Goal: Task Accomplishment & Management: Manage account settings

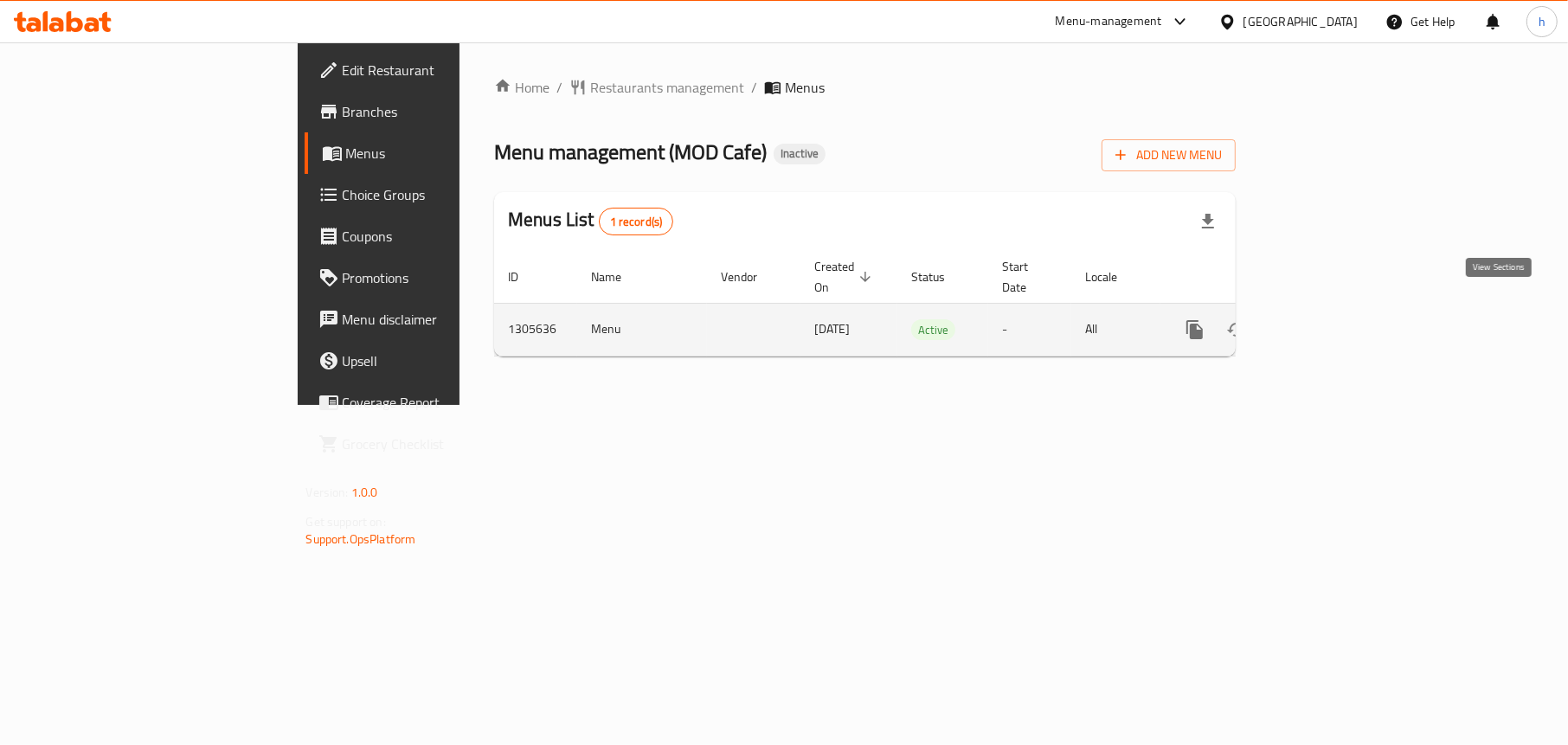
click at [1327, 322] on icon "enhanced table" at bounding box center [1320, 329] width 16 height 16
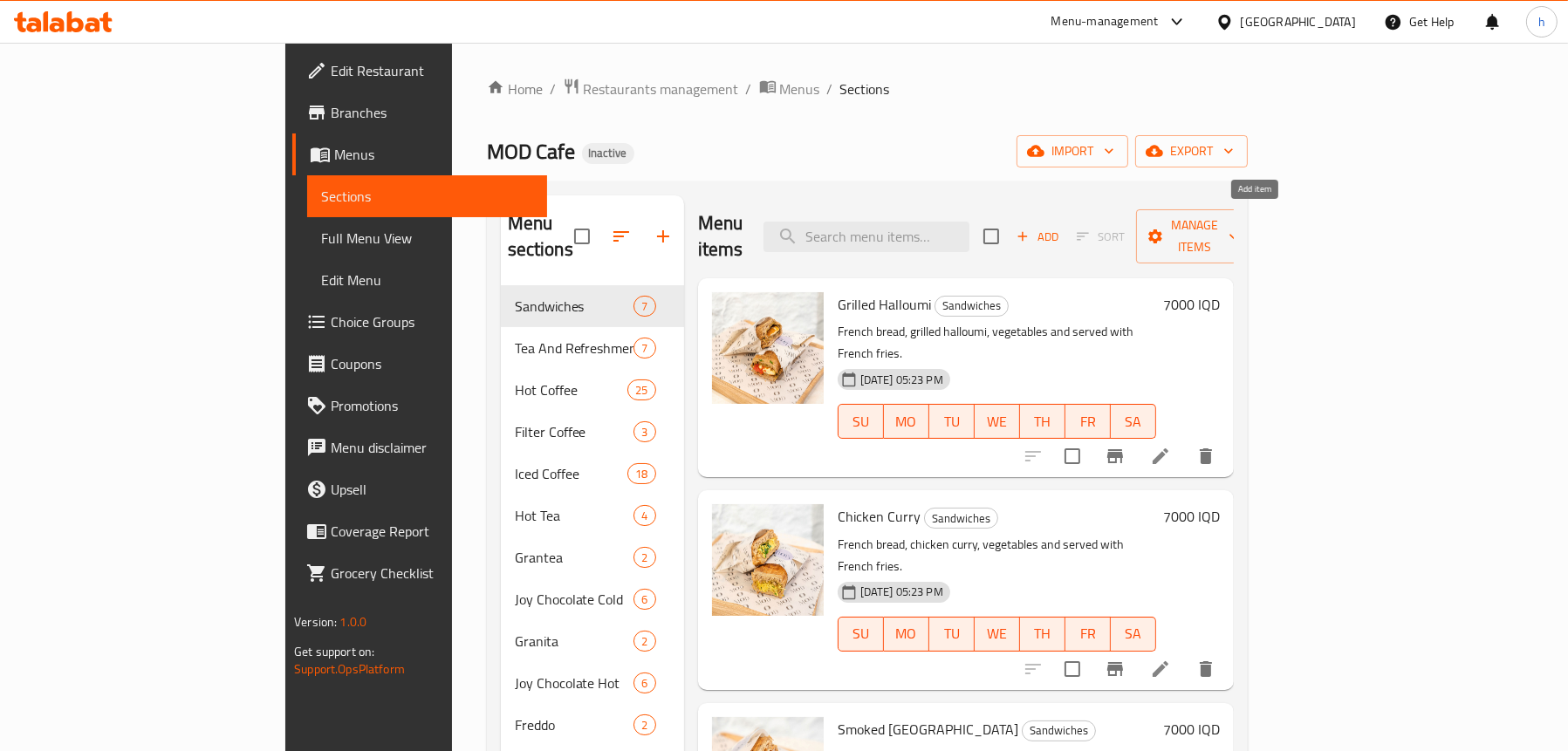
click at [1031, 228] on icon "button" at bounding box center [1023, 236] width 16 height 16
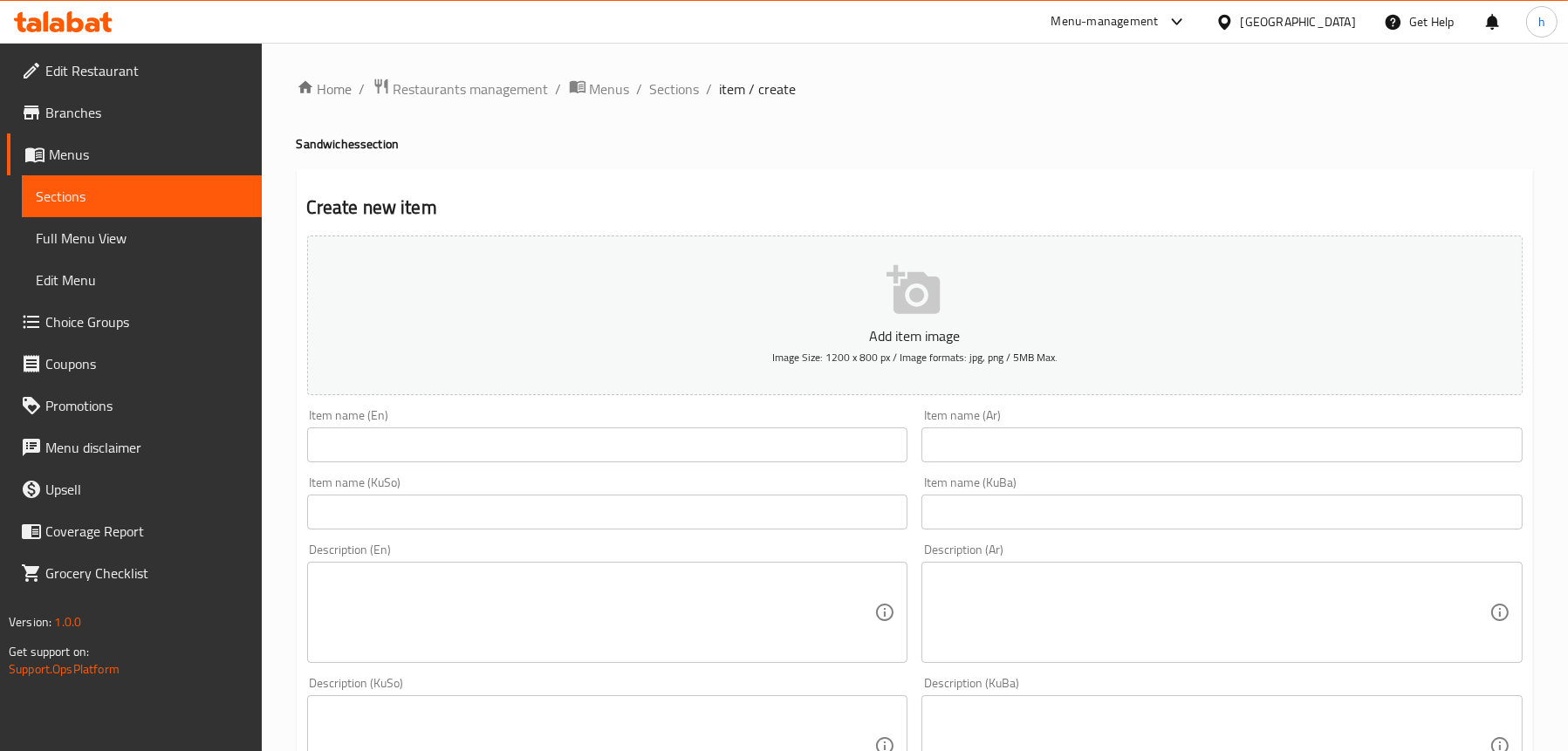
click at [94, 189] on span "Sections" at bounding box center [142, 196] width 212 height 21
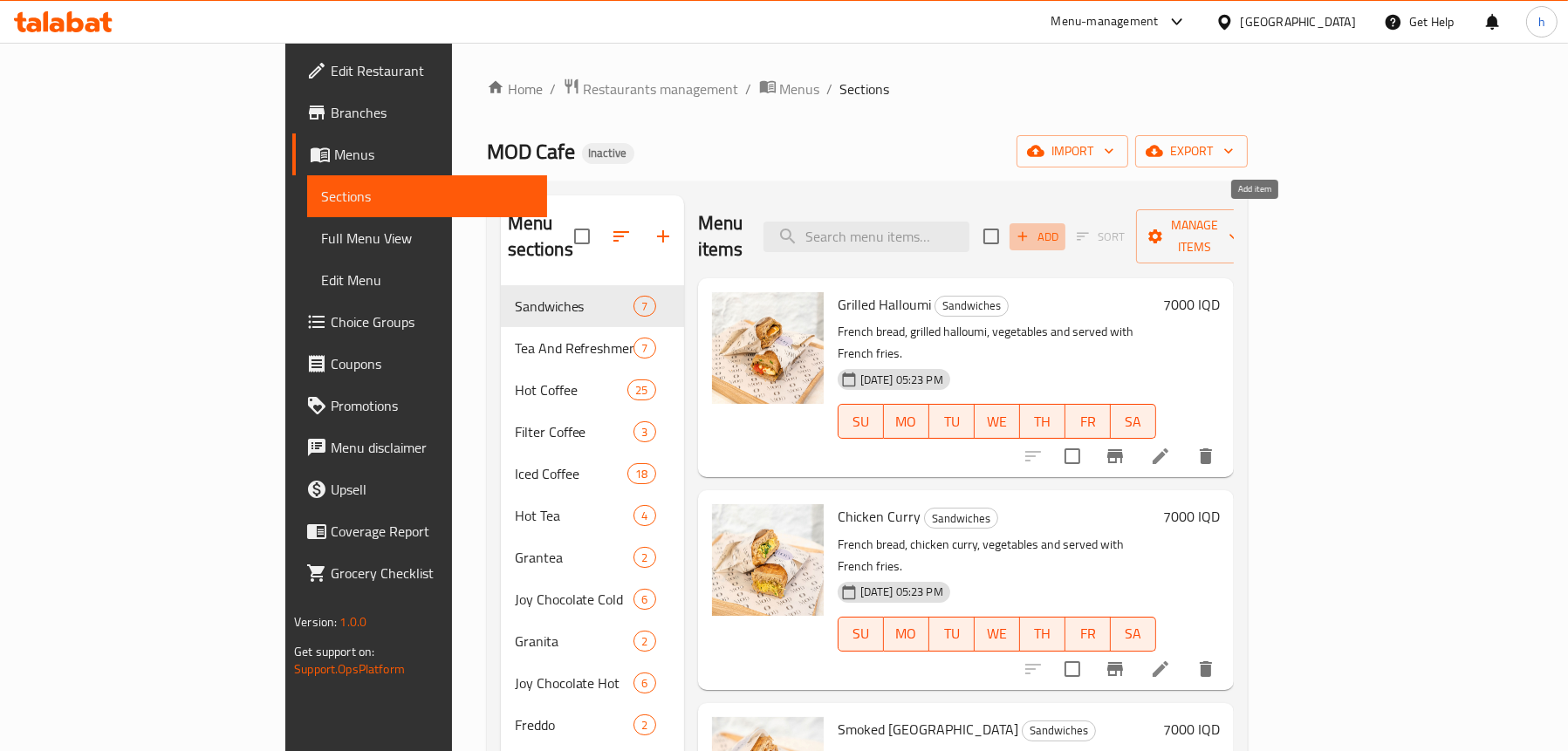
click at [1061, 228] on span "Add" at bounding box center [1038, 236] width 47 height 20
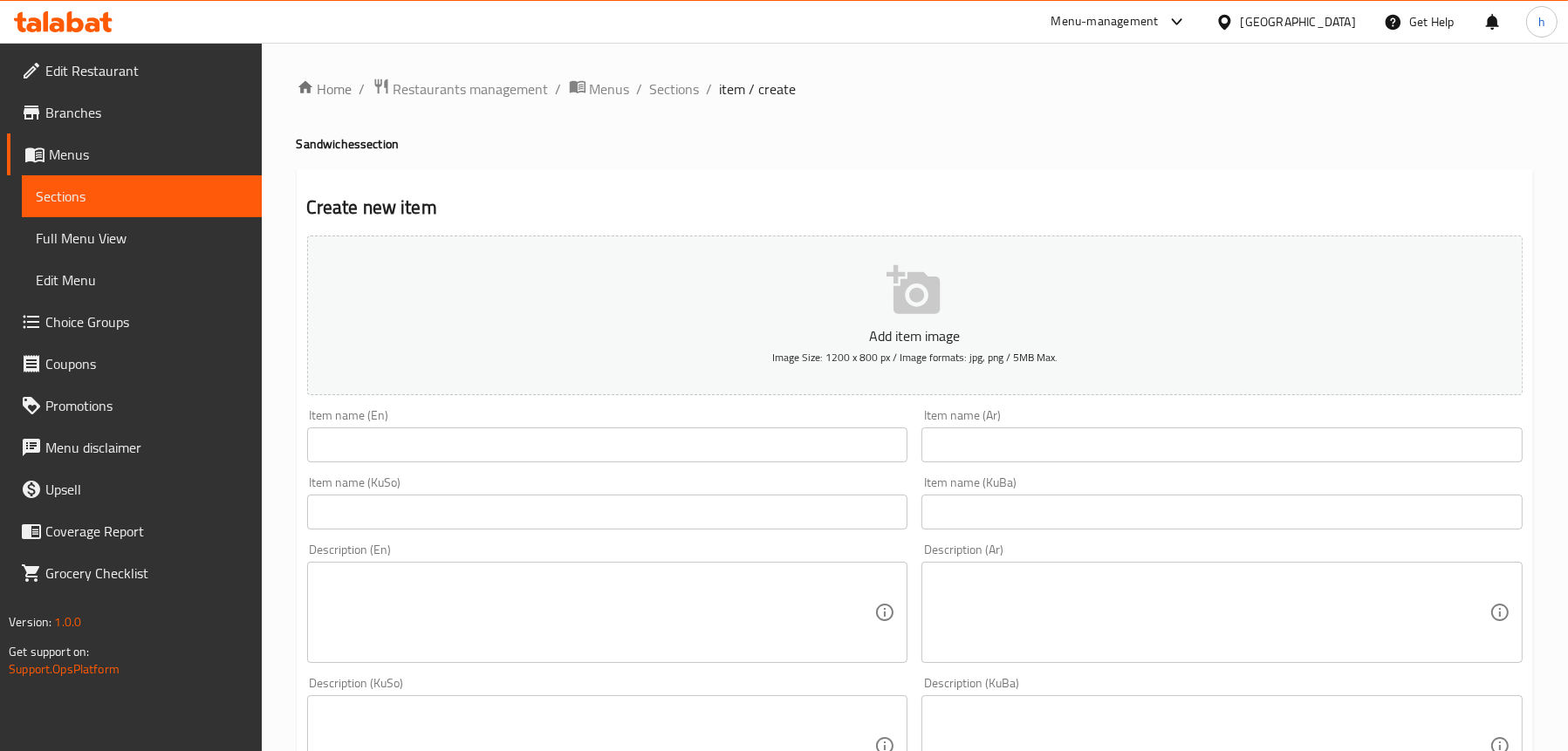
click at [518, 446] on input "text" at bounding box center [607, 445] width 601 height 35
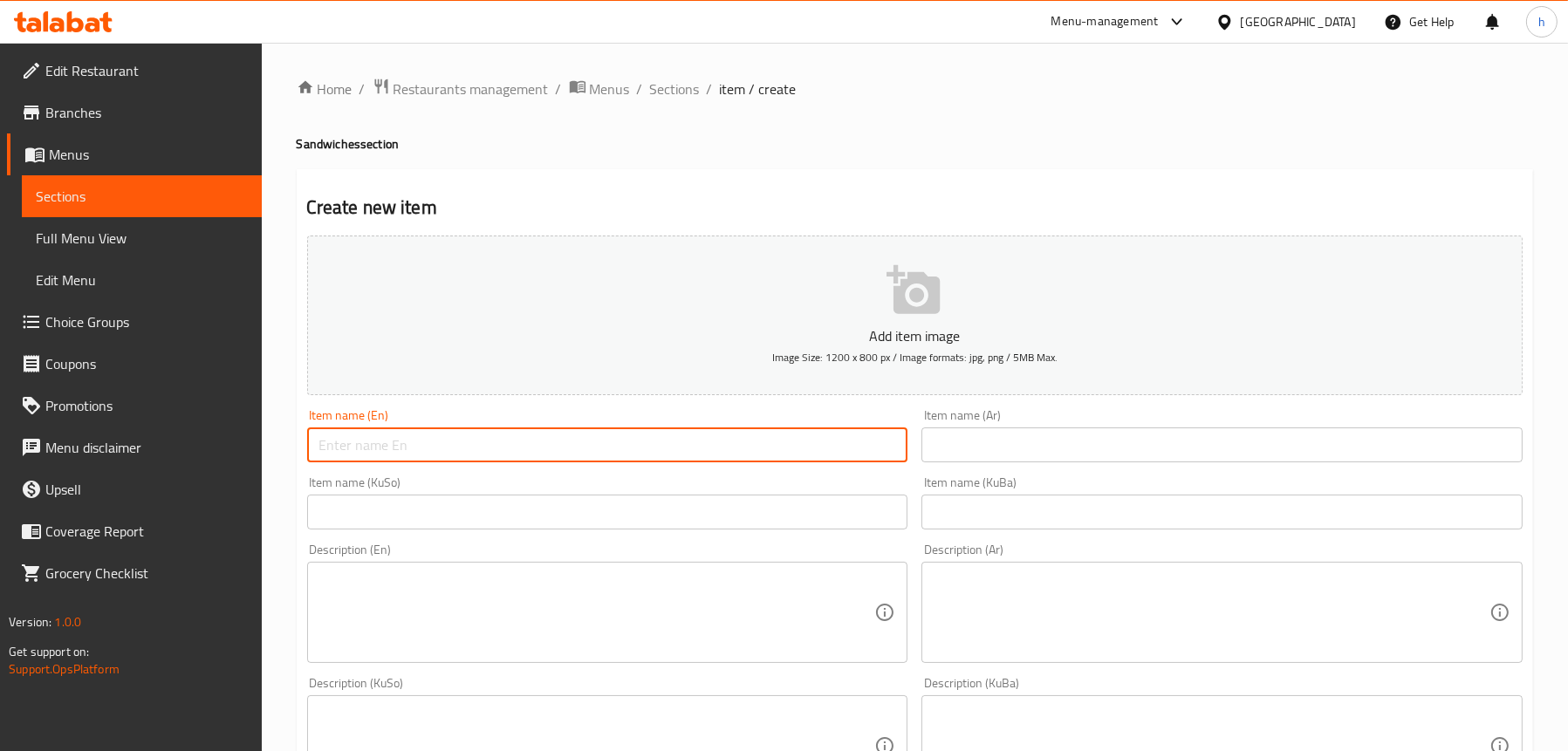
paste input "Beef Mushroom Wrap"
type input "Beef Mushroom Wrap"
click at [995, 440] on input "text" at bounding box center [1222, 445] width 601 height 35
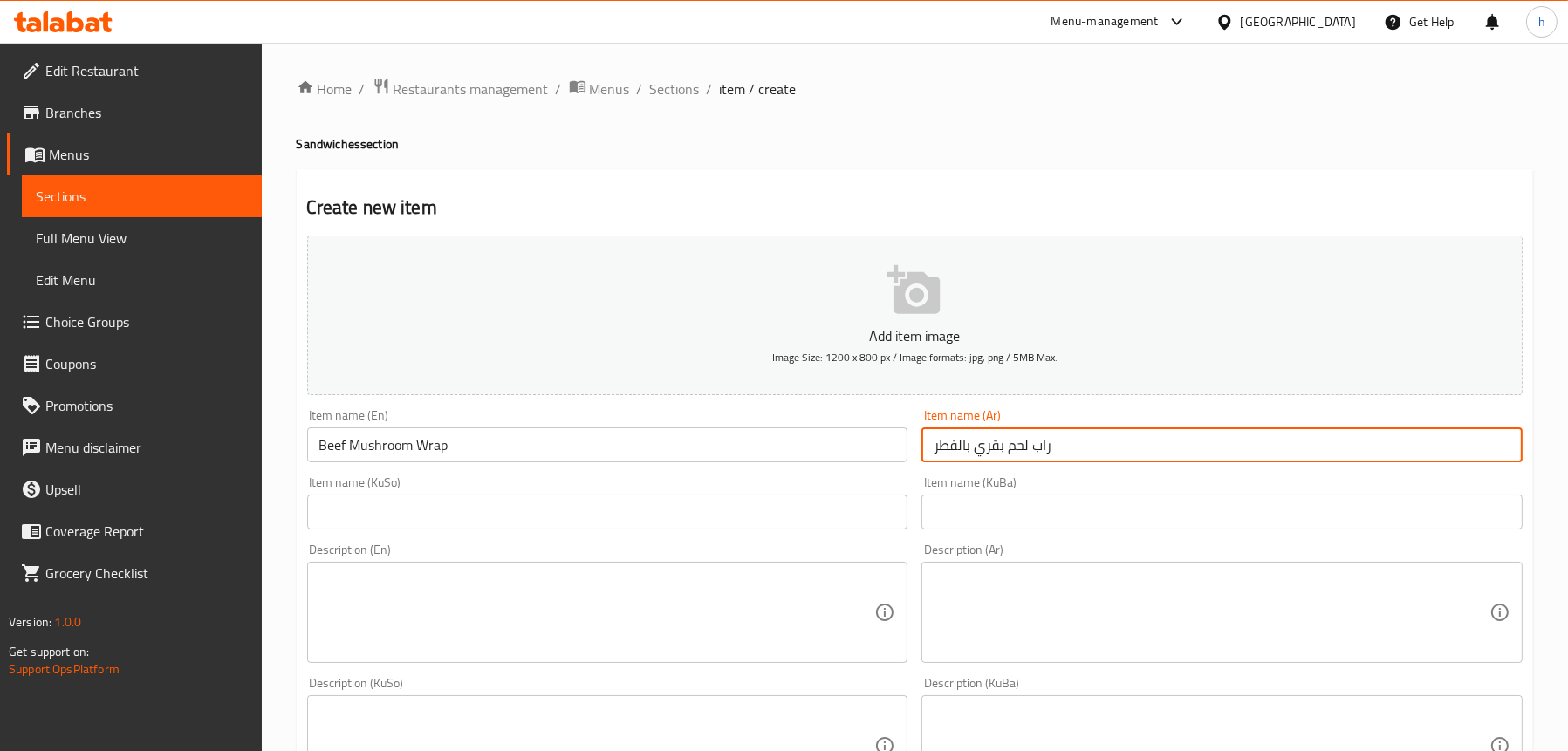
type input "راب لحم بقري بالفطر"
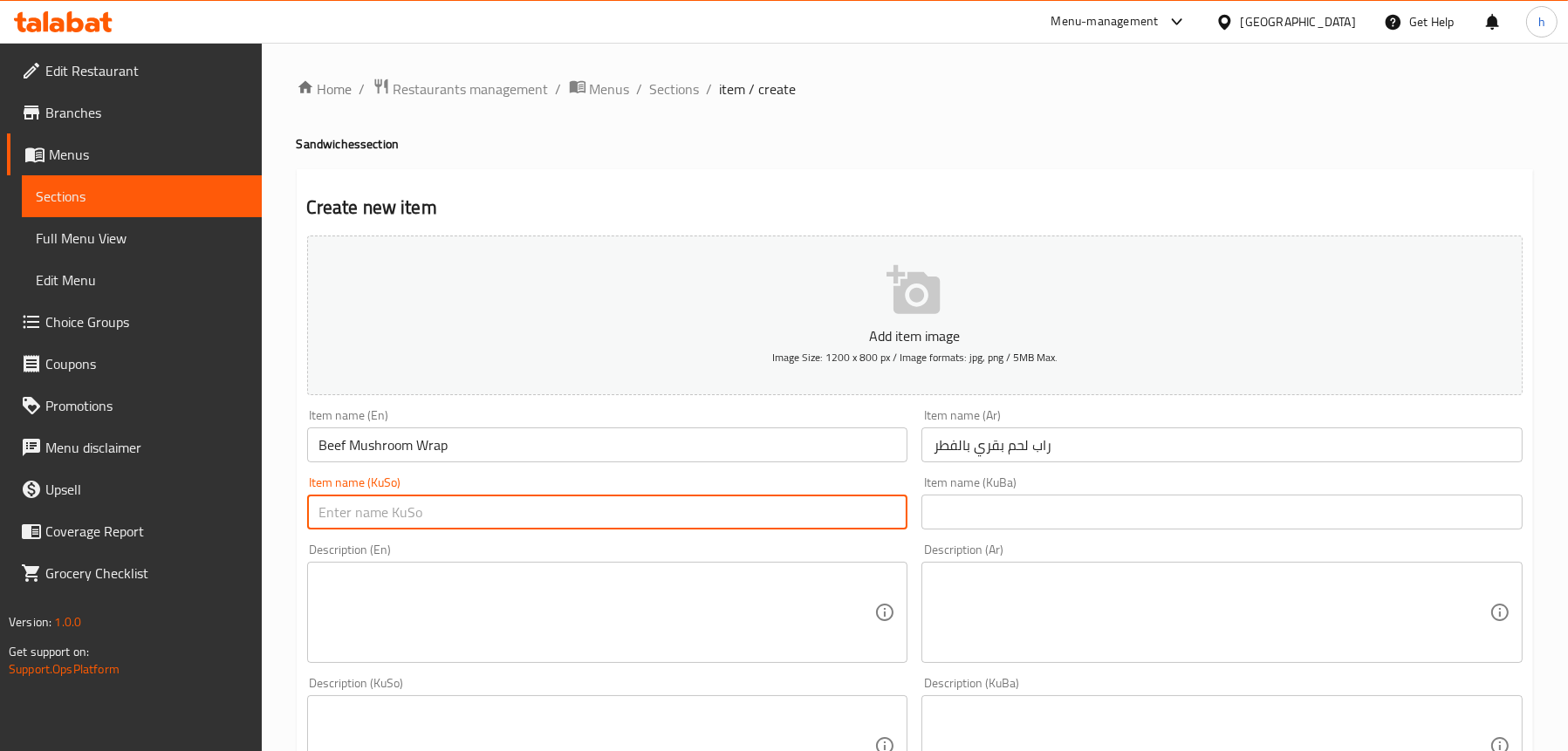
click at [583, 508] on input "text" at bounding box center [607, 512] width 601 height 35
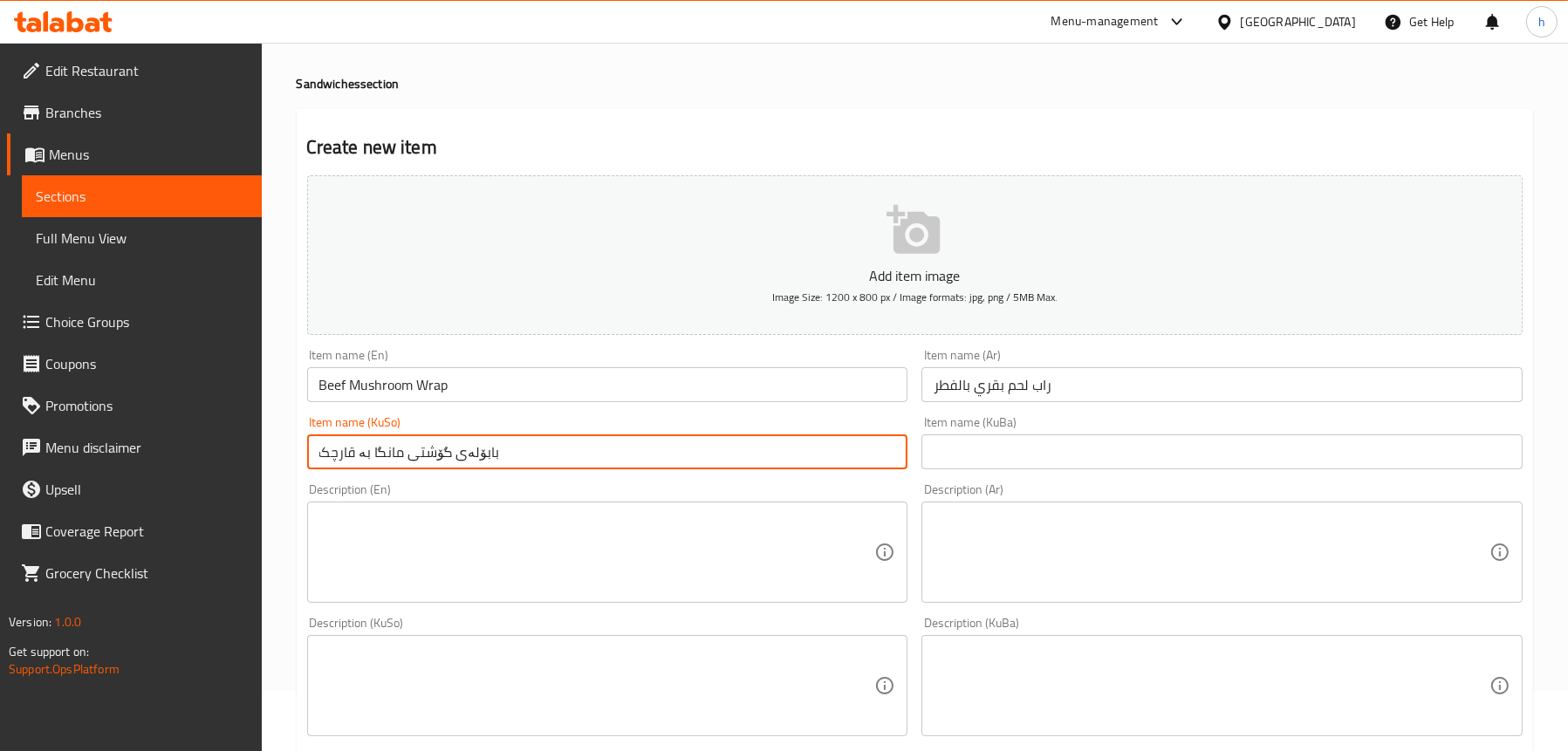
scroll to position [87, 0]
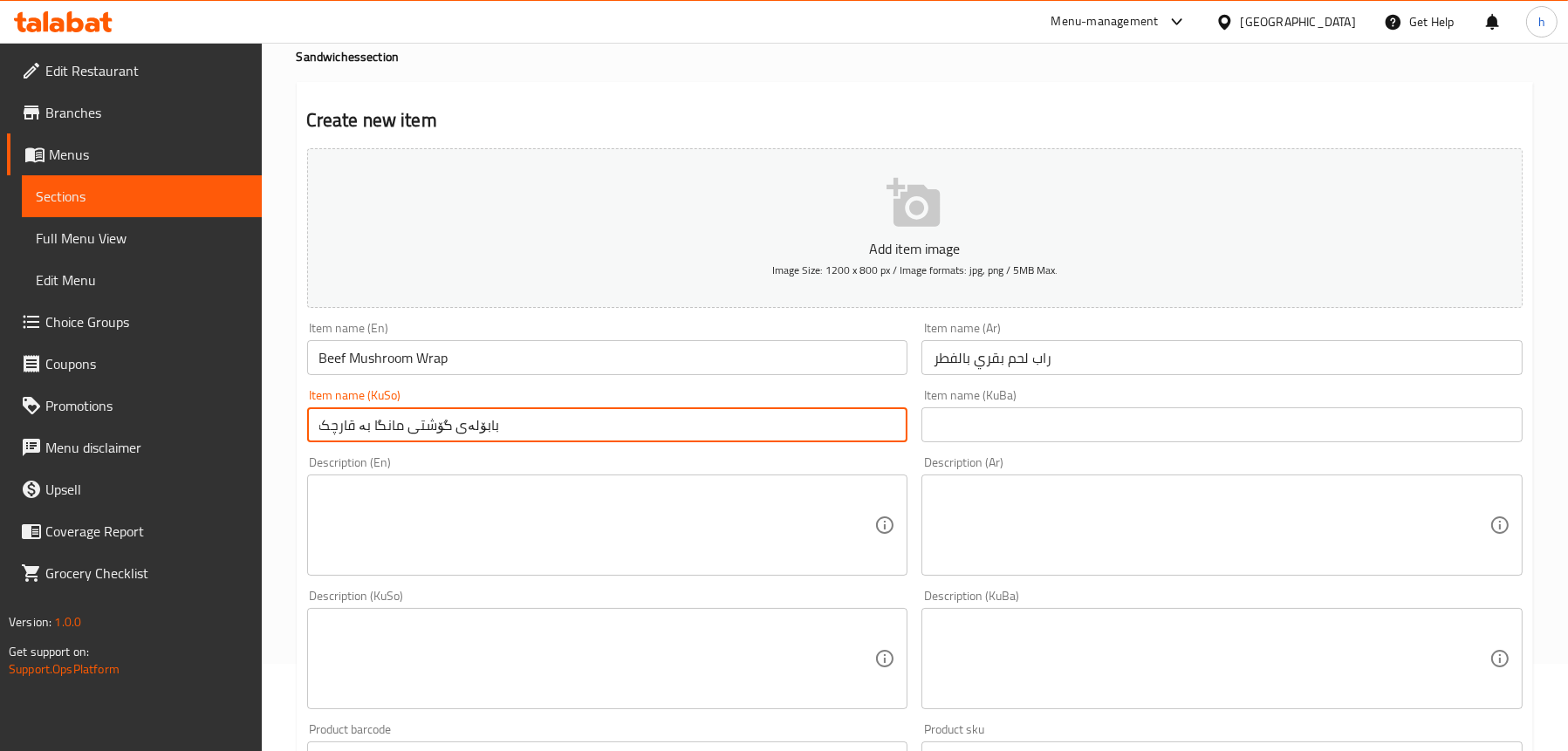
type input "بابۆلەی گۆشتی مانگا بە قارچک"
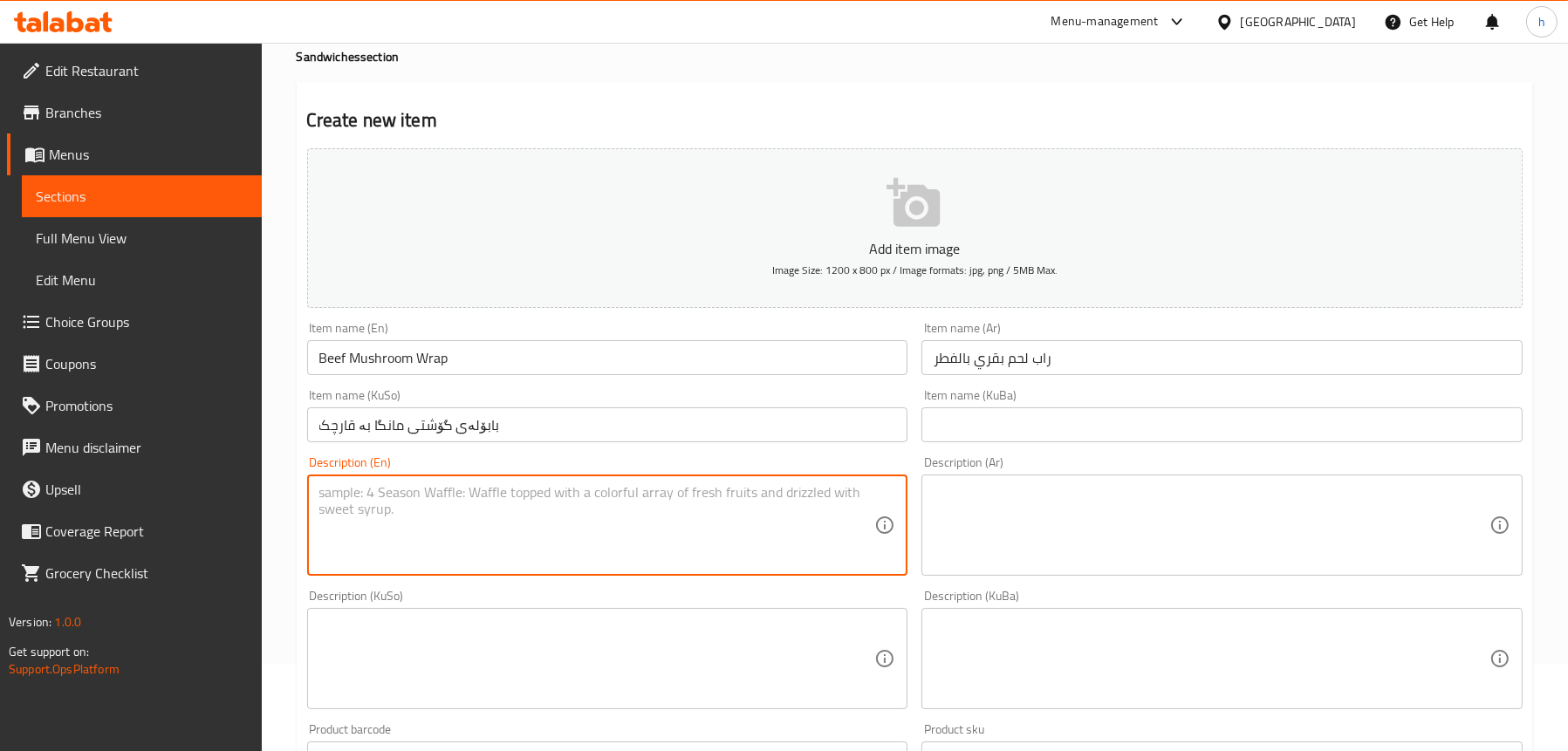
click at [393, 519] on textarea at bounding box center [597, 525] width 555 height 83
paste textarea "French bread, beef, lettuce, sauce and served with French fries."
type textarea "French bread, beef, lettuce, sauce and served with French fries."
click at [1049, 493] on textarea at bounding box center [1211, 525] width 555 height 83
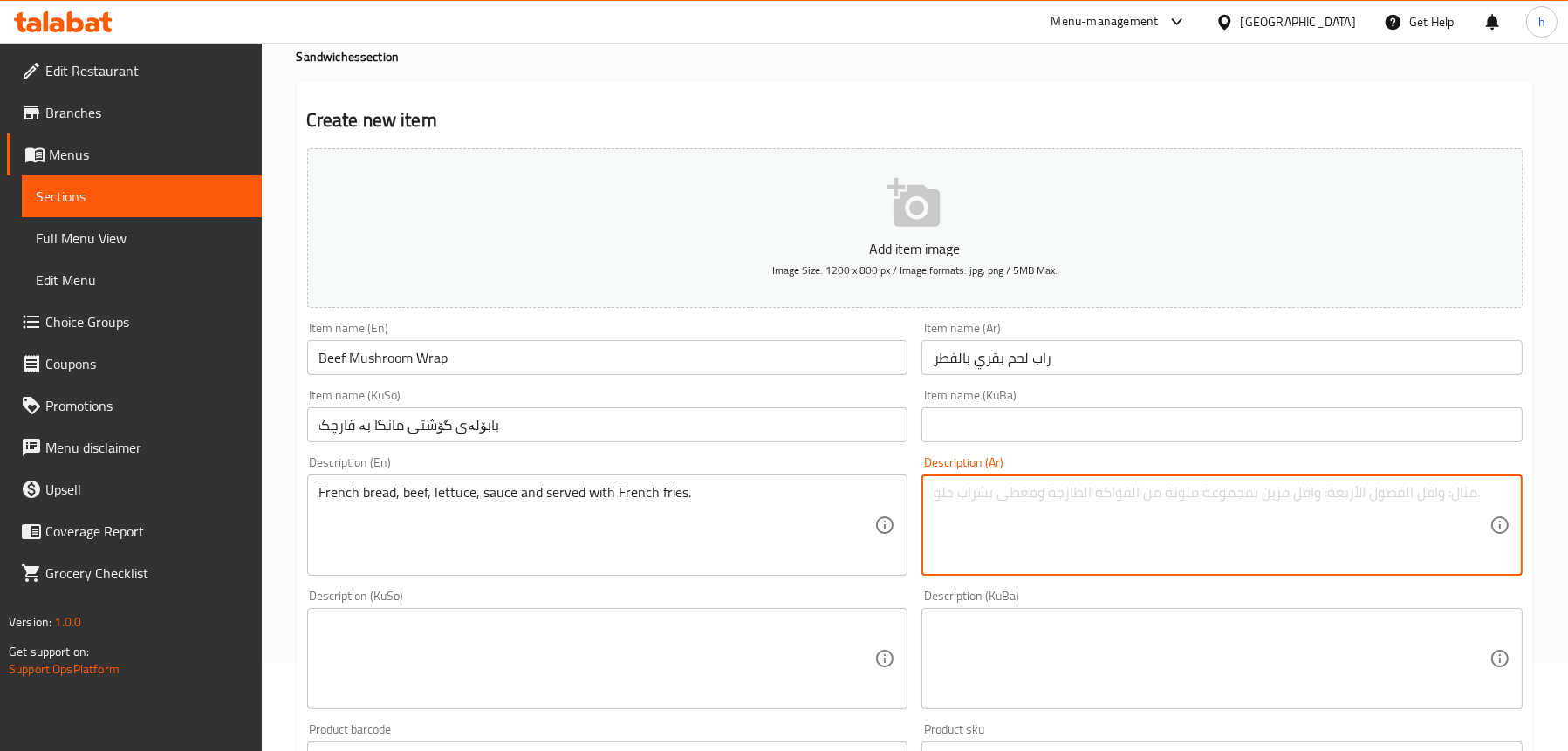
paste textarea "خبز فرنسي، لحم بقري، خس، صلصة ويقدم مع البطاطس المقلية."
click at [991, 487] on textarea "خبز فرنسي، لحم بقري، خس، صلصة ويقدم مع البطاطس المقلية." at bounding box center [1211, 525] width 555 height 83
click at [973, 488] on textarea "خبز فرنسي، لحم بقري، خس، صلصة ويقدم مع البطاطا المقلية." at bounding box center [1211, 525] width 555 height 83
type textarea "خبز فرنسي، لحم بقري، خس، صلصة ويقدم مع بطاطا مقلية."
click at [442, 630] on textarea at bounding box center [597, 659] width 555 height 83
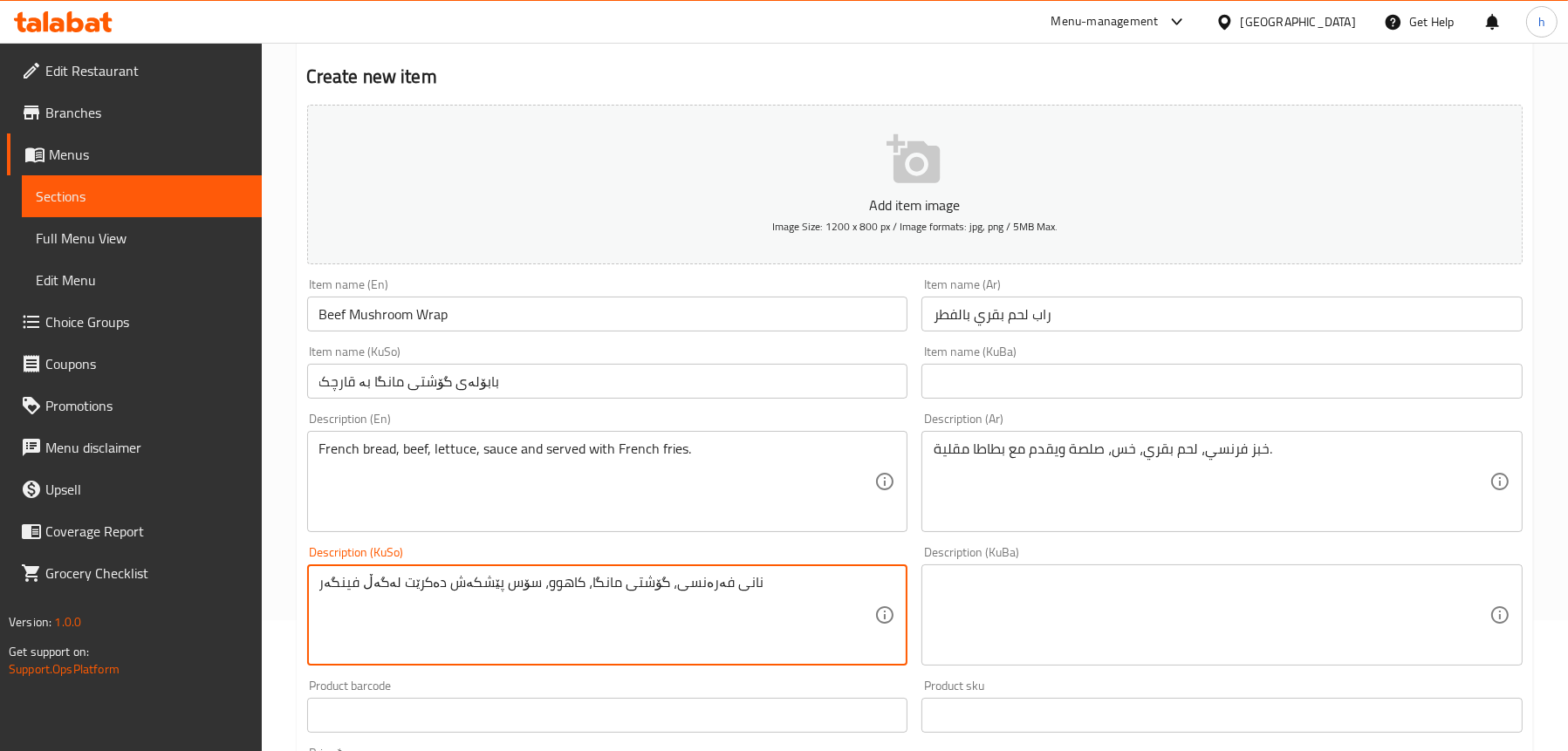
scroll to position [175, 0]
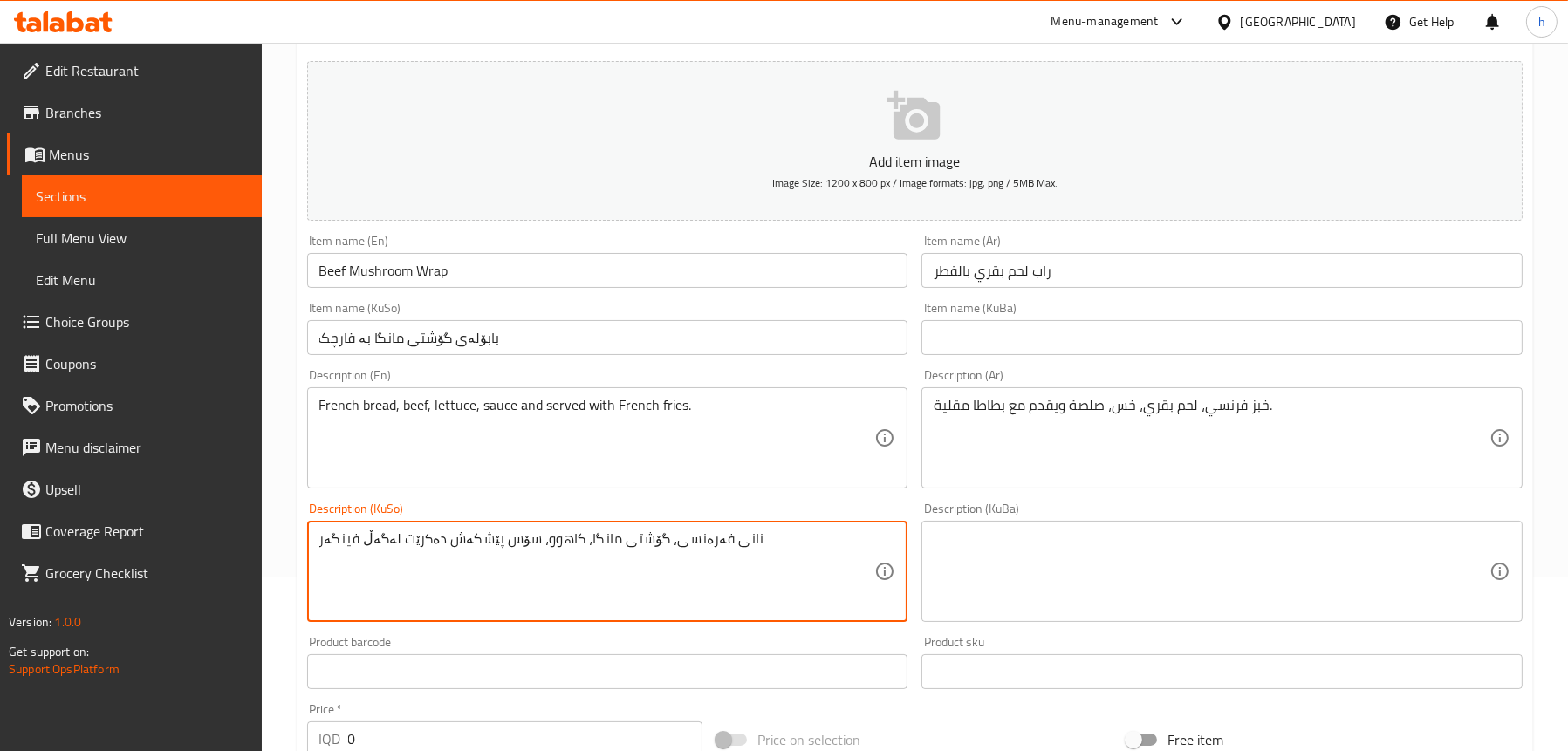
click at [486, 534] on textarea "نانی فەرەنسی، گۆشتی مانگا، کاهوو، سۆس پێشکەش دەکرێت لەگەڵ فینگەر" at bounding box center [597, 572] width 555 height 83
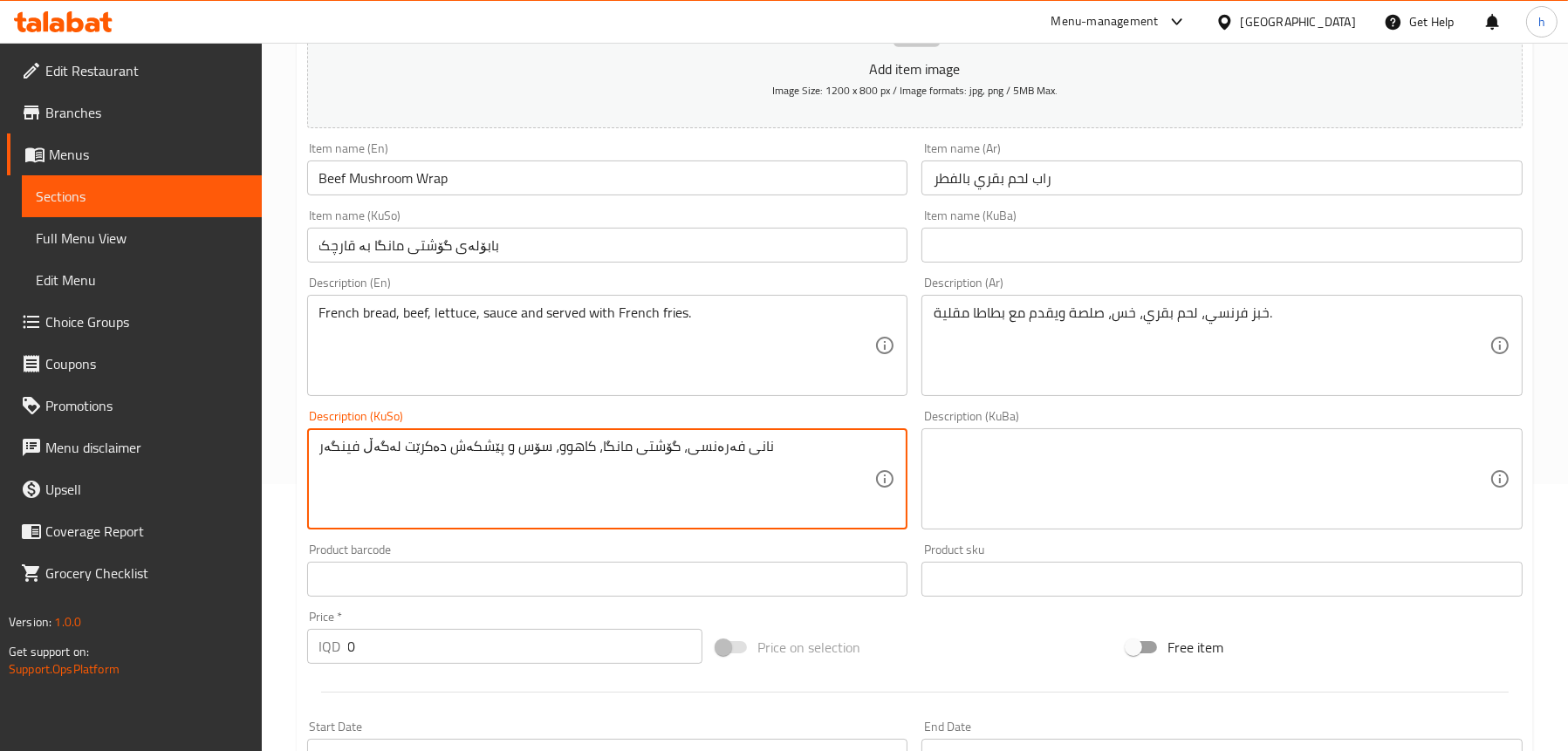
scroll to position [349, 0]
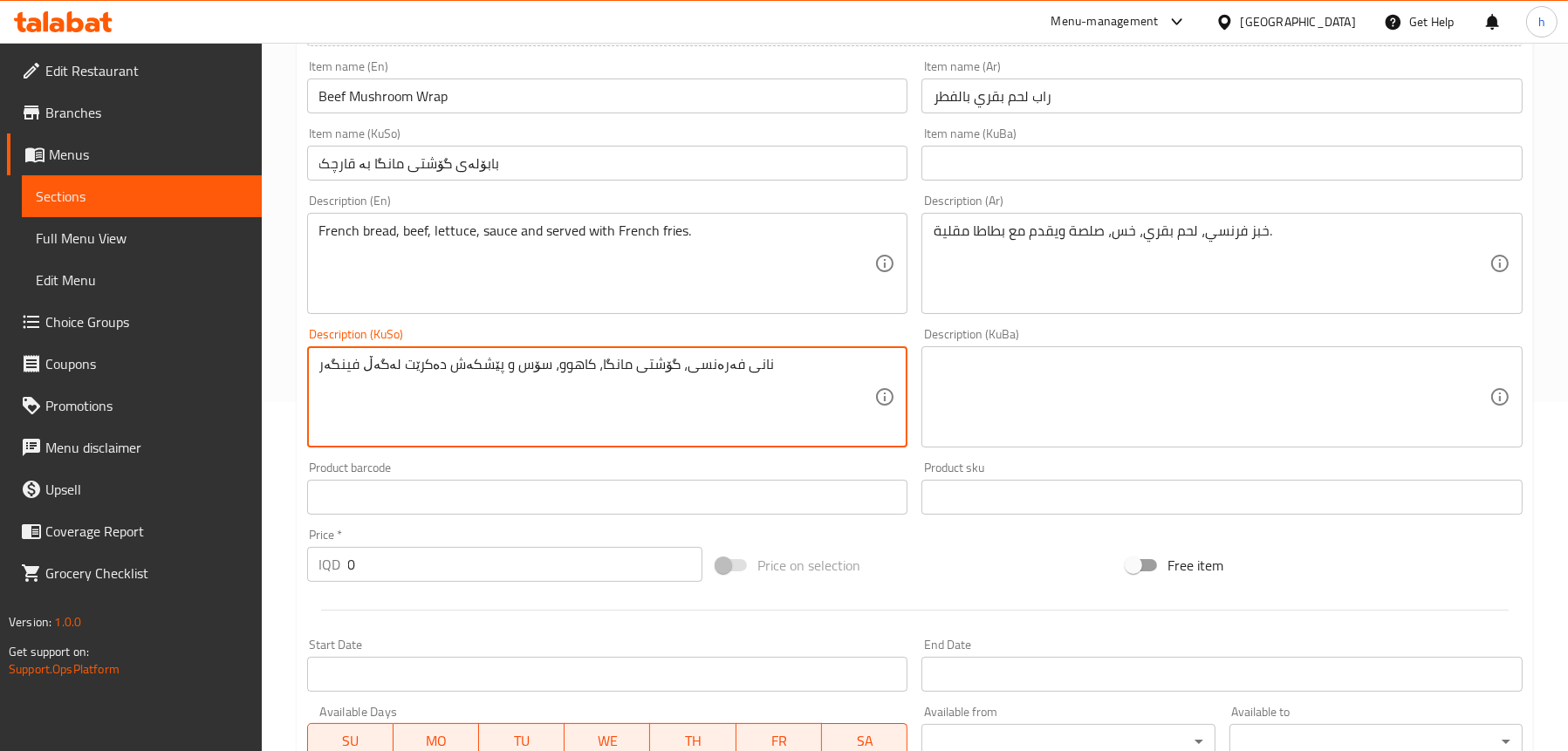
type textarea "نانی فەرەنسی، گۆشتی مانگا، کاهوو، سۆس و پێشکەش دەکرێت لەگەڵ فینگەر"
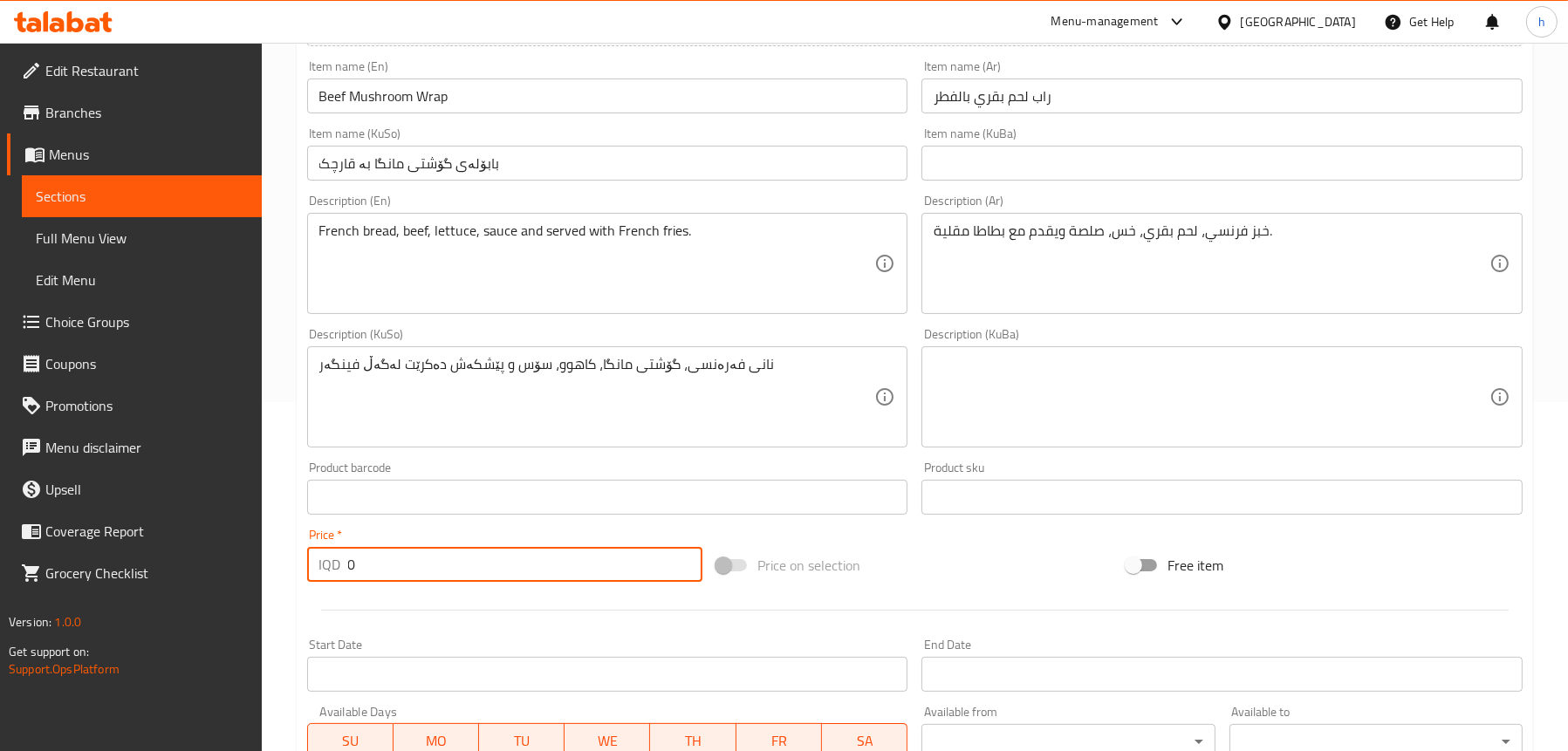
drag, startPoint x: 381, startPoint y: 560, endPoint x: 345, endPoint y: 567, distance: 36.7
click at [345, 567] on div "IQD 0 Price *" at bounding box center [505, 565] width 396 height 35
paste input "850"
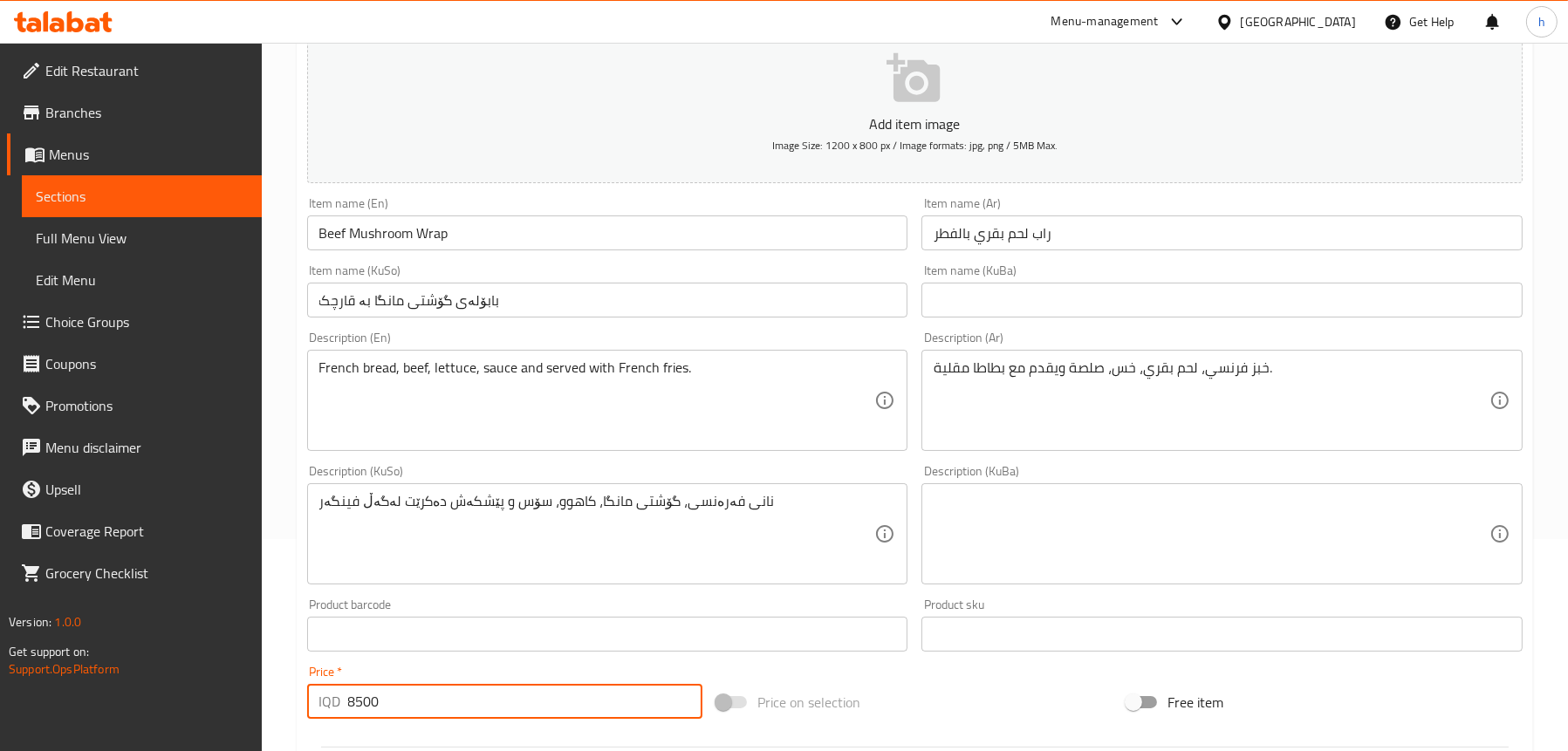
scroll to position [0, 0]
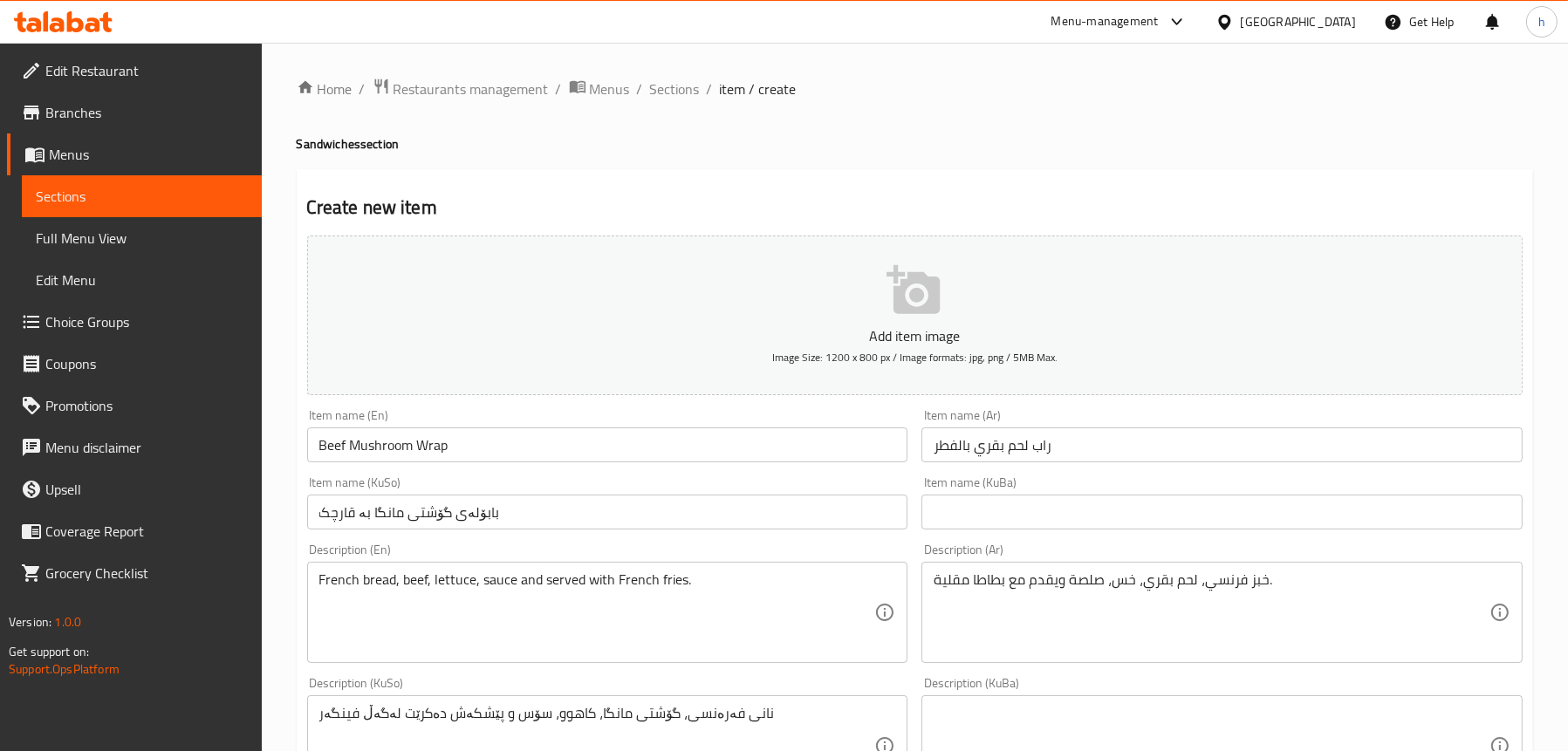
type input "8500"
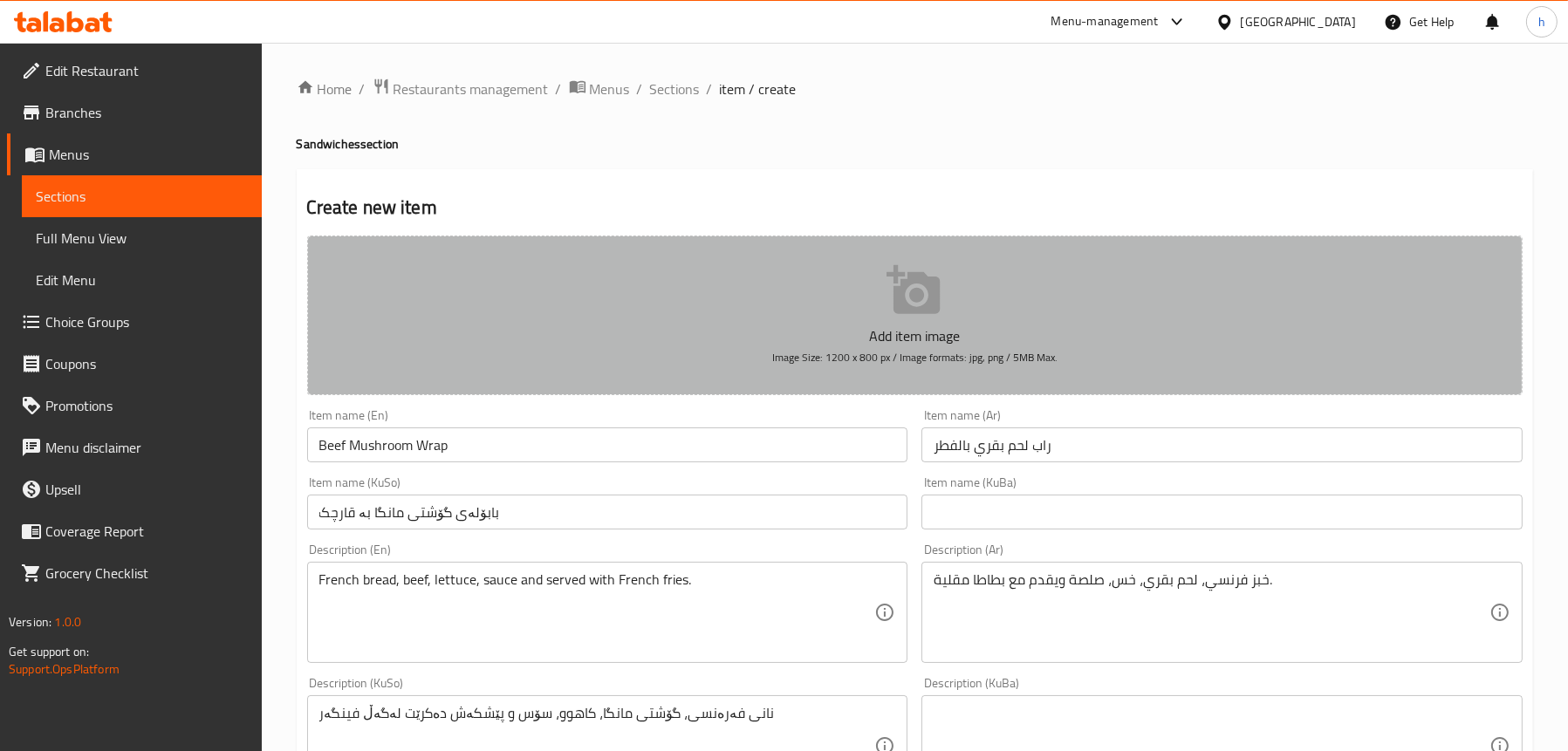
click at [917, 308] on icon "button" at bounding box center [913, 290] width 54 height 49
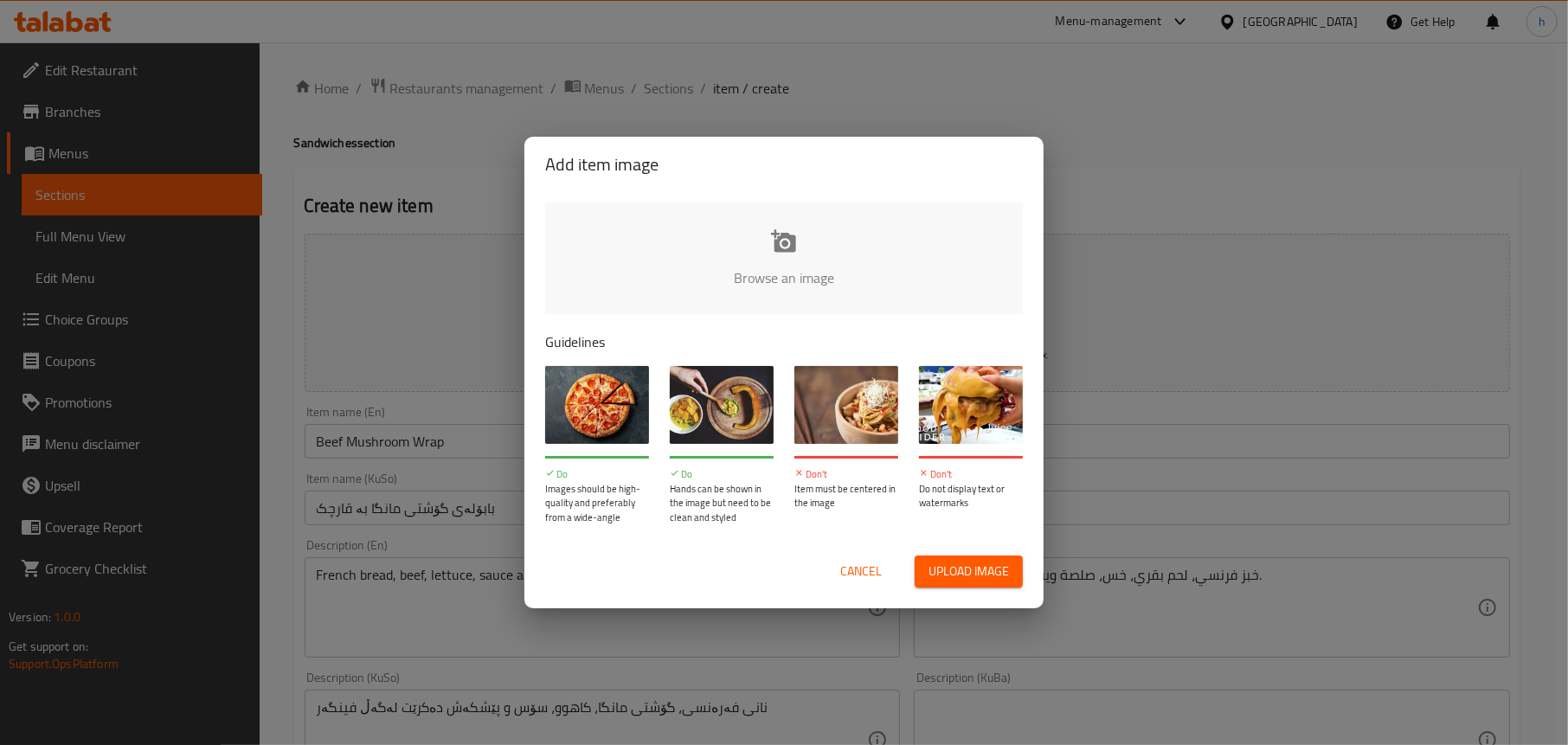
click at [822, 259] on input "file" at bounding box center [1369, 283] width 1647 height 162
click at [800, 258] on input "file" at bounding box center [1369, 283] width 1647 height 162
click at [779, 242] on input "file" at bounding box center [1369, 283] width 1647 height 162
click at [858, 562] on span "Cancel" at bounding box center [861, 571] width 42 height 22
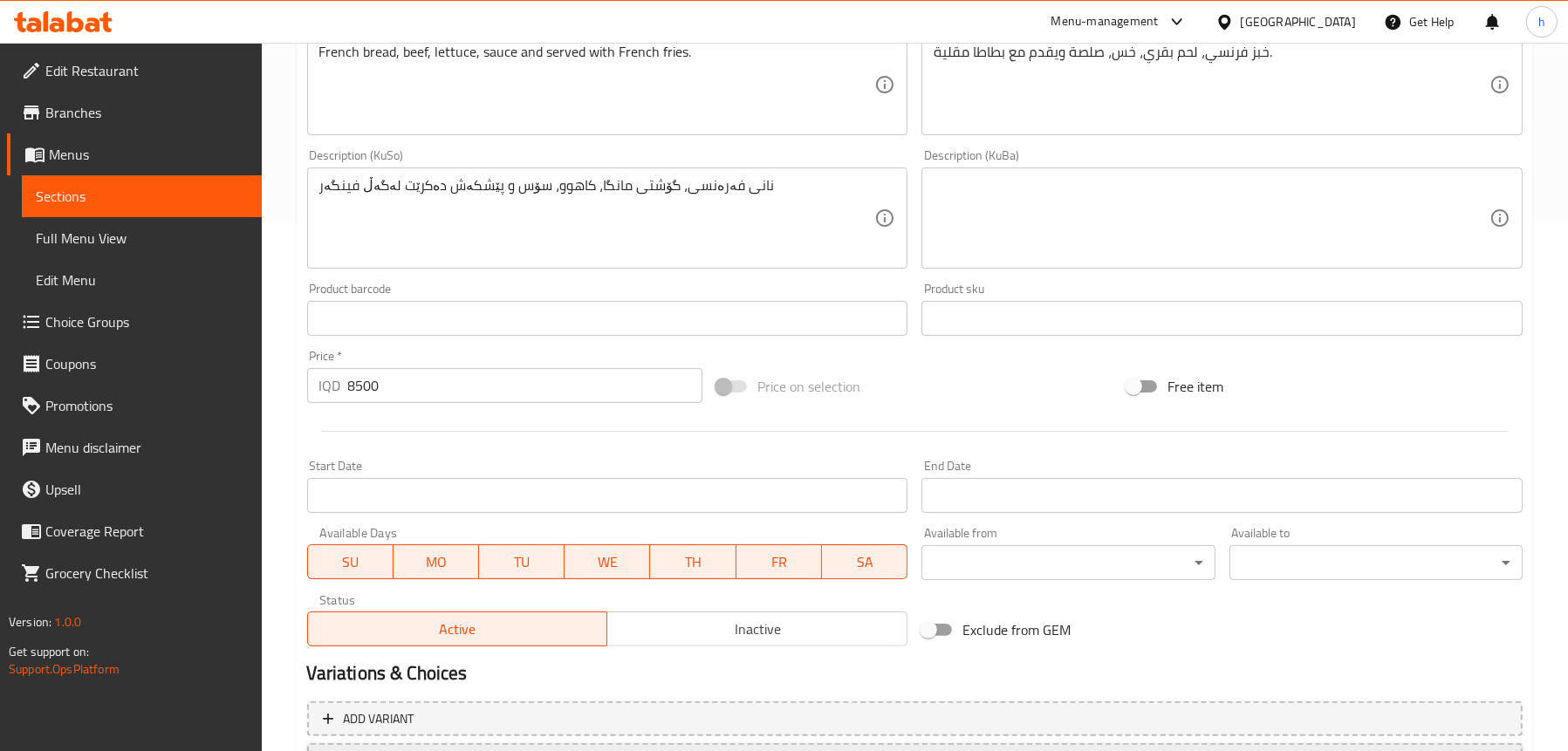
scroll to position [681, 0]
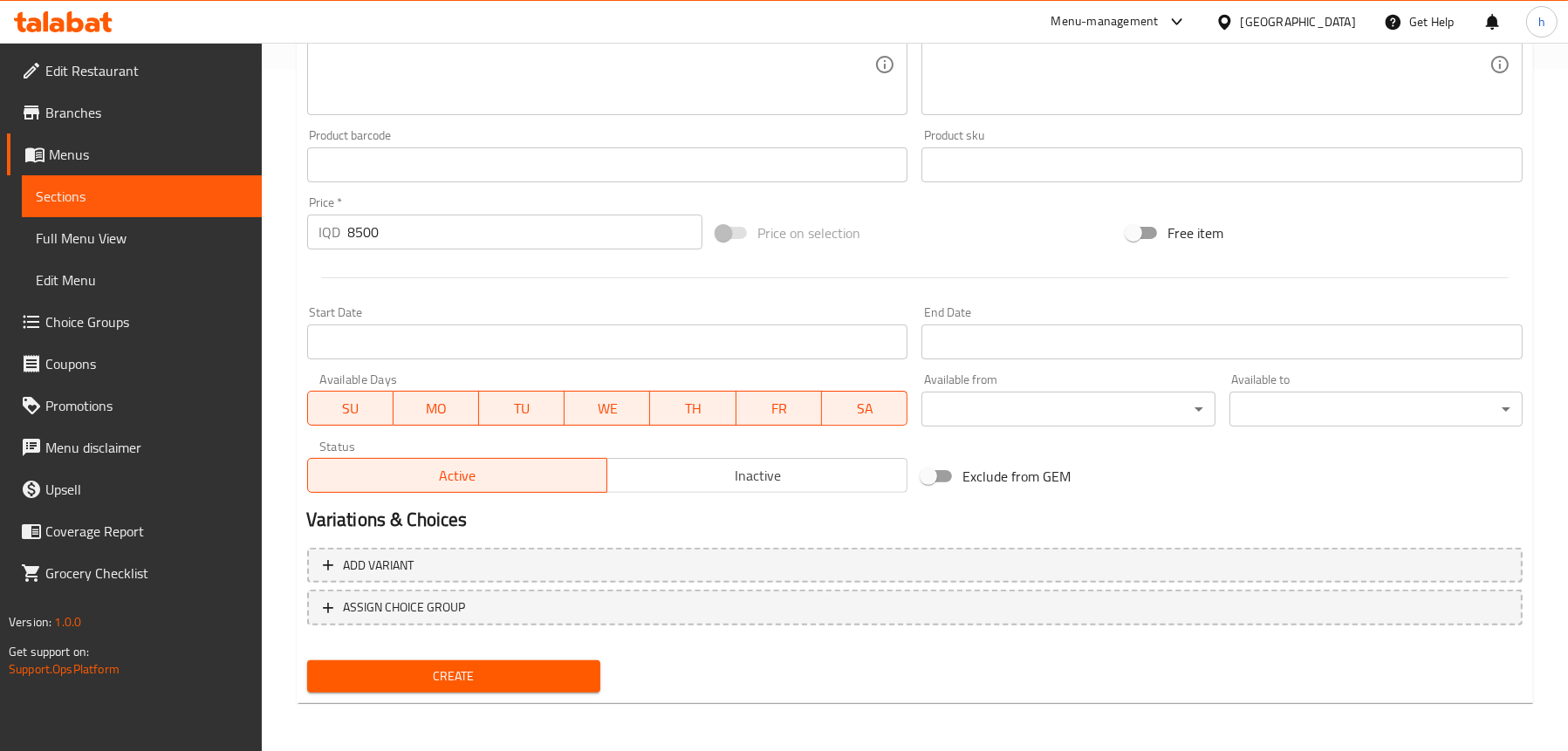
click at [436, 668] on span "Create" at bounding box center [454, 676] width 265 height 22
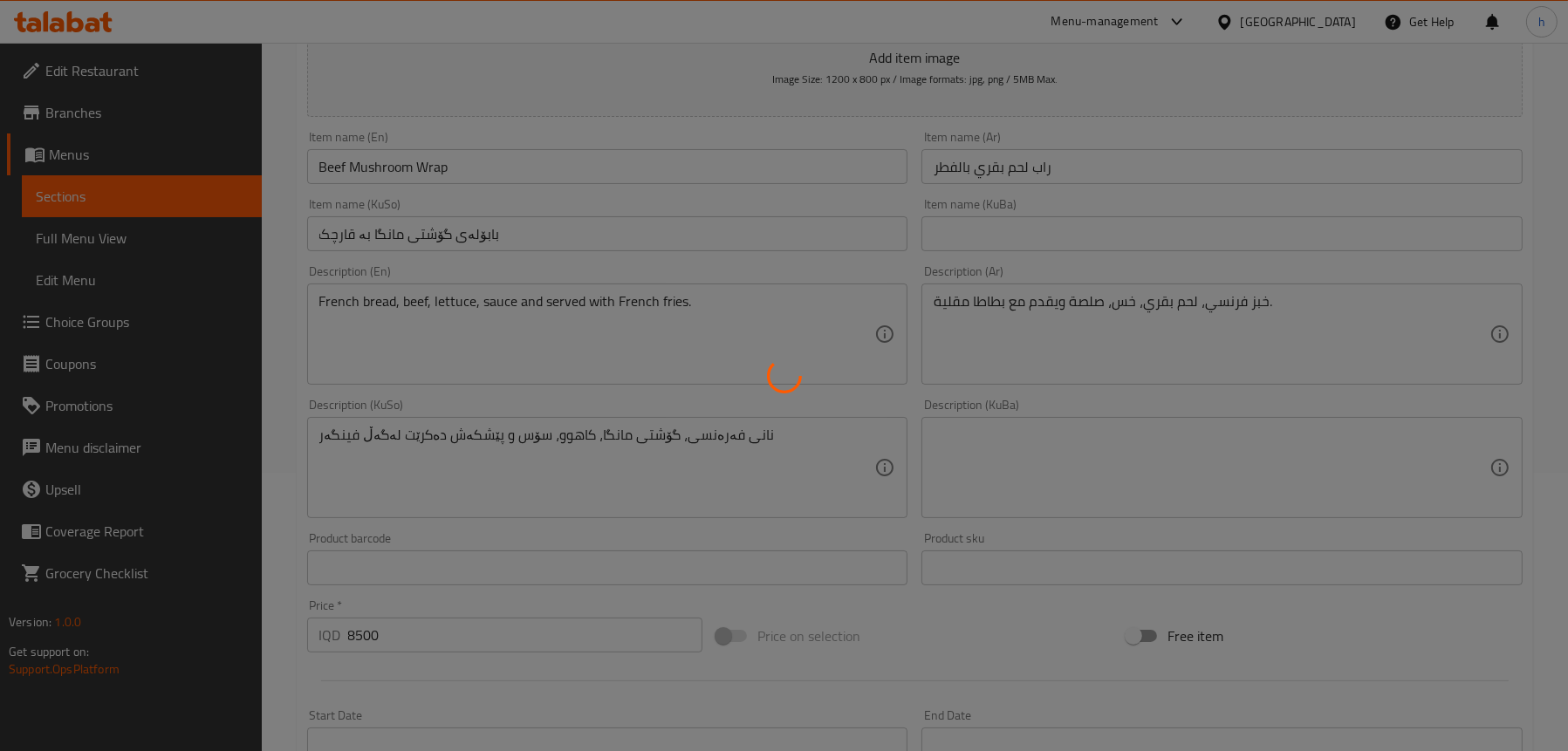
scroll to position [70, 0]
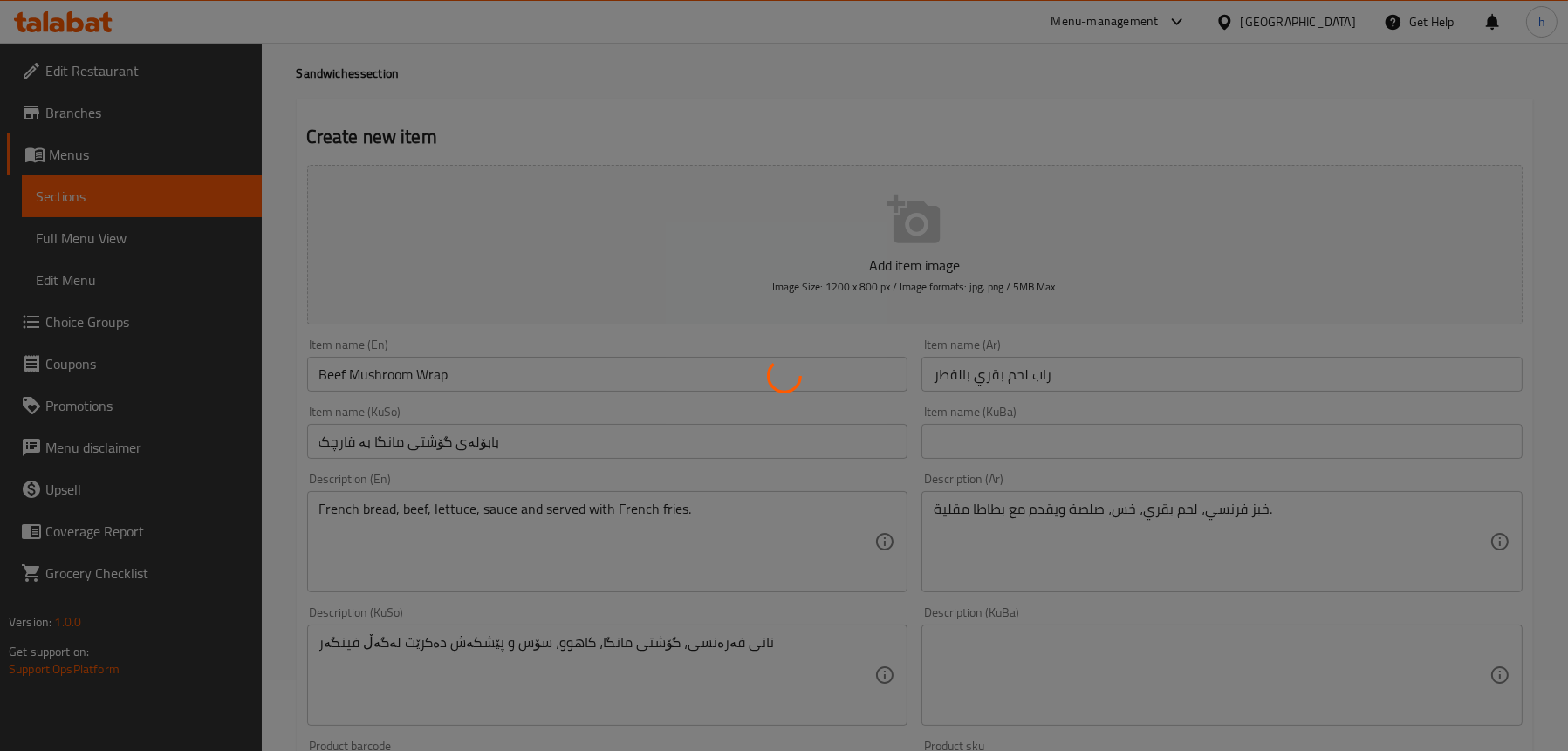
type input "0"
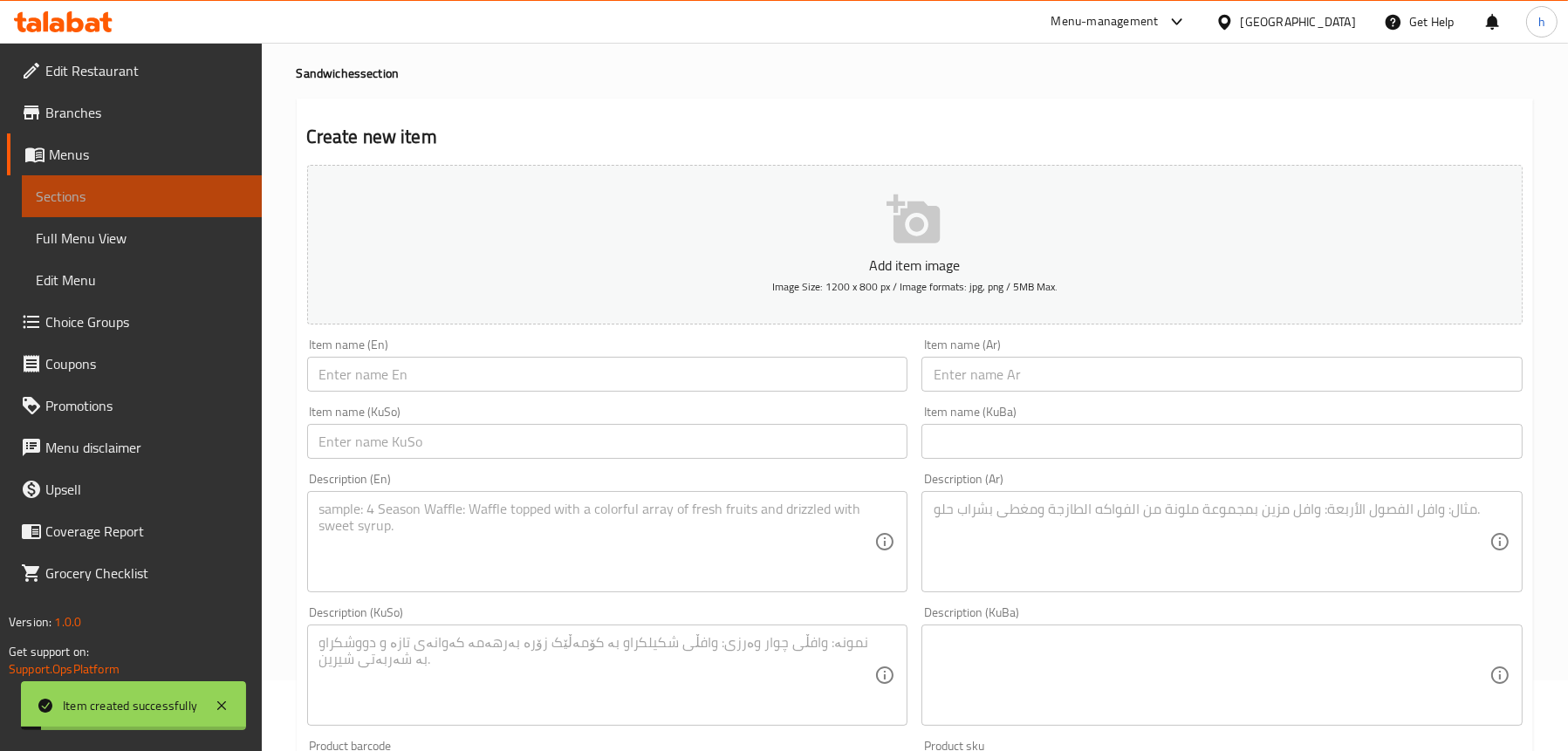
click at [124, 201] on span "Sections" at bounding box center [142, 196] width 212 height 21
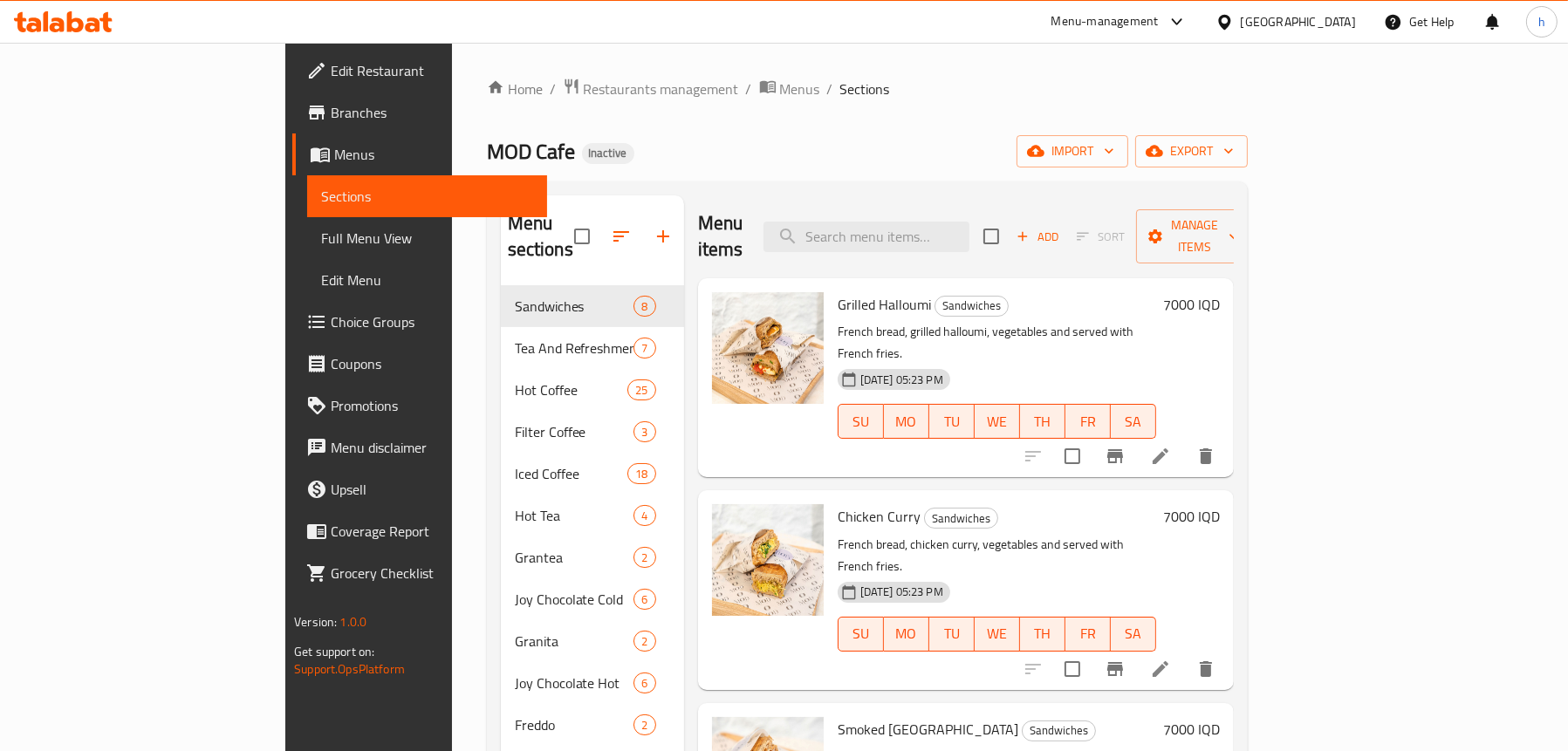
click at [321, 239] on span "Full Menu View" at bounding box center [426, 238] width 212 height 21
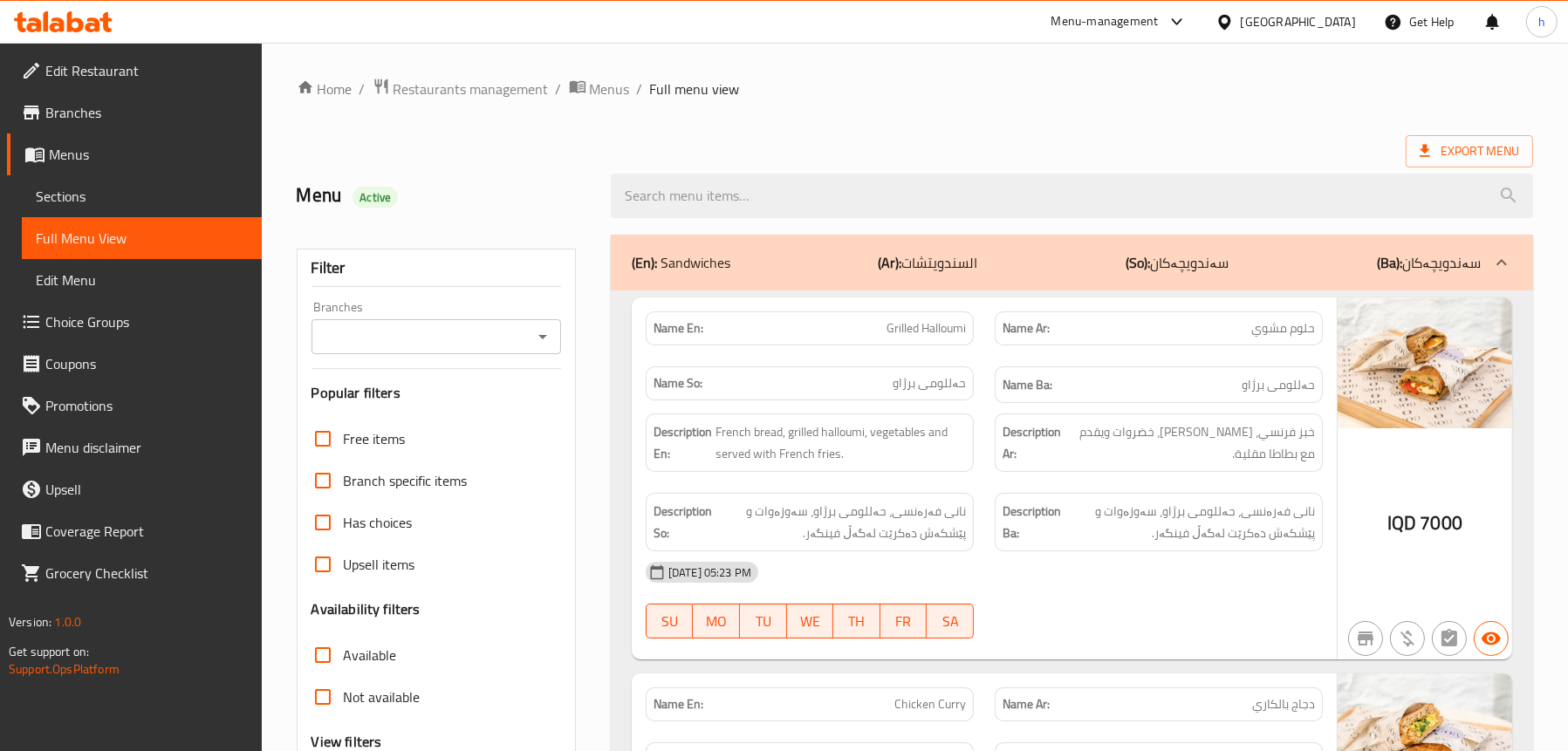
click at [537, 335] on icon "Open" at bounding box center [543, 336] width 21 height 21
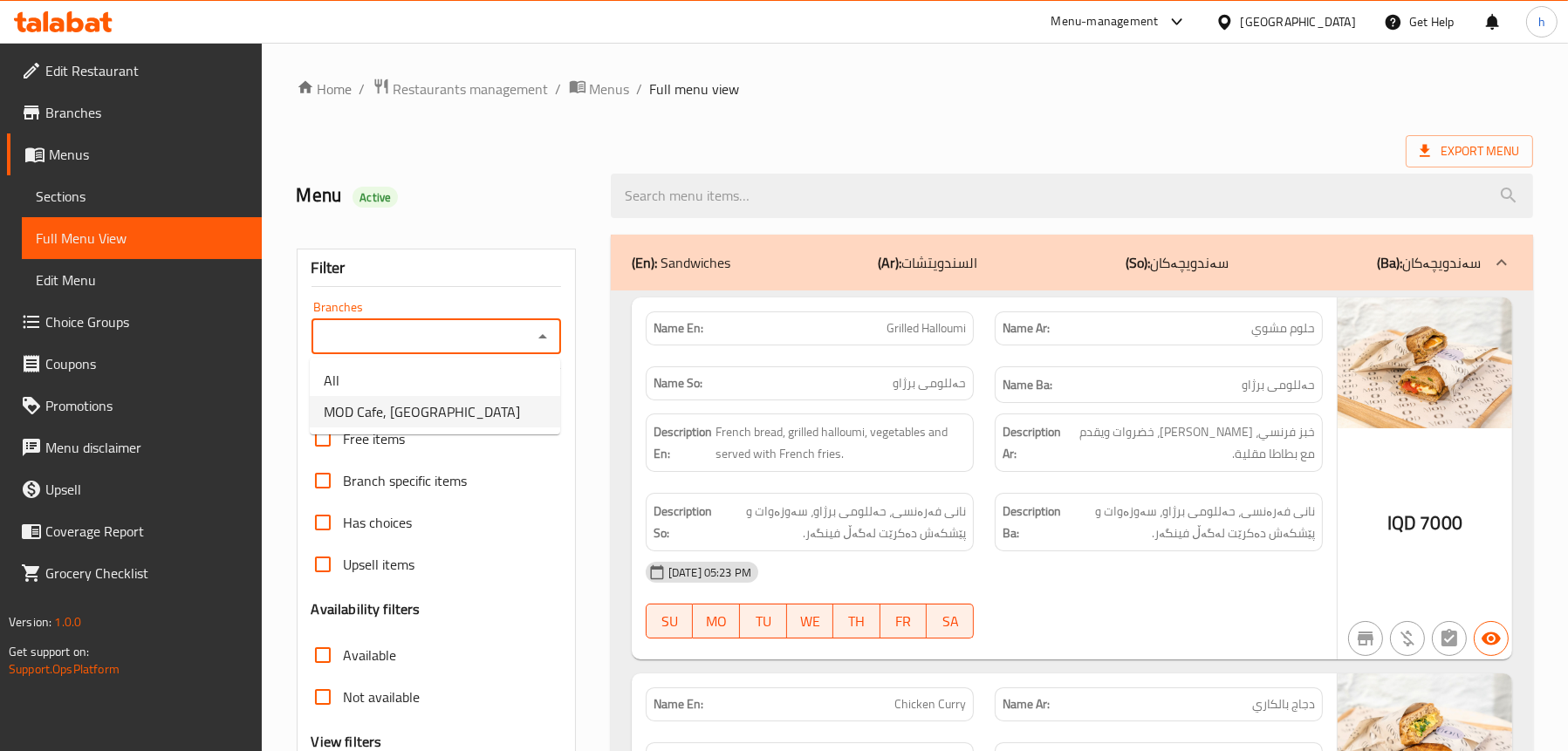
click at [483, 401] on li "MOD Cafe, English Village" at bounding box center [434, 412] width 250 height 32
type input "MOD Cafe, English Village"
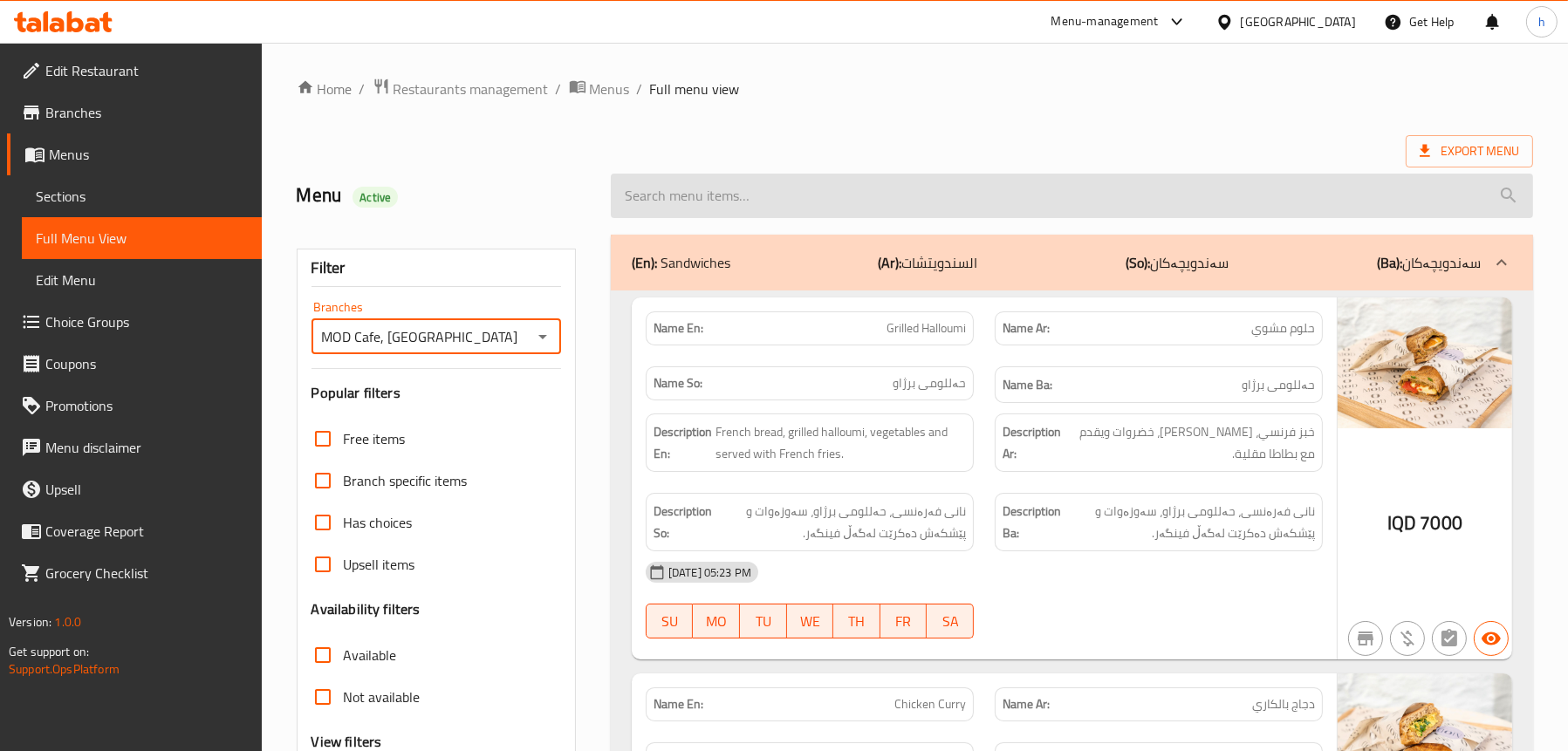
click at [698, 201] on input "search" at bounding box center [1071, 196] width 922 height 45
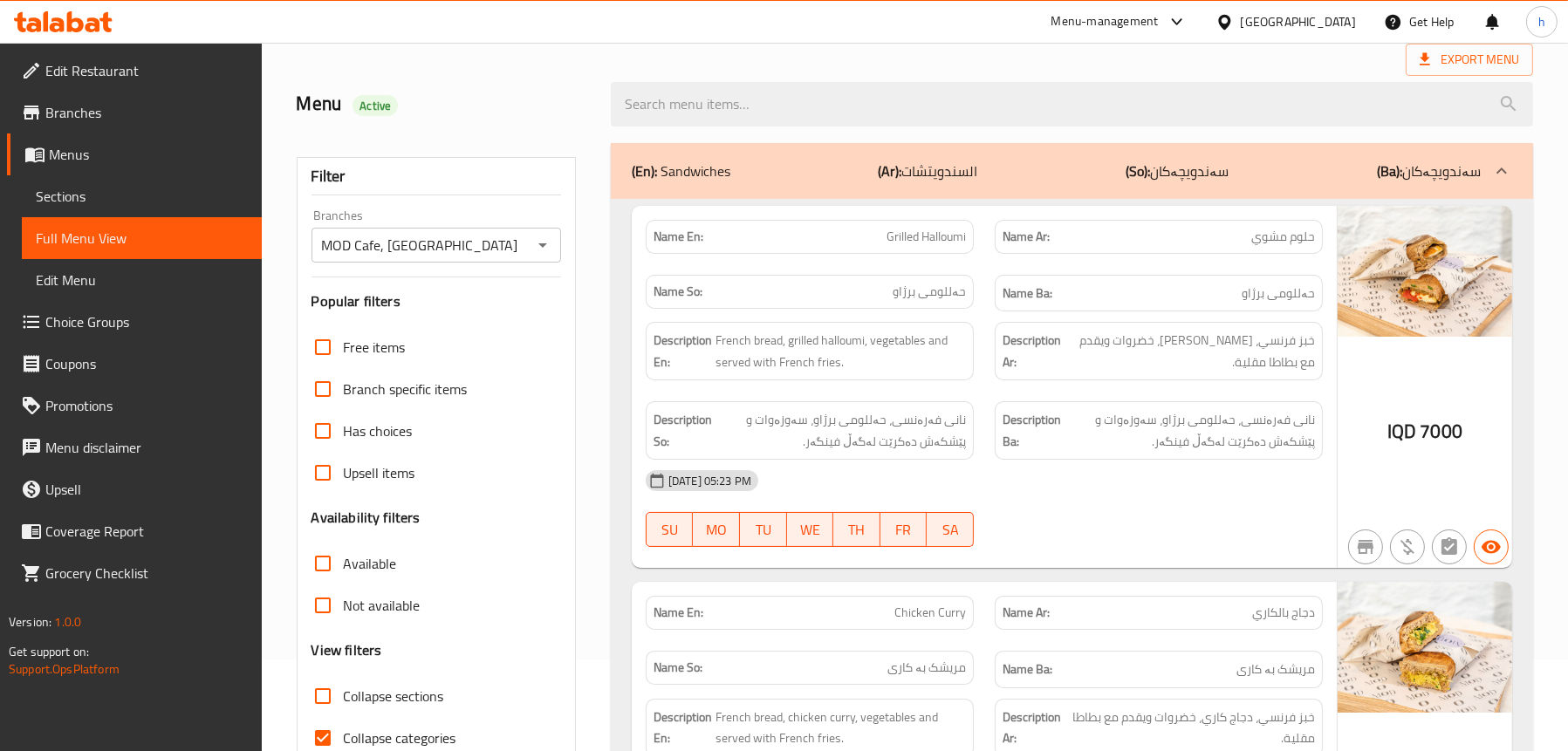
scroll to position [175, 0]
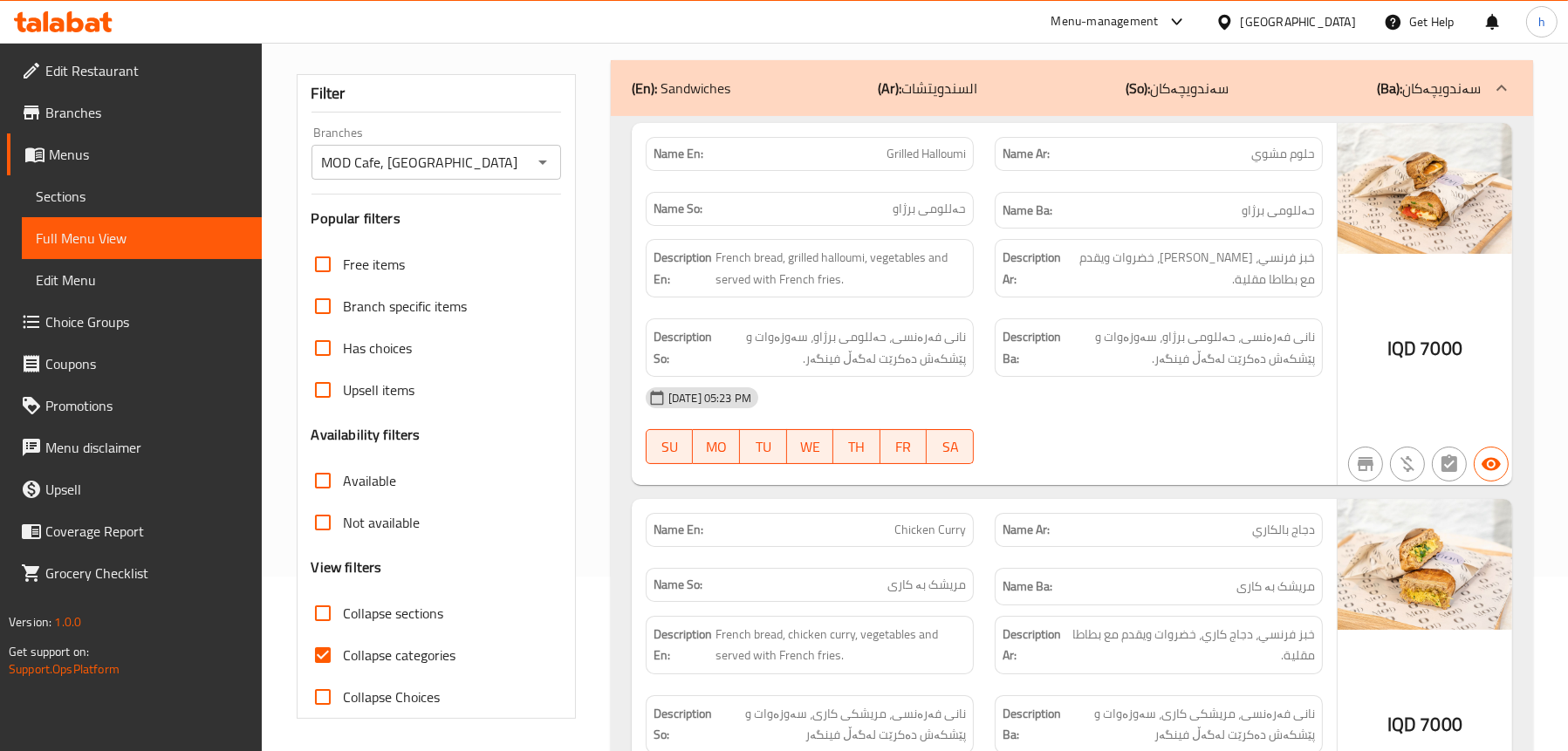
click at [382, 617] on span "Collapse sections" at bounding box center [394, 613] width 100 height 21
click at [344, 617] on input "Collapse sections" at bounding box center [323, 613] width 42 height 42
checkbox input "true"
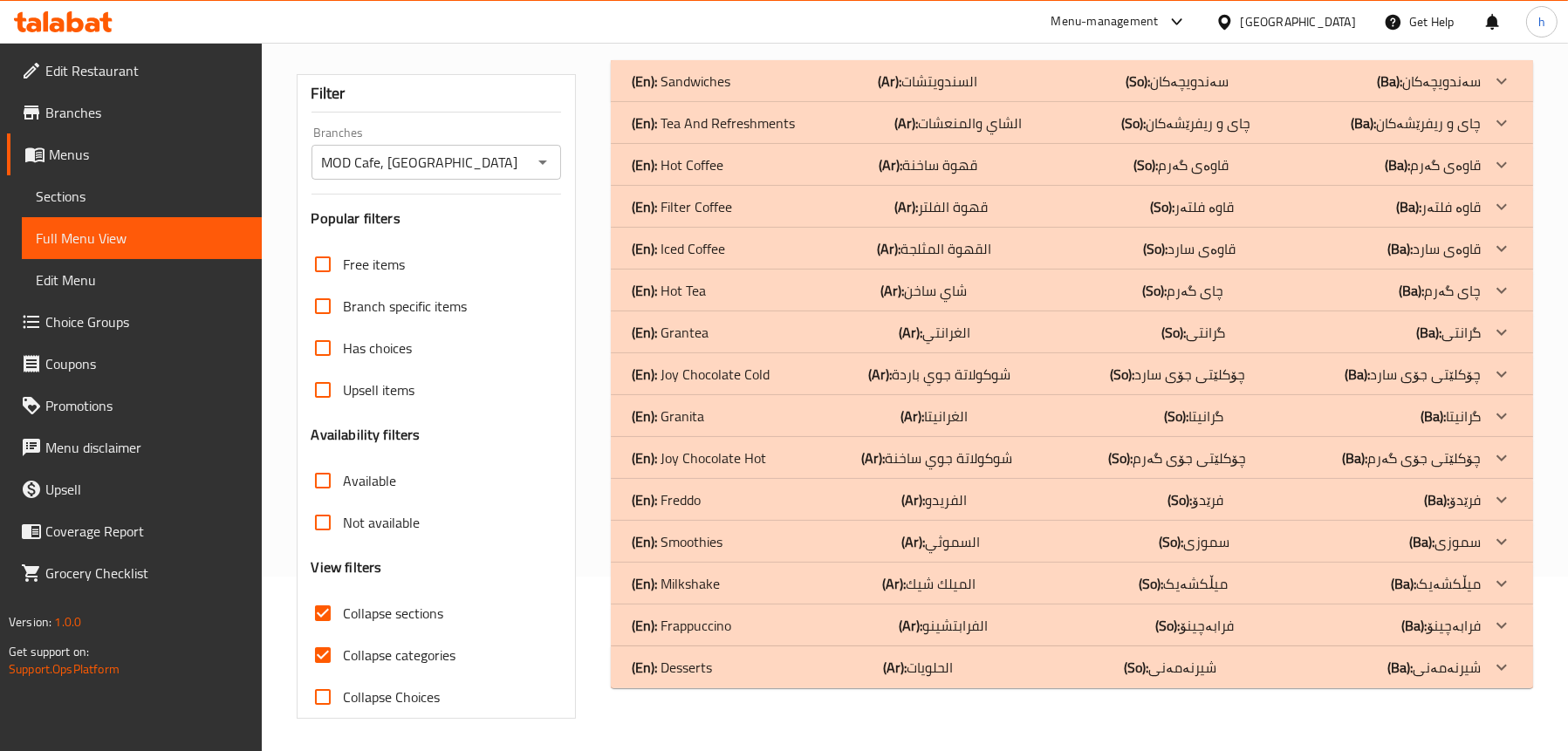
click at [820, 77] on div "(En): Sandwiches (Ar): السندويتشات (So): سەندویچەکان (Ba): سەندویچەکان" at bounding box center [1056, 81] width 849 height 21
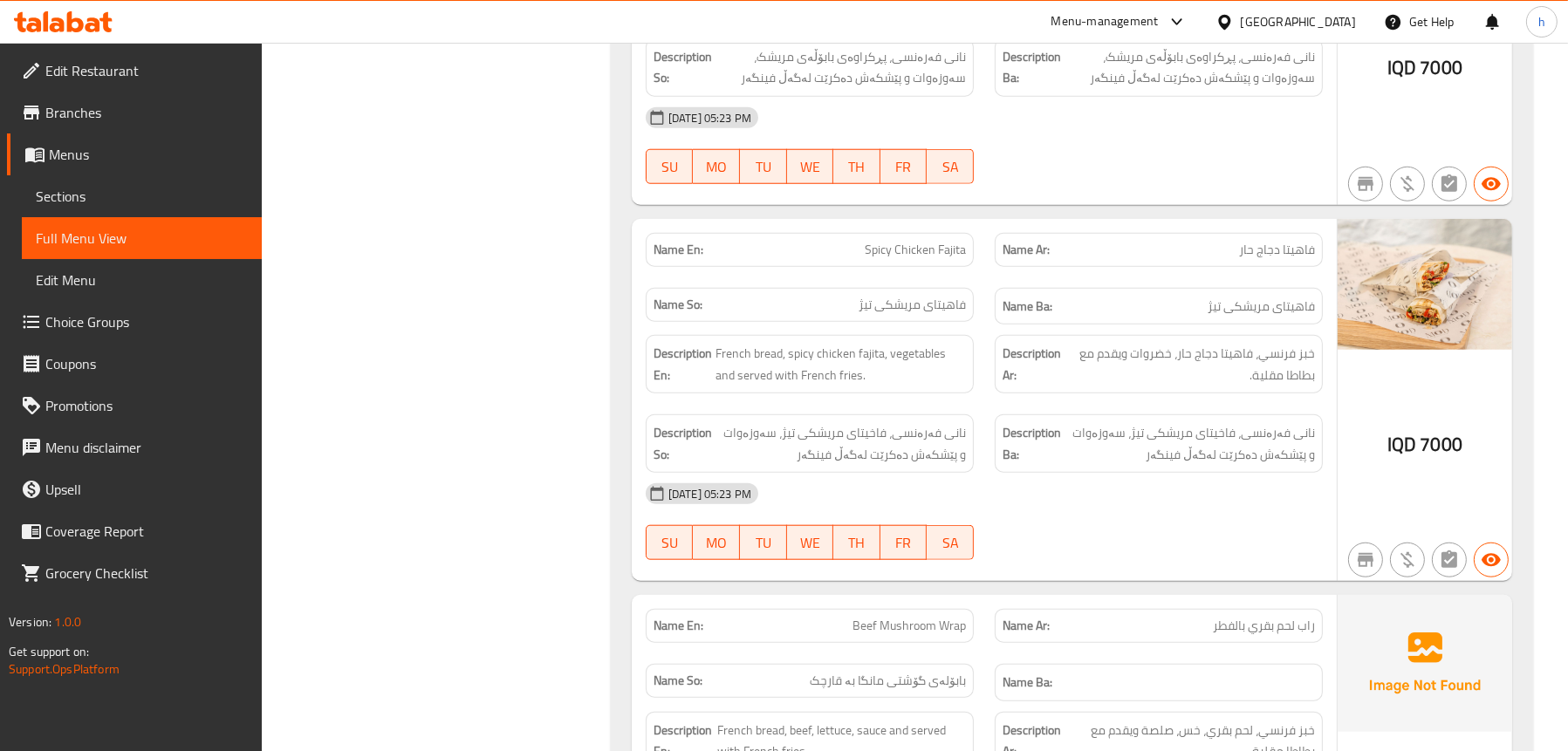
scroll to position [2685, 0]
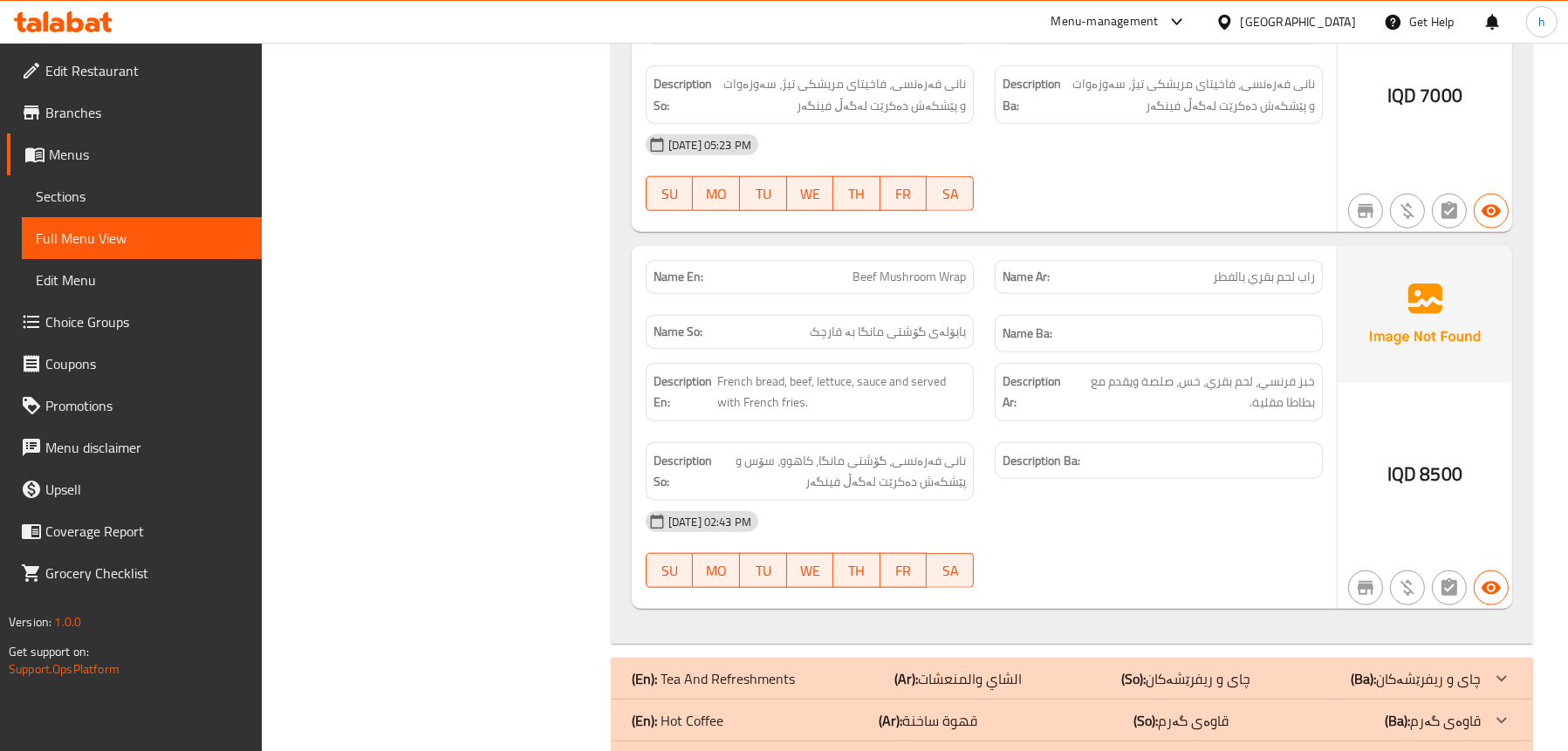
click at [53, 26] on icon at bounding box center [57, 25] width 15 height 15
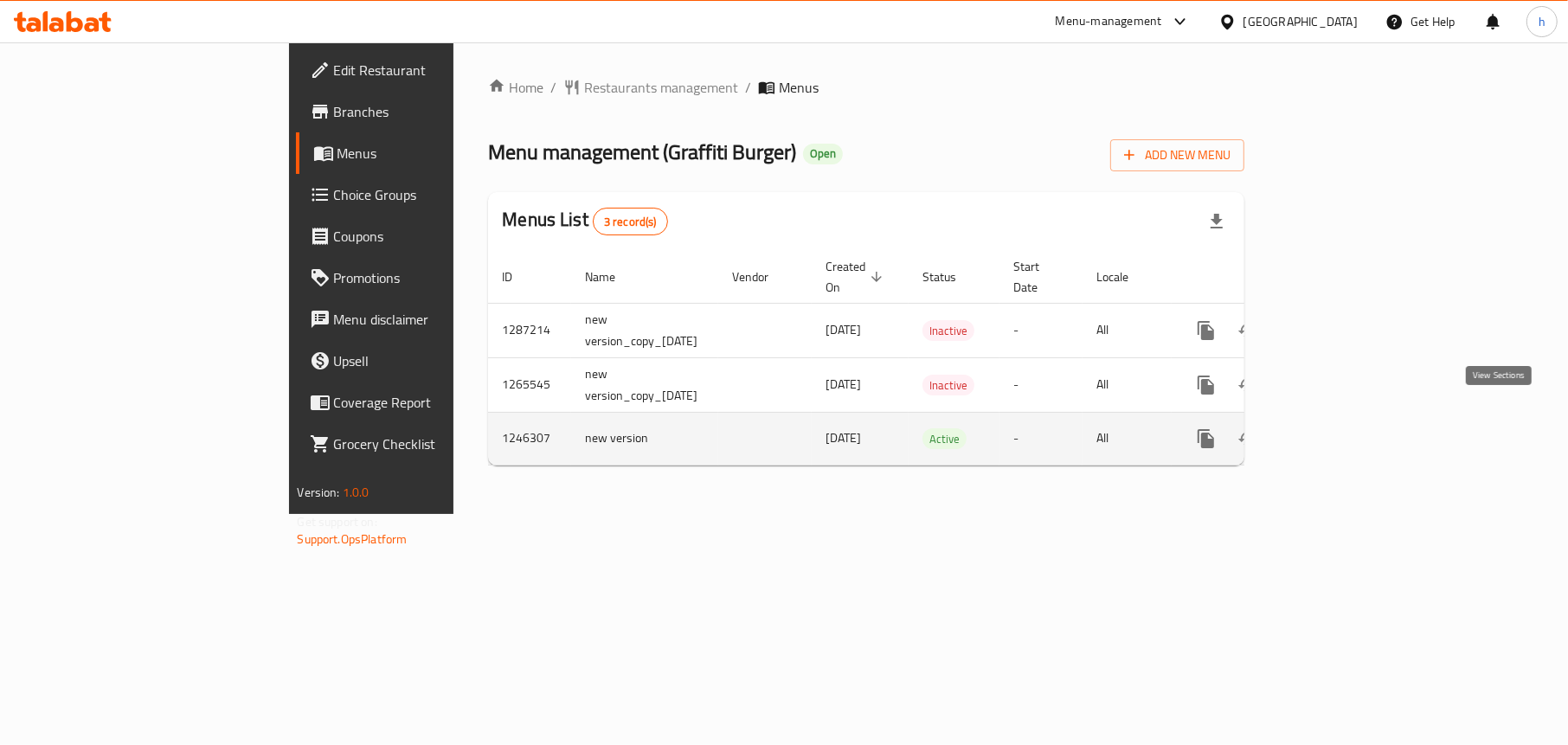
click at [1341, 428] on icon "enhanced table" at bounding box center [1331, 438] width 21 height 21
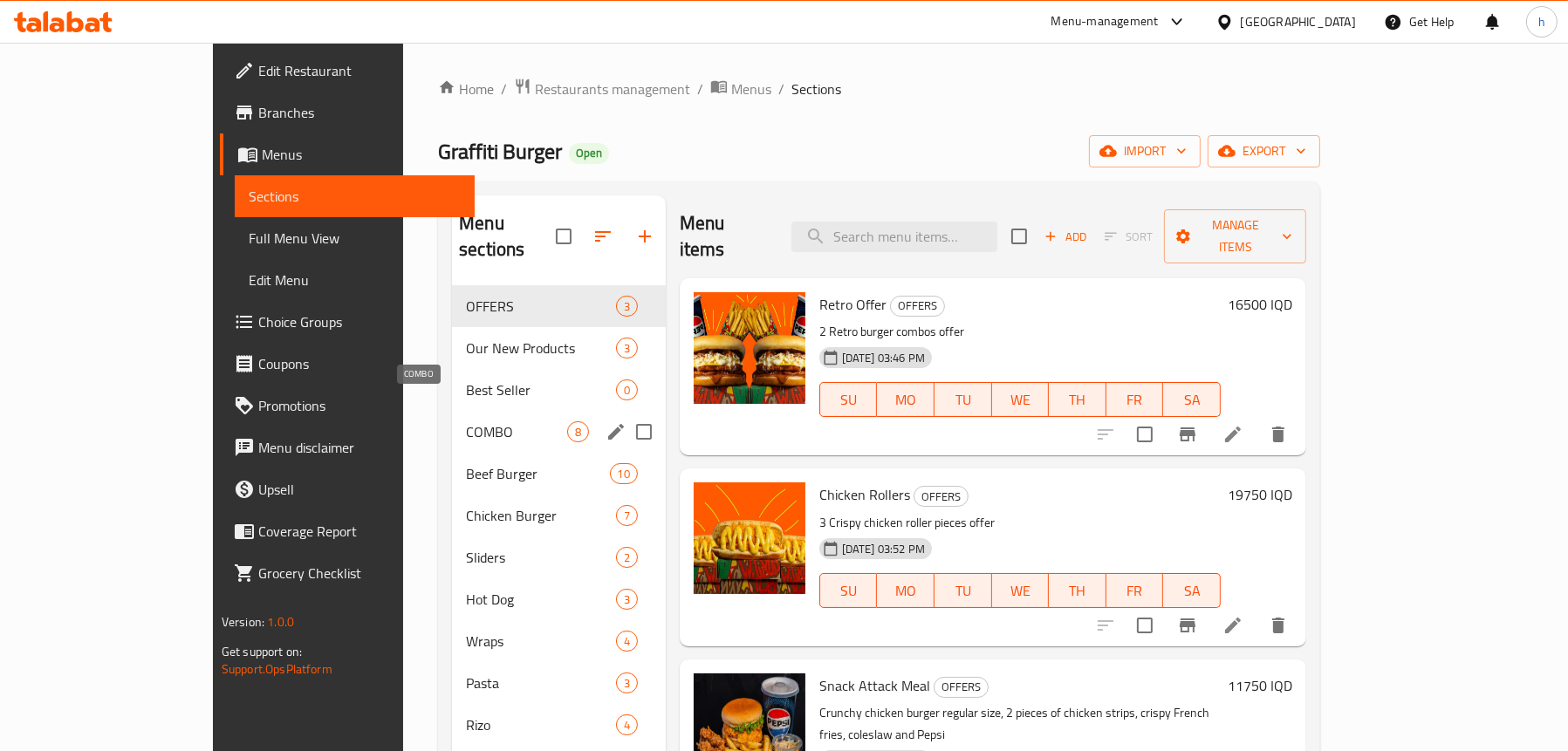
click at [466, 422] on span "COMBO" at bounding box center [516, 432] width 101 height 21
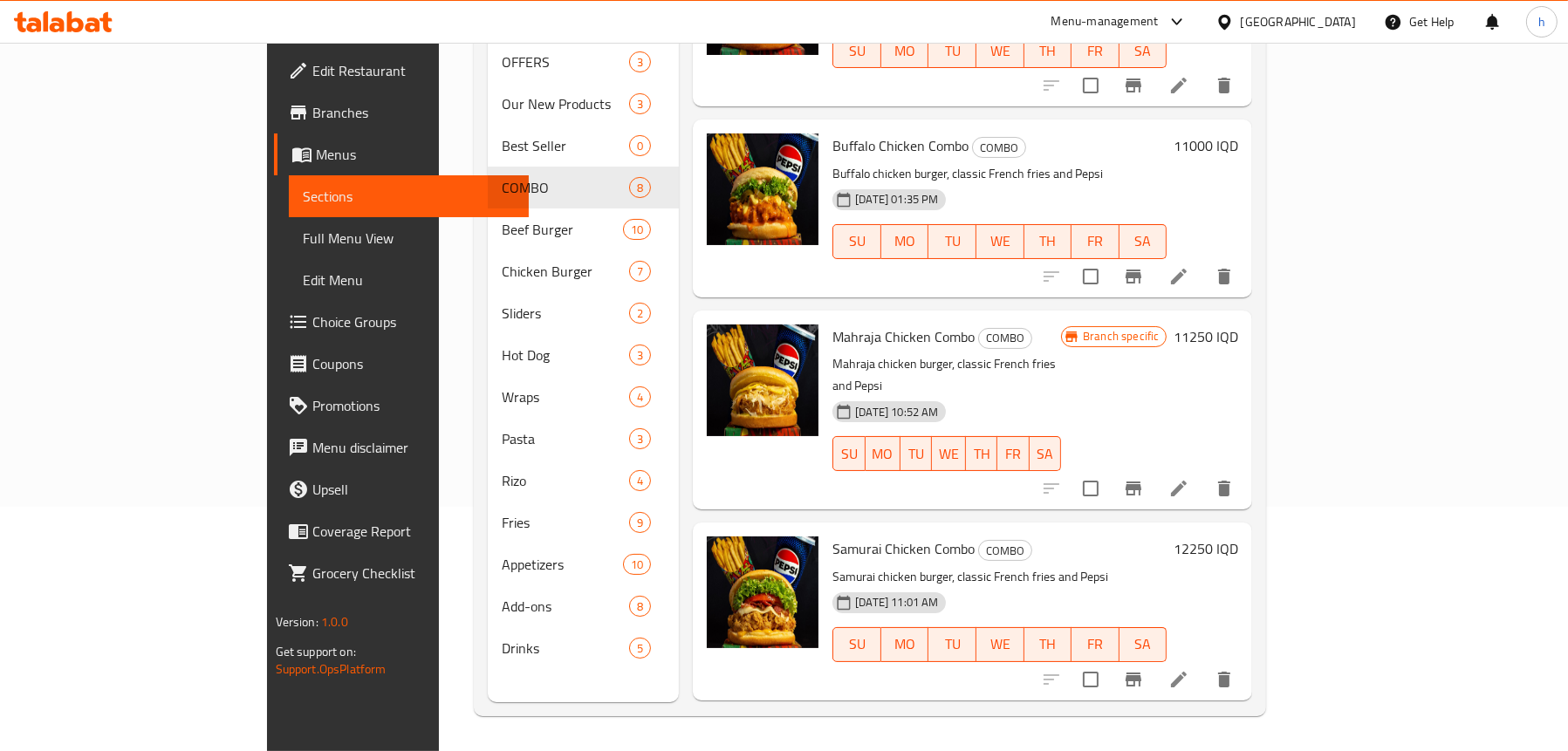
scroll to position [292, 0]
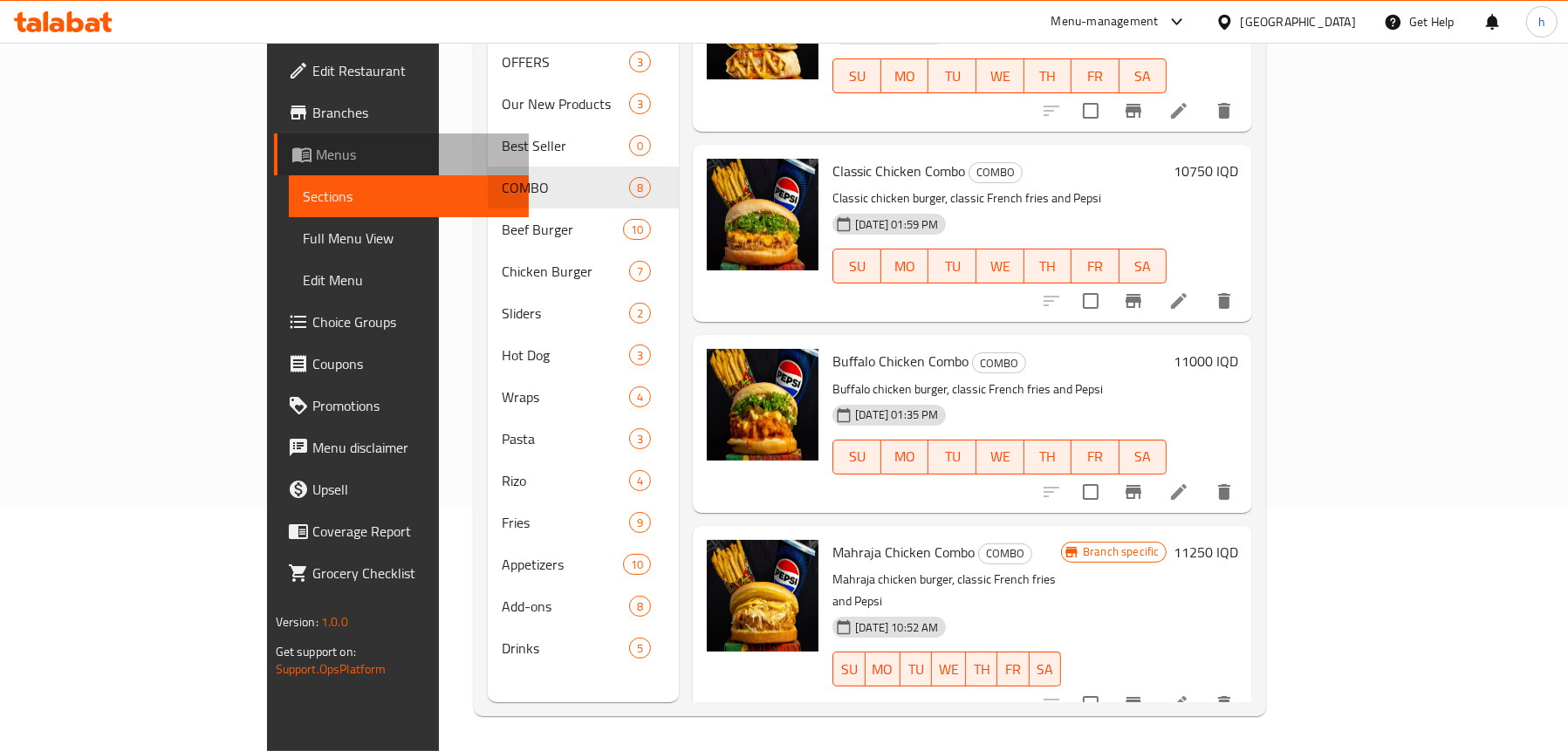
click at [316, 160] on span "Menus" at bounding box center [415, 155] width 199 height 21
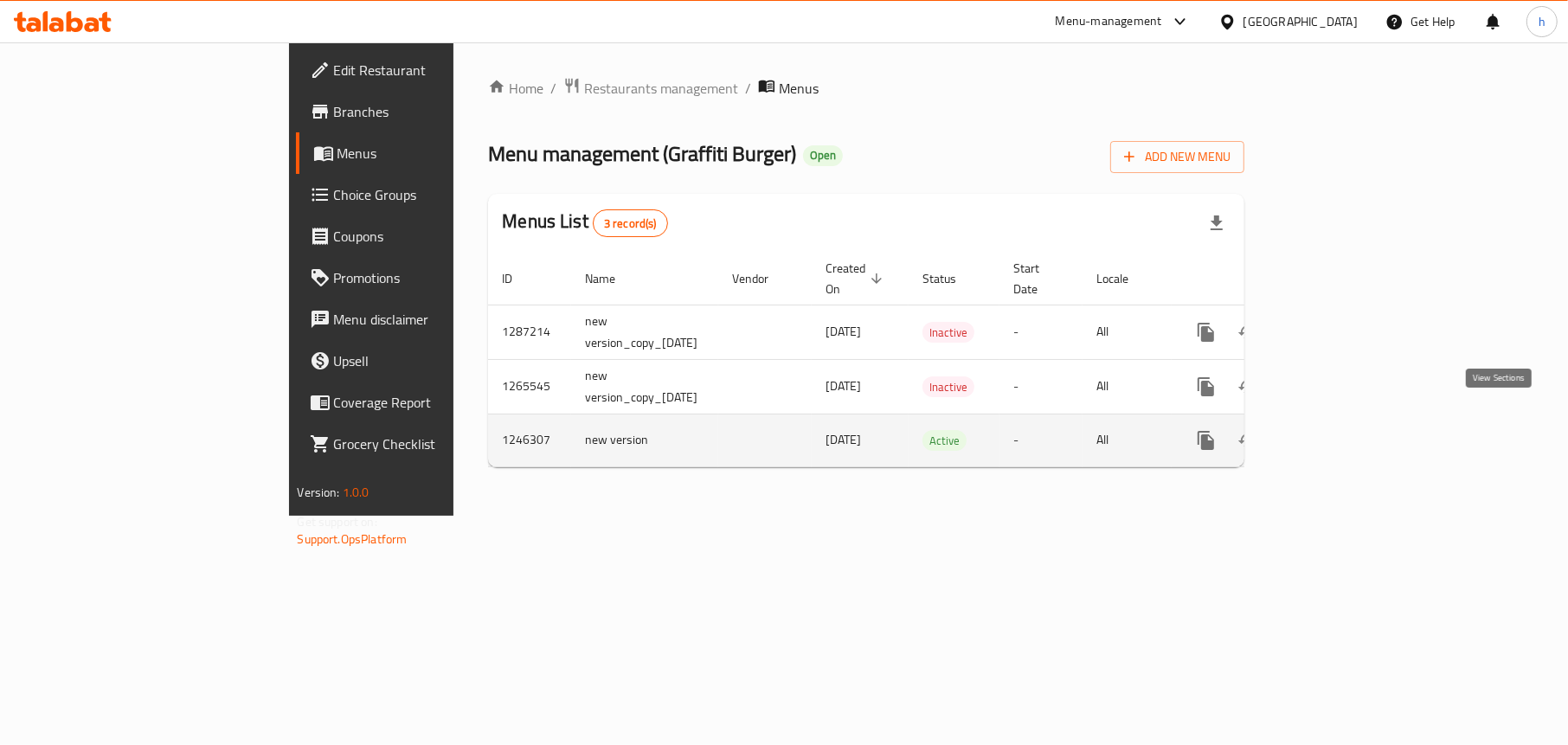
click at [1352, 424] on link "enhanced table" at bounding box center [1331, 441] width 42 height 42
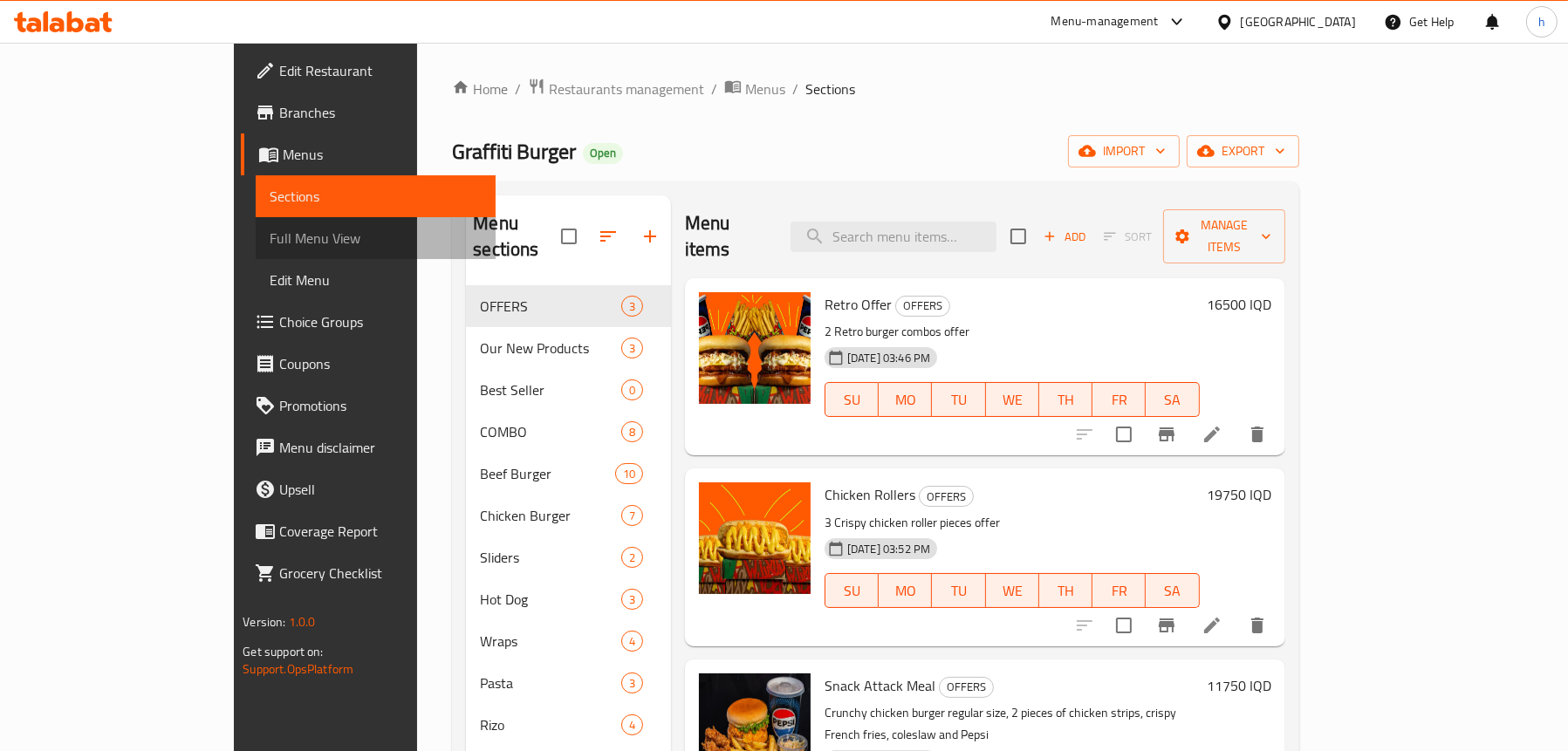
click at [270, 229] on span "Full Menu View" at bounding box center [375, 238] width 212 height 21
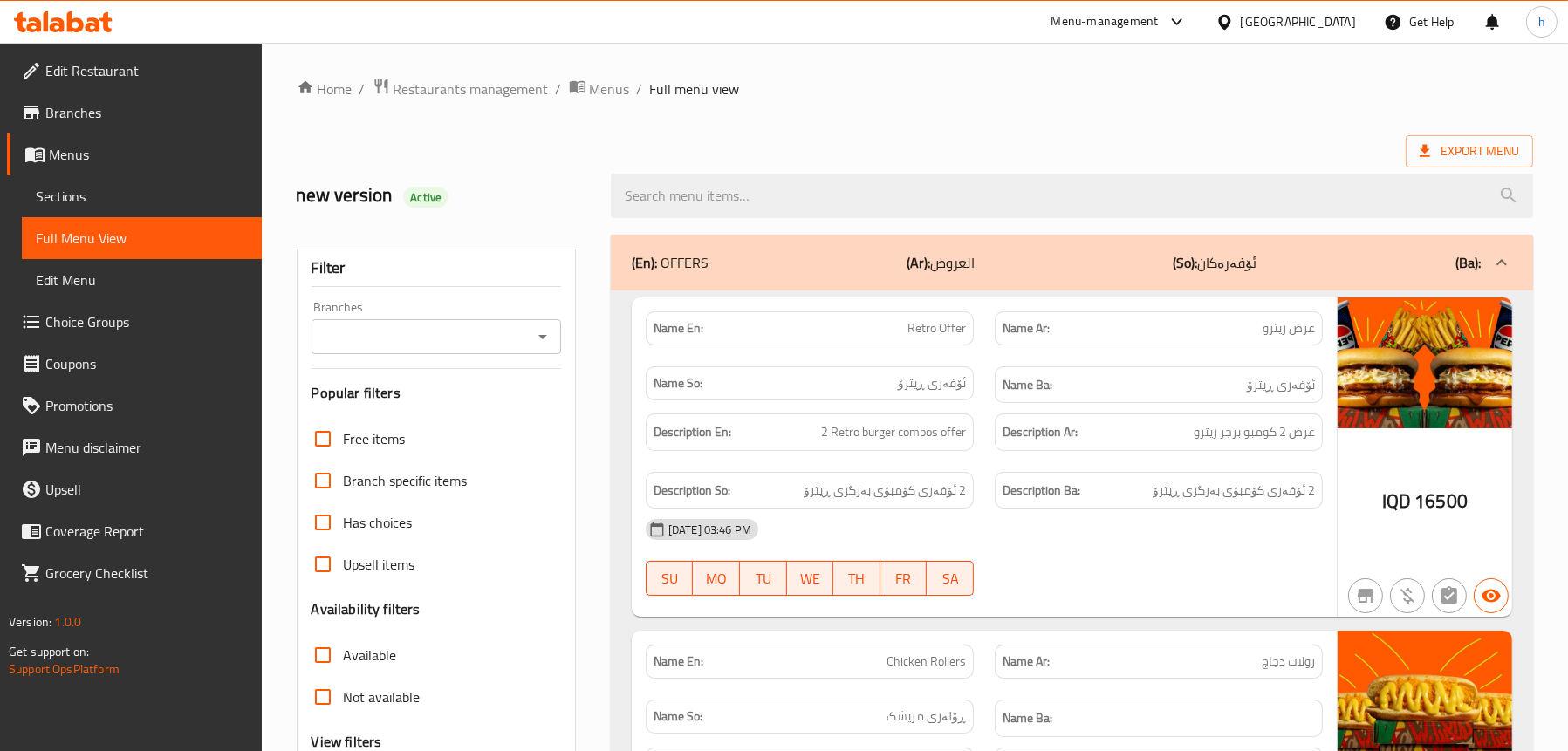
click at [539, 334] on icon "Open" at bounding box center [543, 336] width 21 height 21
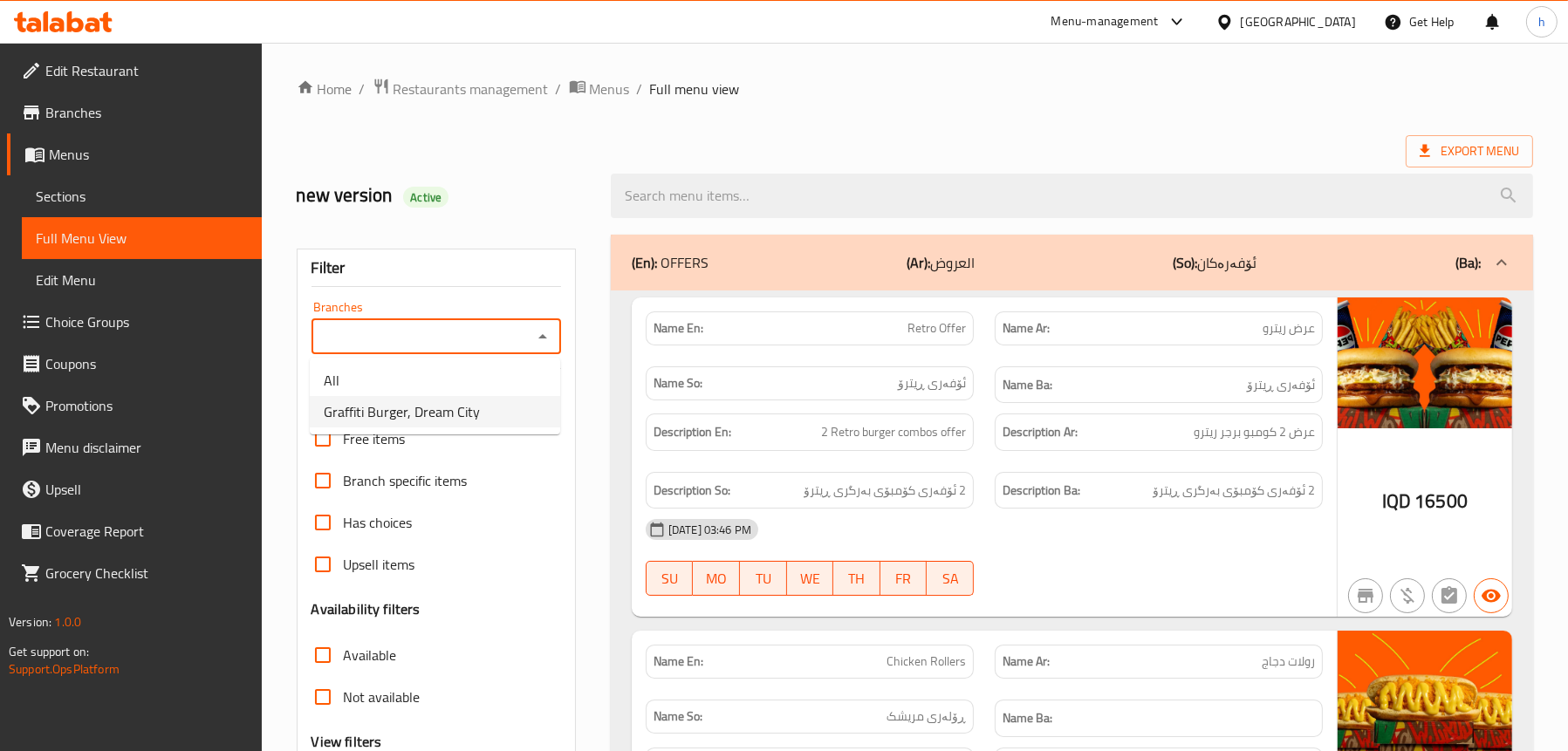
click at [460, 405] on span "Graffiti Burger, Dream City" at bounding box center [402, 412] width 156 height 21
type input "Graffiti Burger, Dream City"
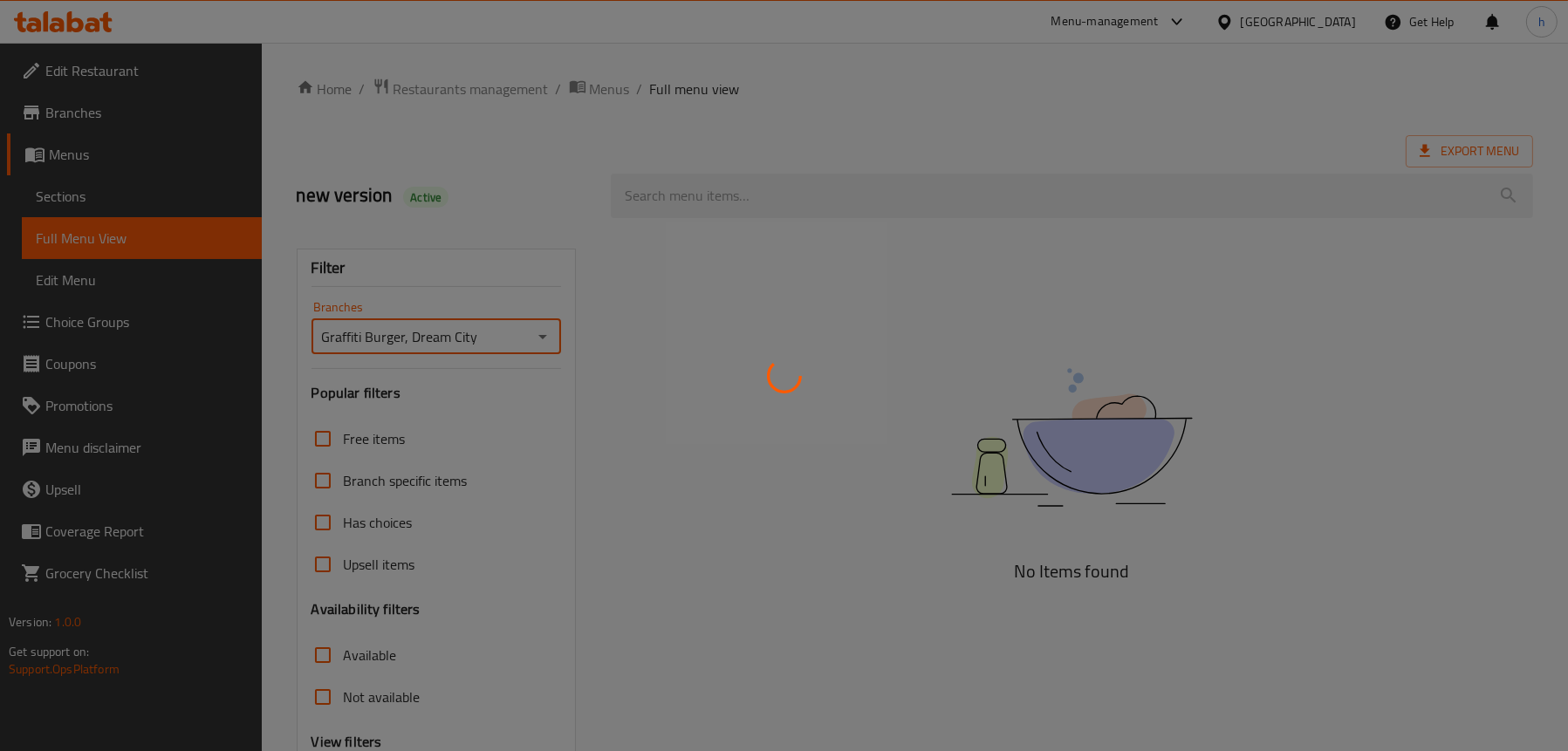
click at [812, 195] on div at bounding box center [784, 375] width 1568 height 751
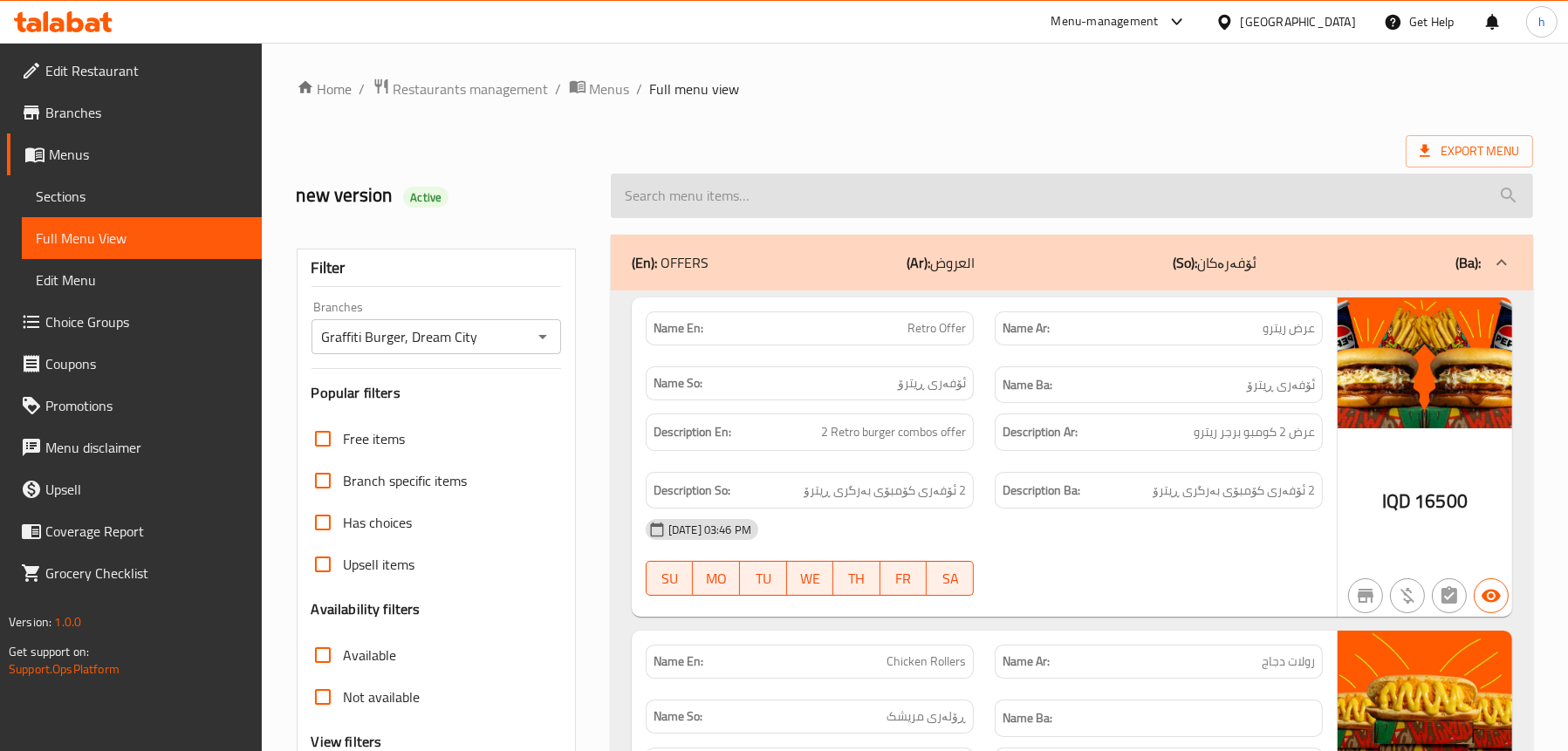
click at [795, 185] on input "search" at bounding box center [1071, 196] width 922 height 45
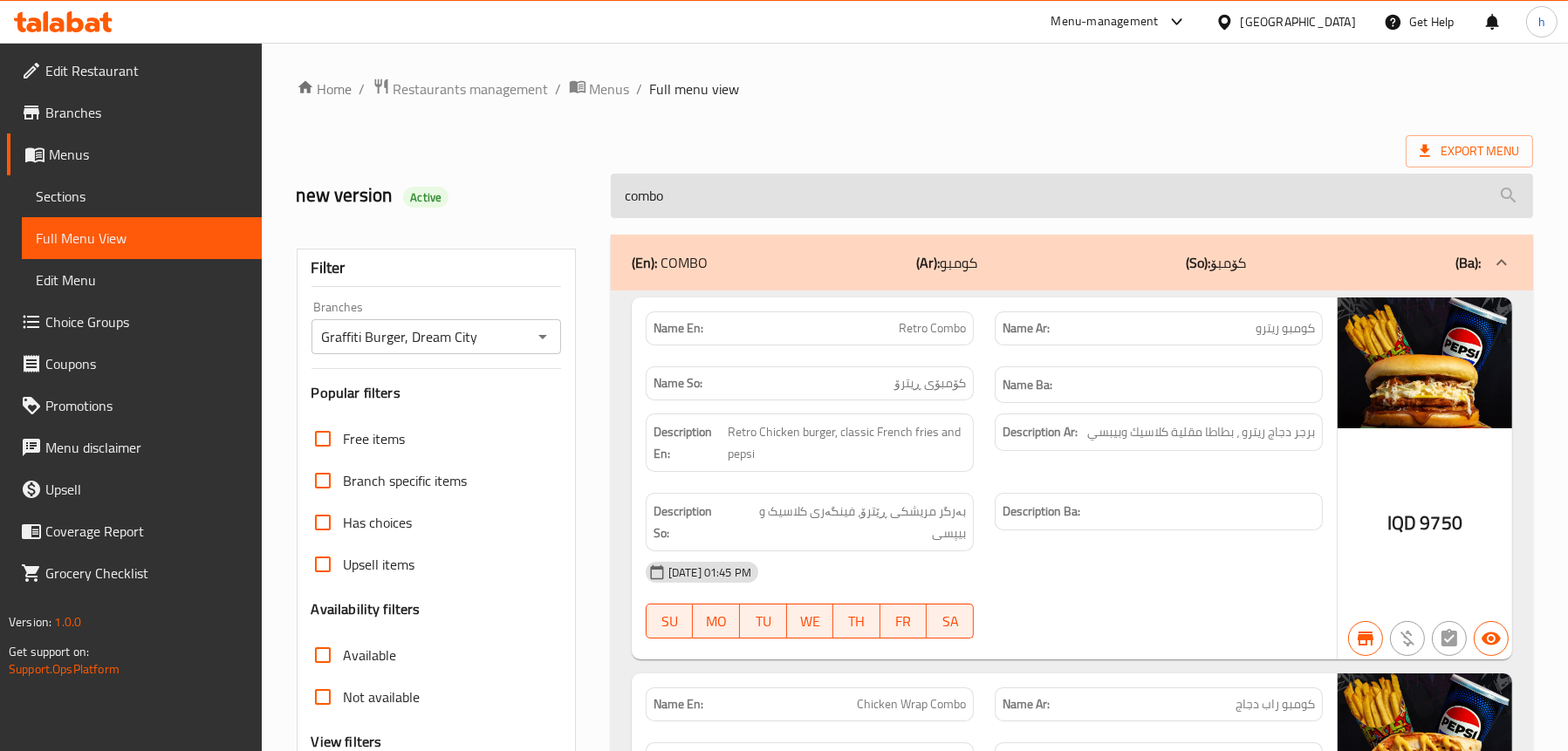
click at [796, 182] on input "combo" at bounding box center [1071, 196] width 922 height 45
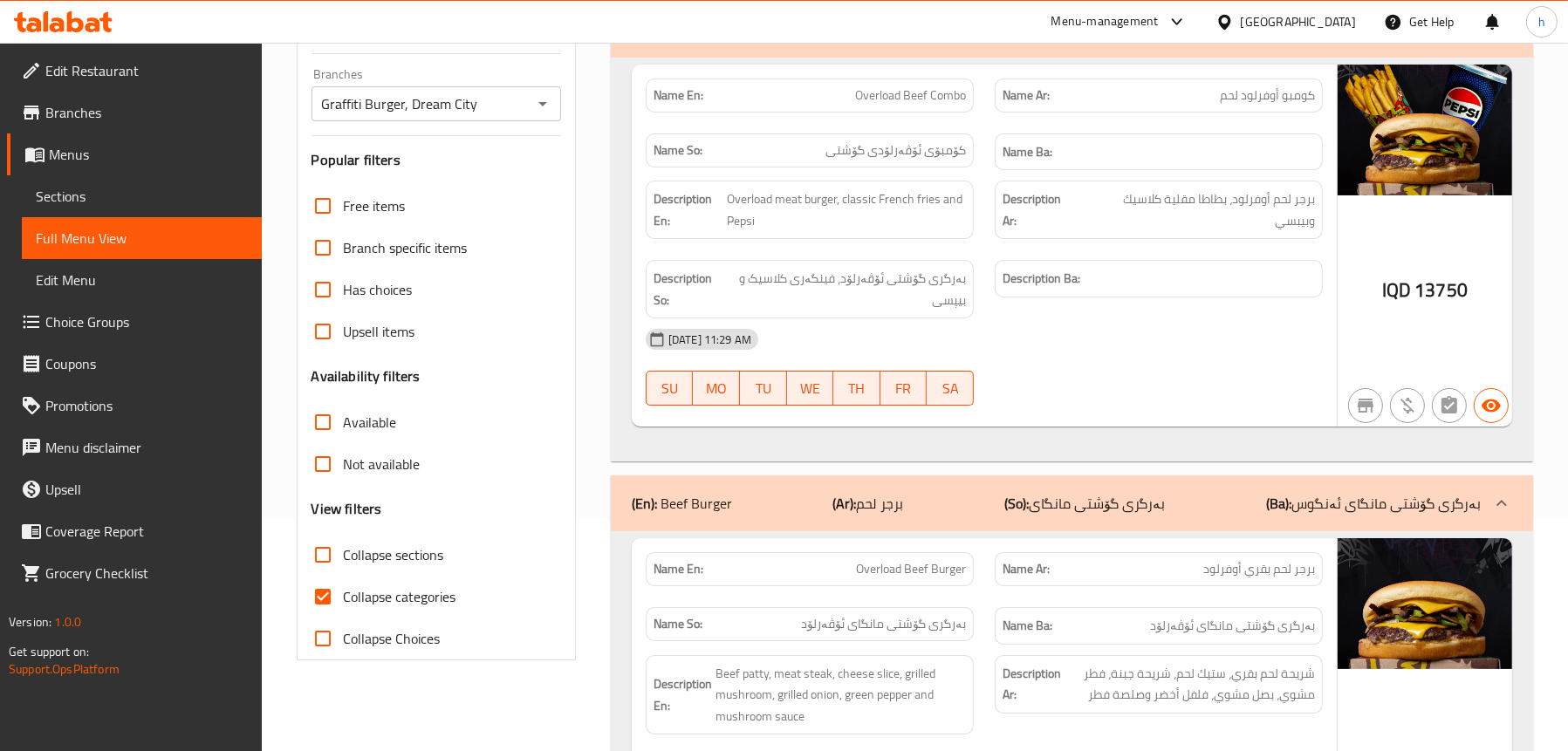
scroll to position [87, 0]
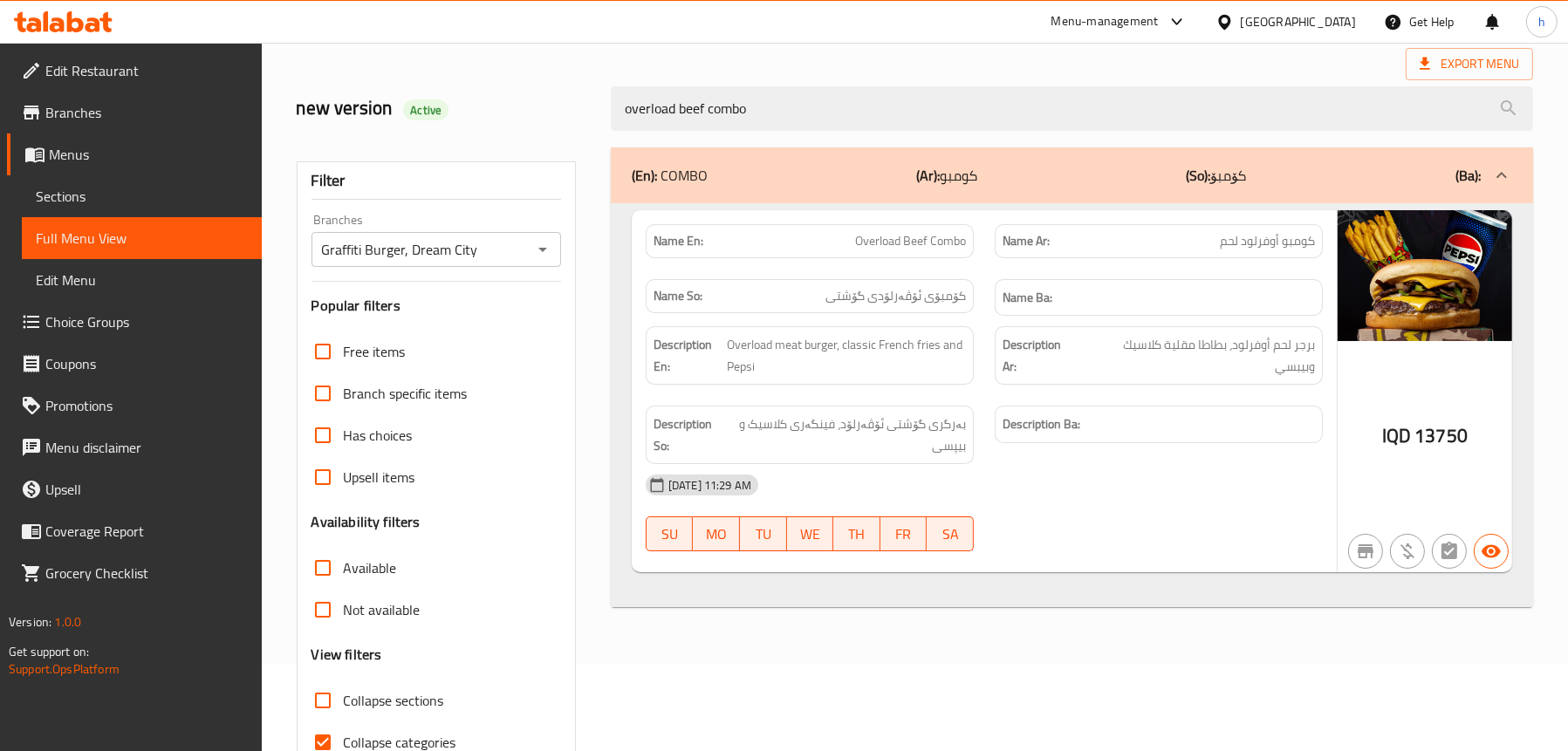
type input "overload beef combo"
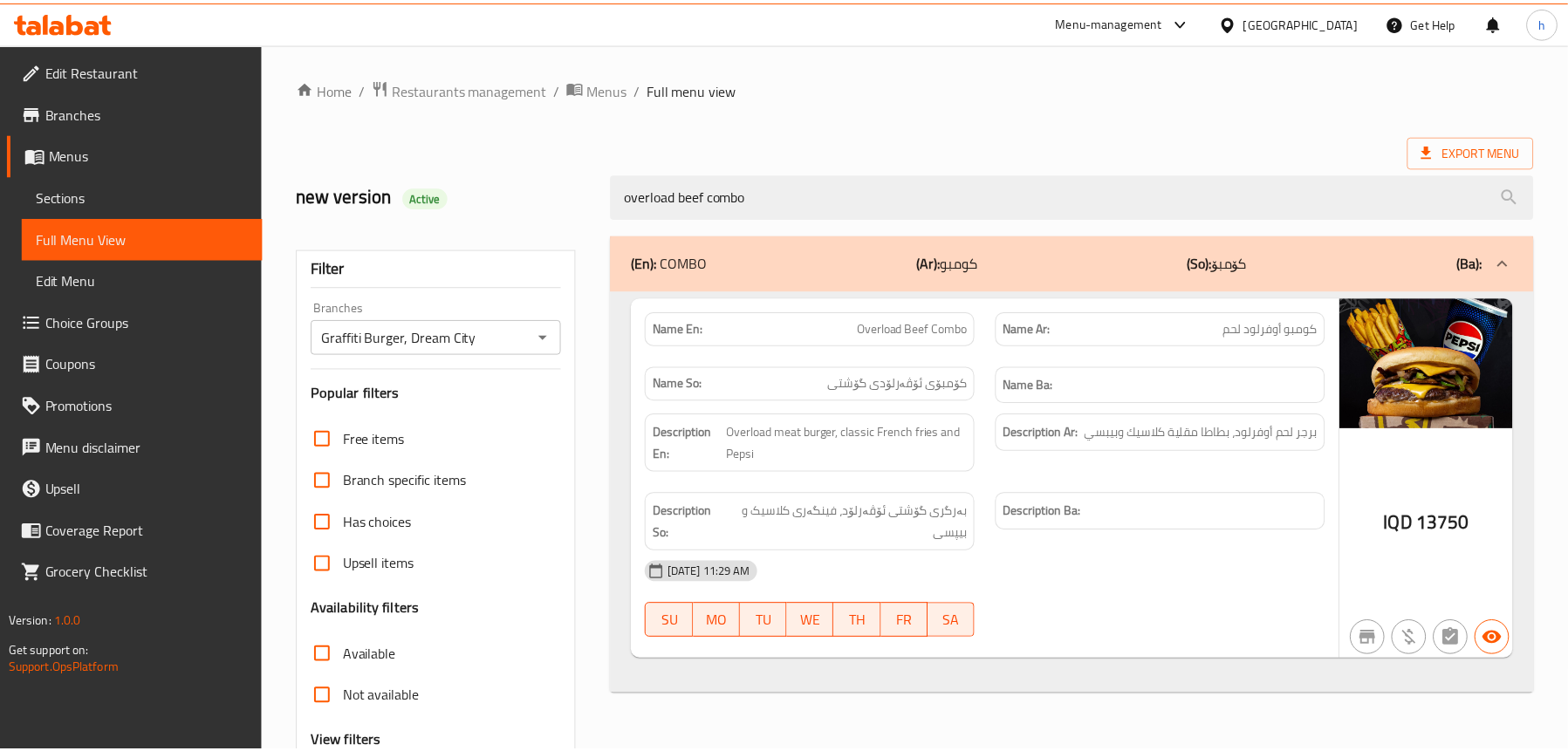
scroll to position [177, 0]
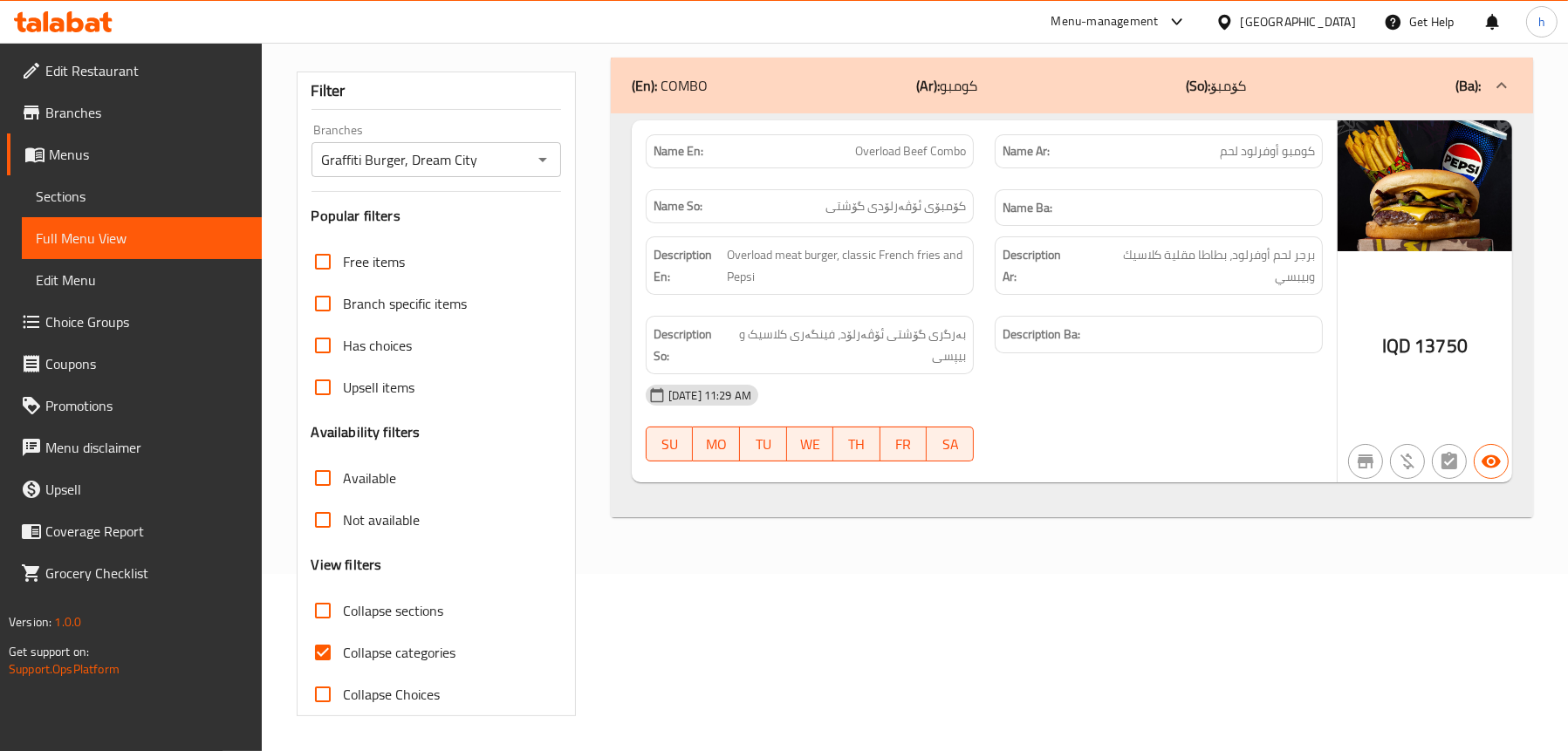
click at [107, 199] on span "Sections" at bounding box center [142, 196] width 212 height 21
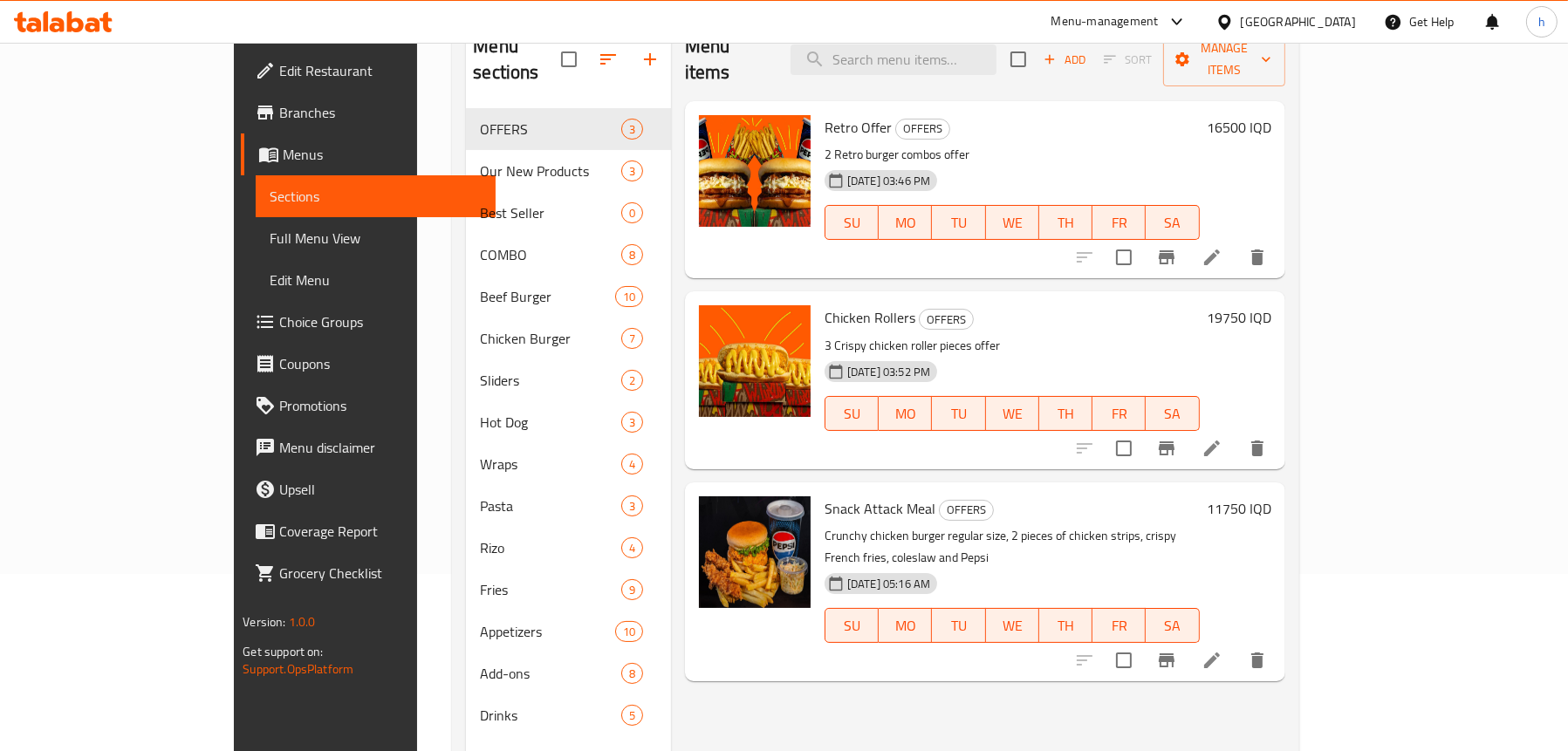
scroll to position [3, 0]
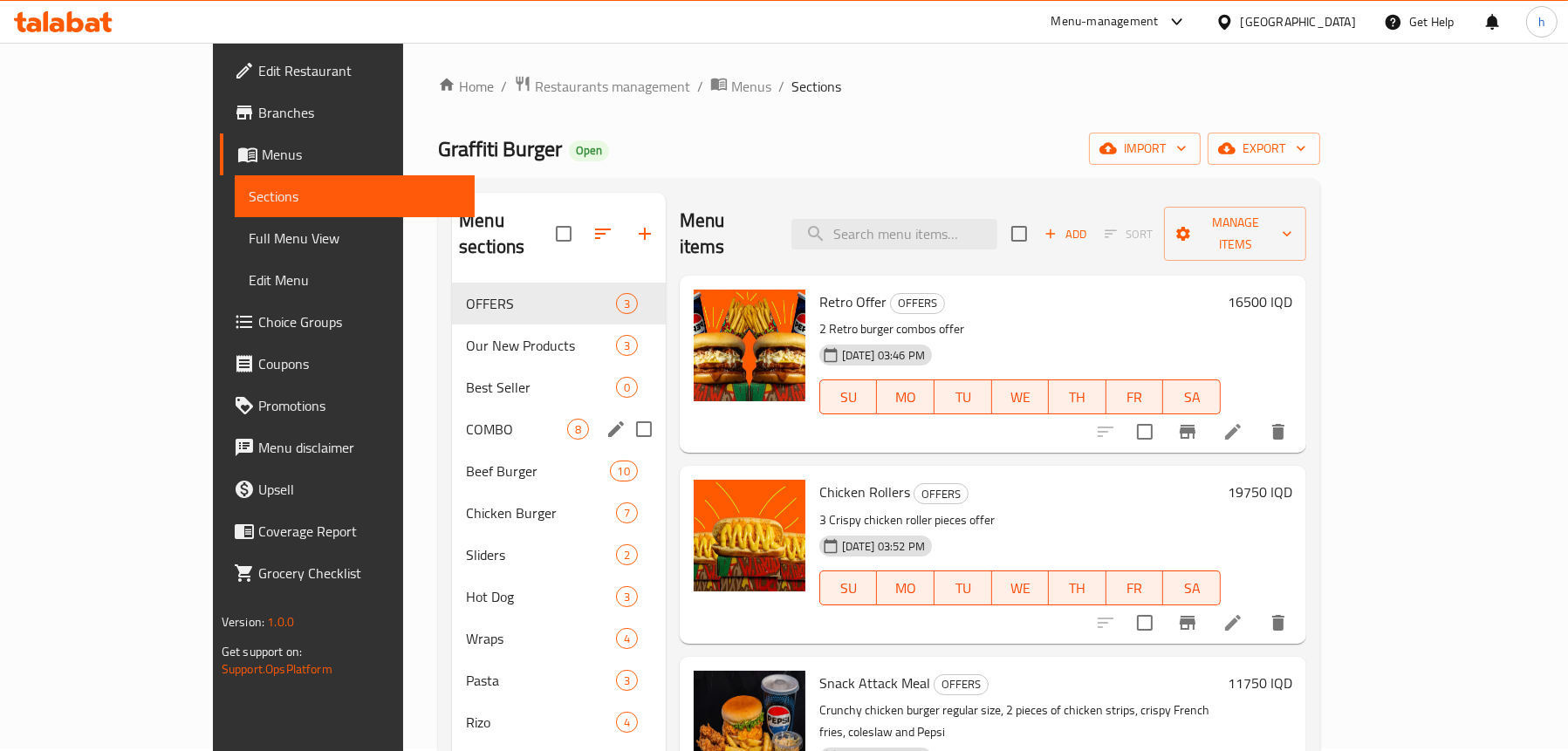
click at [466, 419] on span "COMBO" at bounding box center [516, 430] width 101 height 21
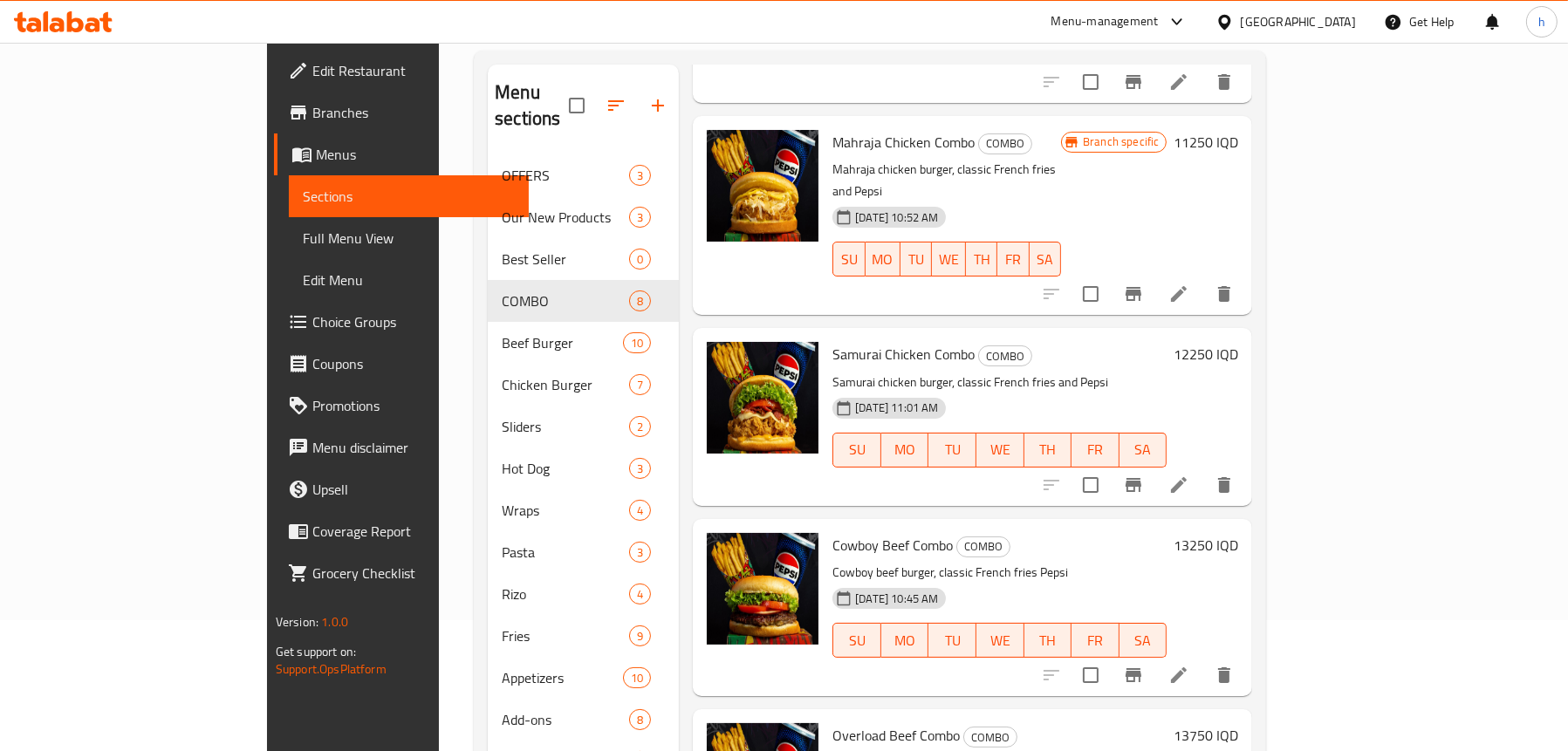
scroll to position [245, 0]
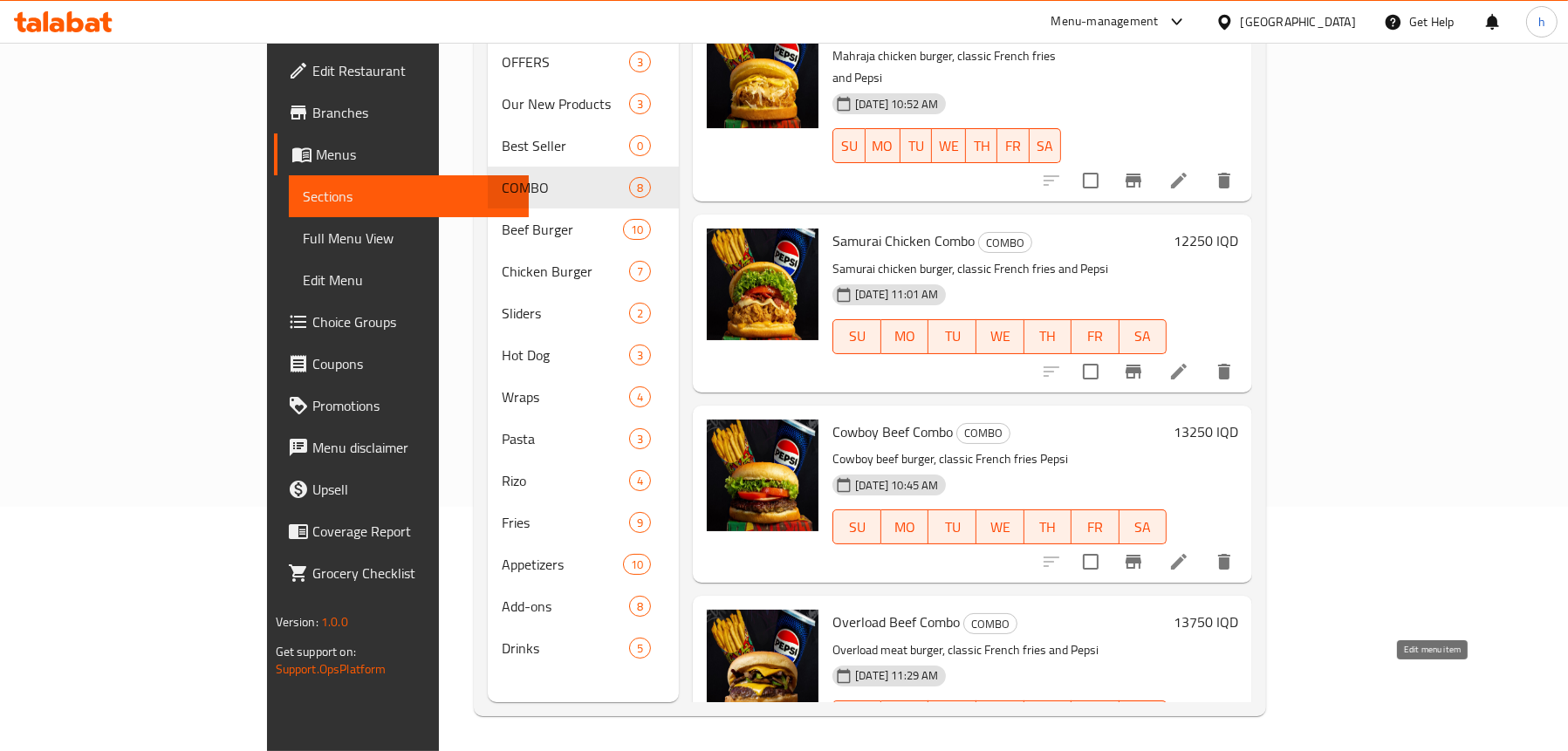
click at [1189, 742] on icon at bounding box center [1179, 753] width 21 height 21
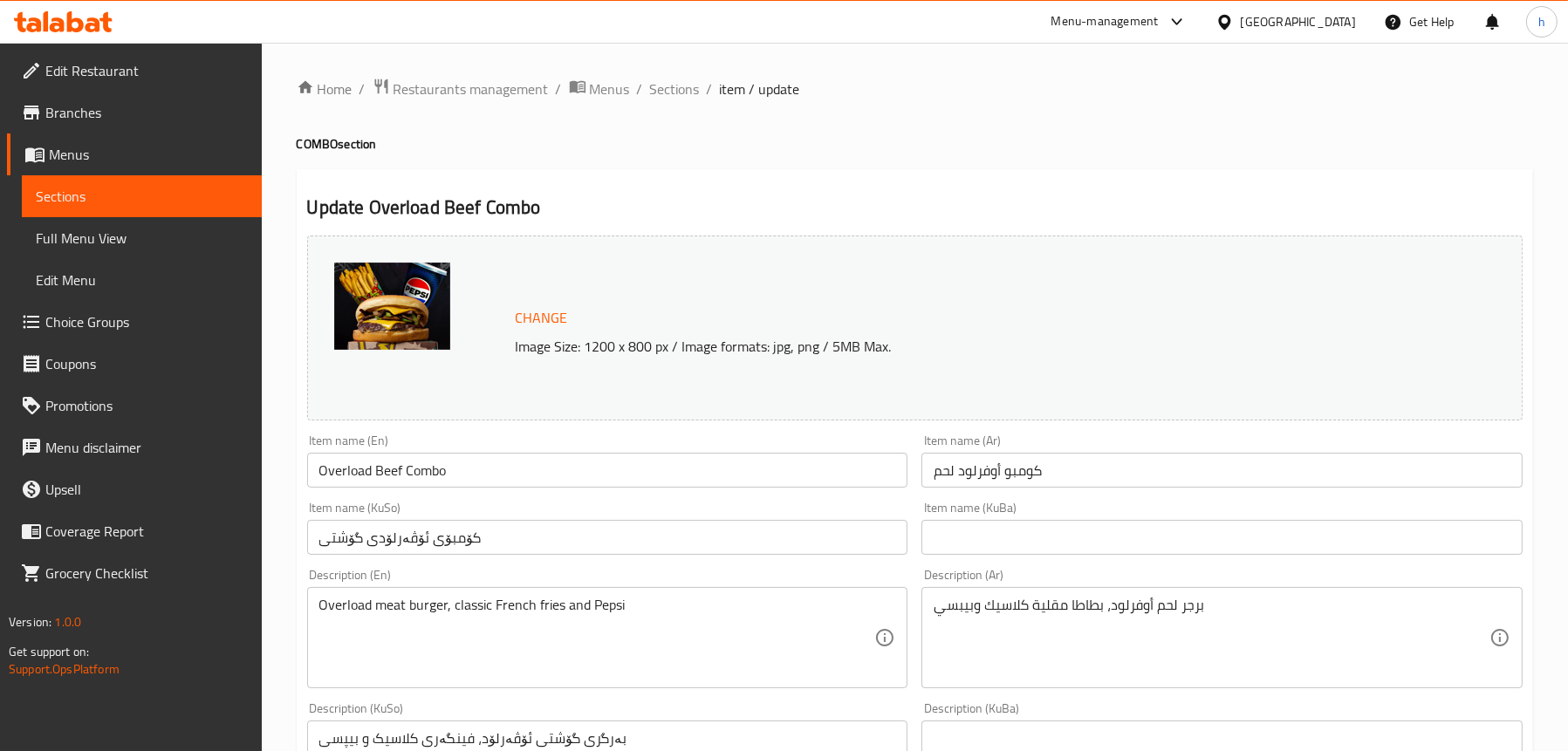
click at [941, 470] on input "كومبو أوفرلود لحم" at bounding box center [1222, 470] width 601 height 35
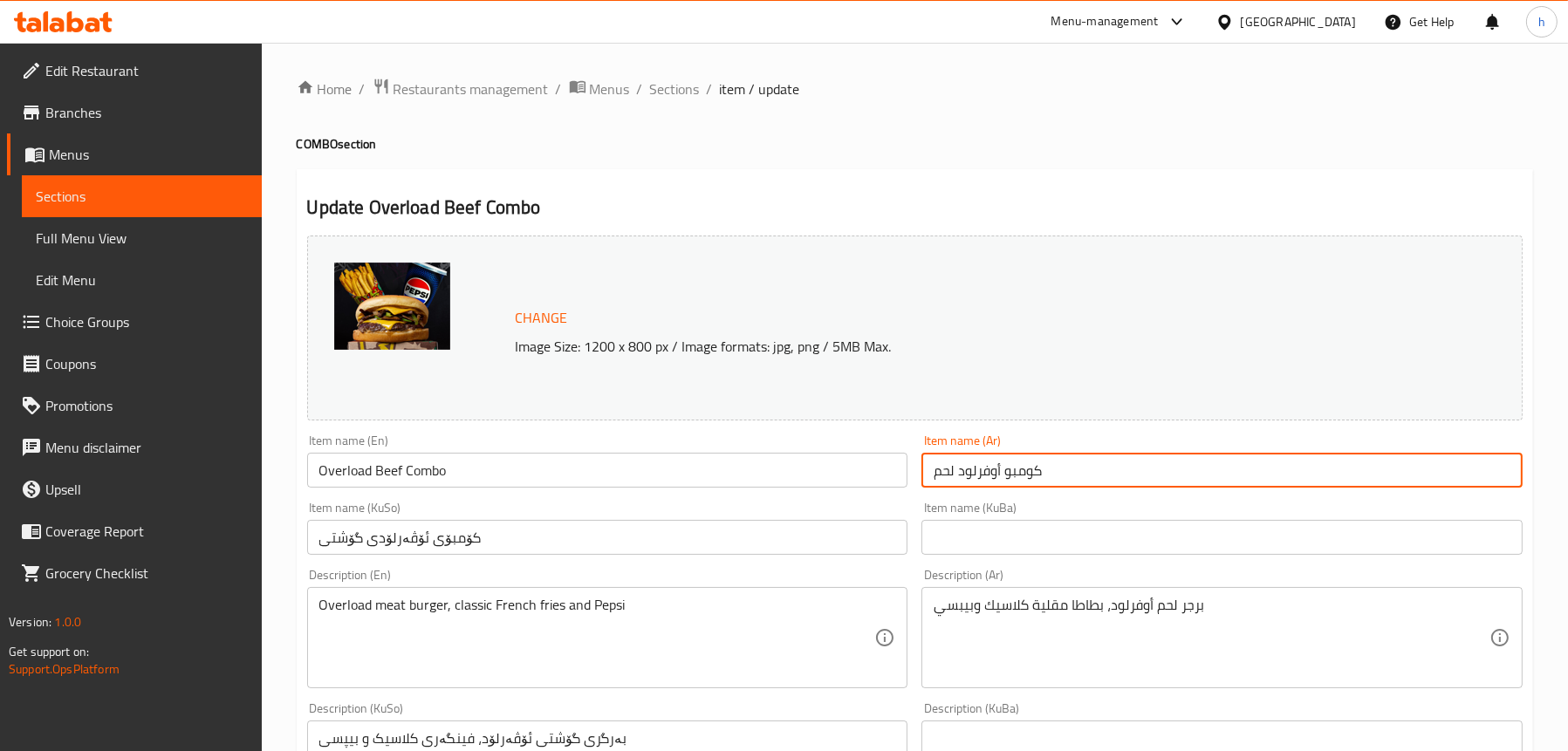
click at [1060, 473] on input "كومبو أوفرلود لحم" at bounding box center [1222, 470] width 601 height 35
type input "كومبو أوفرلود لحم بقري"
click at [631, 548] on input "کۆمبۆی ئۆڤەرلۆدی گۆشتی" at bounding box center [607, 538] width 601 height 35
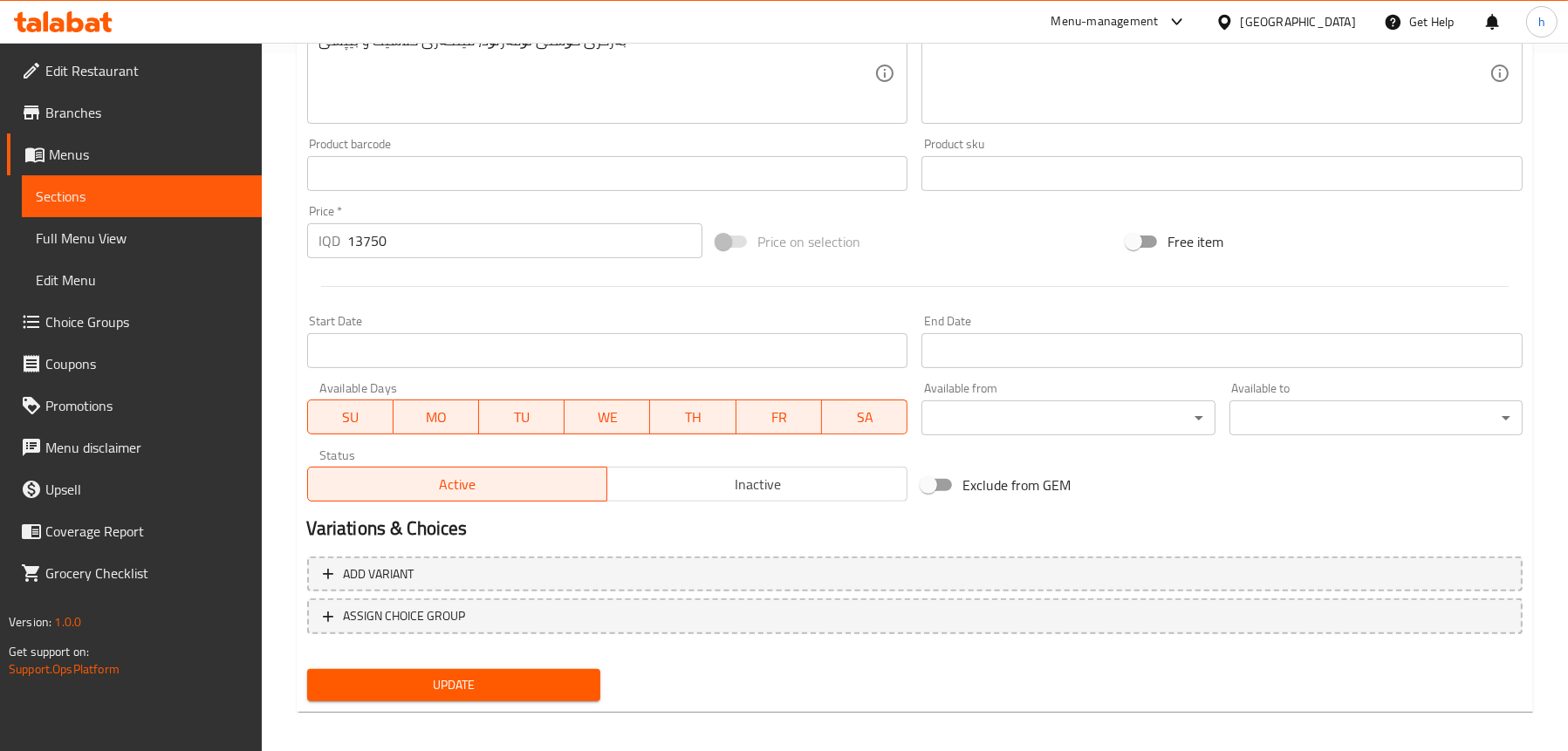
type input "کۆمبۆی ئۆڤەرلۆدی گۆشتی مانگا"
click at [495, 679] on span "Update" at bounding box center [454, 684] width 265 height 22
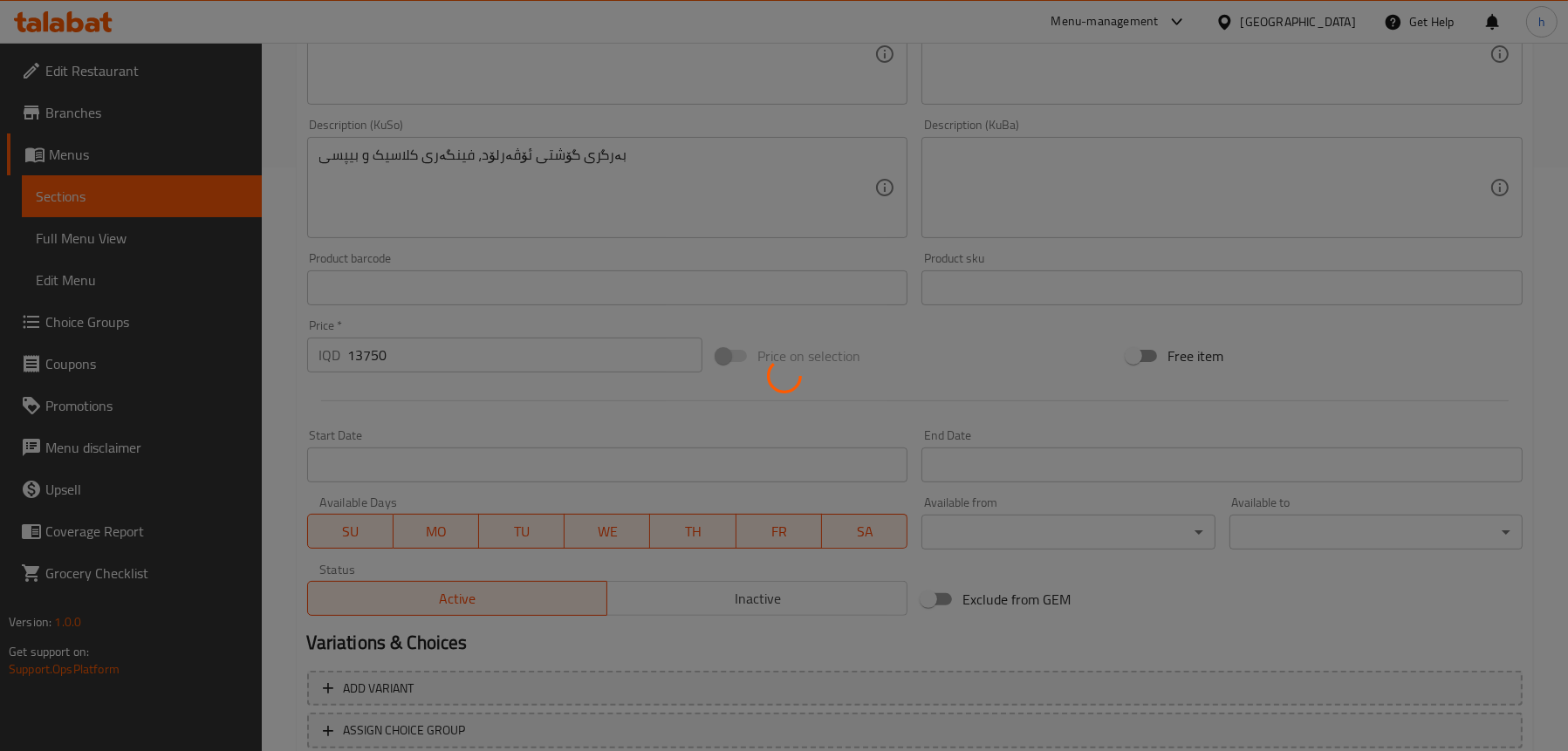
scroll to position [524, 0]
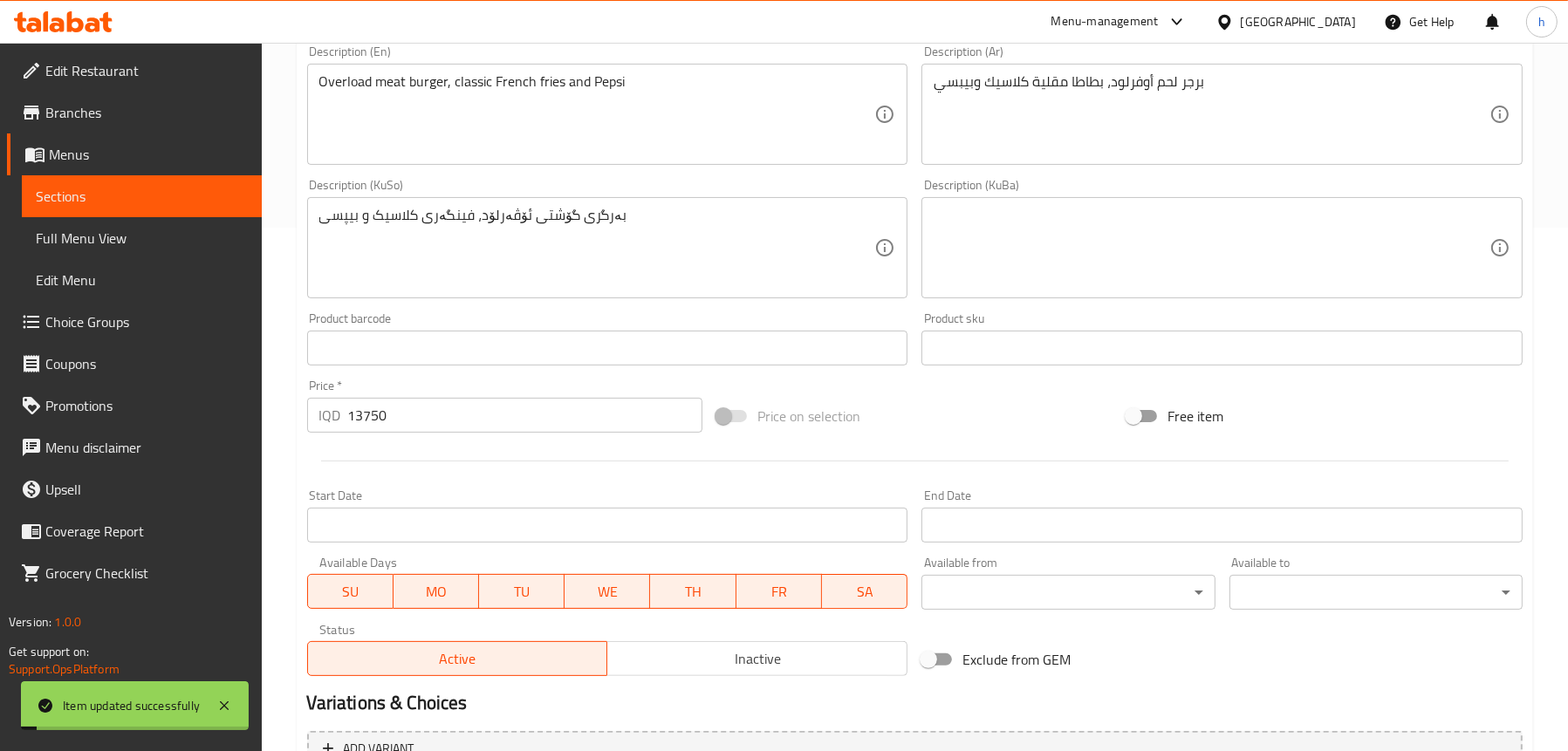
click at [110, 242] on span "Full Menu View" at bounding box center [142, 238] width 212 height 21
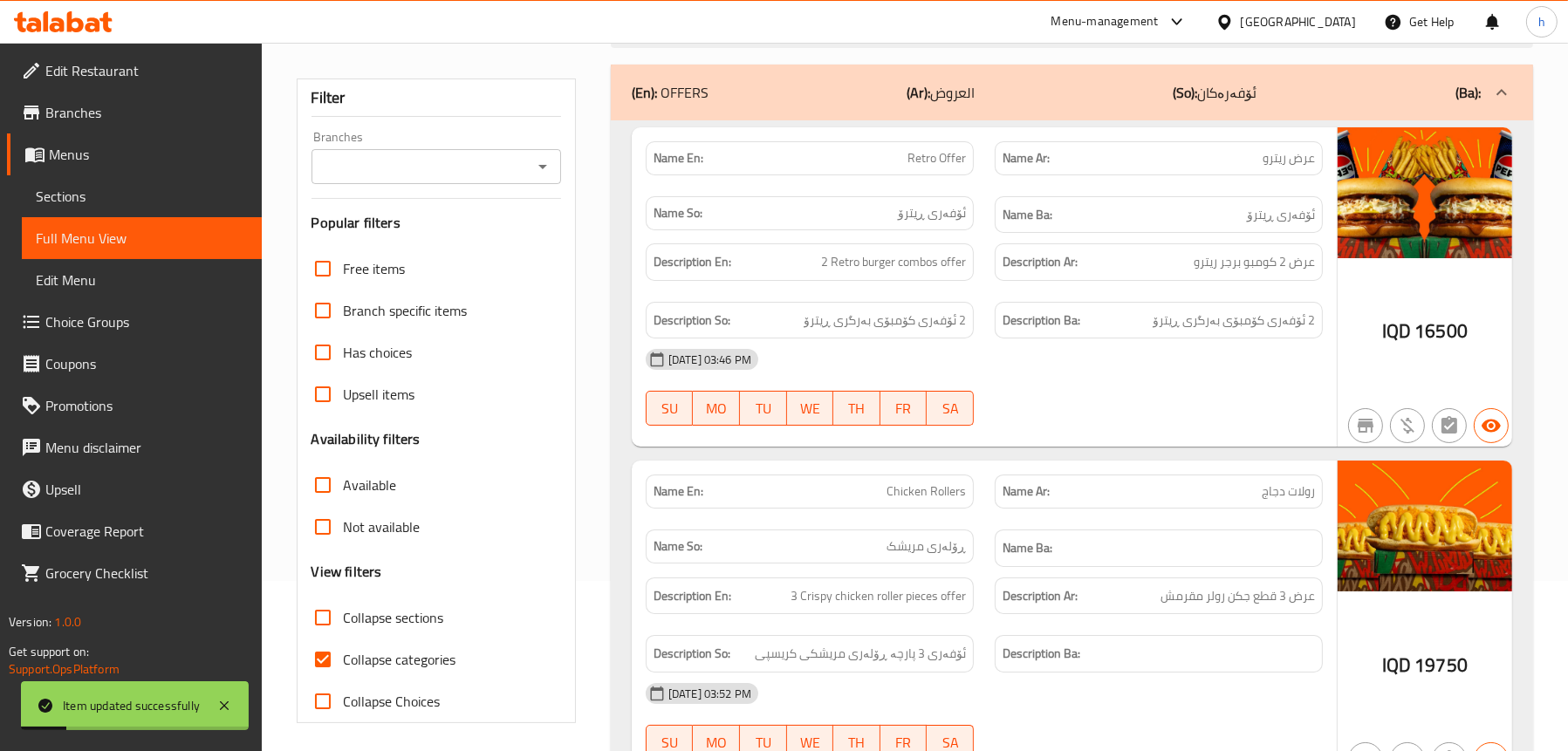
scroll to position [87, 0]
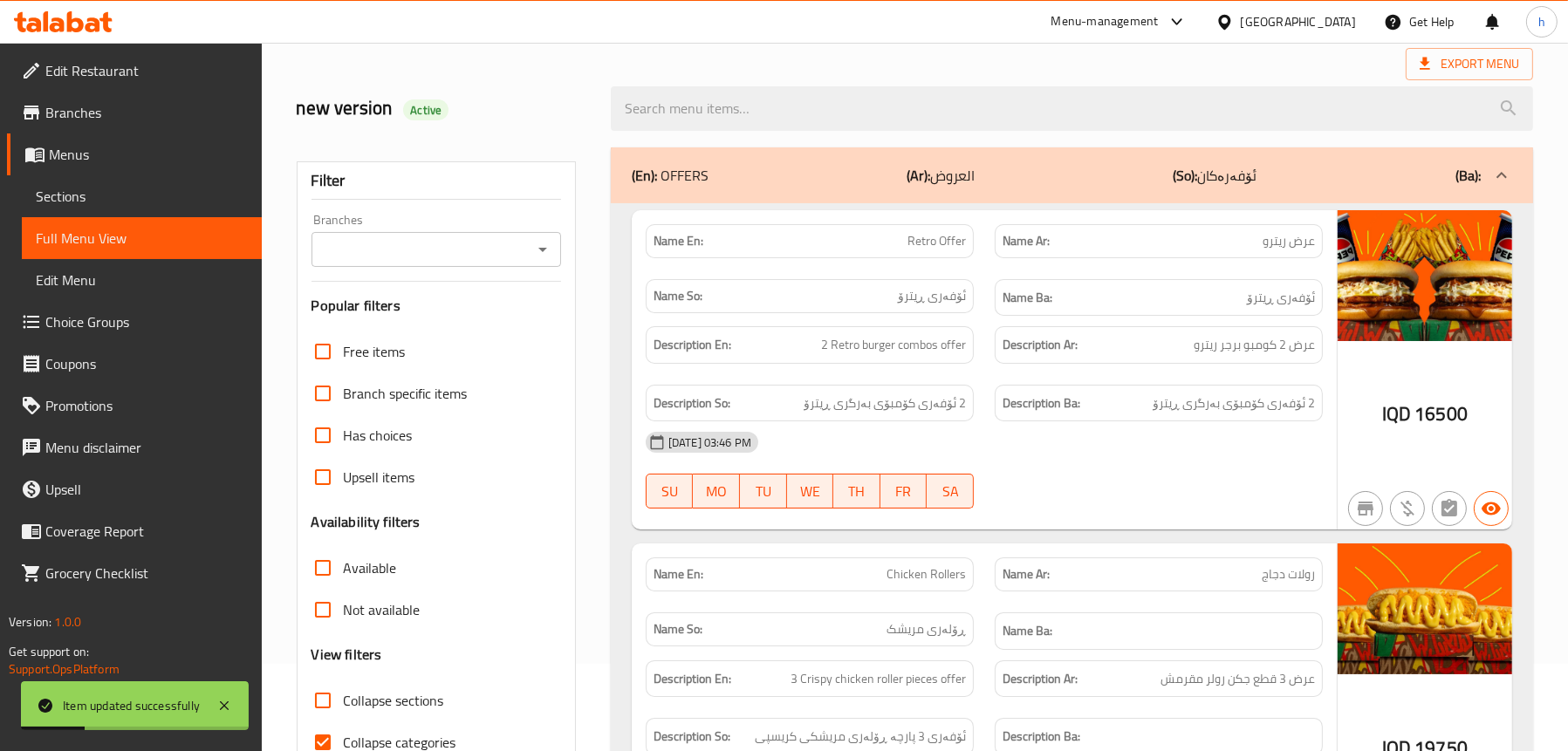
click at [549, 249] on icon "Open" at bounding box center [543, 249] width 21 height 21
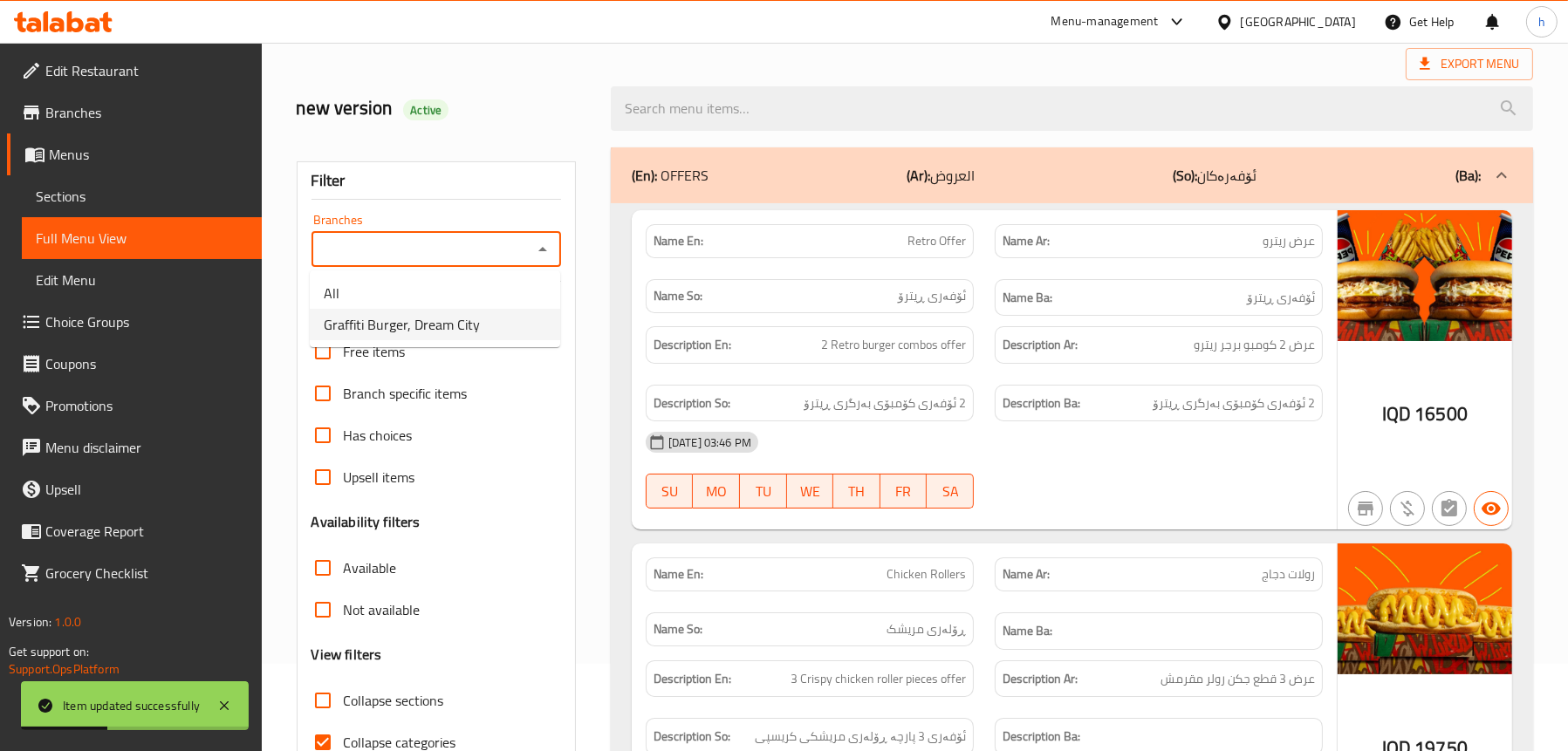
click at [492, 315] on li "Graffiti Burger, Dream City" at bounding box center [434, 324] width 250 height 32
type input "Graffiti Burger, Dream City"
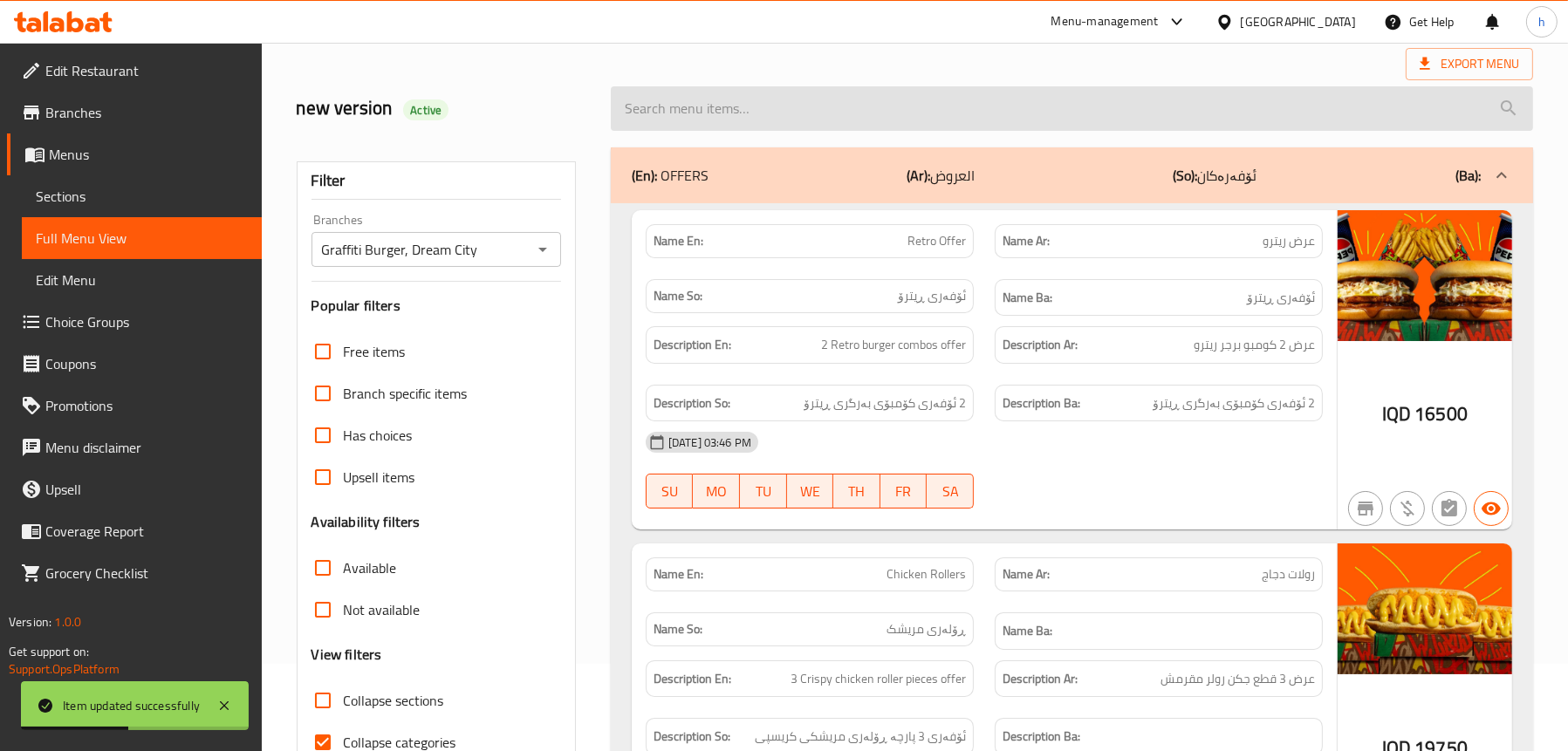
click at [795, 102] on input "search" at bounding box center [1071, 108] width 922 height 45
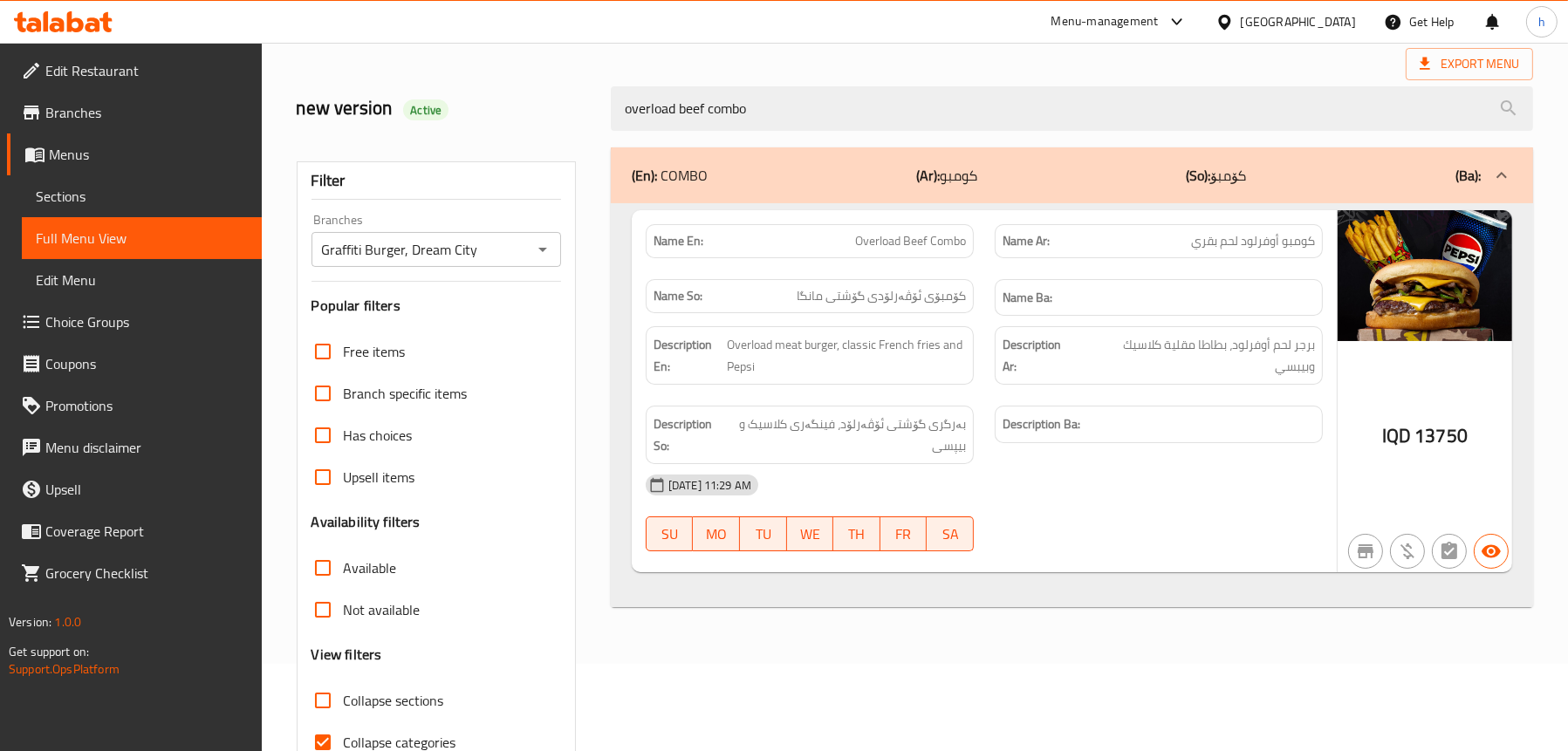
type input "overload beef combo"
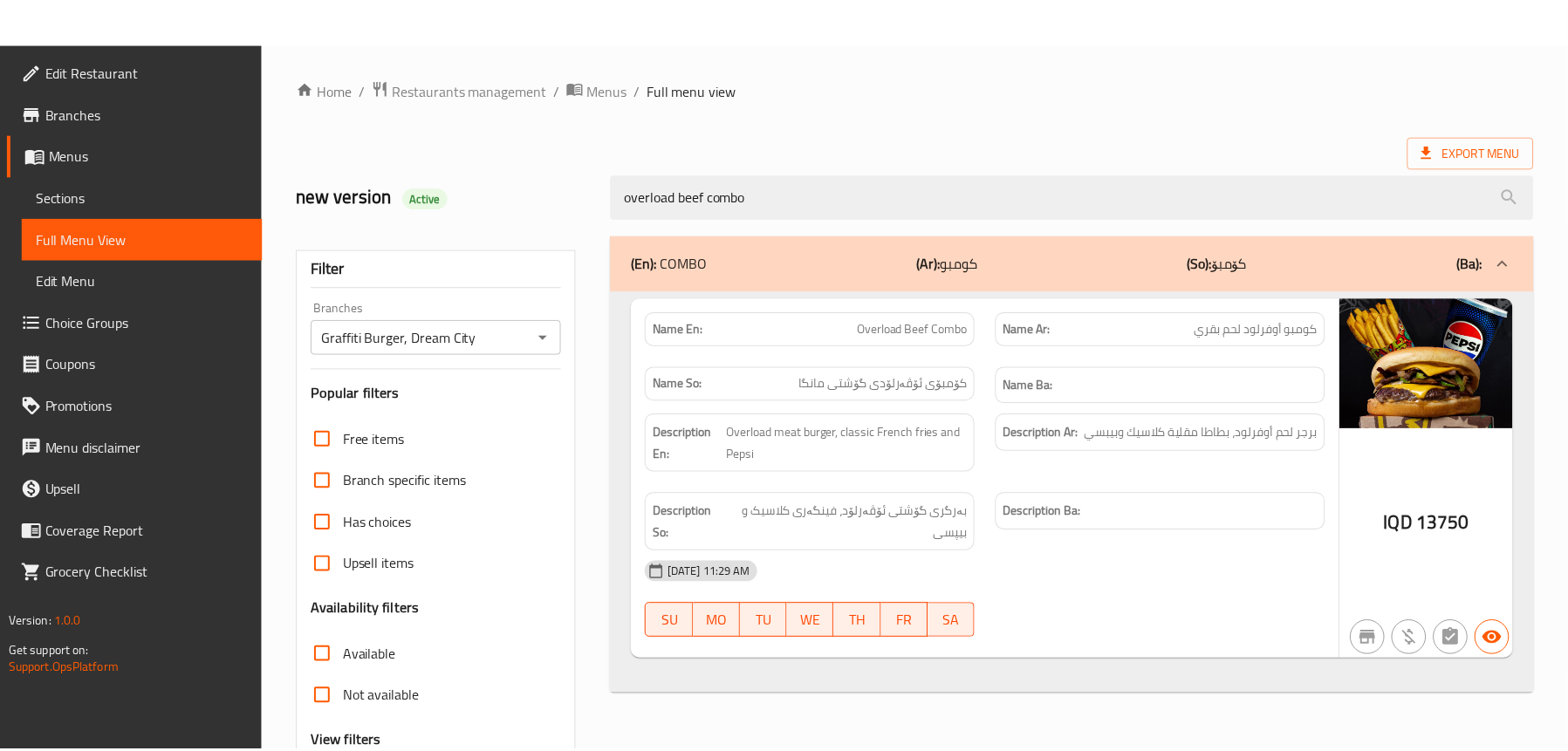
scroll to position [177, 0]
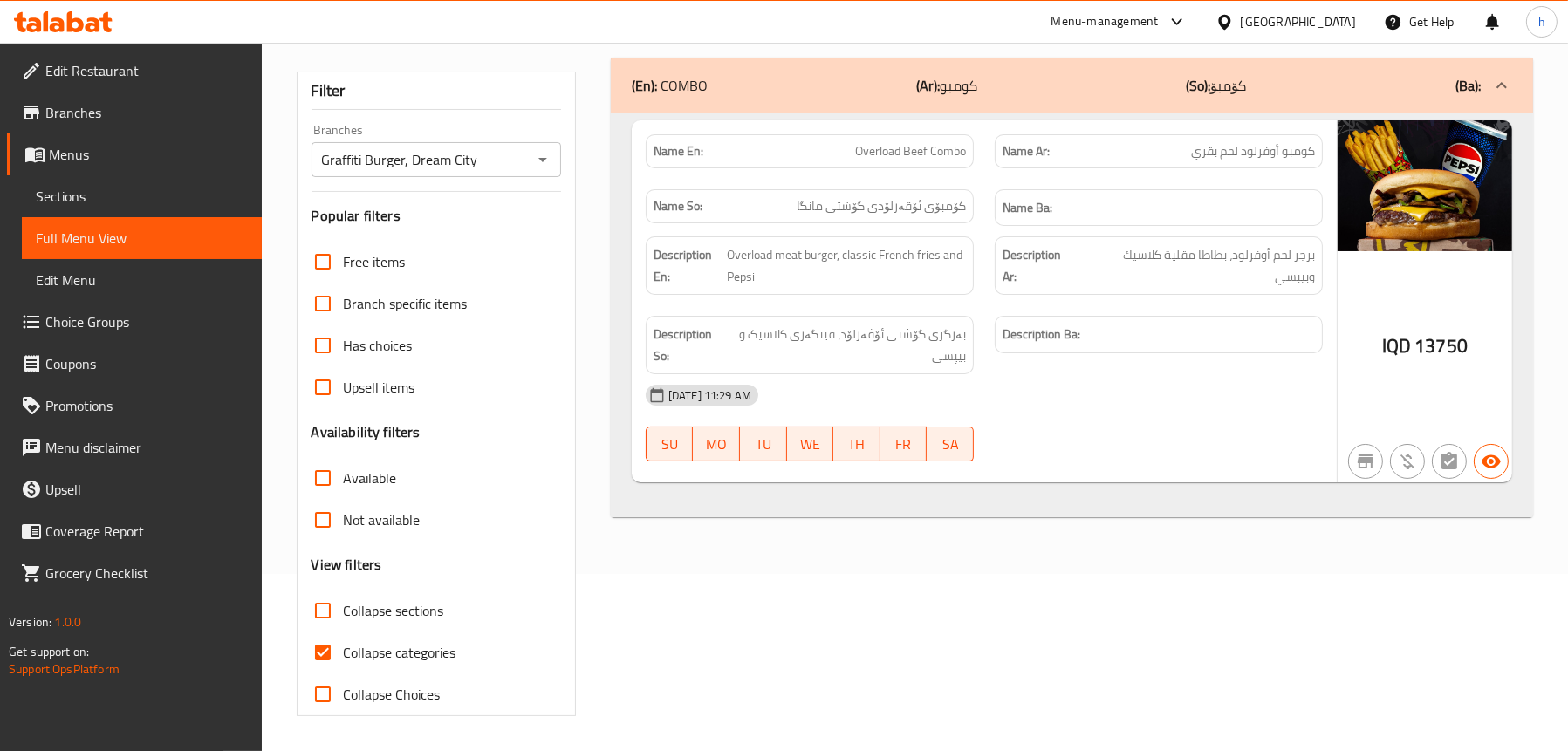
click at [83, 24] on icon at bounding box center [75, 22] width 17 height 21
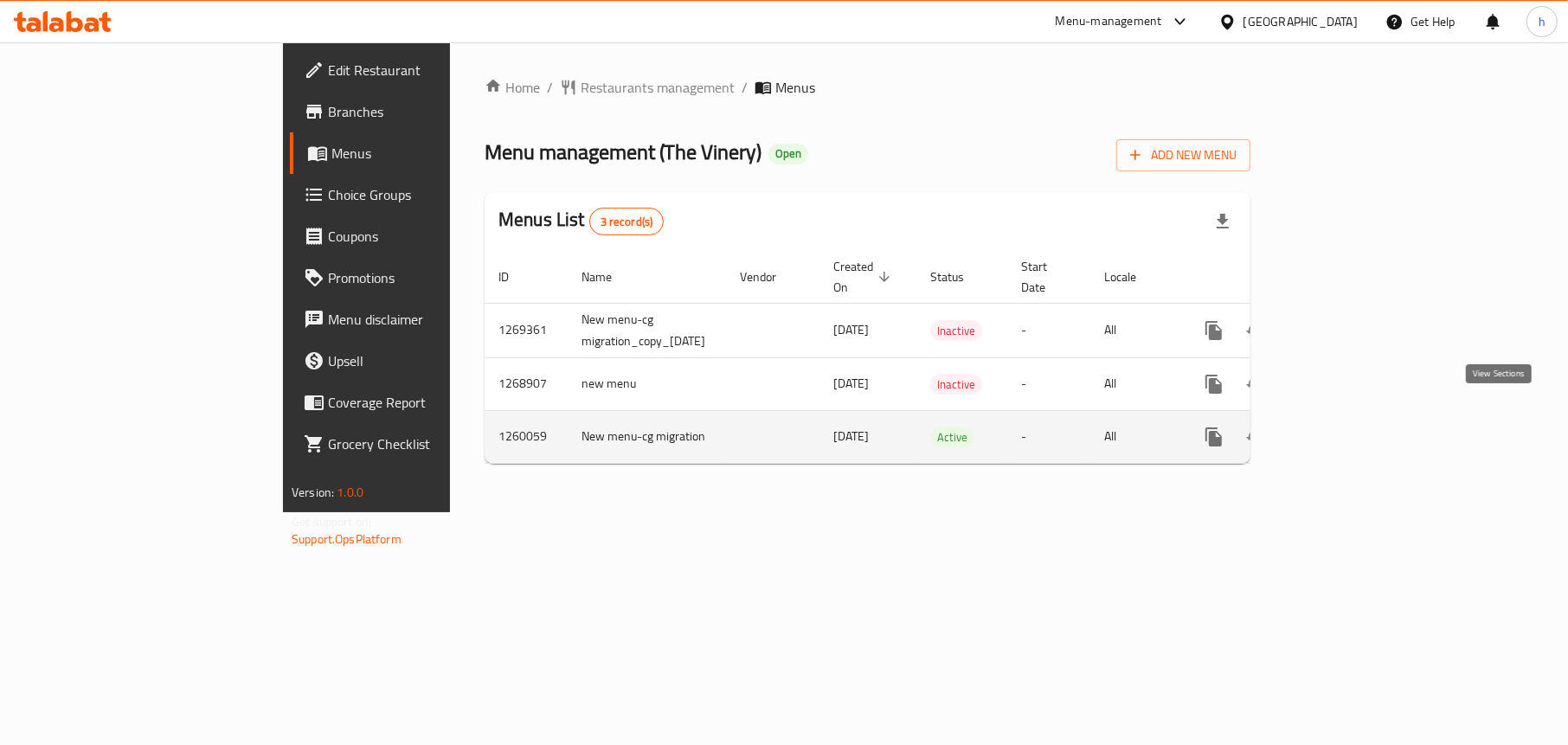
click at [1360, 419] on link "enhanced table" at bounding box center [1339, 437] width 42 height 42
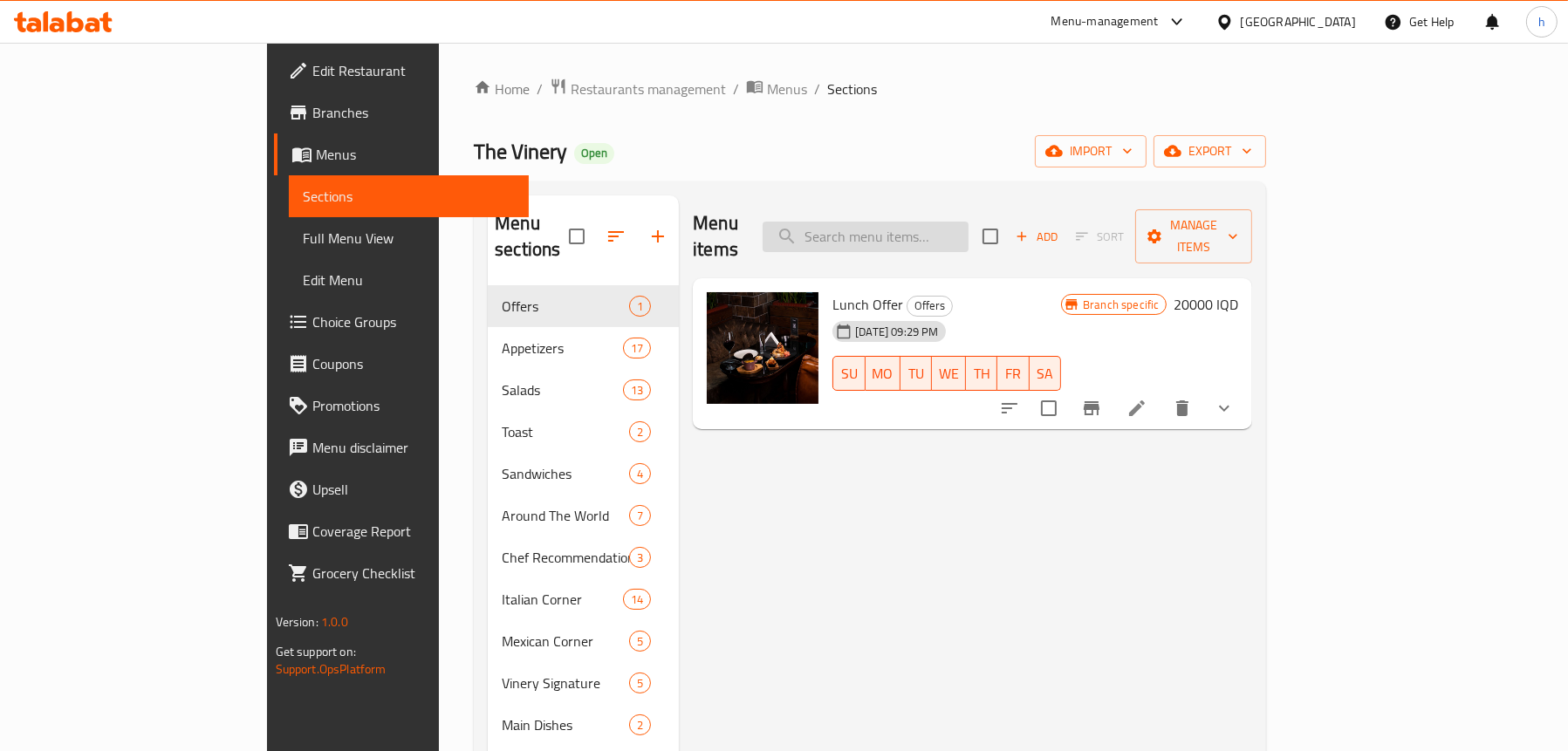
click at [969, 221] on input "search" at bounding box center [866, 236] width 206 height 31
paste input "The Vinery"
type input "The Vinery"
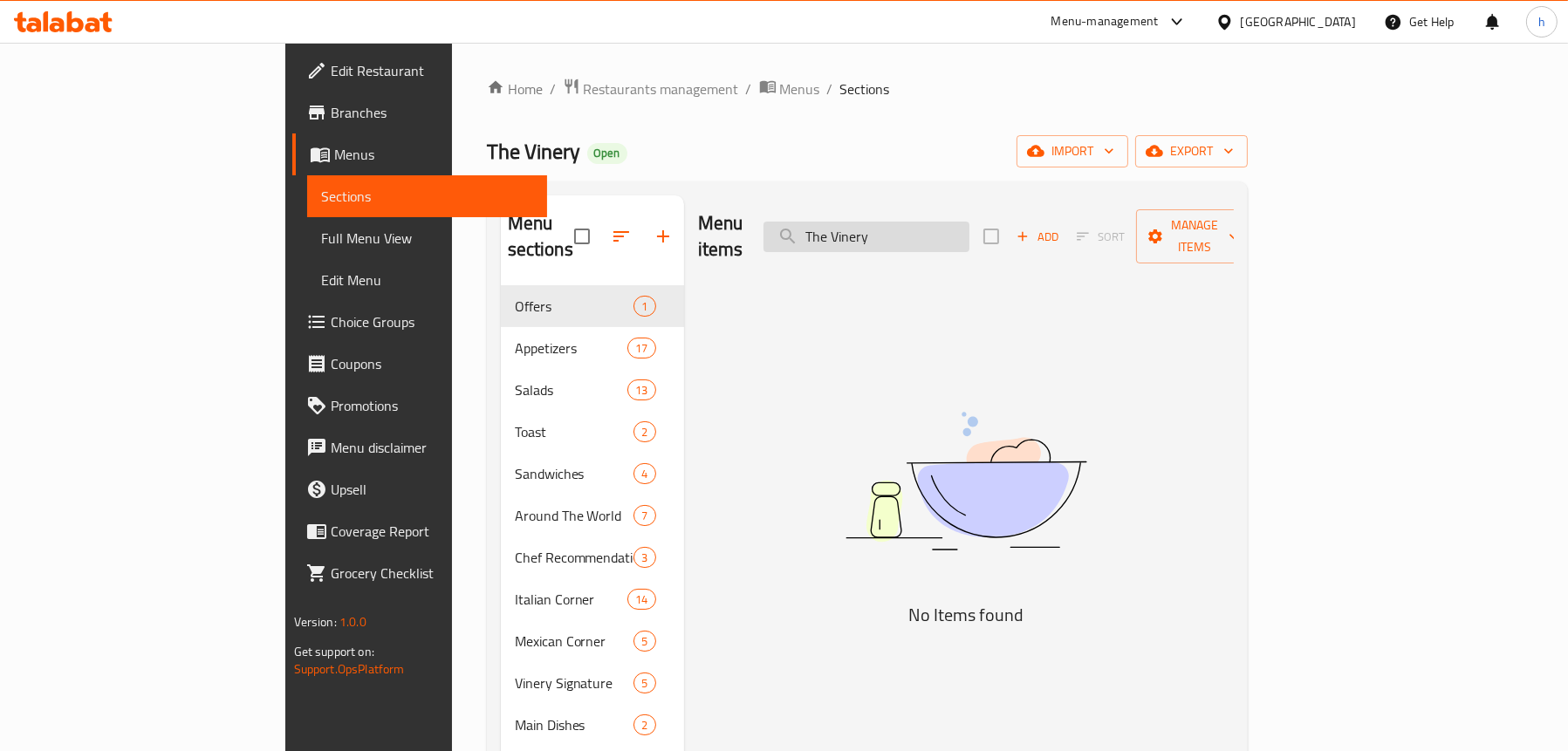
click at [969, 221] on input "The Vinery" at bounding box center [867, 236] width 206 height 31
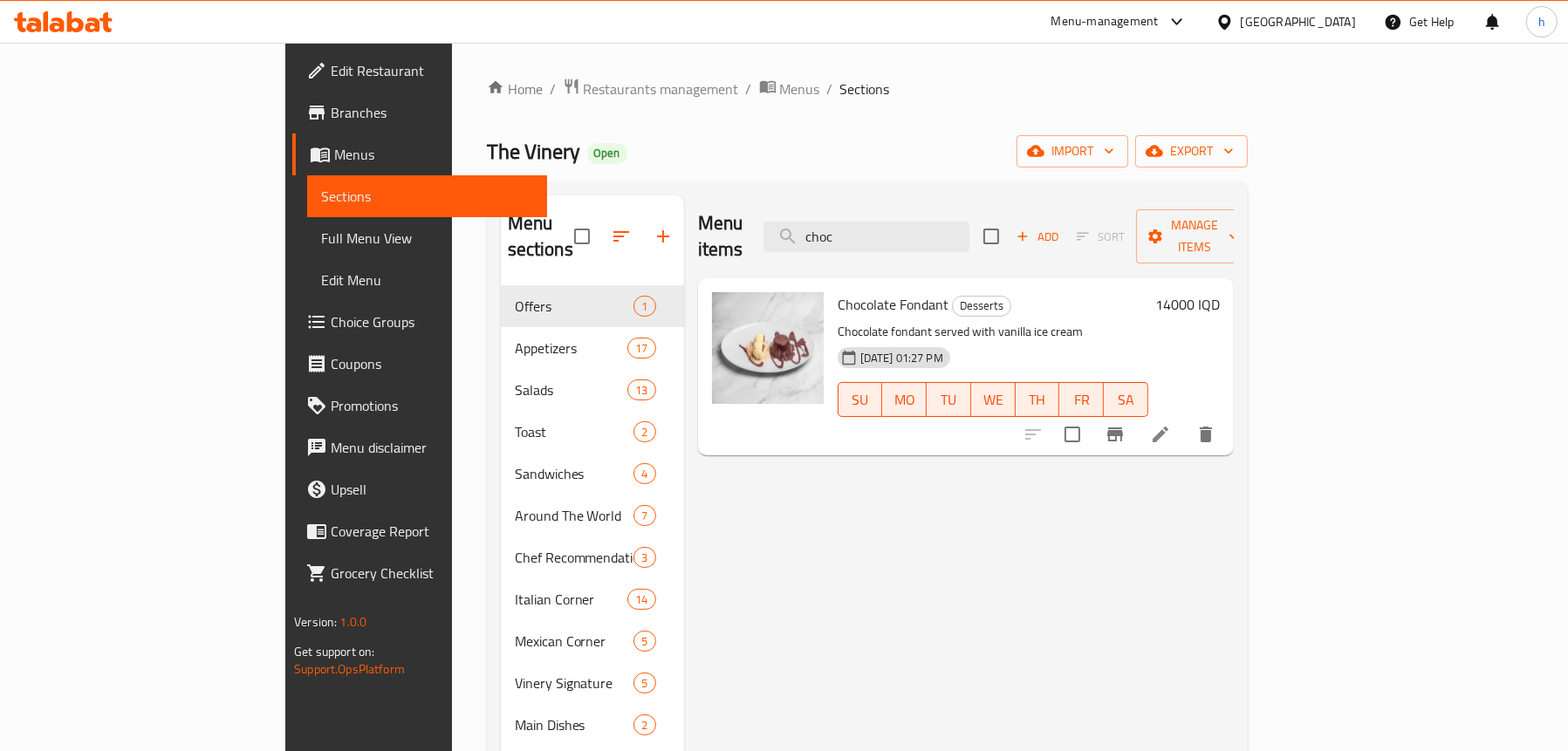
type input "choc"
click at [321, 227] on span "Full Menu View" at bounding box center [426, 238] width 212 height 21
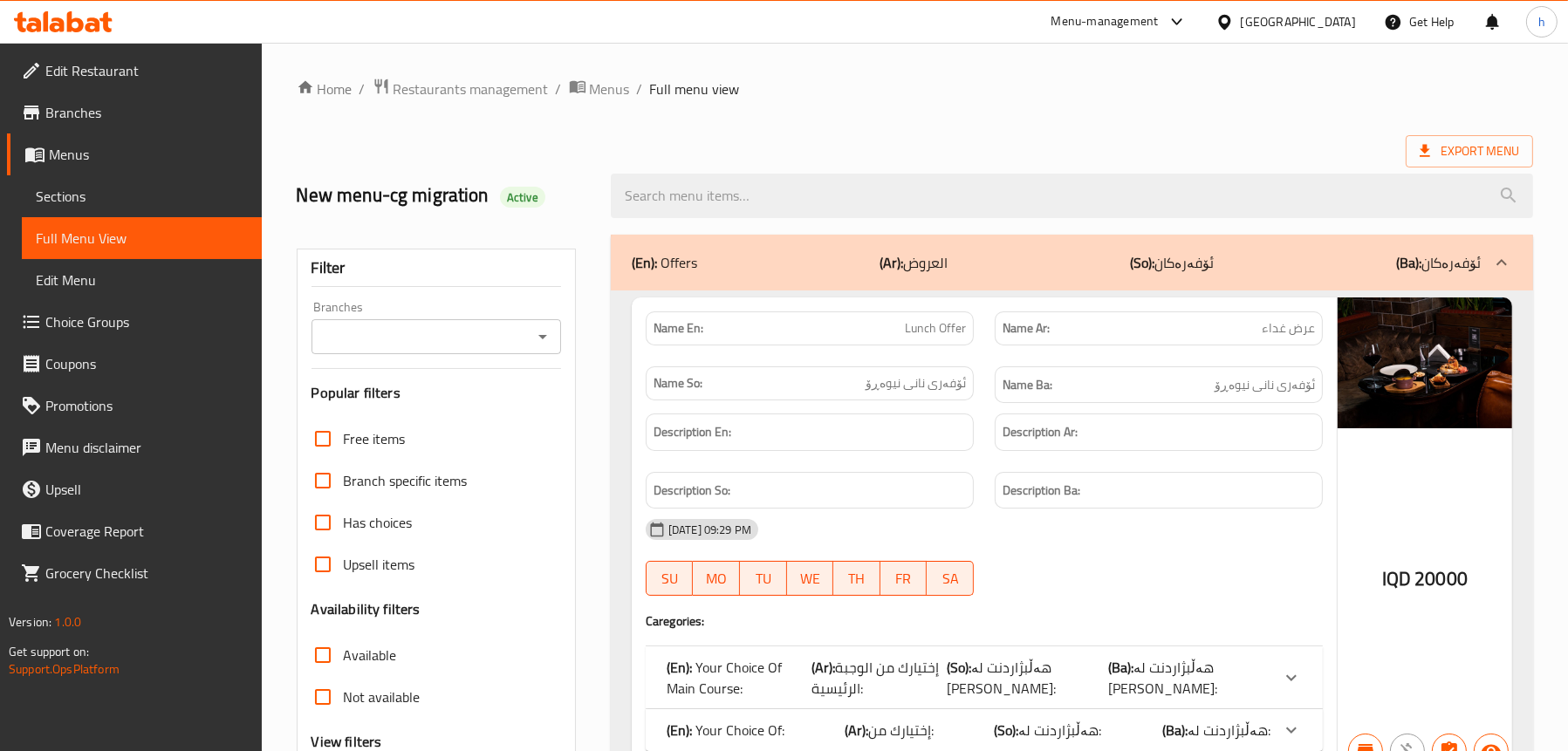
click at [546, 334] on icon "Open" at bounding box center [543, 336] width 21 height 21
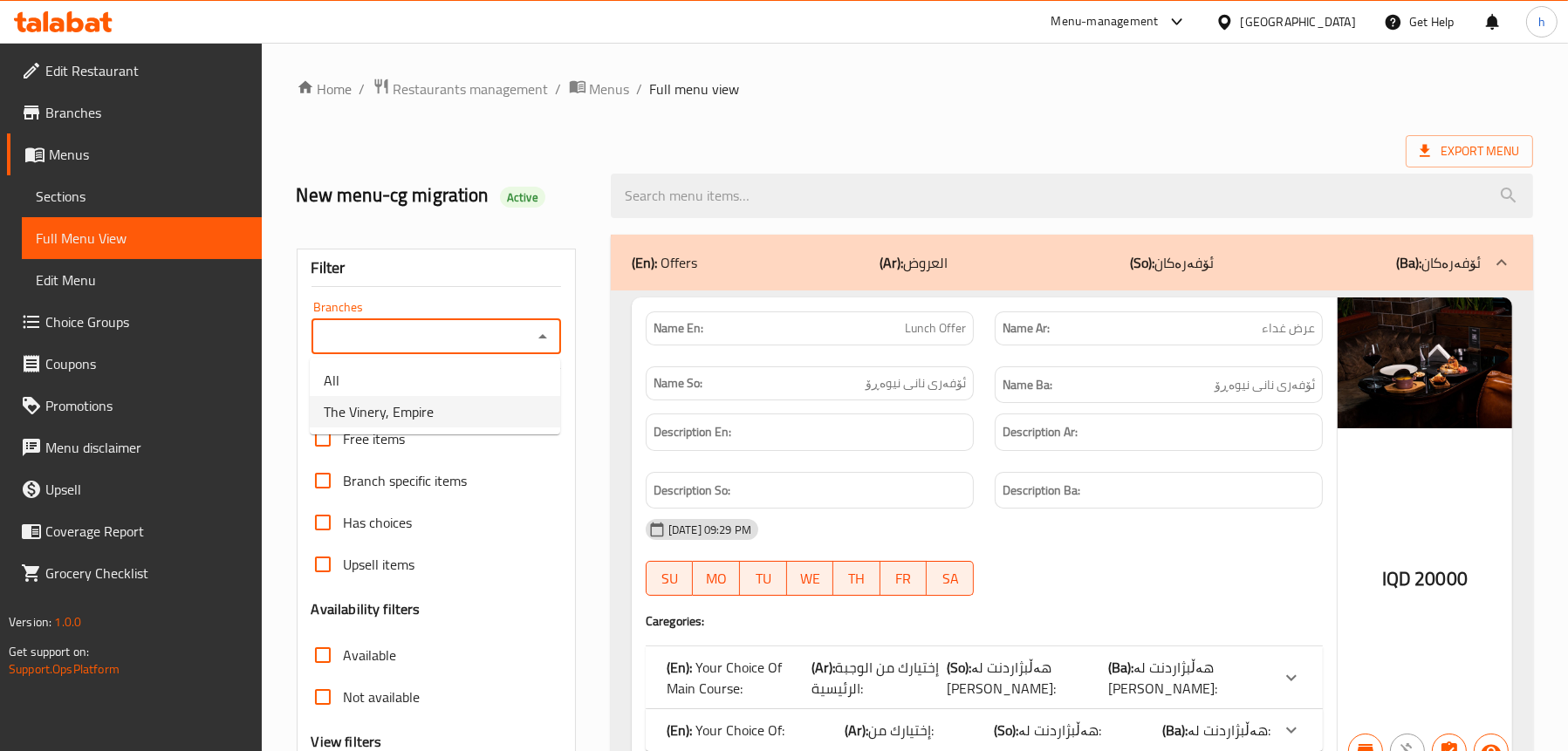
click at [464, 411] on li "The Vinery, Empire" at bounding box center [434, 412] width 250 height 32
type input "The Vinery, Empire"
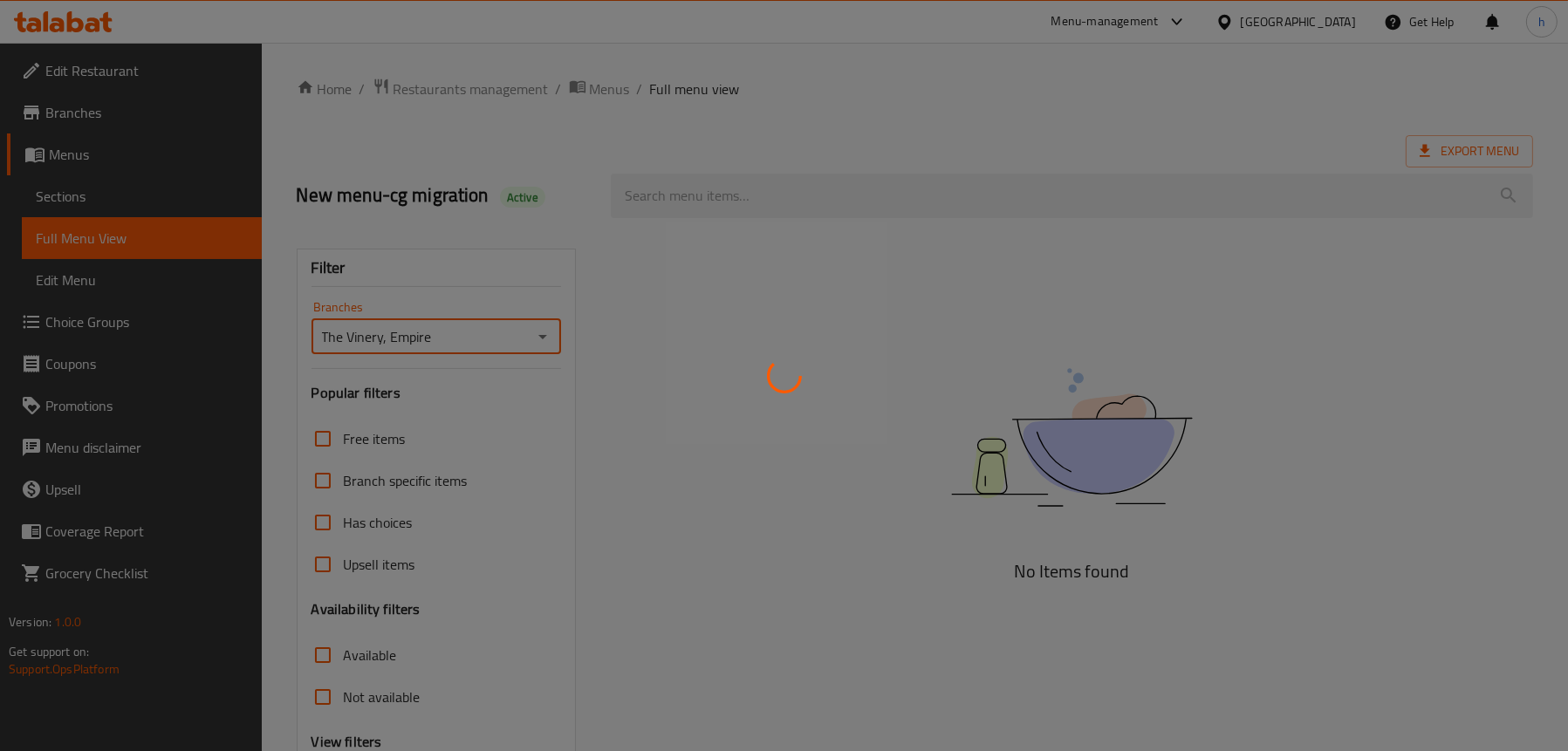
click at [827, 185] on div at bounding box center [784, 375] width 1568 height 751
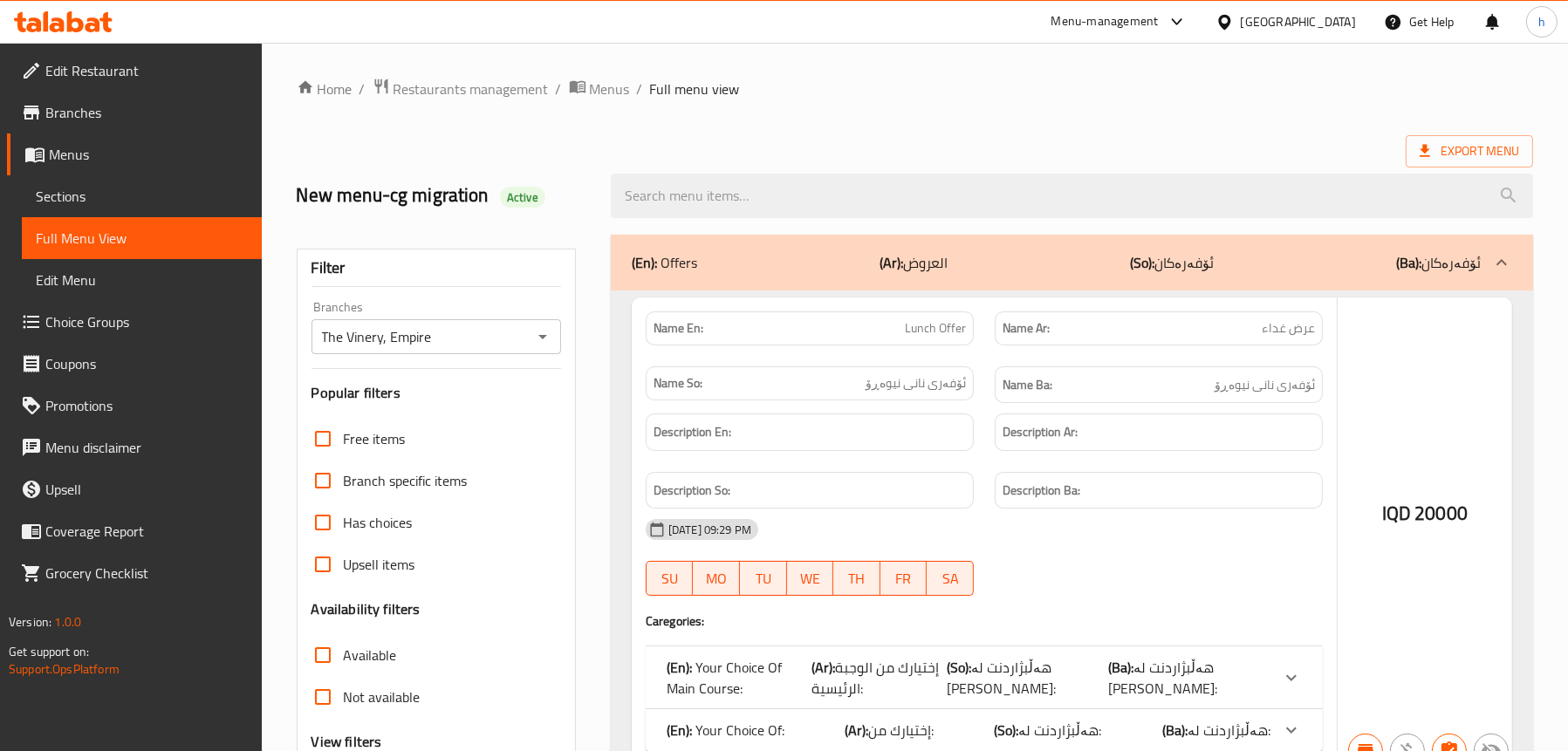
click at [669, 192] on div at bounding box center [784, 375] width 1568 height 751
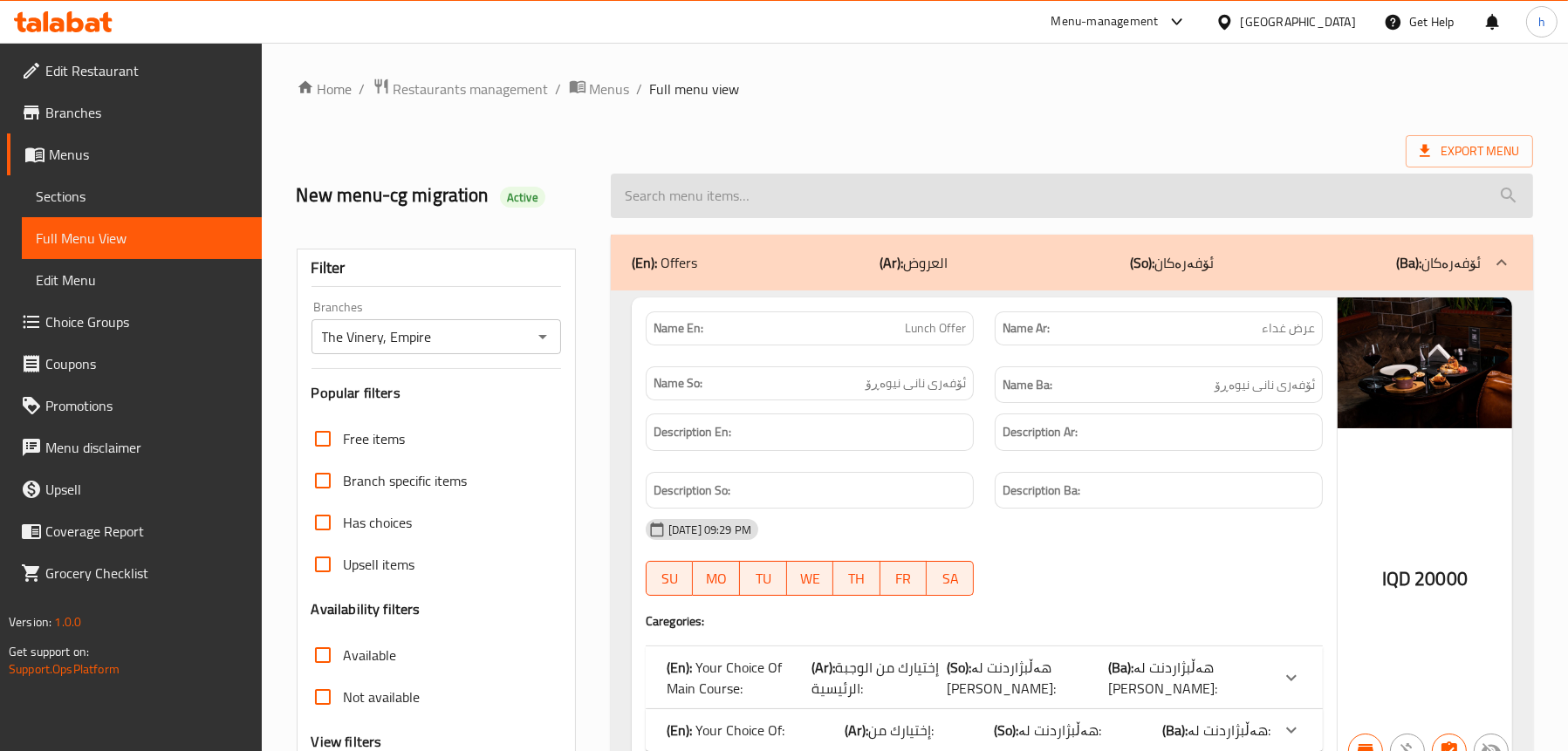
click at [709, 192] on input "search" at bounding box center [1071, 196] width 922 height 45
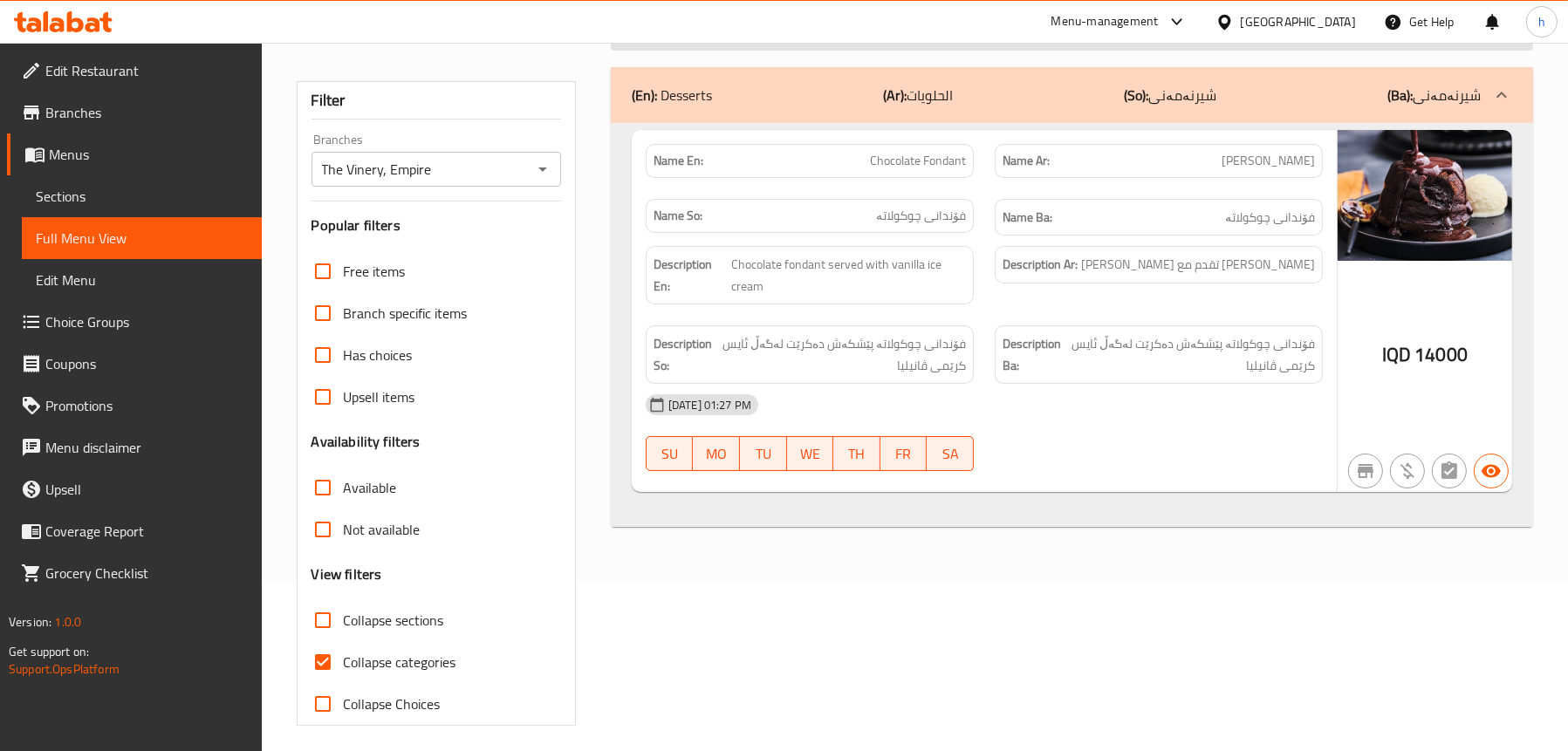
scroll to position [175, 0]
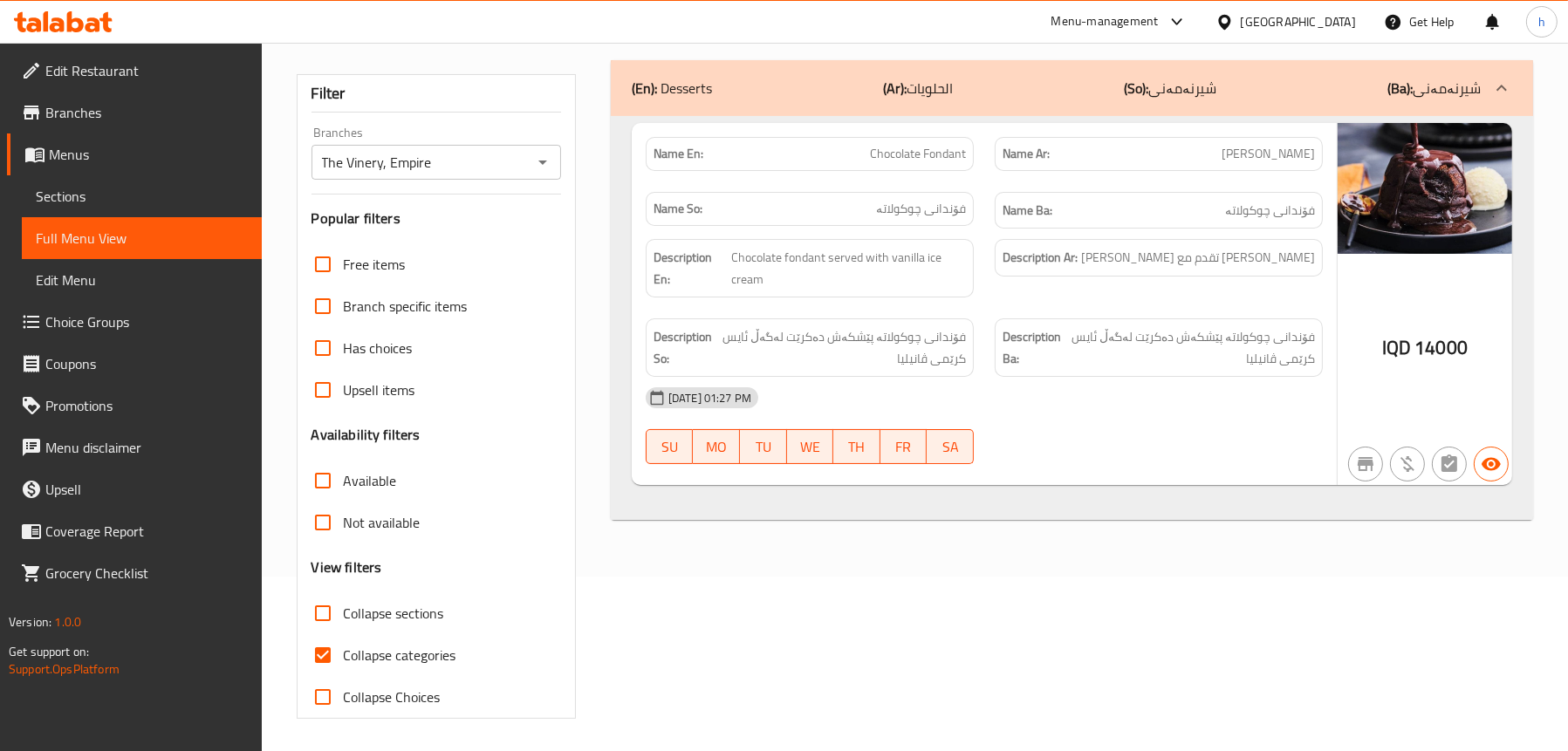
type input "choc"
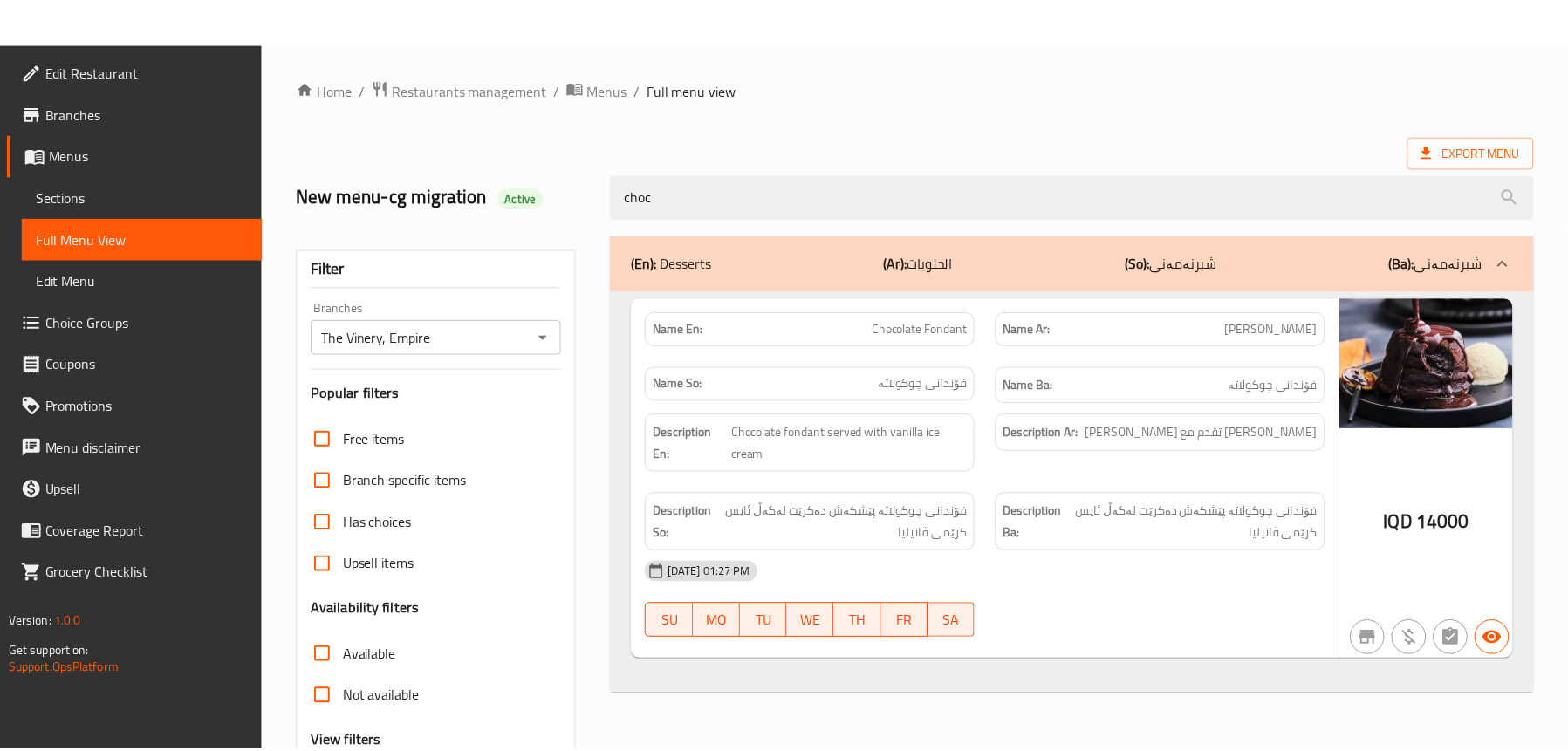
scroll to position [177, 0]
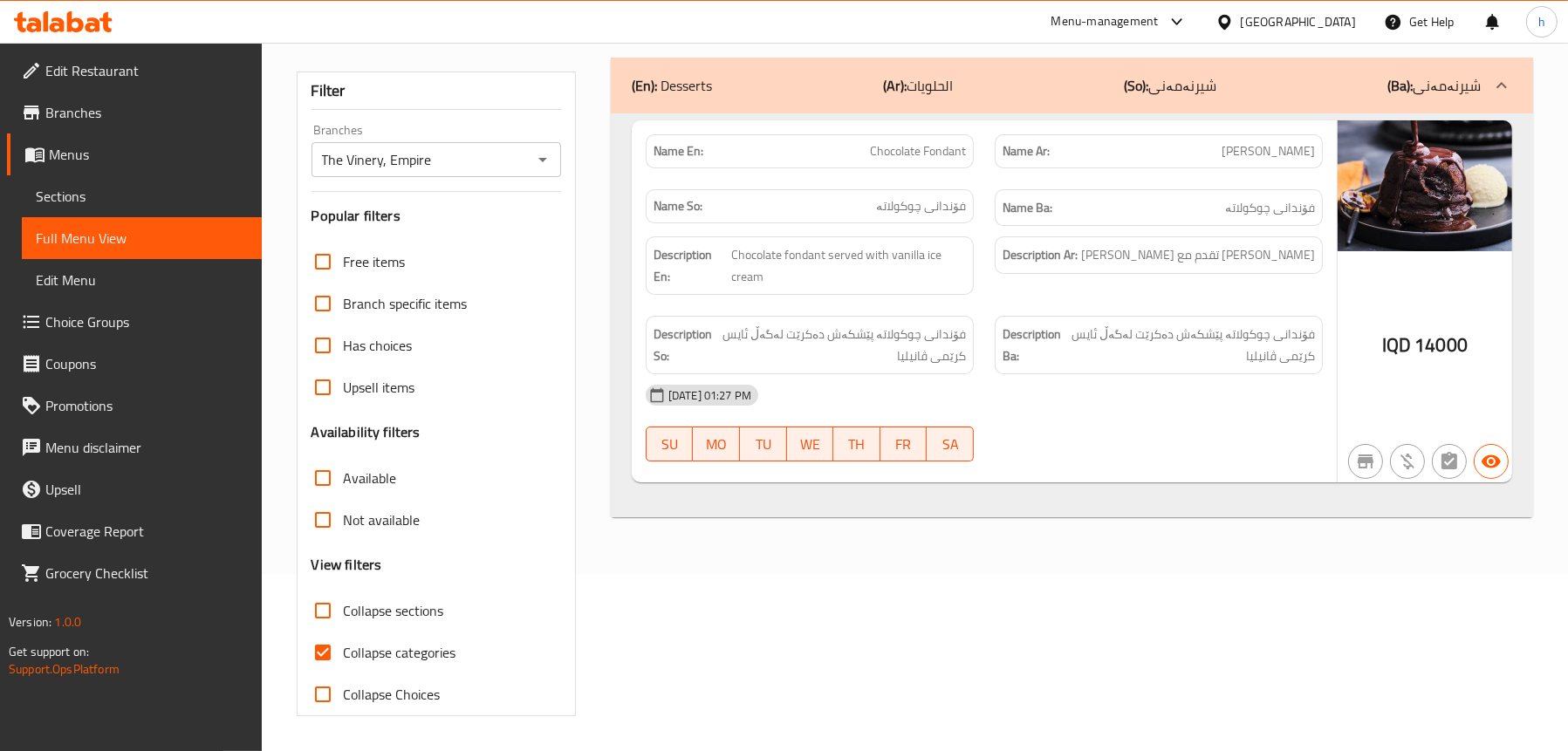
click at [52, 16] on icon at bounding box center [63, 22] width 98 height 21
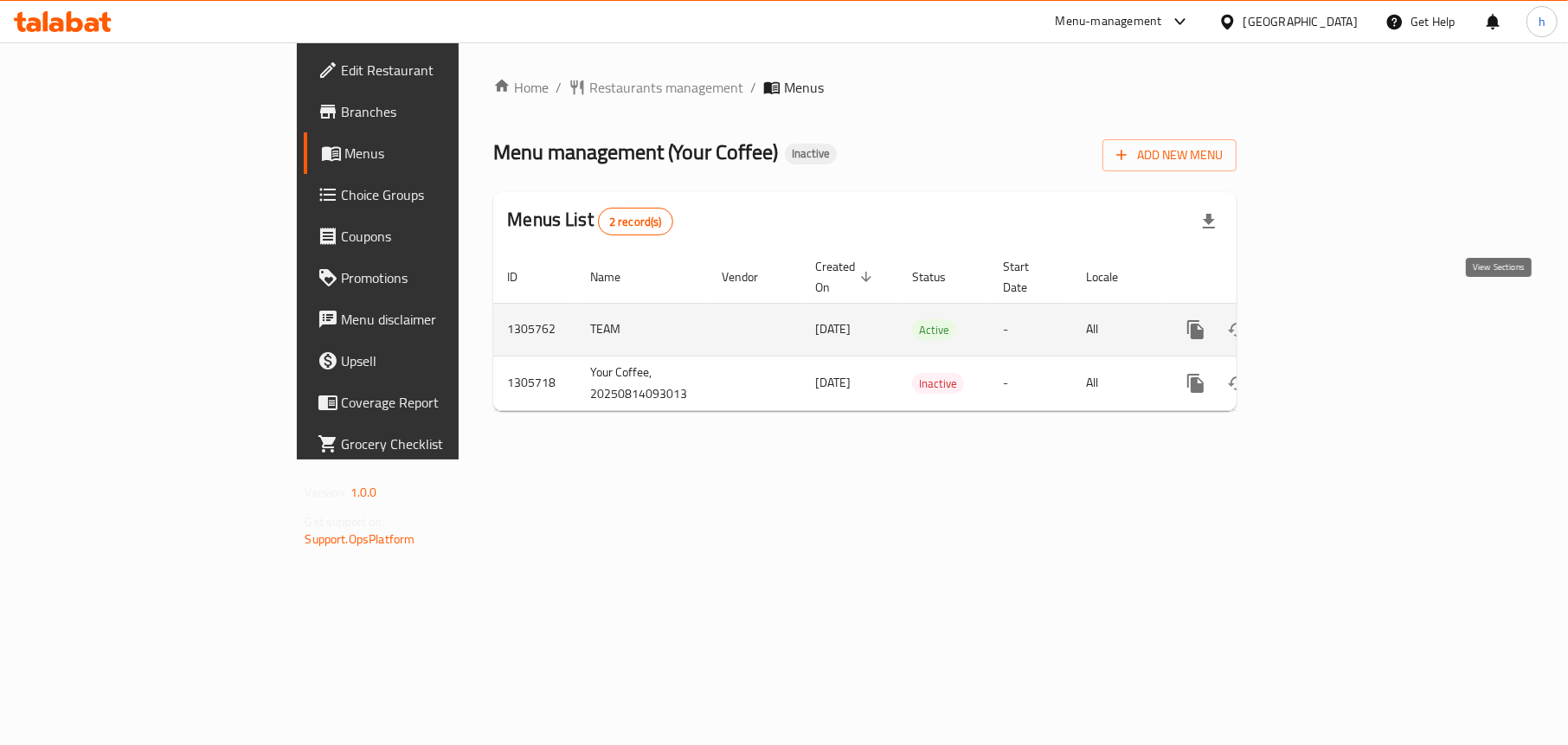
click at [1331, 319] on icon "enhanced table" at bounding box center [1320, 329] width 21 height 21
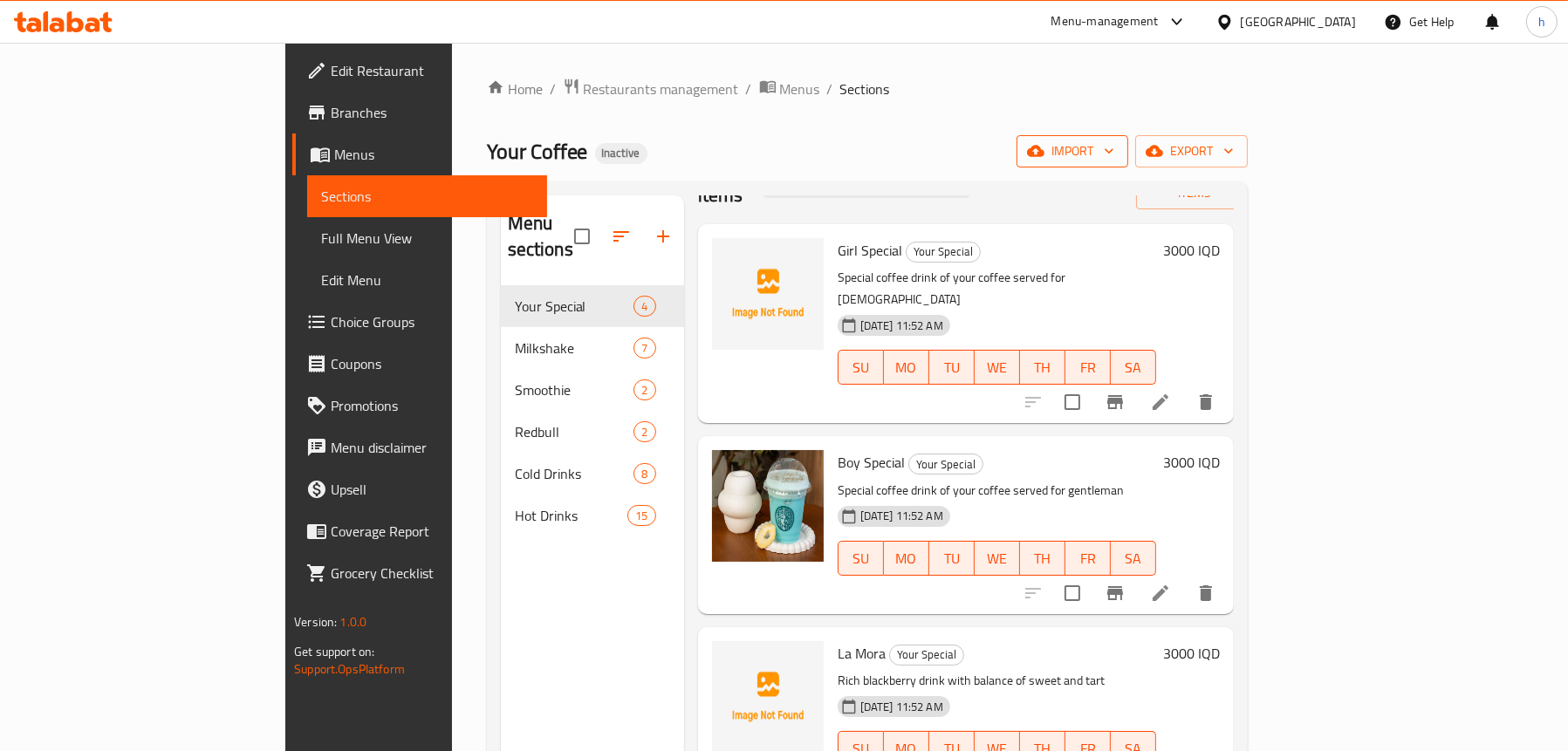
click at [1114, 157] on span "import" at bounding box center [1072, 151] width 83 height 22
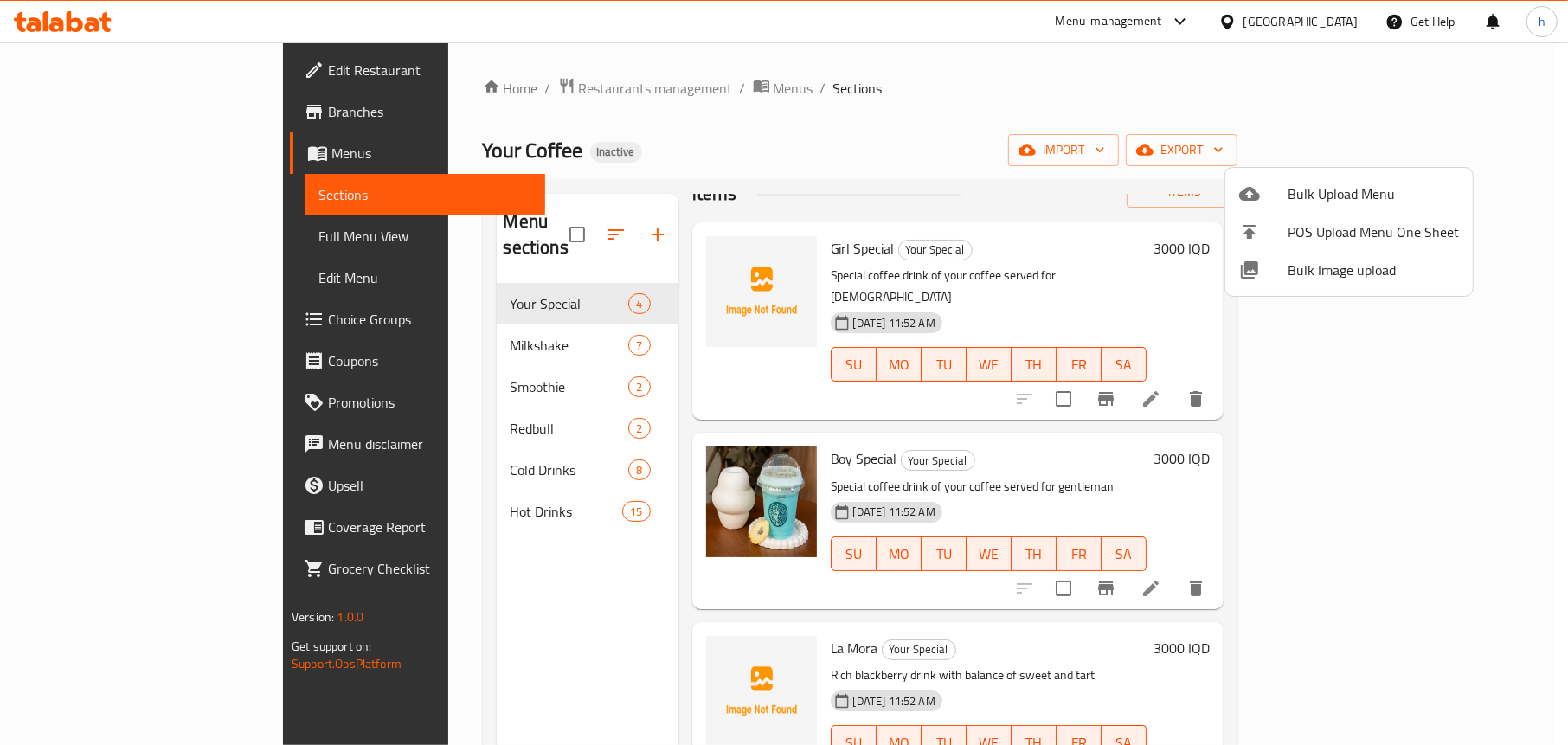
click at [483, 592] on div at bounding box center [784, 372] width 1568 height 745
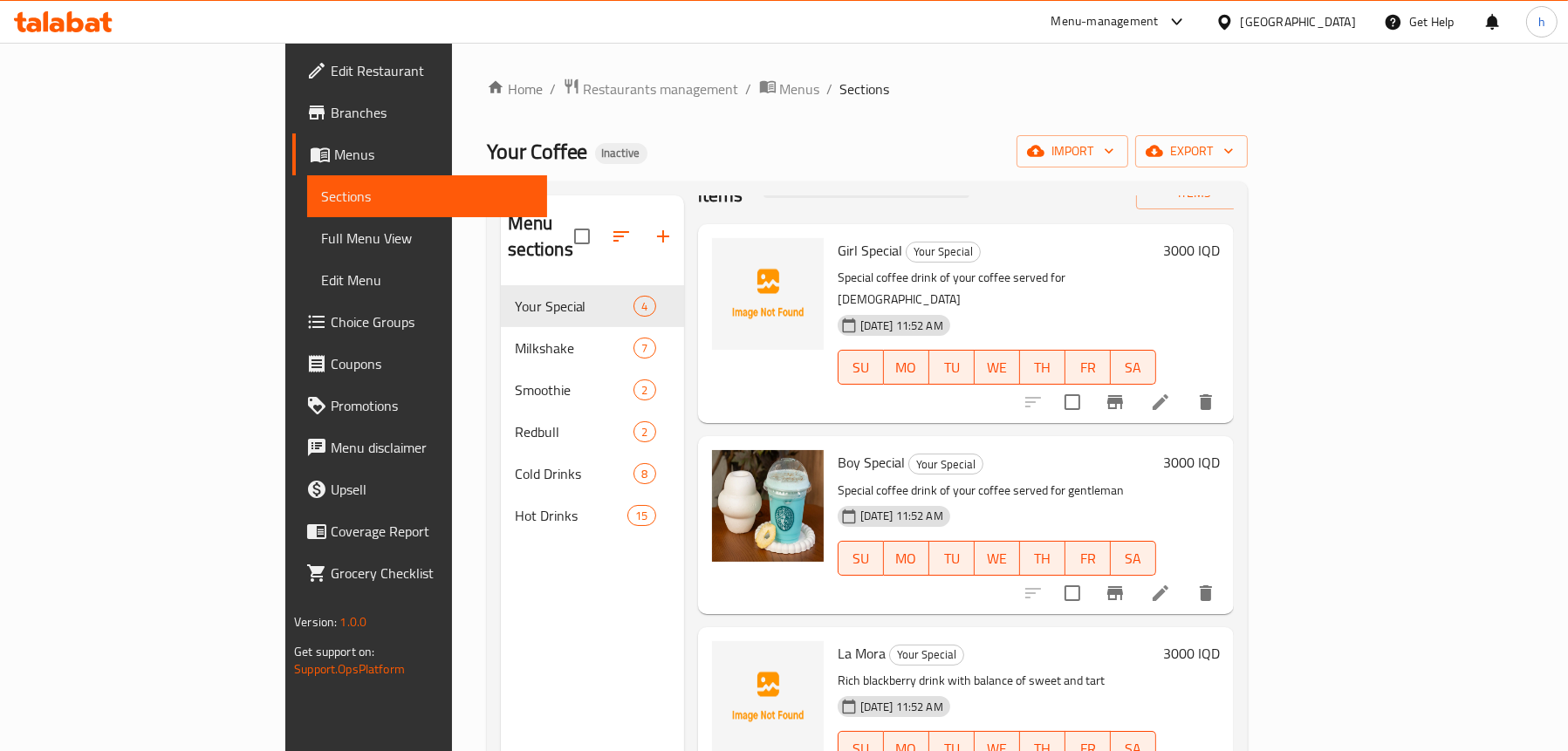
click at [501, 578] on div "Menu sections Your Special 4 Milkshake 7 Smoothie 2 Redbull 2 Cold Drinks 8 Hot…" at bounding box center [592, 570] width 184 height 751
click at [1044, 142] on icon "button" at bounding box center [1036, 151] width 18 height 18
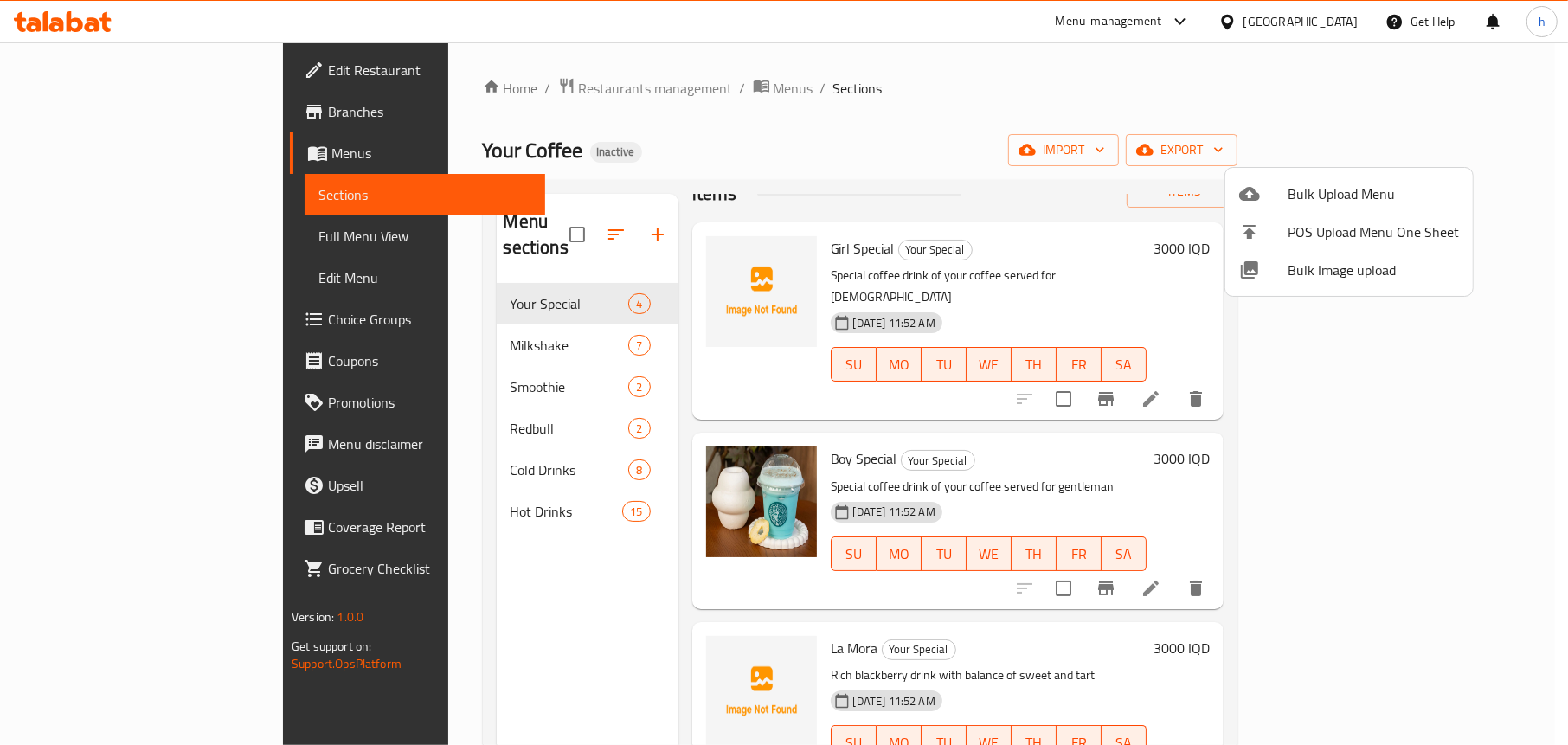
click at [1274, 198] on div at bounding box center [1264, 193] width 49 height 21
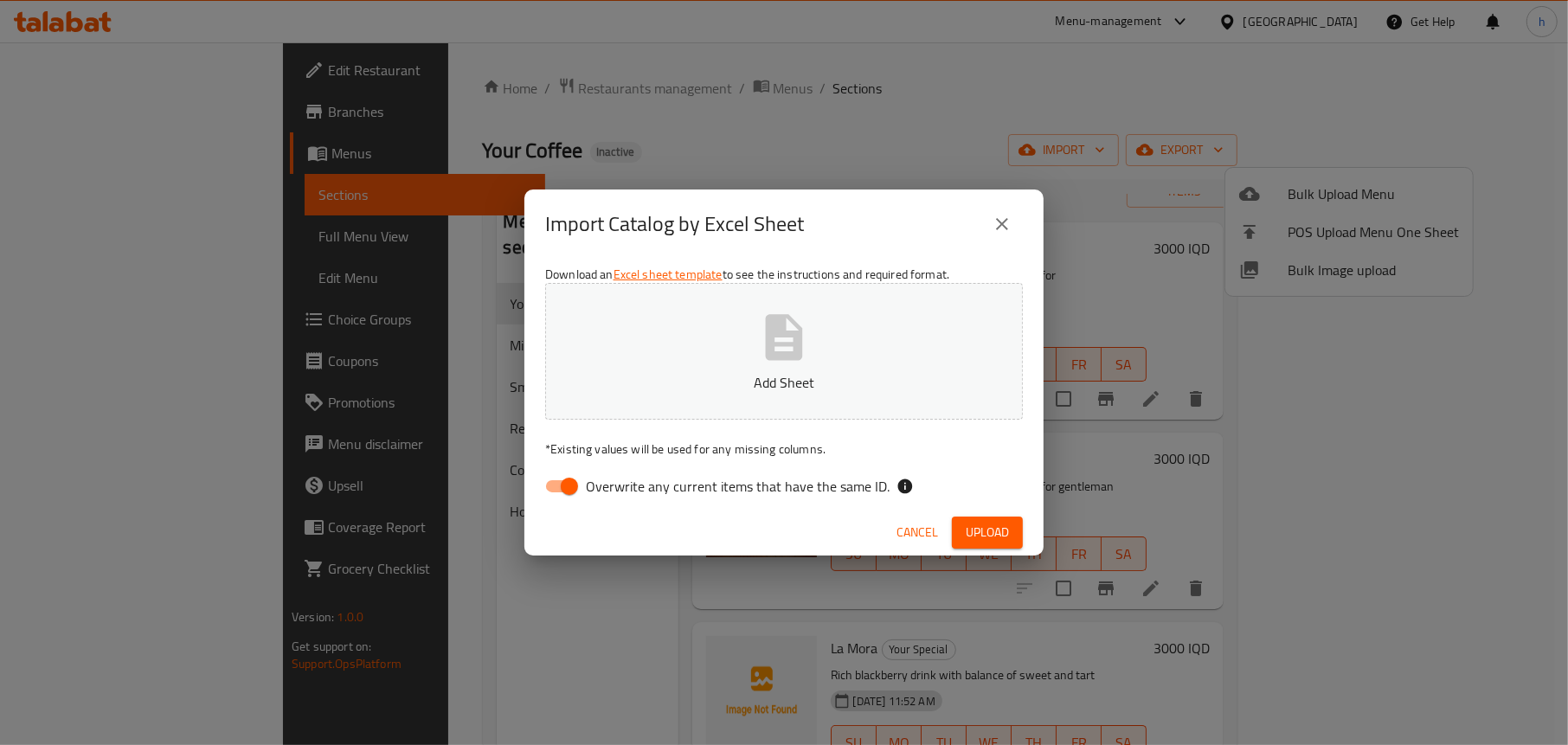
click at [557, 484] on input "Overwrite any current items that have the same ID." at bounding box center [569, 486] width 98 height 33
checkbox input "false"
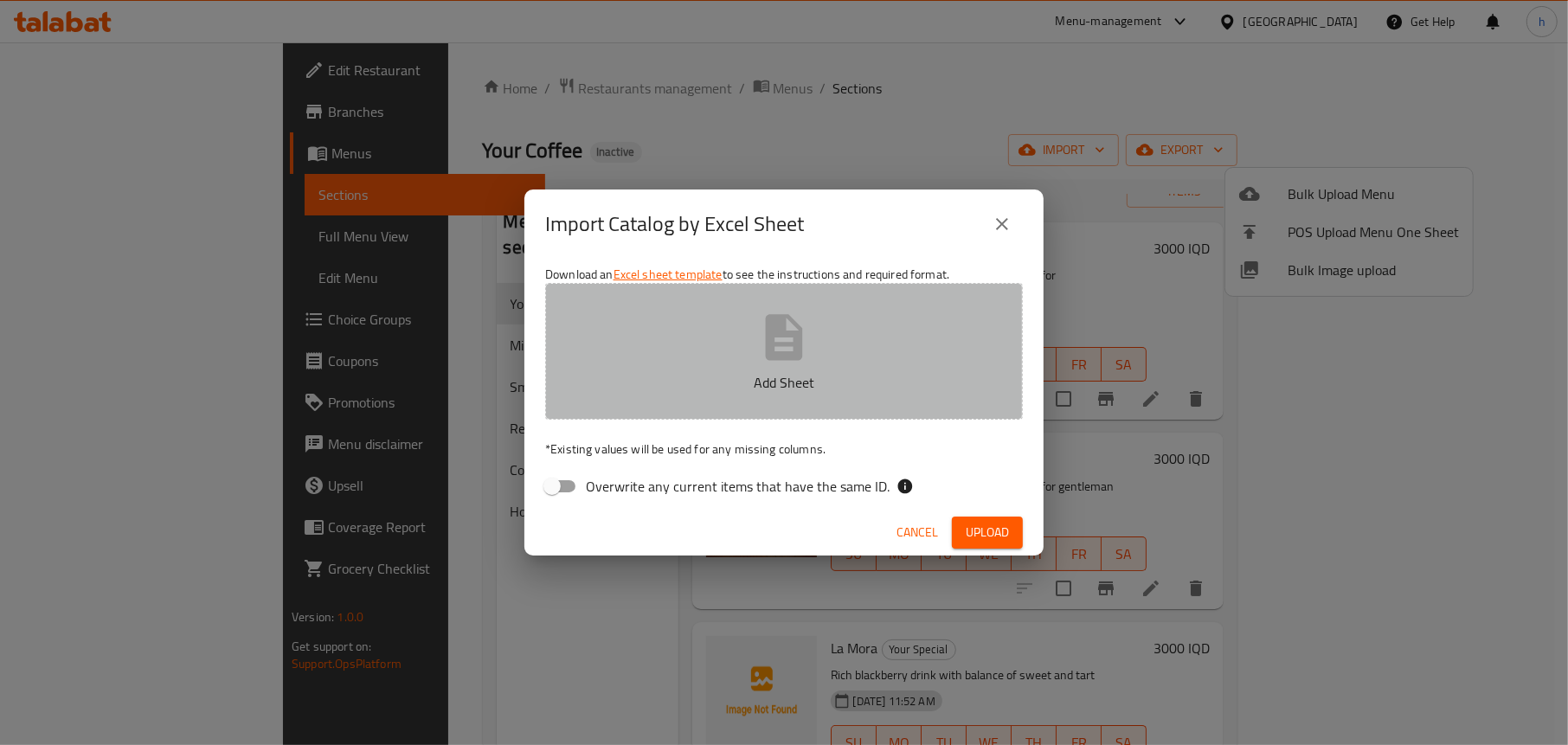
click at [757, 326] on icon "button" at bounding box center [784, 337] width 56 height 56
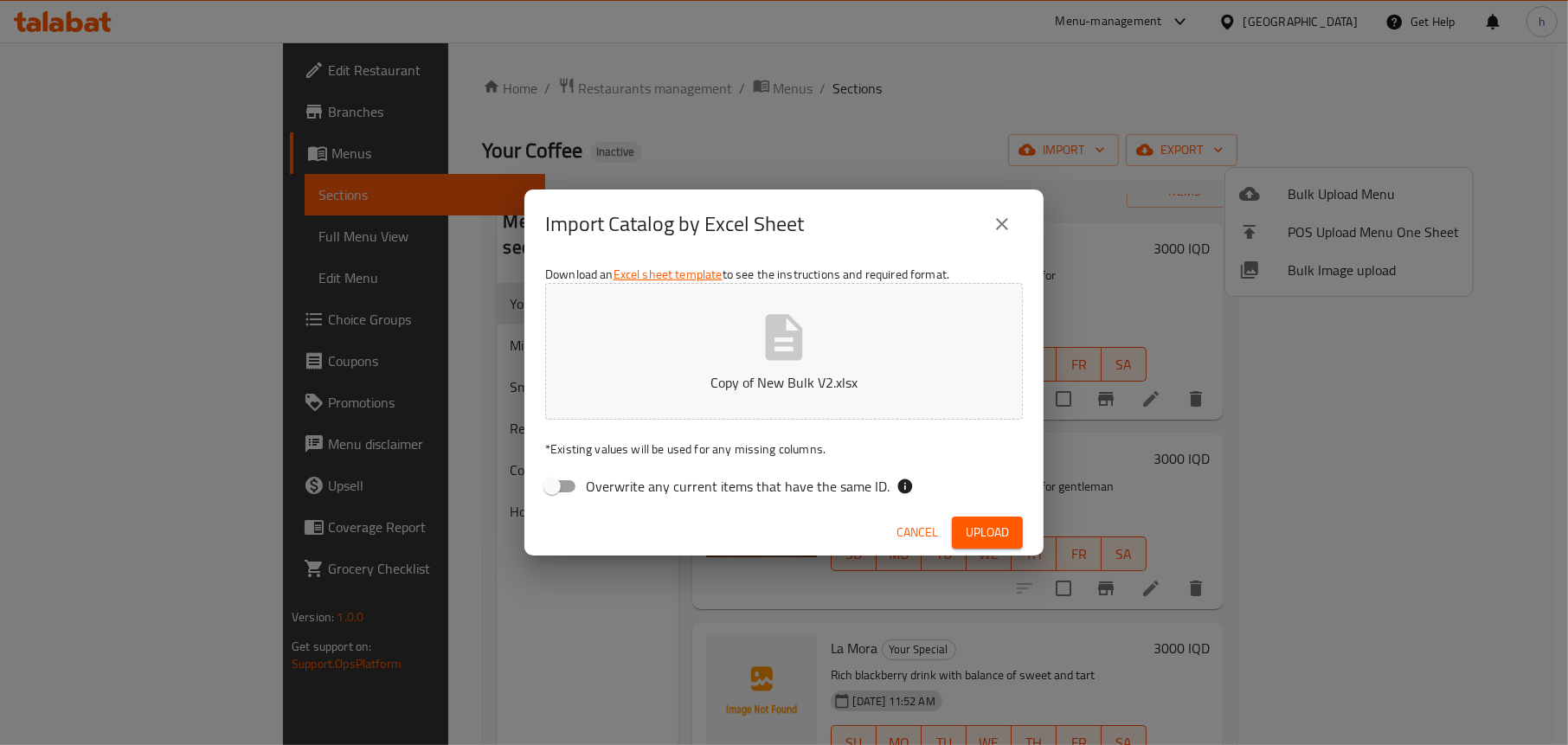
click at [987, 535] on span "Upload" at bounding box center [988, 532] width 44 height 22
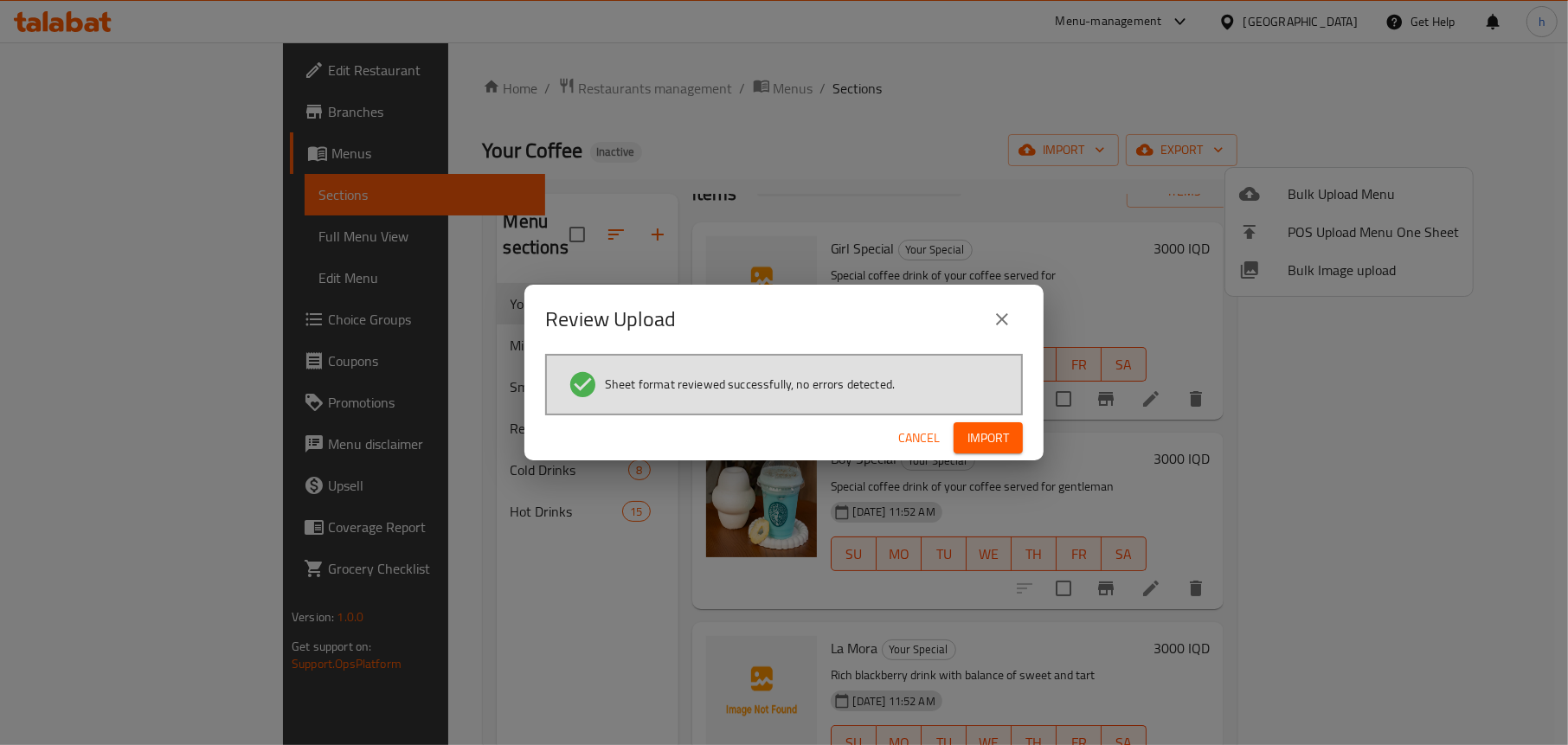
click at [1006, 442] on span "Import" at bounding box center [988, 437] width 42 height 22
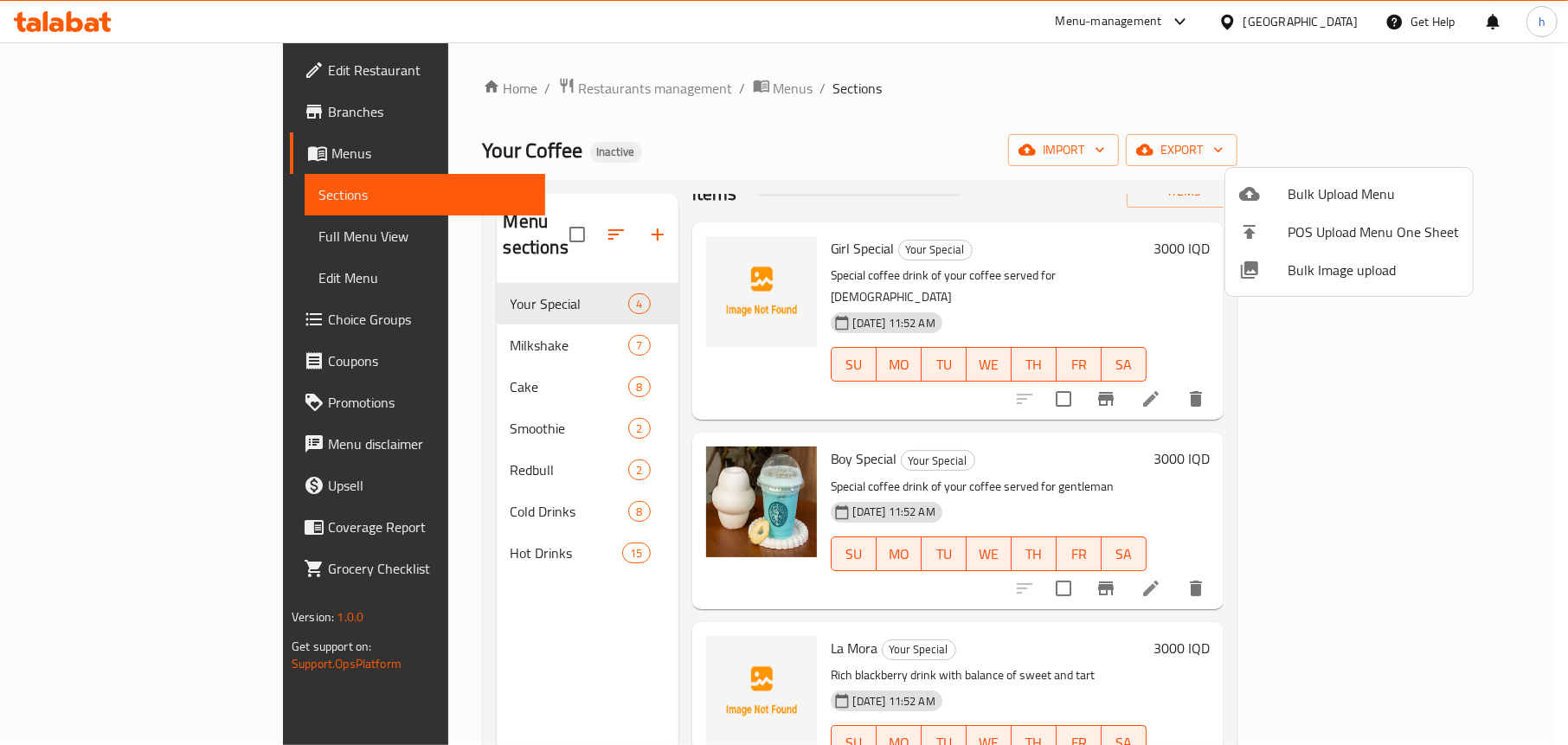
click at [413, 616] on div at bounding box center [784, 372] width 1568 height 745
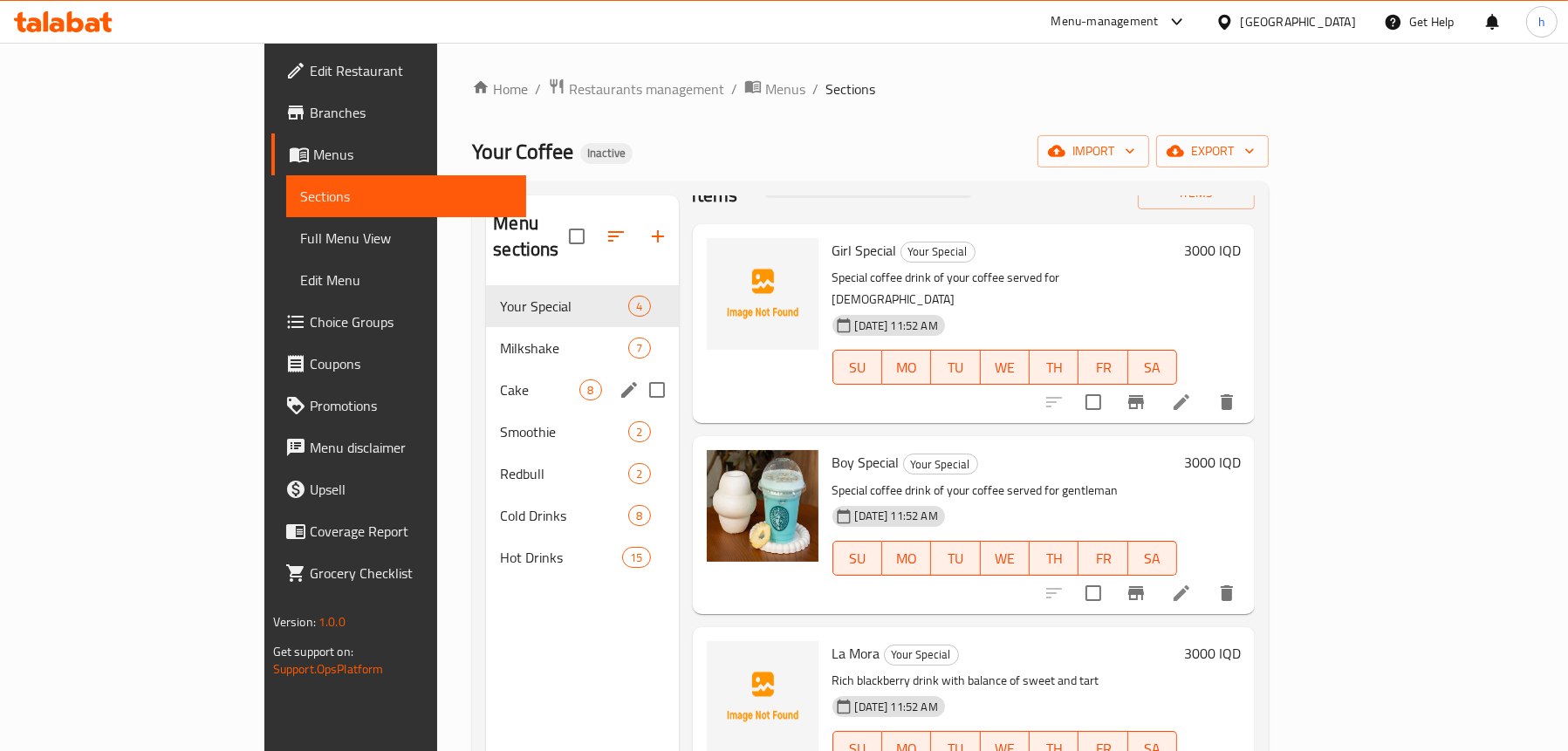
click at [486, 376] on div "Cake 8" at bounding box center [582, 390] width 192 height 42
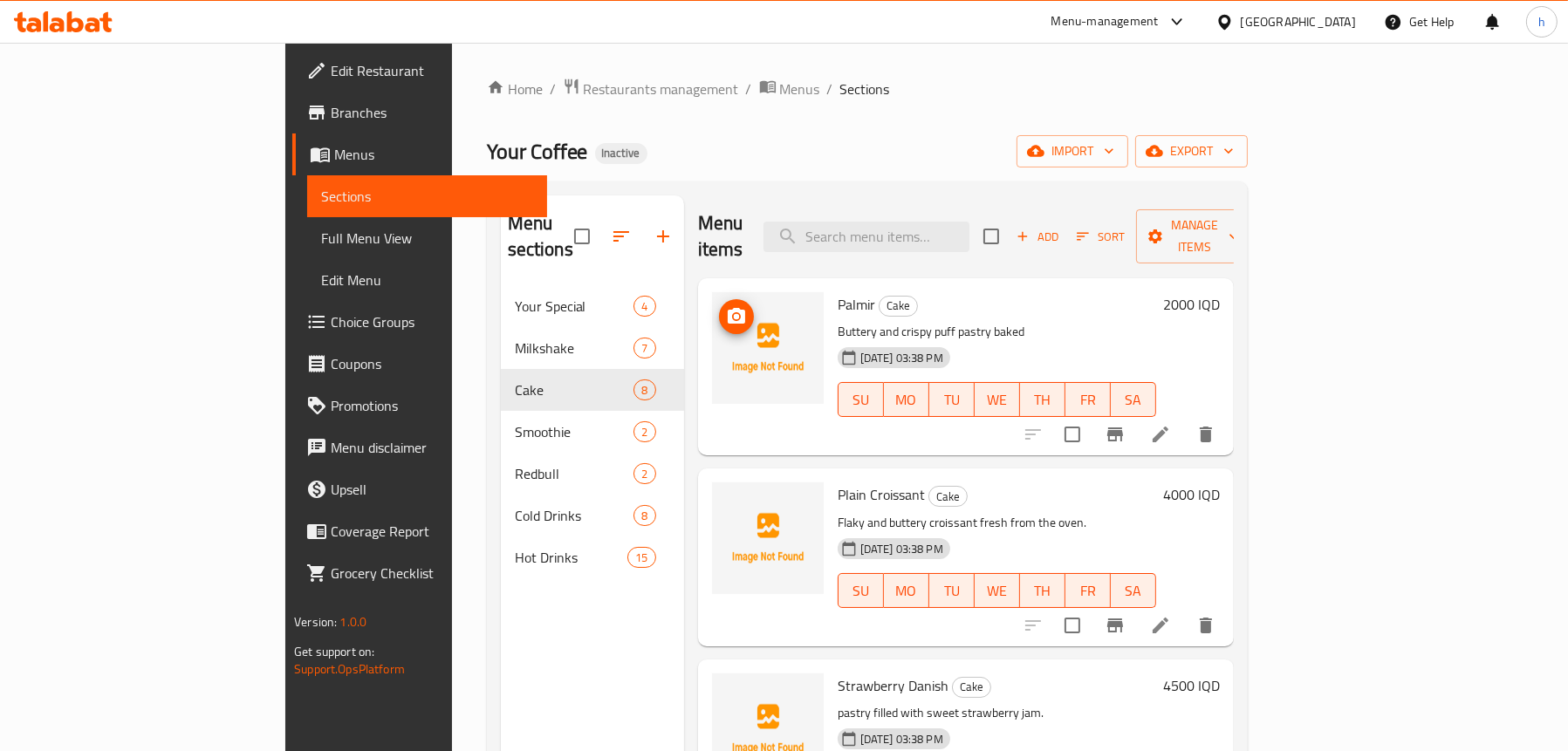
click at [726, 306] on icon "upload picture" at bounding box center [737, 316] width 21 height 21
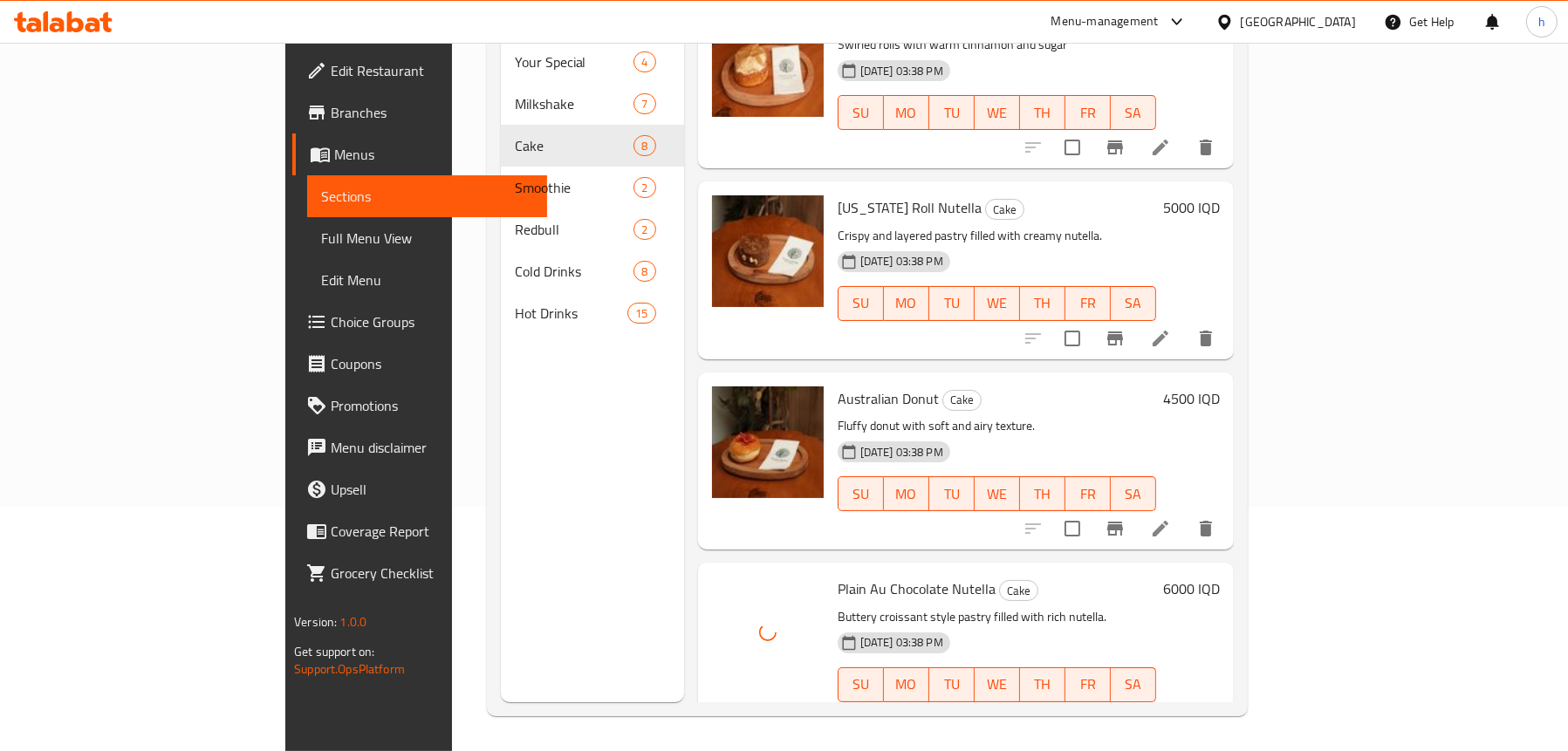
scroll to position [815, 0]
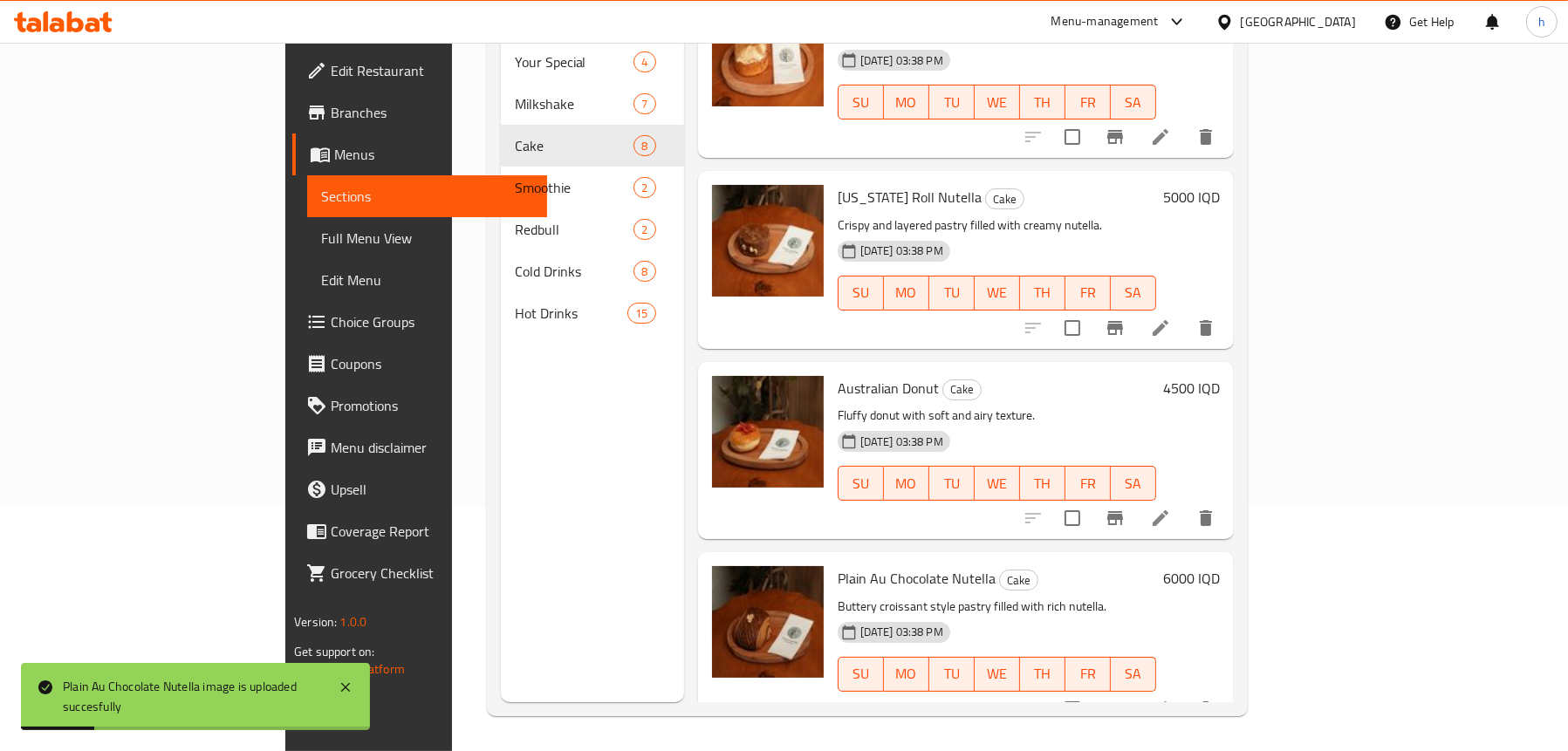
click at [307, 251] on link "Full Menu View" at bounding box center [426, 238] width 240 height 42
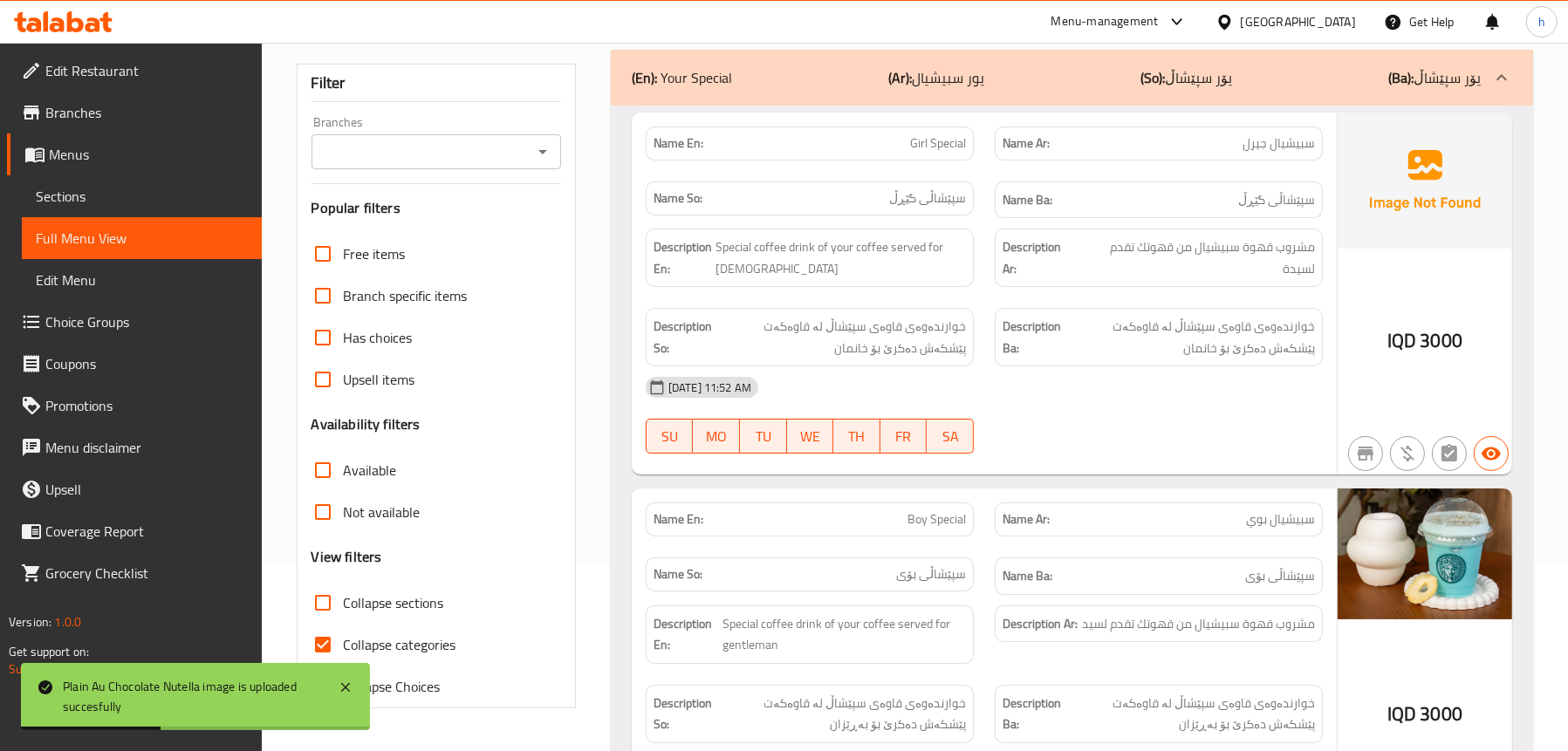
scroll to position [158, 0]
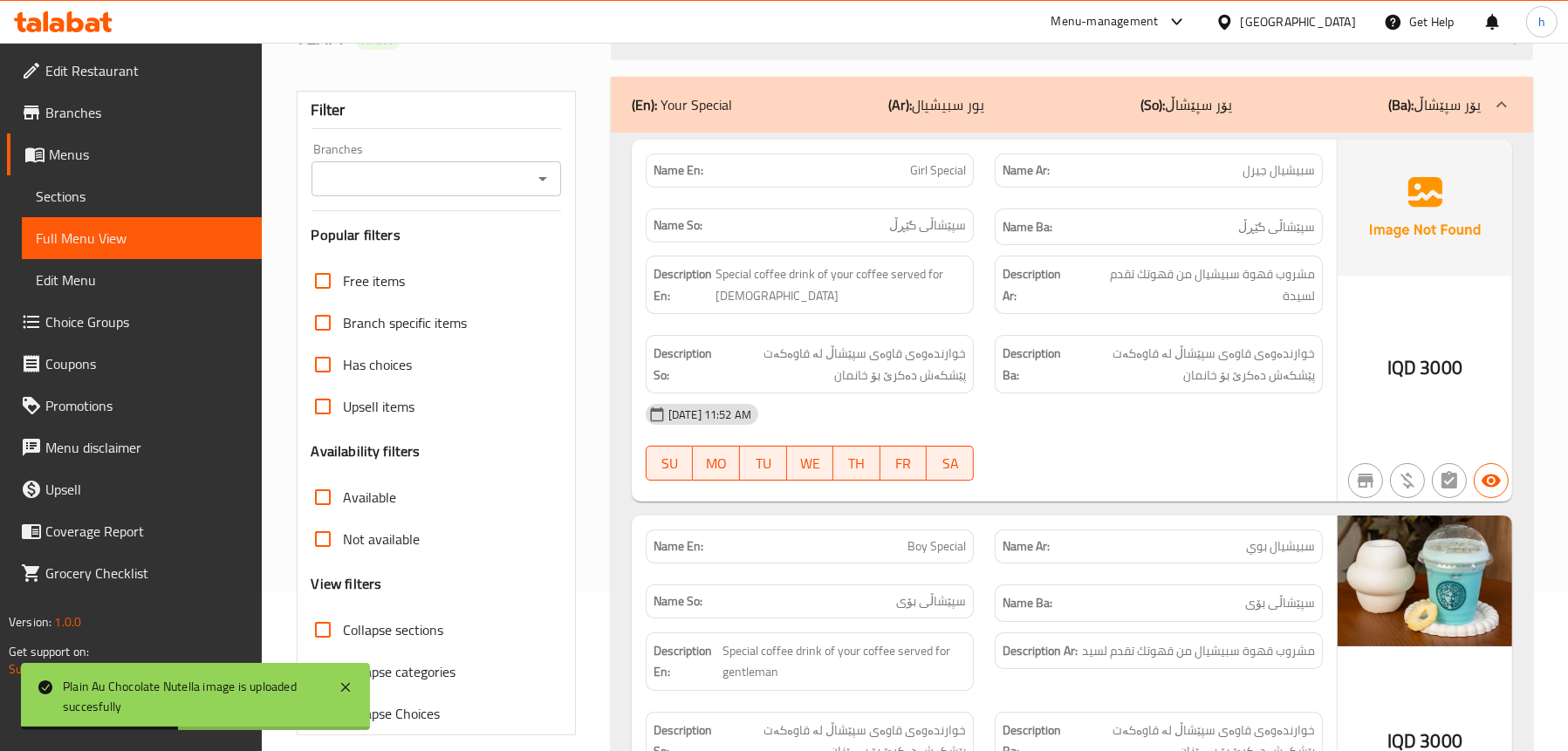
click at [550, 180] on icon "Open" at bounding box center [543, 179] width 21 height 21
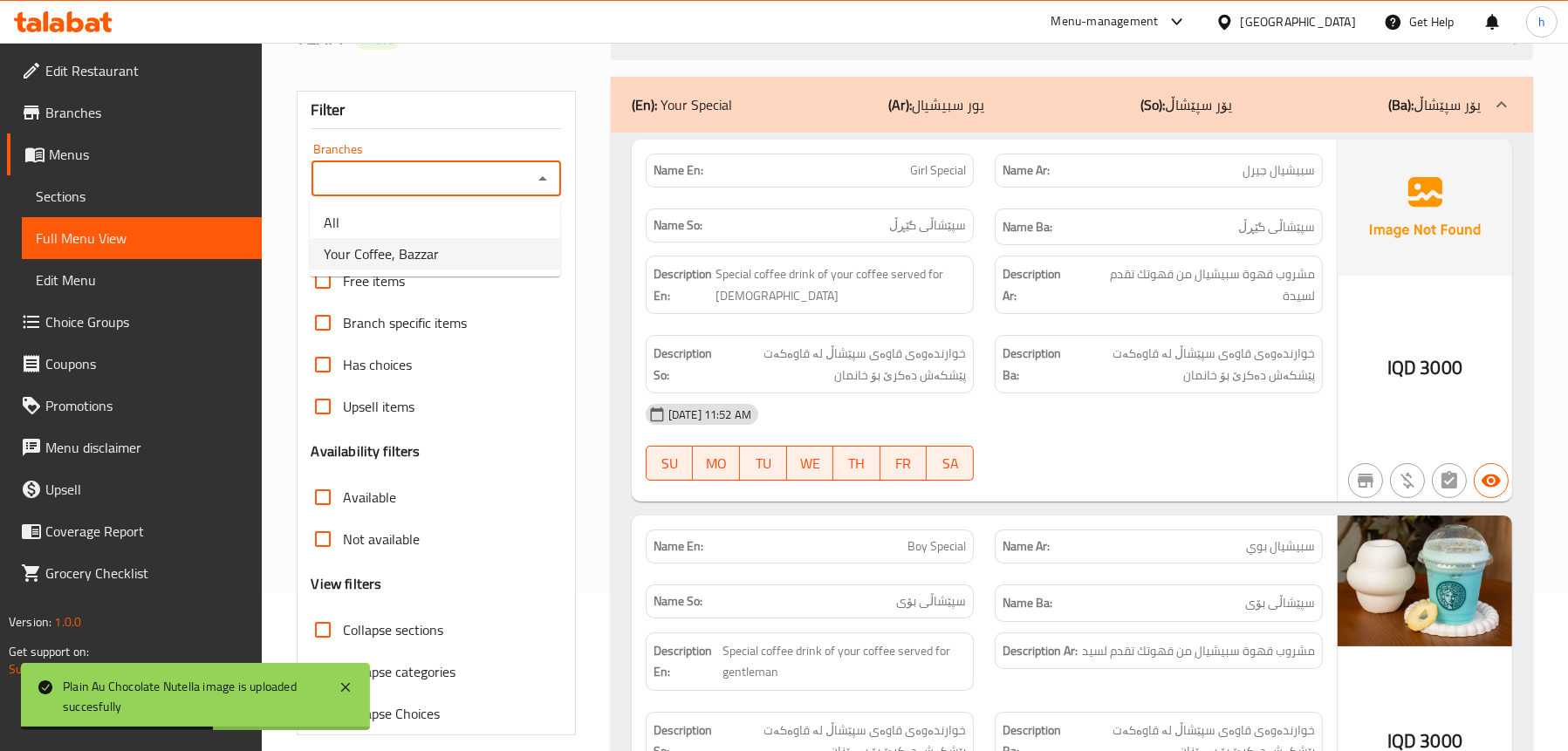
click at [413, 260] on span "Your Coffee, Bazzar" at bounding box center [381, 254] width 115 height 21
type input "Your Coffee, Bazzar"
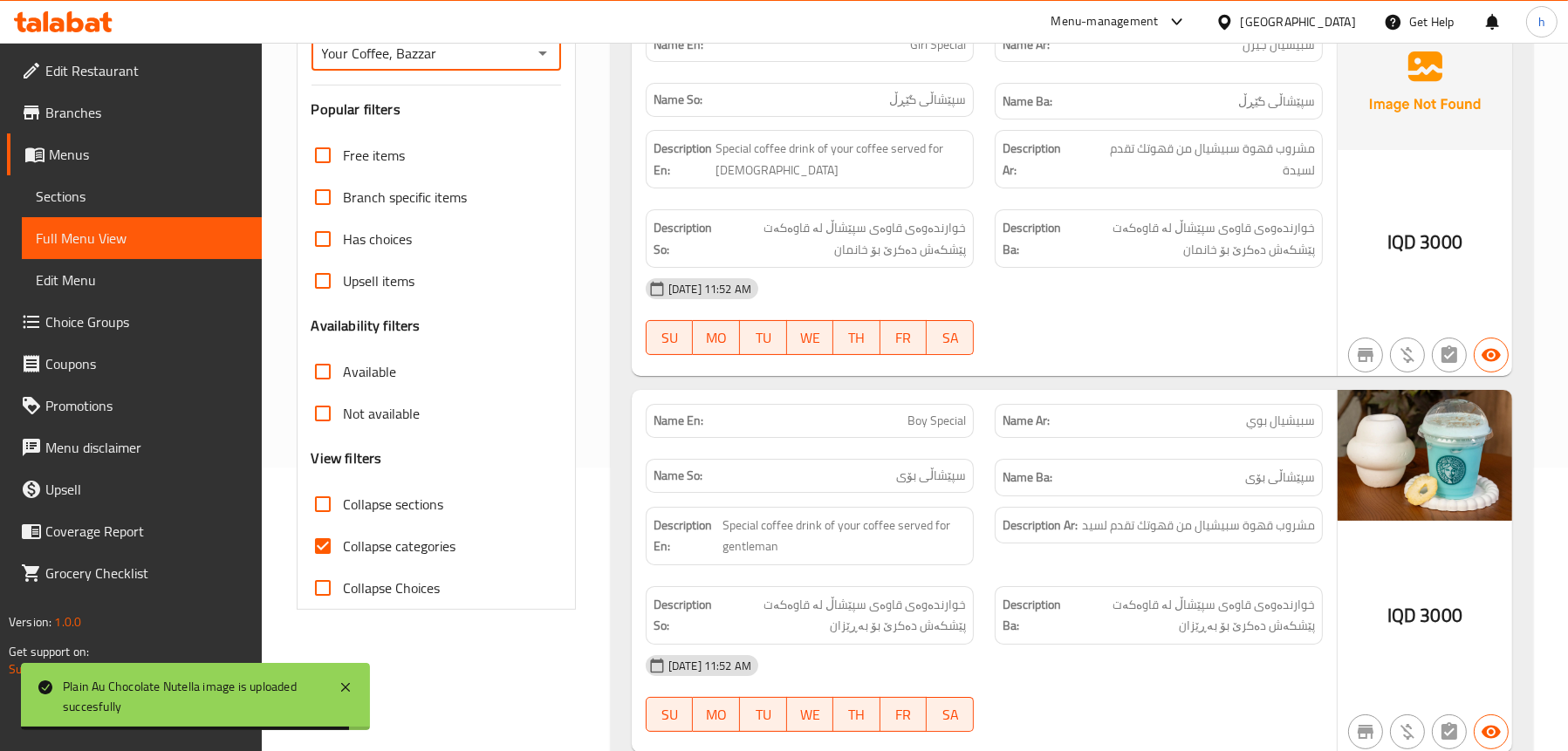
scroll to position [332, 0]
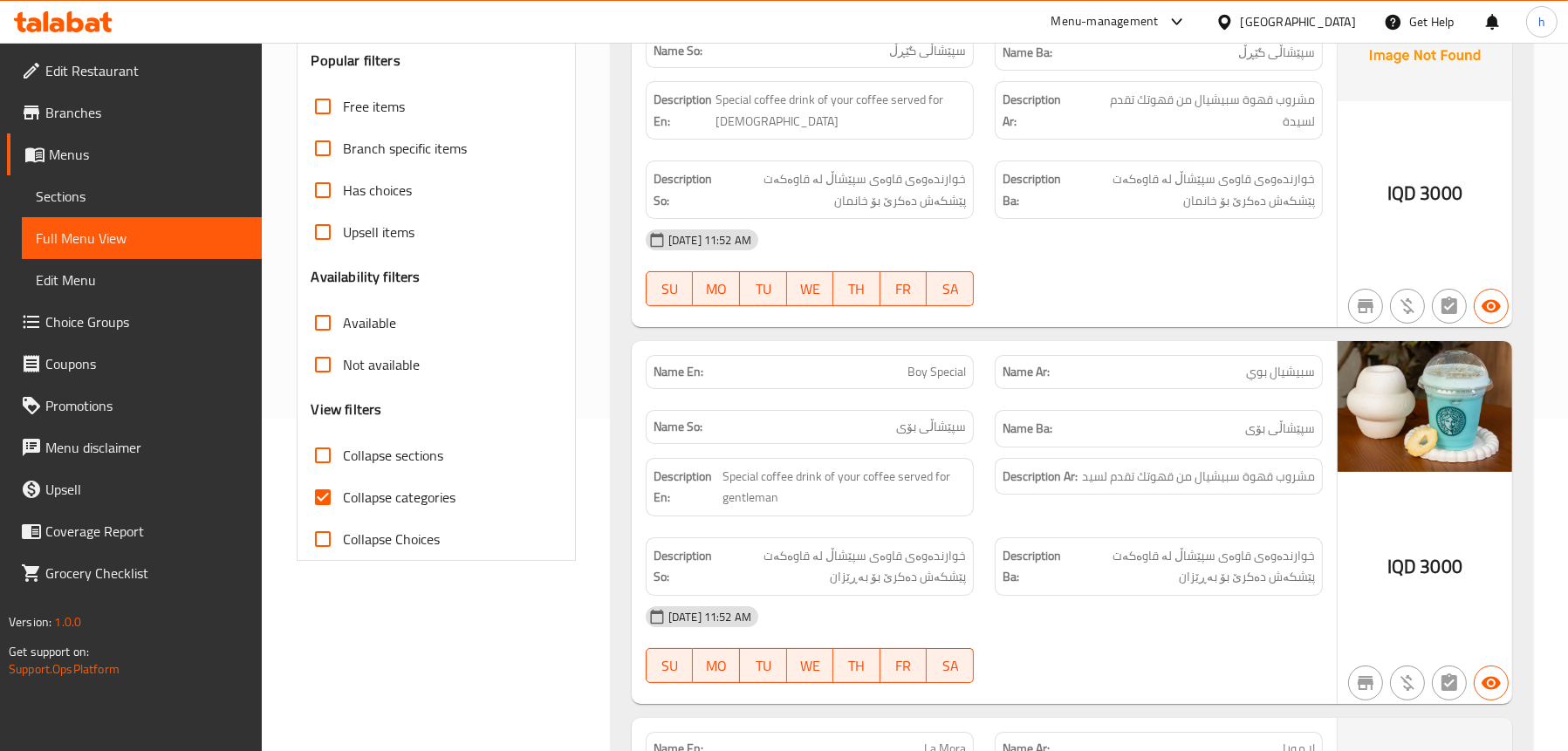
click at [371, 458] on span "Collapse sections" at bounding box center [394, 455] width 100 height 21
click at [344, 458] on input "Collapse sections" at bounding box center [323, 455] width 42 height 42
checkbox input "true"
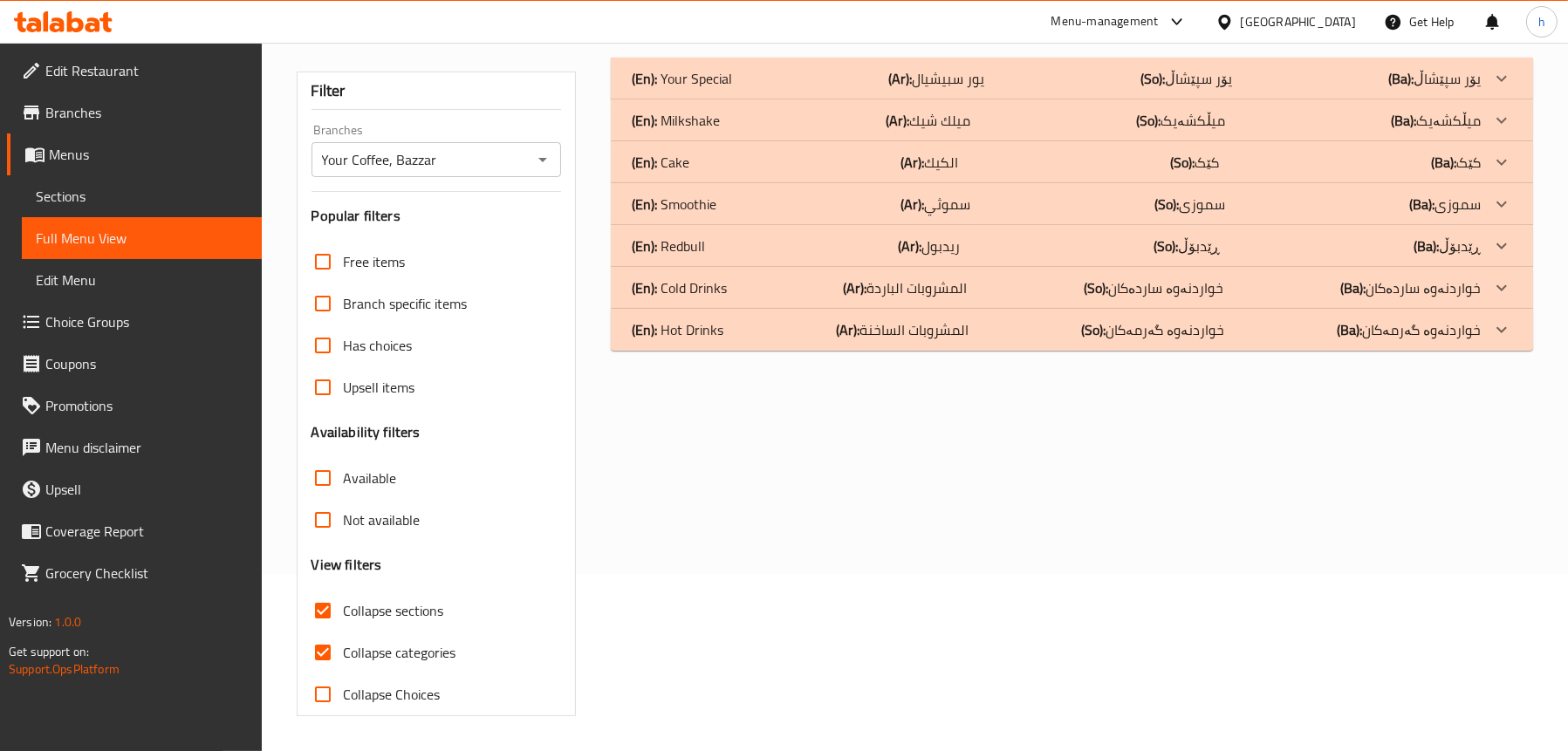
scroll to position [177, 0]
click at [714, 89] on div "(En): Cake (Ar): الكيك (So): کێک (Ba): کێک" at bounding box center [1056, 78] width 849 height 21
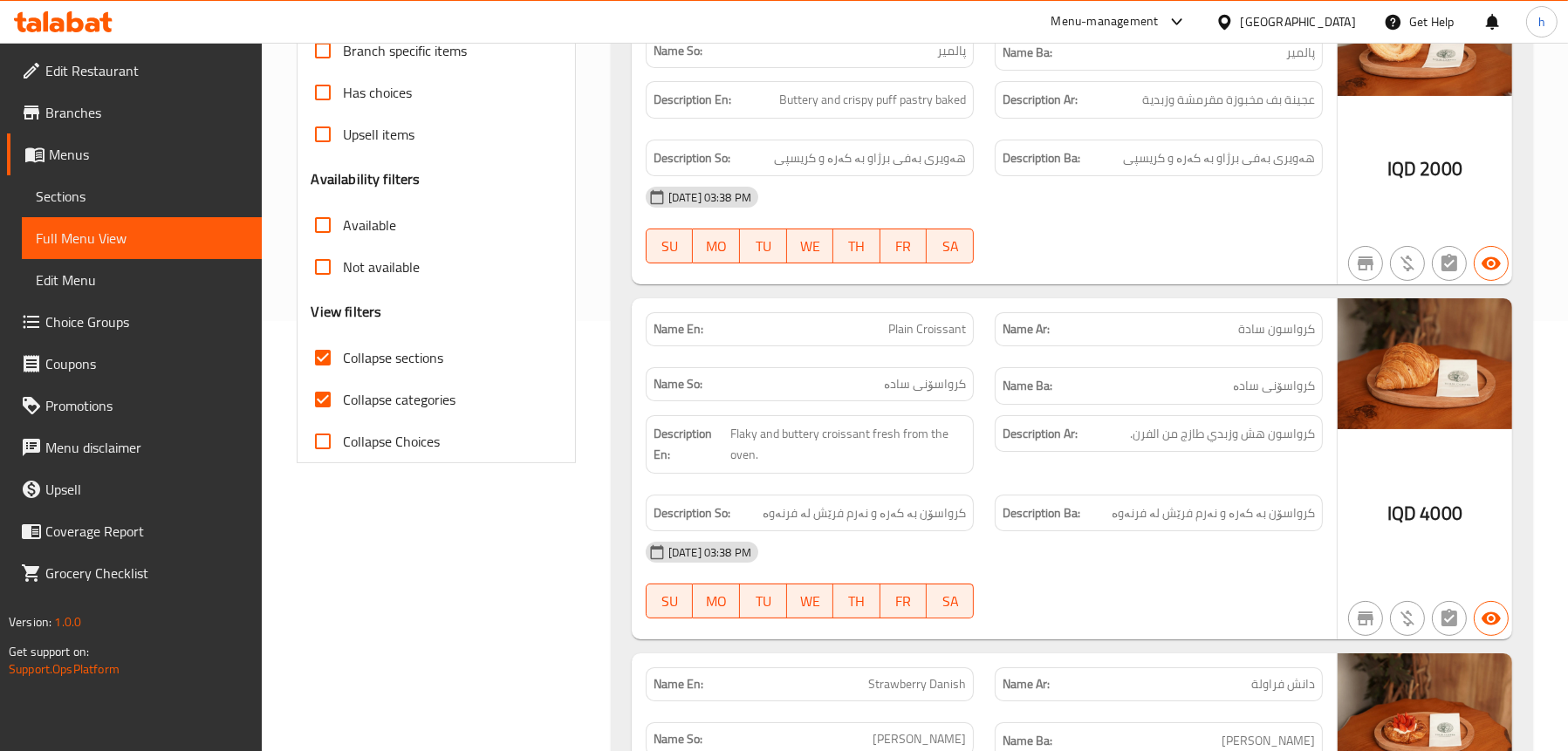
scroll to position [613, 0]
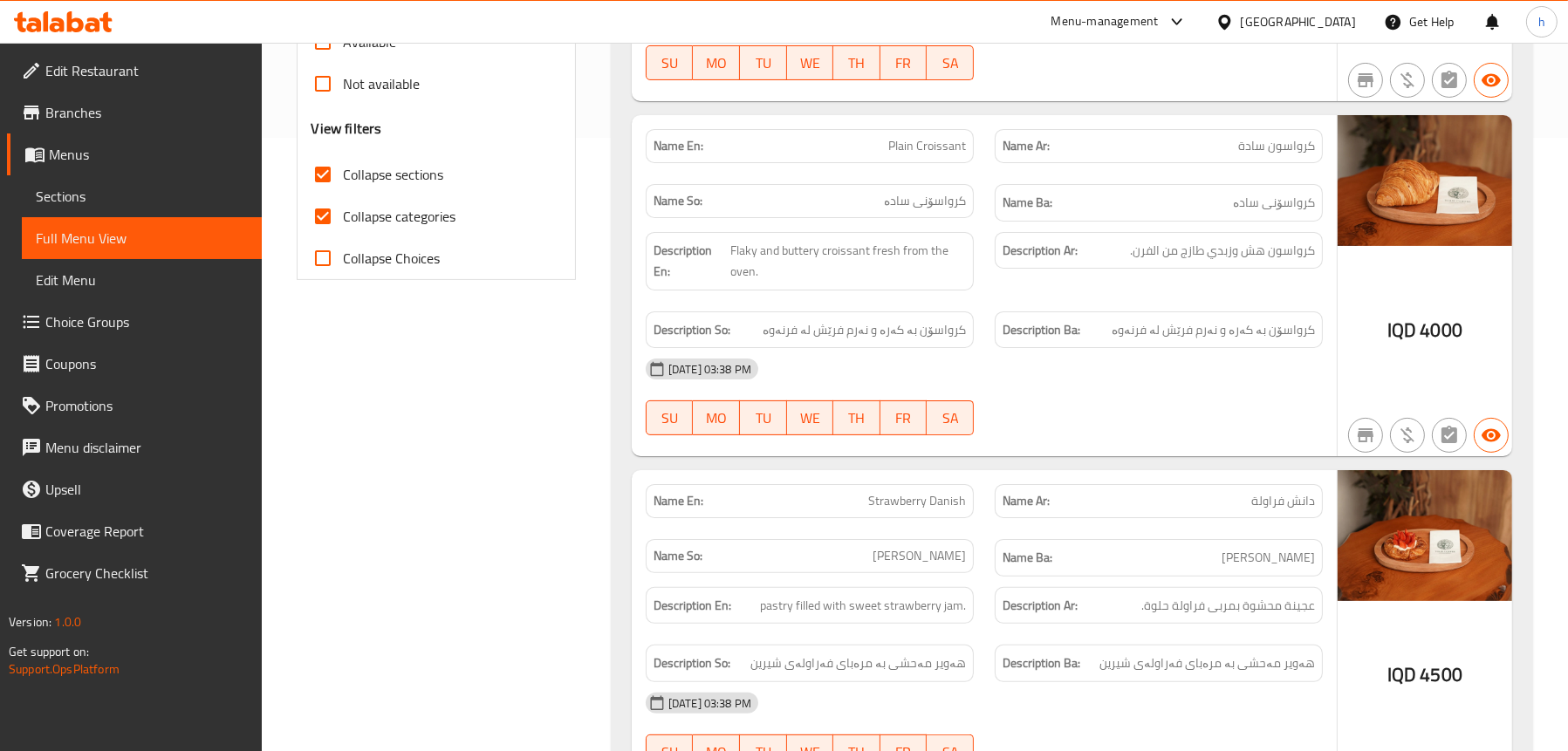
click at [87, 188] on span "Sections" at bounding box center [142, 196] width 212 height 21
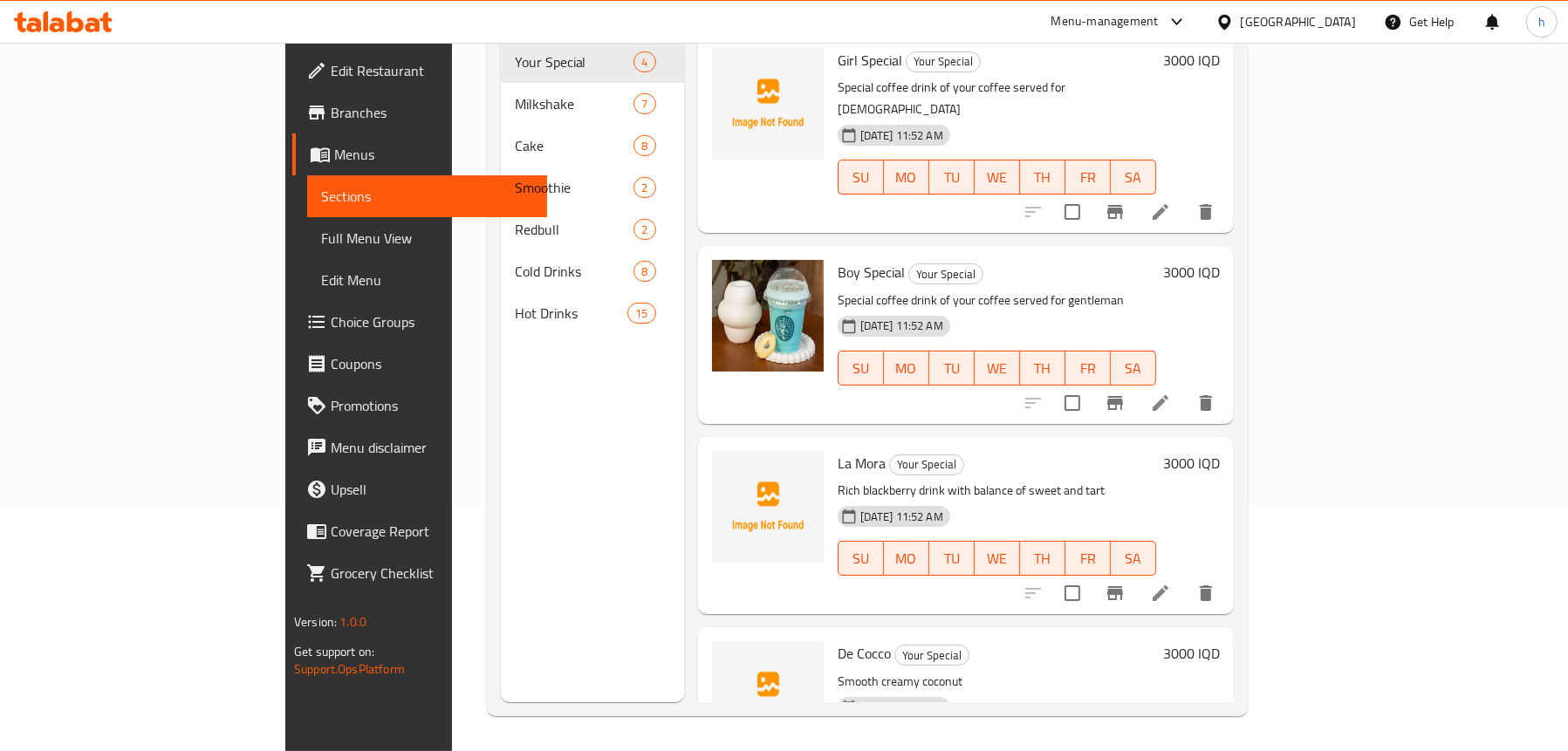
scroll to position [245, 0]
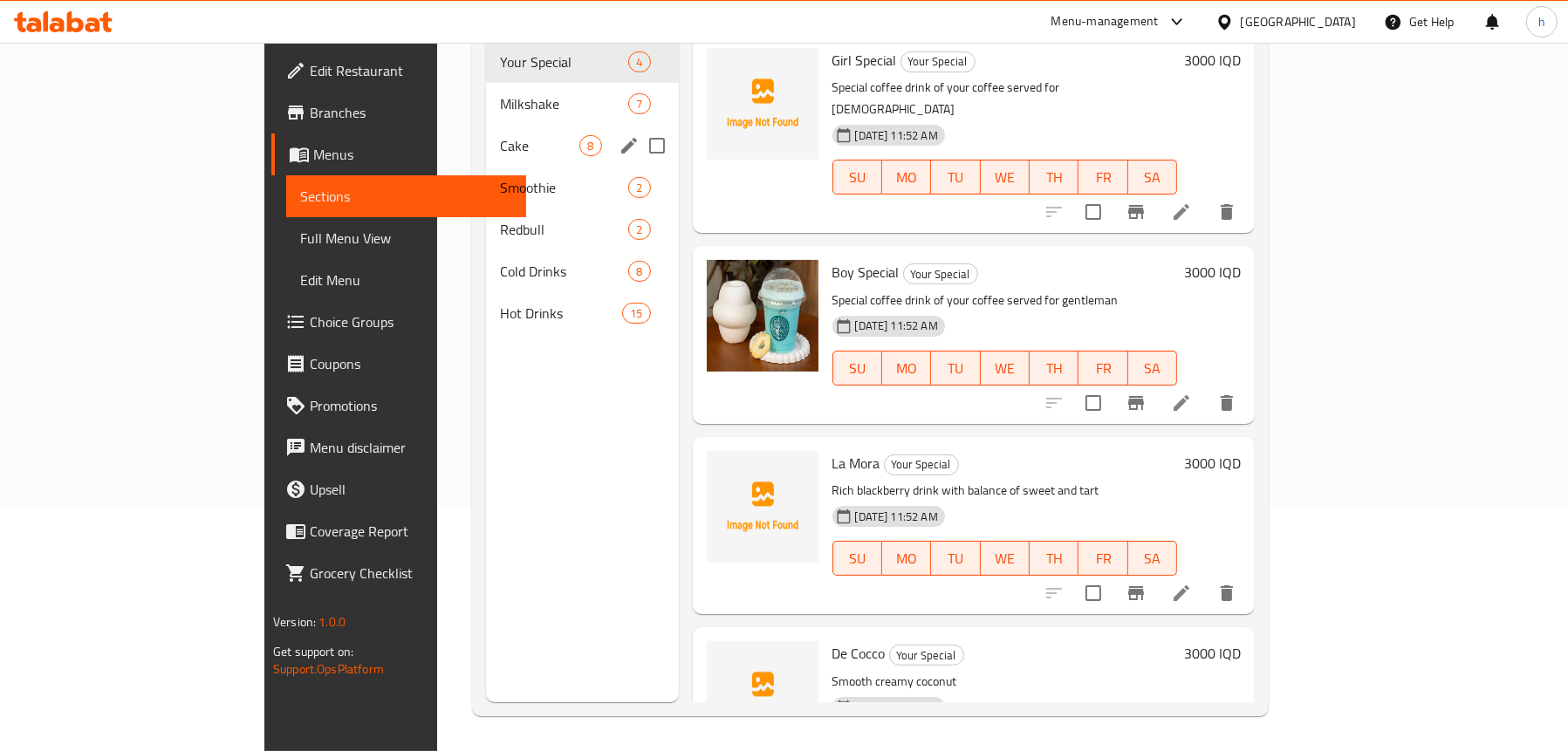
click at [500, 135] on span "Cake" at bounding box center [540, 146] width 79 height 21
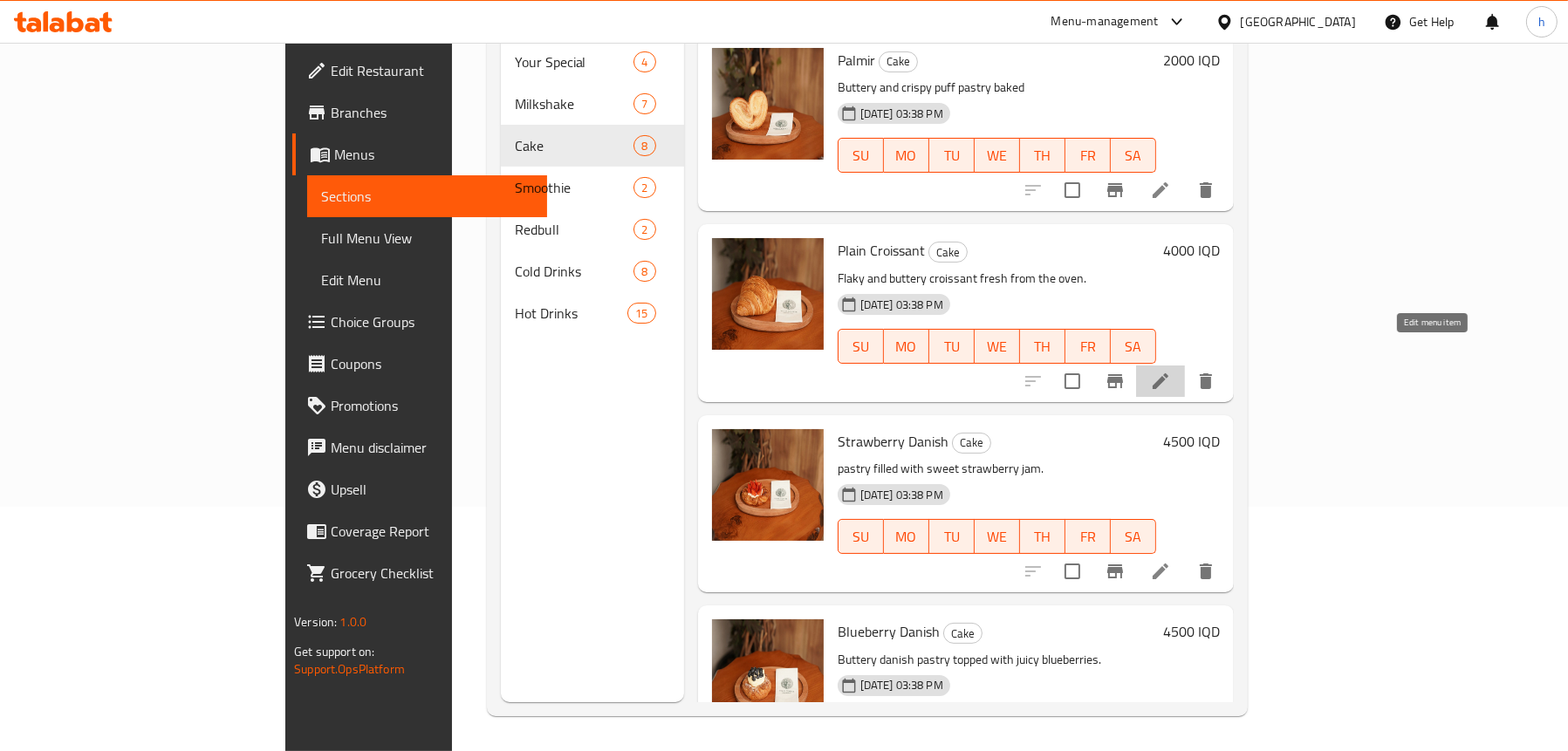
click at [1171, 371] on icon at bounding box center [1161, 381] width 21 height 21
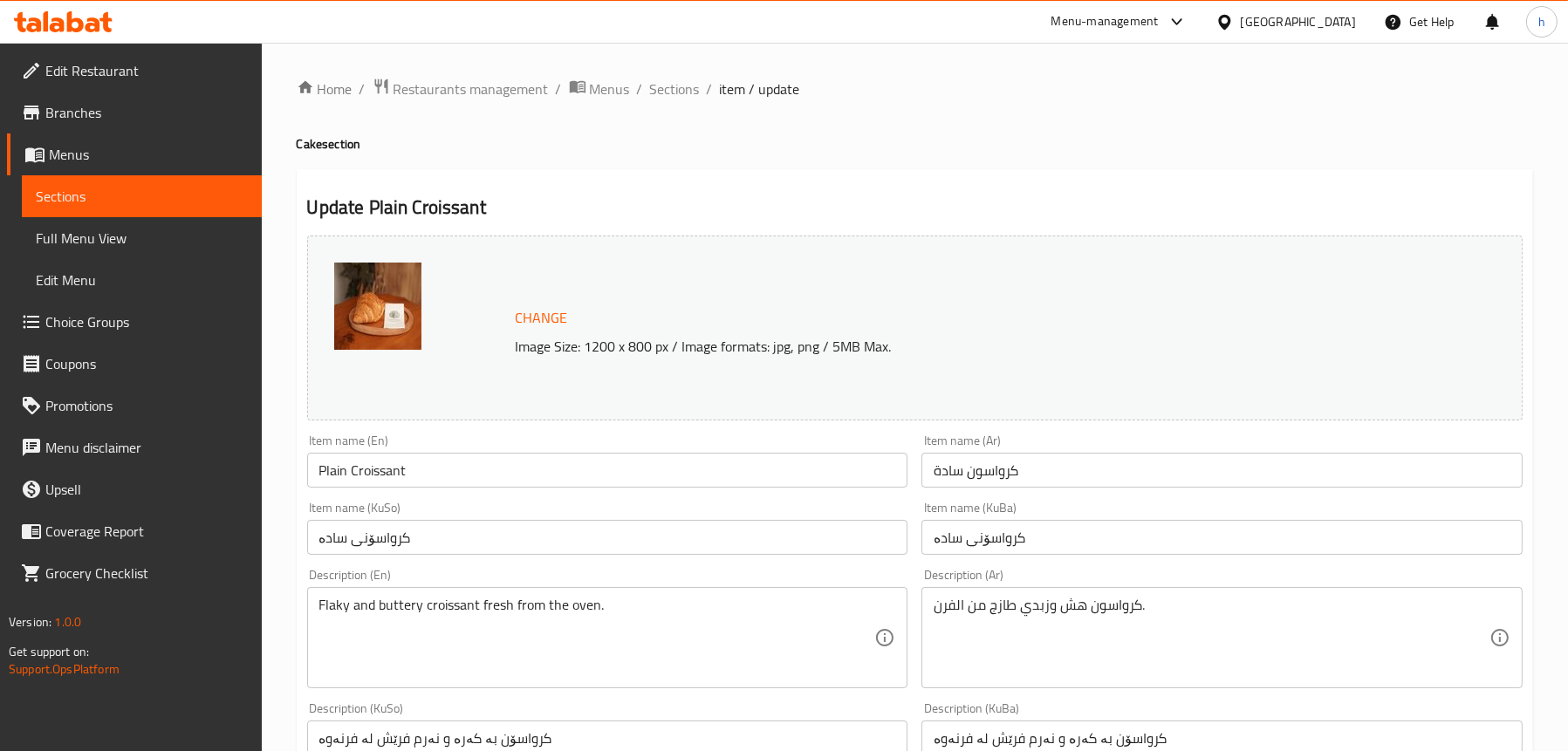
scroll to position [262, 0]
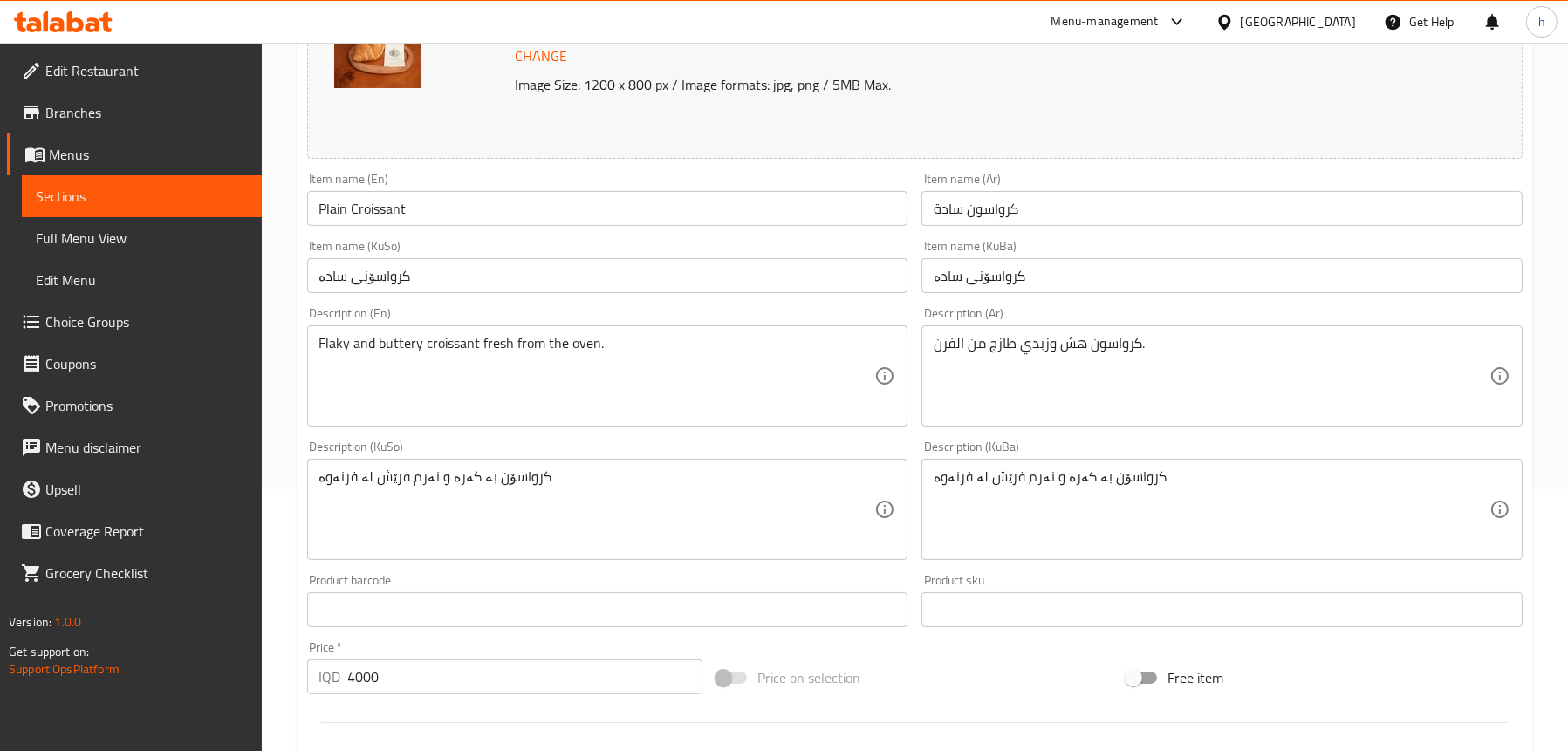
click at [422, 477] on textarea "کرواسۆن بە کەرە و نەرم فرێش لە فرنەوە" at bounding box center [597, 509] width 555 height 83
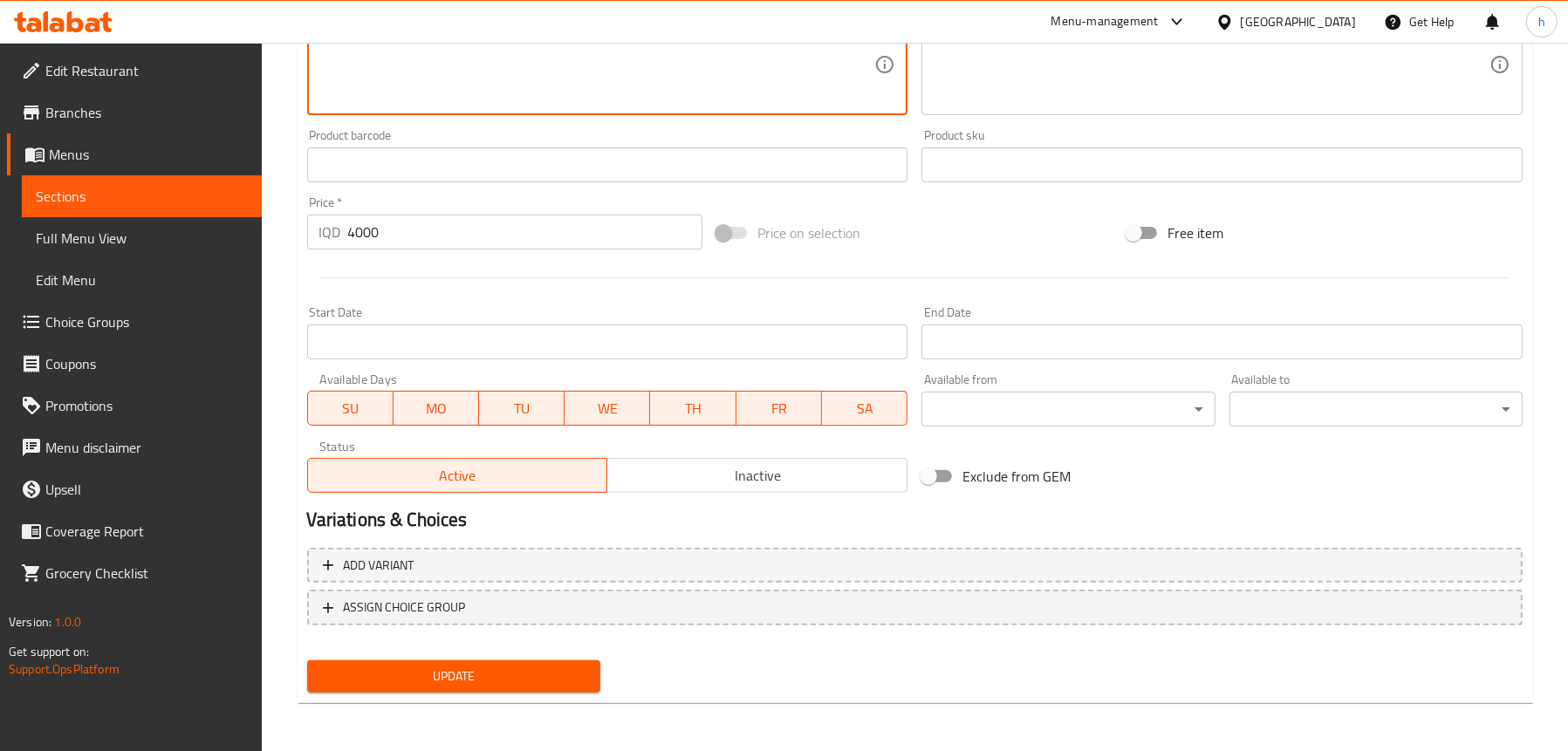
scroll to position [707, 0]
type textarea "کرواسۆن بە کەرە و تەنک فرێش لە فرنەوە"
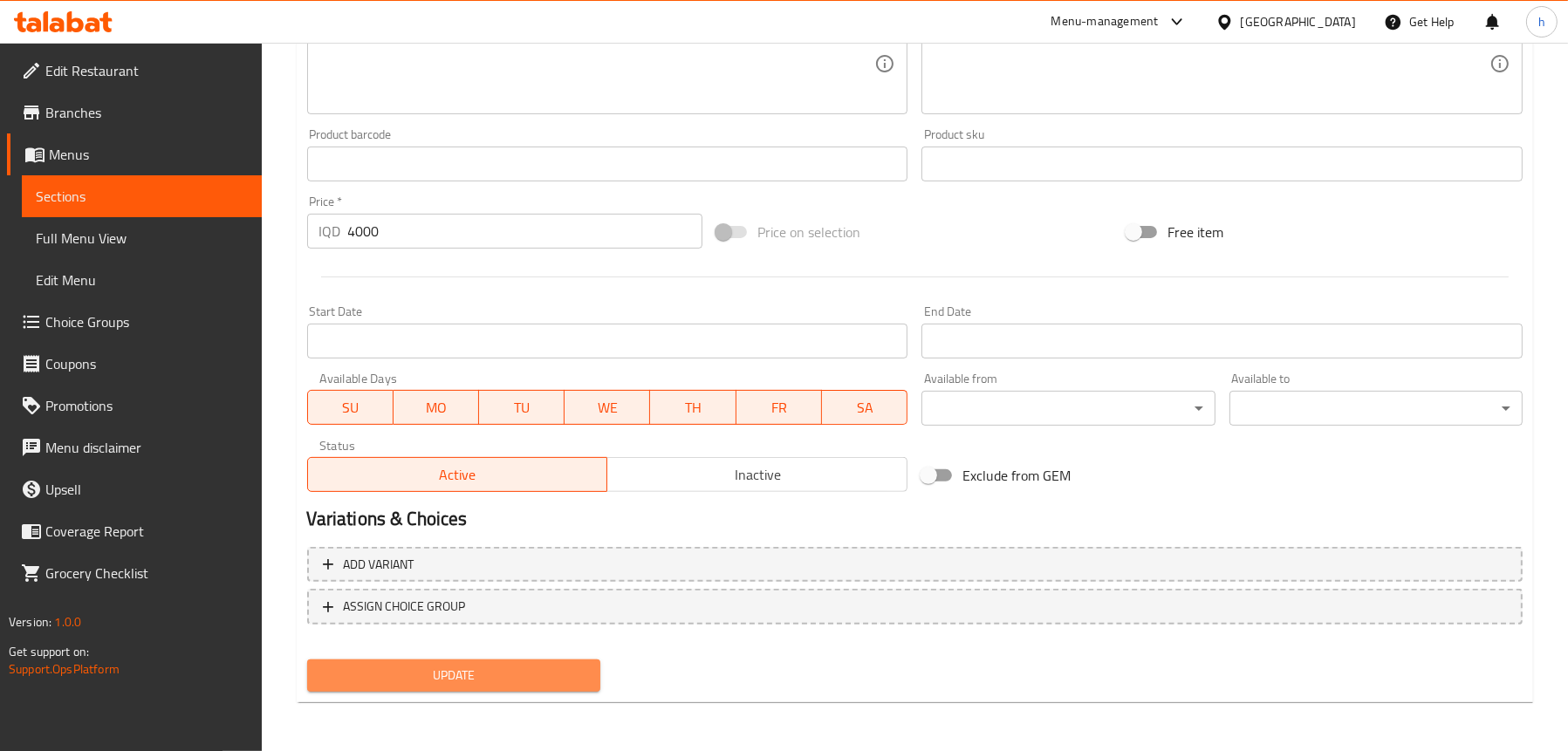
click at [495, 678] on span "Update" at bounding box center [454, 675] width 265 height 22
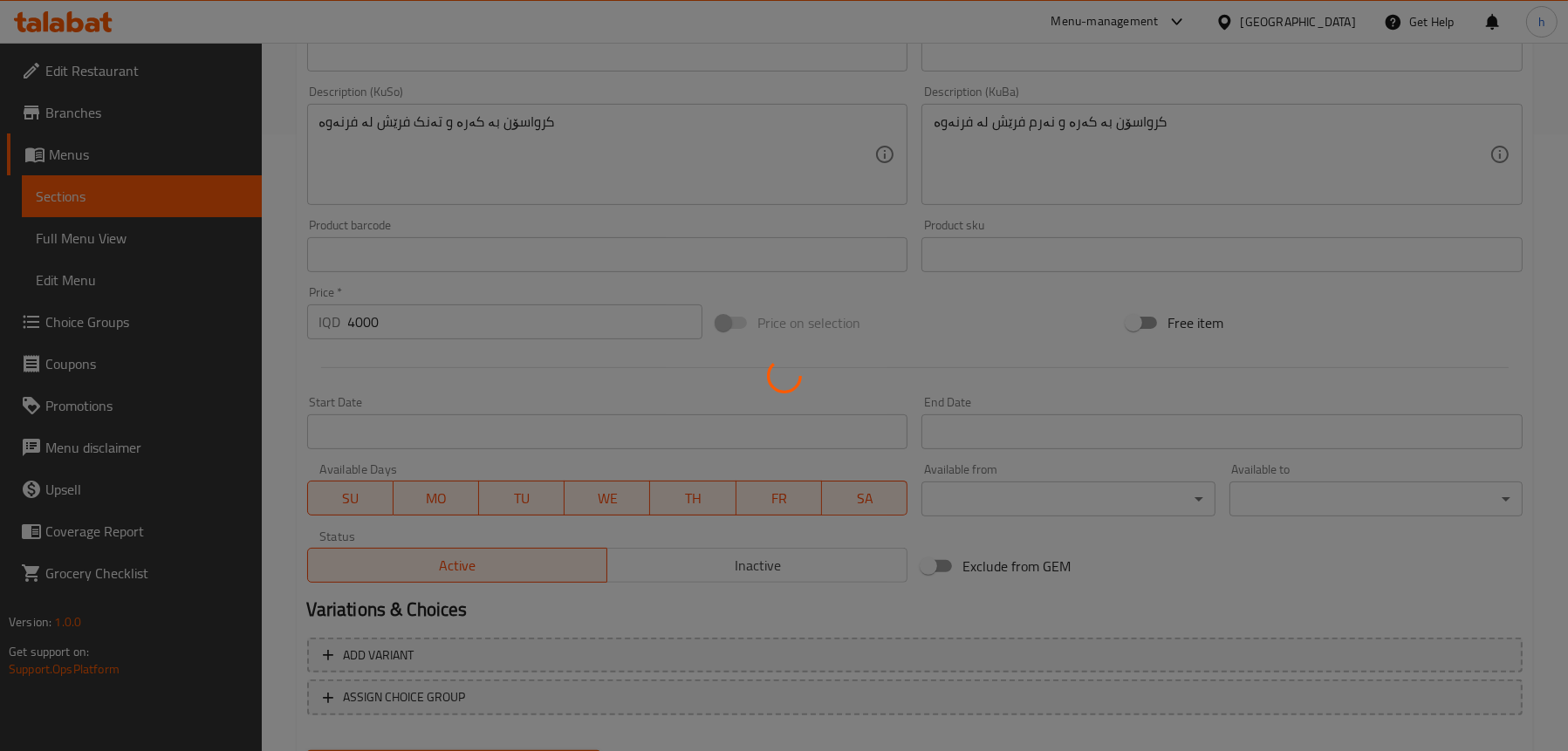
scroll to position [445, 0]
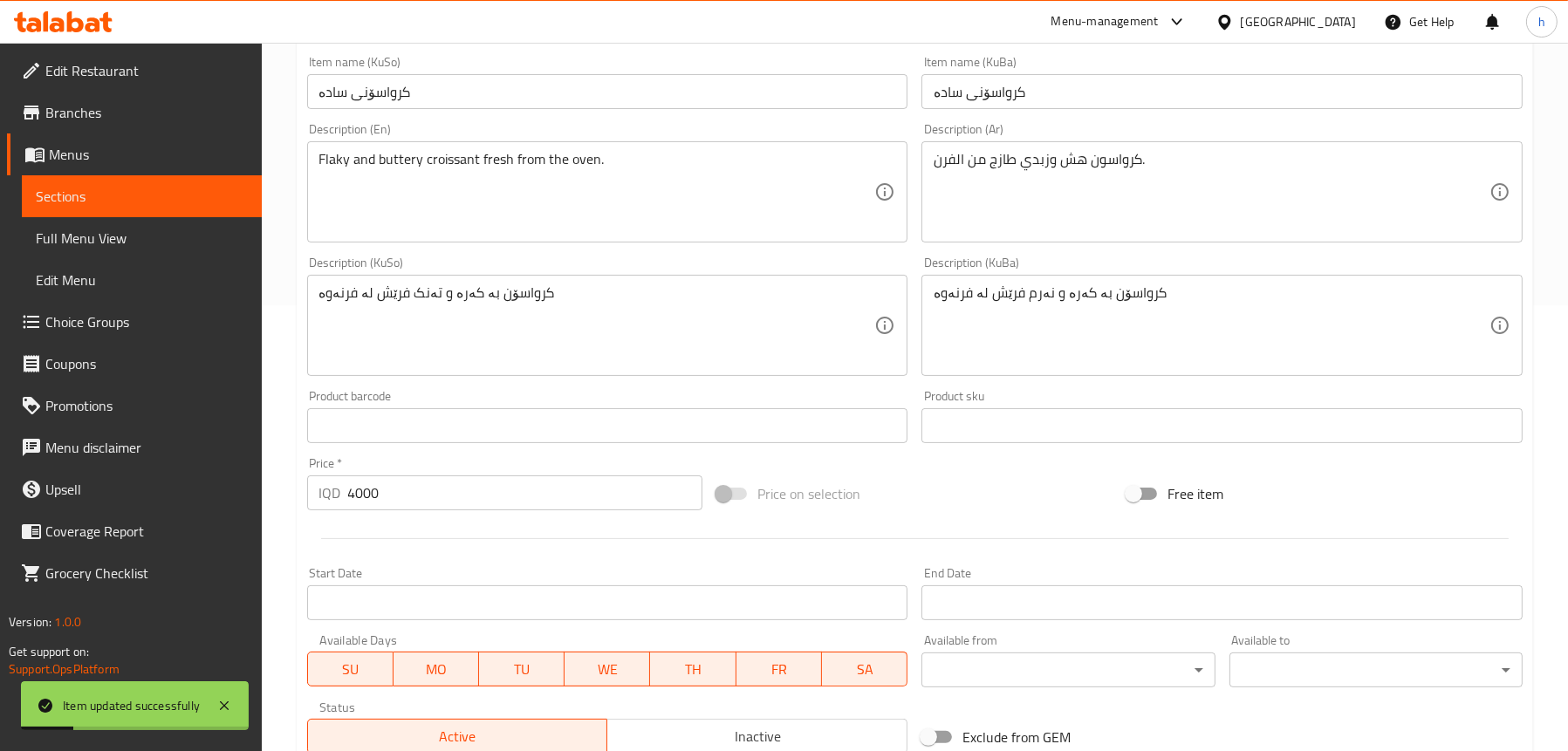
click at [113, 231] on span "Full Menu View" at bounding box center [142, 238] width 212 height 21
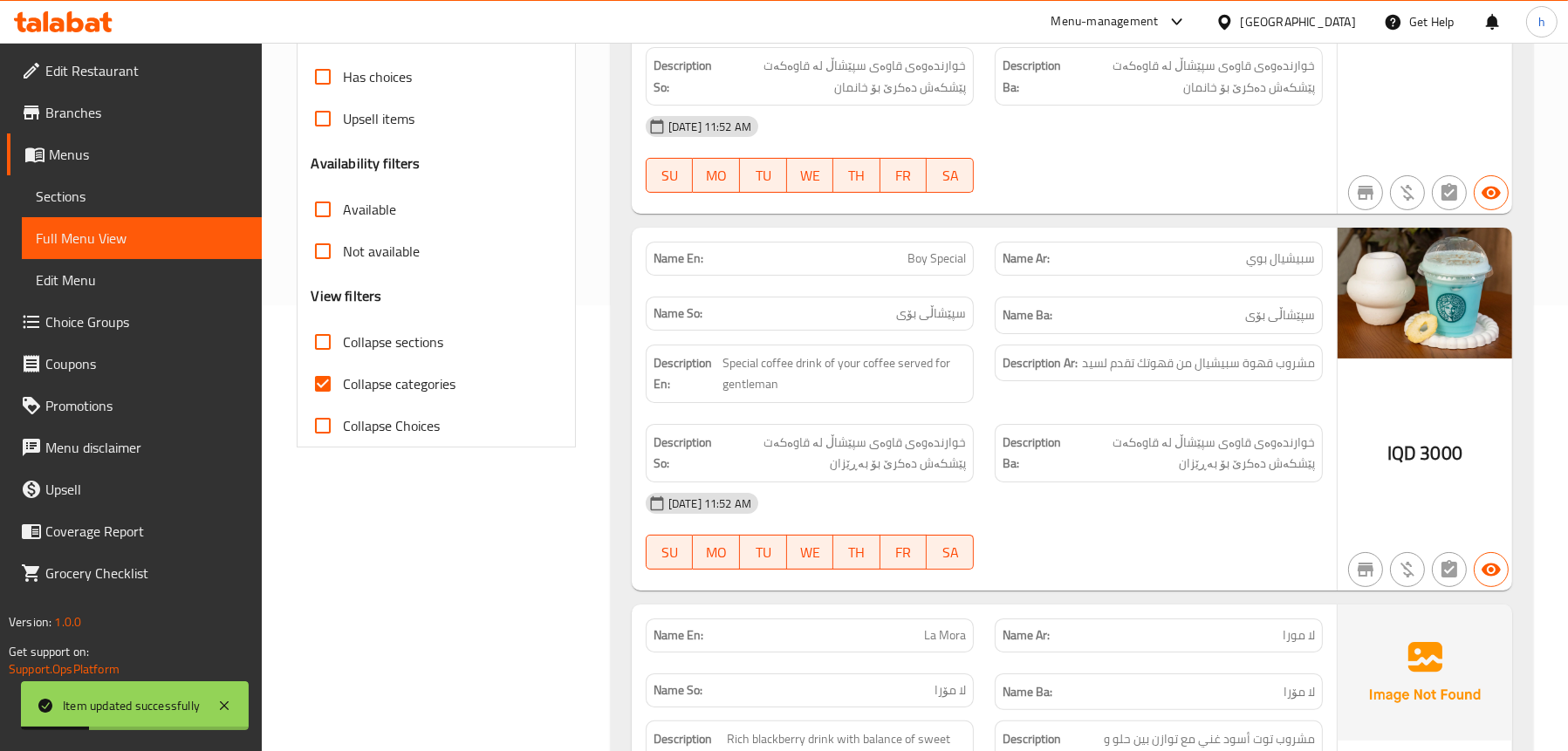
scroll to position [184, 0]
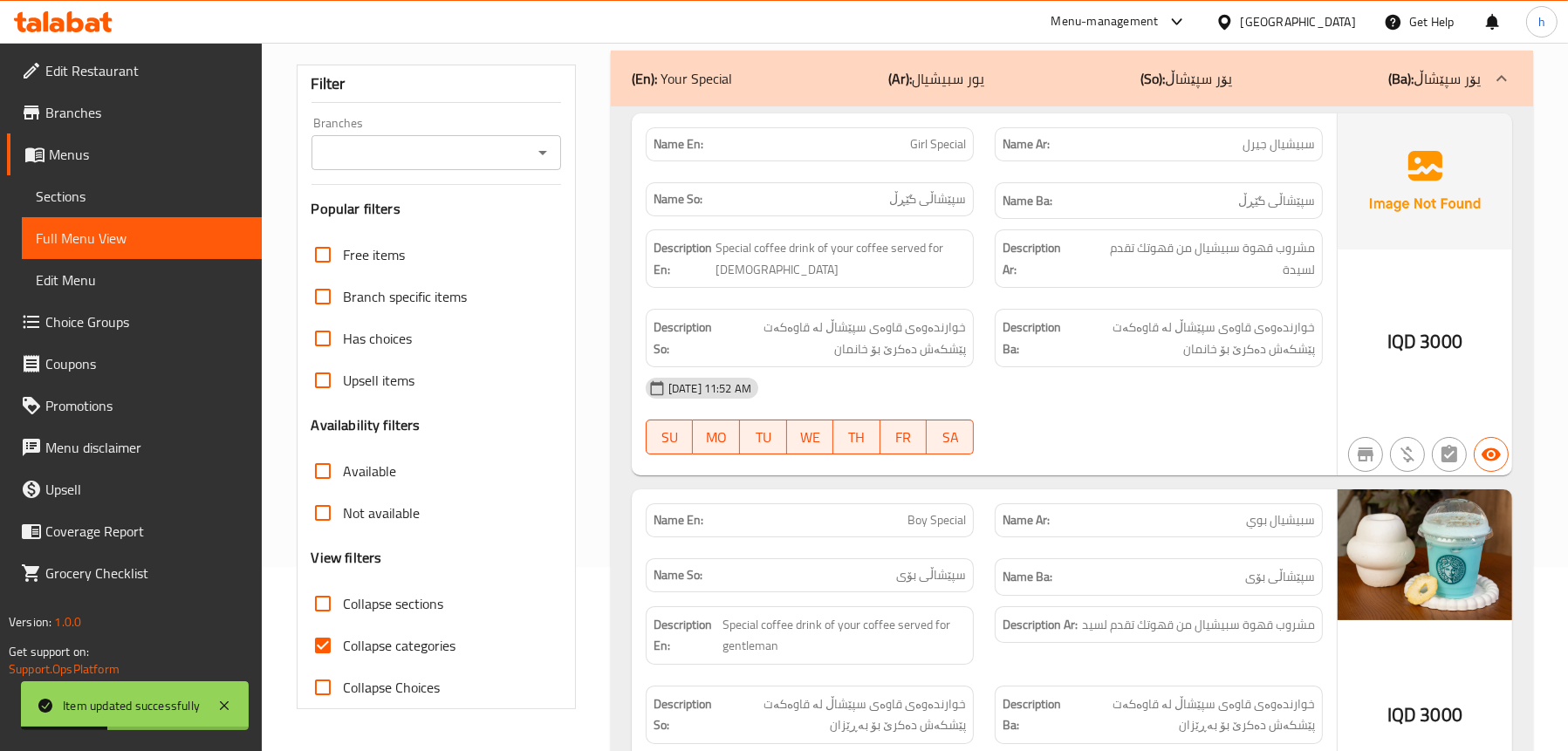
click at [554, 160] on div "Branches" at bounding box center [436, 153] width 250 height 35
click at [547, 155] on icon "Open" at bounding box center [543, 153] width 21 height 21
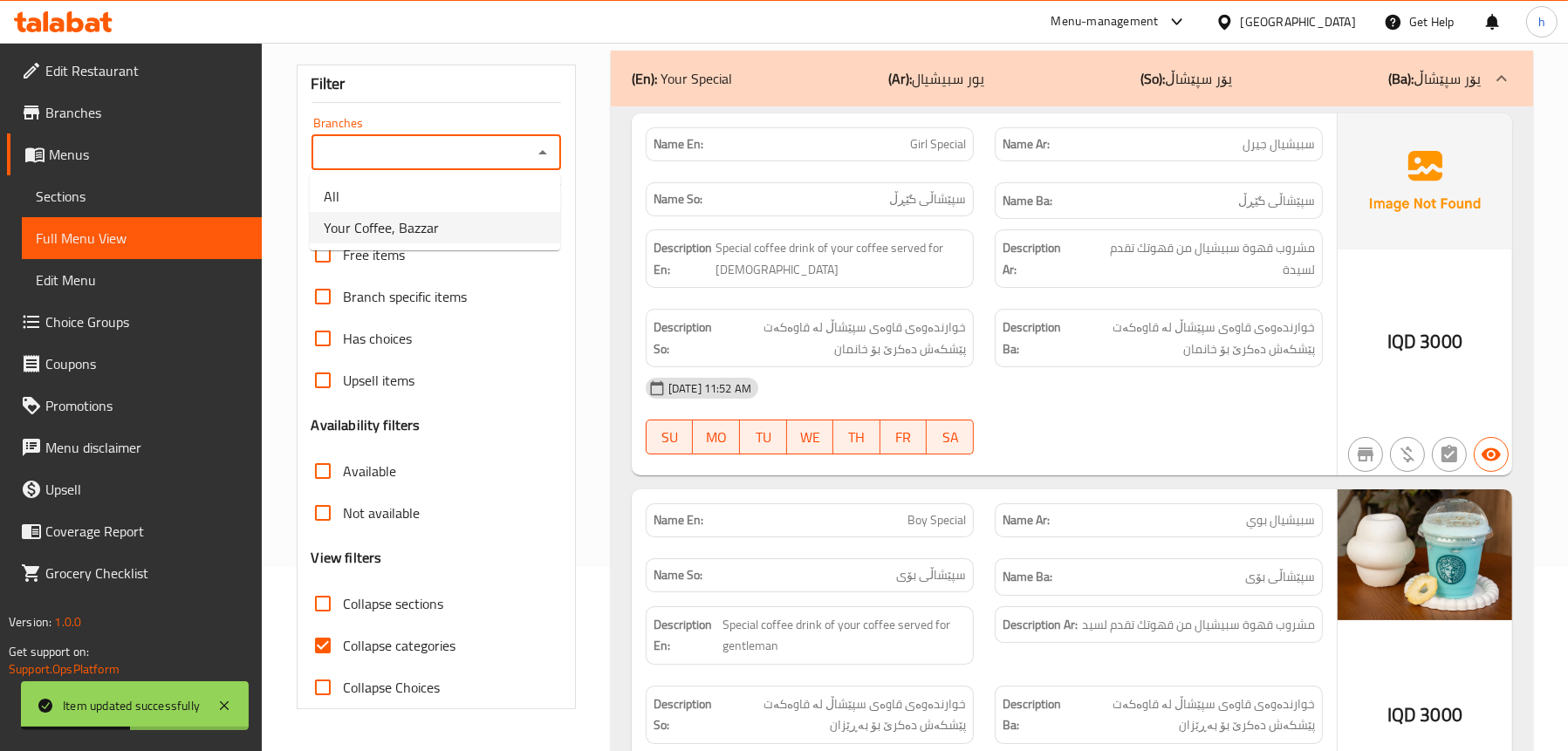
click at [461, 214] on li "Your Coffee, Bazzar" at bounding box center [434, 227] width 250 height 32
type input "Your Coffee, Bazzar"
click at [387, 594] on span "Collapse sections" at bounding box center [394, 603] width 100 height 21
click at [344, 594] on input "Collapse sections" at bounding box center [323, 603] width 42 height 42
checkbox input "true"
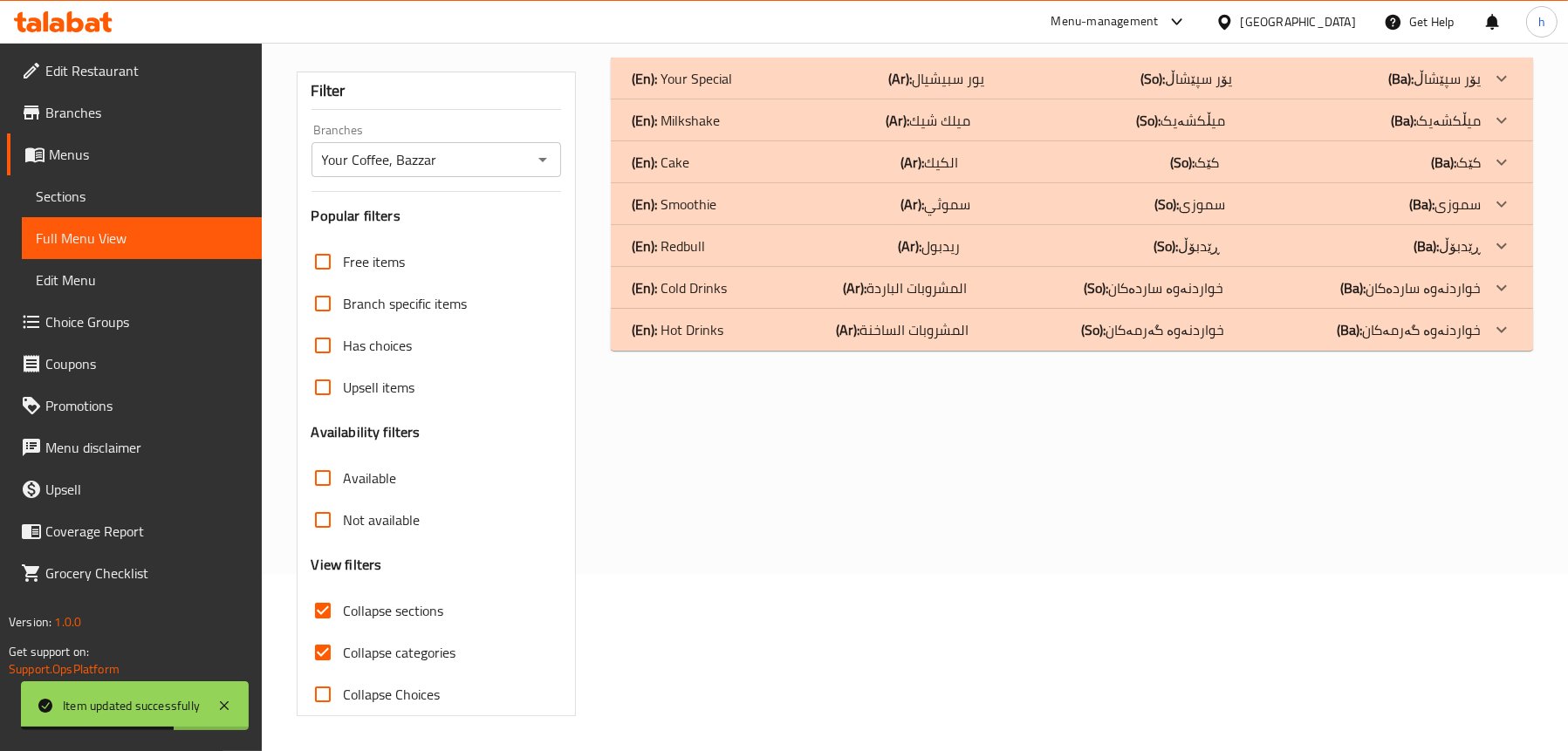
scroll to position [177, 0]
click at [698, 89] on div "(En): Cake (Ar): الكيك (So): کێک (Ba): کێک" at bounding box center [1056, 78] width 849 height 21
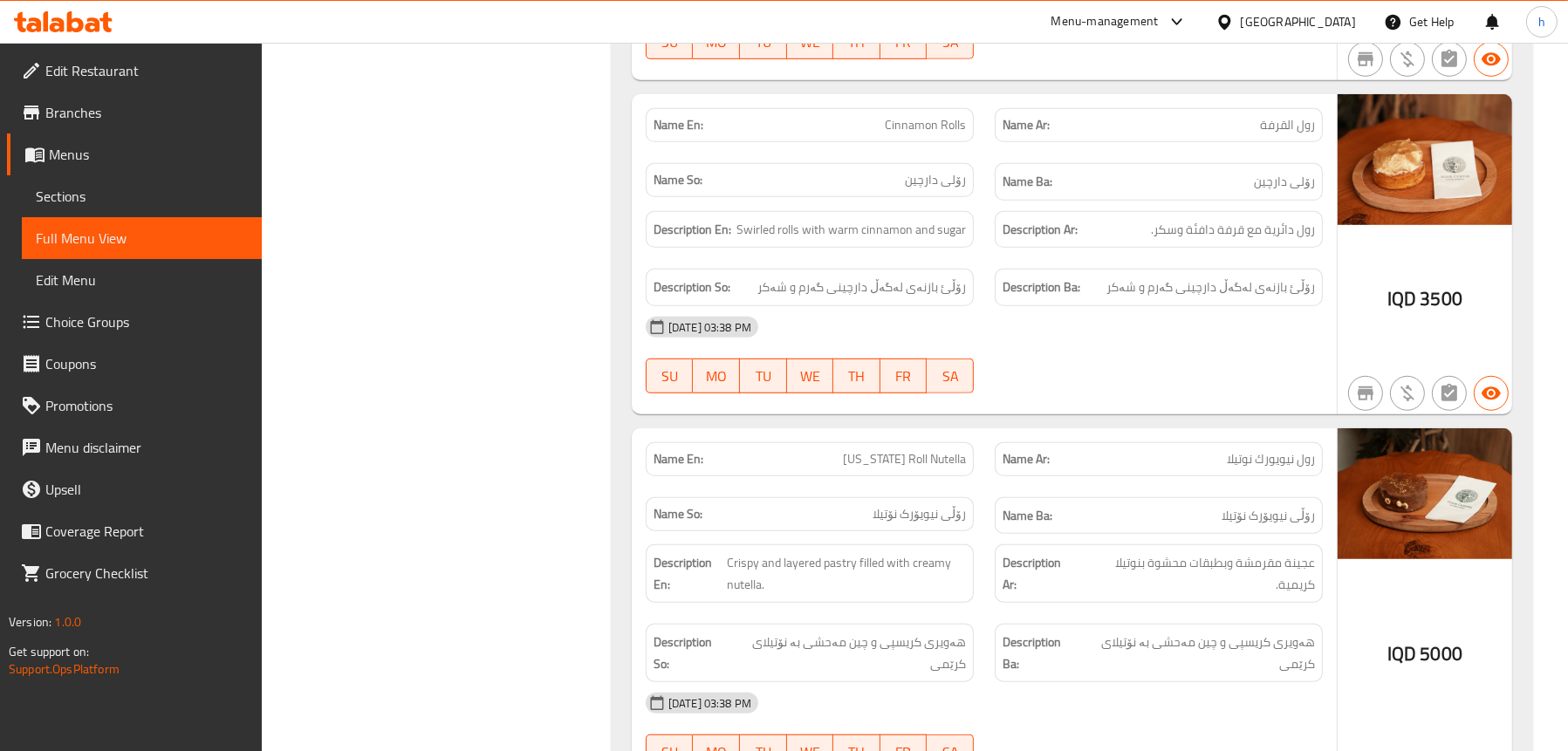
scroll to position [1659, 0]
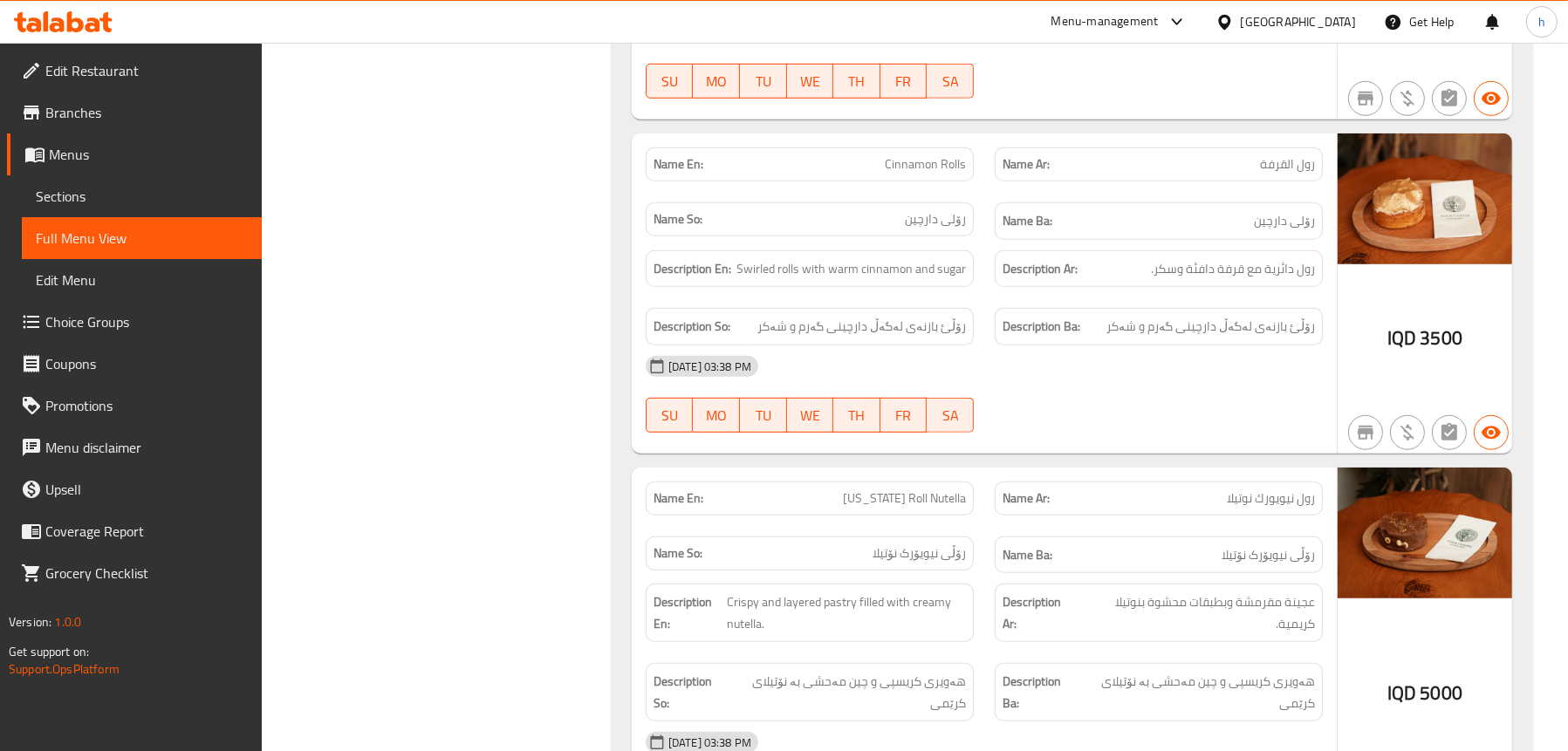
click at [101, 185] on span "Sections" at bounding box center [142, 196] width 212 height 21
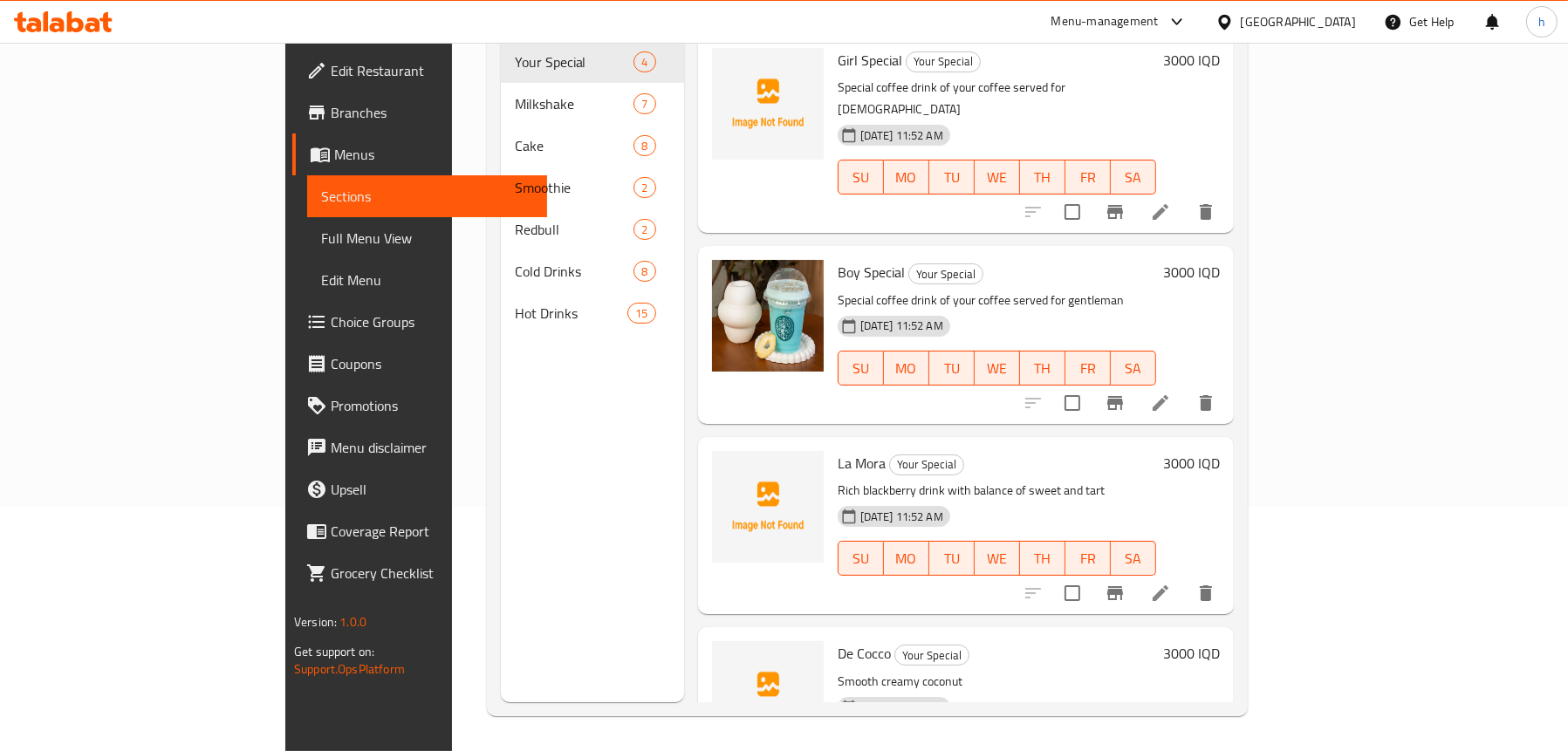
scroll to position [245, 0]
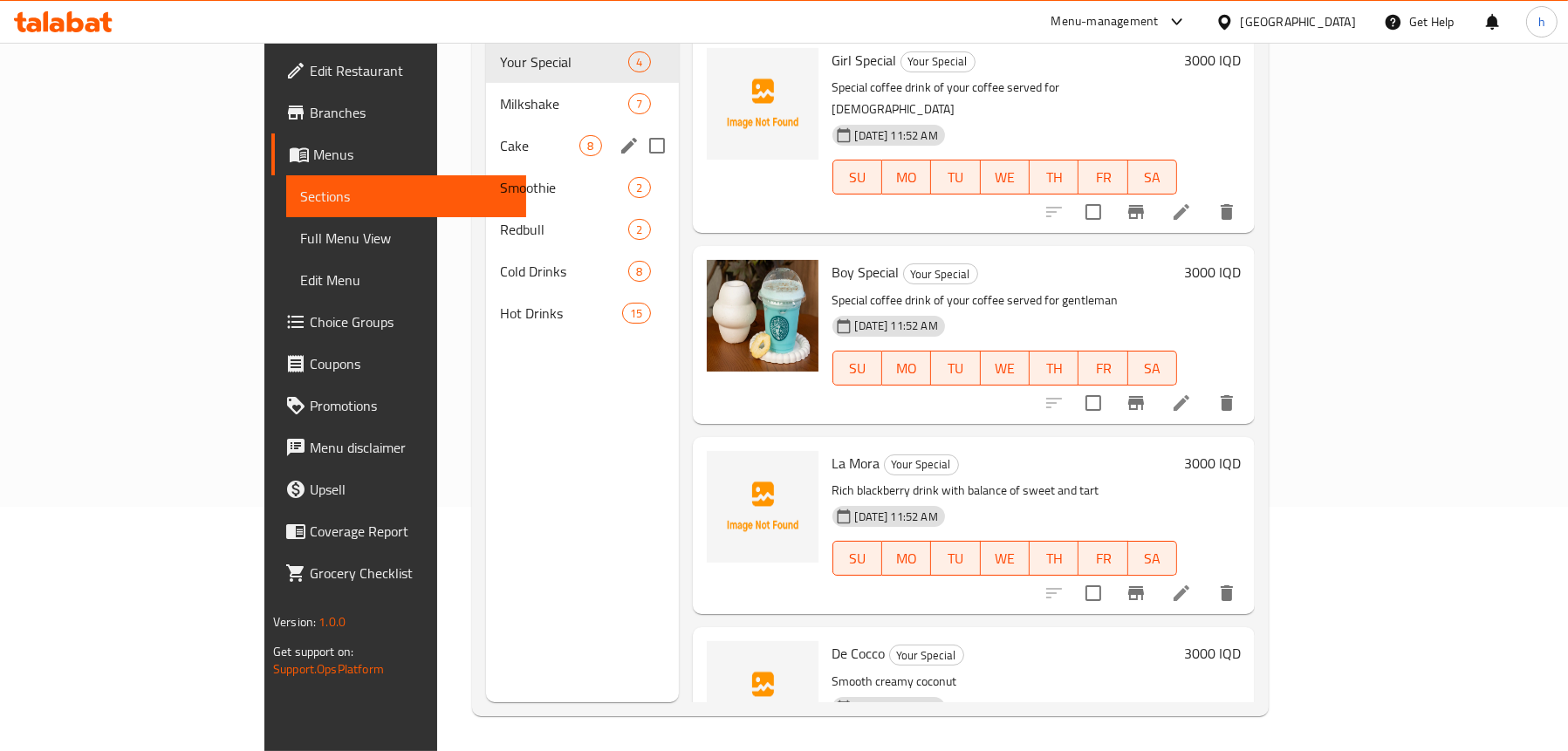
click at [500, 135] on span "Cake" at bounding box center [540, 146] width 79 height 21
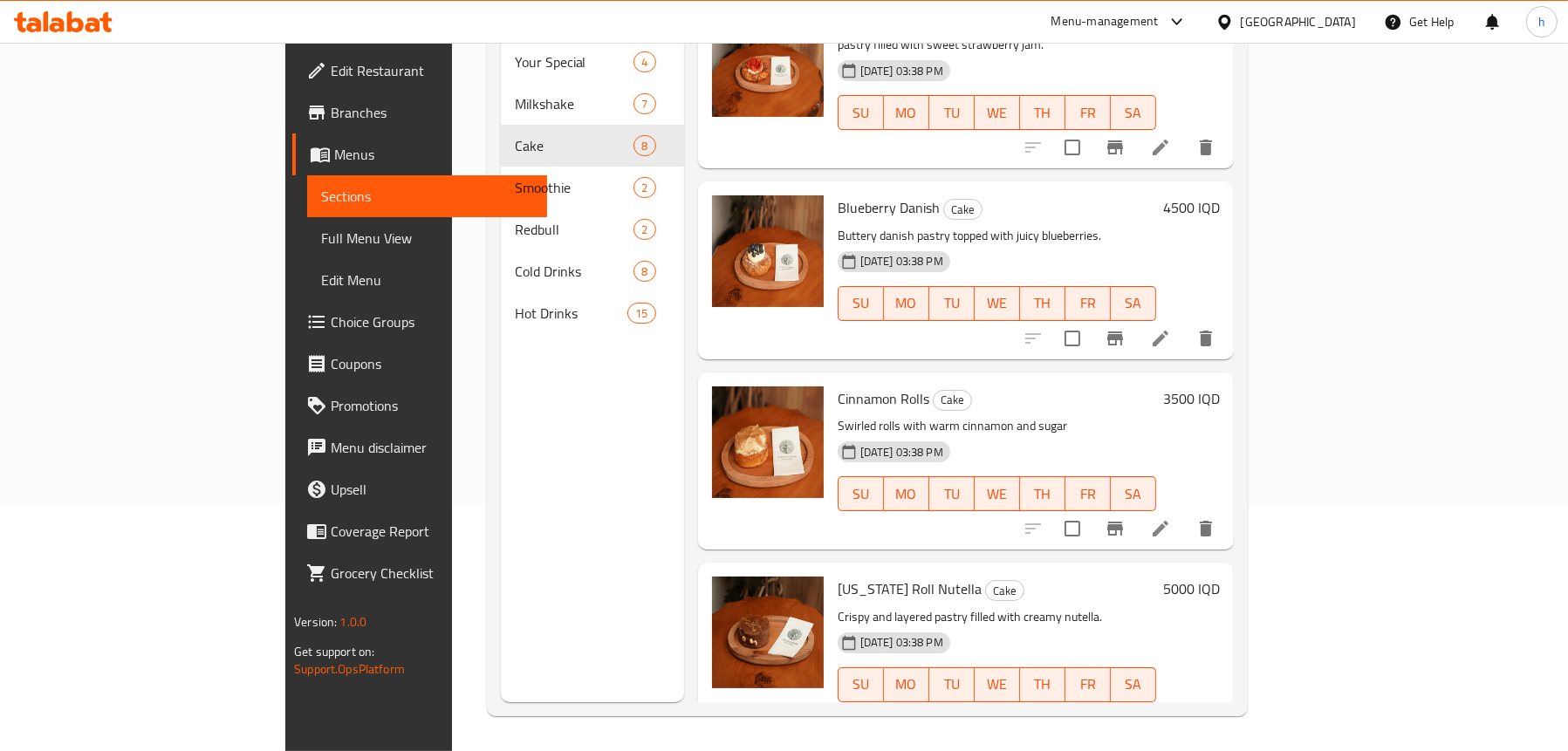
scroll to position [436, 0]
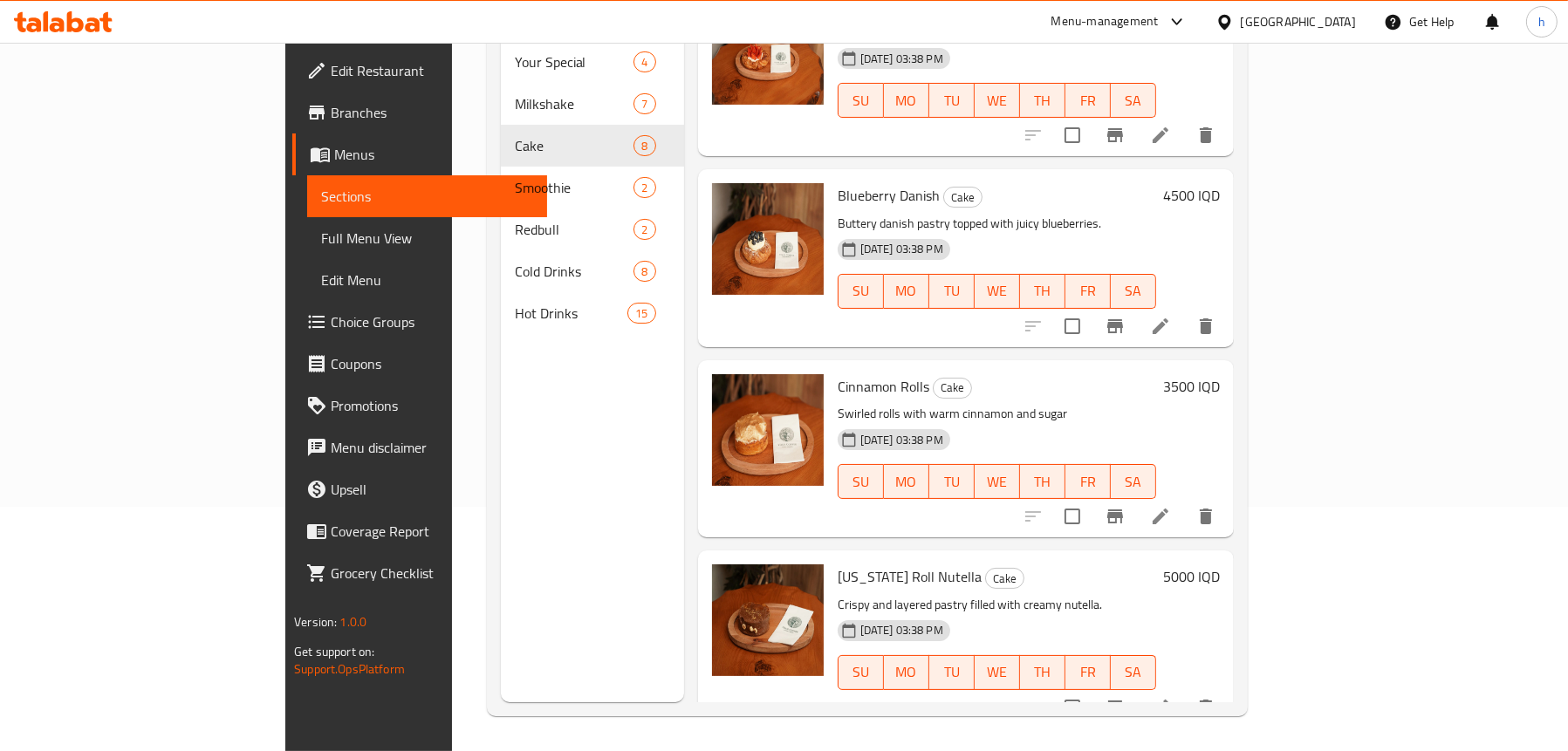
click at [1168, 509] on icon at bounding box center [1161, 516] width 16 height 16
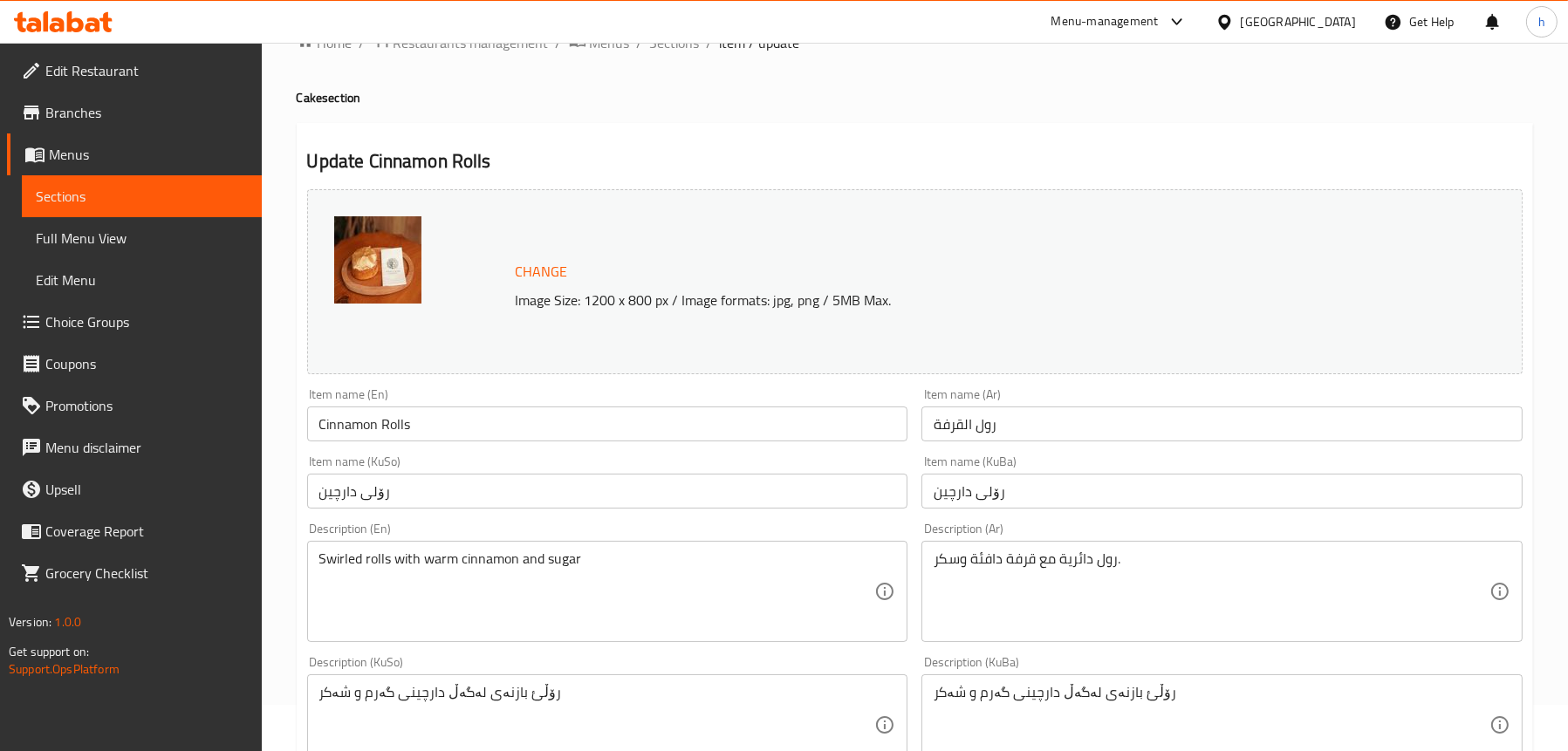
scroll to position [87, 0]
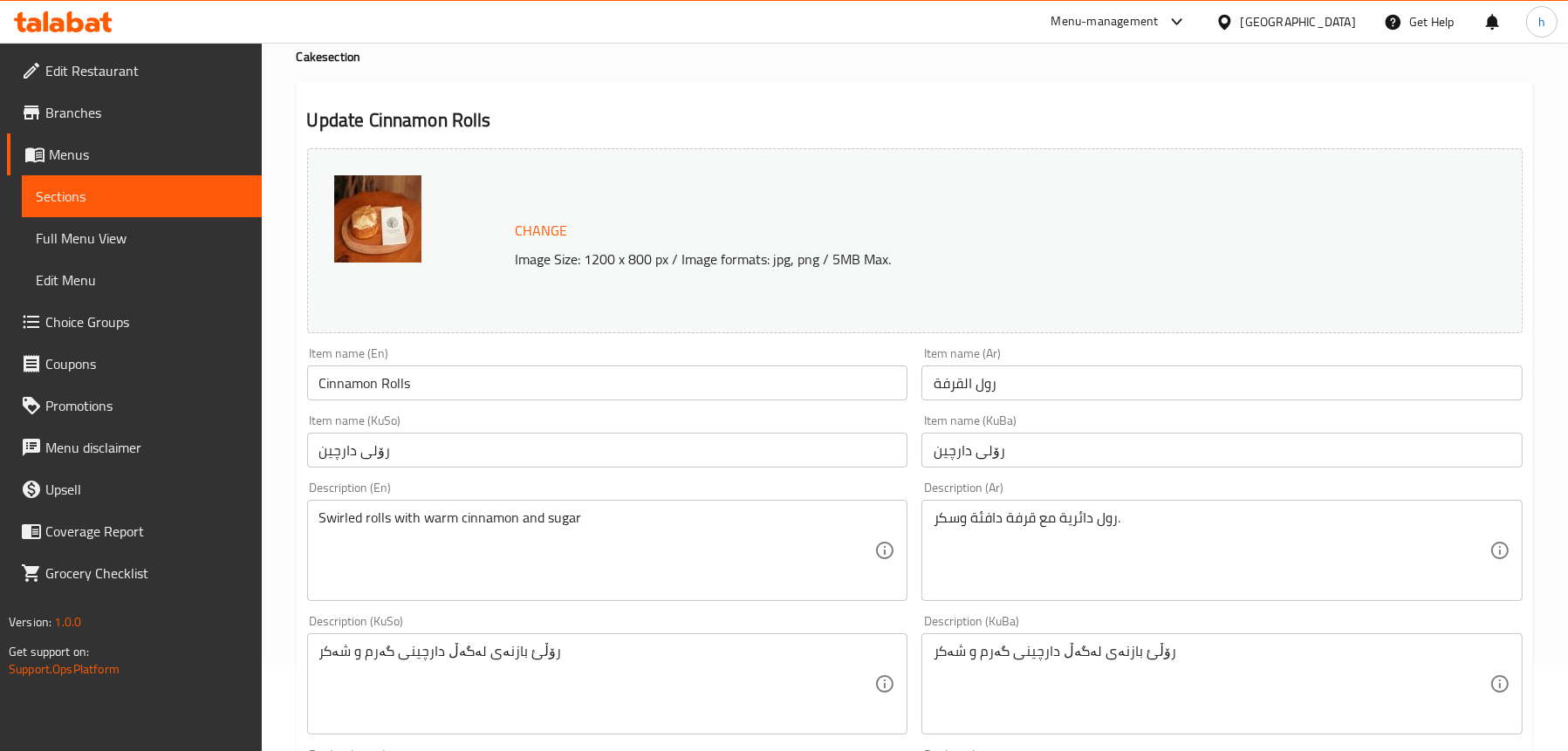
click at [989, 382] on input "رول القرفة" at bounding box center [1222, 383] width 601 height 35
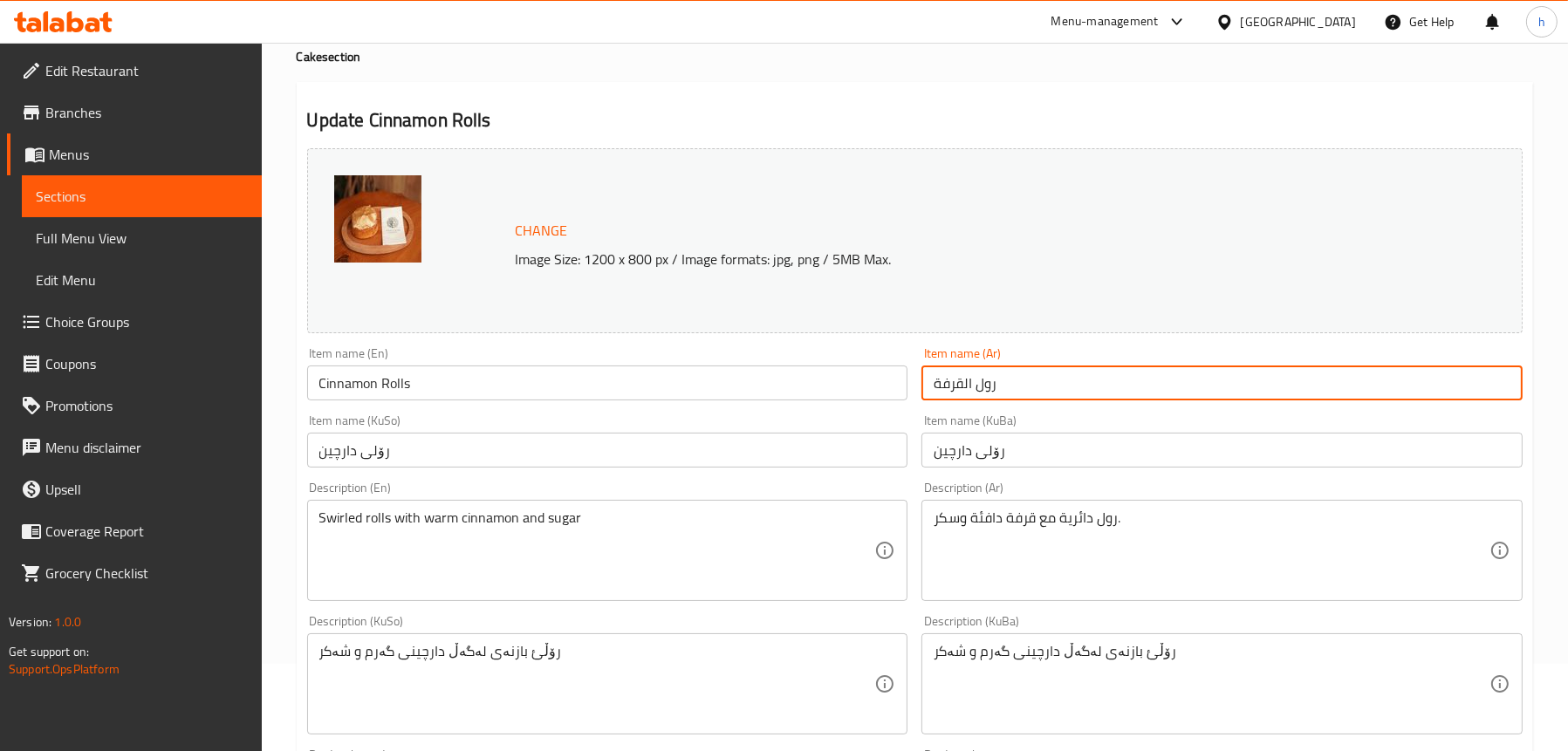
click at [989, 382] on input "رول القرفة" at bounding box center [1222, 383] width 601 height 35
type input "ملفوف القرفة"
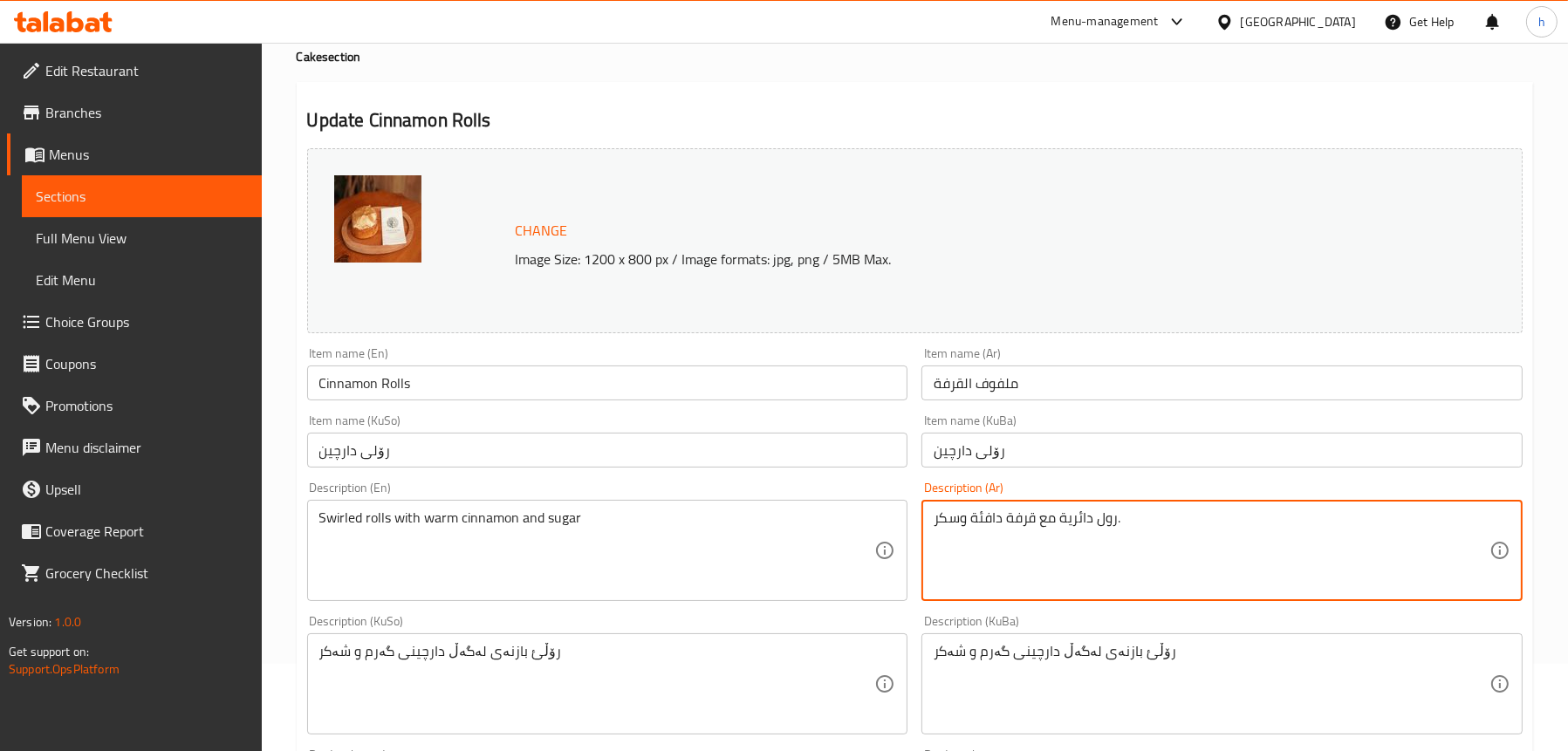
click at [1109, 521] on textarea "رول دائرية مع قرفة دافئة وسكر." at bounding box center [1211, 551] width 555 height 83
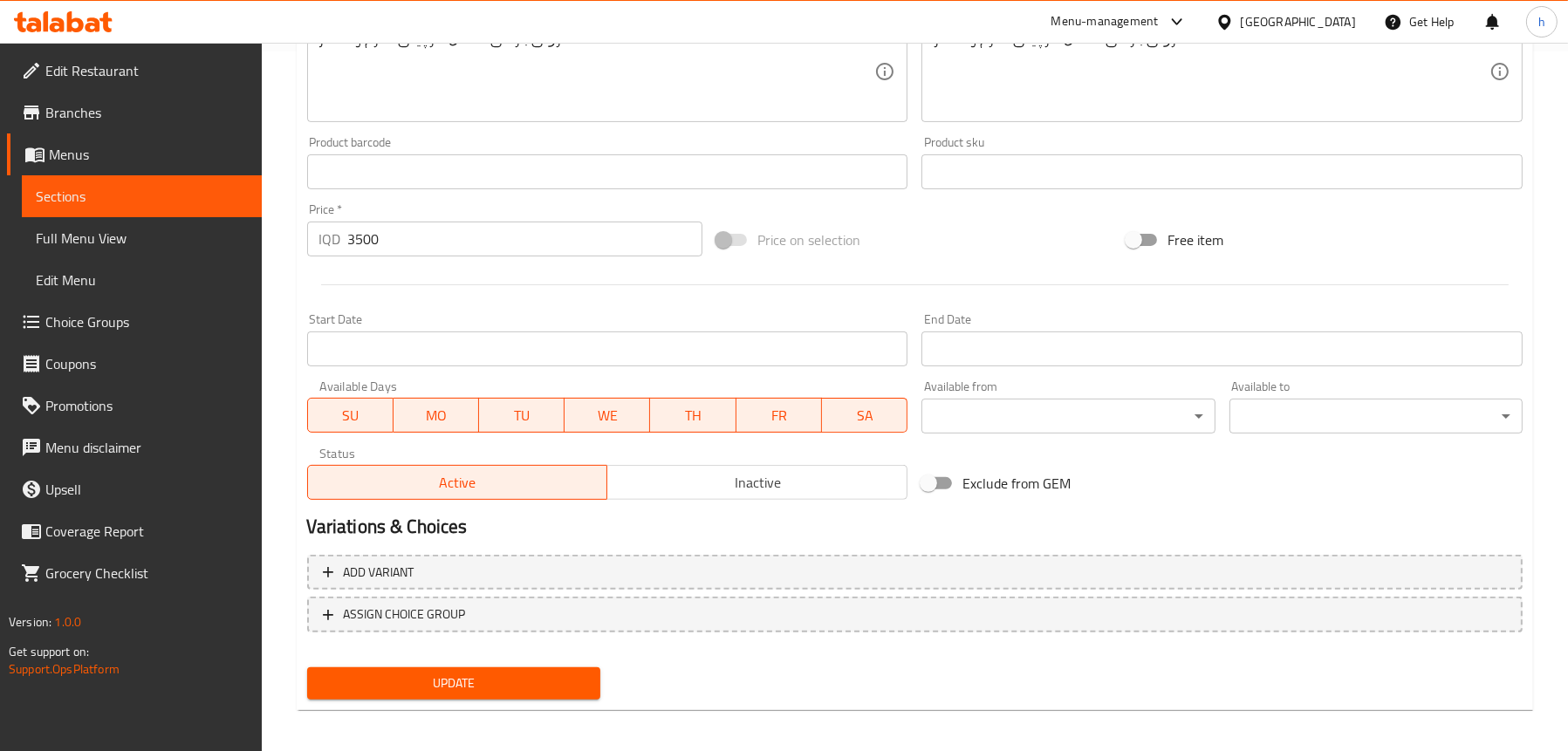
scroll to position [707, 0]
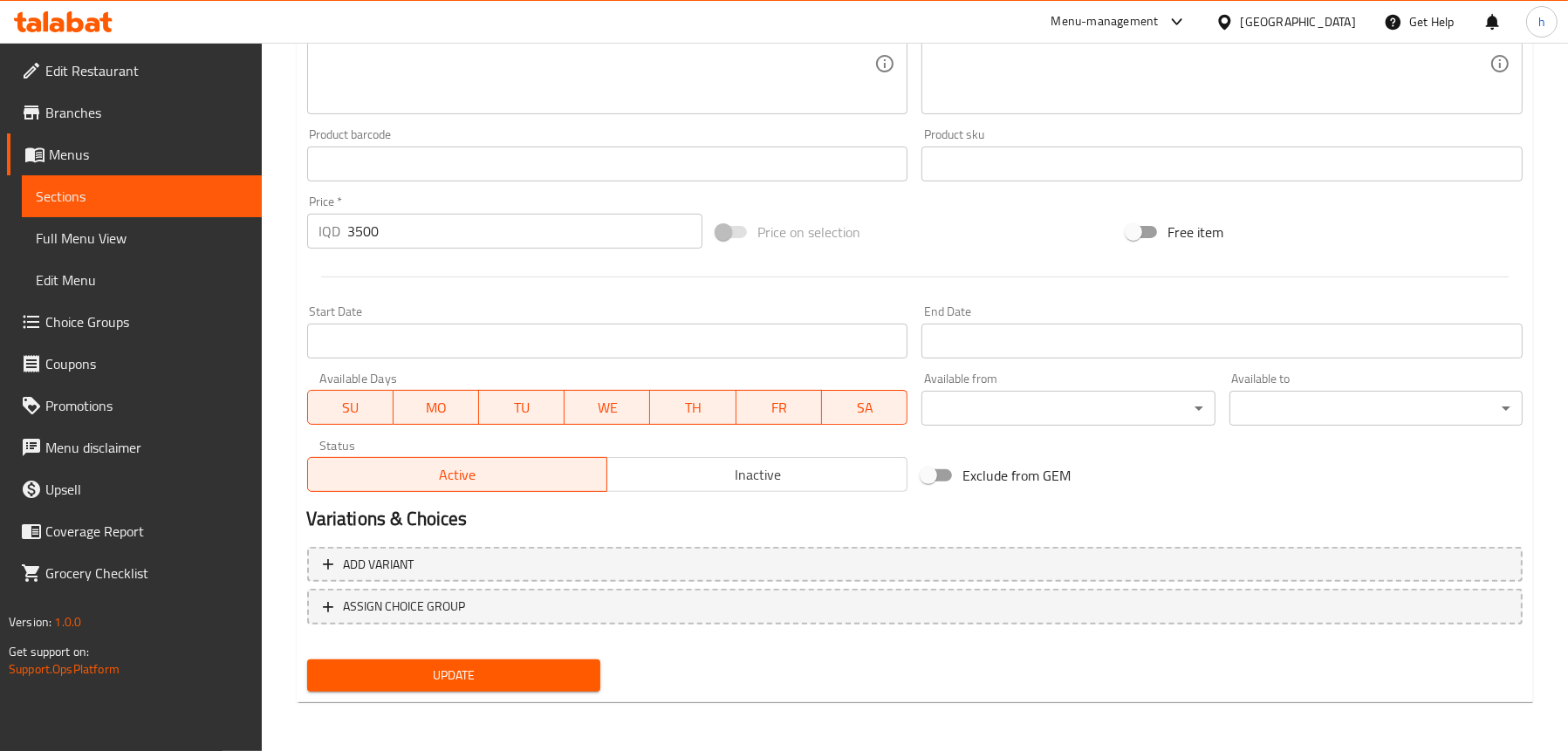
click at [408, 693] on div "Update" at bounding box center [454, 675] width 307 height 47
click at [417, 683] on span "Update" at bounding box center [454, 675] width 265 height 22
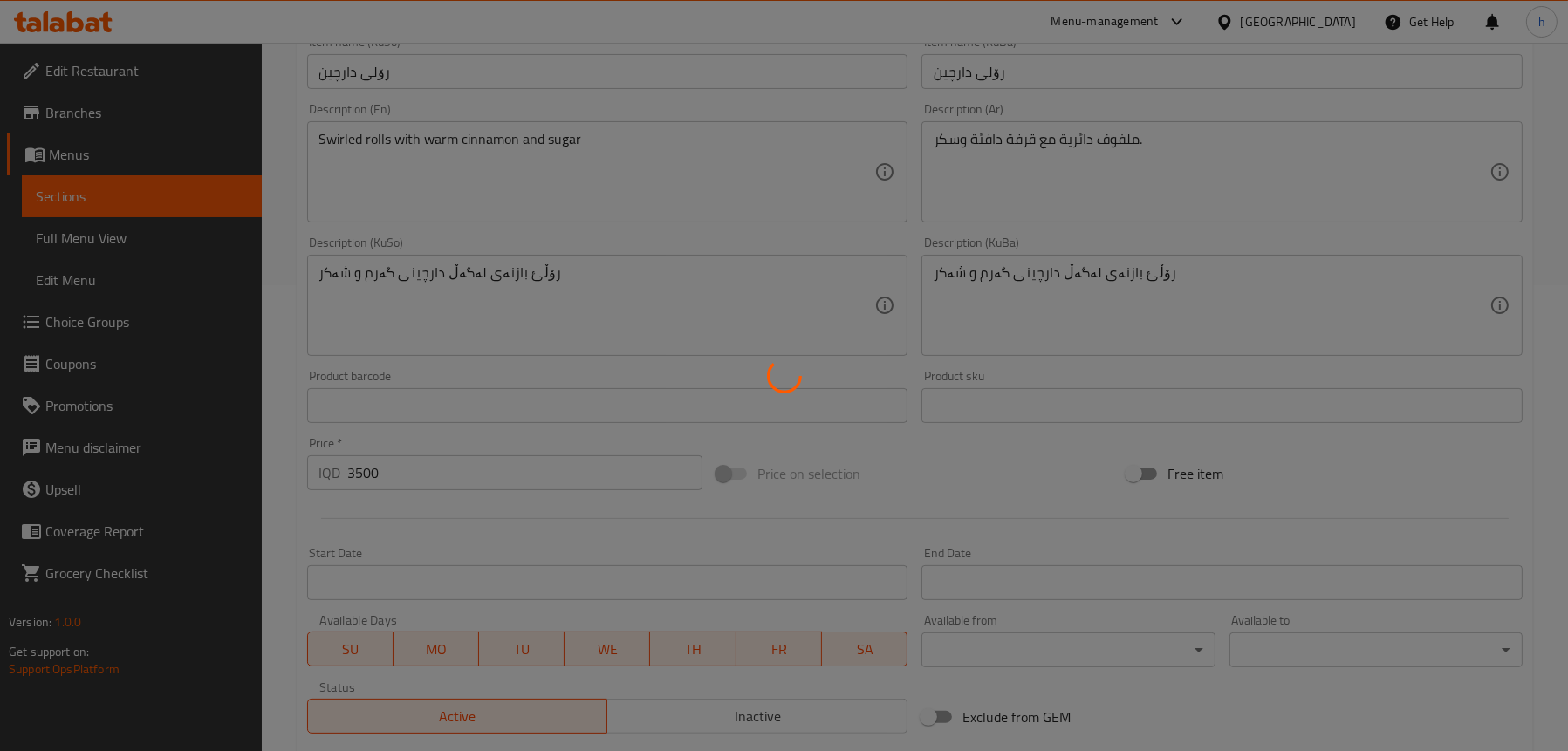
scroll to position [358, 0]
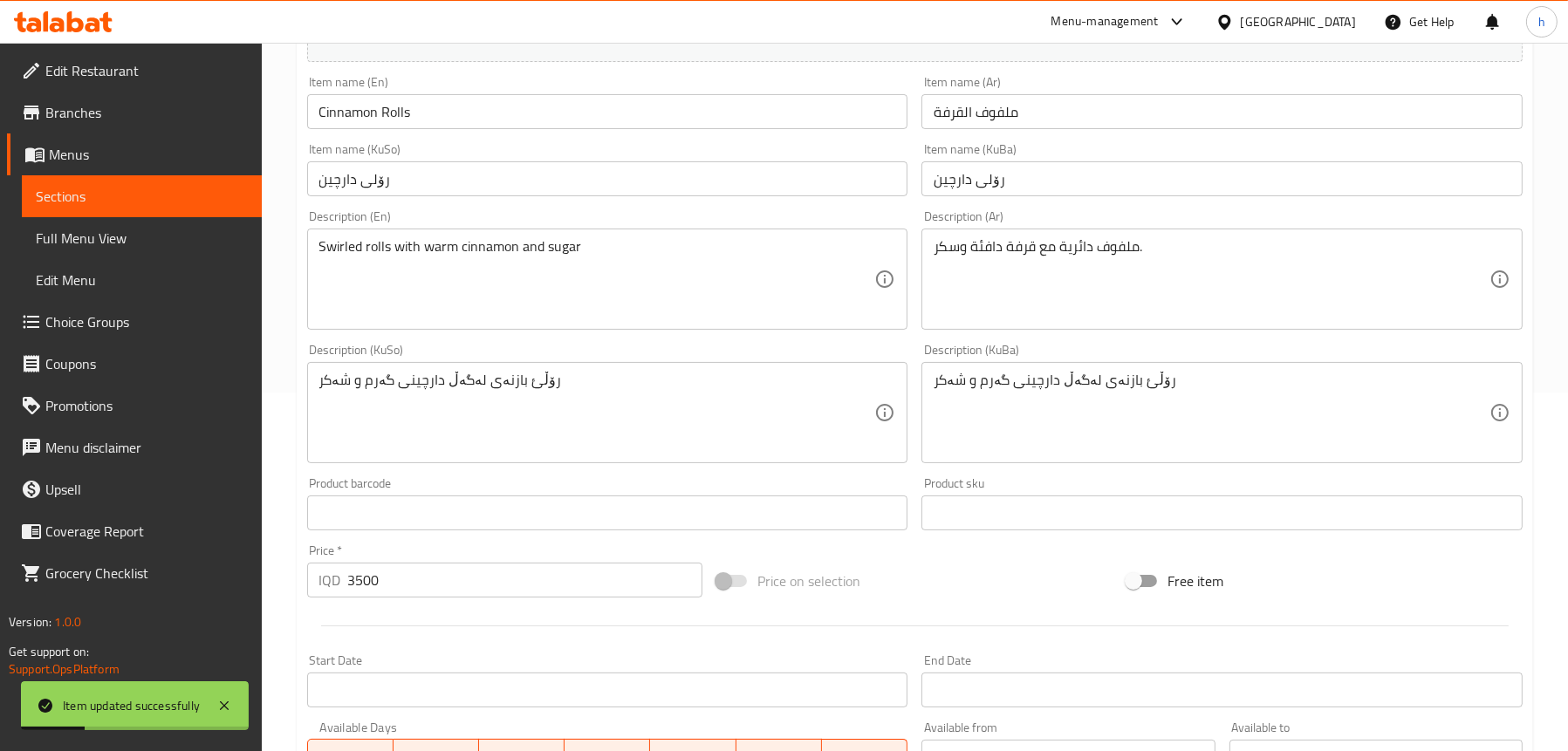
click at [372, 114] on input "Cinnamon Rolls" at bounding box center [607, 112] width 601 height 35
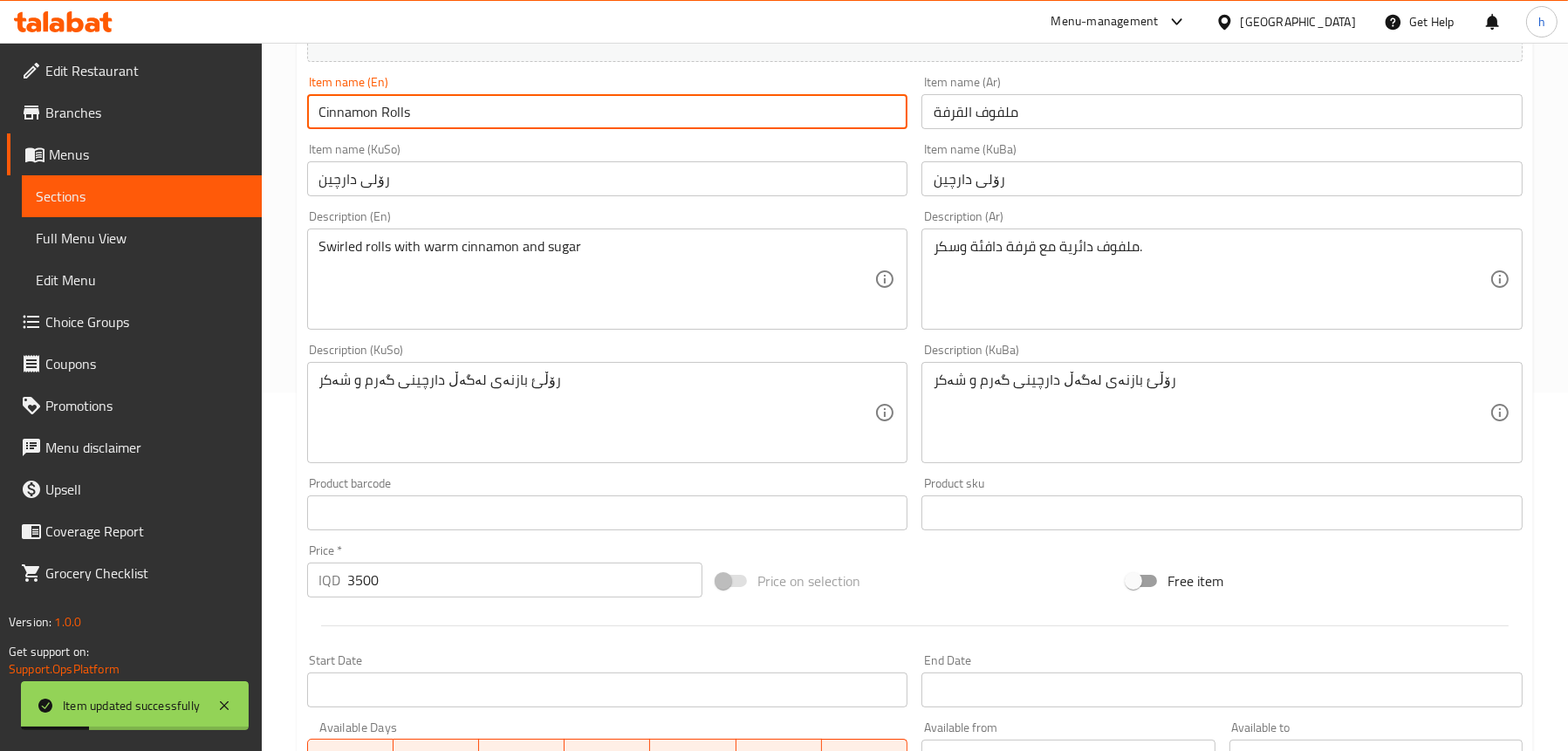
click at [372, 114] on input "Cinnamon Rolls" at bounding box center [607, 112] width 601 height 35
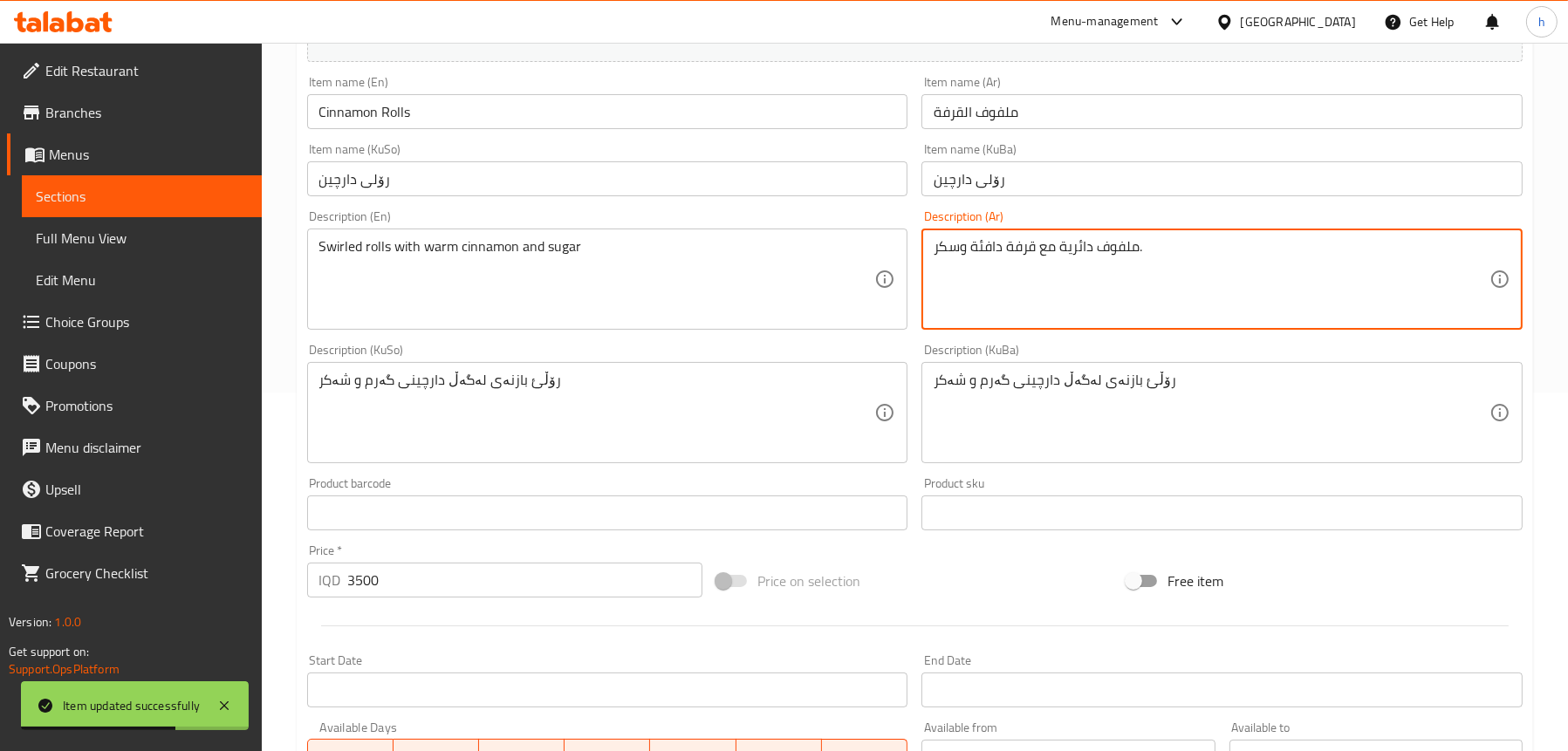
click at [1125, 249] on textarea "ملفوف دائرية مع قرفة دافئة وسكر." at bounding box center [1211, 279] width 555 height 83
type textarea "رولز دائرية مع قرفة دافئة وسكر."
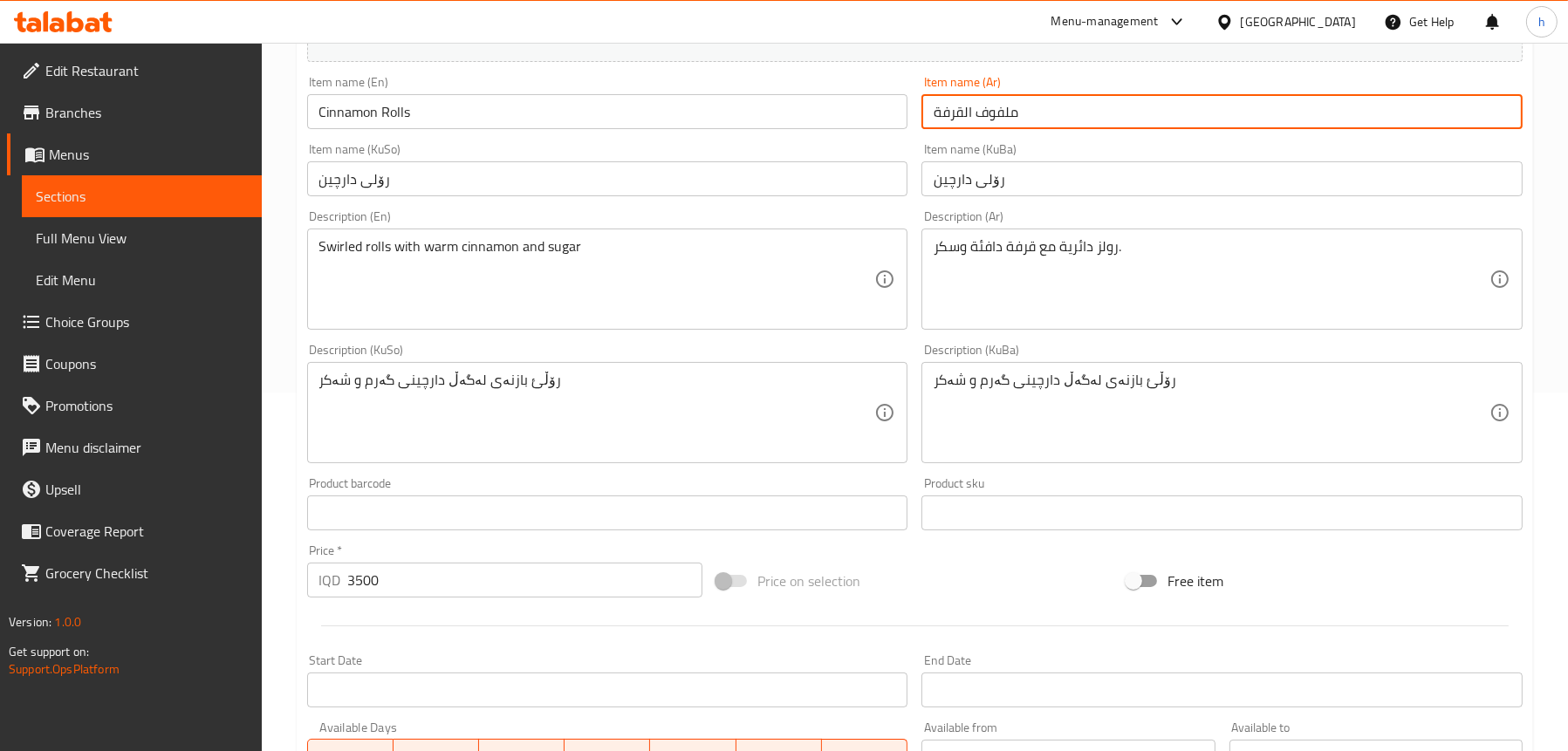
click at [1014, 112] on input "ملفوف القرفة" at bounding box center [1222, 112] width 601 height 35
click at [1001, 105] on input "ملفوف القرفة" at bounding box center [1222, 112] width 601 height 35
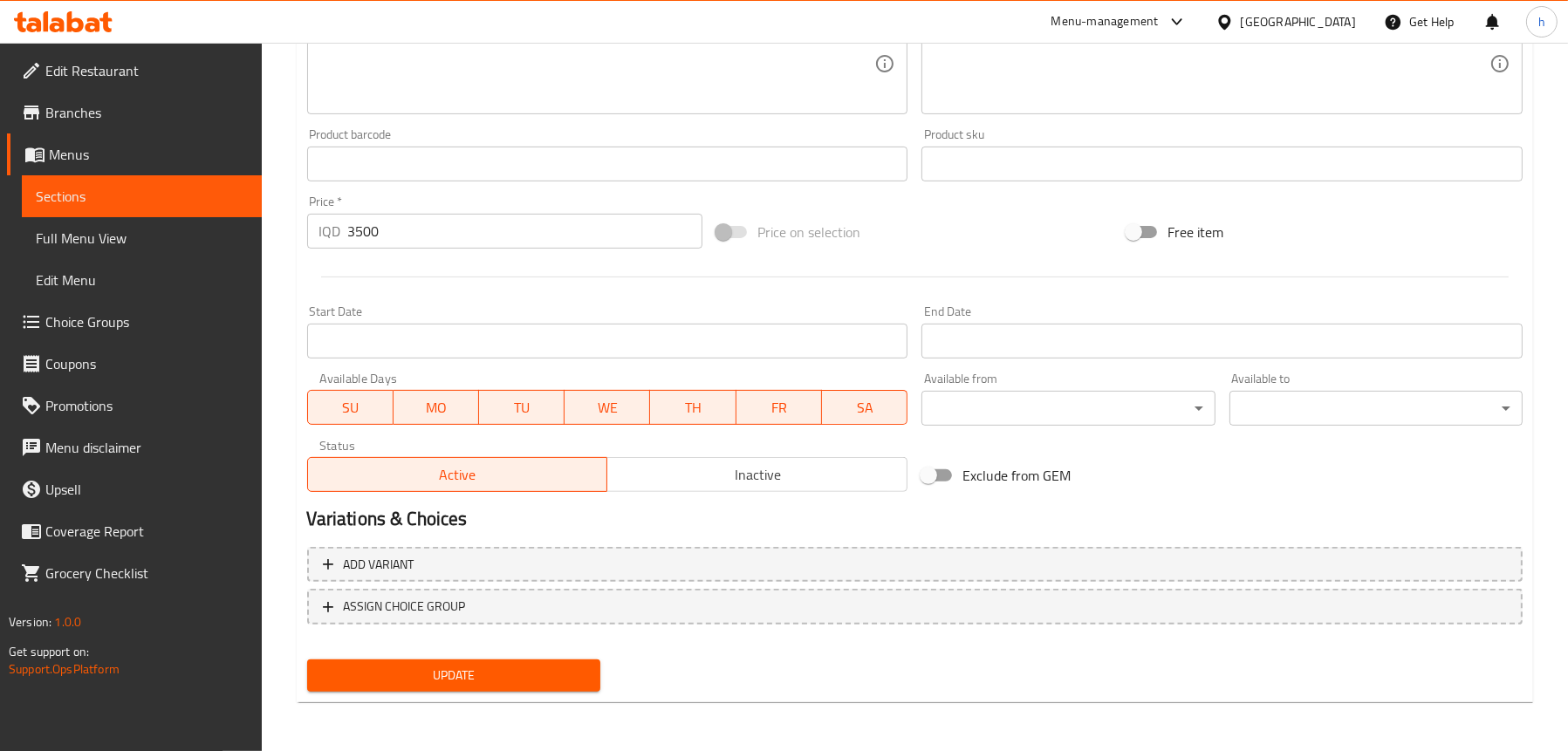
type input "رول القرفة"
click at [454, 675] on span "Update" at bounding box center [454, 675] width 265 height 22
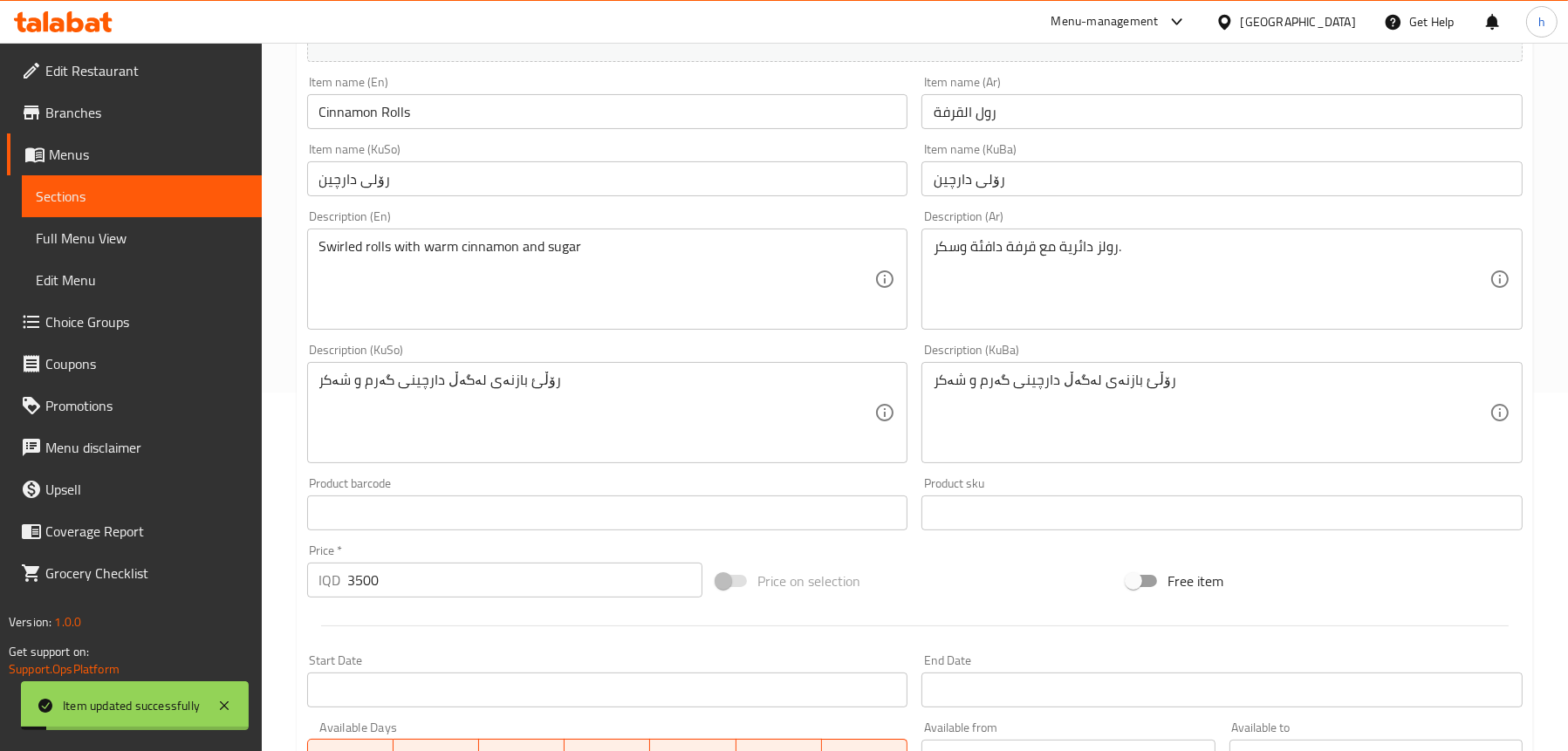
click at [116, 228] on span "Full Menu View" at bounding box center [142, 238] width 212 height 21
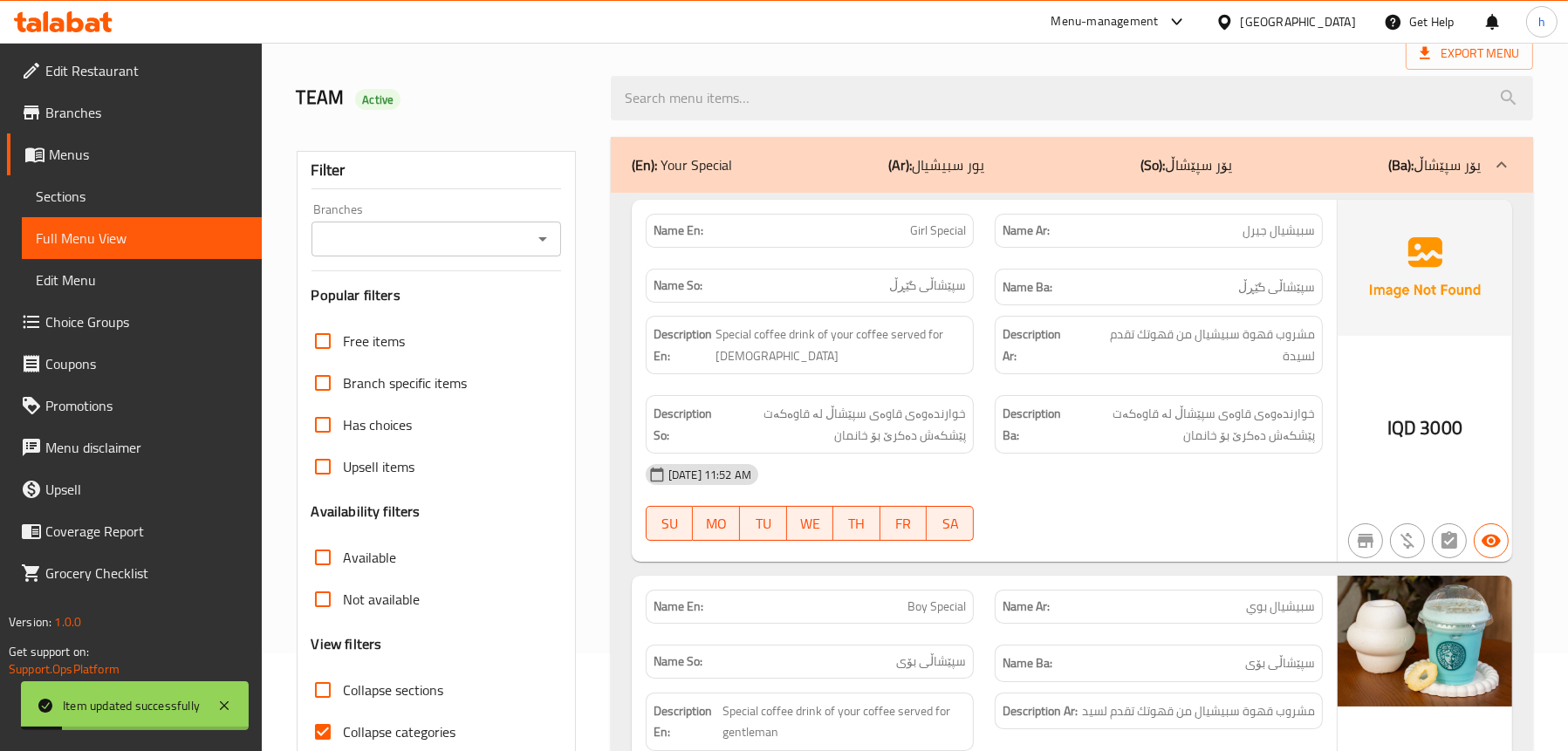
scroll to position [97, 0]
click at [537, 236] on icon "Open" at bounding box center [543, 240] width 21 height 21
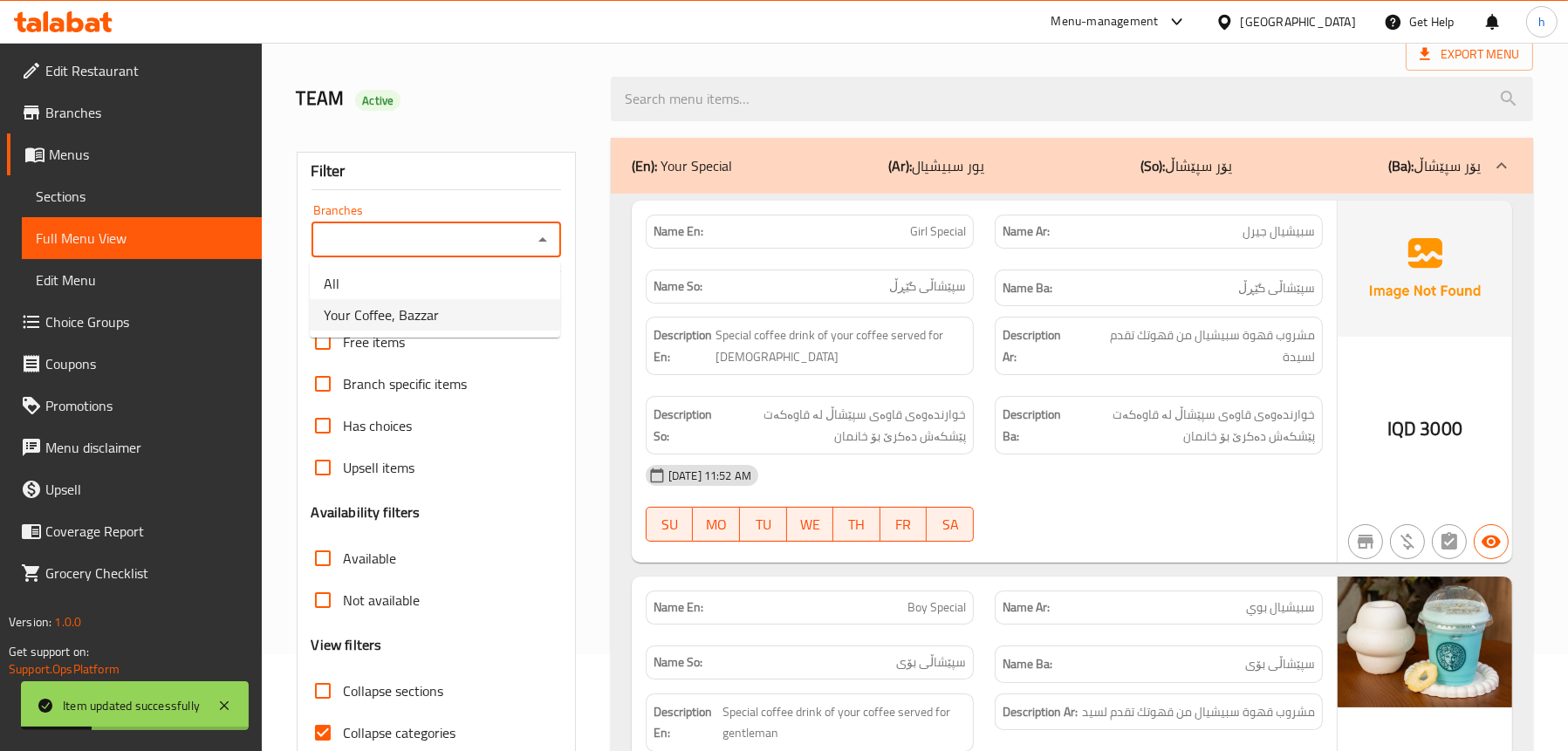
click at [453, 316] on li "Your Coffee, Bazzar" at bounding box center [434, 315] width 250 height 32
type input "Your Coffee, Bazzar"
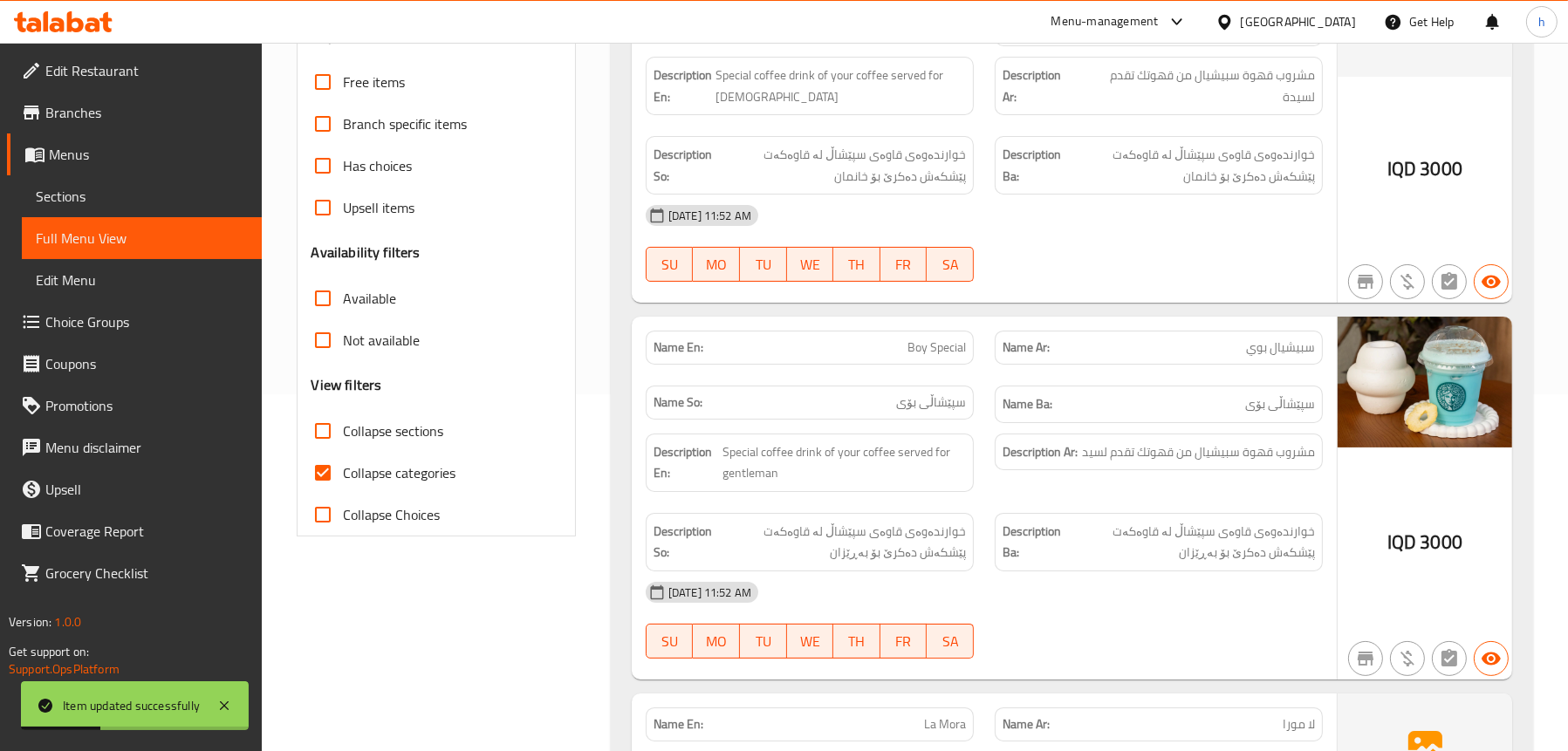
scroll to position [358, 0]
click at [394, 437] on span "Collapse sections" at bounding box center [394, 430] width 100 height 21
click at [344, 437] on input "Collapse sections" at bounding box center [323, 430] width 42 height 42
checkbox input "true"
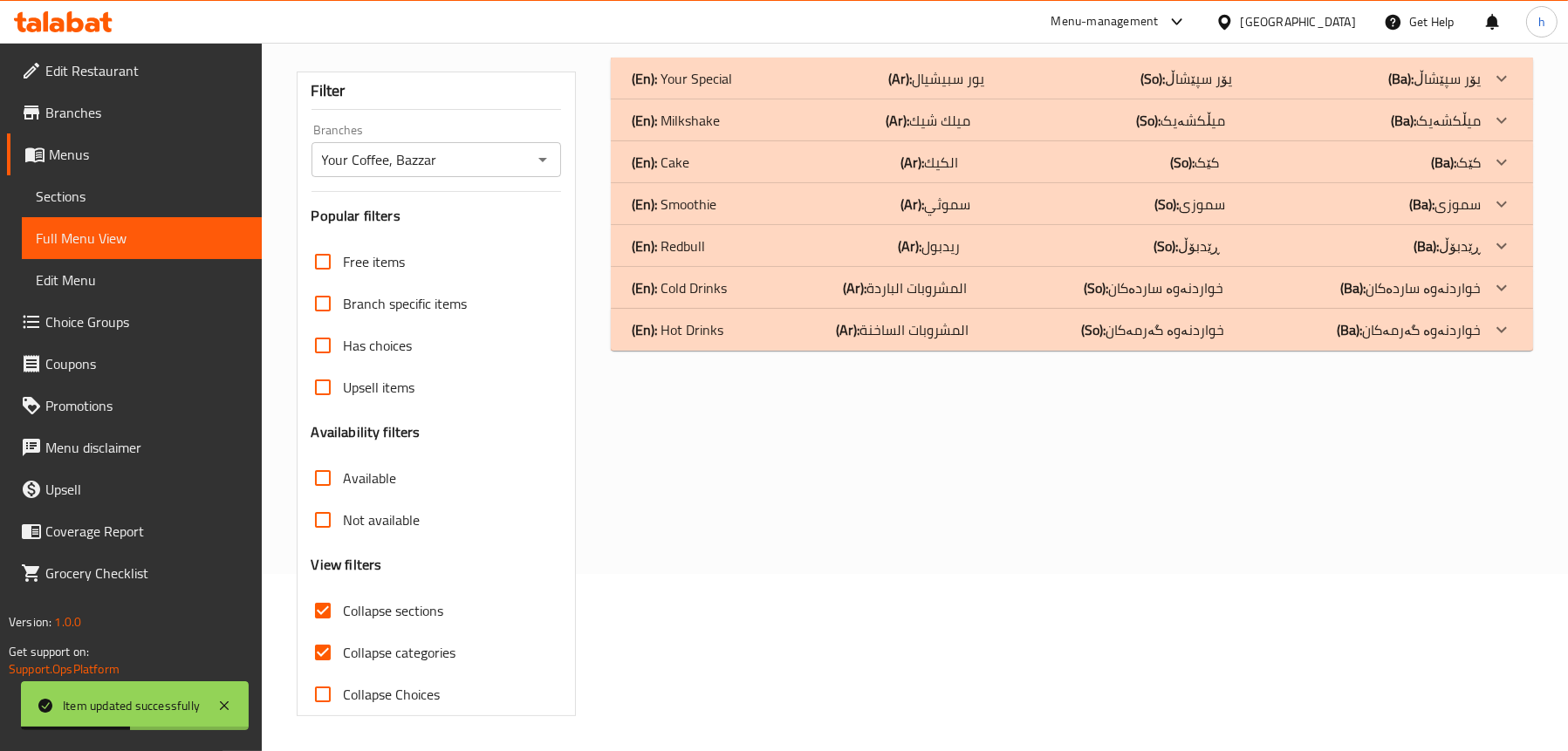
scroll to position [177, 0]
click at [704, 89] on div "(En): Cake (Ar): الكيك (So): کێک (Ba): کێک" at bounding box center [1056, 78] width 849 height 21
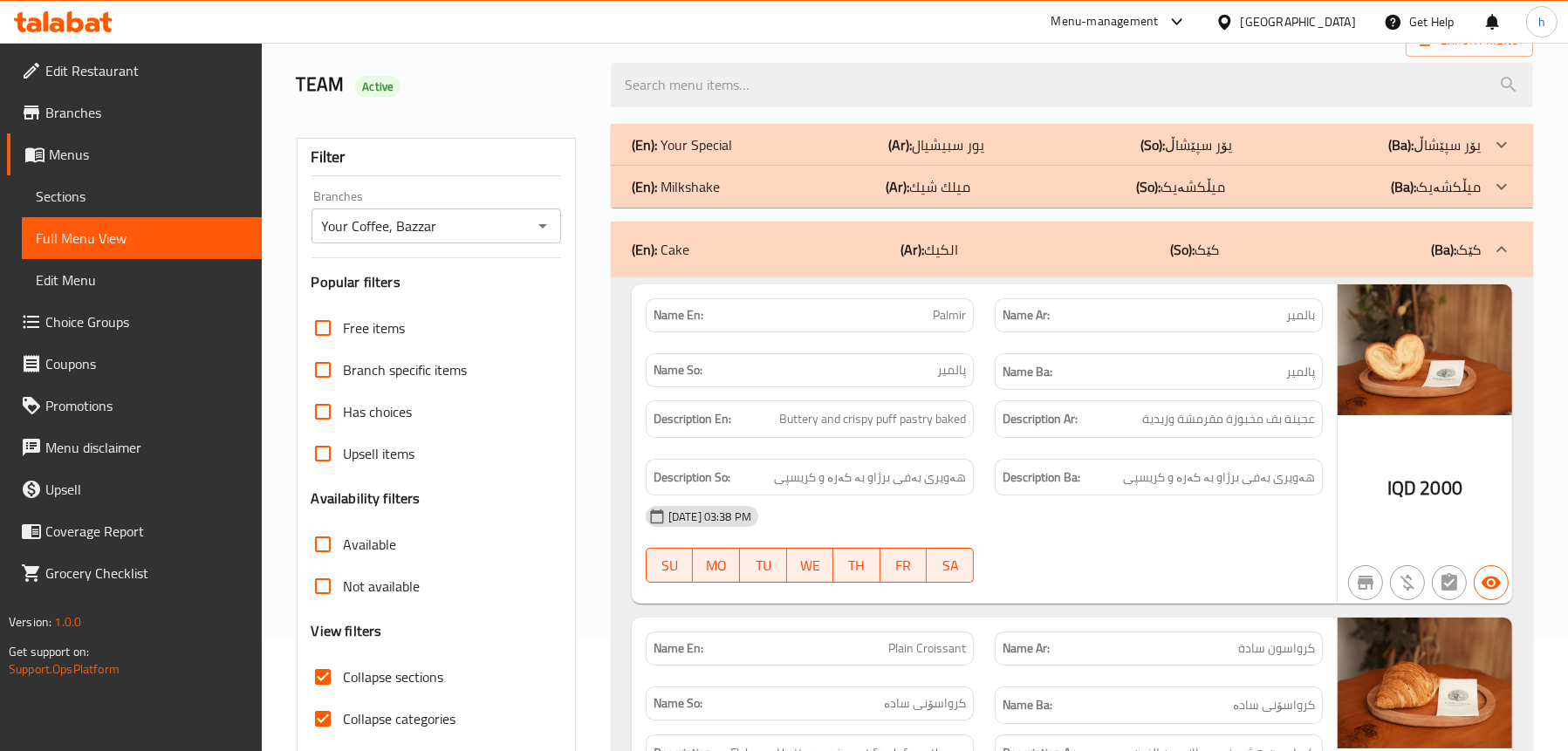
scroll to position [79, 0]
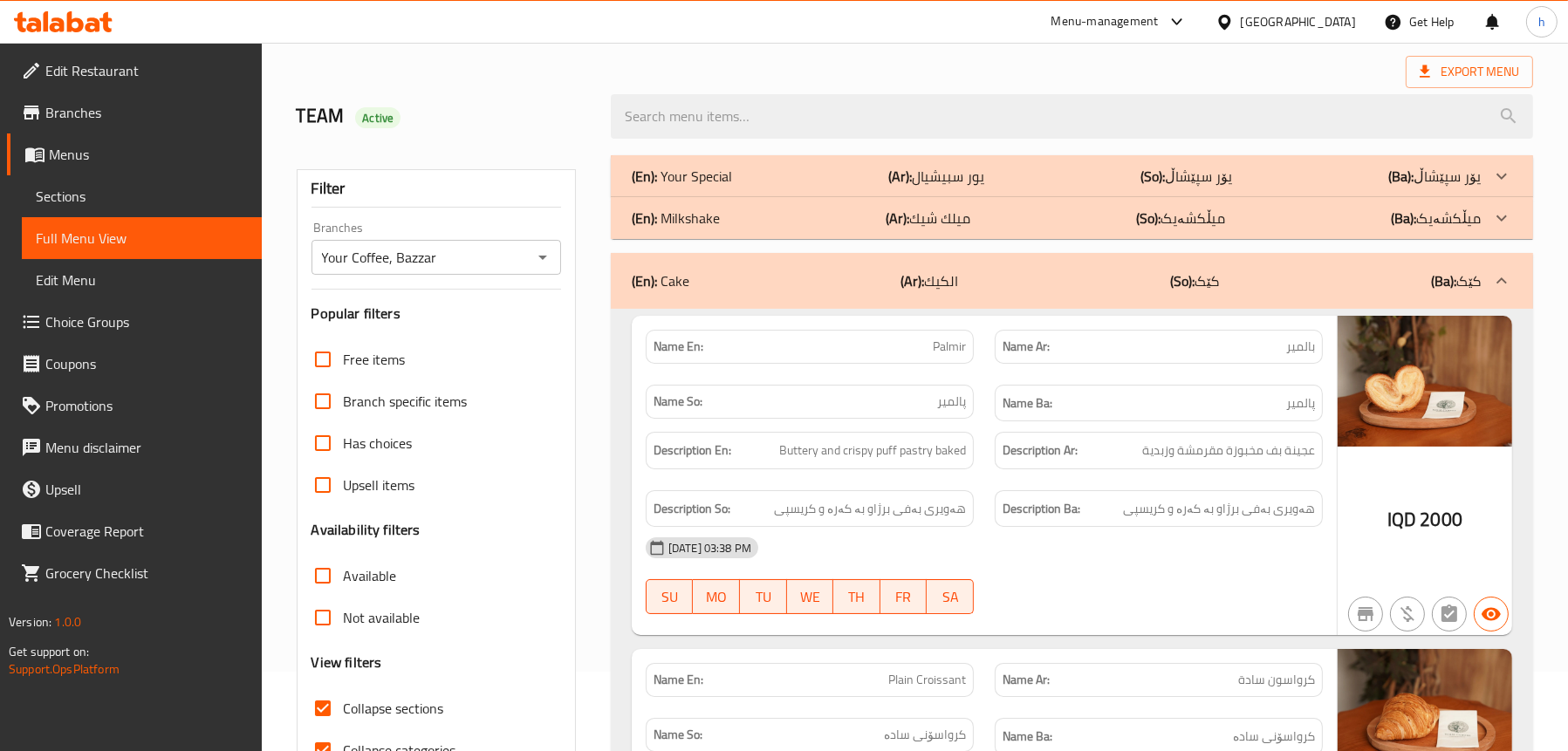
click at [99, 30] on icon at bounding box center [92, 25] width 15 height 15
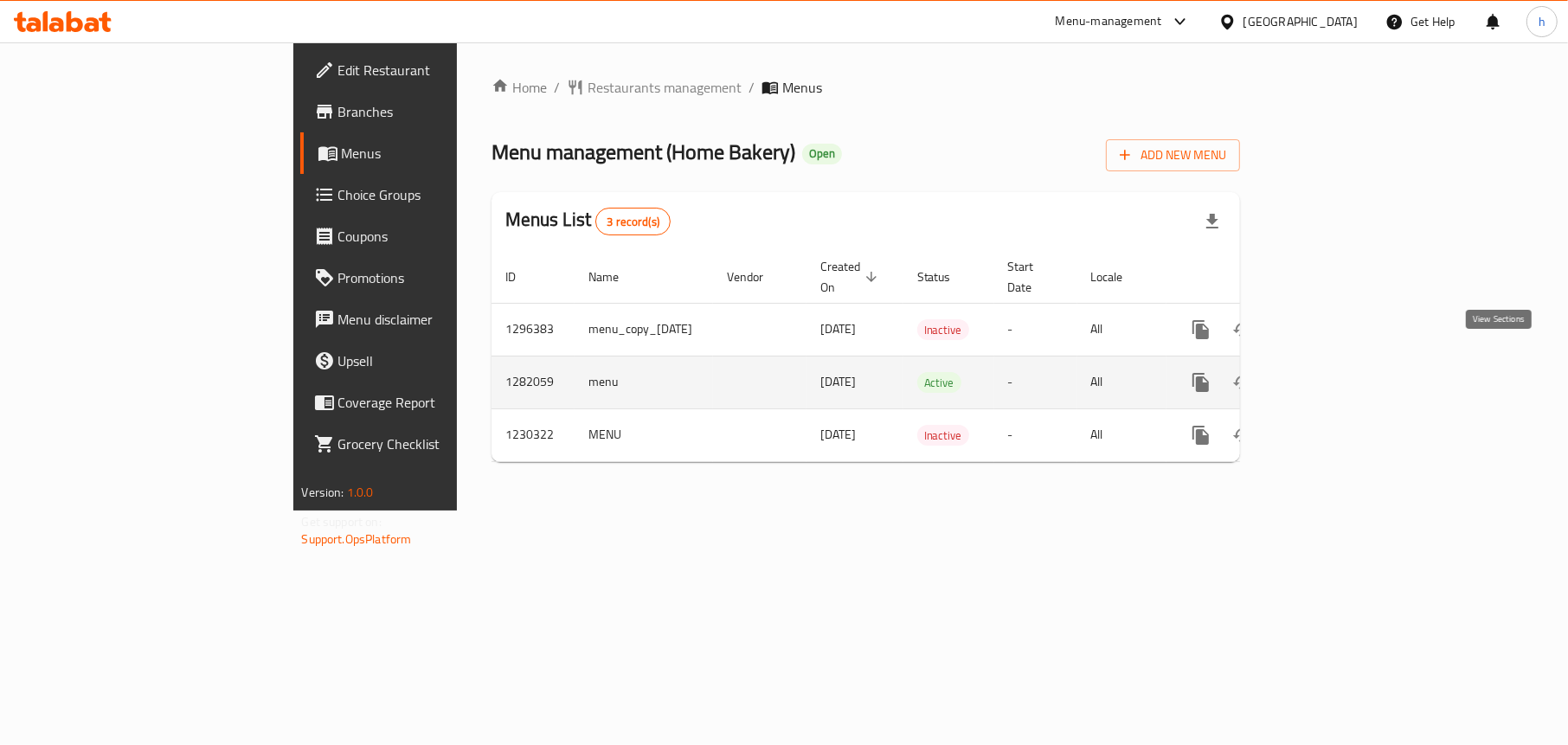
click at [1336, 372] on icon "enhanced table" at bounding box center [1326, 383] width 21 height 21
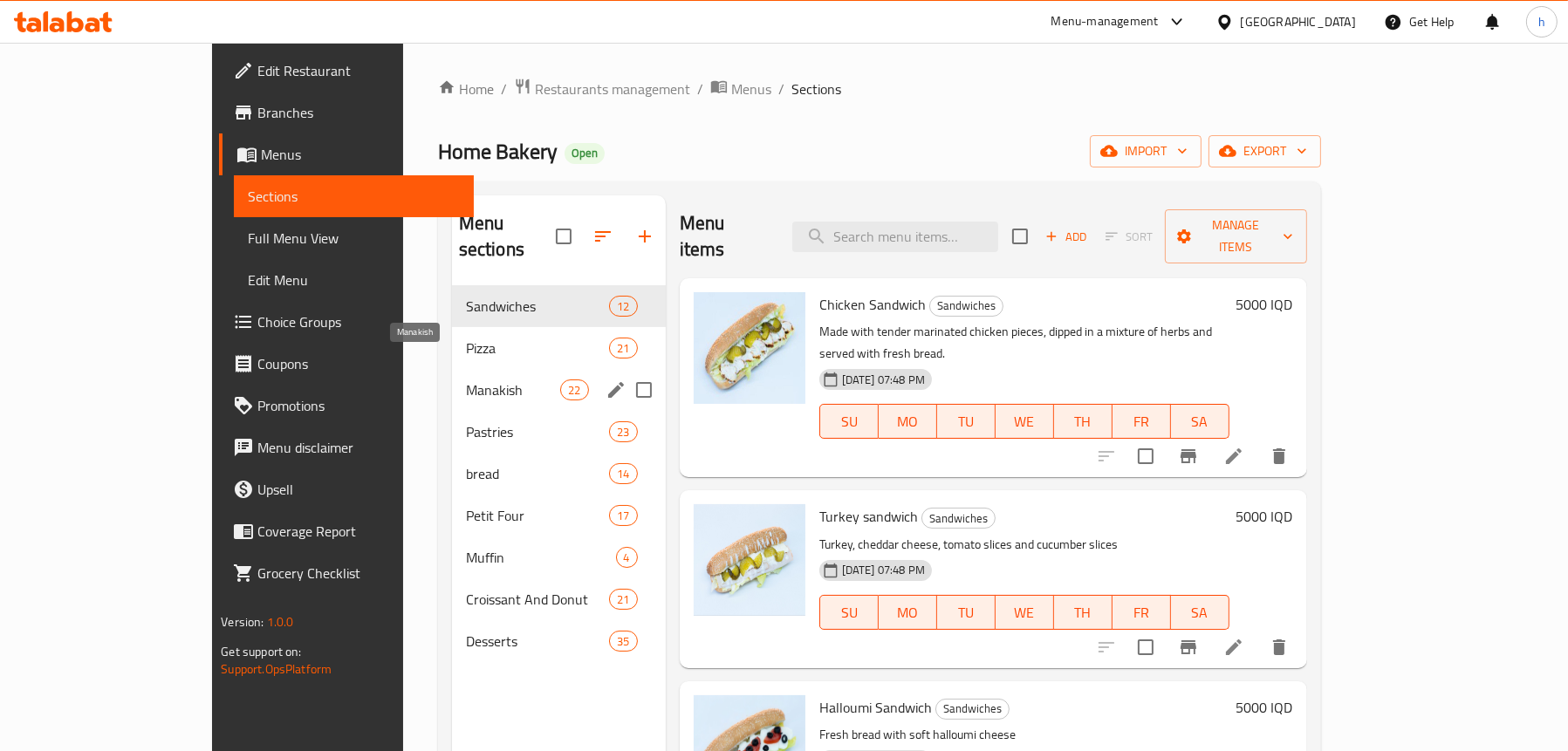
click at [466, 379] on span "Manakish" at bounding box center [513, 390] width 95 height 21
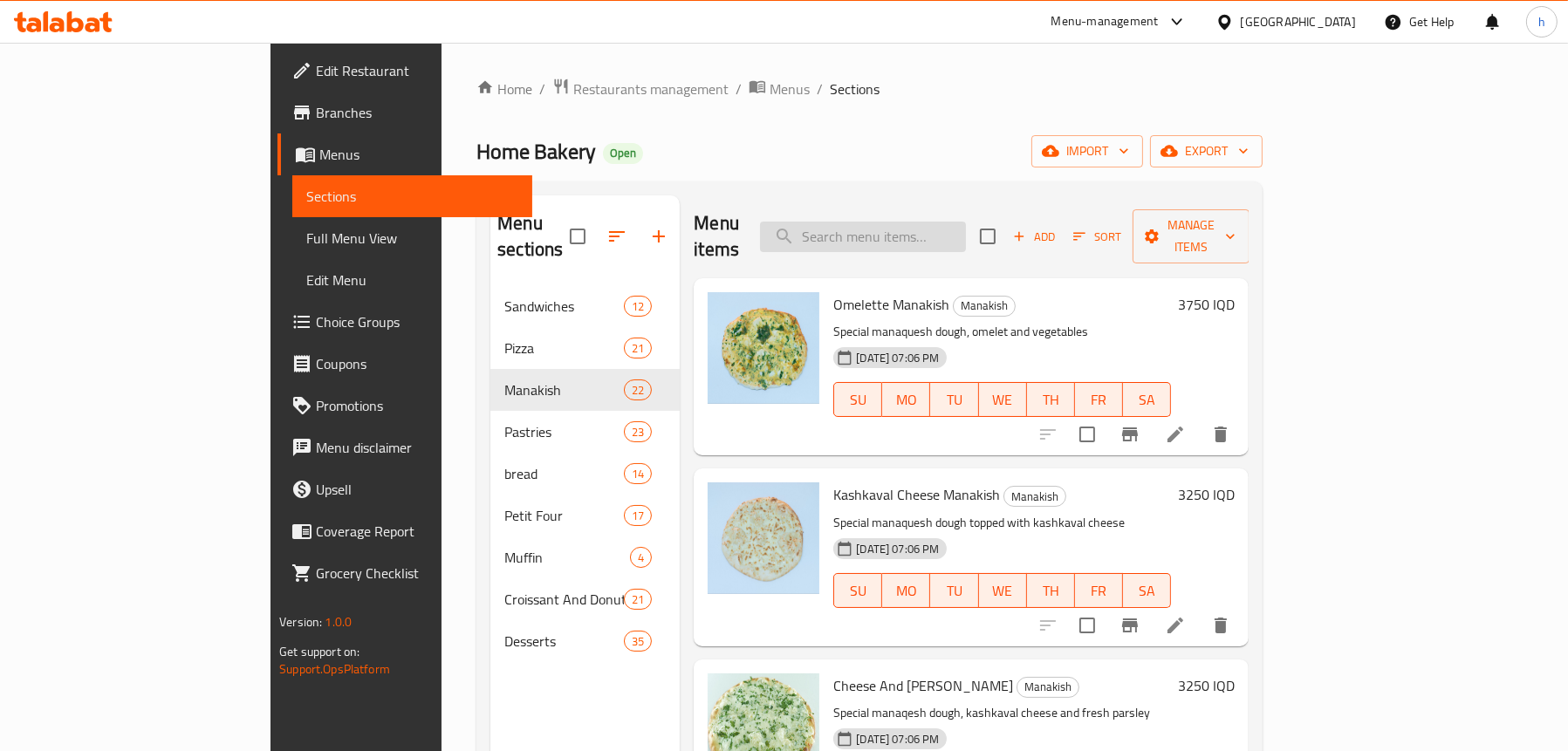
click at [941, 228] on input "search" at bounding box center [863, 236] width 206 height 31
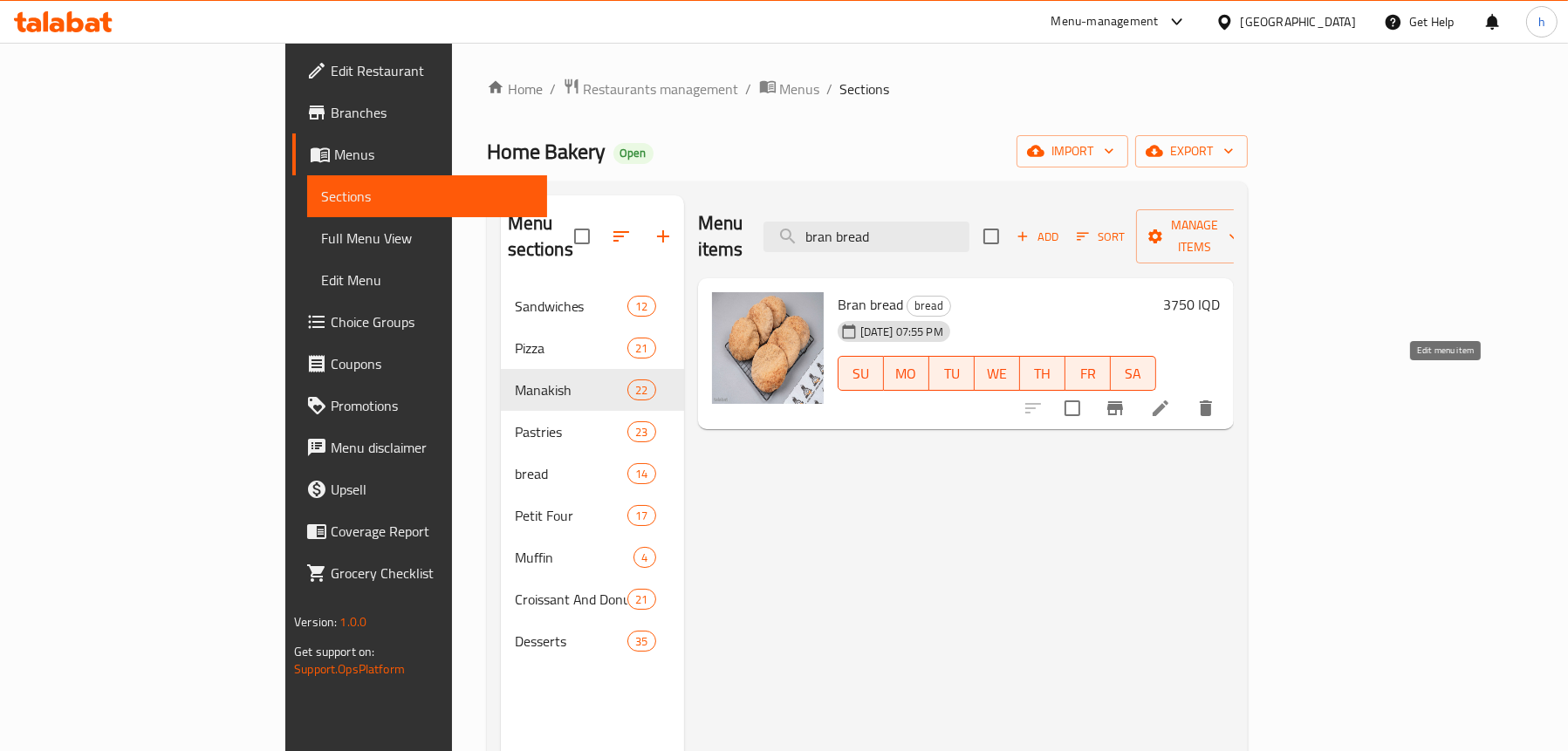
type input "bran bread"
click at [1171, 398] on icon at bounding box center [1161, 408] width 21 height 21
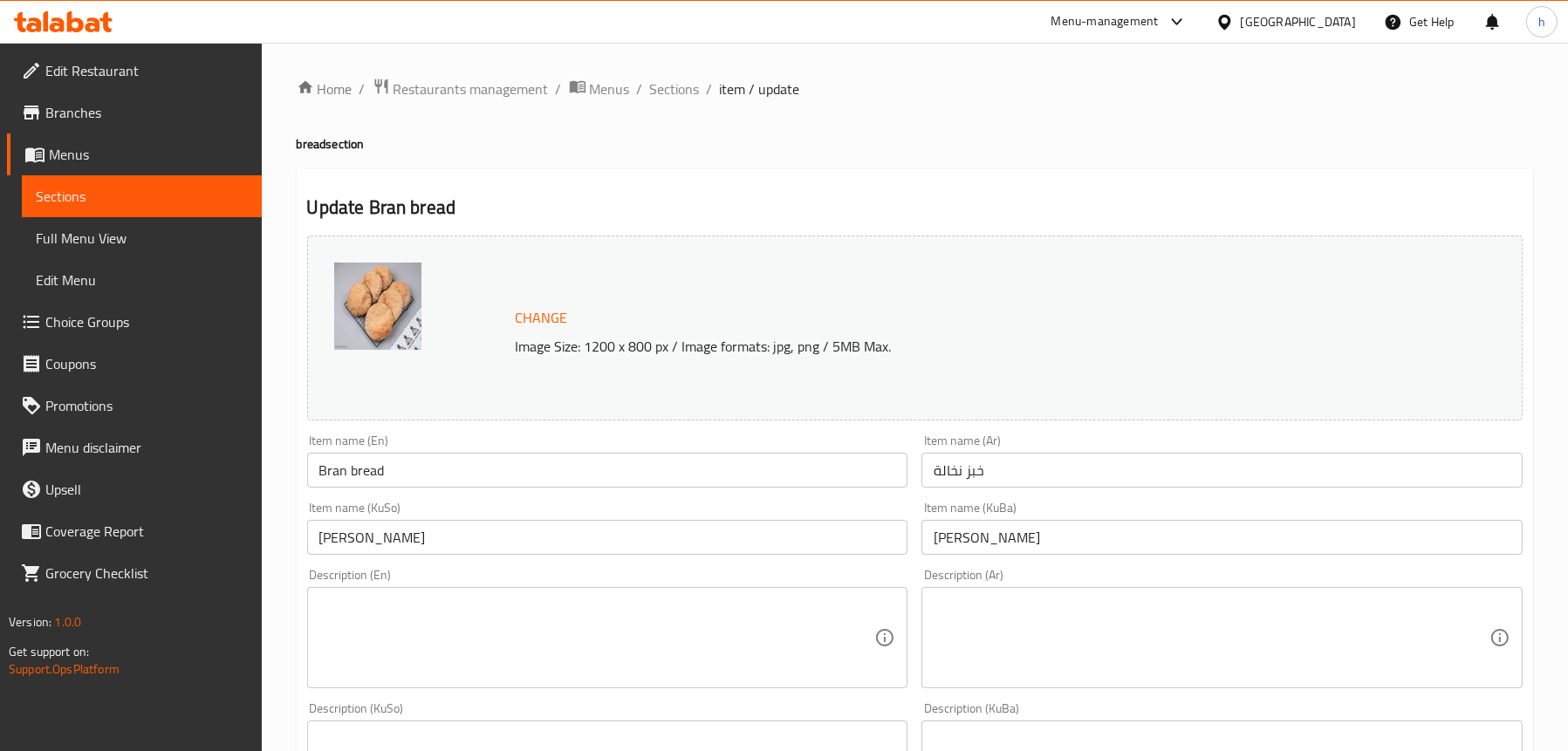
scroll to position [175, 0]
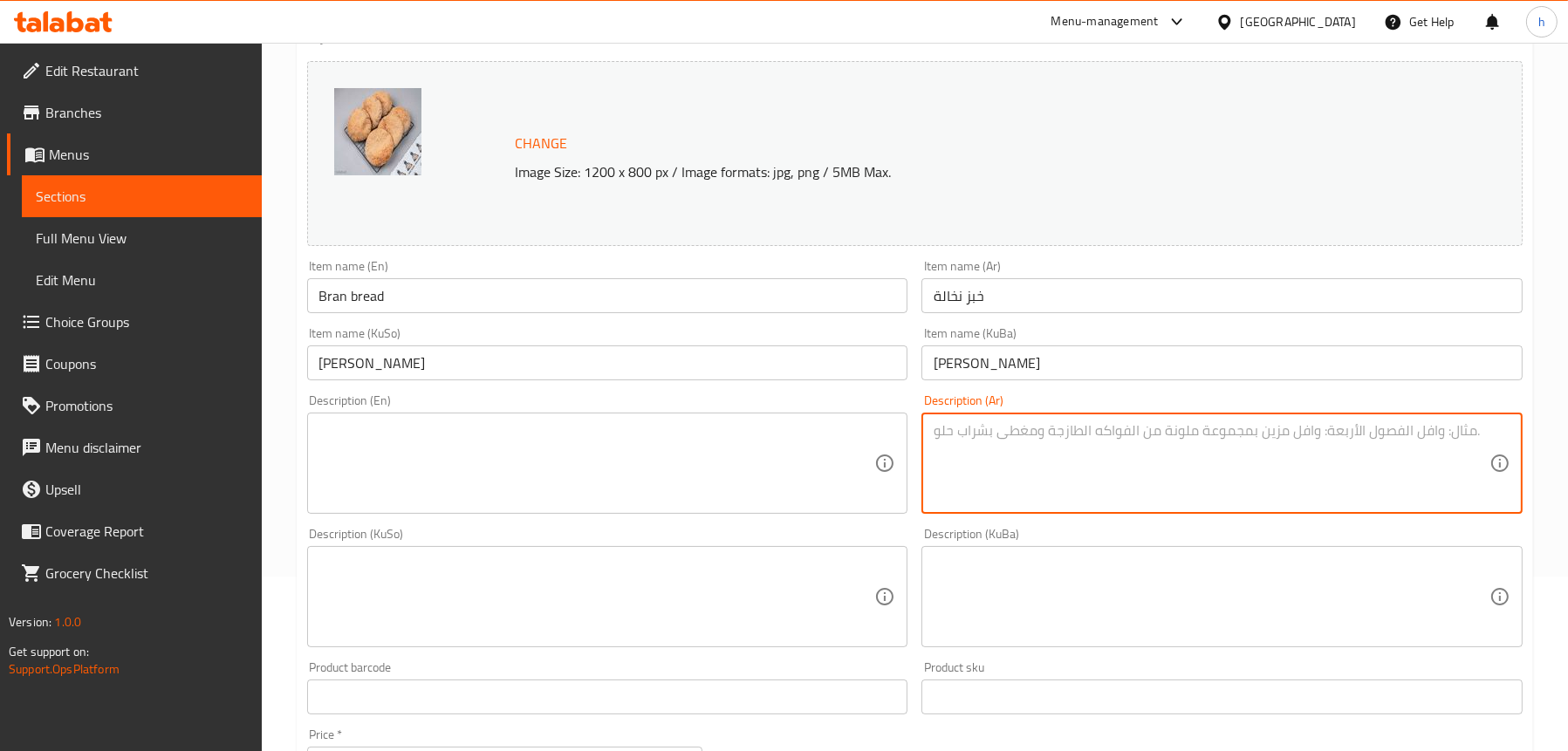
click at [961, 453] on textarea at bounding box center [1211, 464] width 555 height 83
paste textarea "طحين نخالة خالص خالي من جلوتين"
type textarea "طحين نخالة خالص خالي من جلوتين"
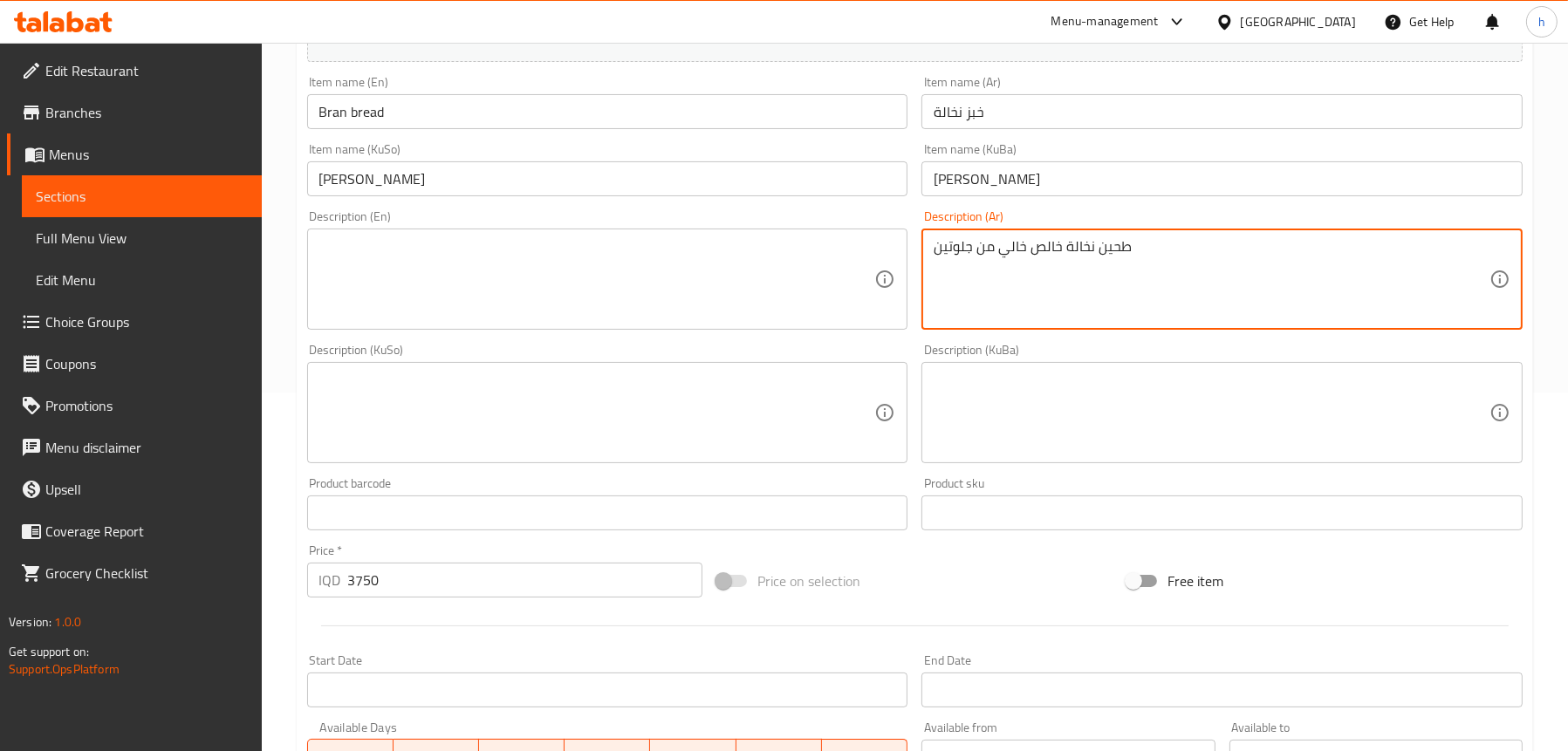
scroll to position [524, 0]
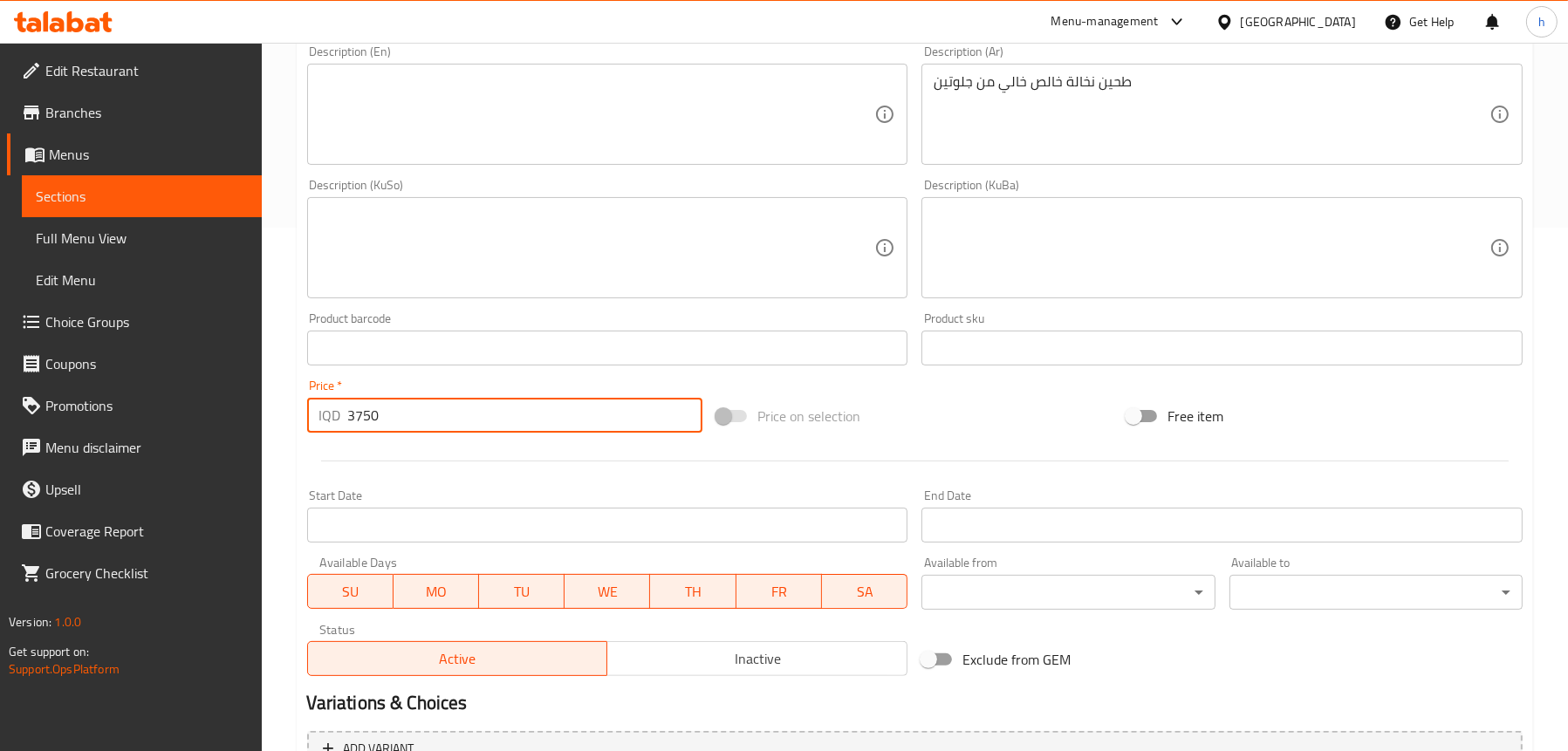
drag, startPoint x: 366, startPoint y: 412, endPoint x: 308, endPoint y: 408, distance: 58.1
click at [308, 408] on div "IQD 3750 Price *" at bounding box center [505, 415] width 396 height 35
paste input "500"
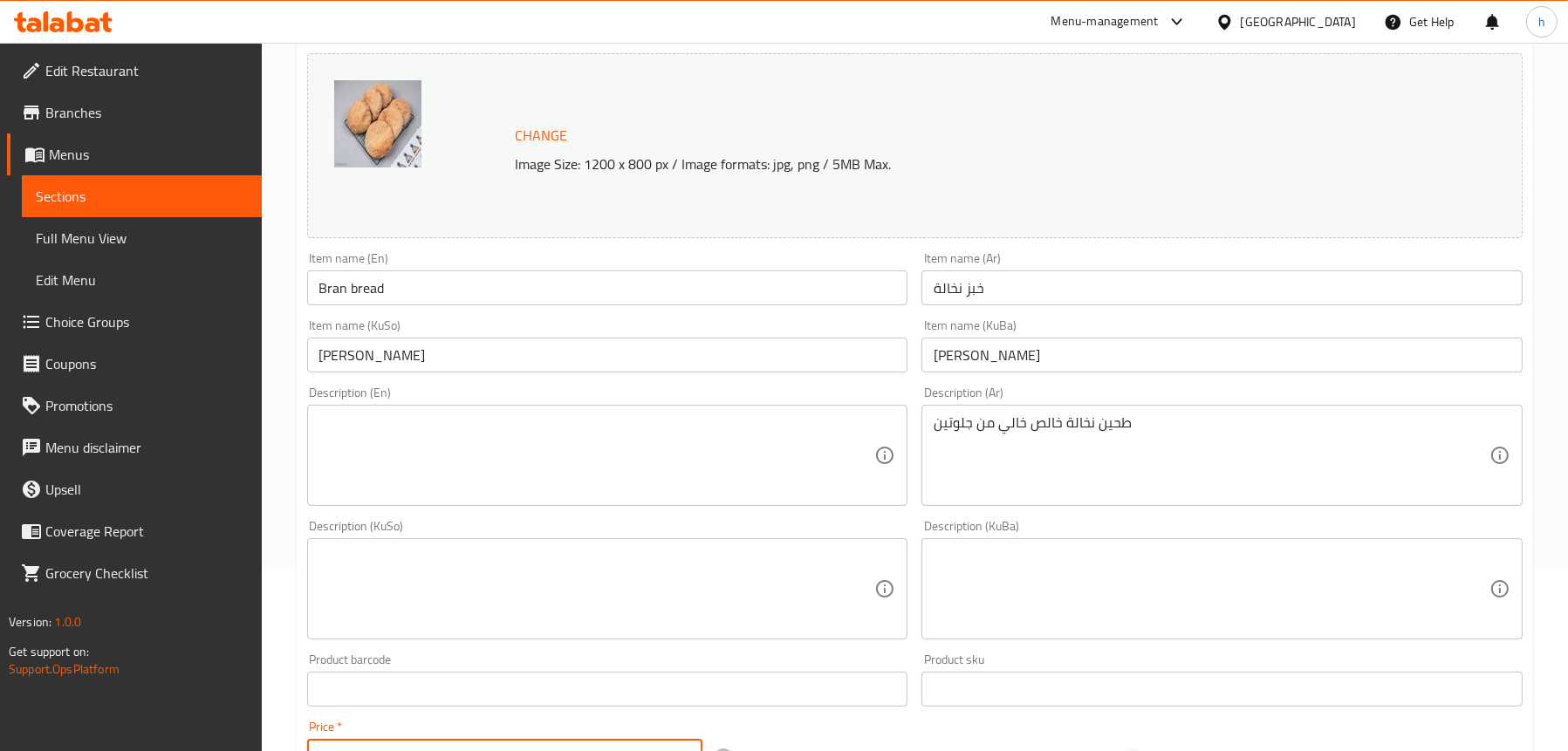
scroll to position [175, 0]
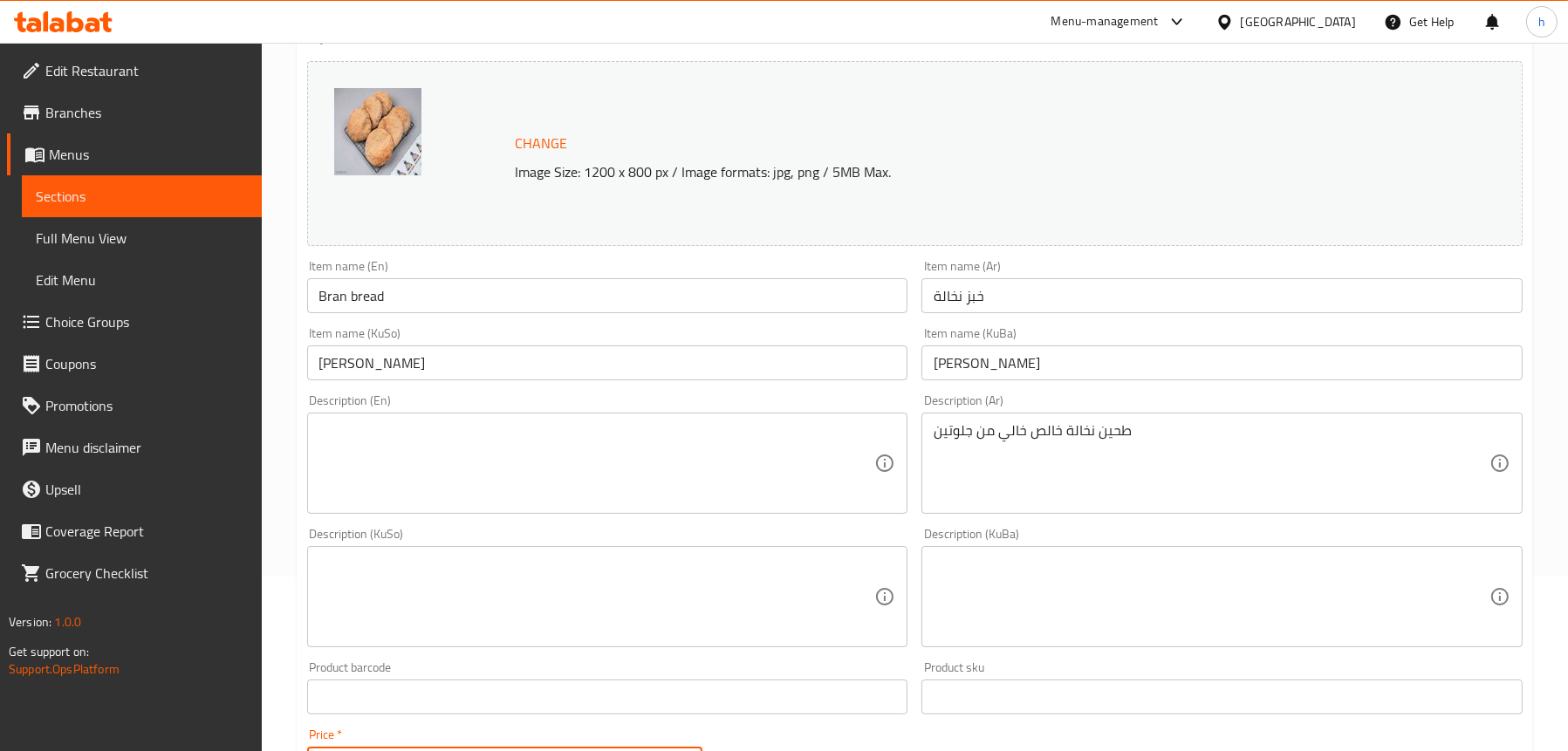
type input "5000"
click at [493, 449] on textarea at bounding box center [597, 464] width 555 height 83
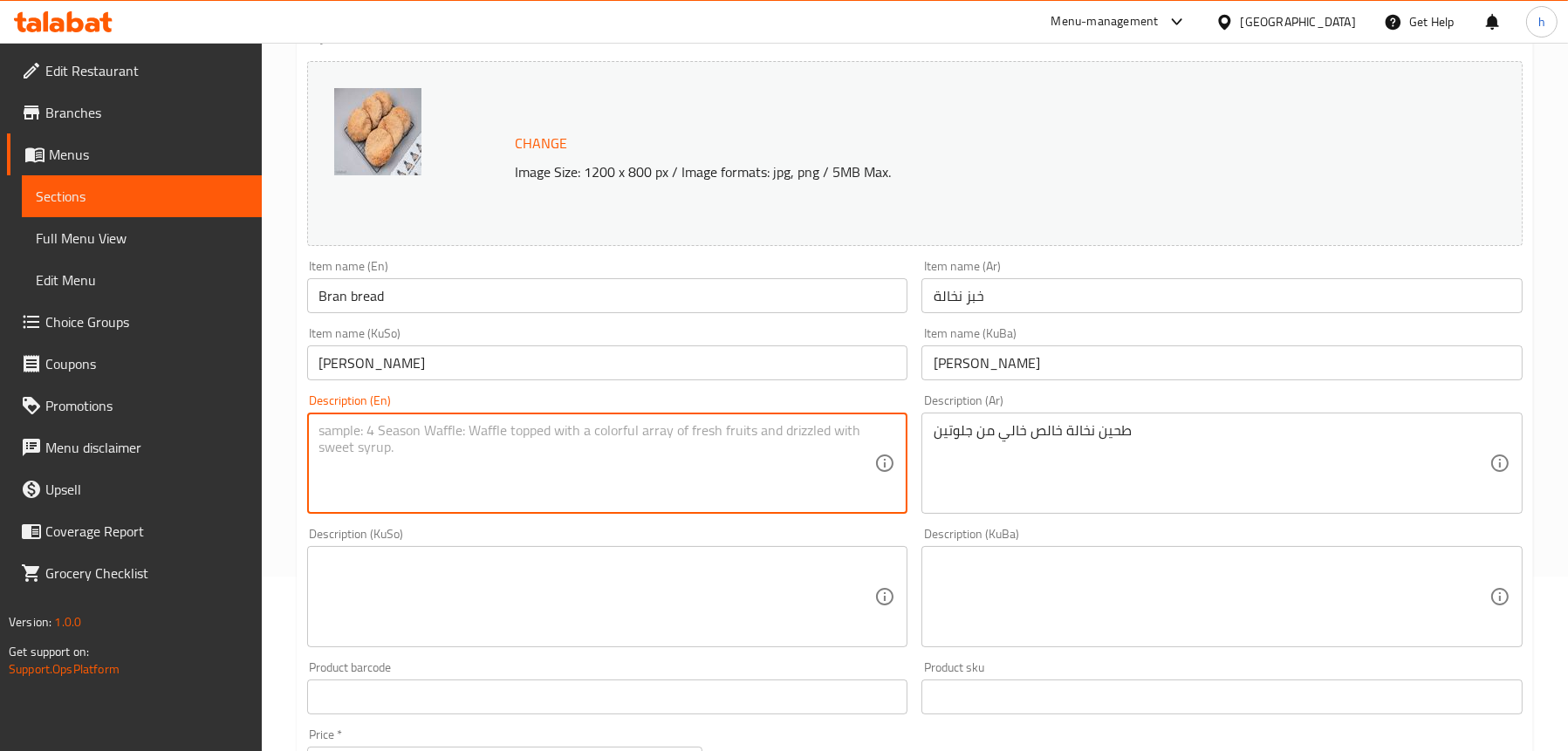
click at [523, 458] on textarea at bounding box center [597, 464] width 555 height 83
paste textarea "Pure gluten-free bran flour"
click at [396, 428] on textarea "Pure gluten-free bran flour" at bounding box center [597, 464] width 555 height 83
type textarea "Pure gluten free bran flour"
click at [483, 587] on textarea at bounding box center [597, 596] width 555 height 83
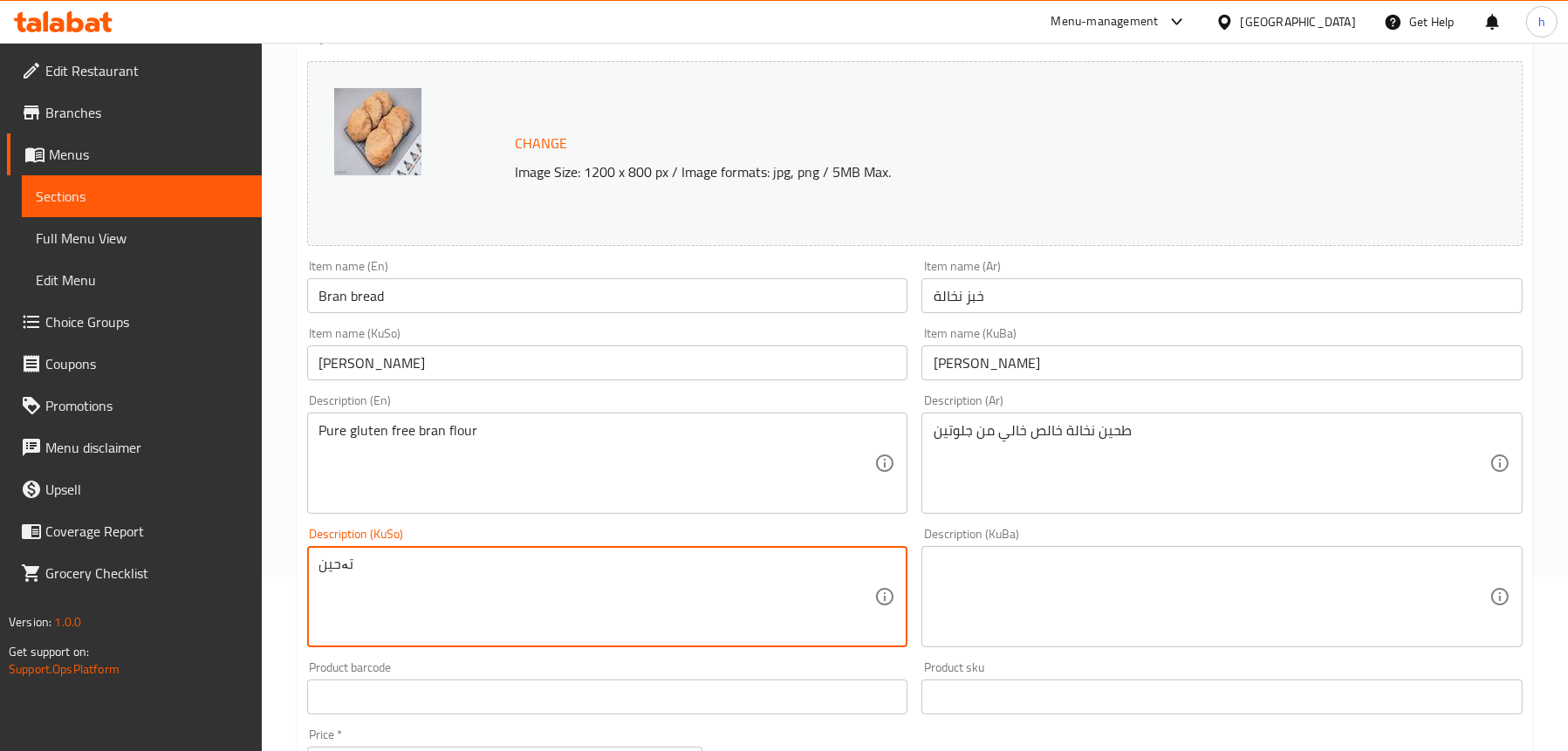
click at [677, 585] on textarea "تەحین" at bounding box center [597, 596] width 555 height 83
type textarea "ح"
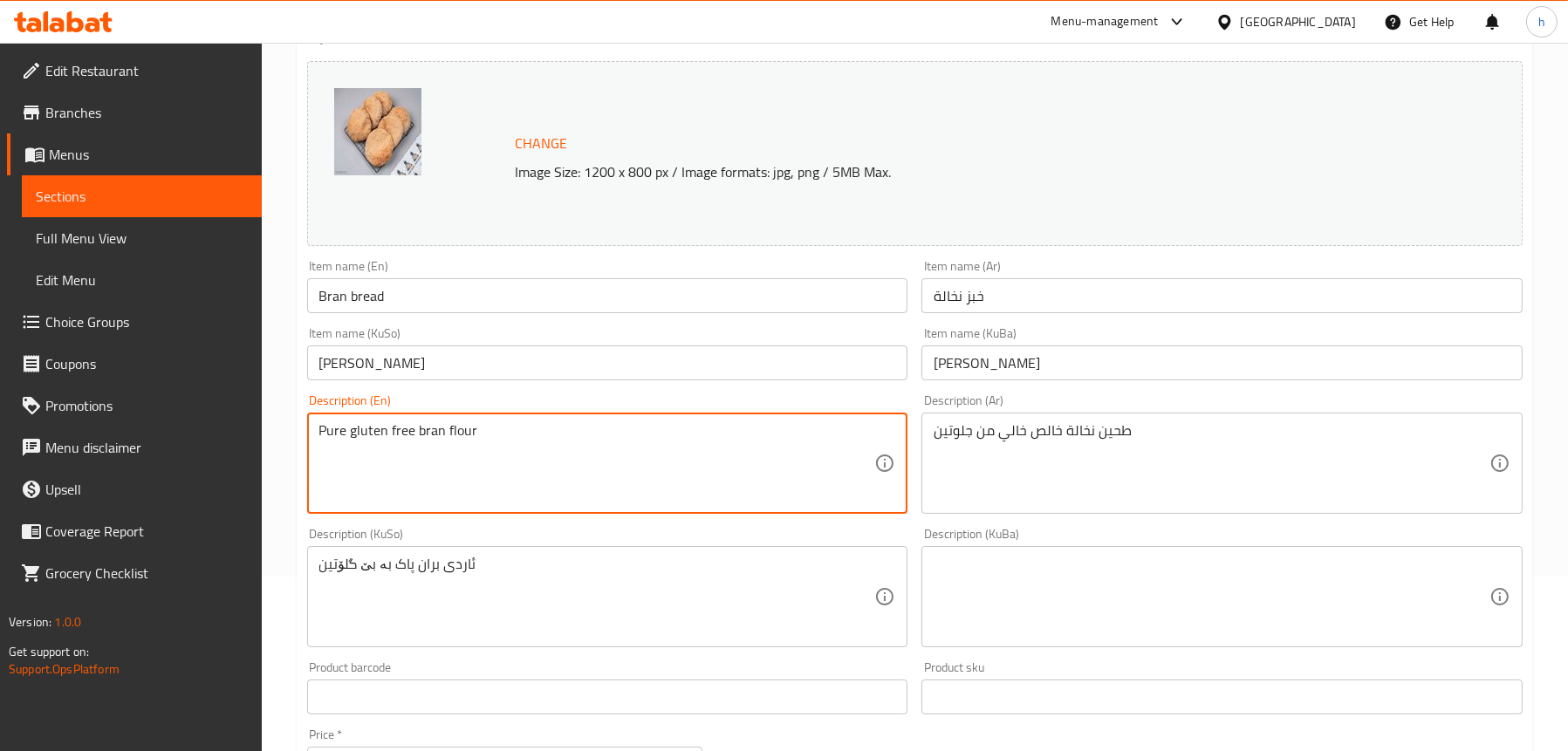
click at [378, 434] on textarea "Pure gluten free bran flour" at bounding box center [597, 464] width 555 height 83
click at [402, 445] on textarea "Pure gluten free bran flour" at bounding box center [597, 464] width 555 height 83
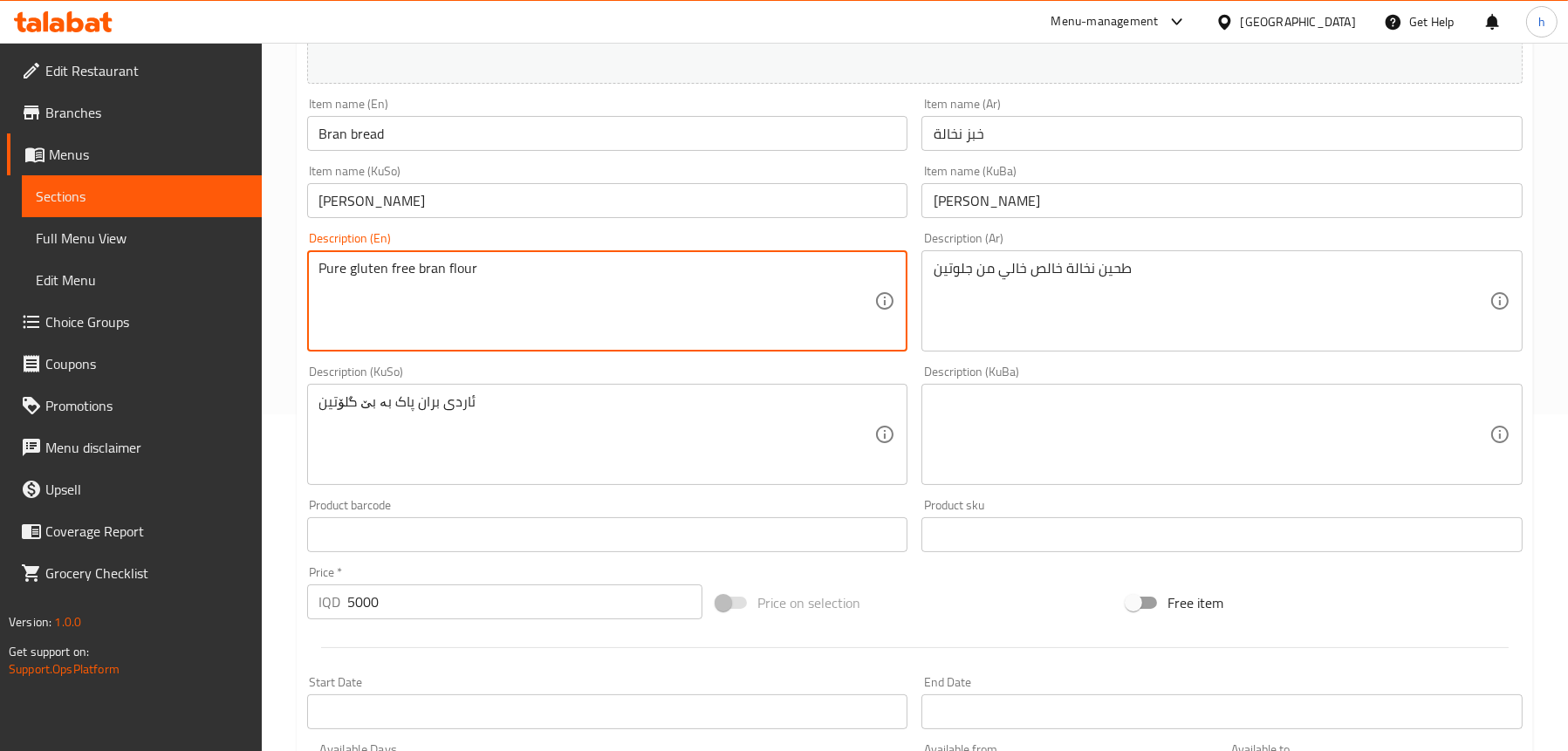
scroll to position [349, 0]
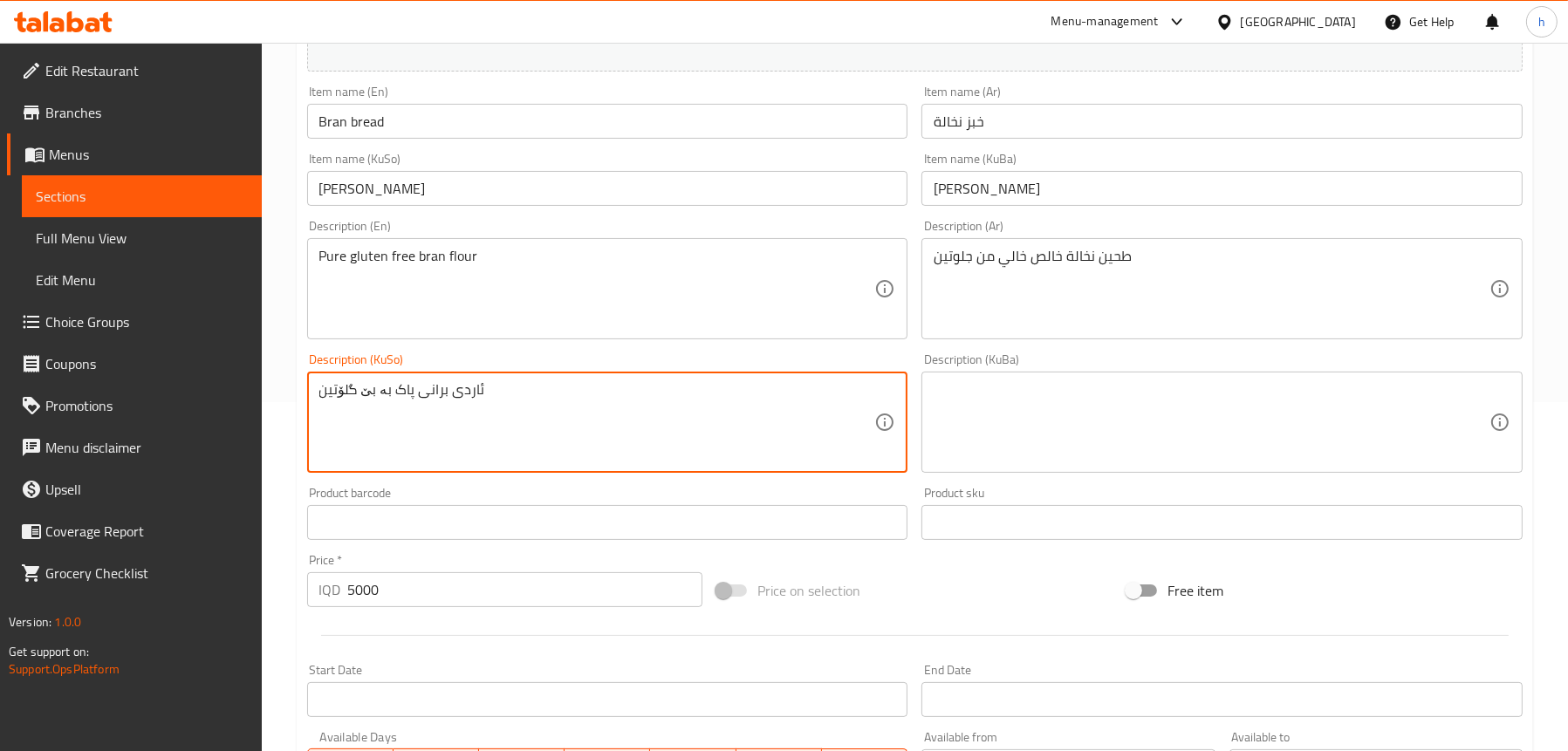
type textarea "ئاردی برانی پاک بە بێ گلۆتین"
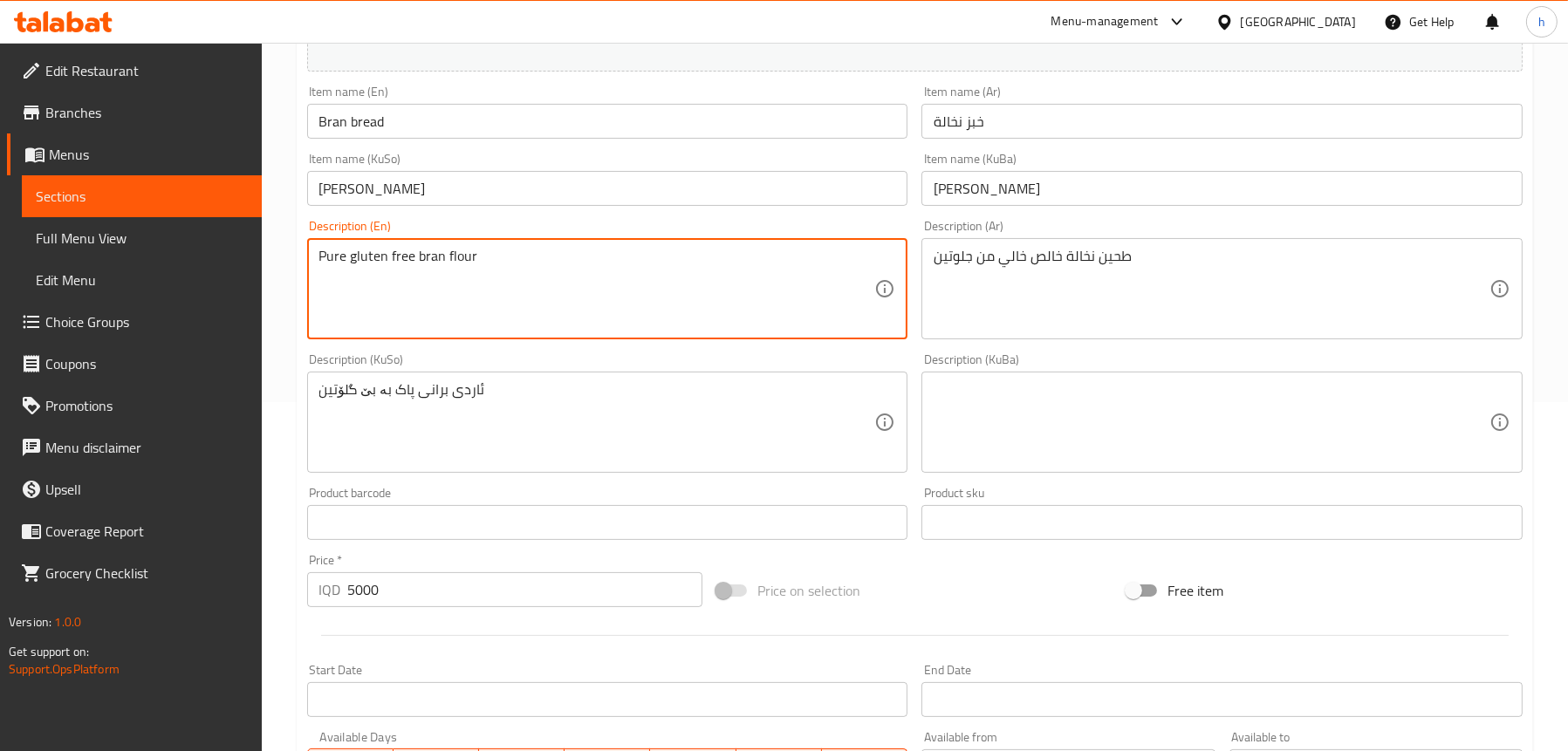
click at [367, 255] on textarea "Pure gluten free bran flour" at bounding box center [597, 289] width 555 height 83
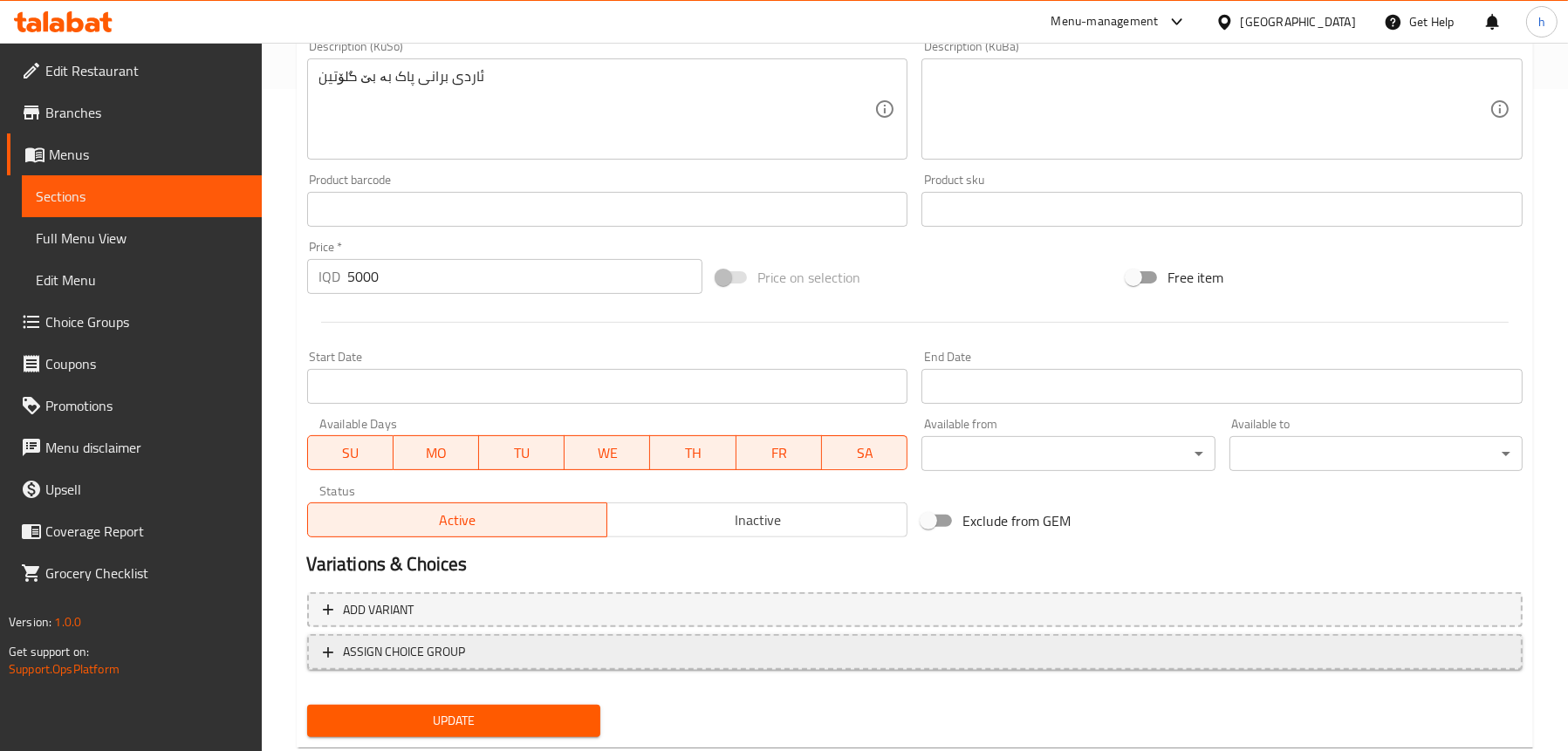
scroll to position [707, 0]
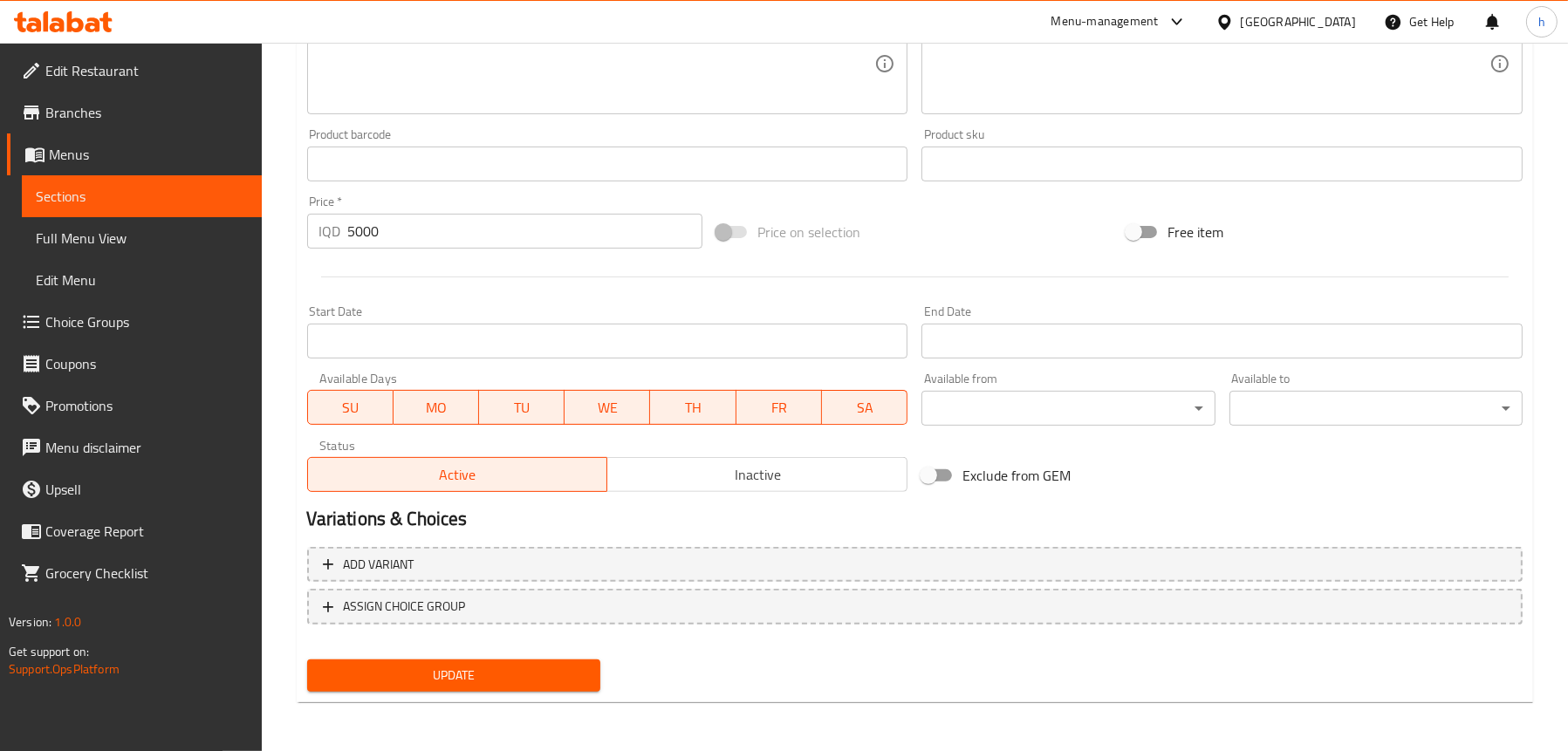
click at [563, 692] on div "Update" at bounding box center [454, 675] width 307 height 47
click at [558, 677] on span "Update" at bounding box center [454, 675] width 265 height 22
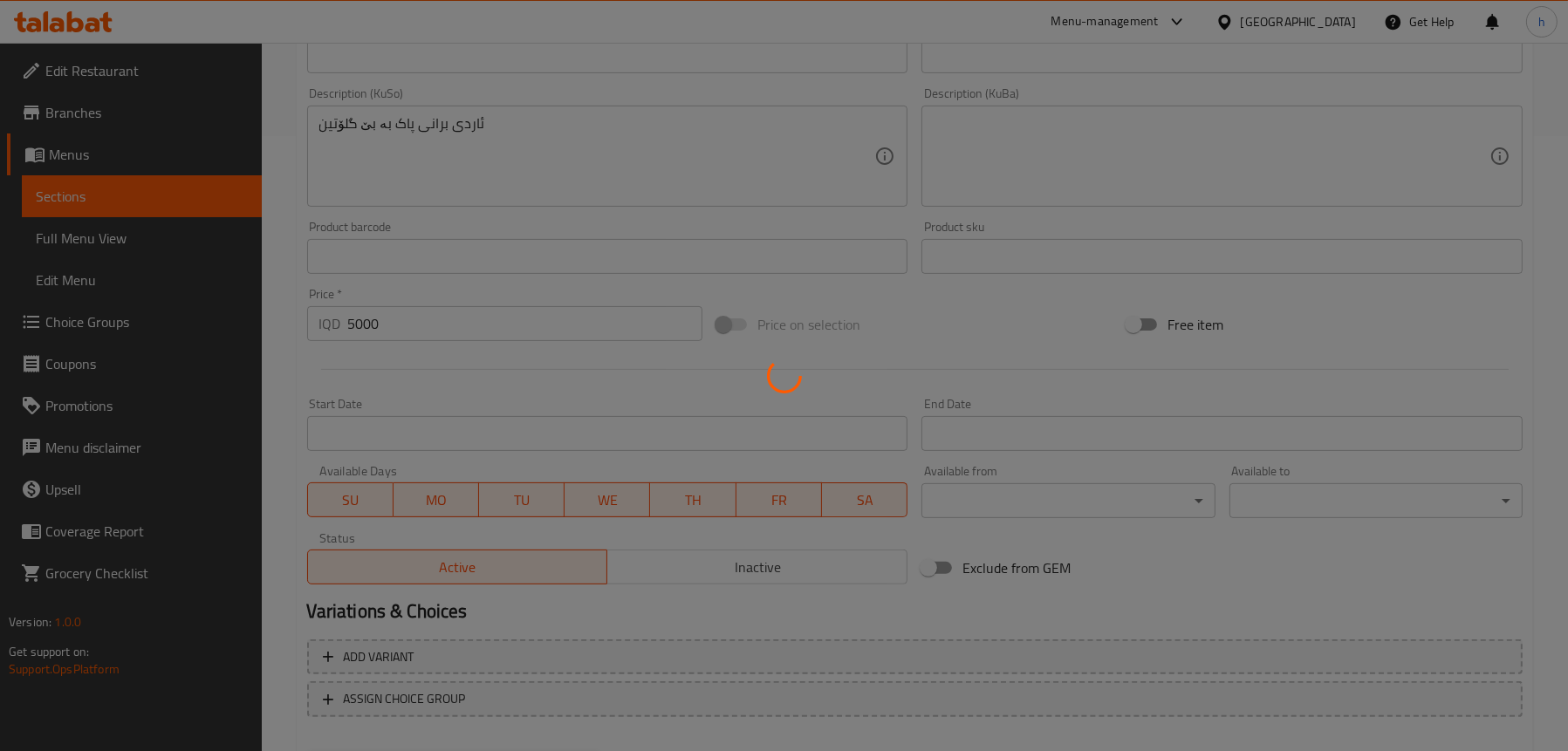
scroll to position [533, 0]
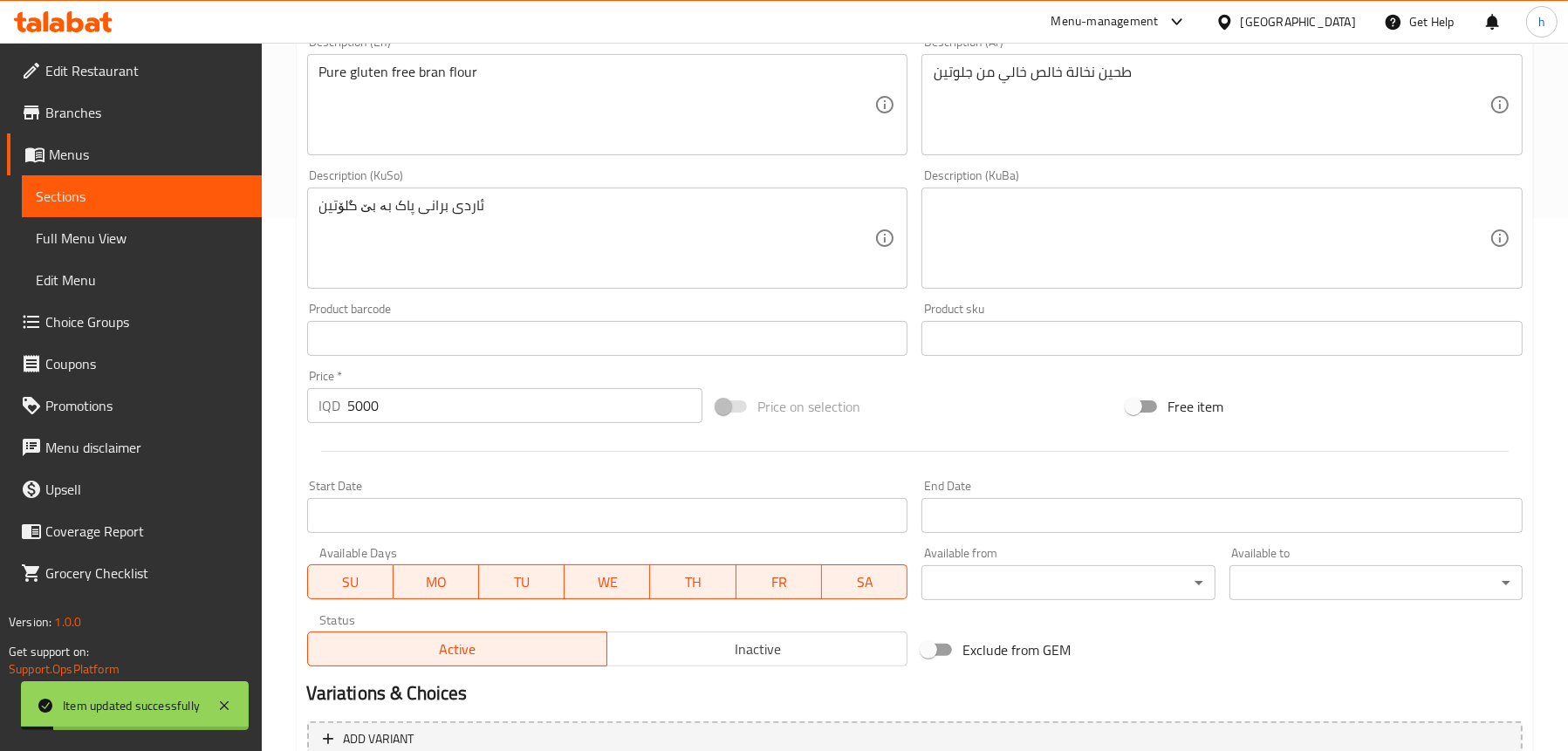
click at [98, 235] on span "Full Menu View" at bounding box center [142, 238] width 212 height 21
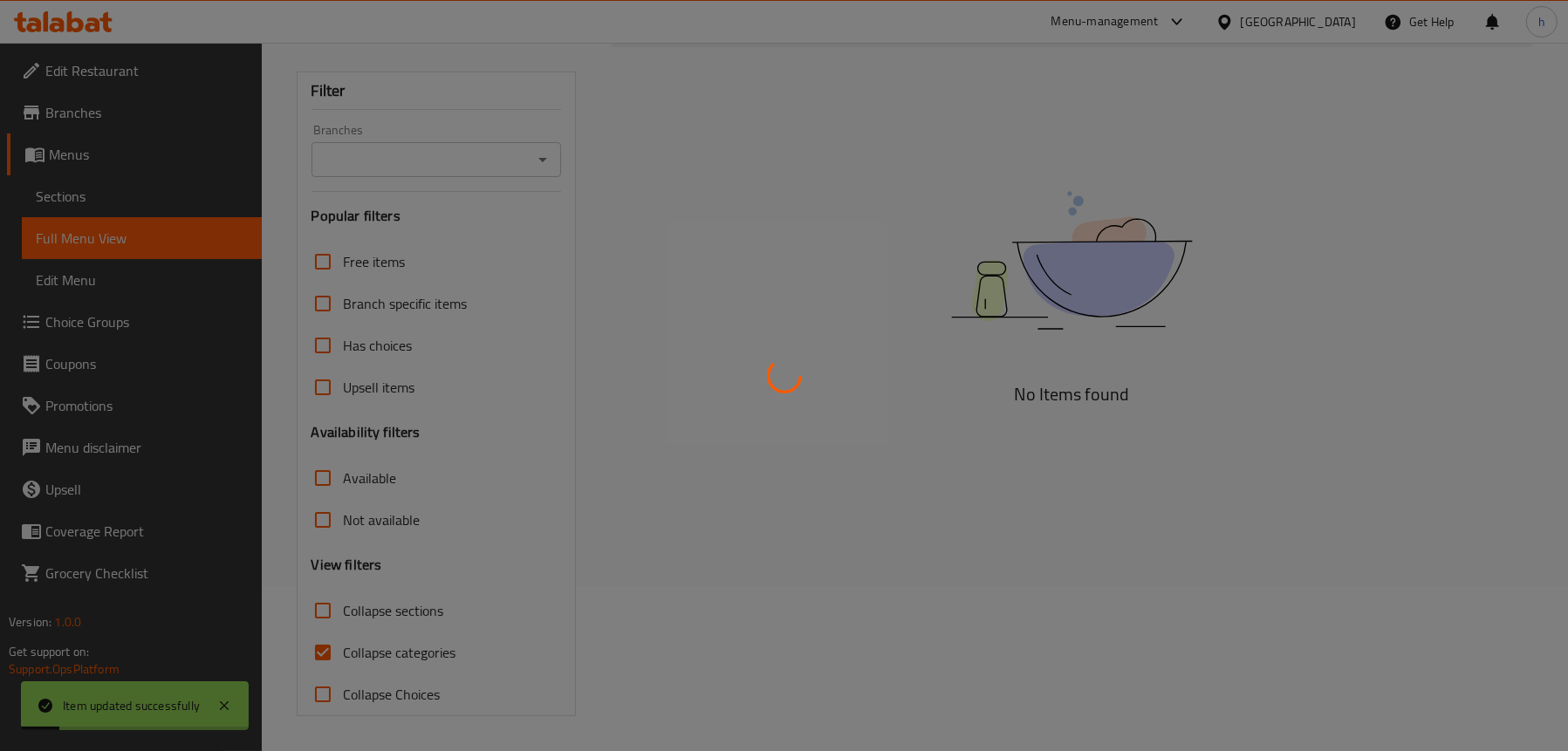
scroll to position [165, 0]
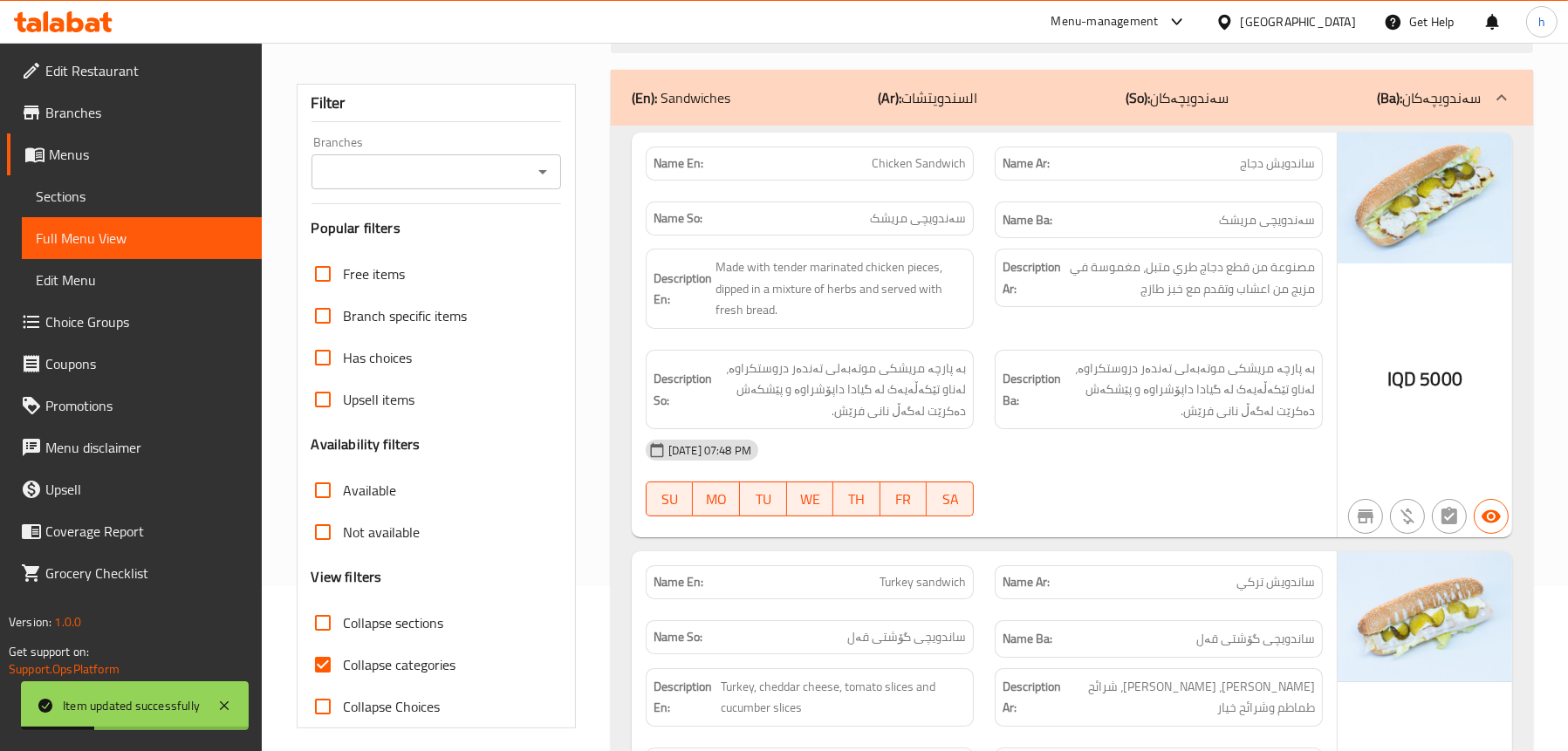
click at [550, 166] on icon "Open" at bounding box center [543, 172] width 21 height 21
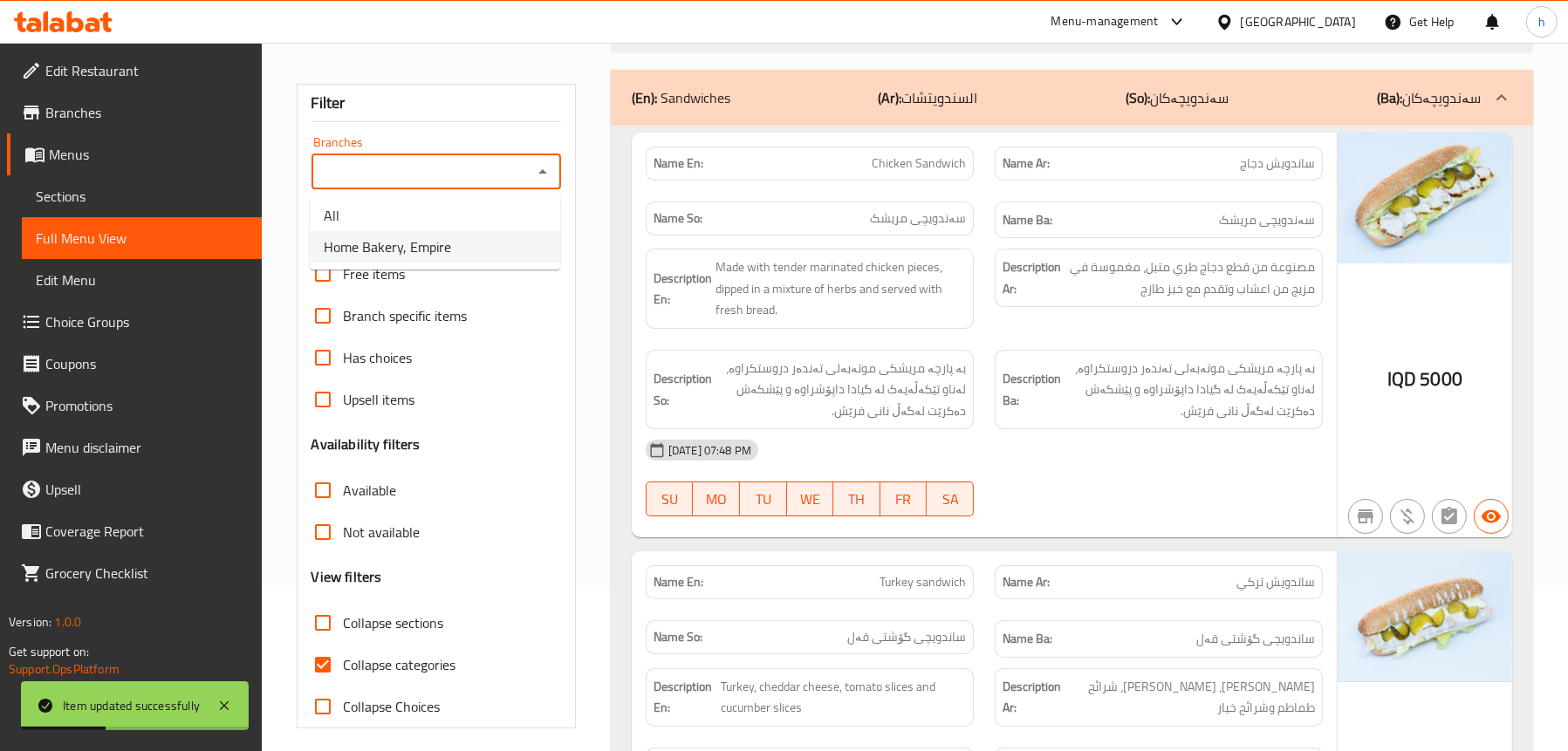
click at [490, 242] on li "Home Bakery, Empire" at bounding box center [434, 247] width 250 height 32
type input "Home Bakery, Empire"
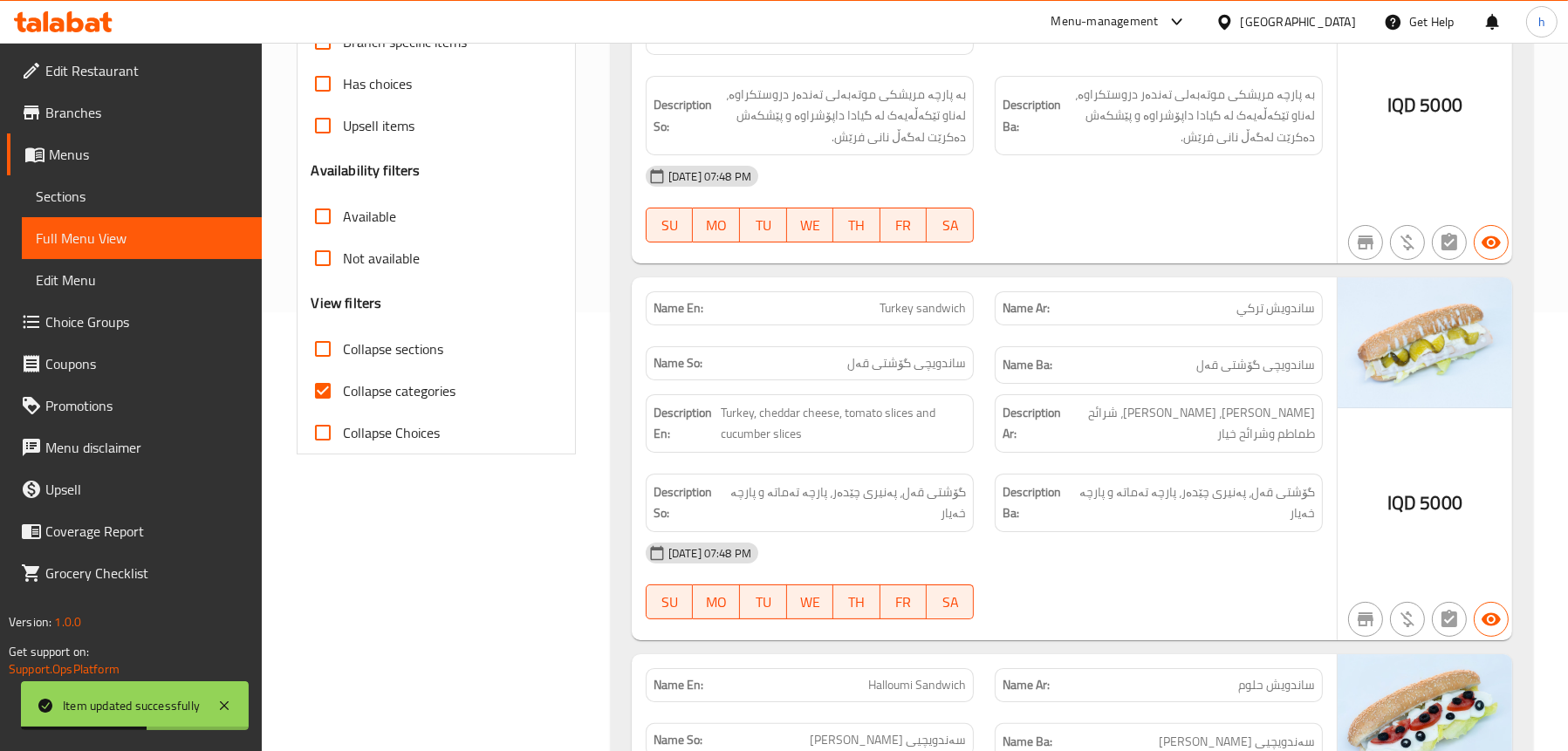
click at [399, 349] on span "Collapse sections" at bounding box center [394, 349] width 100 height 21
click at [344, 349] on input "Collapse sections" at bounding box center [323, 349] width 42 height 42
checkbox input "true"
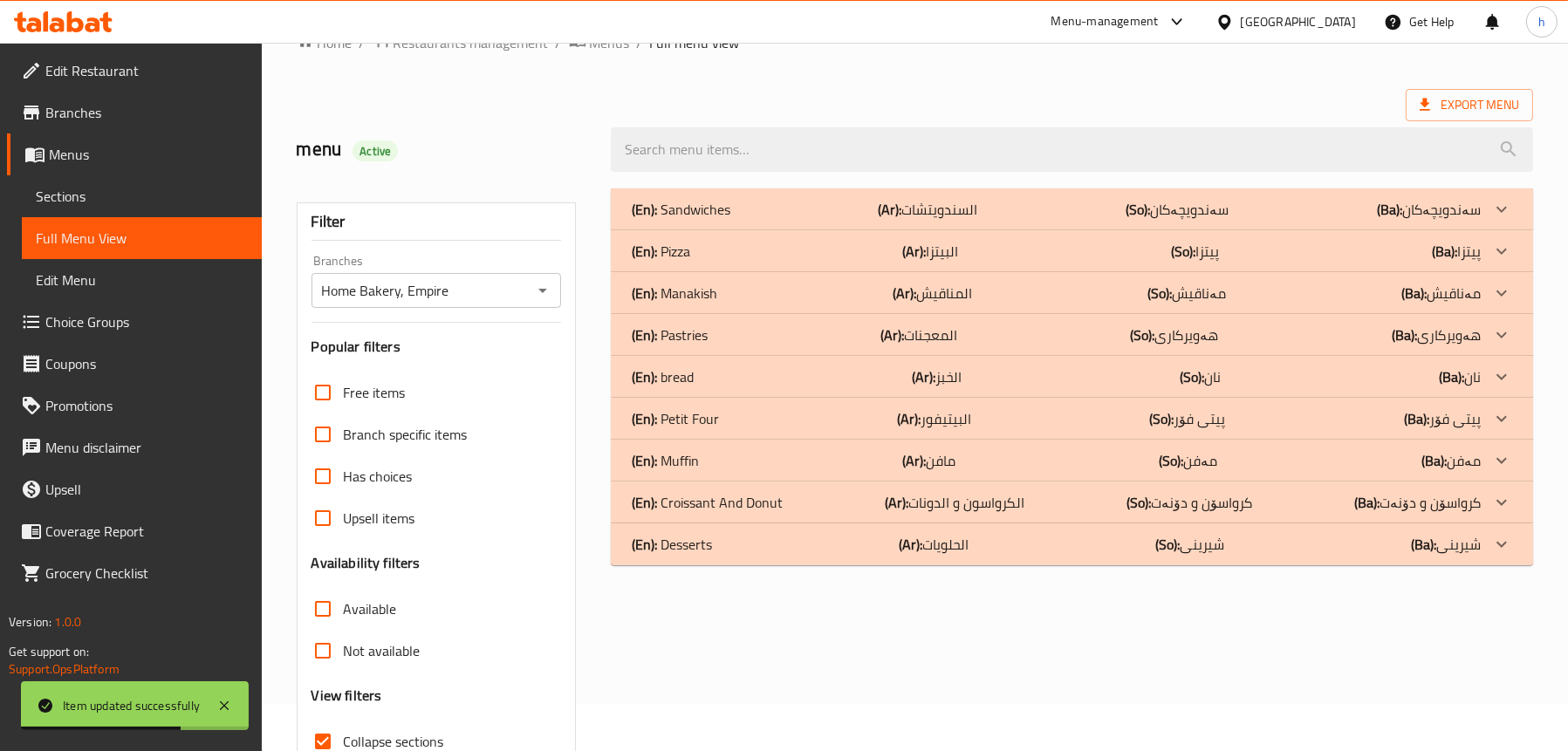
scroll to position [3, 0]
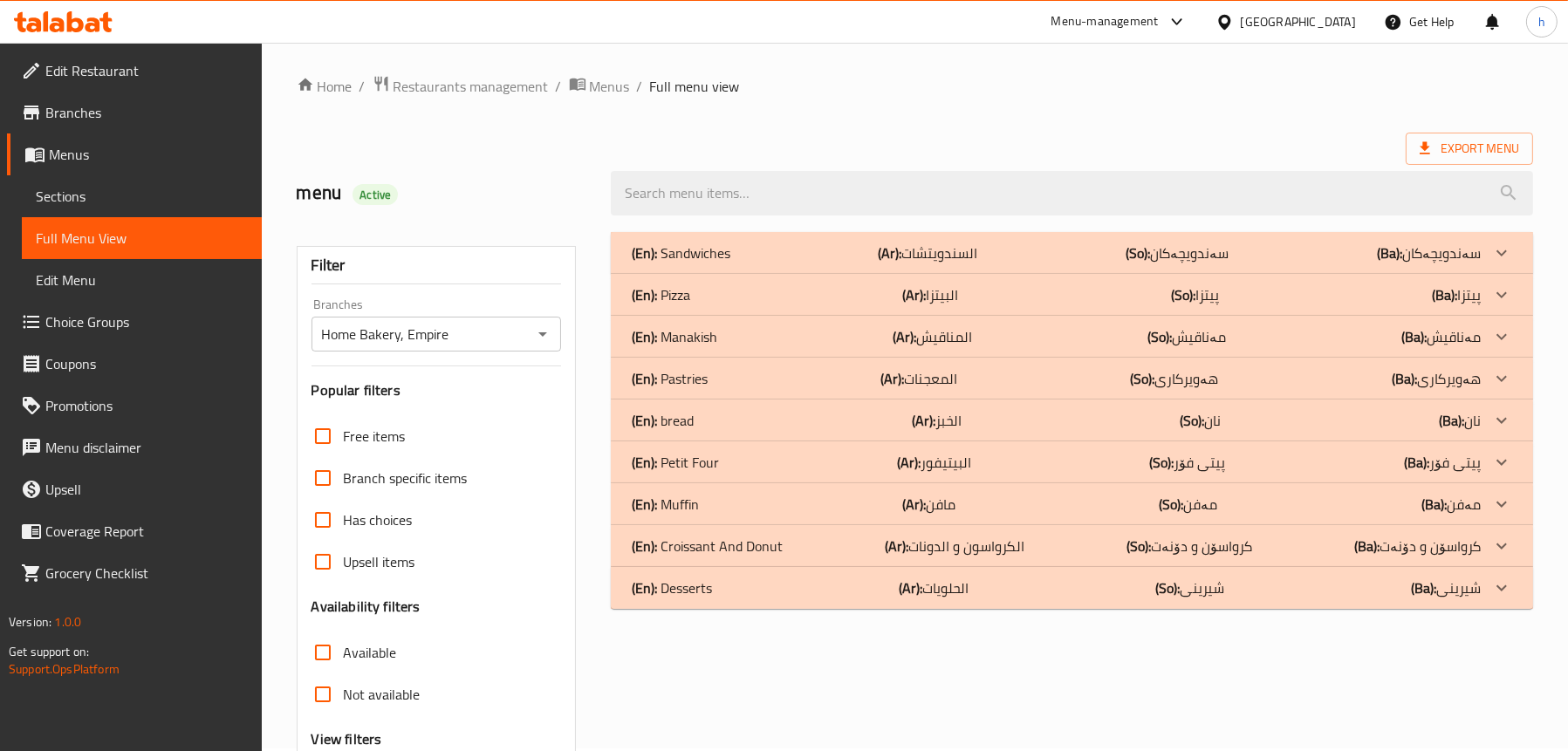
click at [720, 264] on div "(En): bread (Ar): الخبز (So): نان (Ba): نان" at bounding box center [1056, 253] width 849 height 21
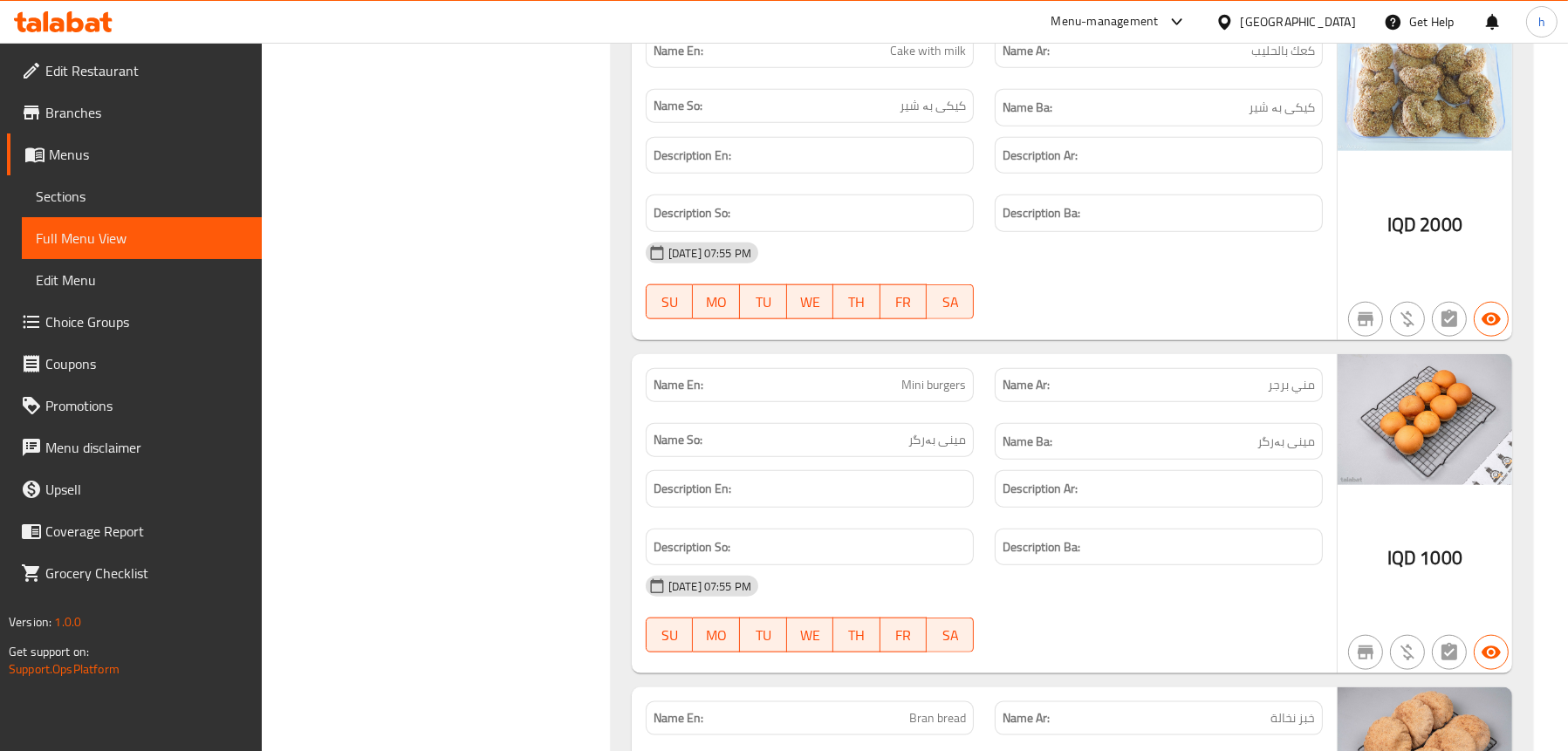
click at [69, 192] on span "Sections" at bounding box center [142, 196] width 212 height 21
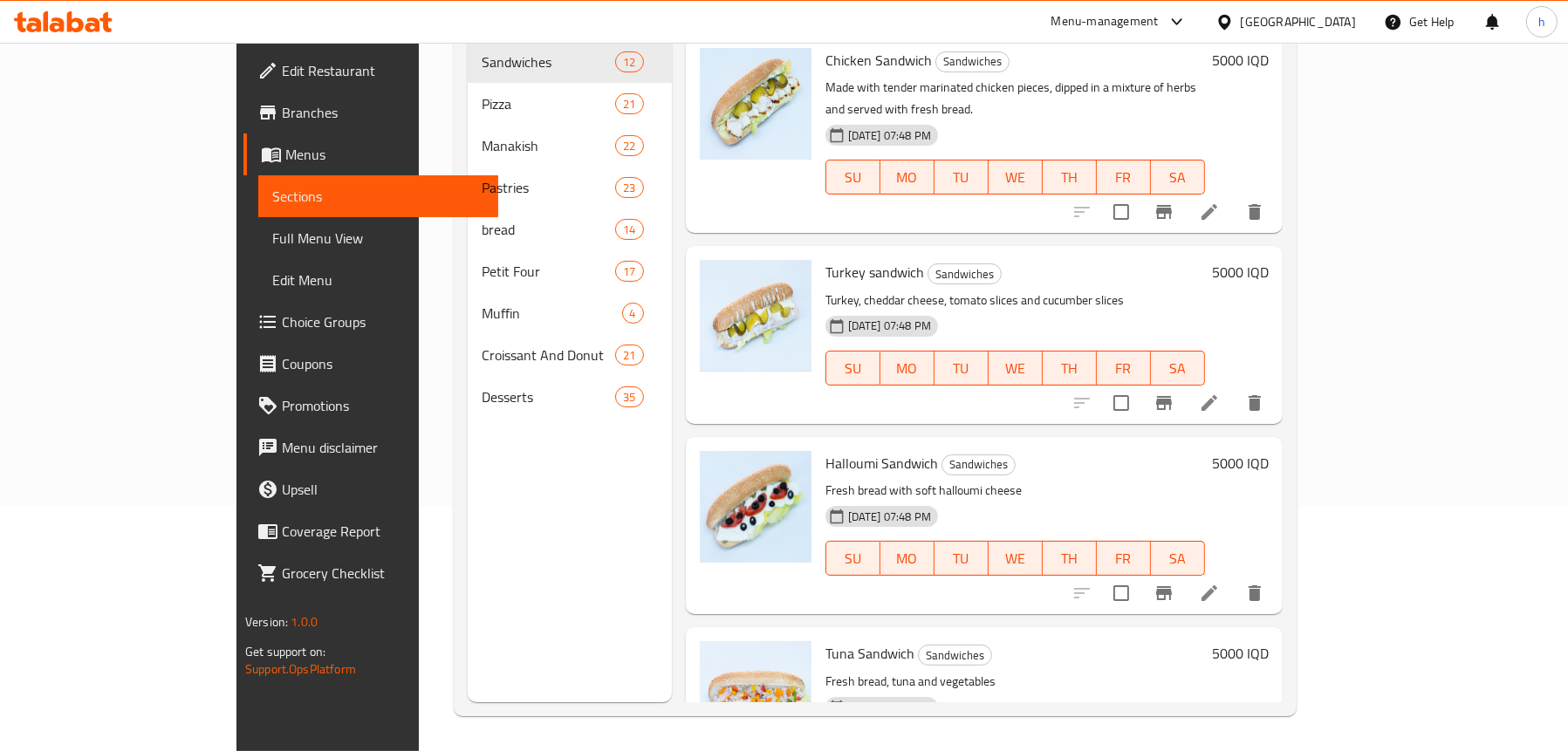
scroll to position [245, 0]
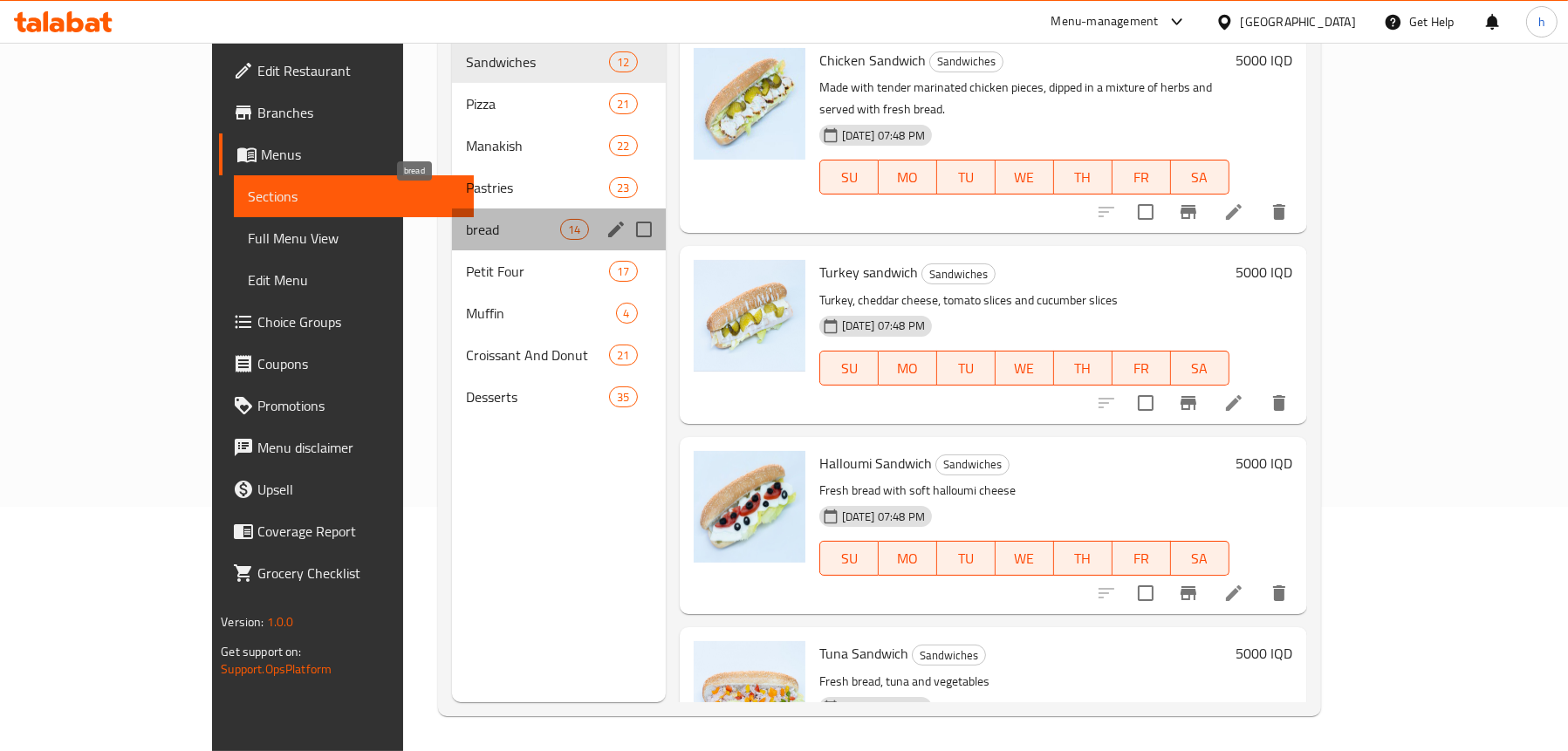
click at [466, 219] on span "bread" at bounding box center [513, 229] width 95 height 21
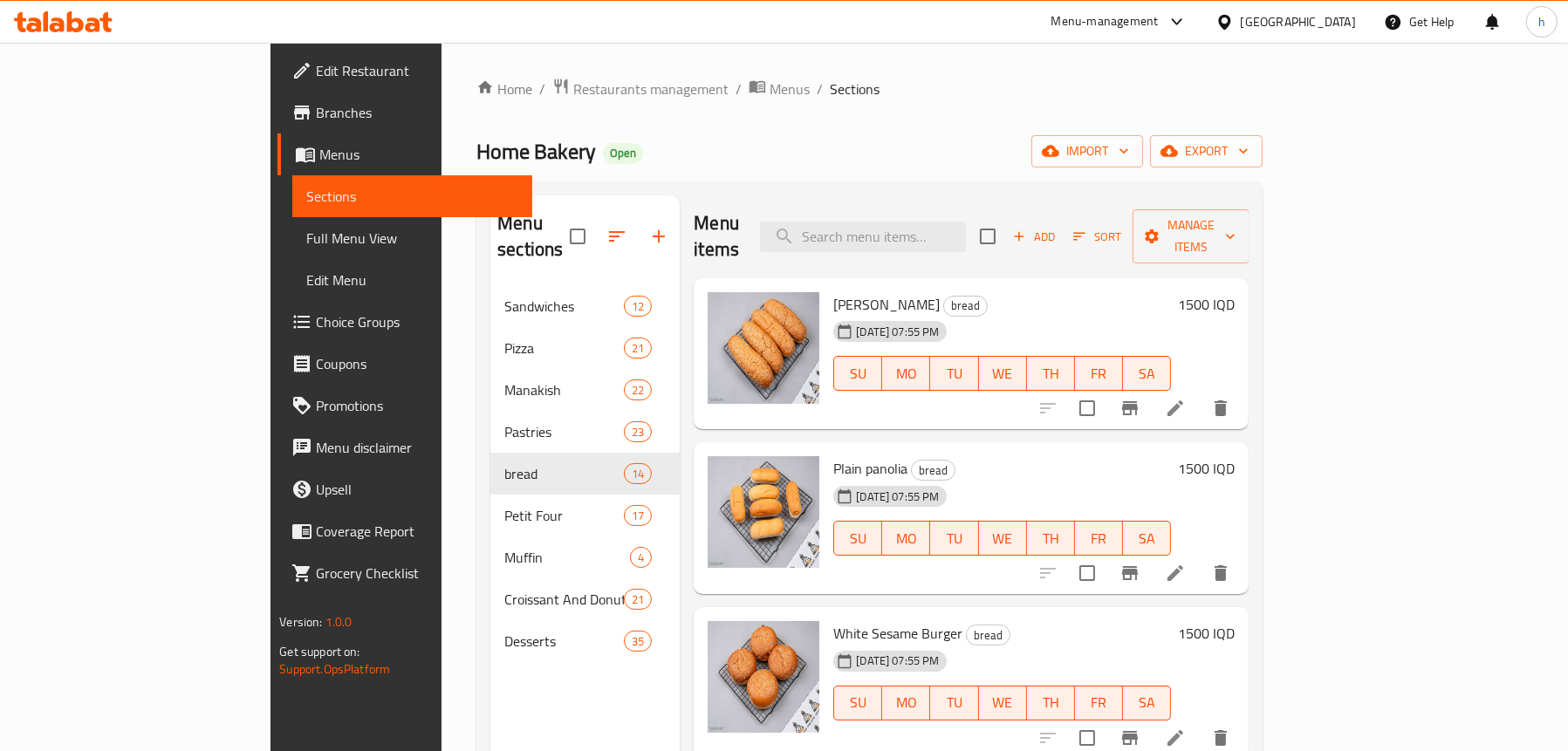
scroll to position [262, 0]
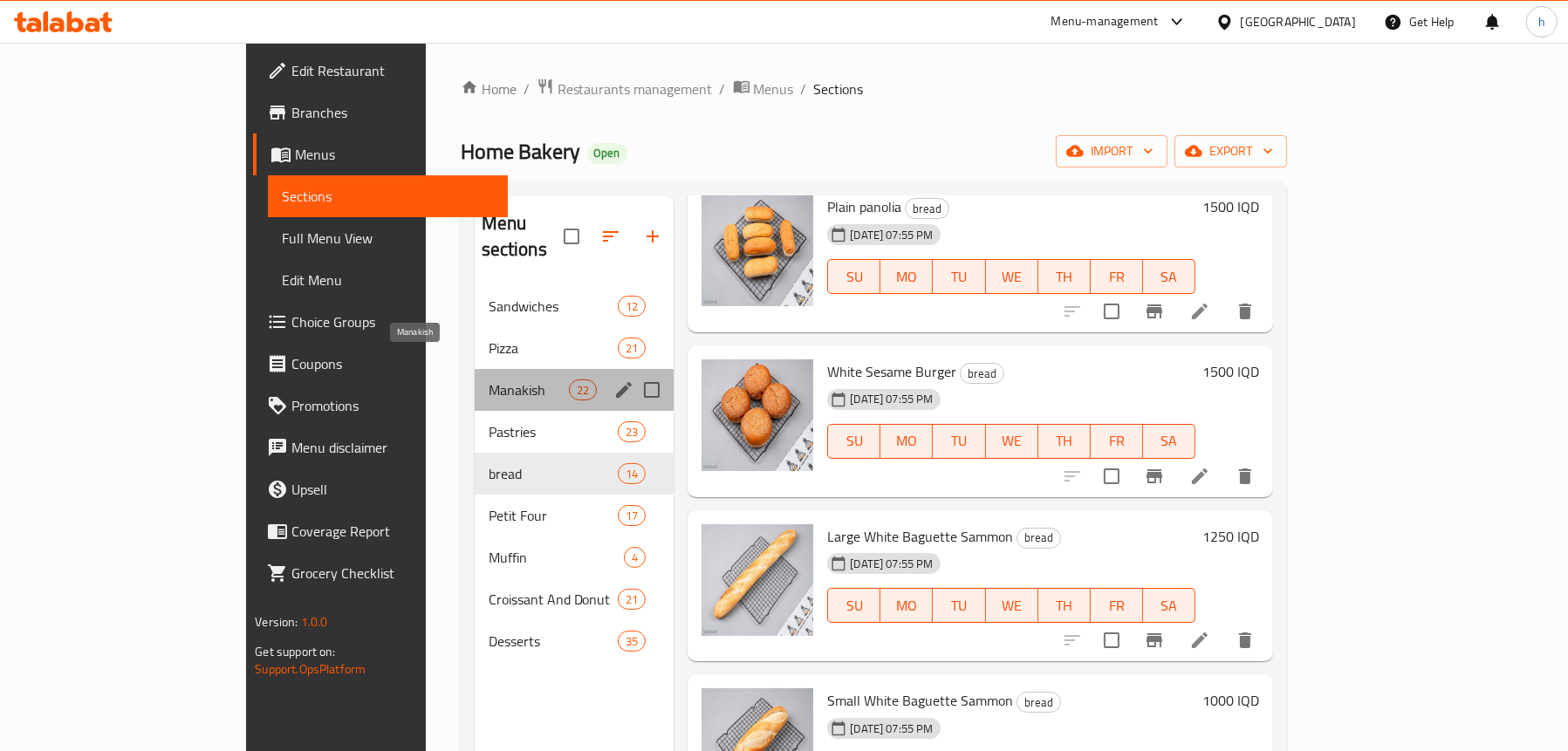
click at [489, 379] on span "Manakish" at bounding box center [529, 390] width 81 height 21
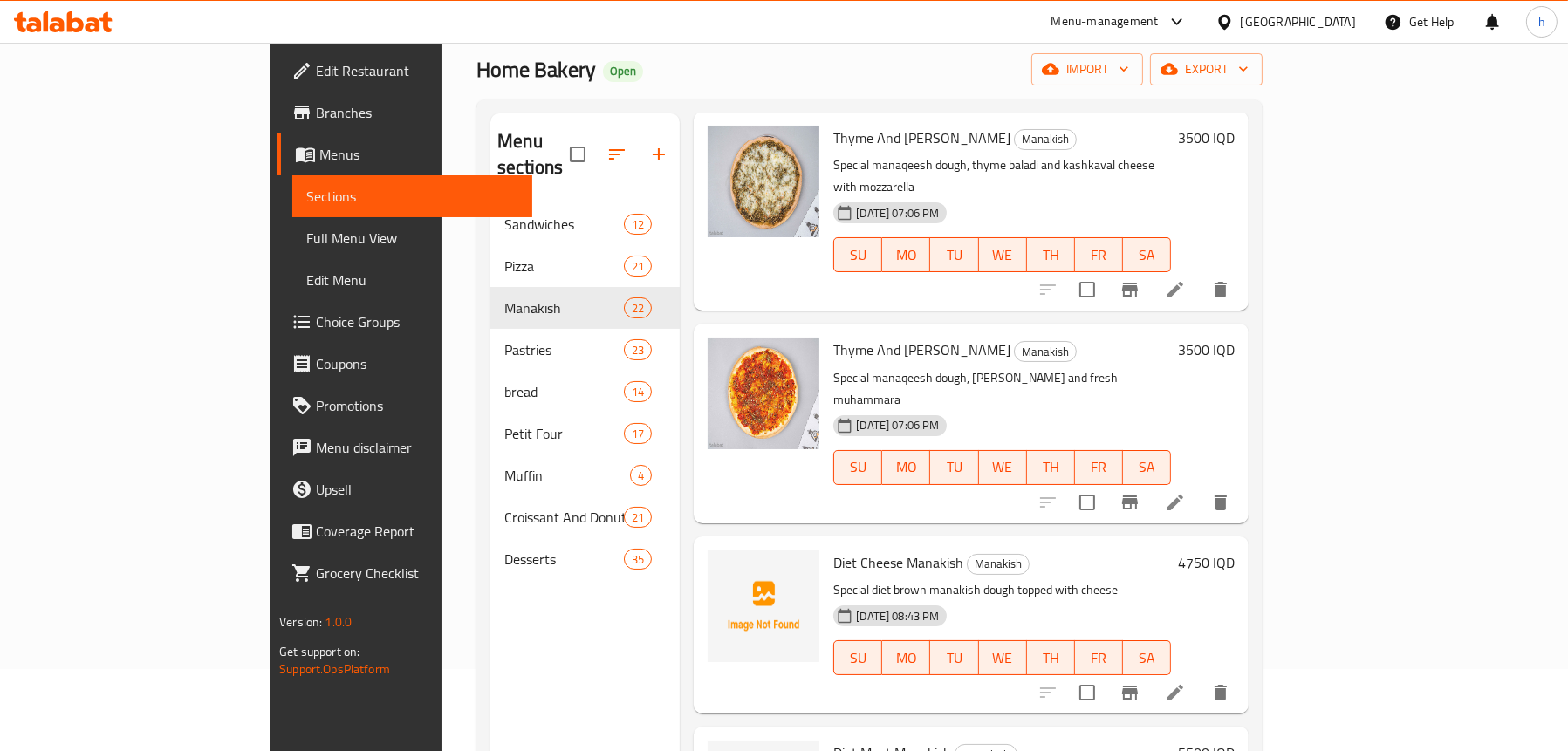
scroll to position [245, 0]
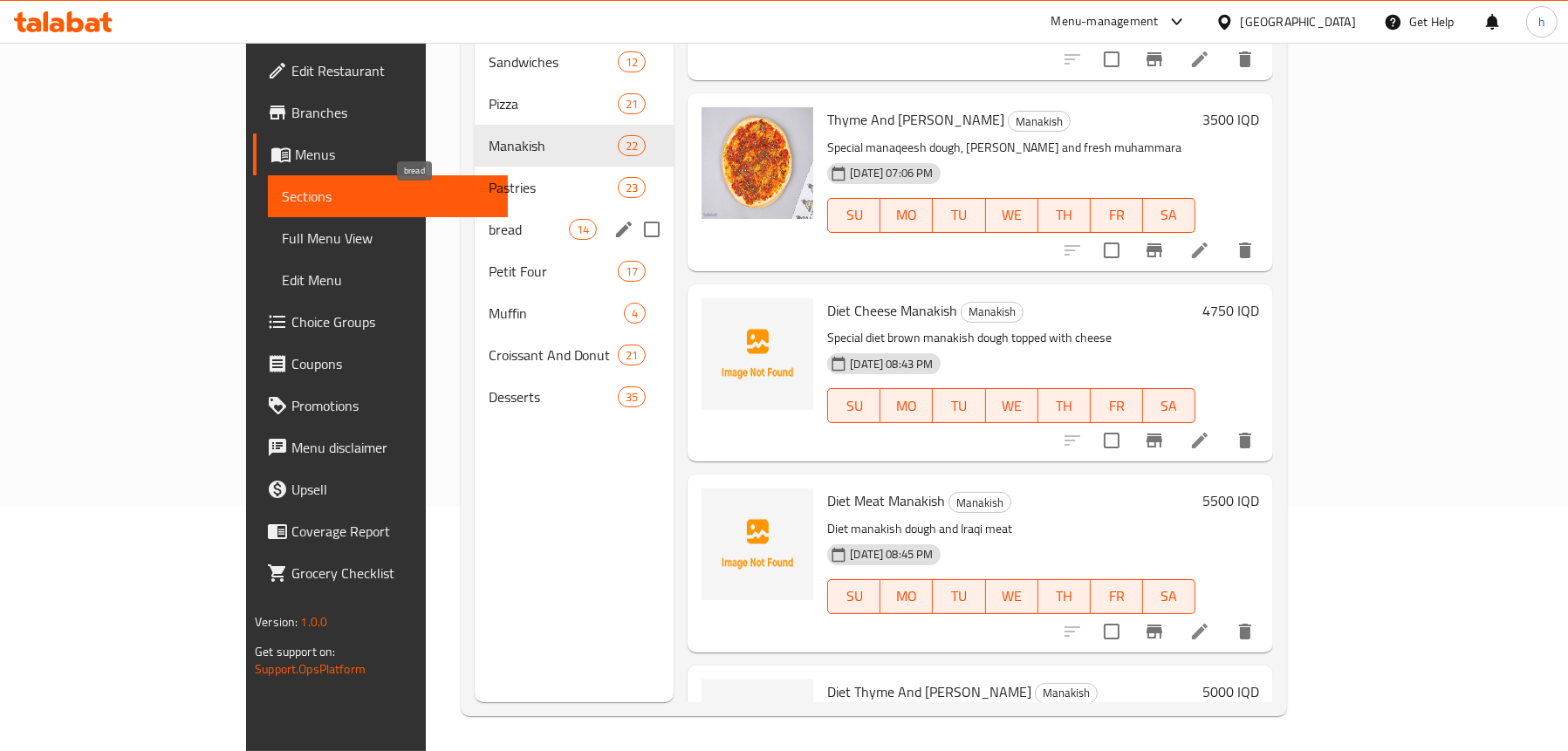
click at [489, 219] on span "bread" at bounding box center [529, 229] width 81 height 21
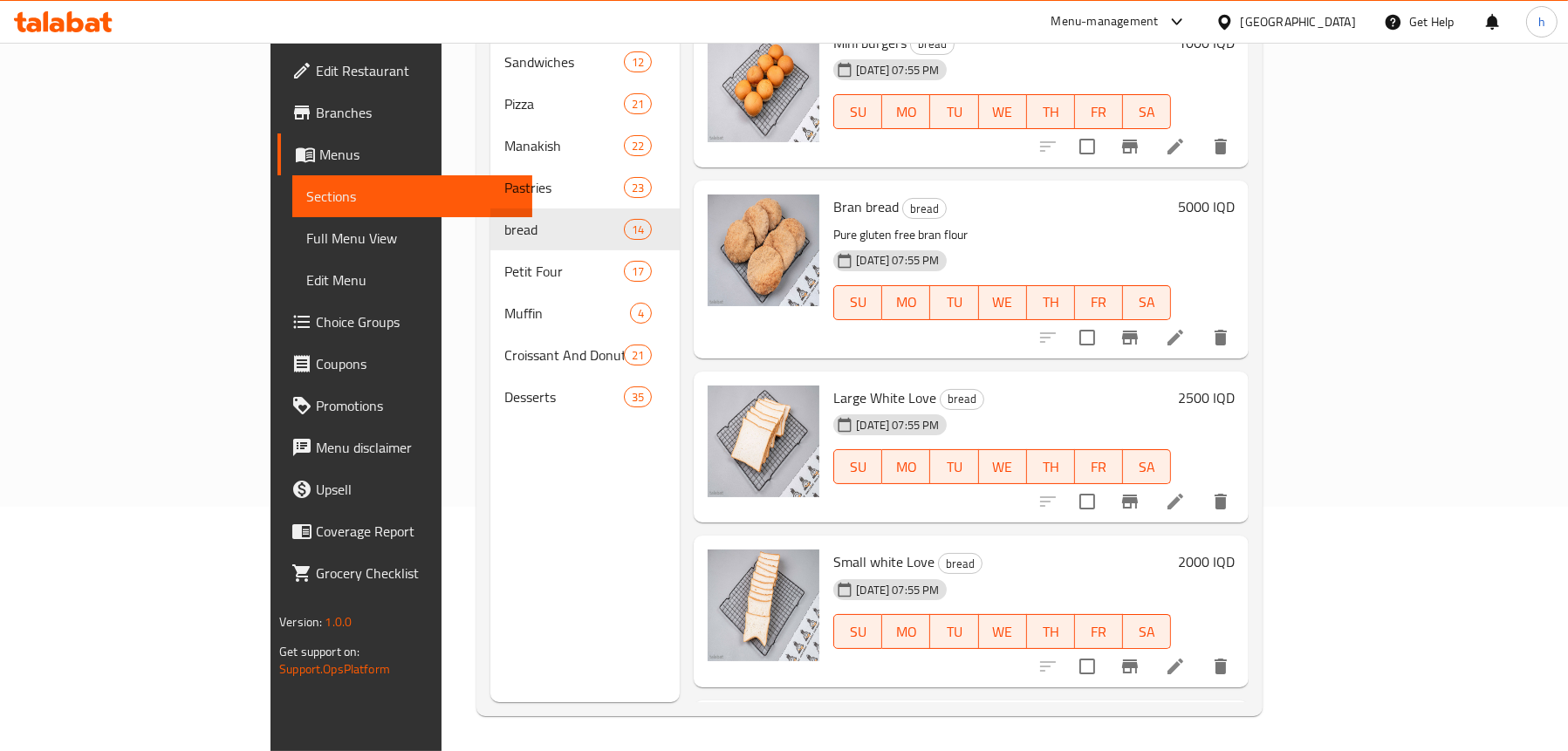
scroll to position [1096, 0]
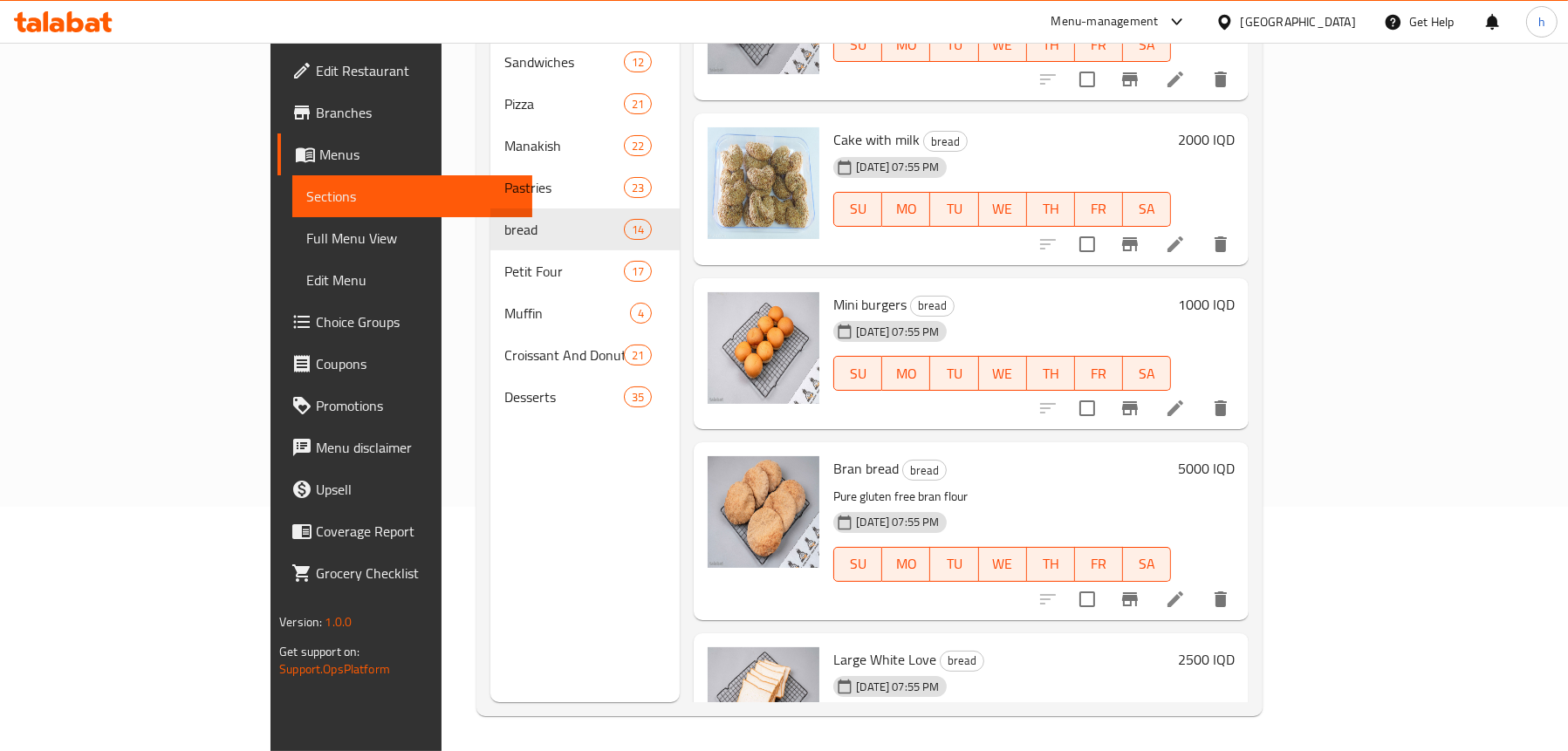
click at [490, 513] on div "Menu sections Sandwiches 12 Pizza 21 Manakish 22 Pastries 23 bread 14 Petit Fou…" at bounding box center [584, 326] width 189 height 751
click at [1186, 589] on icon at bounding box center [1175, 599] width 21 height 21
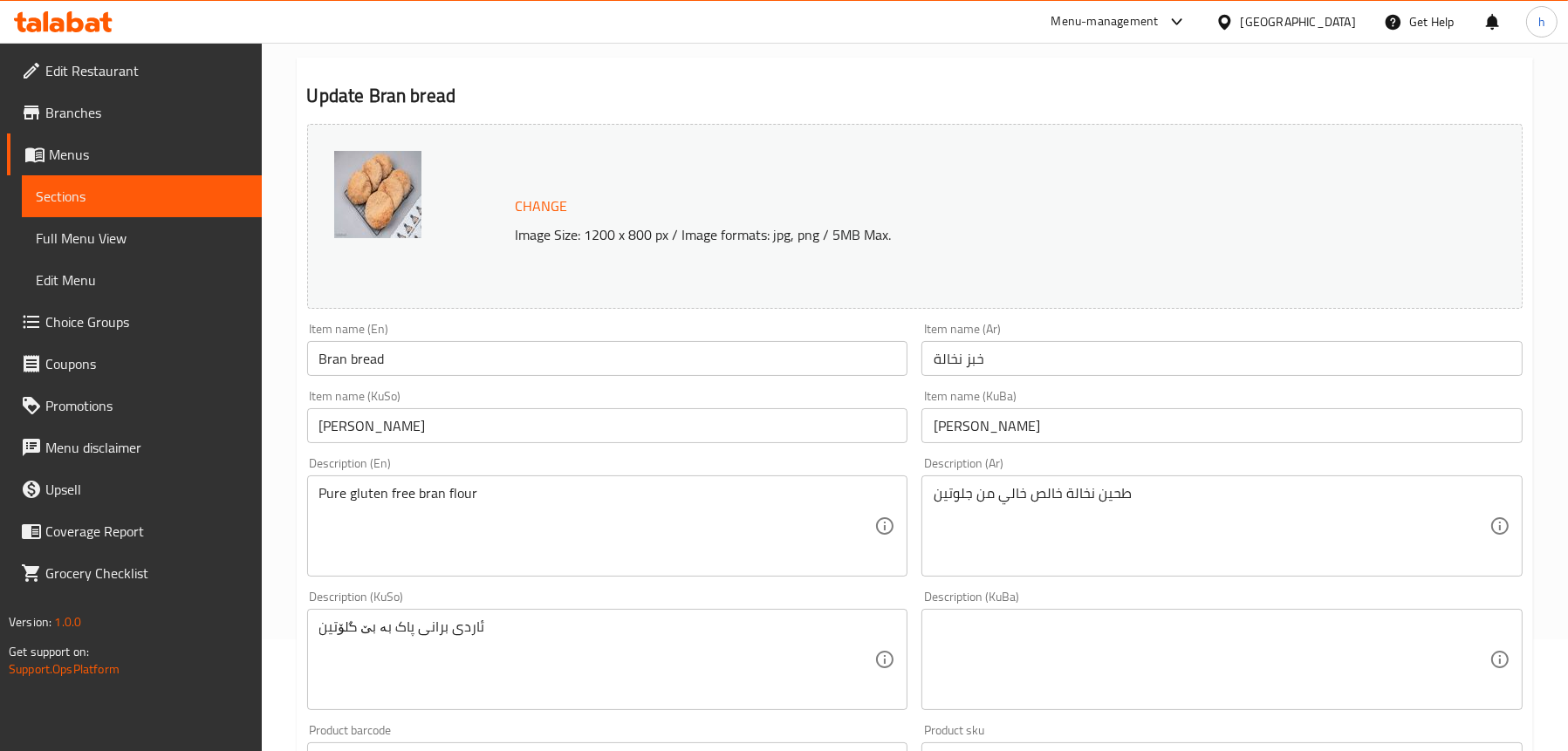
scroll to position [262, 0]
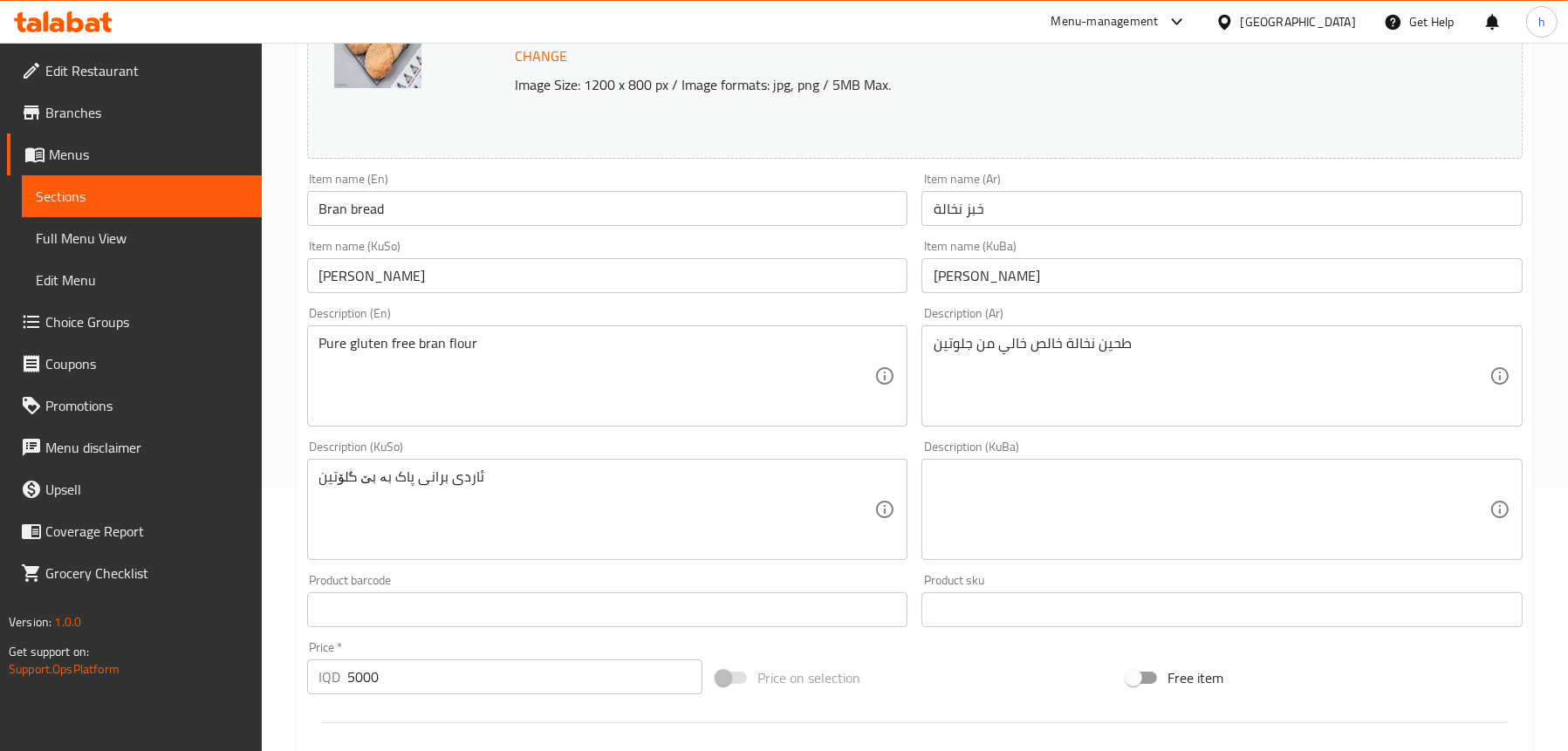
click at [99, 231] on span "Full Menu View" at bounding box center [142, 238] width 212 height 21
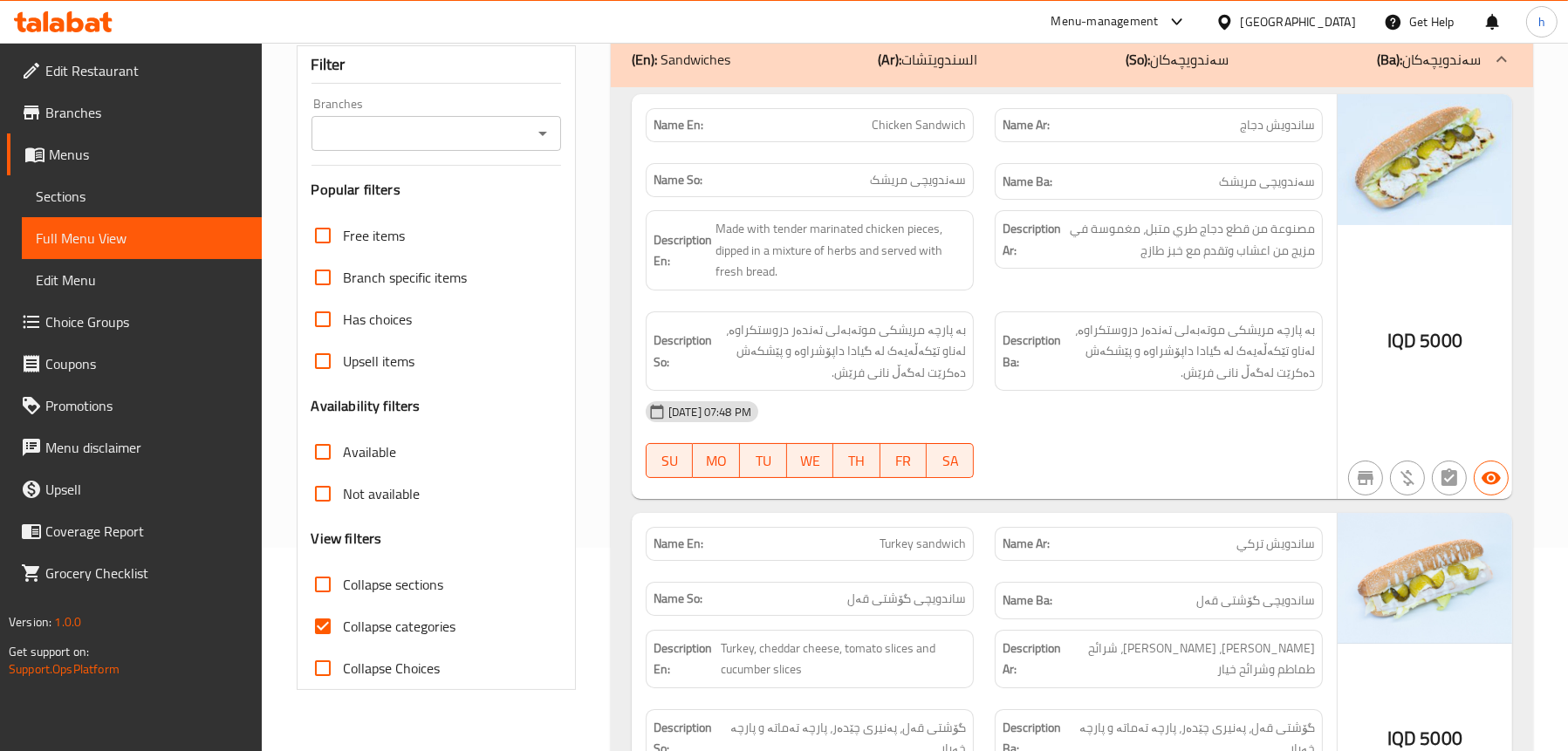
scroll to position [175, 0]
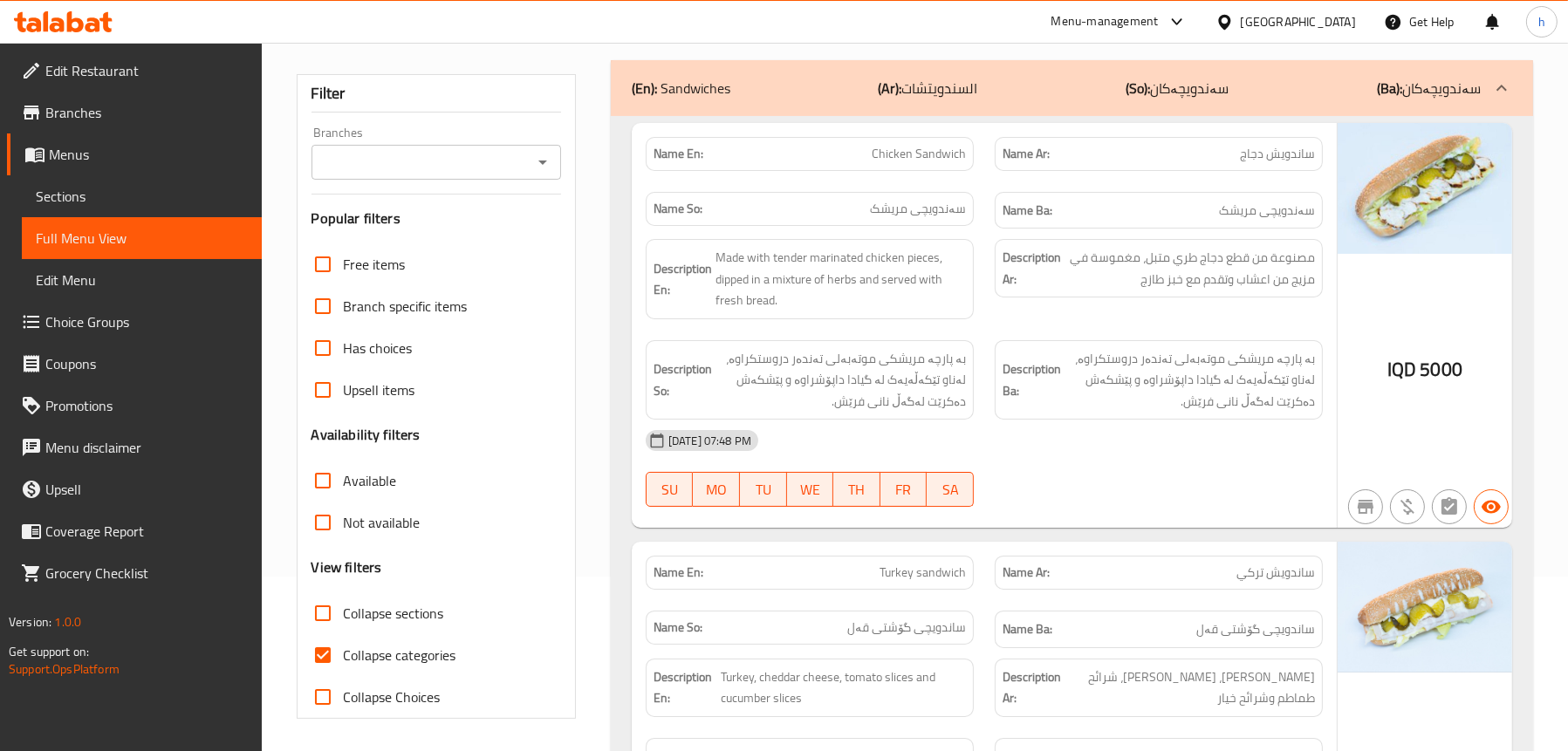
click at [539, 170] on icon "Open" at bounding box center [543, 162] width 21 height 21
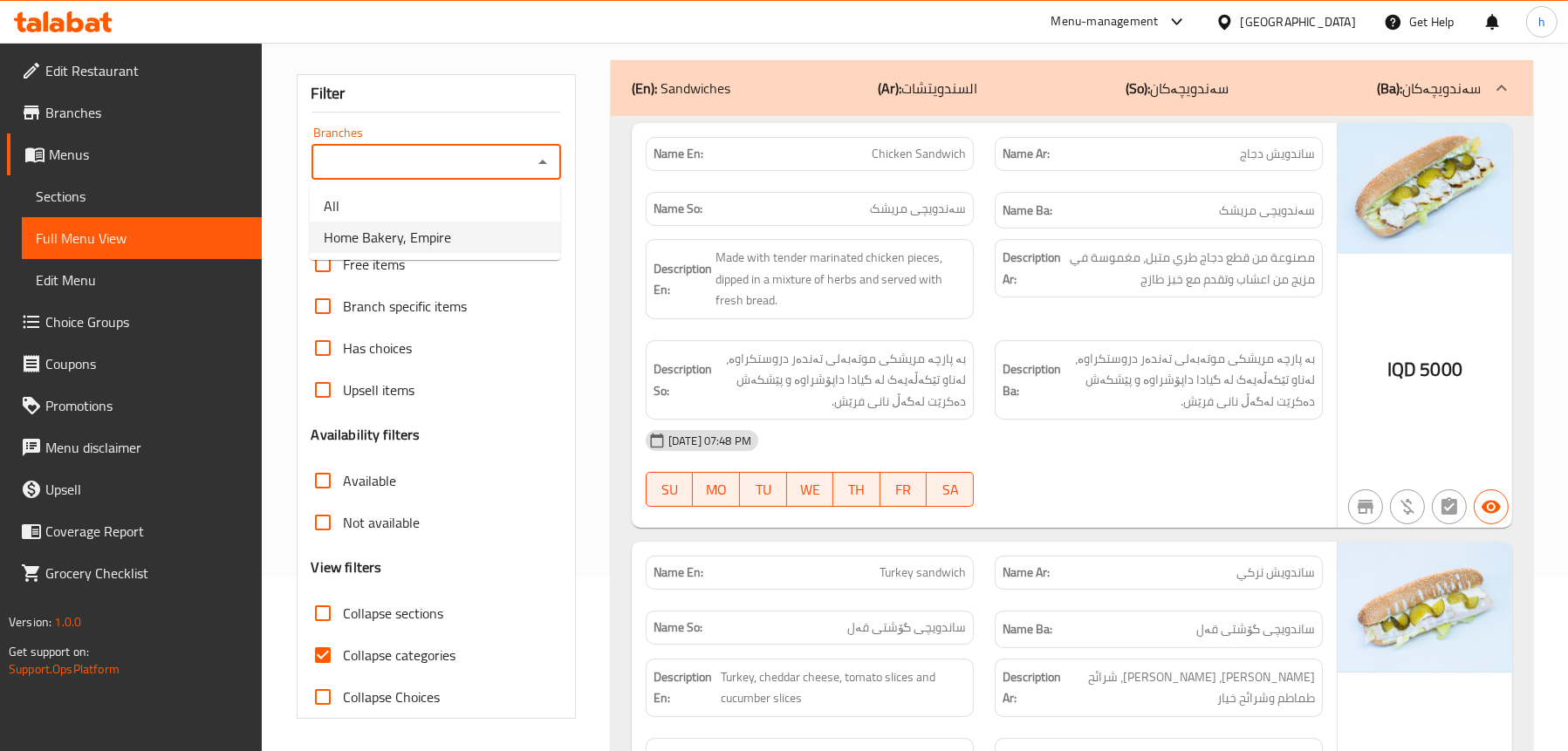
click at [456, 233] on li "Home Bakery, Empire" at bounding box center [434, 237] width 250 height 32
type input "Home Bakery, Empire"
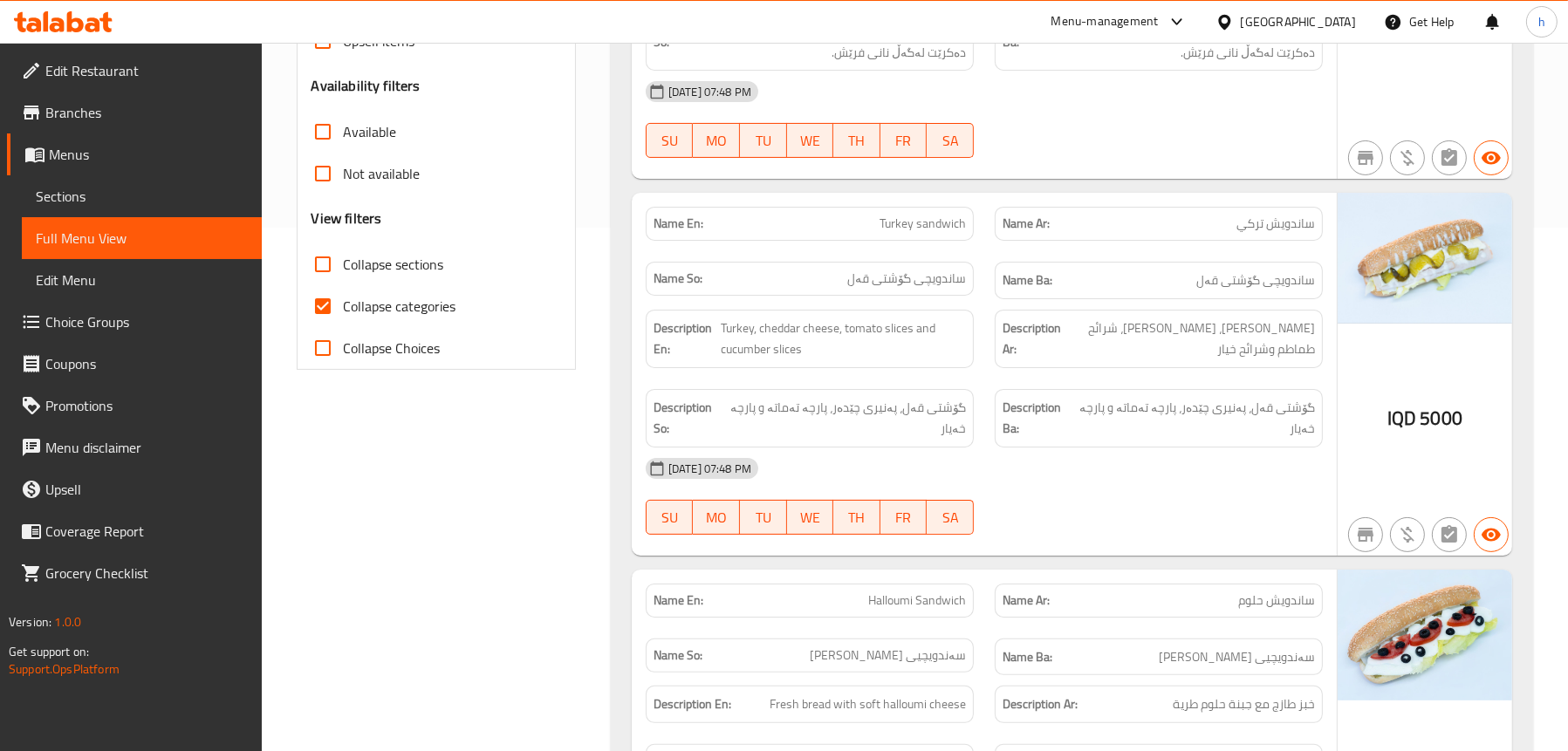
click at [91, 191] on span "Sections" at bounding box center [142, 196] width 212 height 21
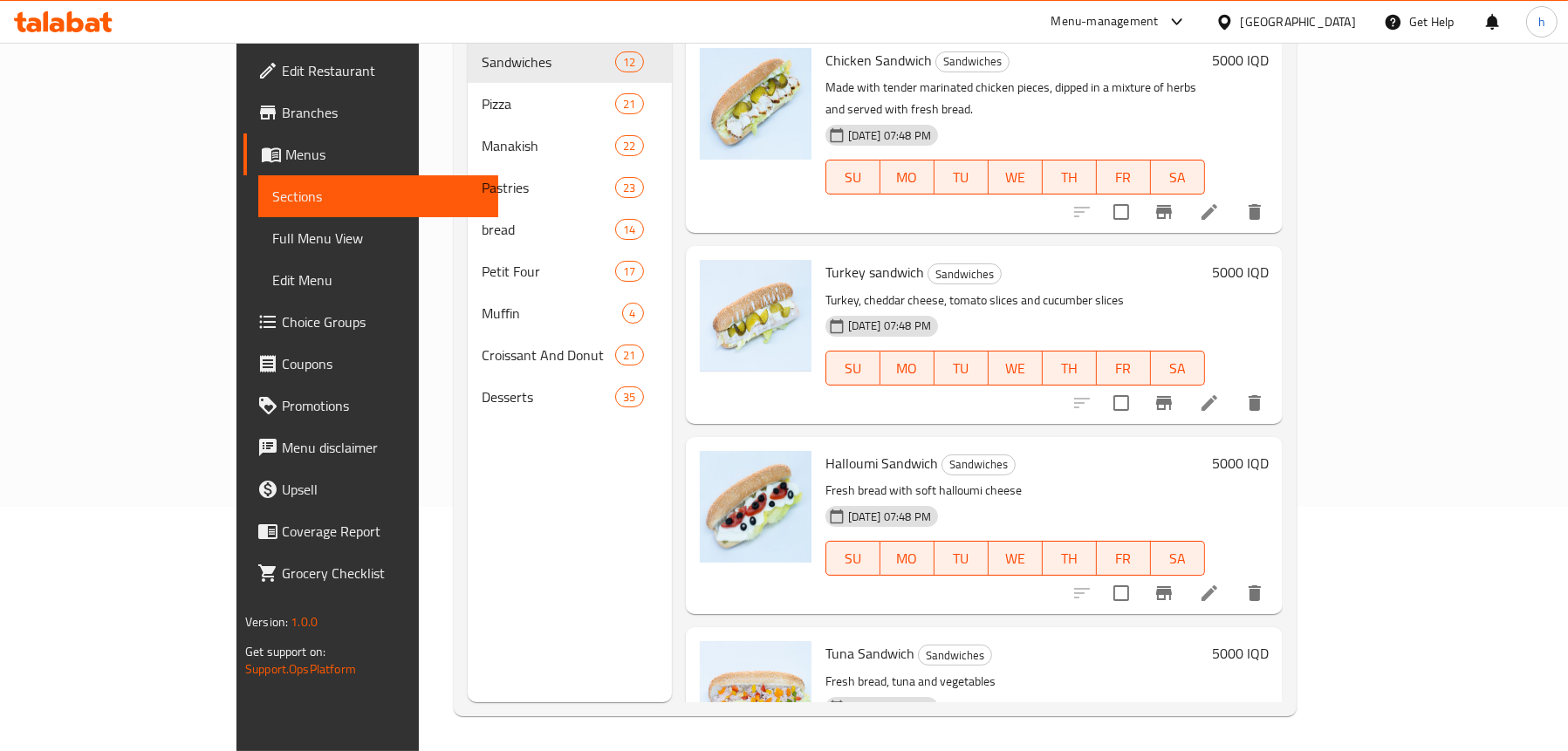
scroll to position [245, 0]
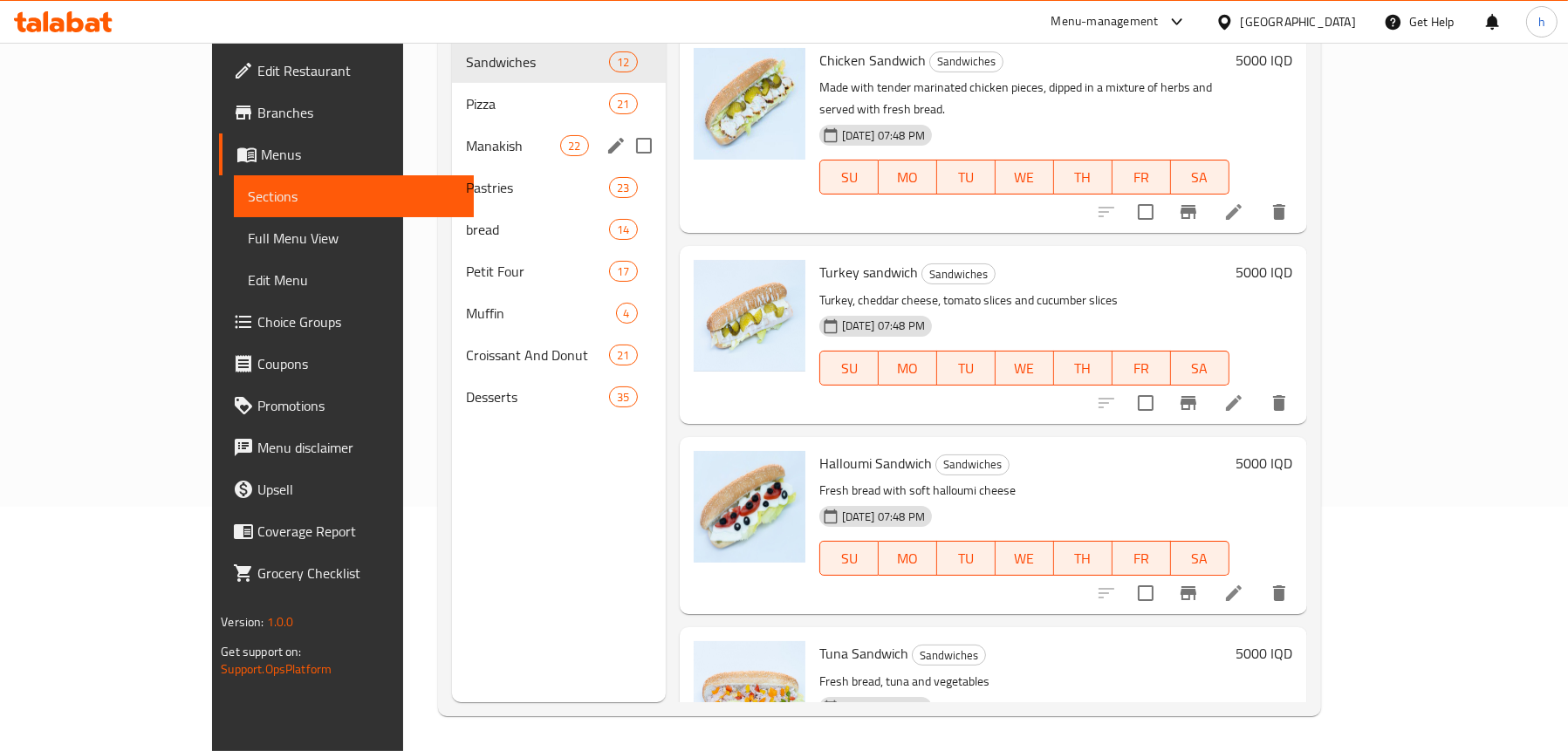
click at [452, 125] on div "Manakish 22" at bounding box center [558, 146] width 214 height 42
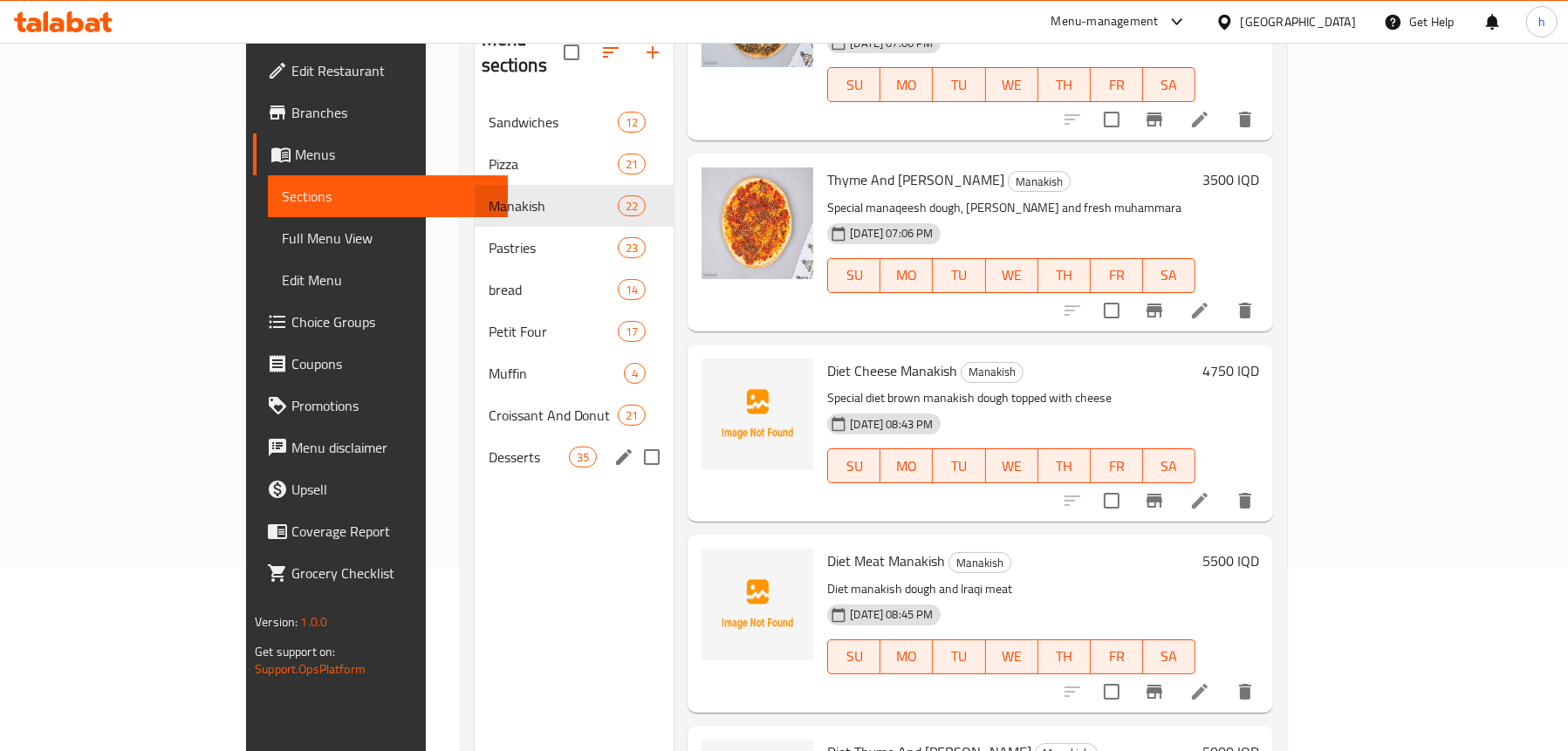
scroll to position [70, 0]
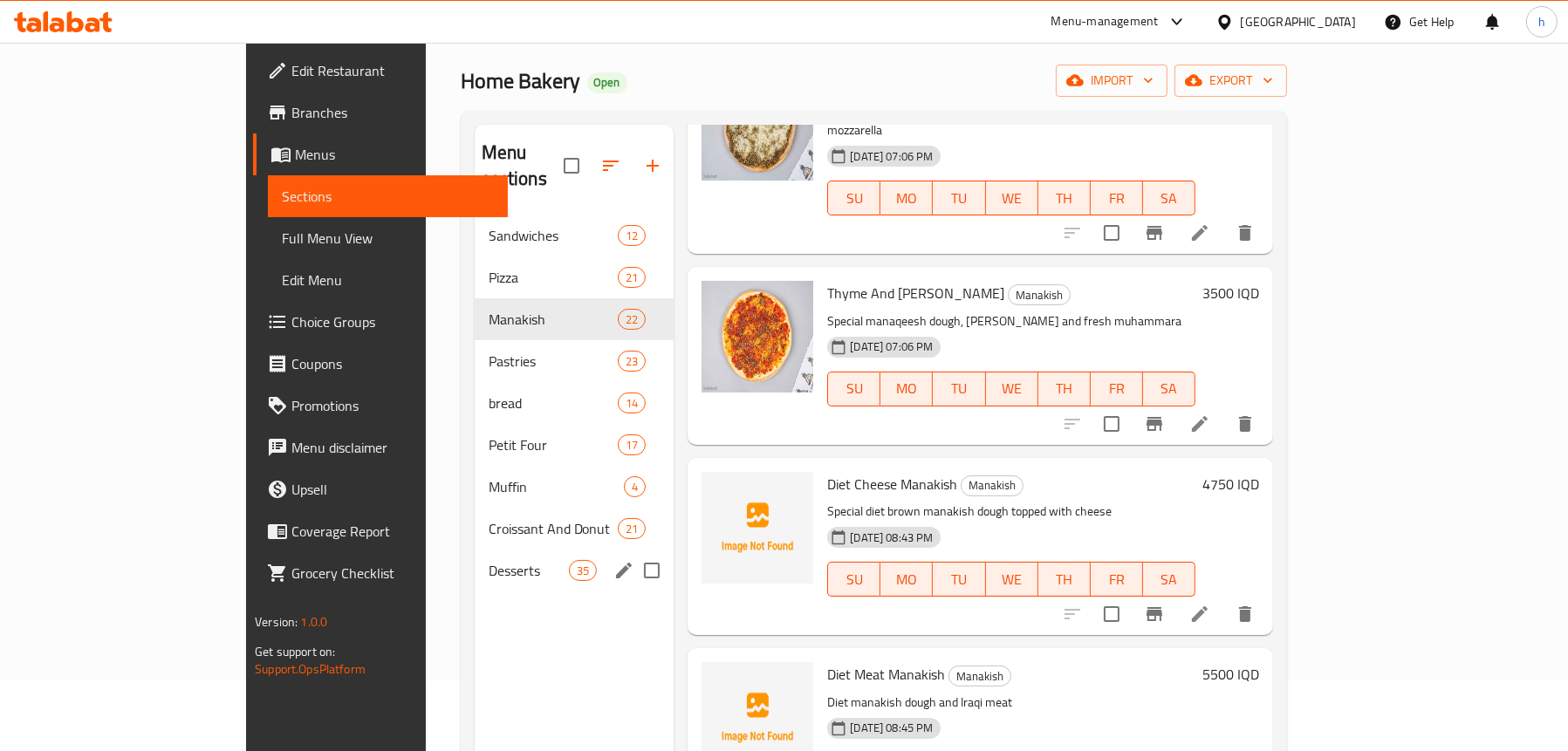
click at [475, 554] on div "Desserts 35" at bounding box center [574, 571] width 200 height 42
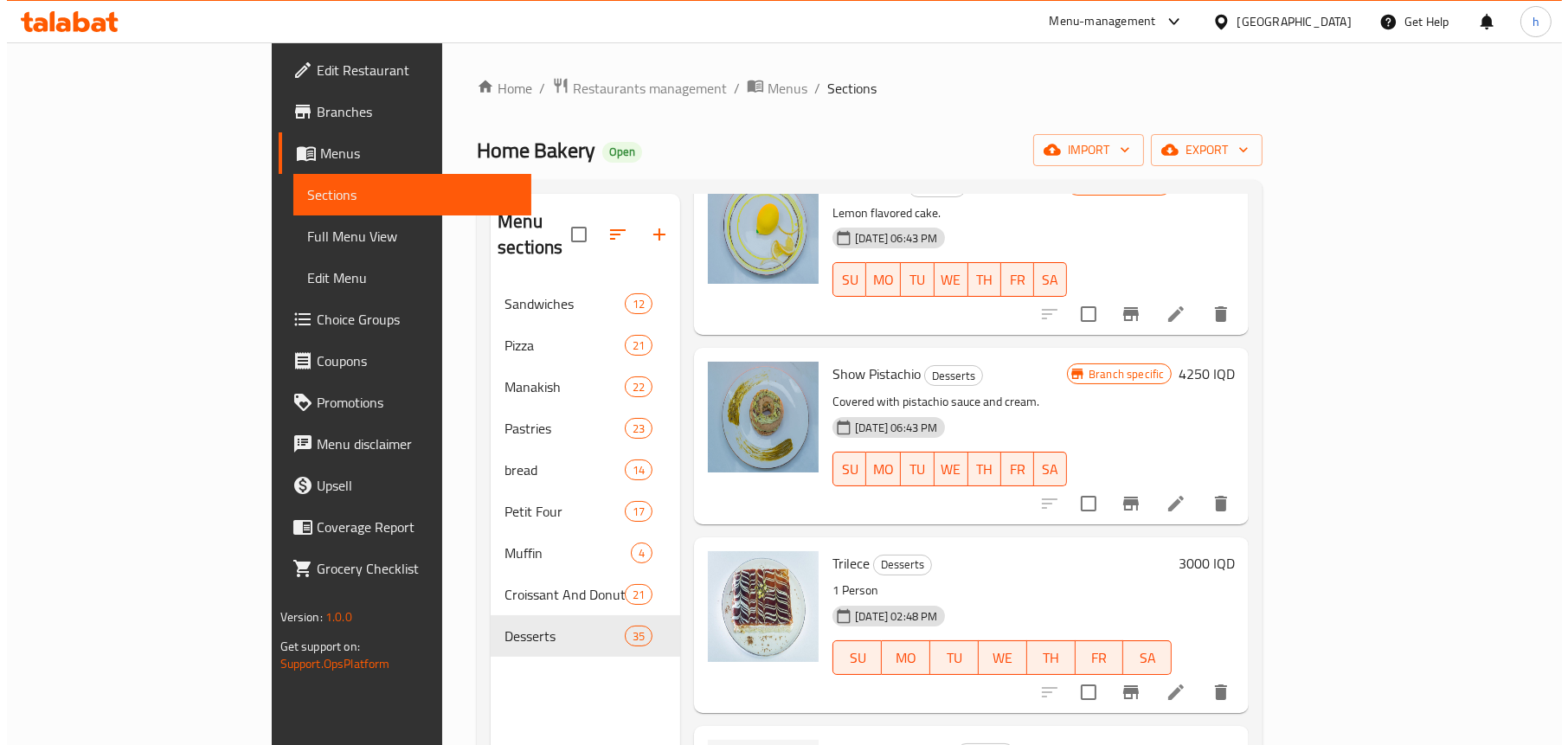
scroll to position [5383, 0]
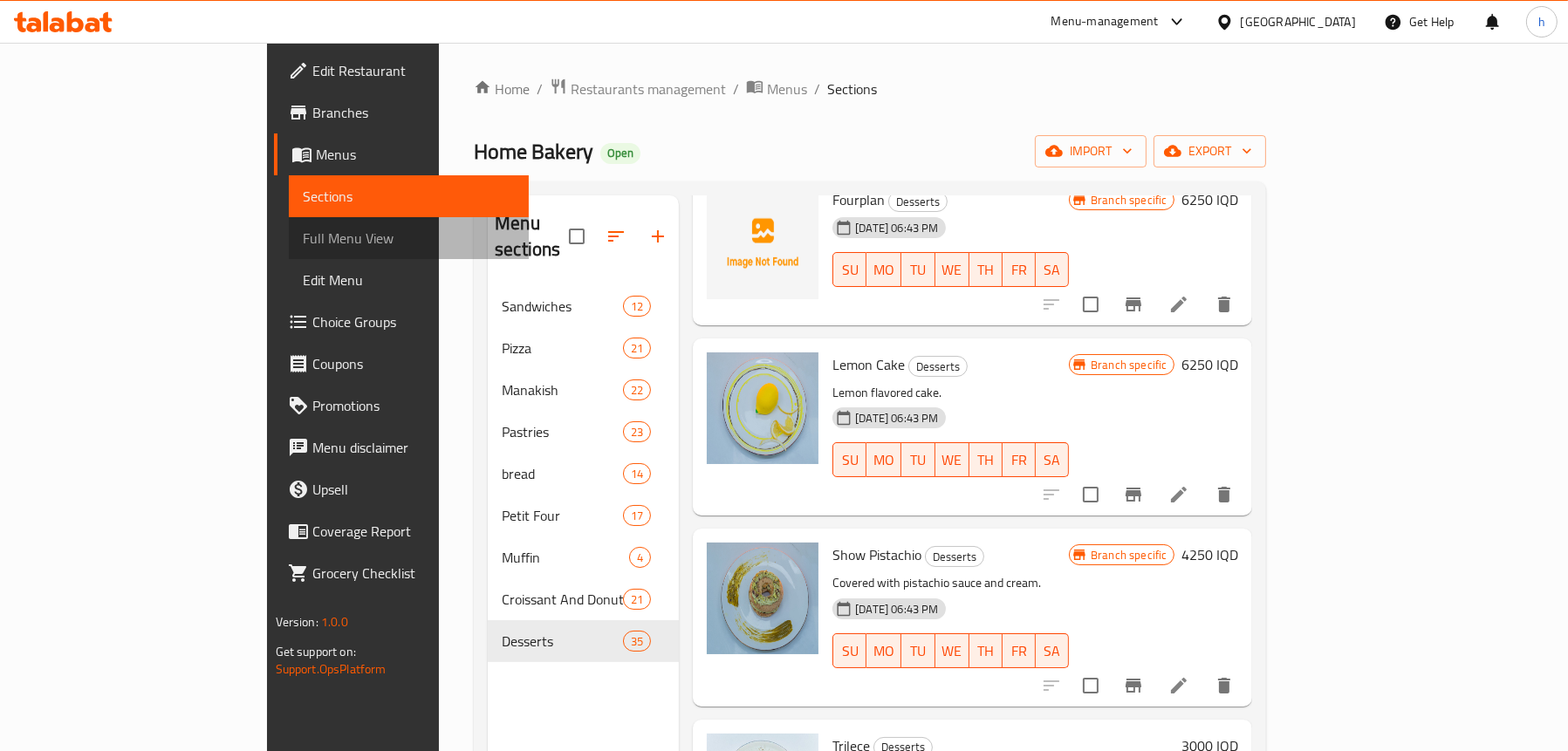
click at [289, 223] on link "Full Menu View" at bounding box center [409, 238] width 240 height 42
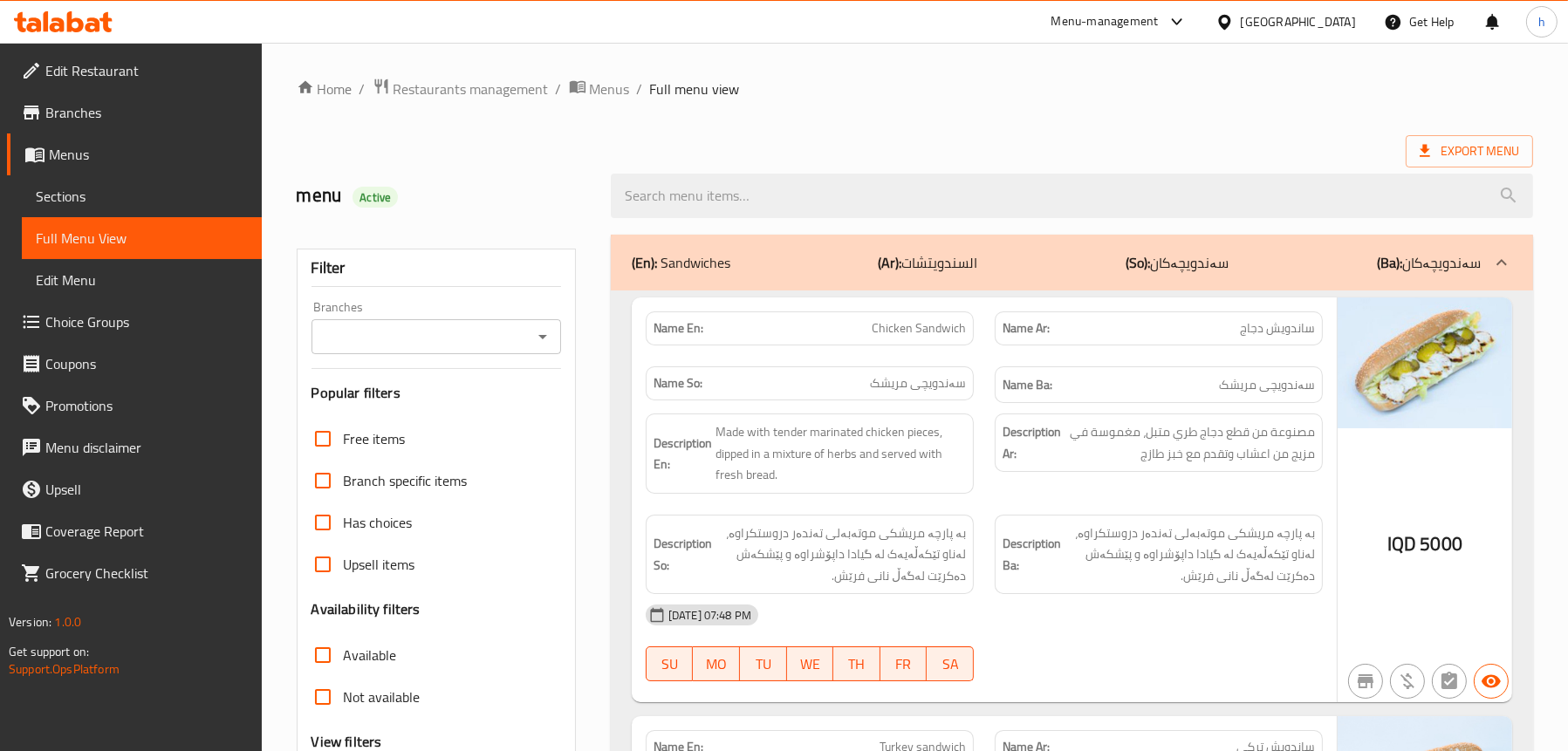
click at [541, 347] on button "Open" at bounding box center [543, 336] width 25 height 25
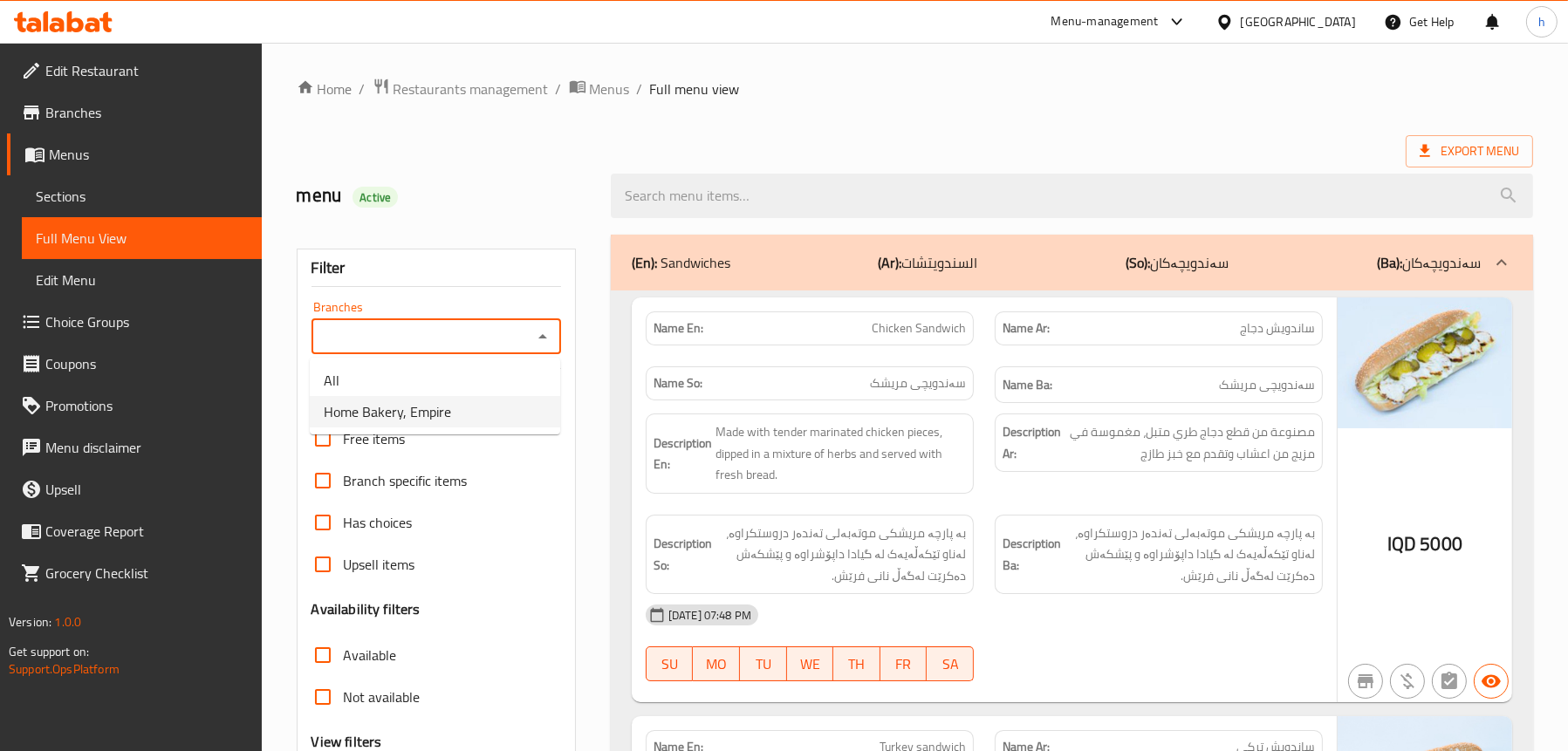
click at [477, 408] on li "Home Bakery, Empire" at bounding box center [434, 412] width 250 height 32
type input "Home Bakery, Empire"
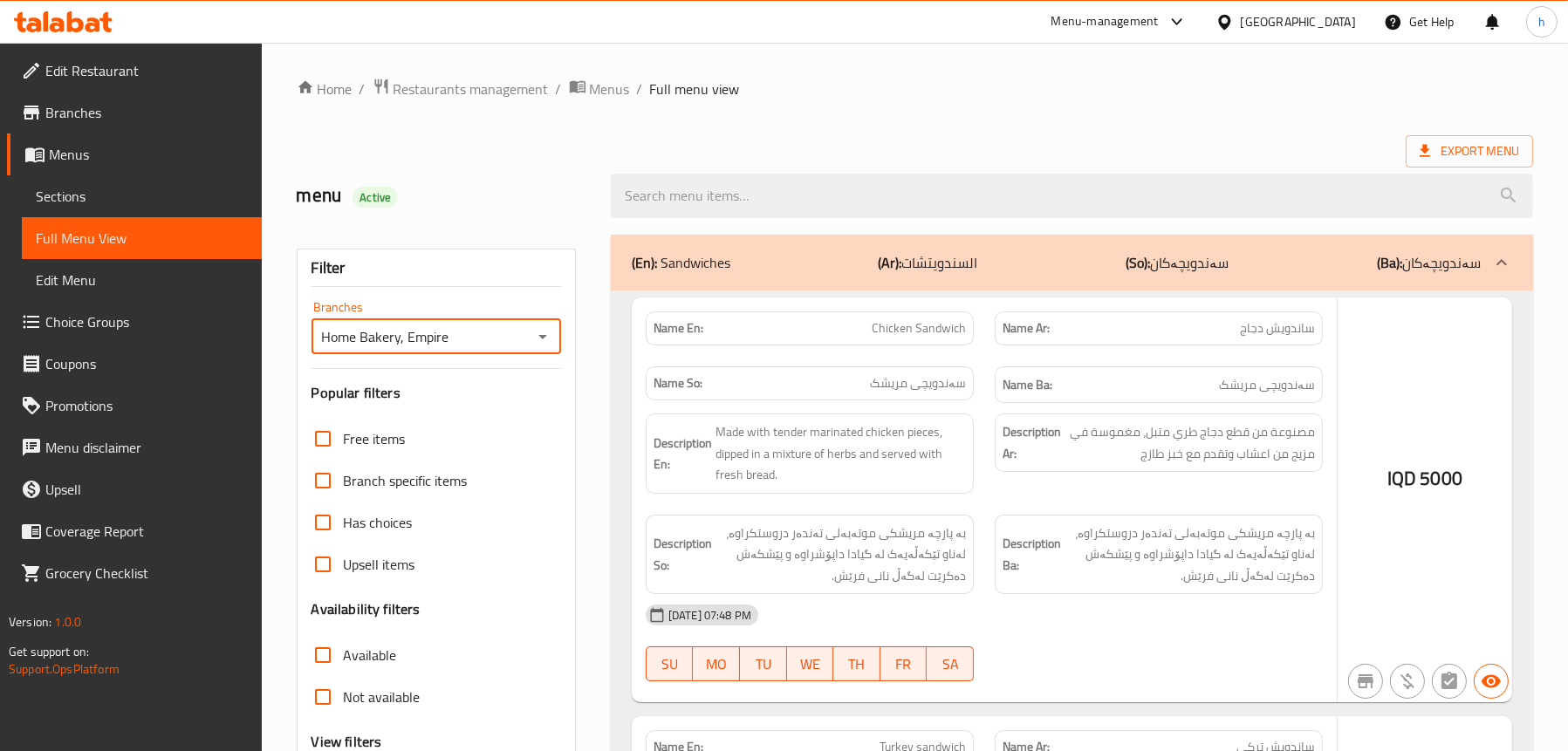
click at [863, 198] on div at bounding box center [784, 375] width 1568 height 751
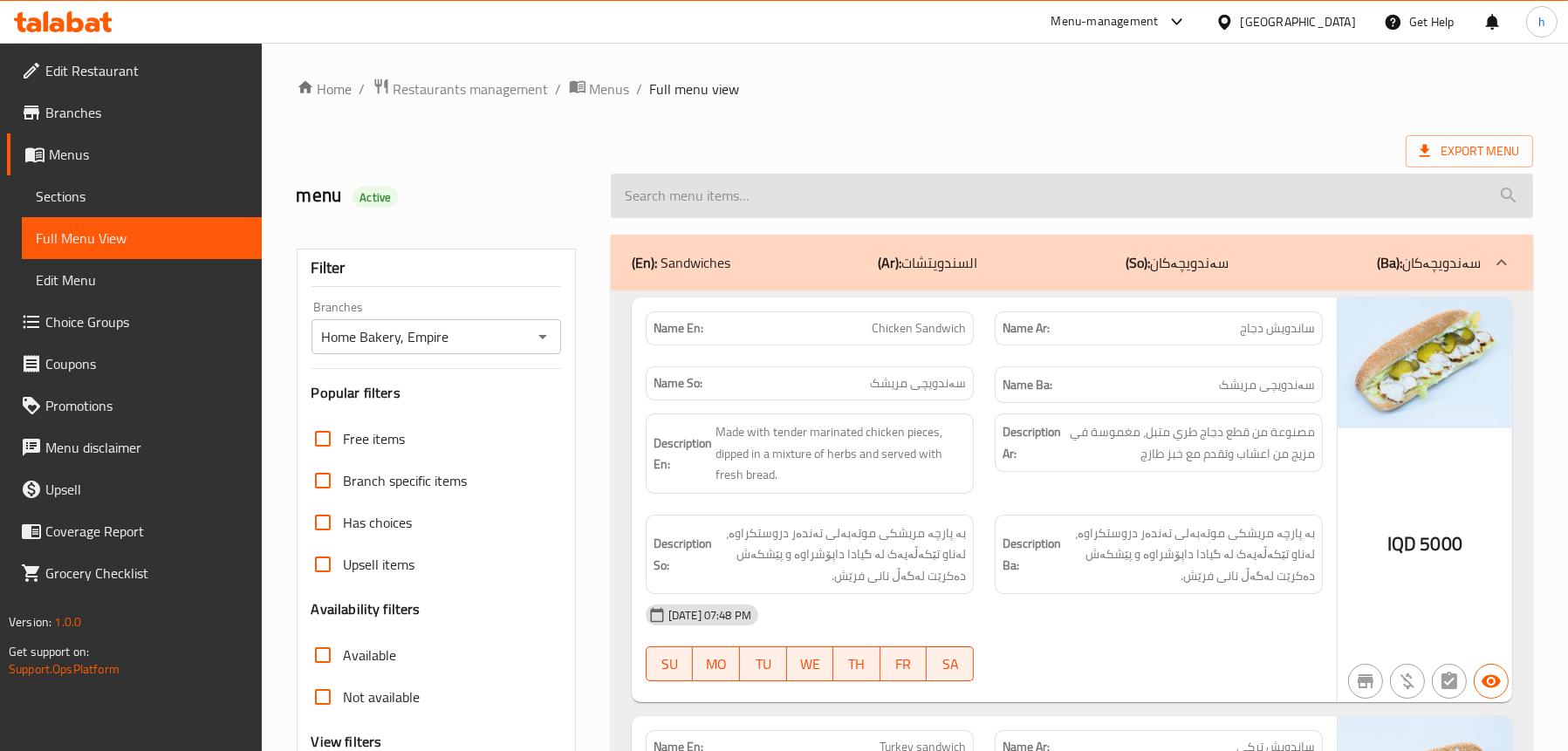
click at [854, 192] on input "search" at bounding box center [1071, 196] width 922 height 45
click at [926, 199] on input "search" at bounding box center [1071, 196] width 922 height 45
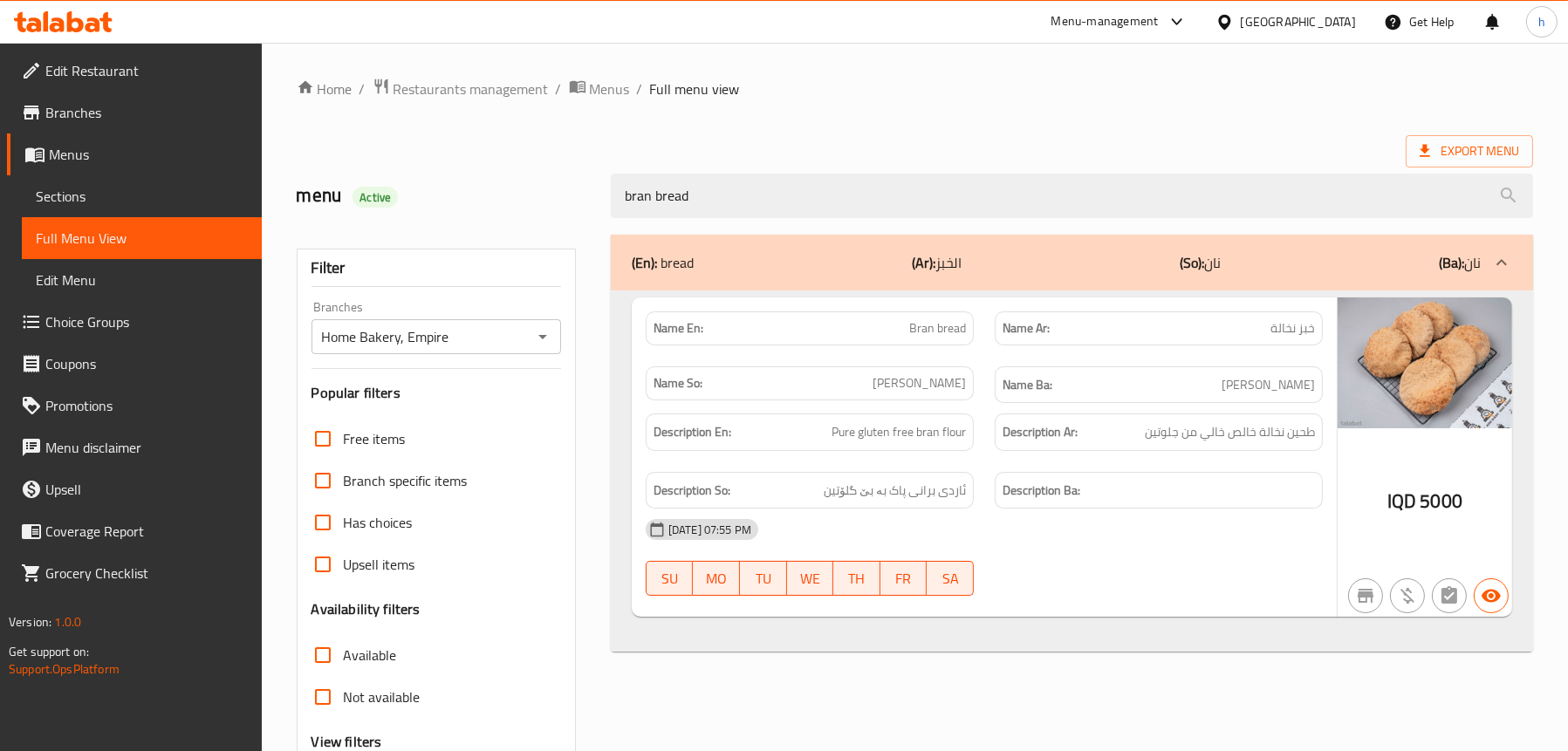
type input "bran bread"
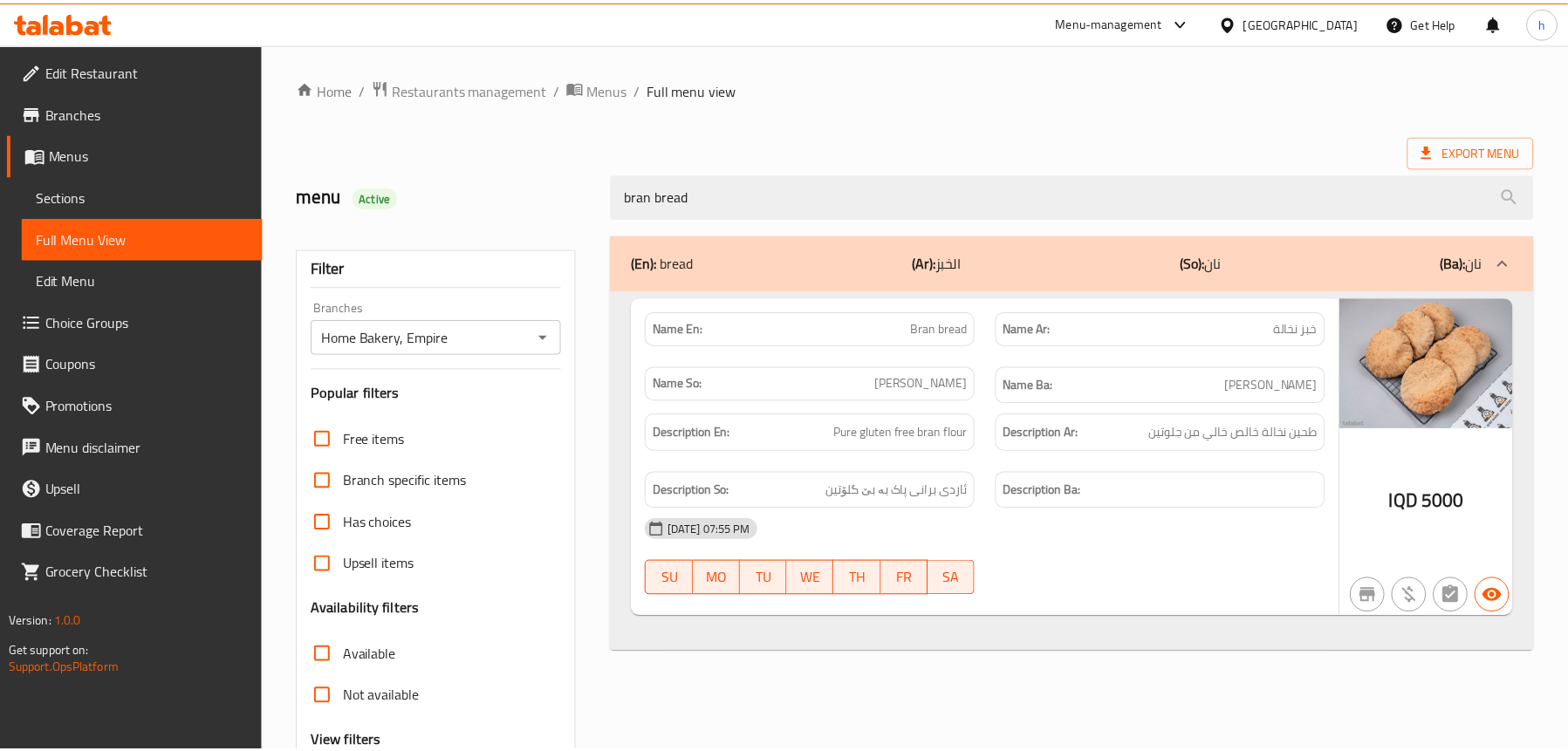
scroll to position [177, 0]
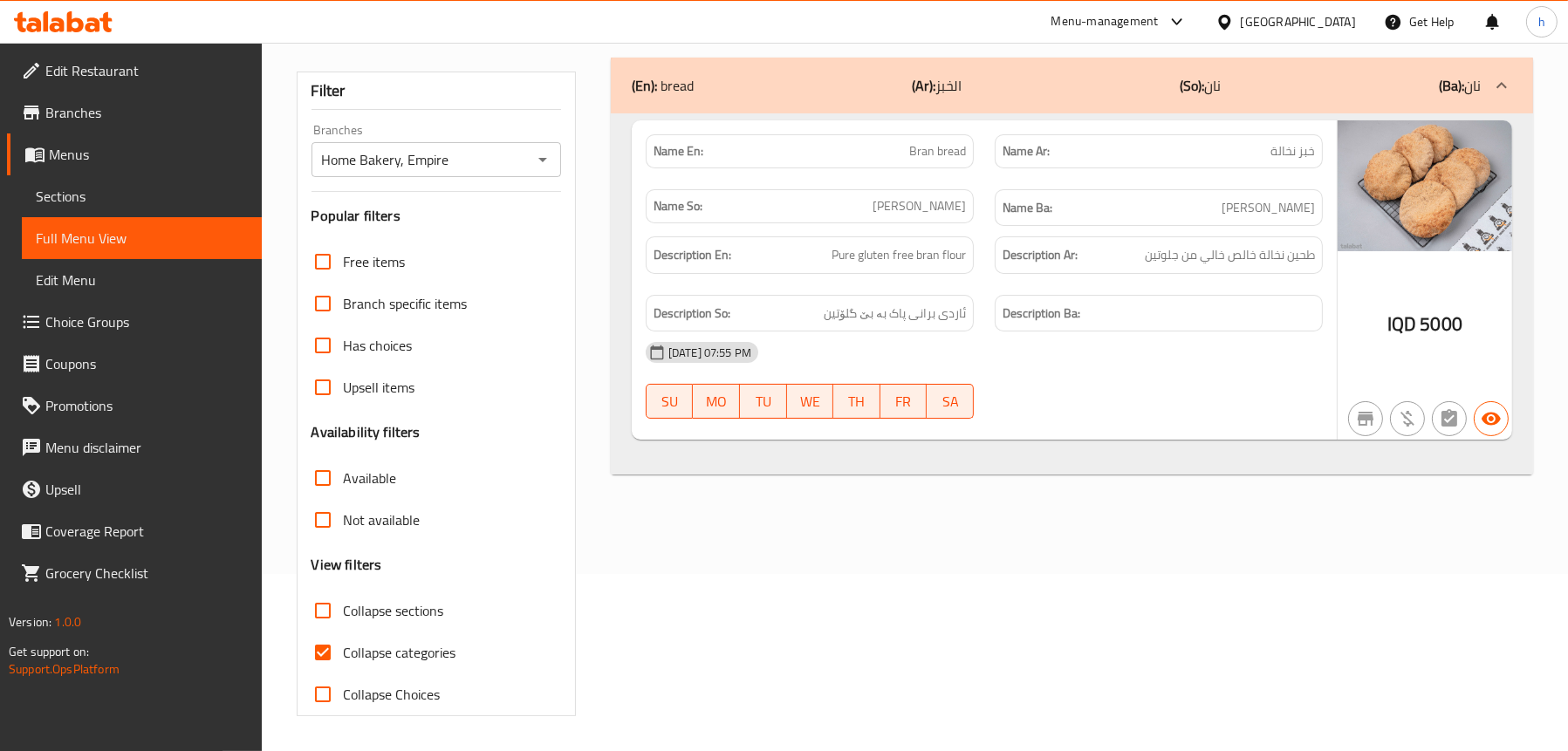
click at [102, 206] on span "Sections" at bounding box center [142, 196] width 212 height 21
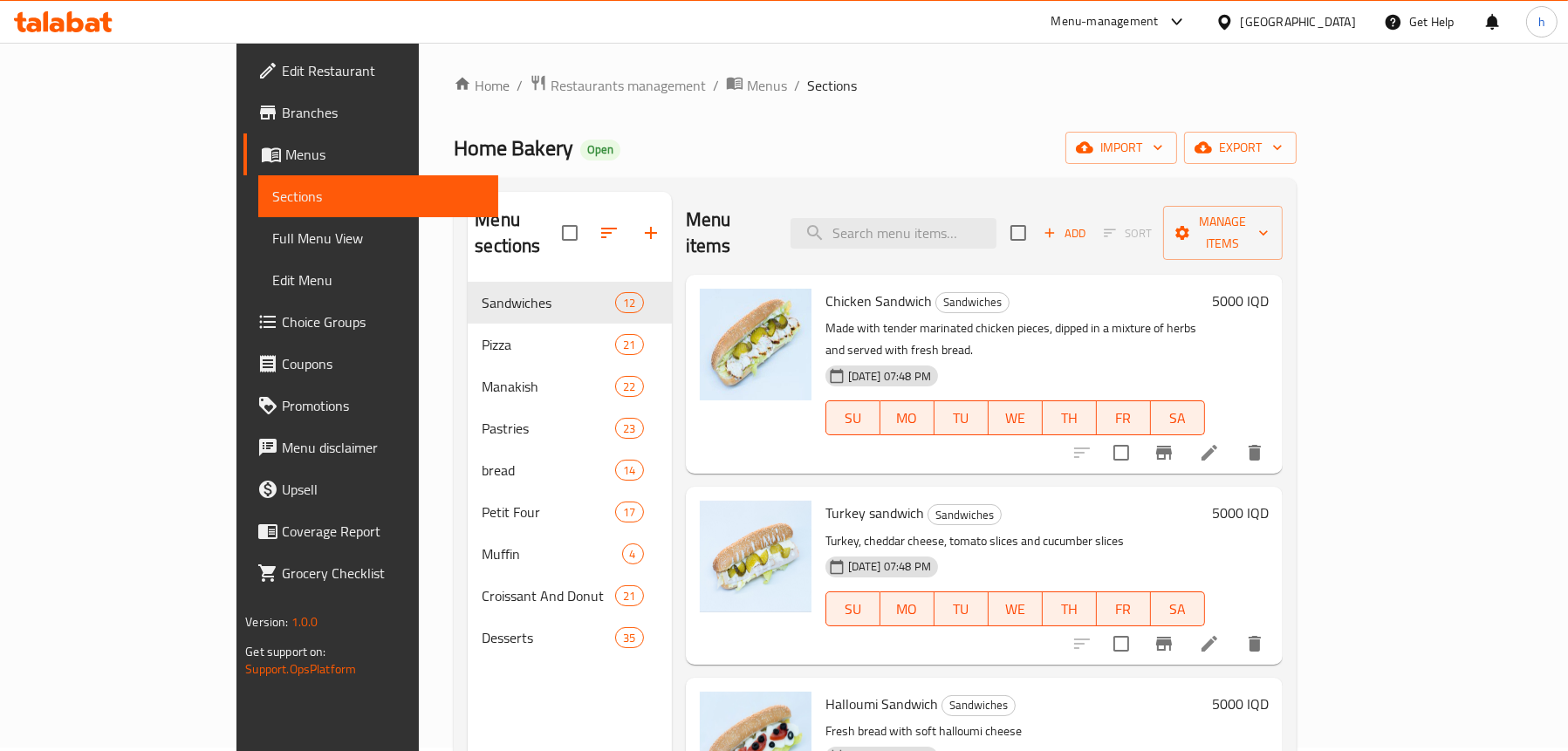
scroll to position [3, 0]
click at [928, 221] on input "search" at bounding box center [894, 234] width 206 height 31
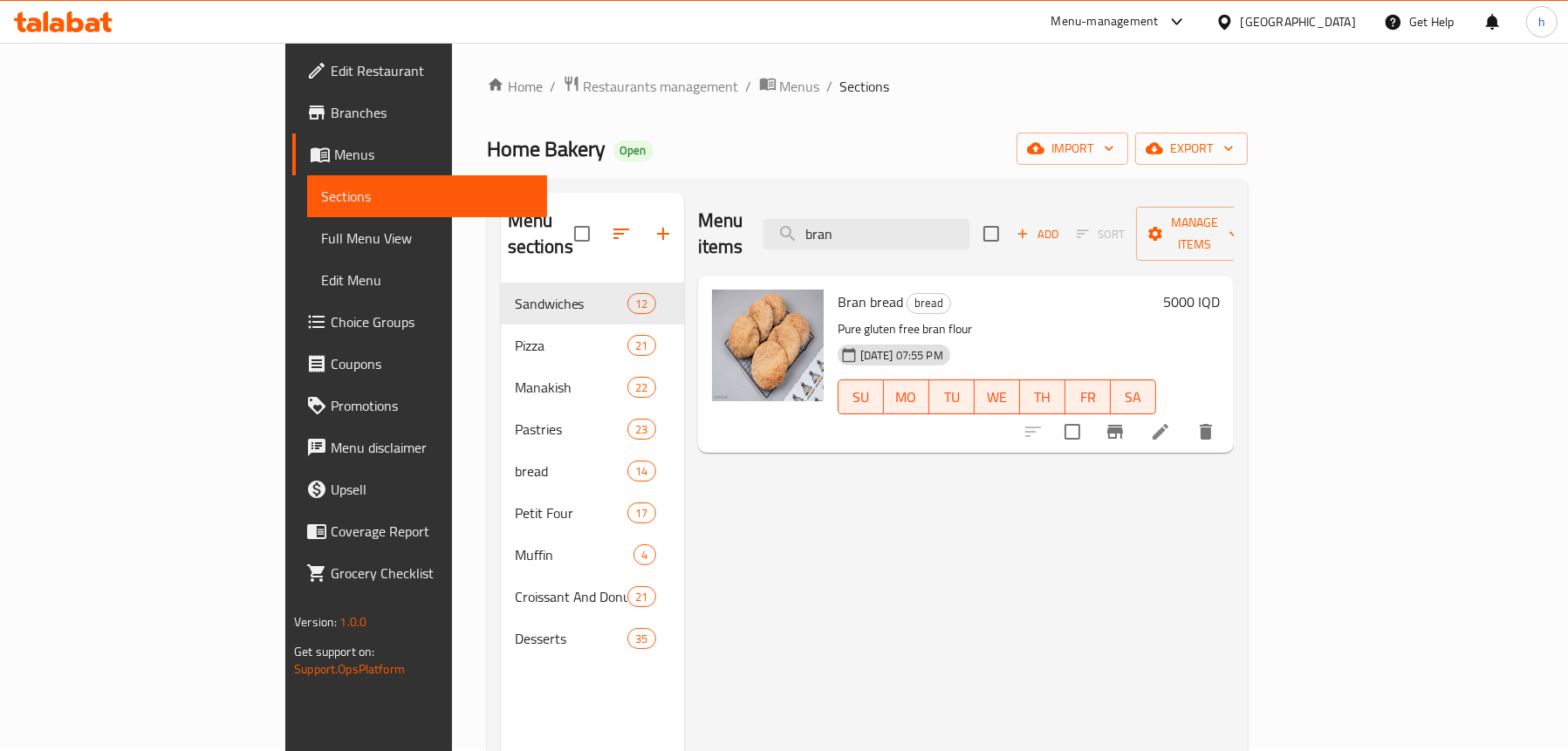
type input "bran"
click at [1171, 422] on icon at bounding box center [1161, 432] width 21 height 21
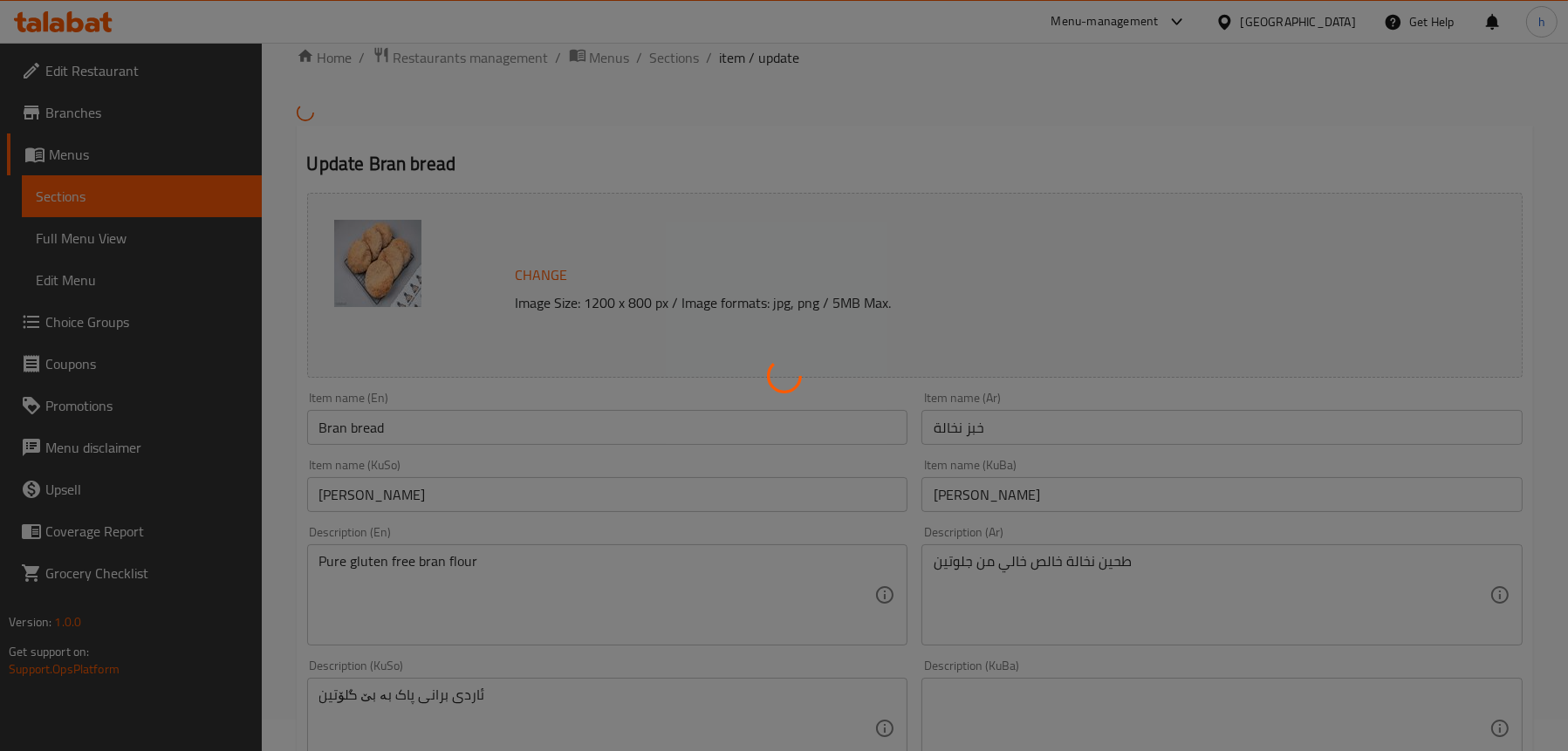
scroll to position [87, 0]
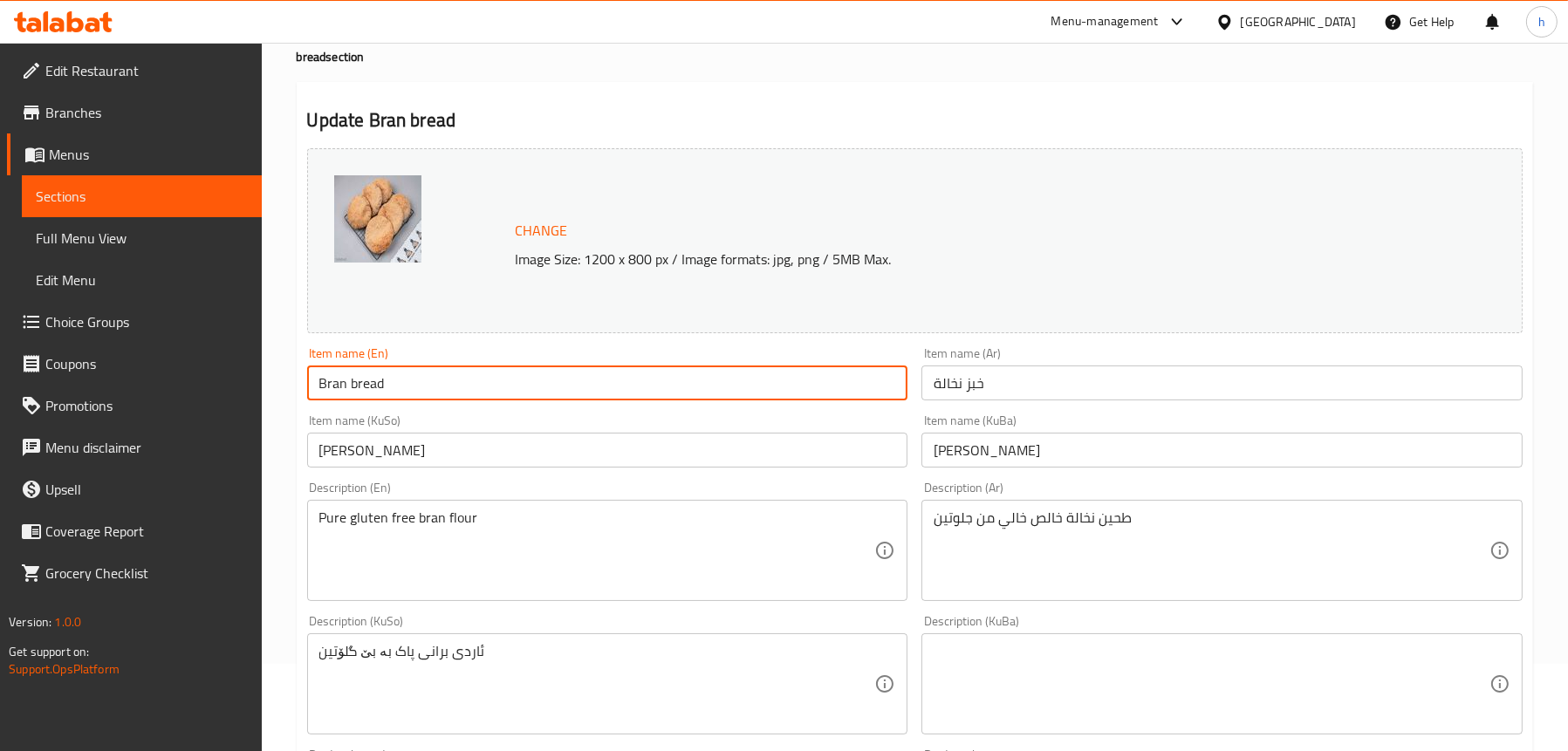
click at [358, 388] on input "Bran bread" at bounding box center [607, 383] width 601 height 35
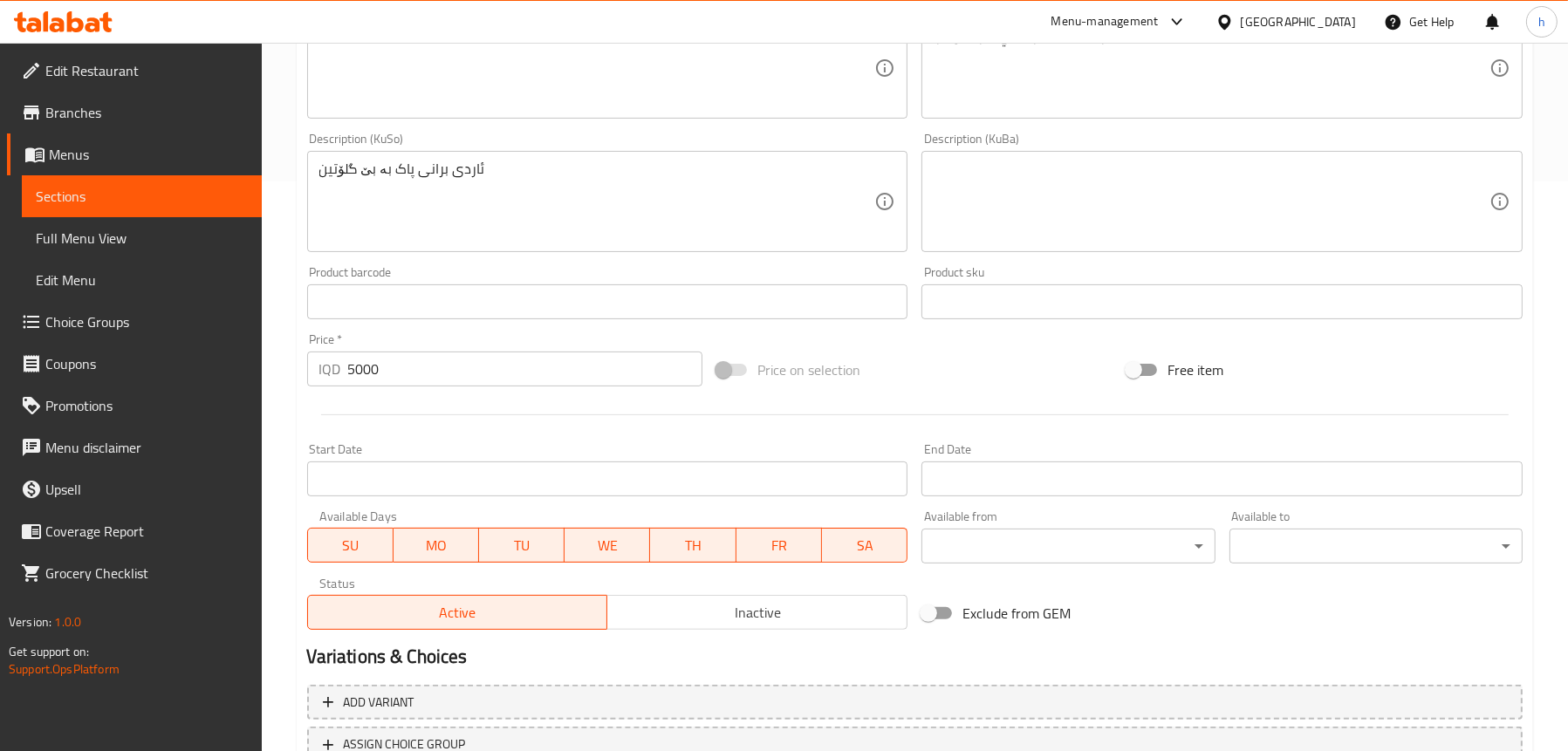
scroll to position [707, 0]
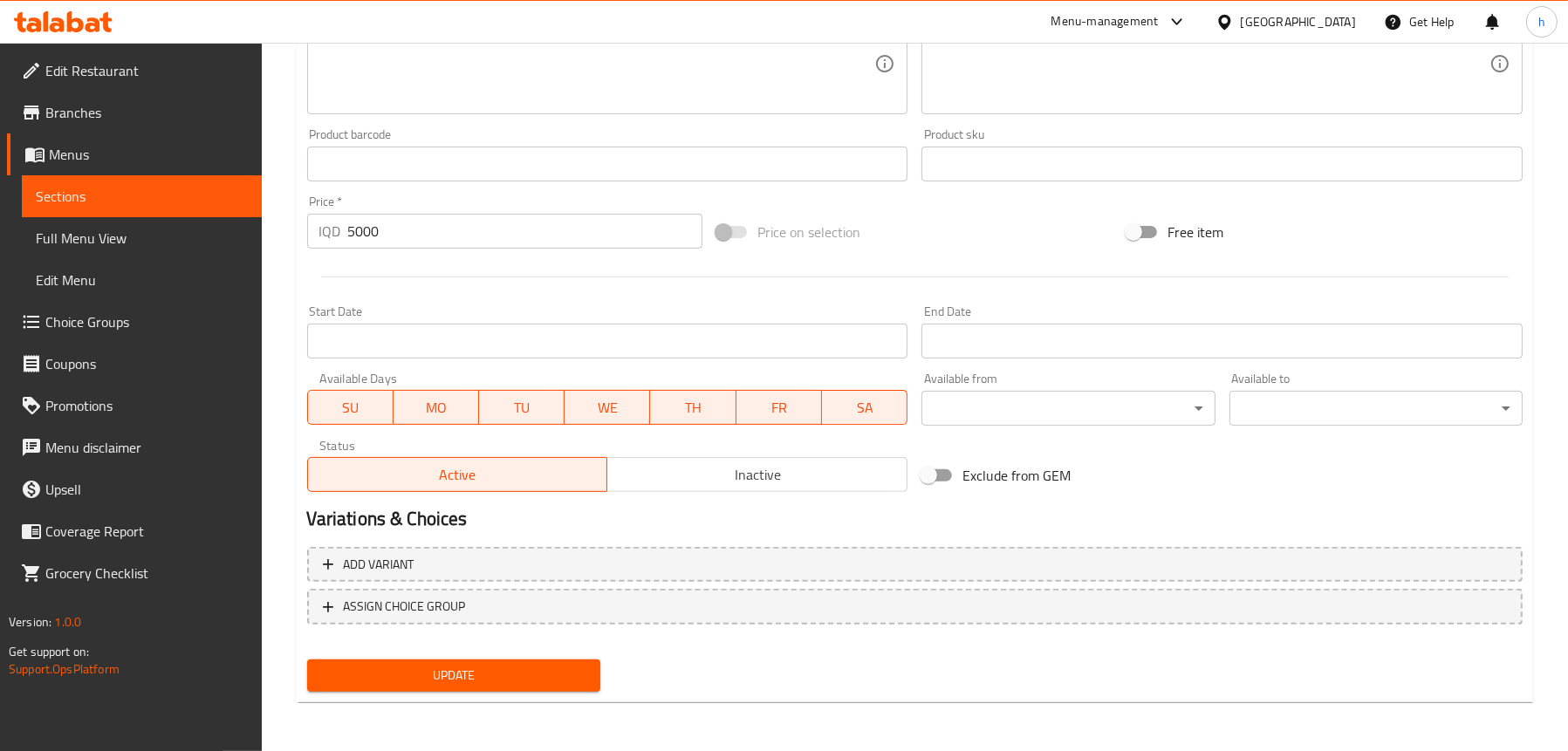
type input "Bran Bread"
click at [461, 672] on span "Update" at bounding box center [454, 675] width 265 height 22
click at [195, 217] on link "Full Menu View" at bounding box center [142, 238] width 240 height 42
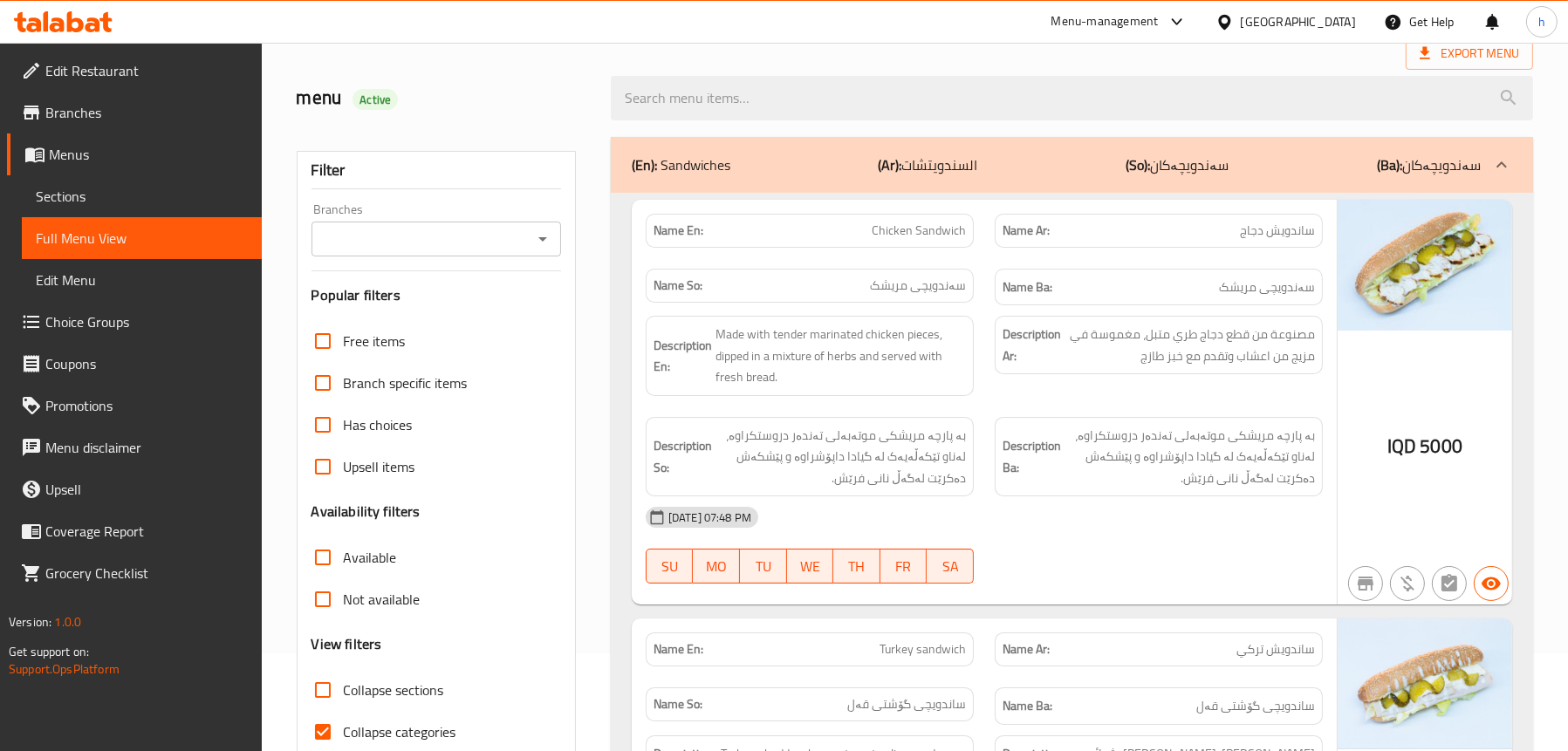
scroll to position [97, 0]
click at [550, 243] on icon "Open" at bounding box center [543, 240] width 21 height 21
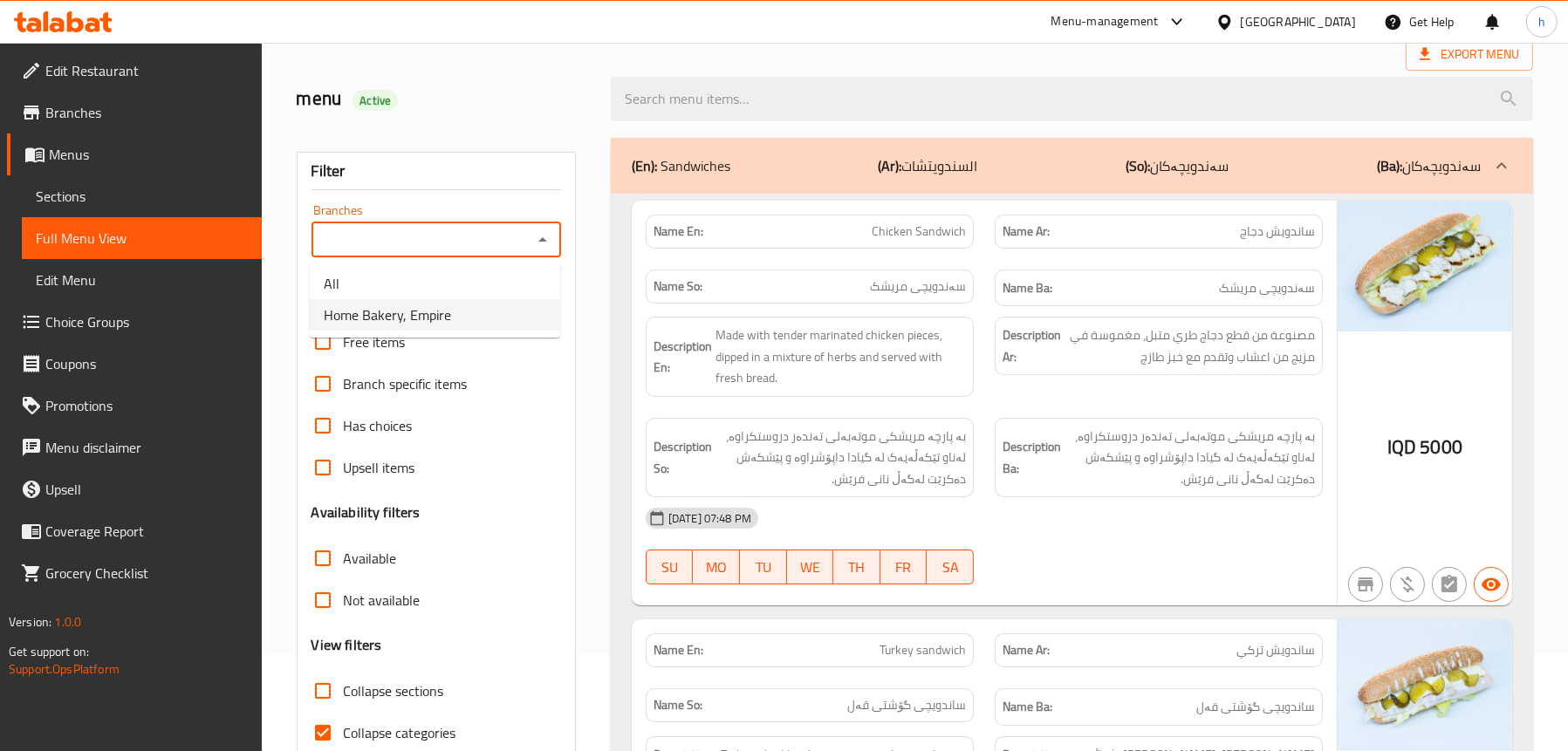
click at [465, 304] on li "Home Bakery, Empire" at bounding box center [434, 315] width 250 height 32
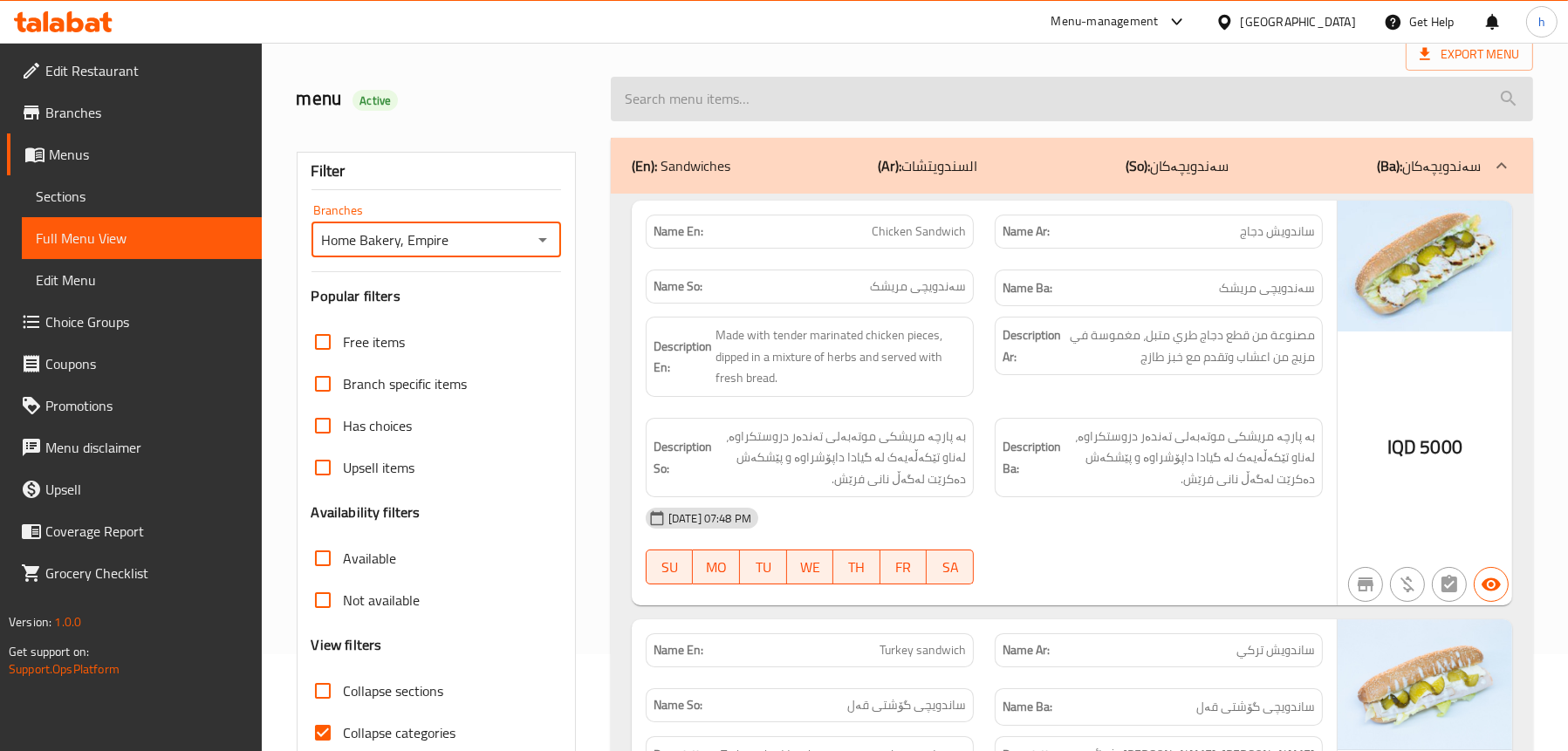
type input "Home Bakery, Empire"
click at [789, 90] on input "search" at bounding box center [1071, 98] width 922 height 45
paste input "gluten"
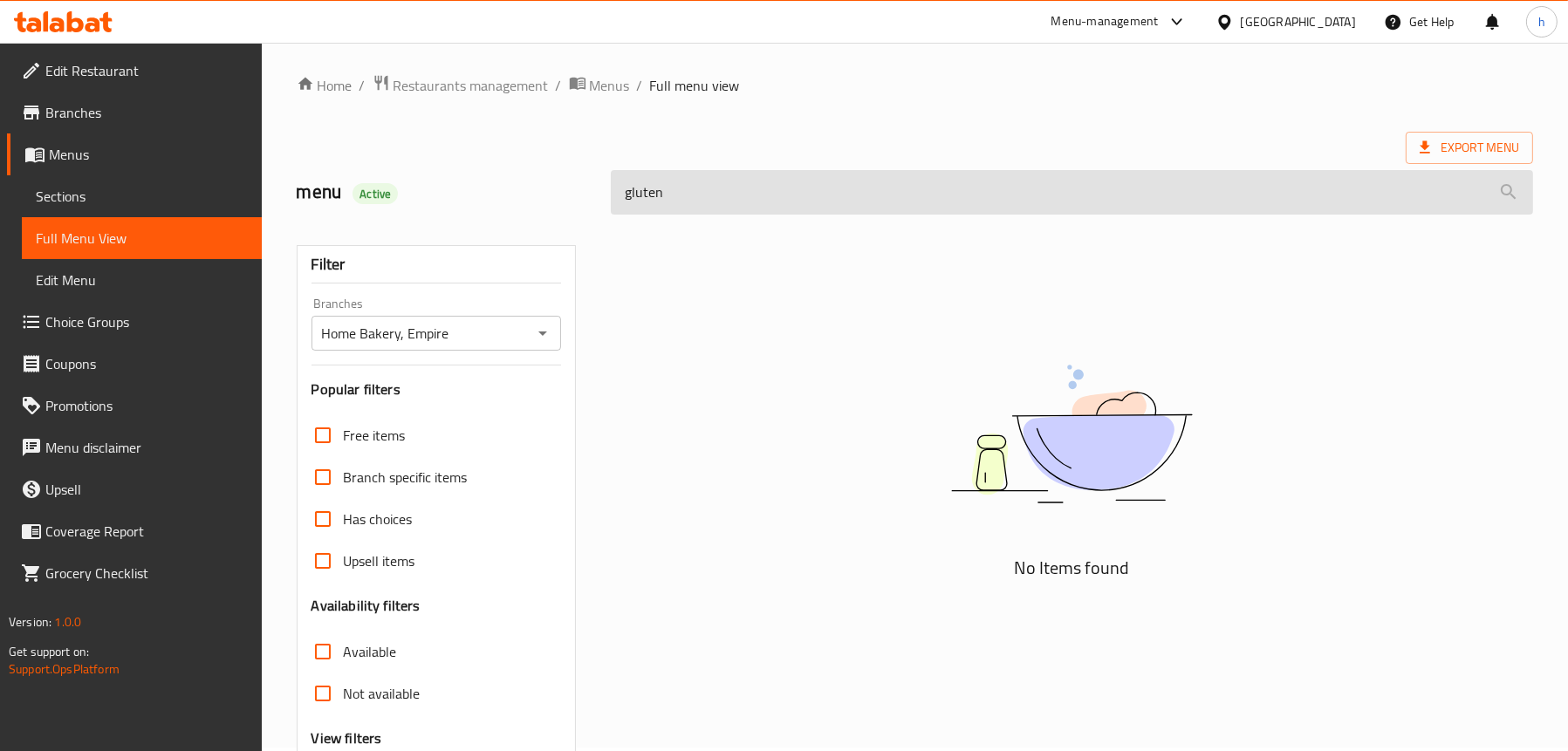
scroll to position [3, 0]
click at [668, 188] on input "gluten" at bounding box center [1071, 193] width 922 height 45
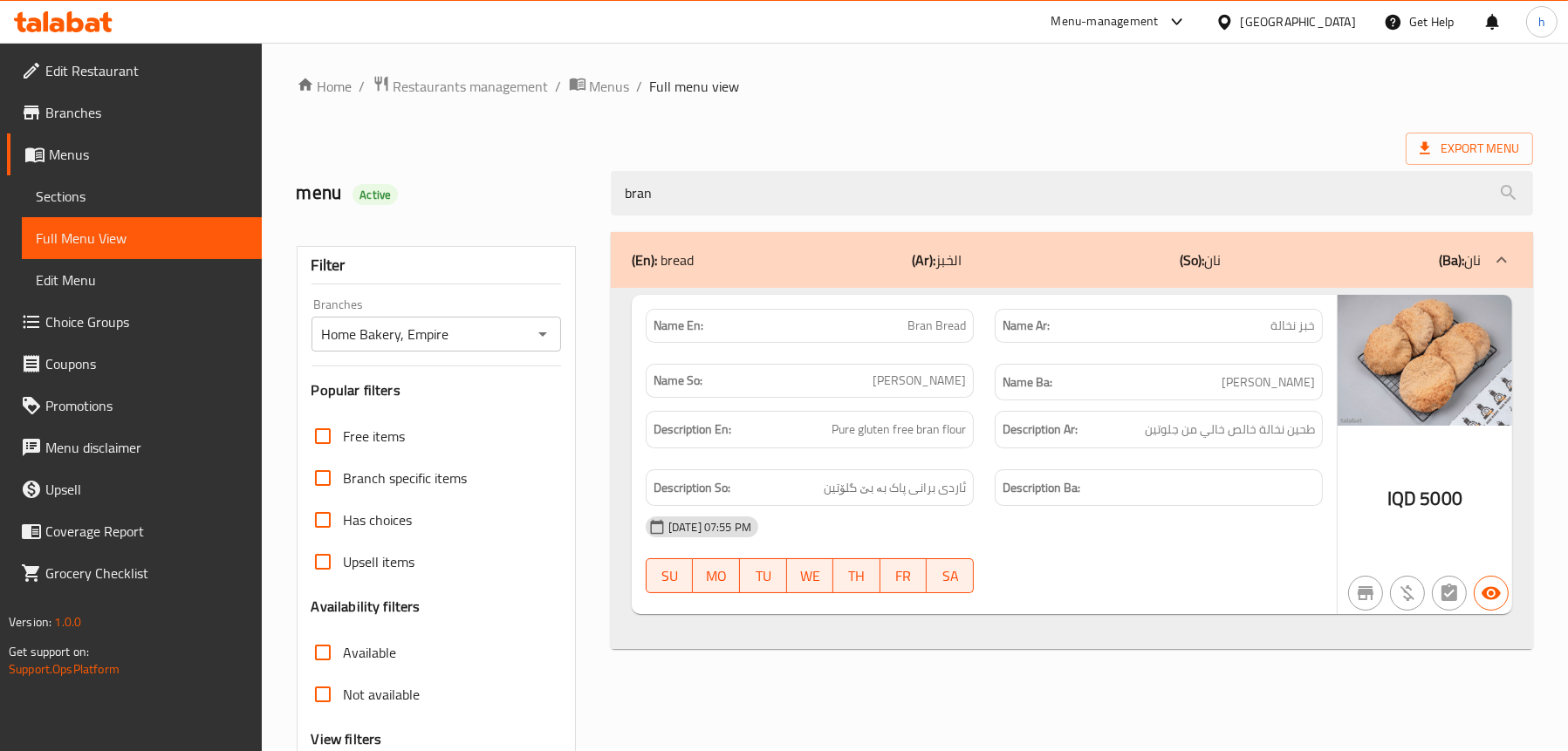
type input "bran"
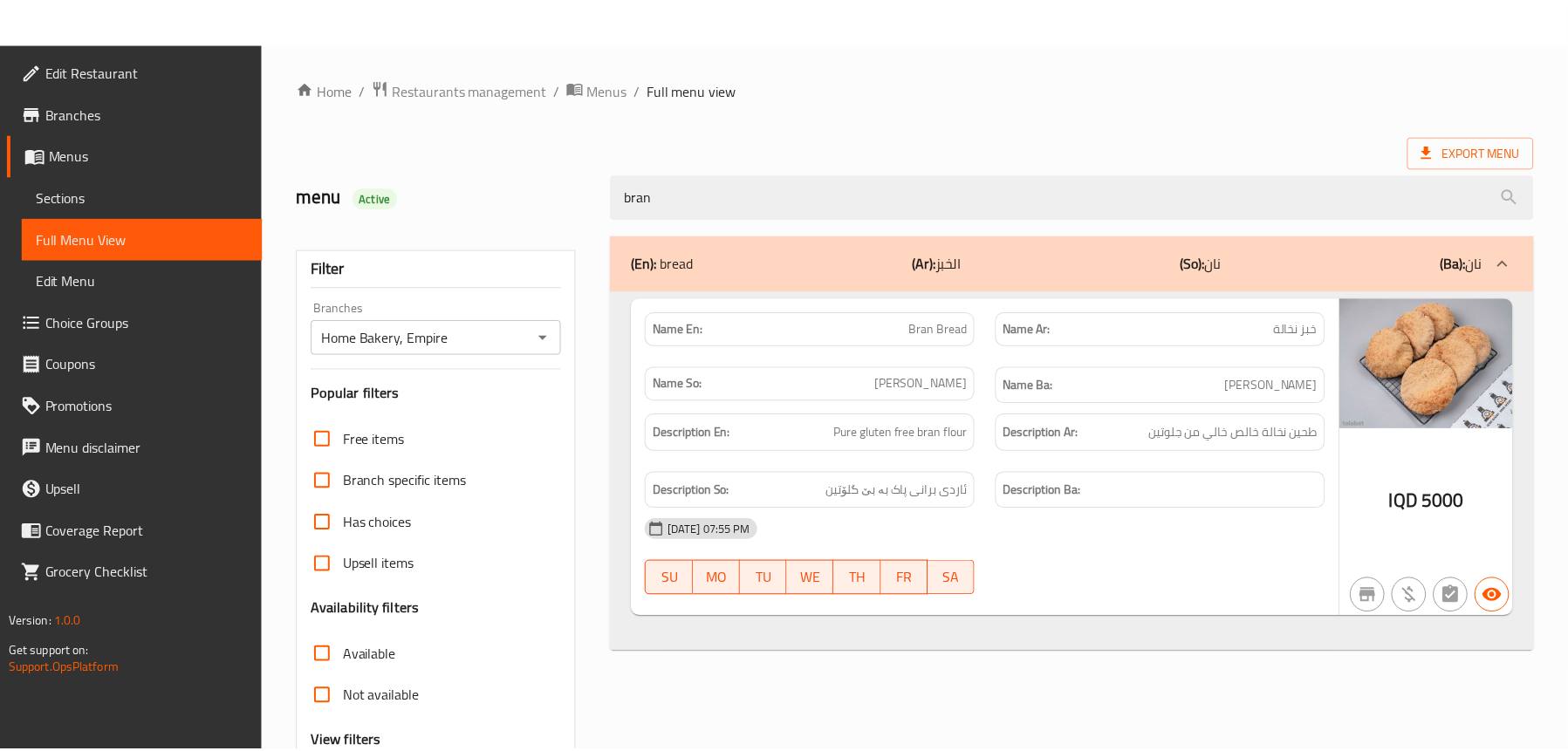
scroll to position [177, 0]
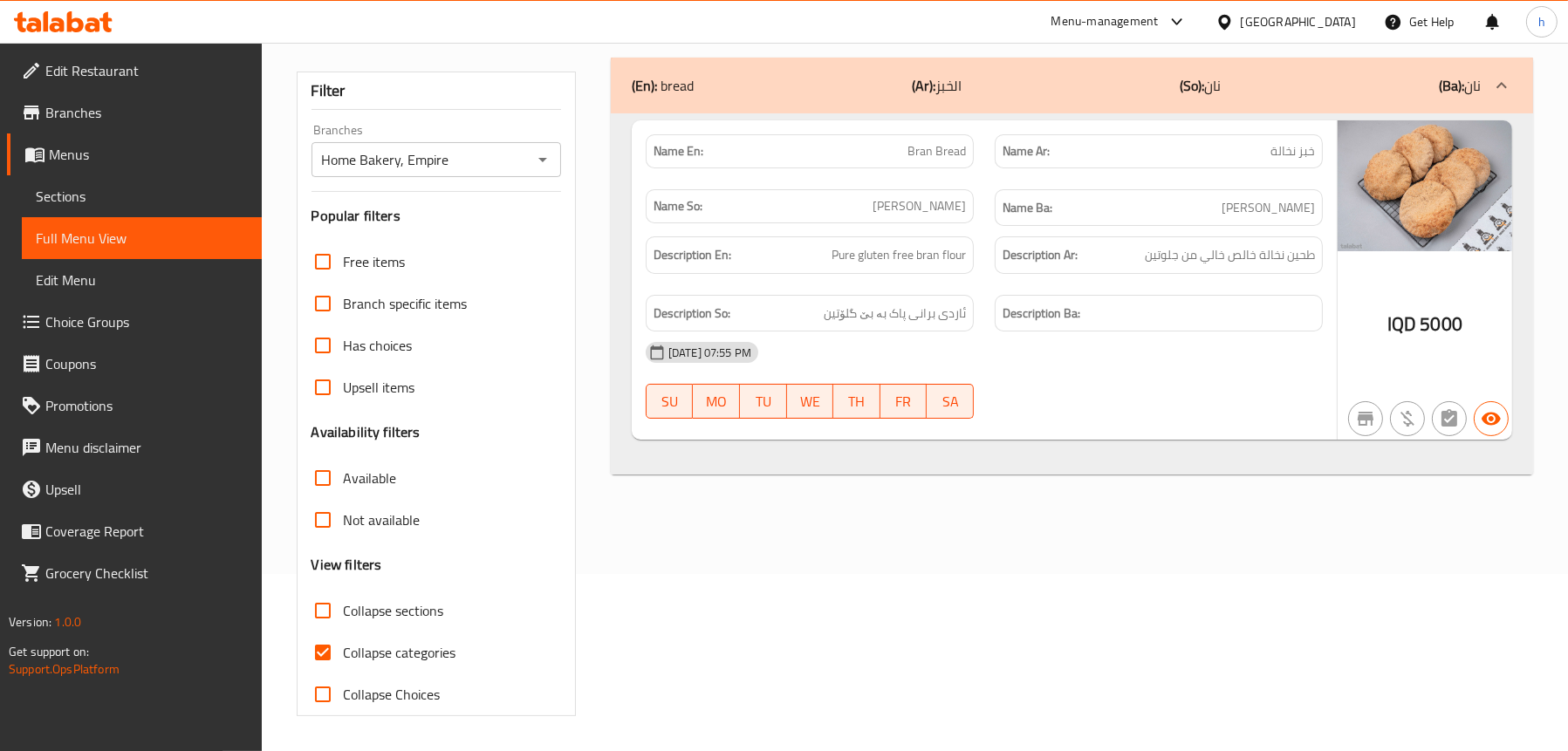
click at [44, 26] on icon at bounding box center [47, 21] width 5 height 20
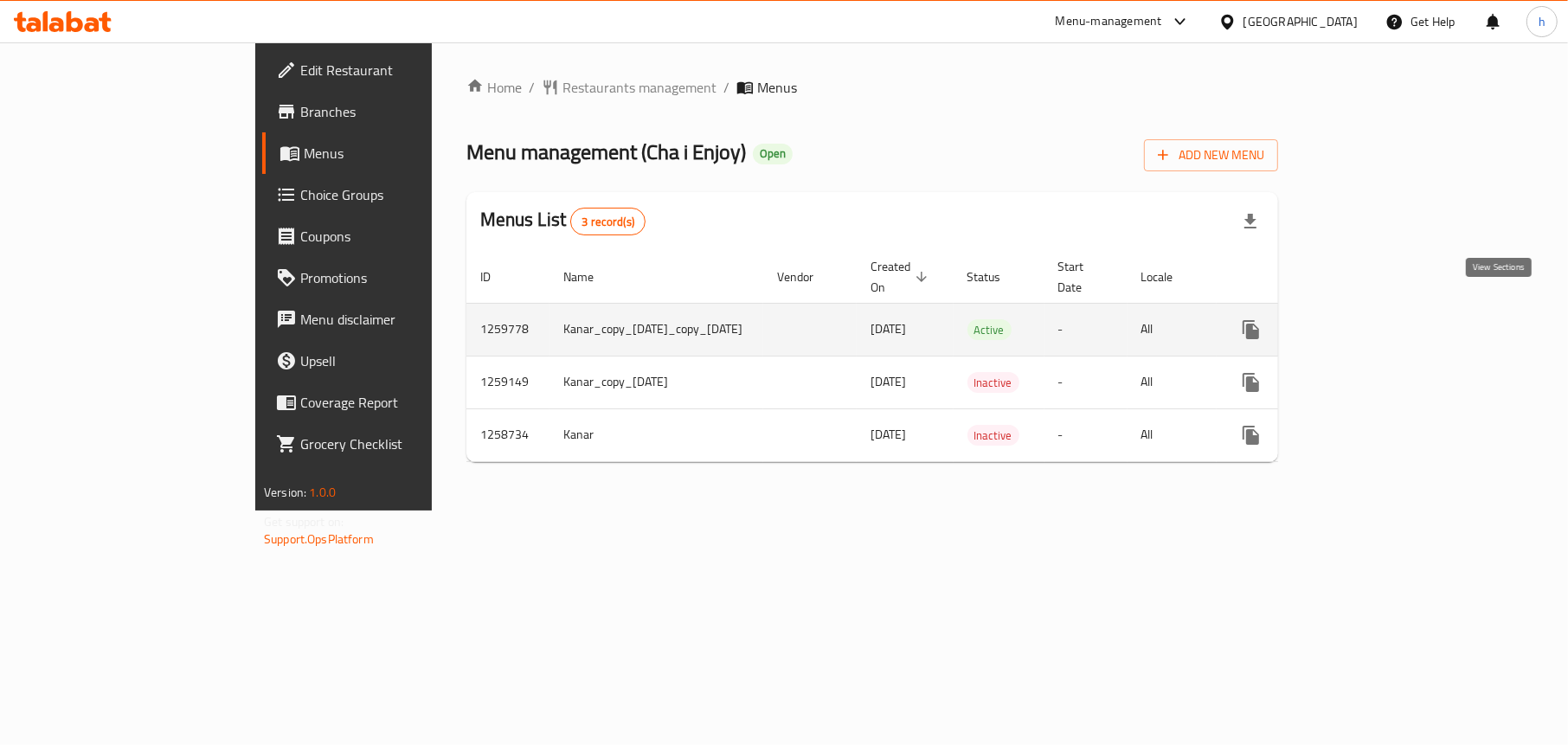
click at [1387, 319] on icon "enhanced table" at bounding box center [1376, 329] width 21 height 21
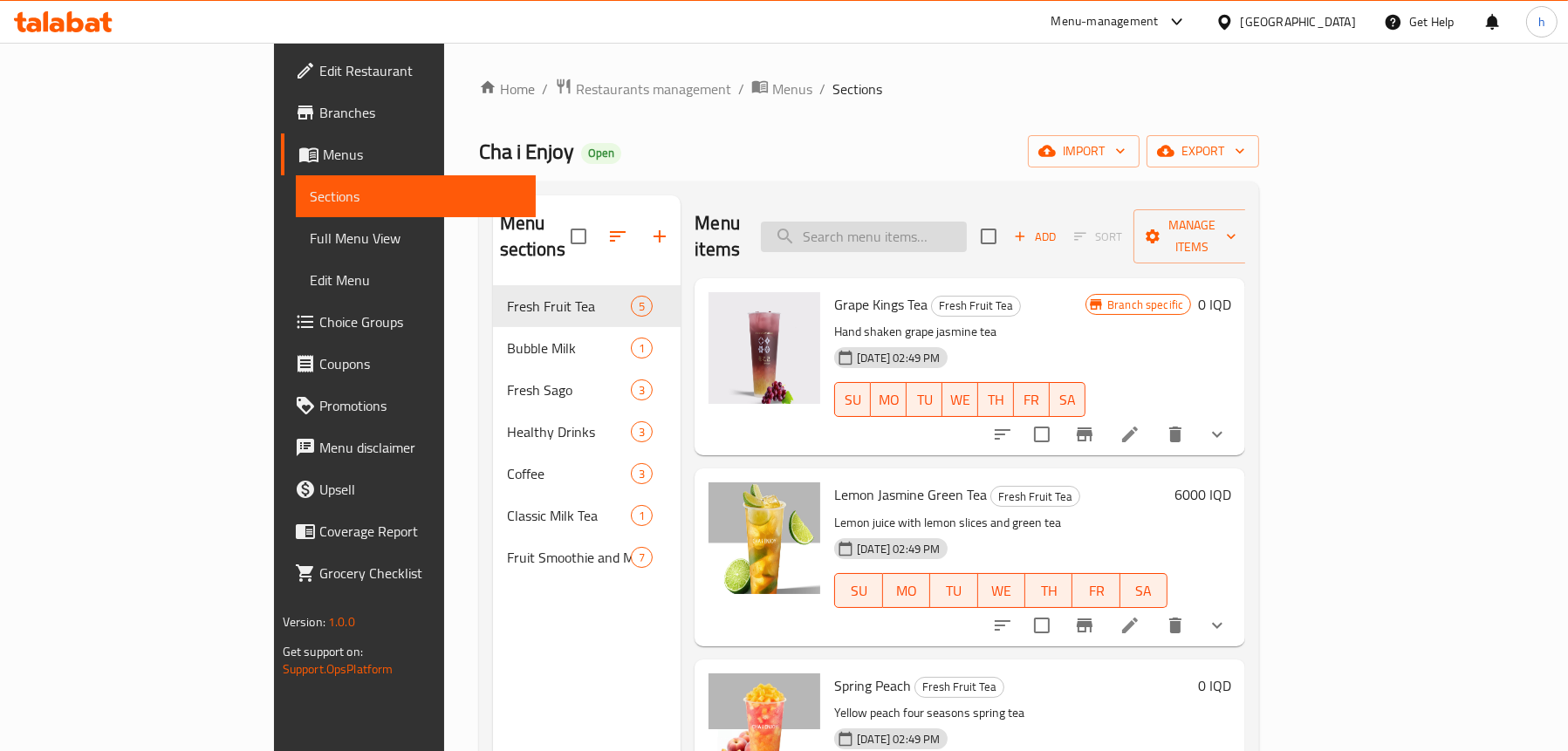
click at [943, 221] on input "search" at bounding box center [864, 236] width 206 height 31
paste input "Grape Kings Tea"
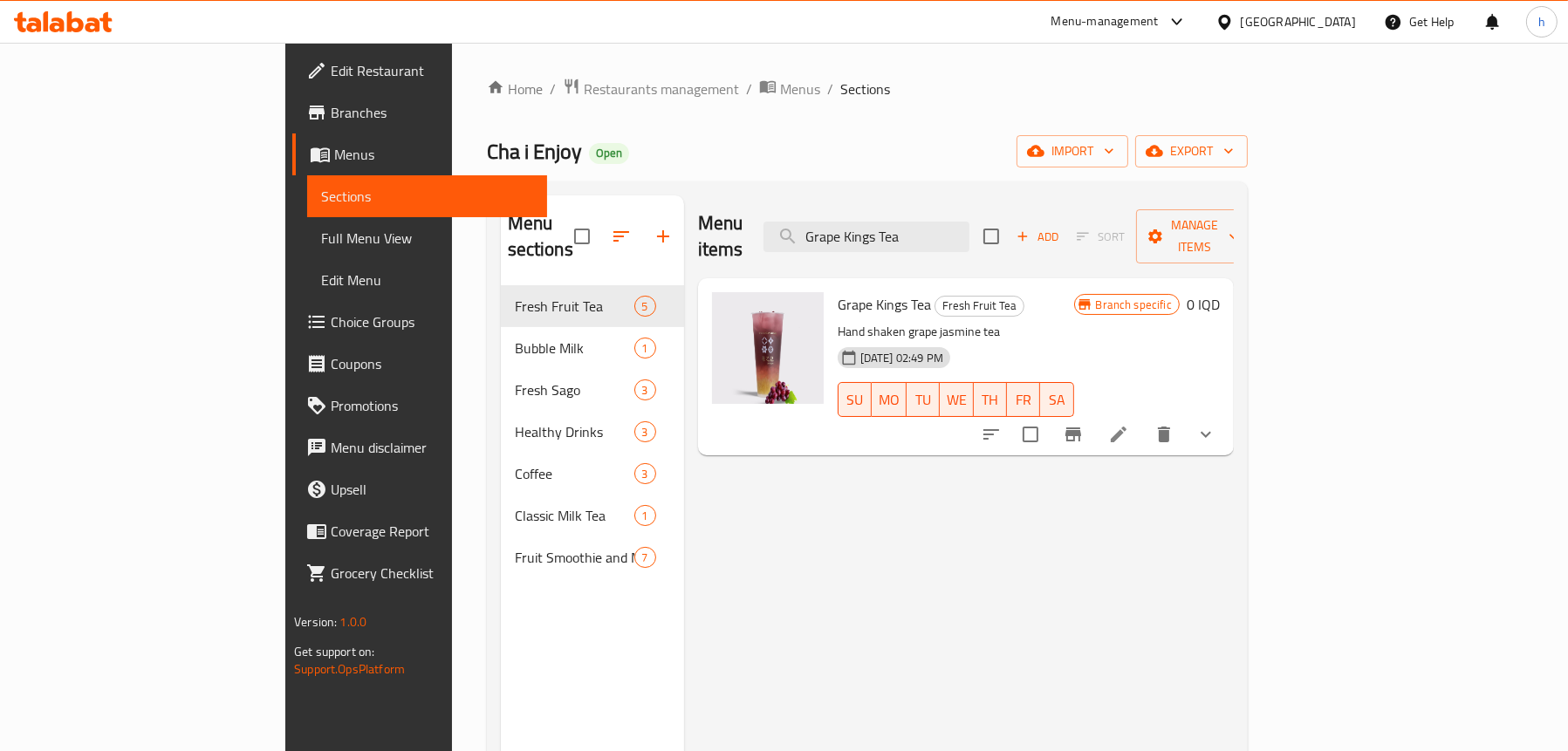
type input "Grape Kings Tea"
click at [321, 246] on span "Full Menu View" at bounding box center [426, 238] width 212 height 21
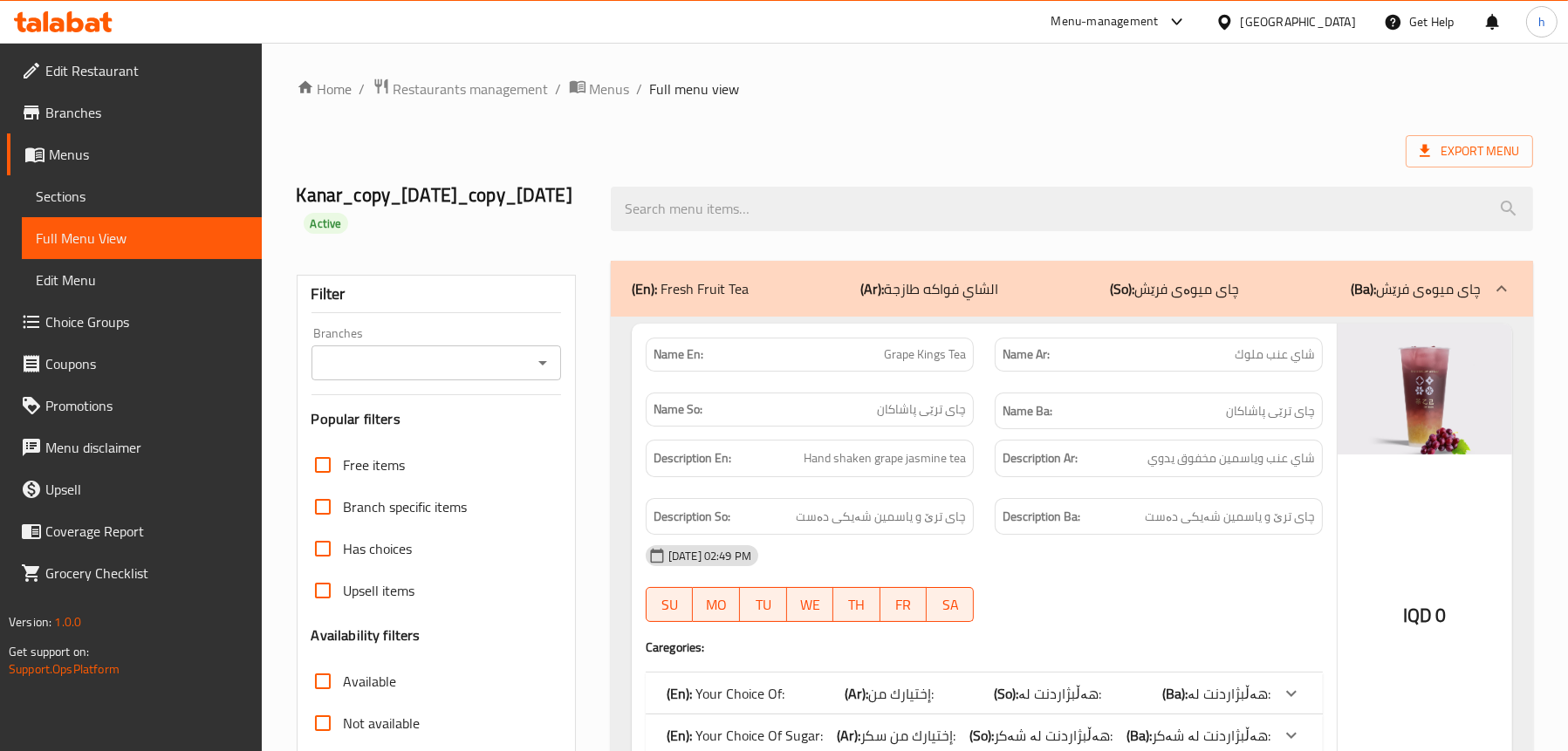
click at [550, 362] on icon "Open" at bounding box center [543, 363] width 21 height 21
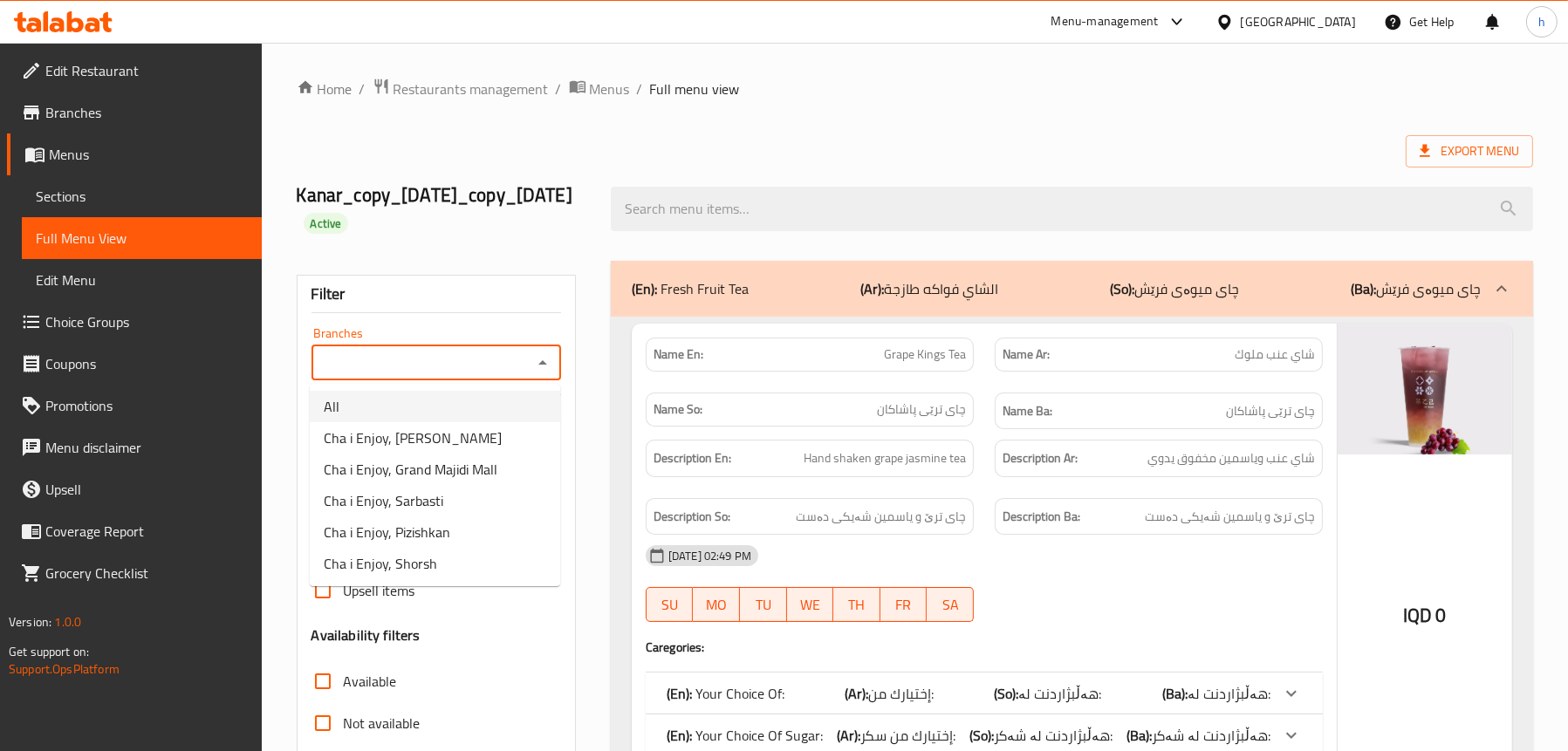
click at [423, 413] on li "All" at bounding box center [434, 407] width 250 height 32
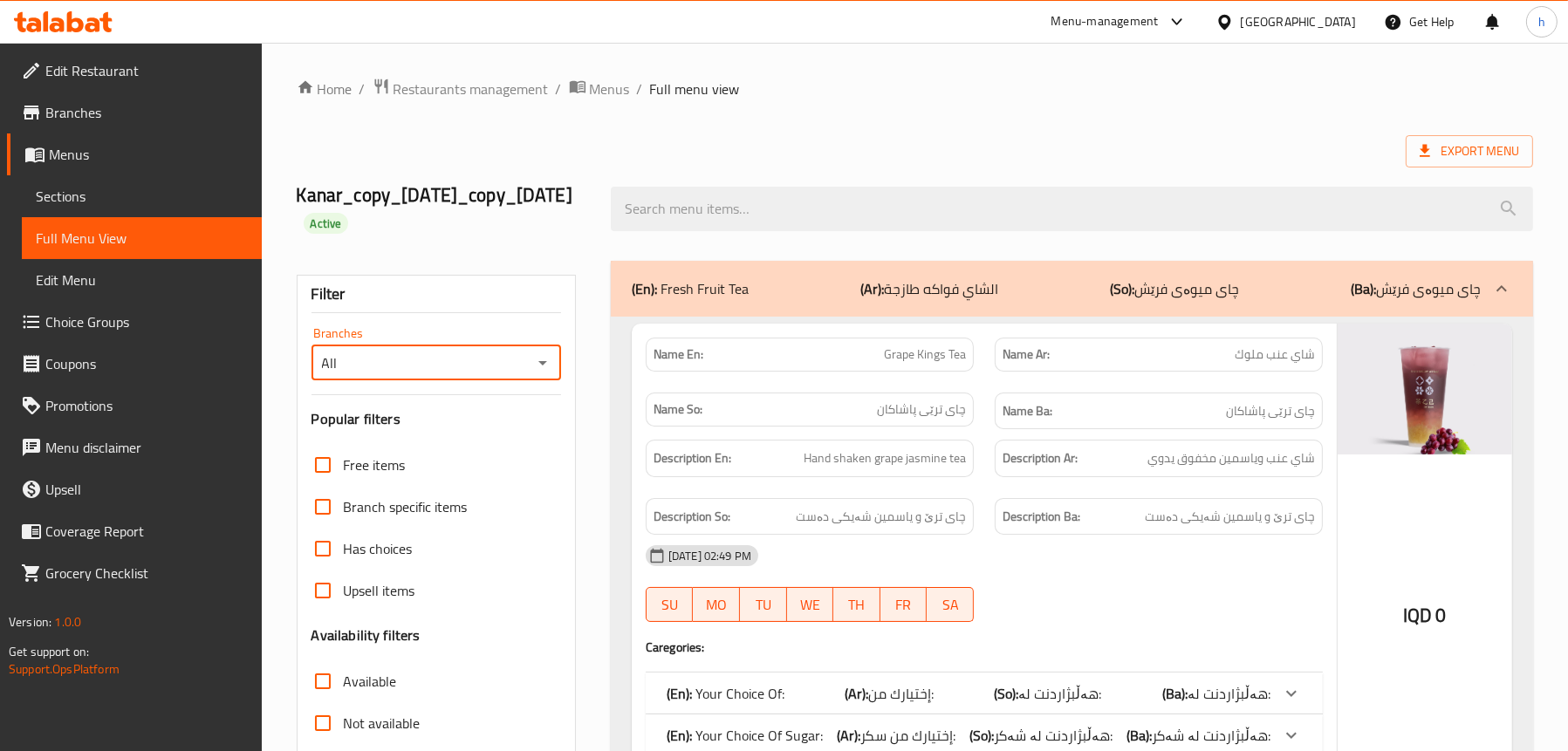
click at [549, 367] on icon "Open" at bounding box center [543, 363] width 21 height 21
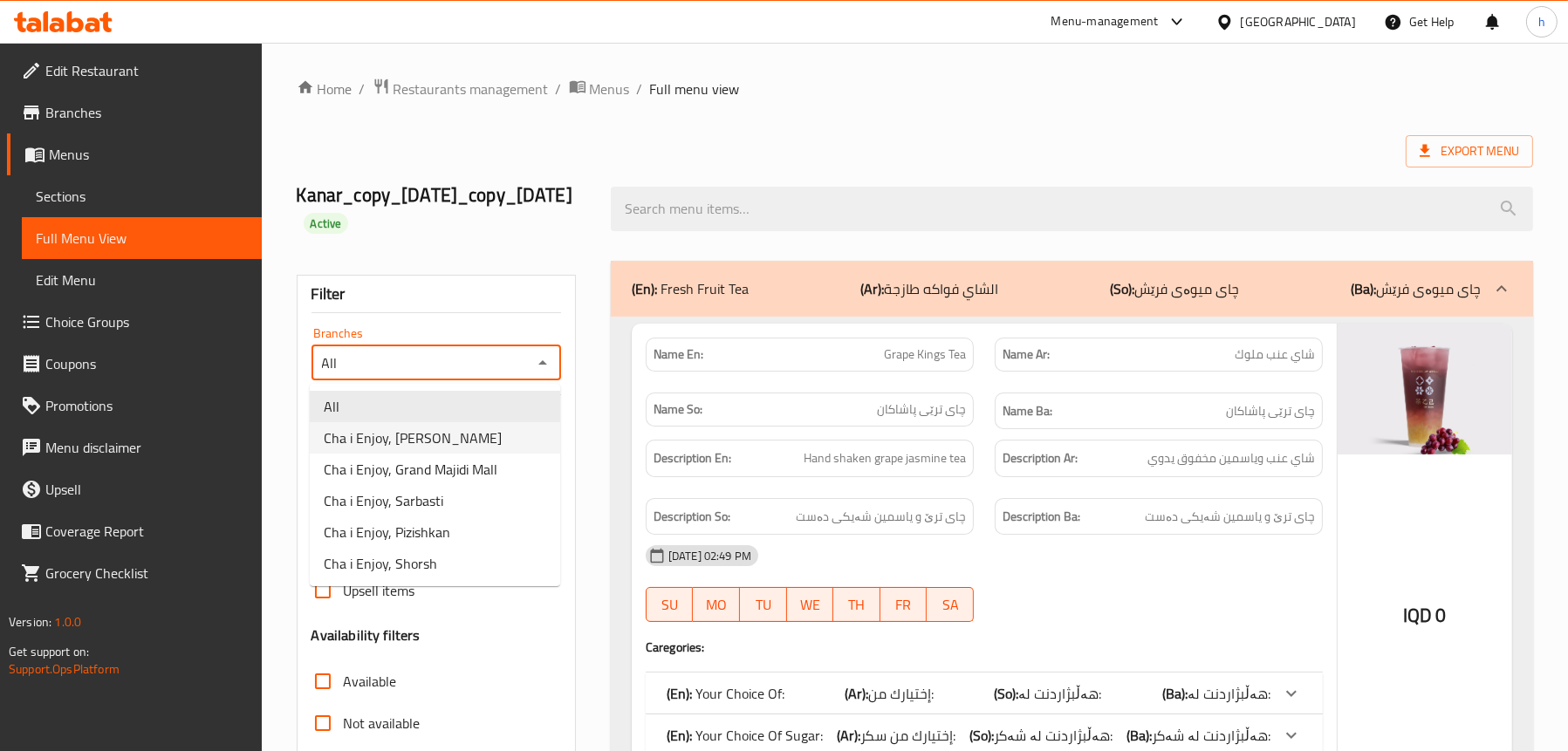
click at [454, 430] on li "Cha i Enjoy, [PERSON_NAME]" at bounding box center [434, 438] width 250 height 32
type input "Cha i Enjoy, [PERSON_NAME]"
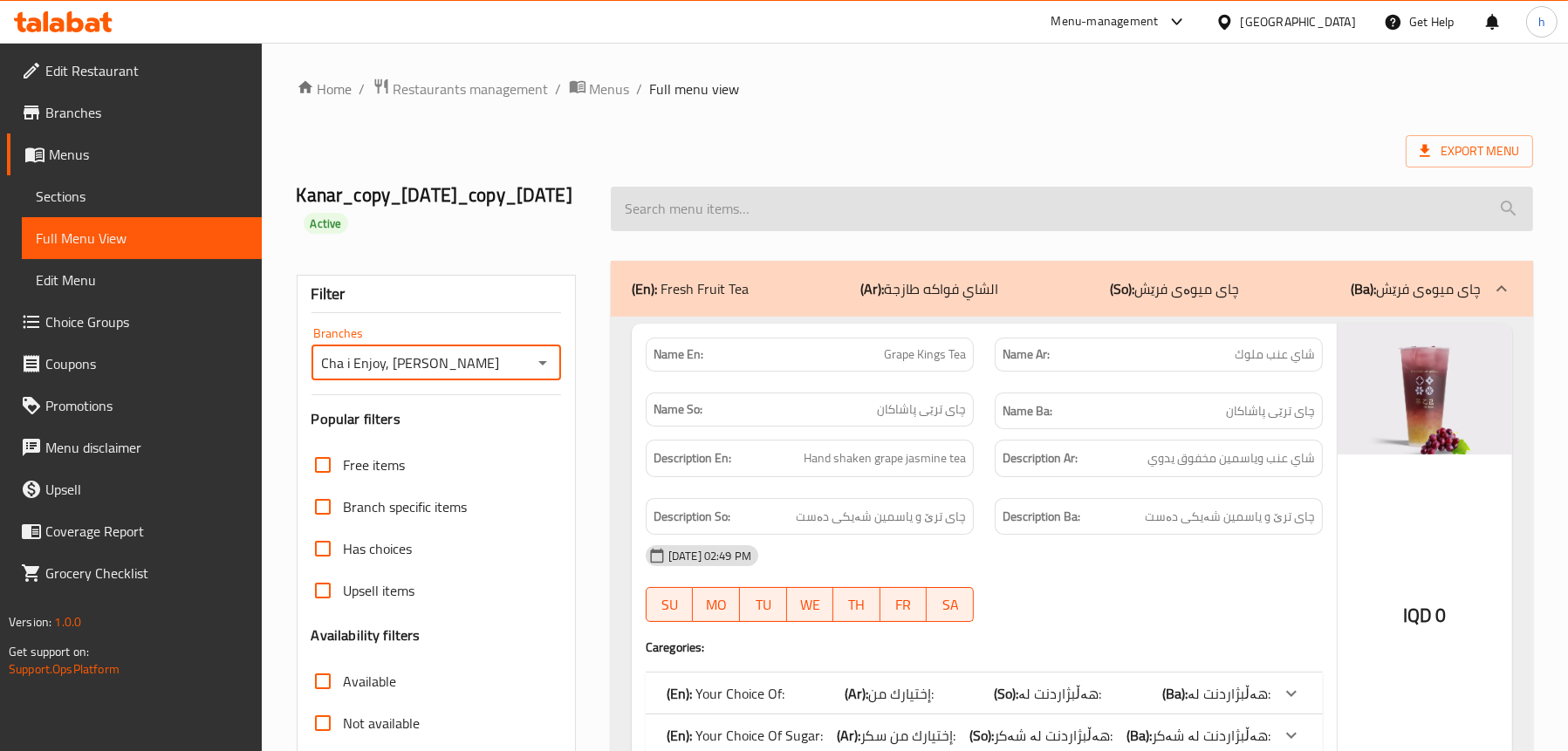
click at [882, 215] on input "search" at bounding box center [1071, 208] width 922 height 45
paste input "Grape Kings Tea"
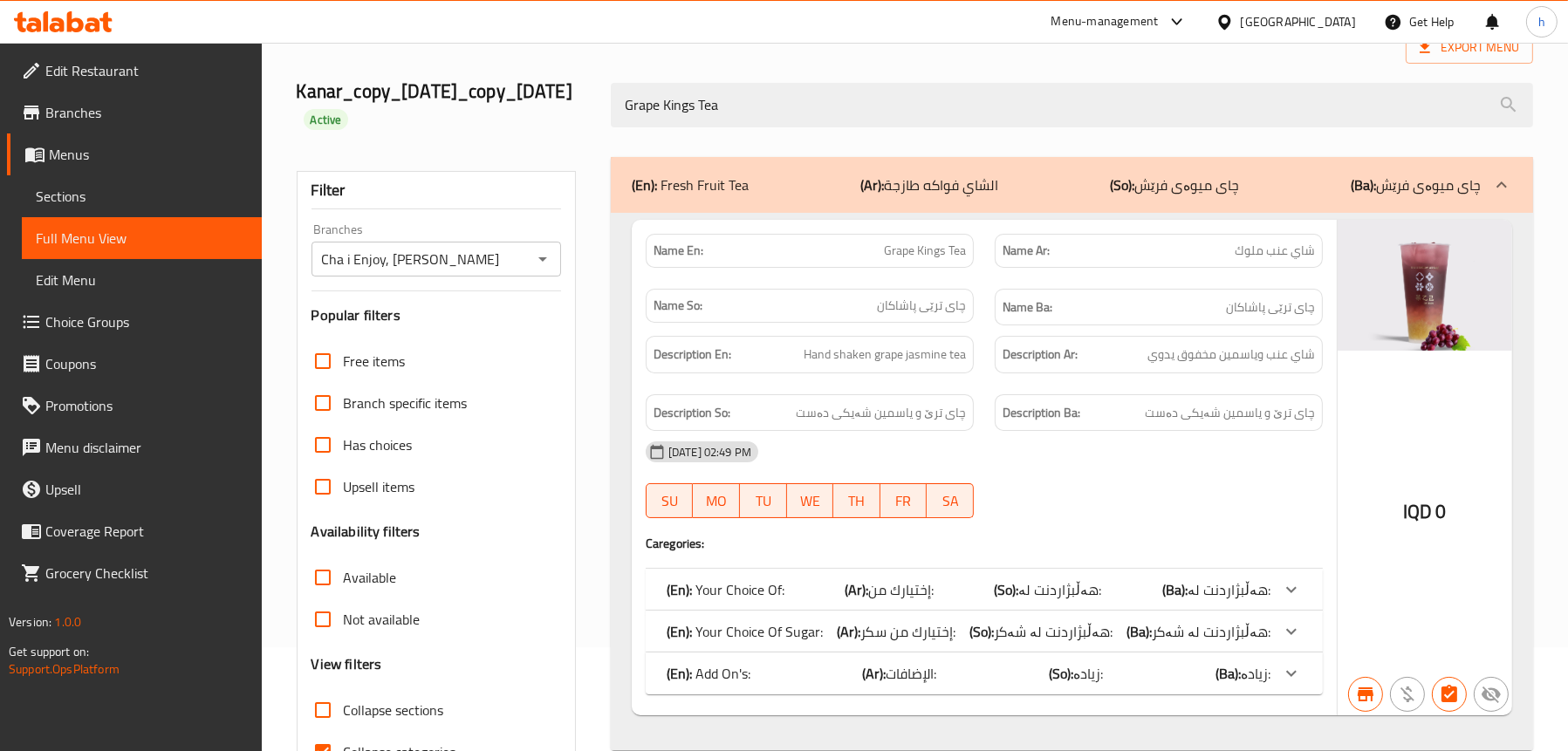
scroll to position [29, 0]
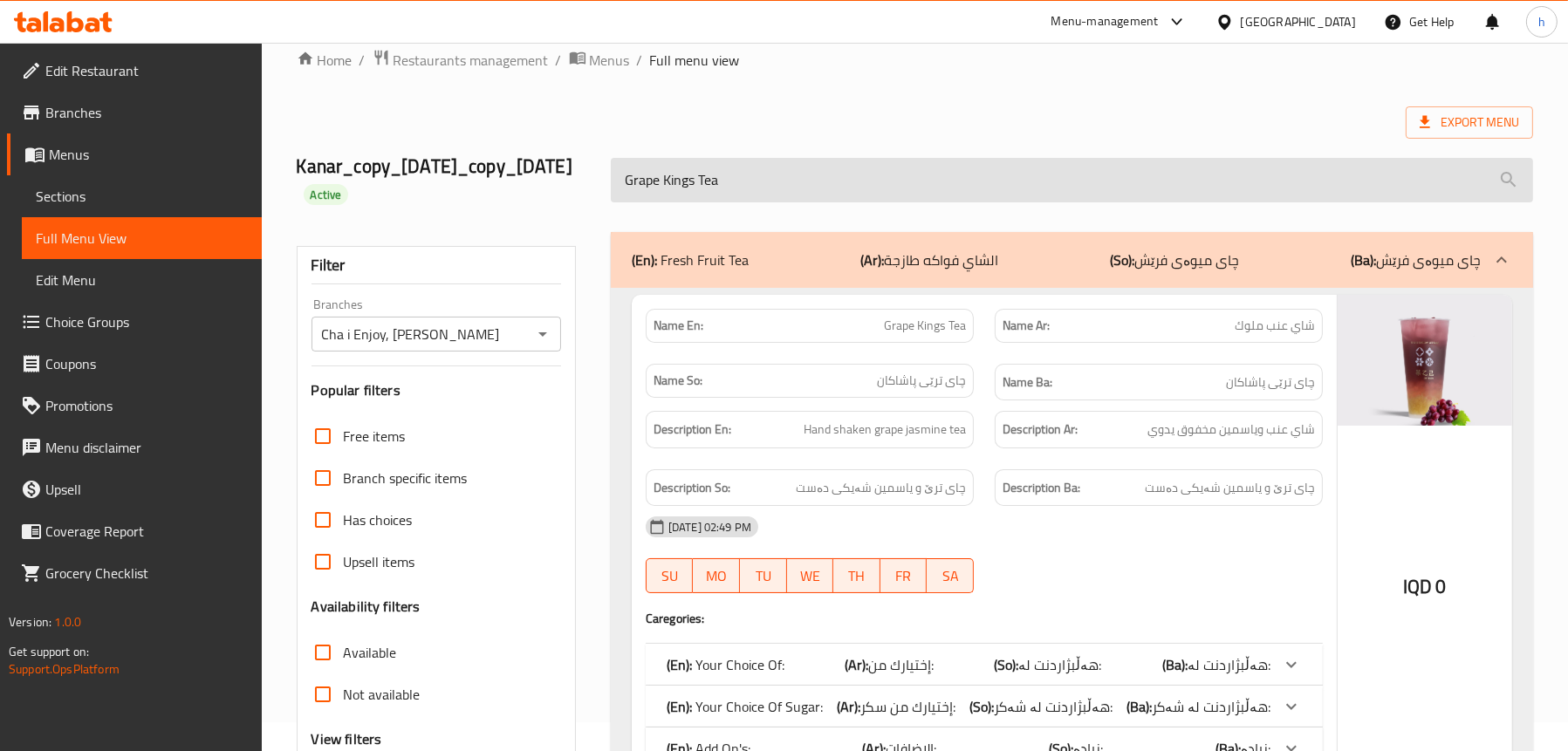
click at [926, 192] on input "Grape Kings Tea" at bounding box center [1071, 180] width 922 height 45
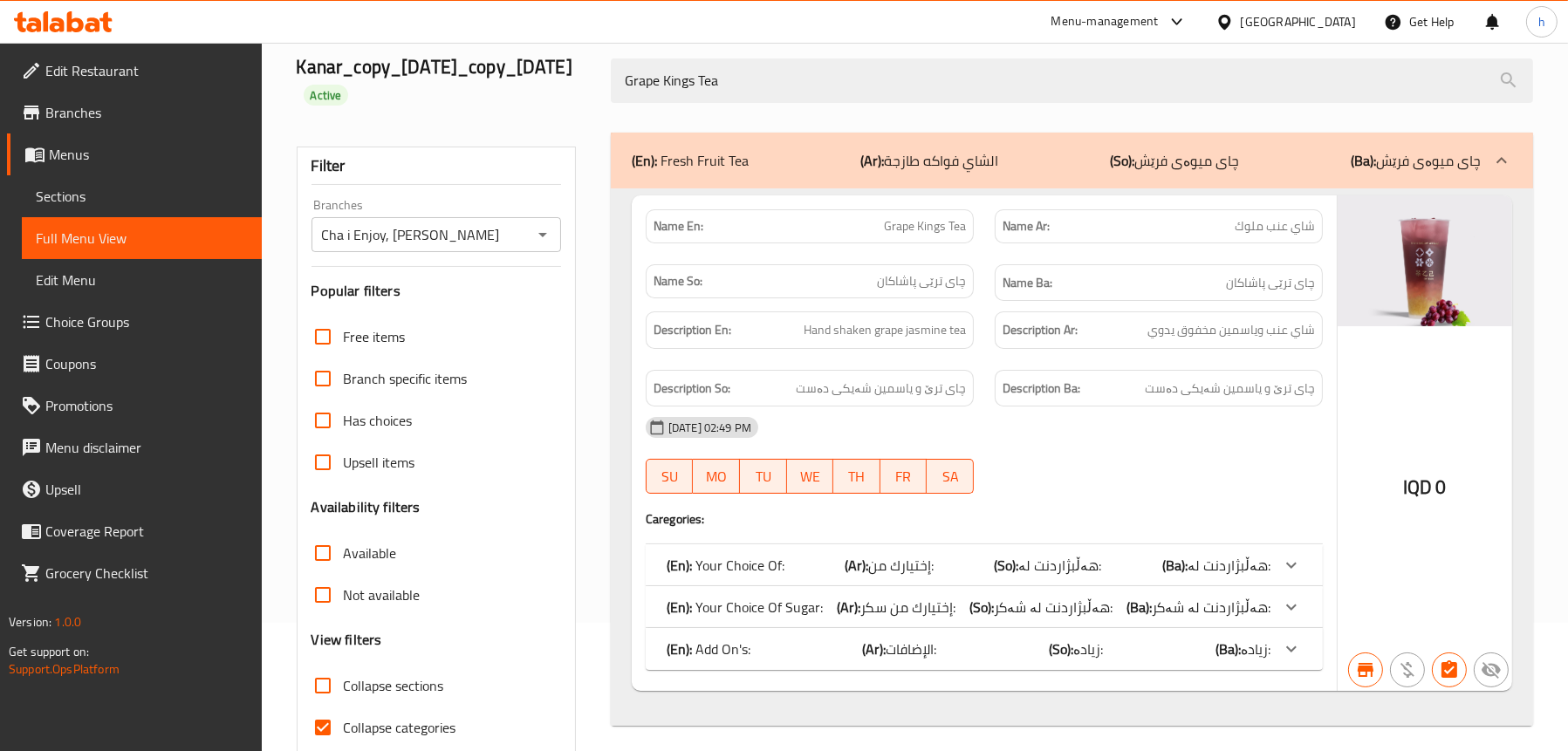
scroll to position [203, 0]
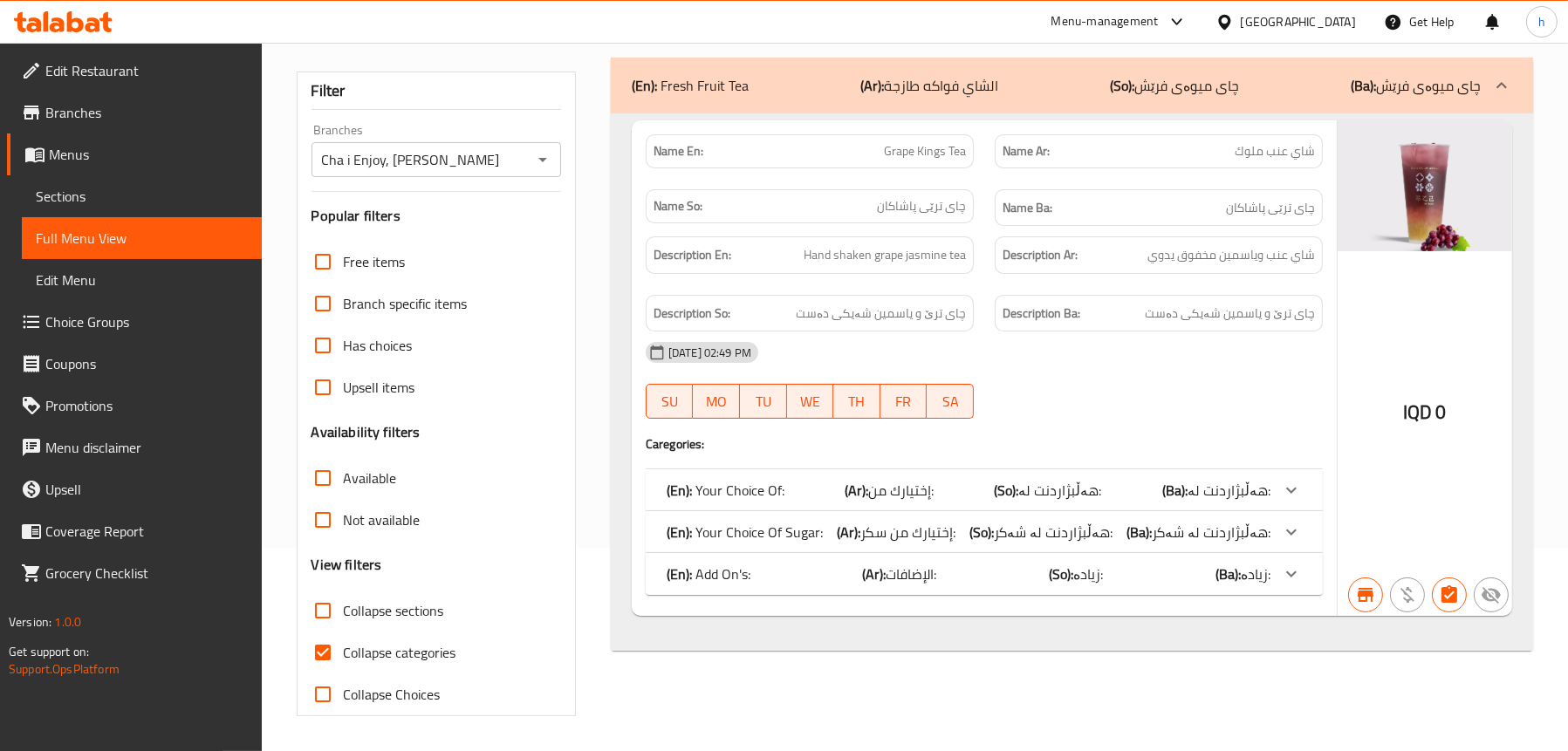
click at [1225, 488] on span "هەڵبژاردنت لە:" at bounding box center [1229, 490] width 83 height 26
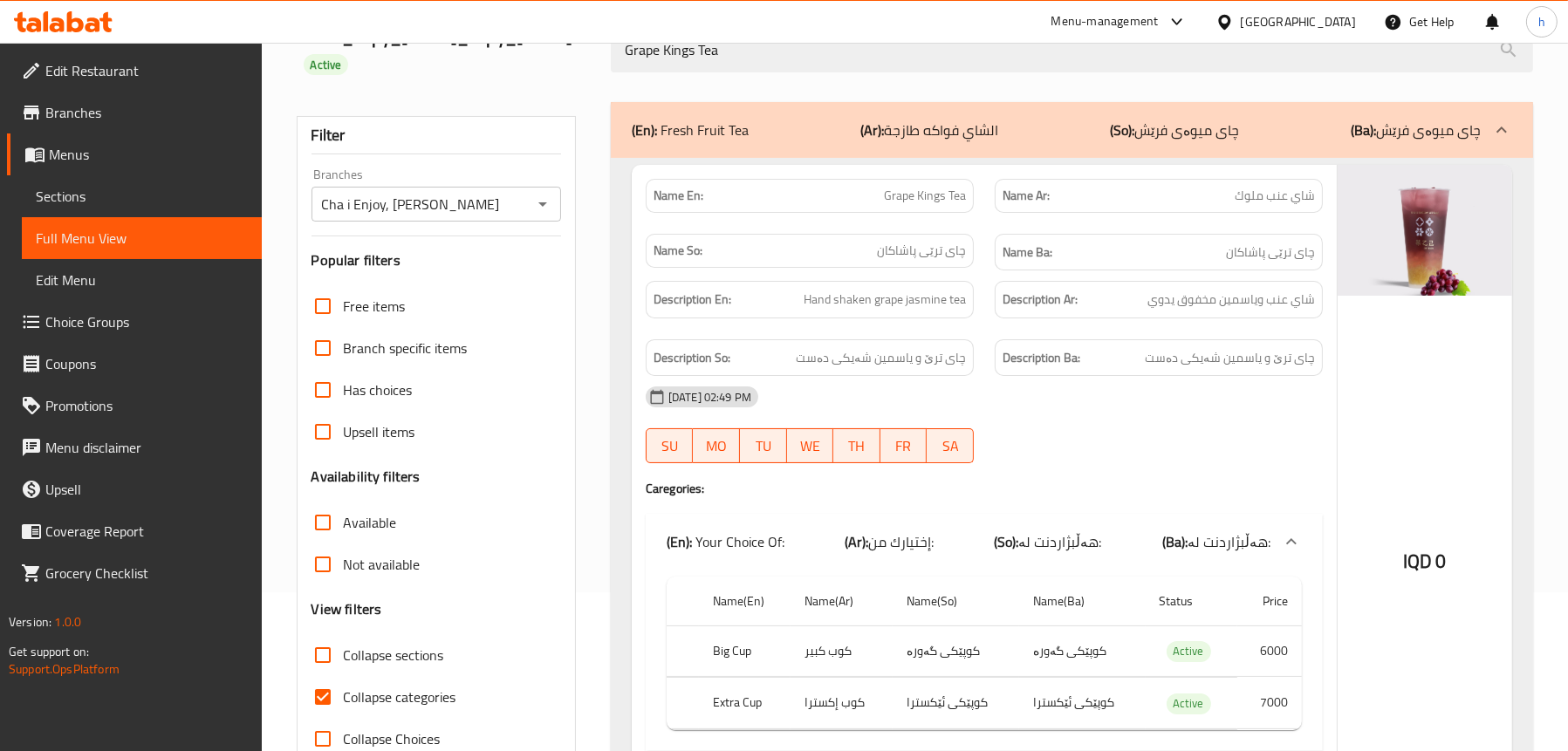
scroll to position [346, 0]
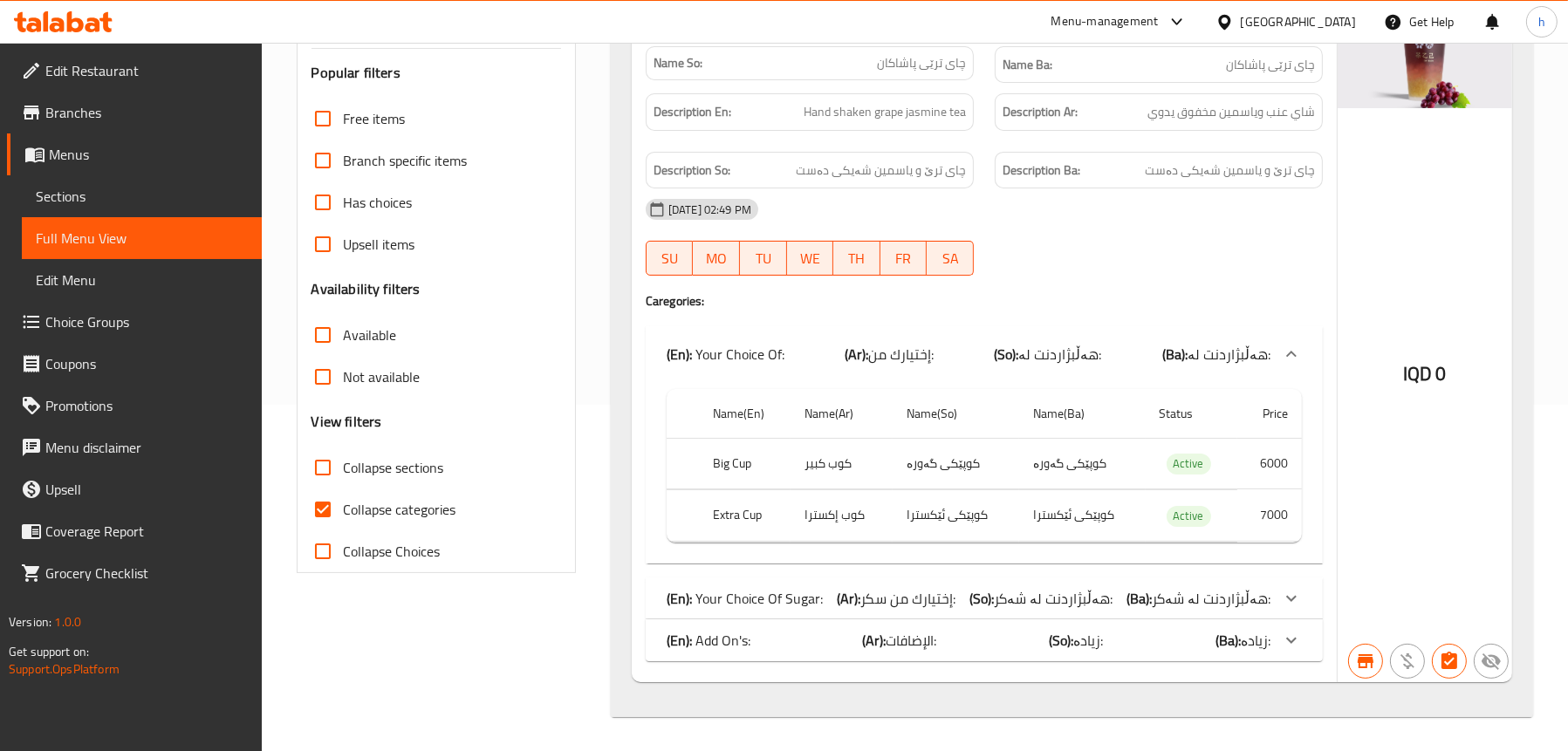
click at [933, 367] on span "إختيارك من سكر:" at bounding box center [901, 354] width 65 height 26
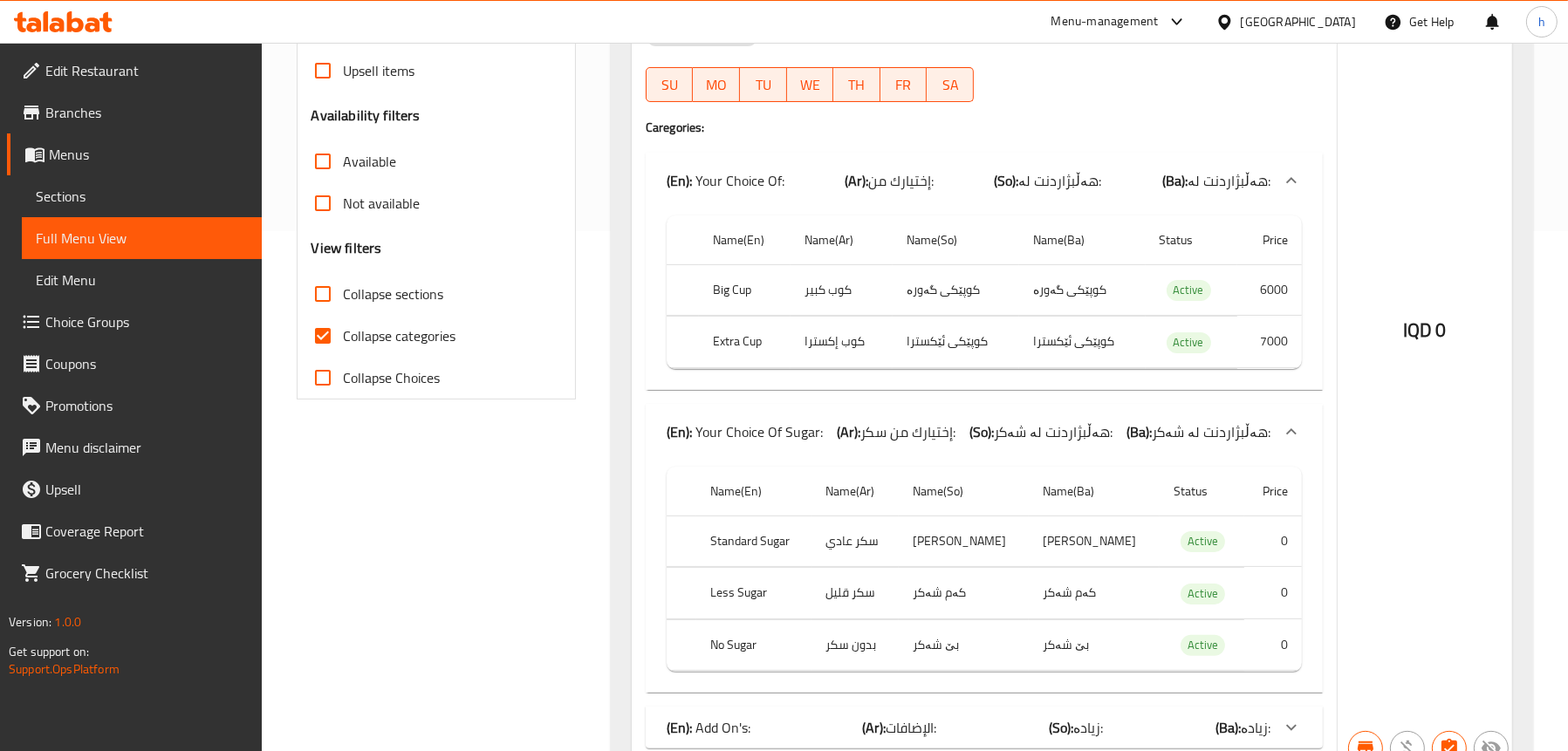
scroll to position [607, 0]
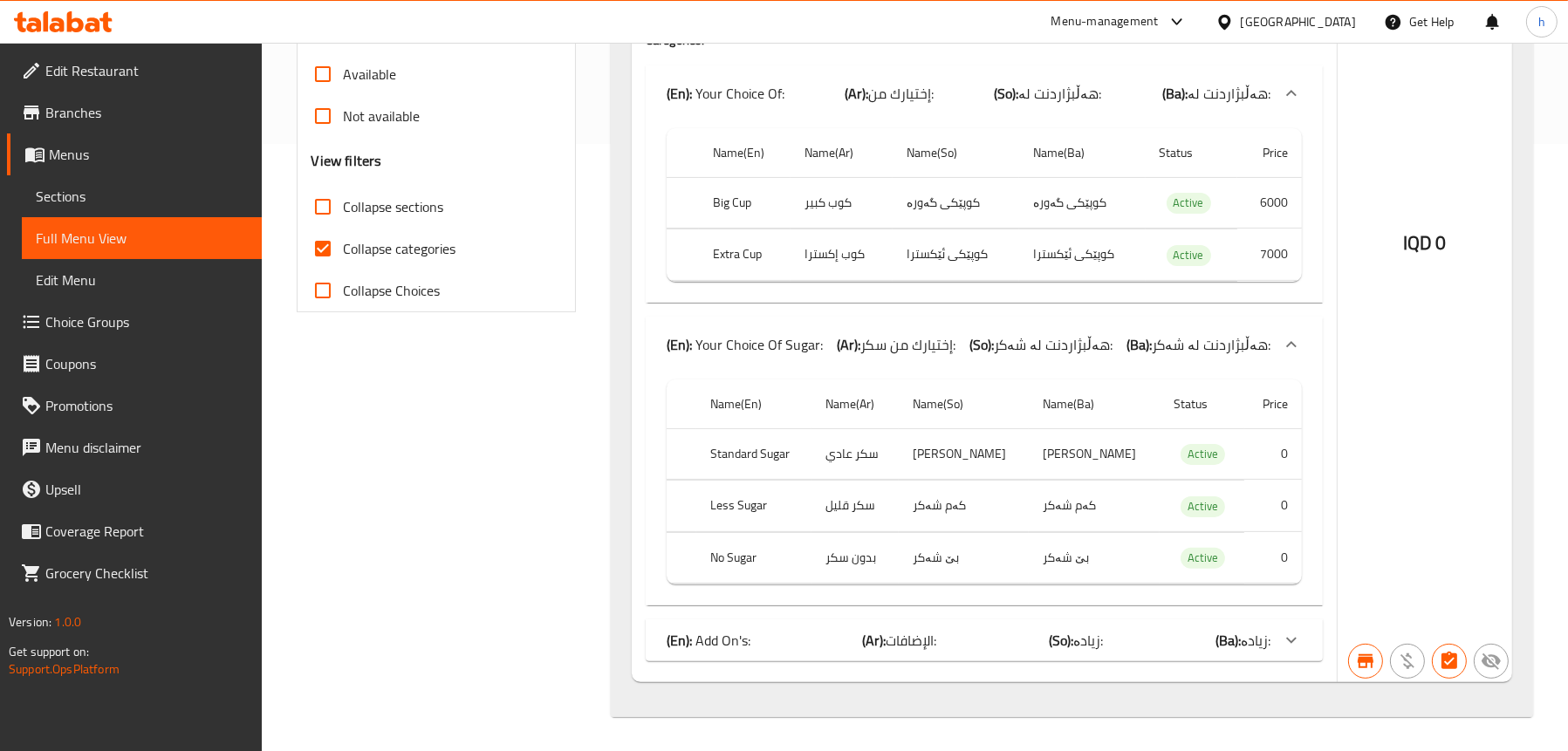
click at [967, 121] on div "(En): Add On's: (Ar): الإضافات: (So): زیادە: (Ba): زیادە:" at bounding box center [984, 93] width 677 height 56
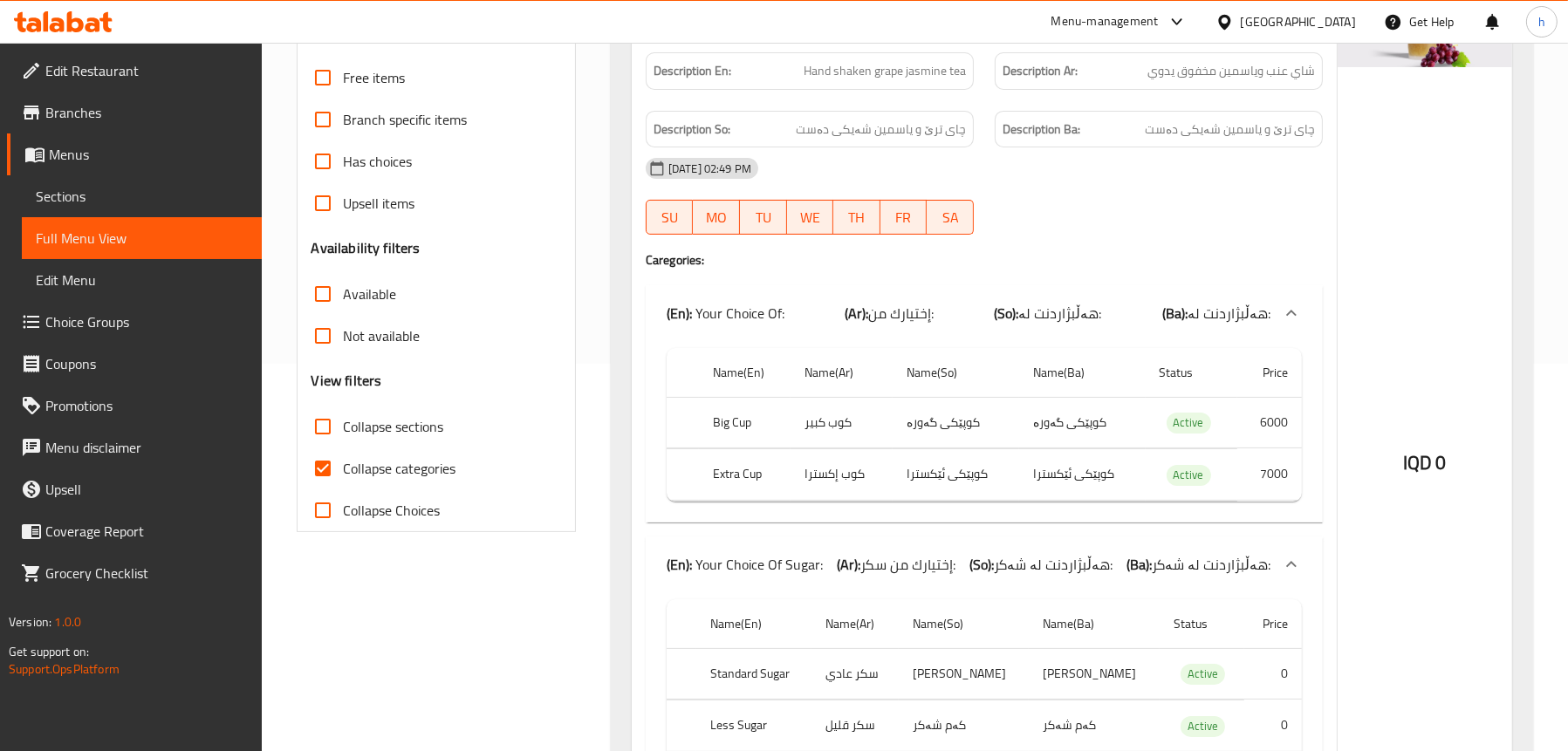
scroll to position [348, 0]
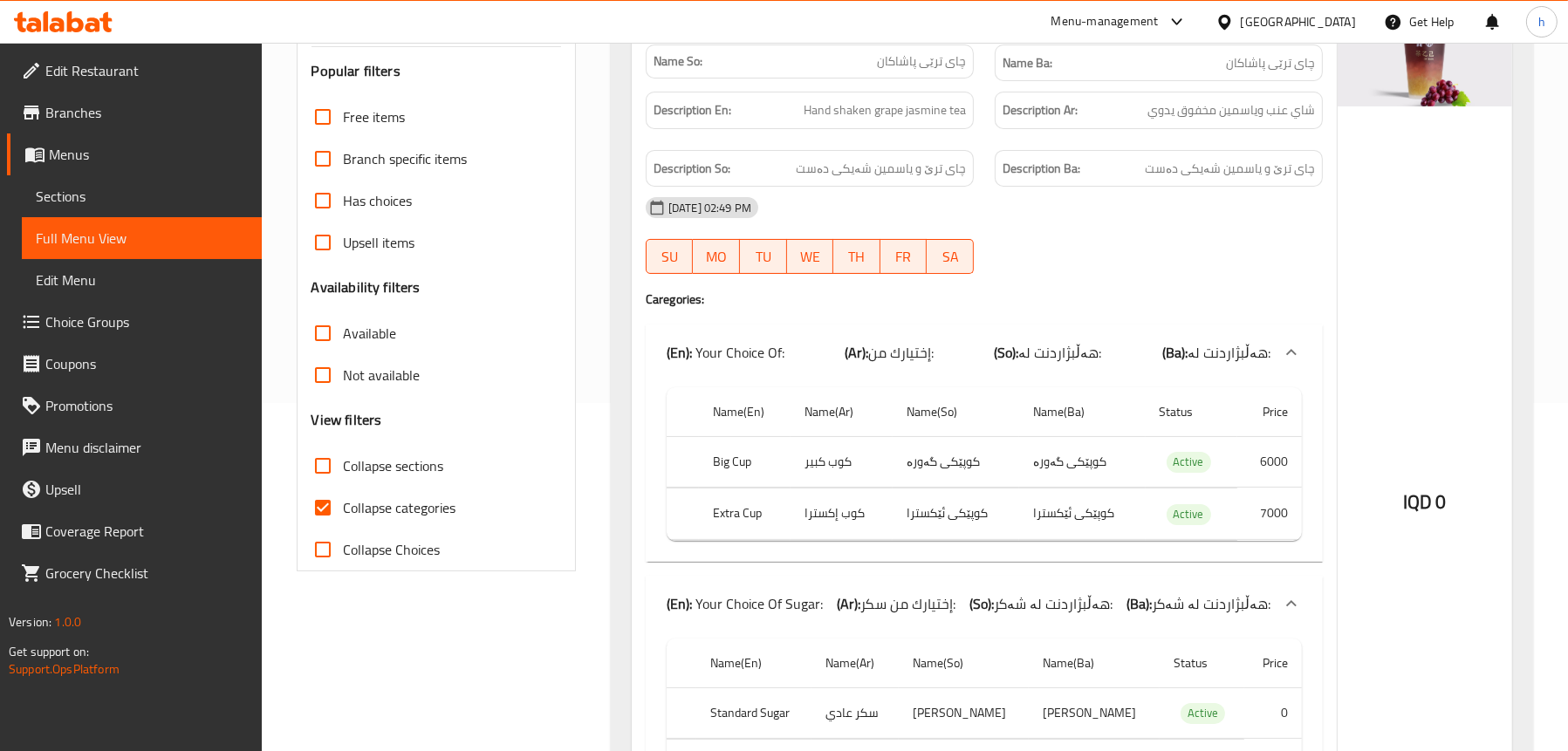
click at [898, 365] on span "إختيارك من سكر:" at bounding box center [901, 352] width 65 height 26
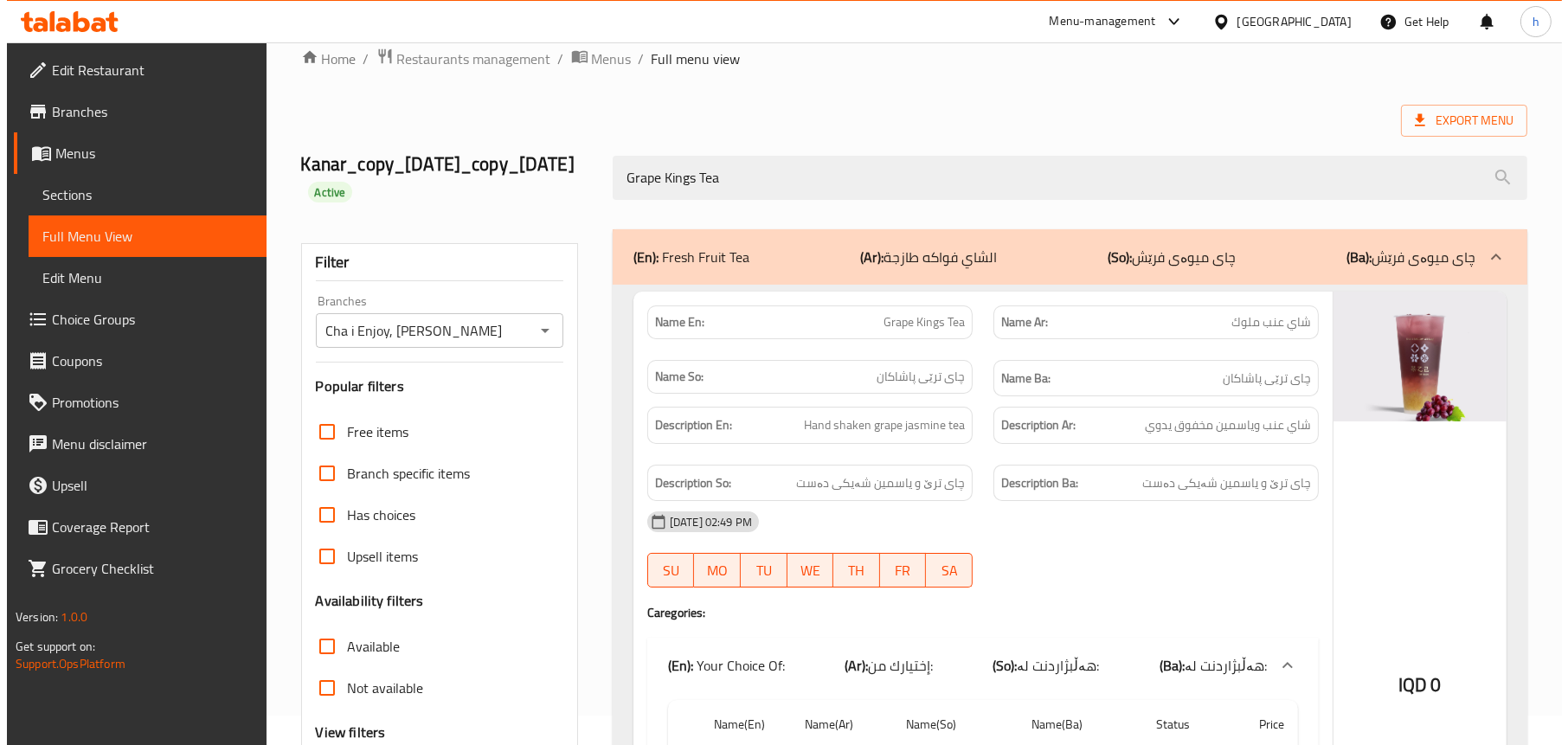
scroll to position [0, 0]
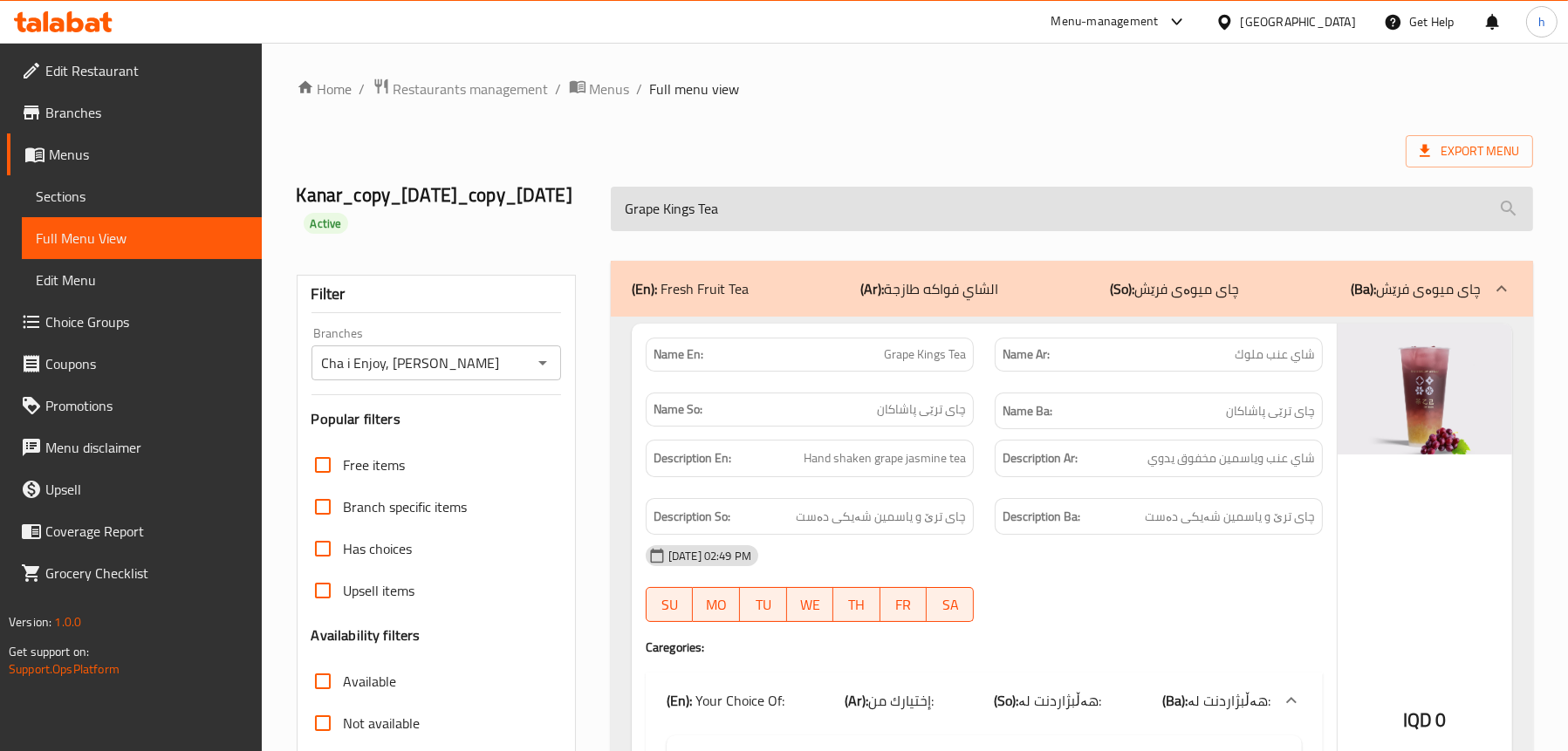
click at [782, 211] on input "Grape Kings Tea" at bounding box center [1071, 208] width 922 height 45
paste input "Mango Pomelo Sago"
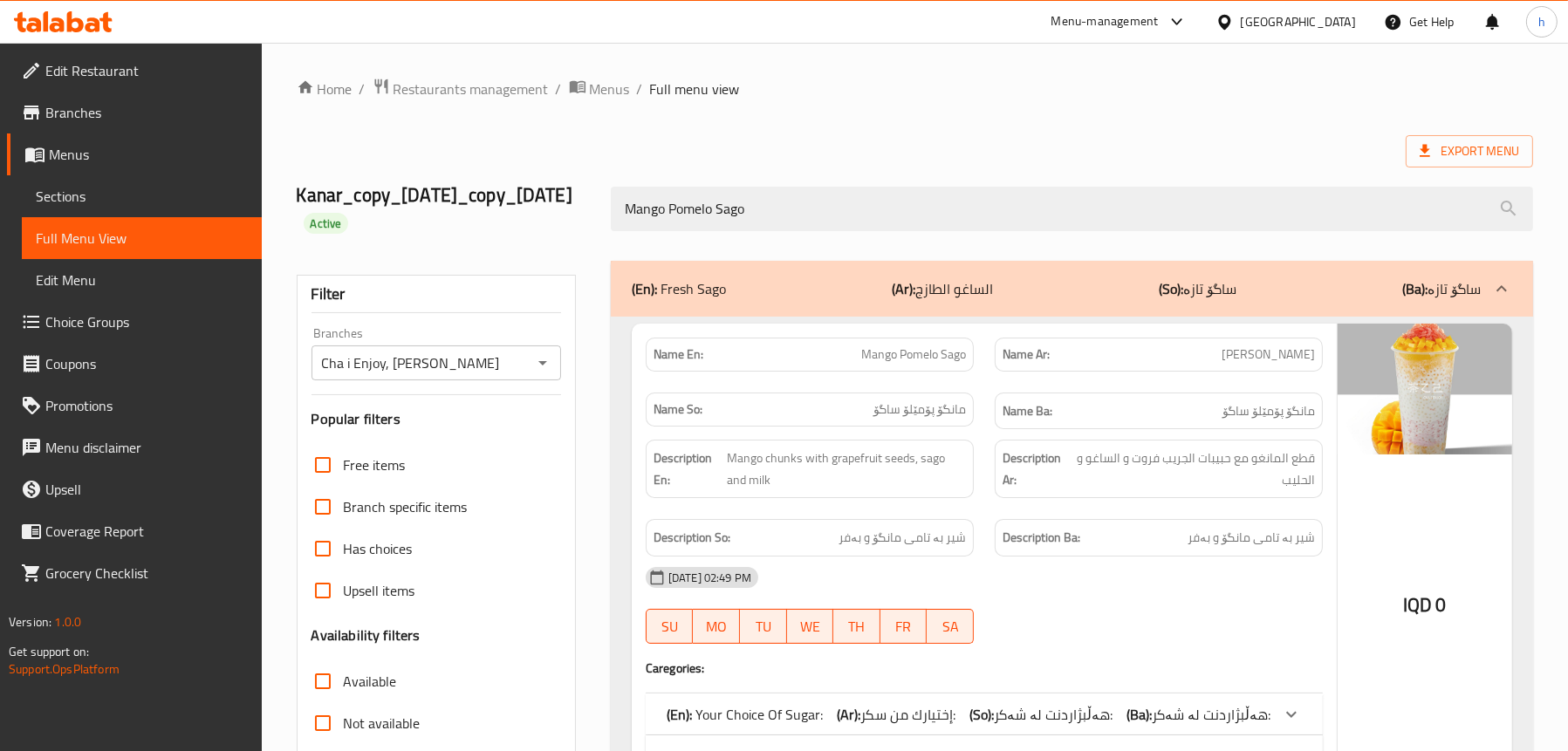
type input "Mango Pomelo Sago"
click at [88, 191] on span "Sections" at bounding box center [142, 196] width 212 height 21
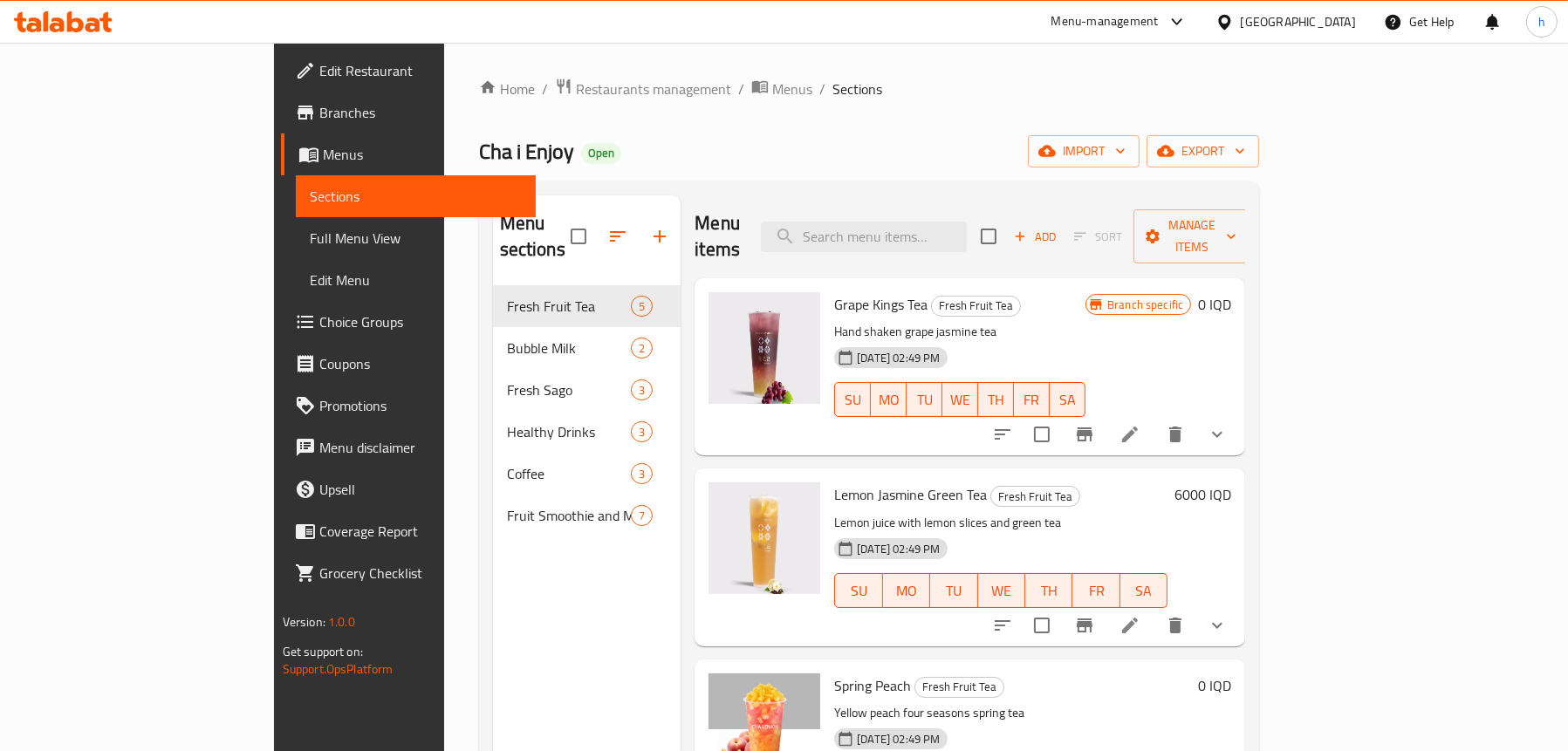
click at [309, 227] on span "Full Menu View" at bounding box center [415, 238] width 212 height 21
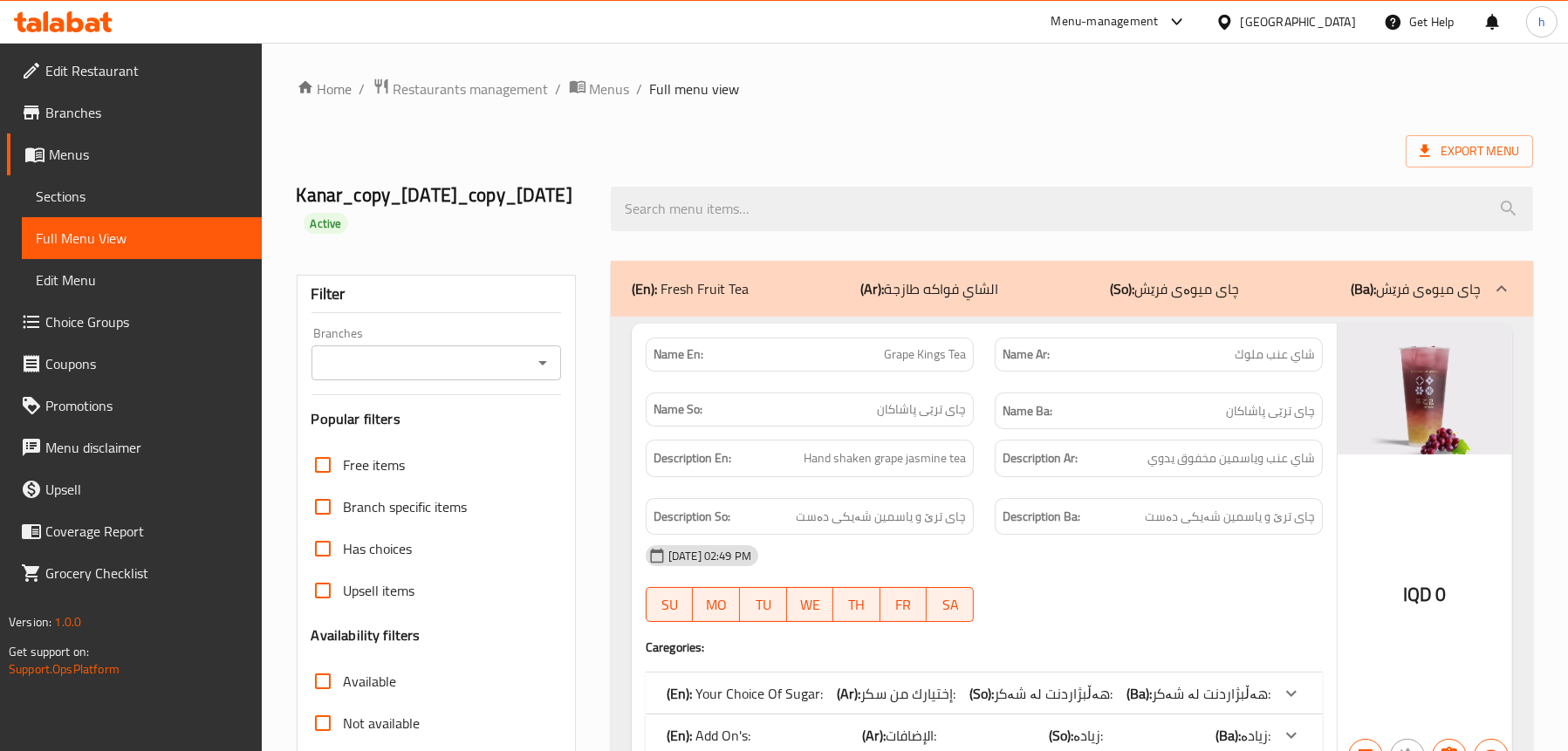
click at [532, 375] on div "Branches" at bounding box center [436, 363] width 250 height 35
click at [541, 348] on div "Branches" at bounding box center [436, 363] width 250 height 35
click at [544, 361] on icon "Open" at bounding box center [543, 363] width 9 height 4
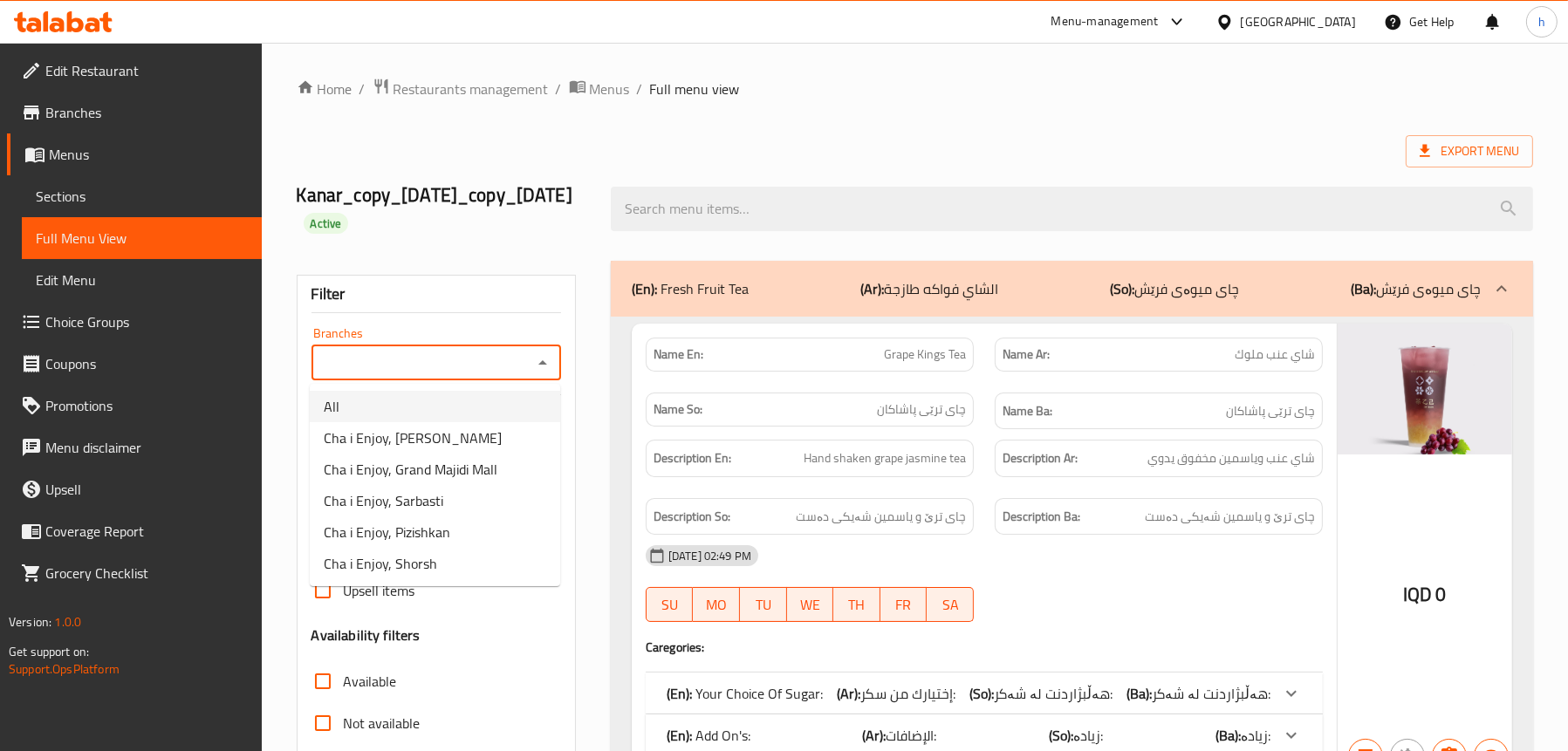
click at [422, 406] on li "All" at bounding box center [434, 407] width 250 height 32
type input "All"
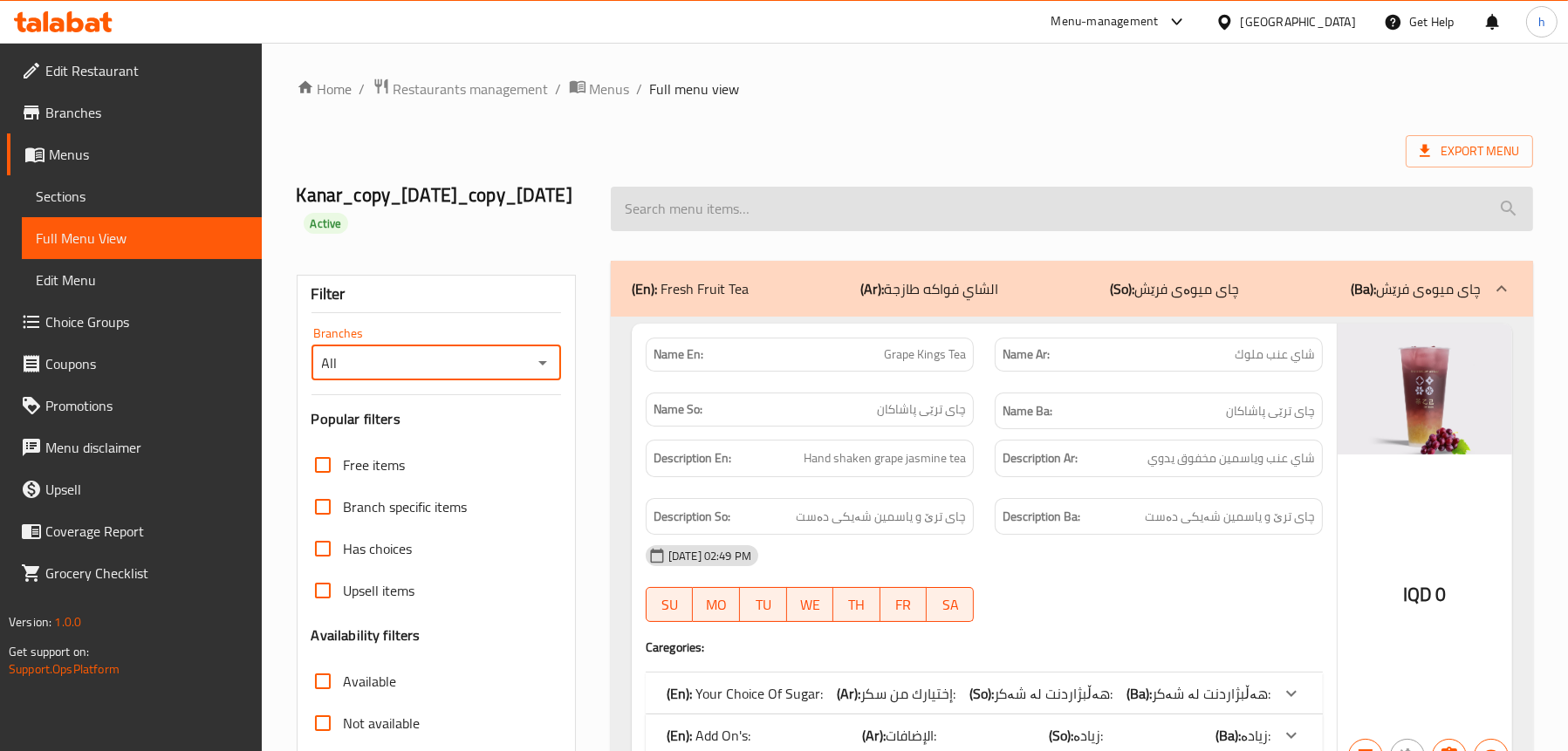
click at [815, 195] on input "search" at bounding box center [1071, 208] width 922 height 45
paste input "Mango Pomelo Sago"
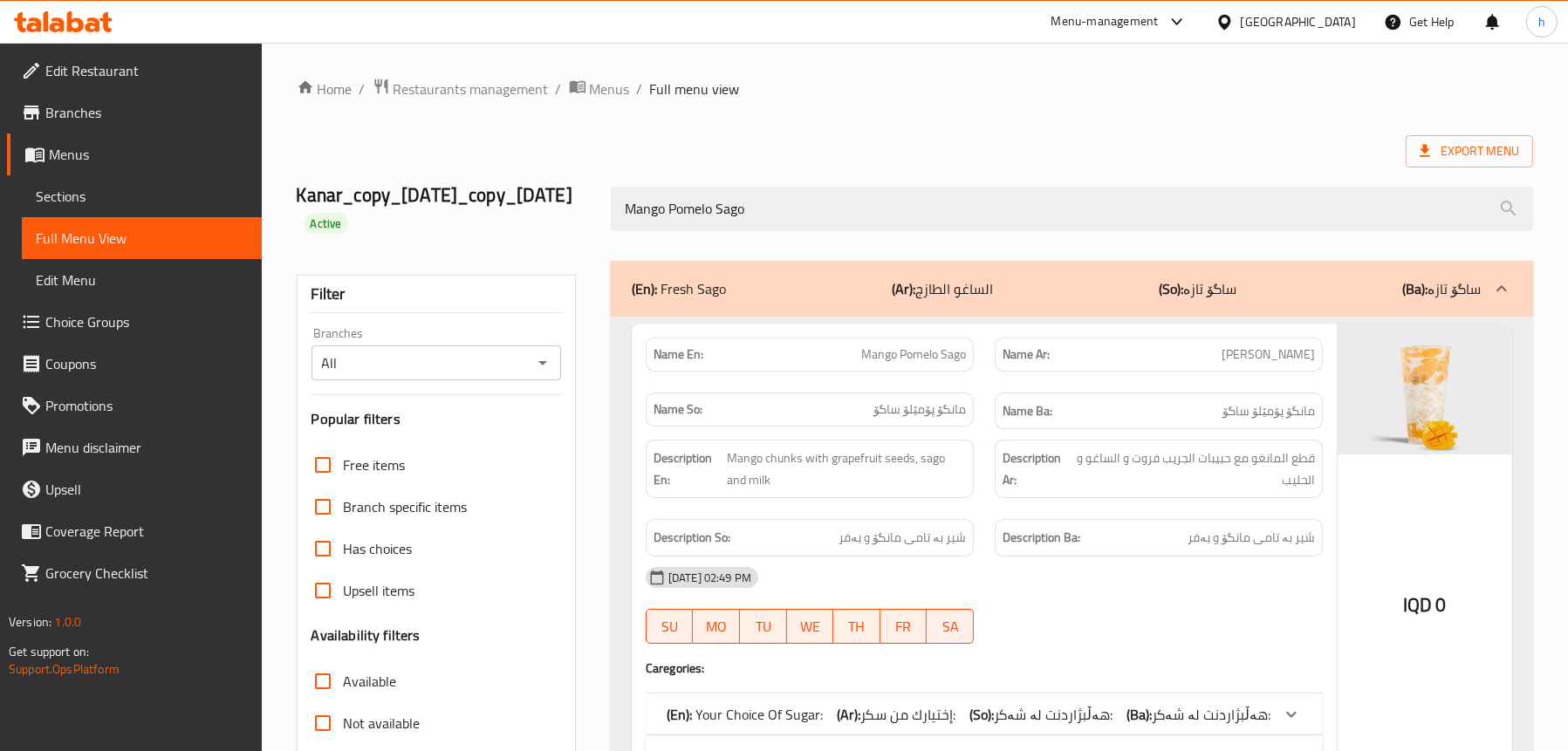
type input "Mango Pomelo Sago"
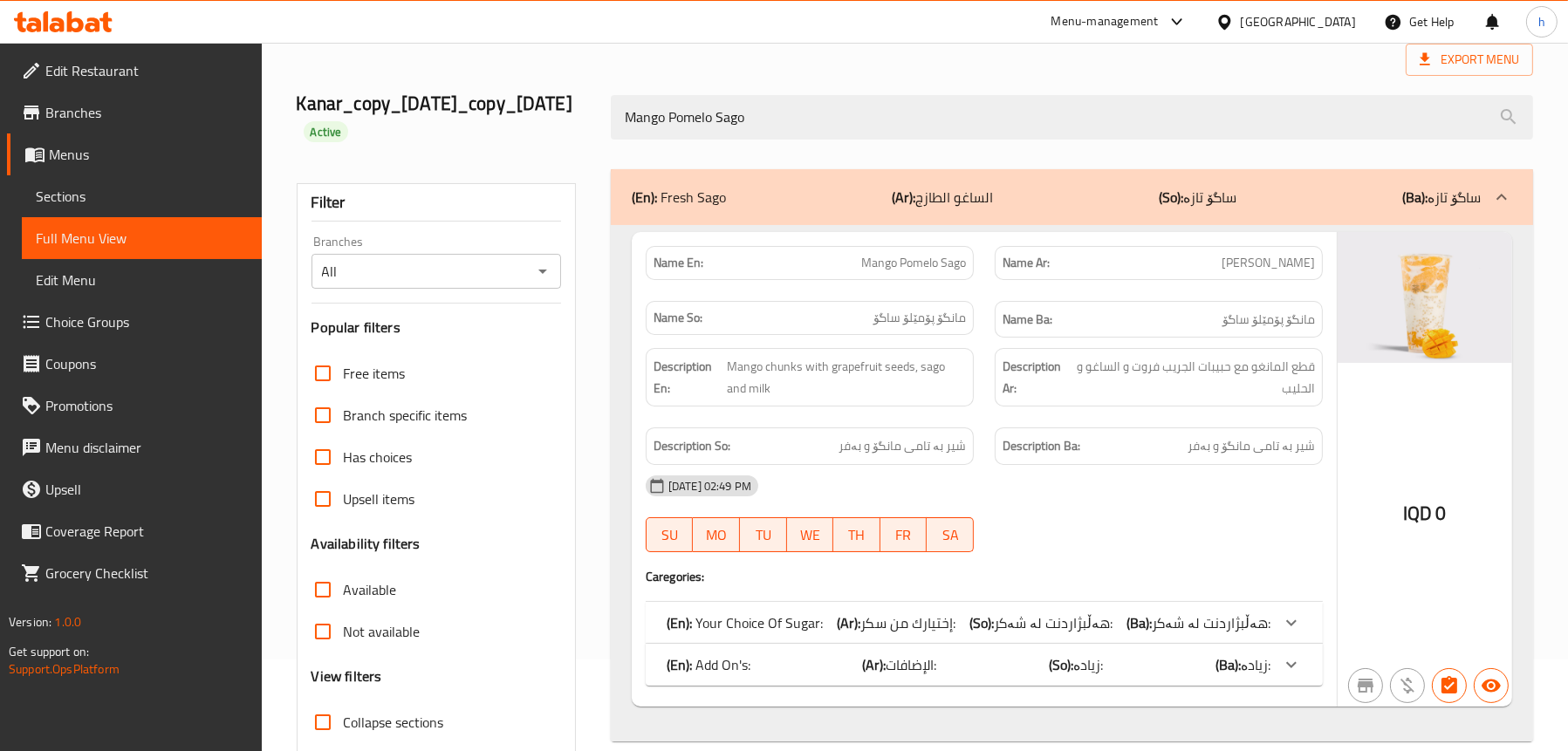
scroll to position [203, 0]
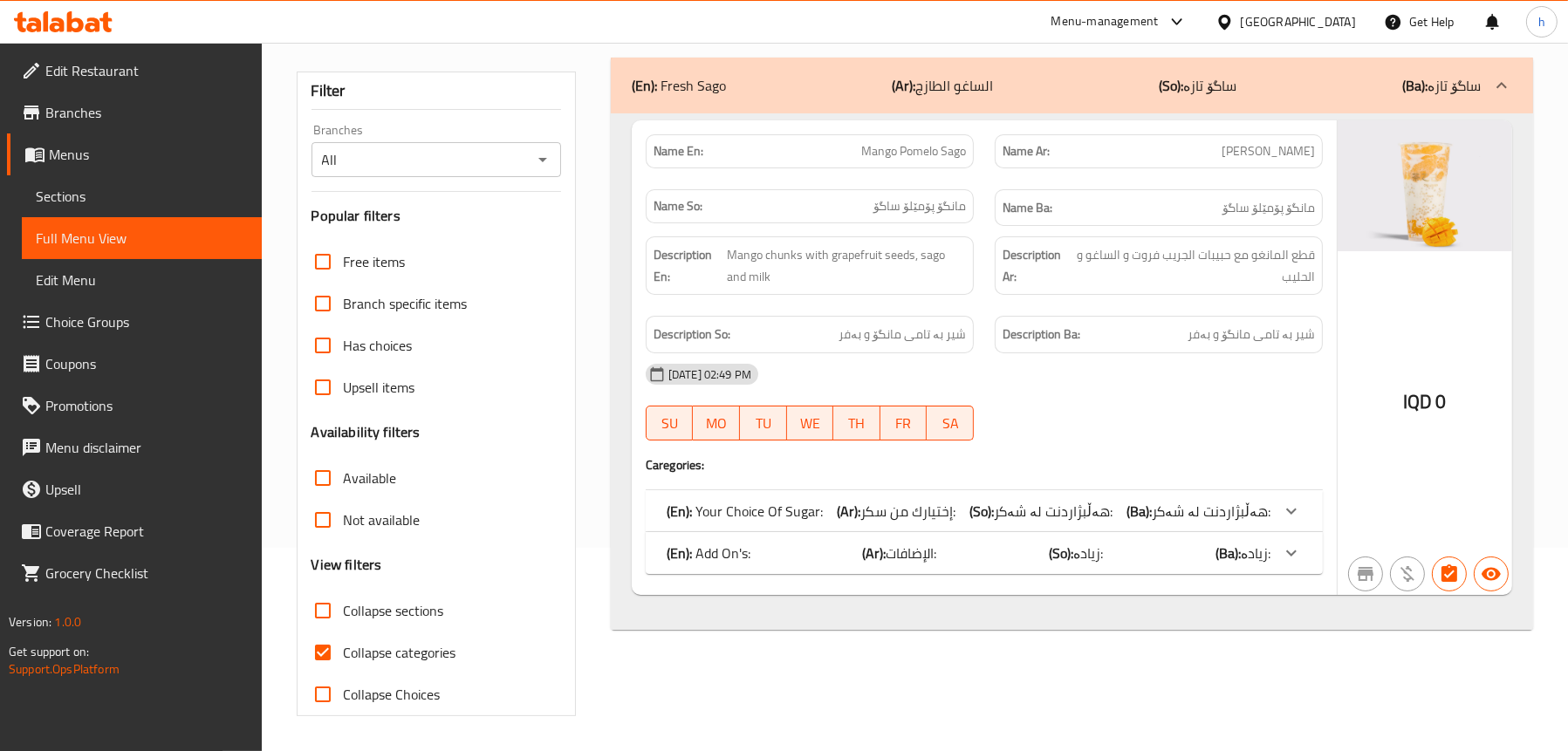
click at [1238, 532] on div "(En): Add On's: (Ar): الإضافات: (So): زیادە: (Ba): زیادە:" at bounding box center [984, 511] width 677 height 42
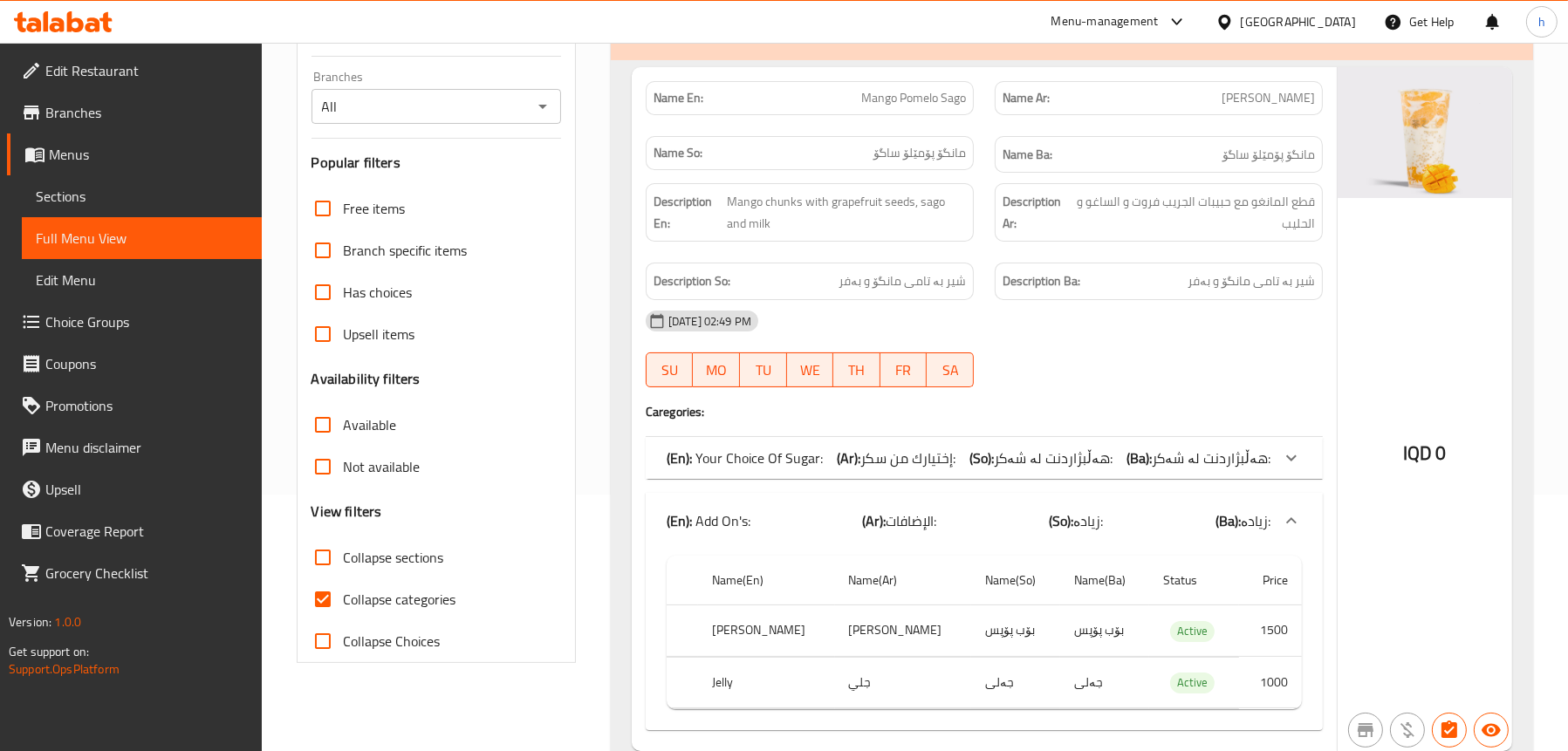
scroll to position [325, 0]
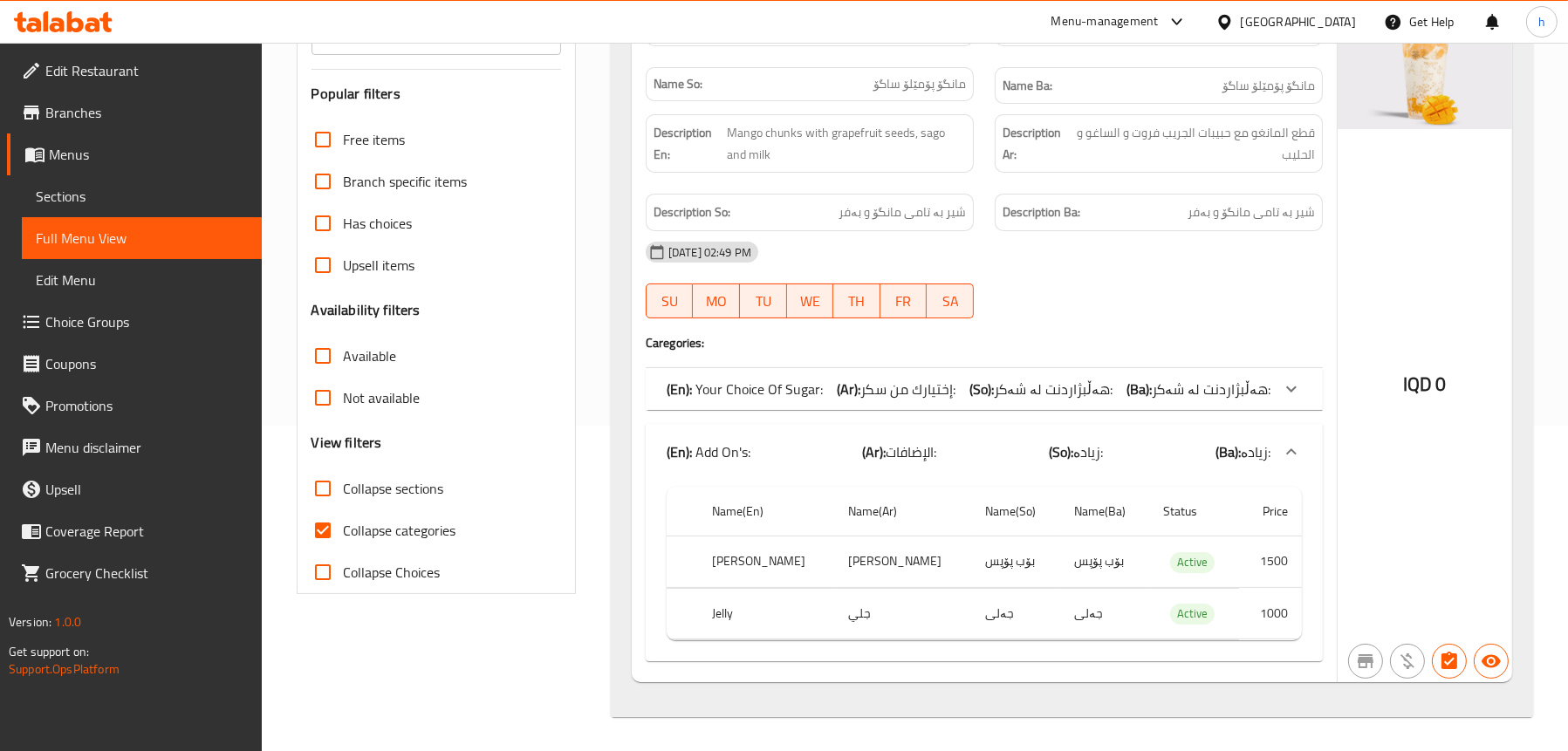
click at [1186, 395] on span "هەڵبژاردنت لە شەکر:" at bounding box center [1211, 389] width 119 height 26
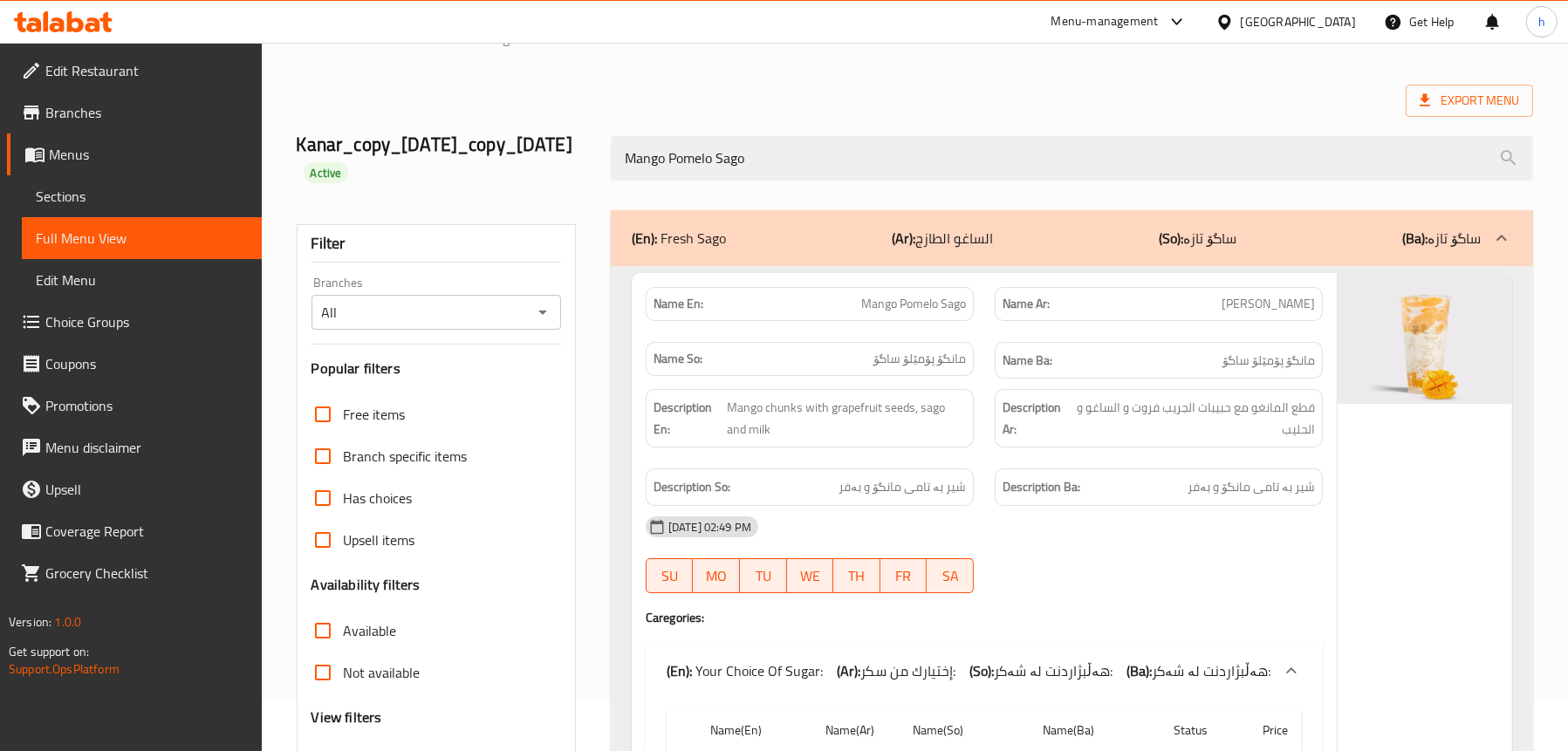
scroll to position [49, 0]
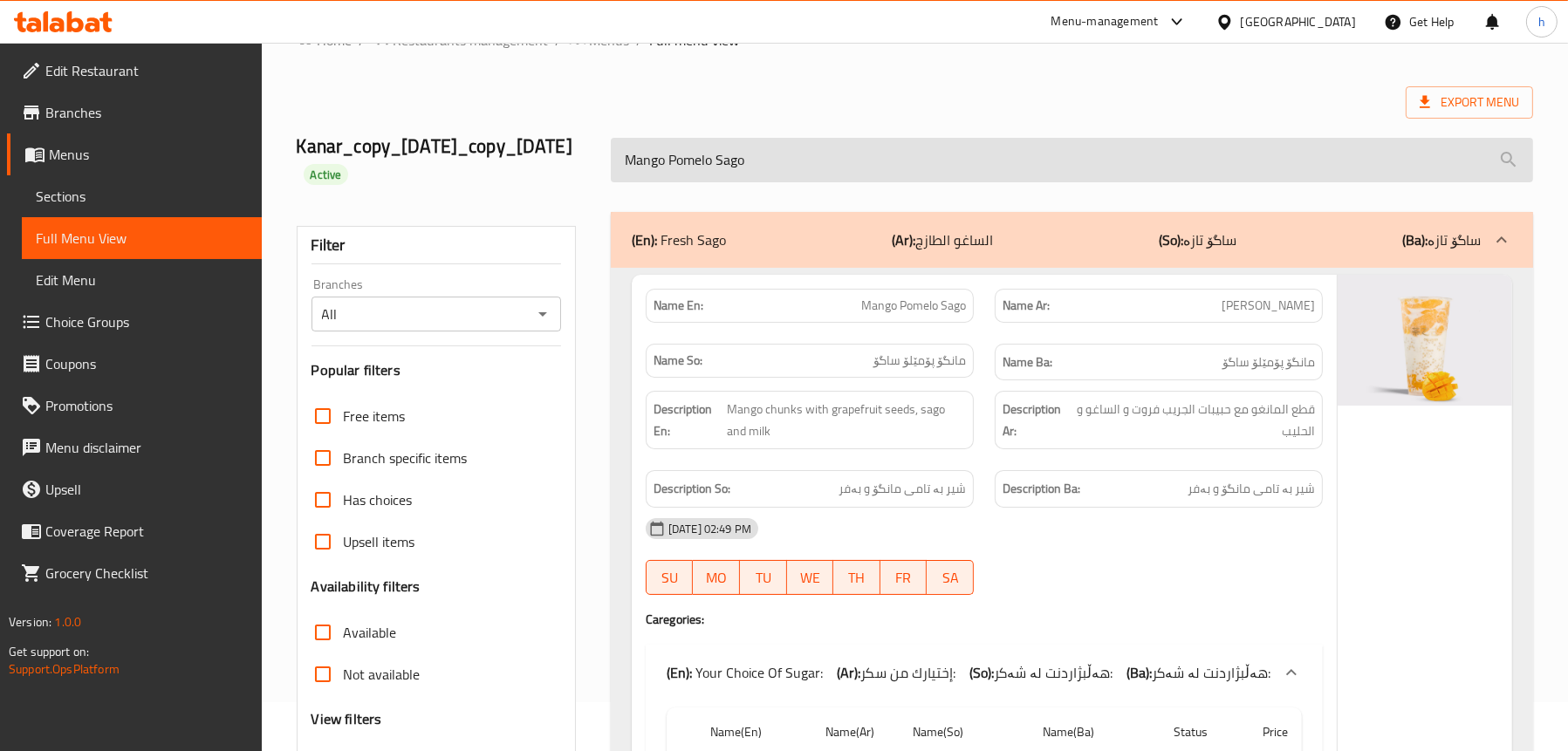
click at [819, 156] on input "Mango Pomelo Sago" at bounding box center [1071, 160] width 922 height 45
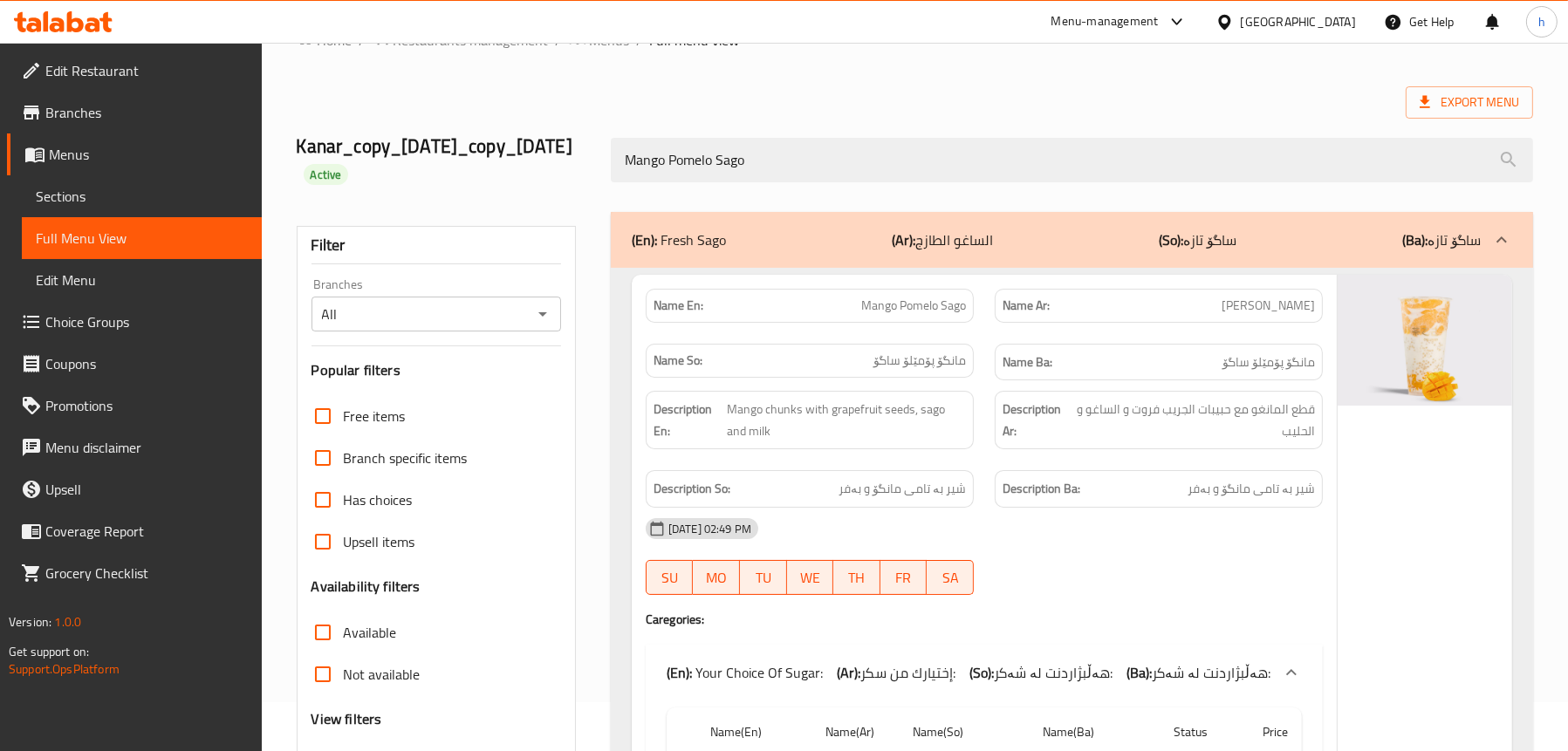
click at [161, 199] on span "Sections" at bounding box center [142, 196] width 212 height 21
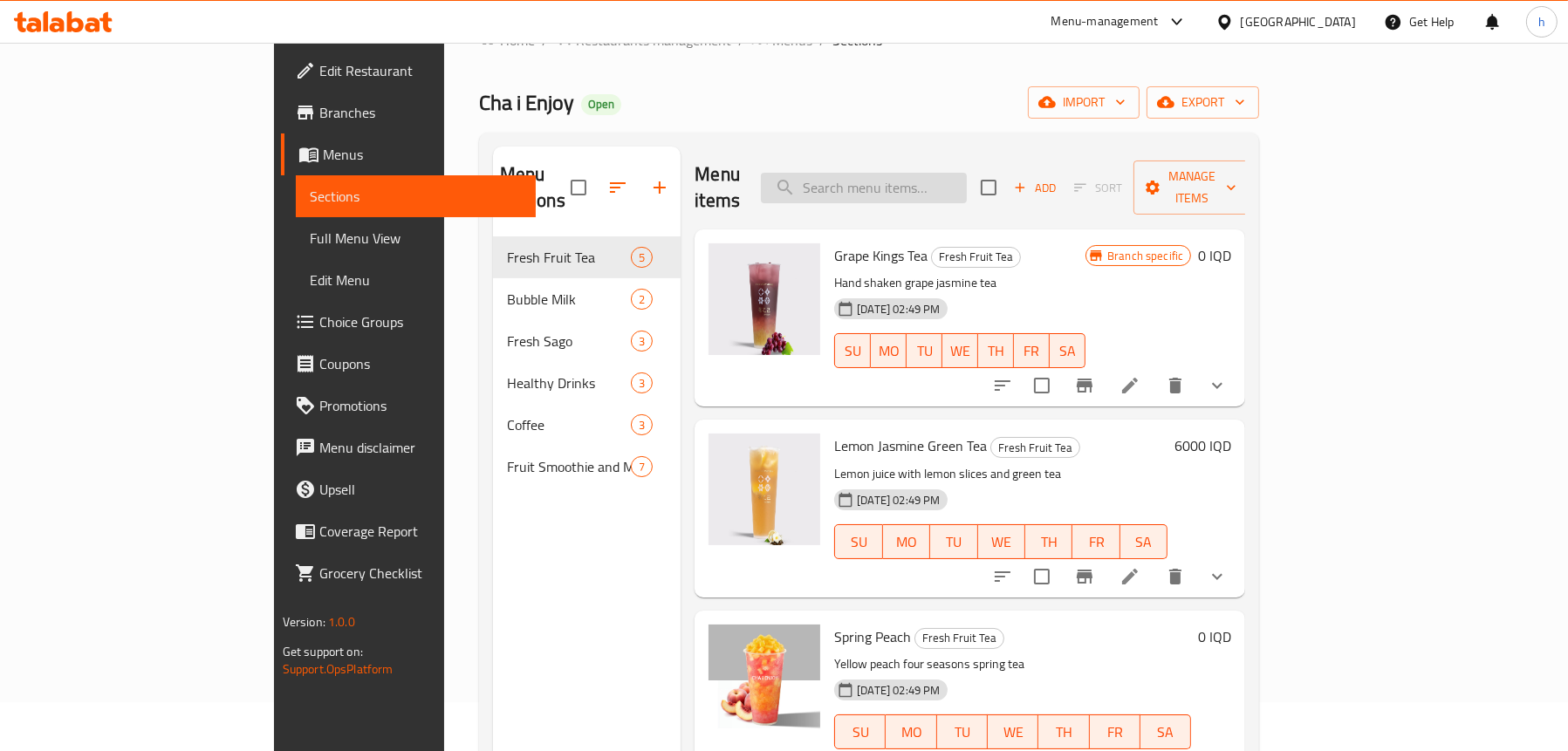
click at [912, 173] on input "search" at bounding box center [864, 188] width 206 height 31
paste input "Mango Pomelo Sago"
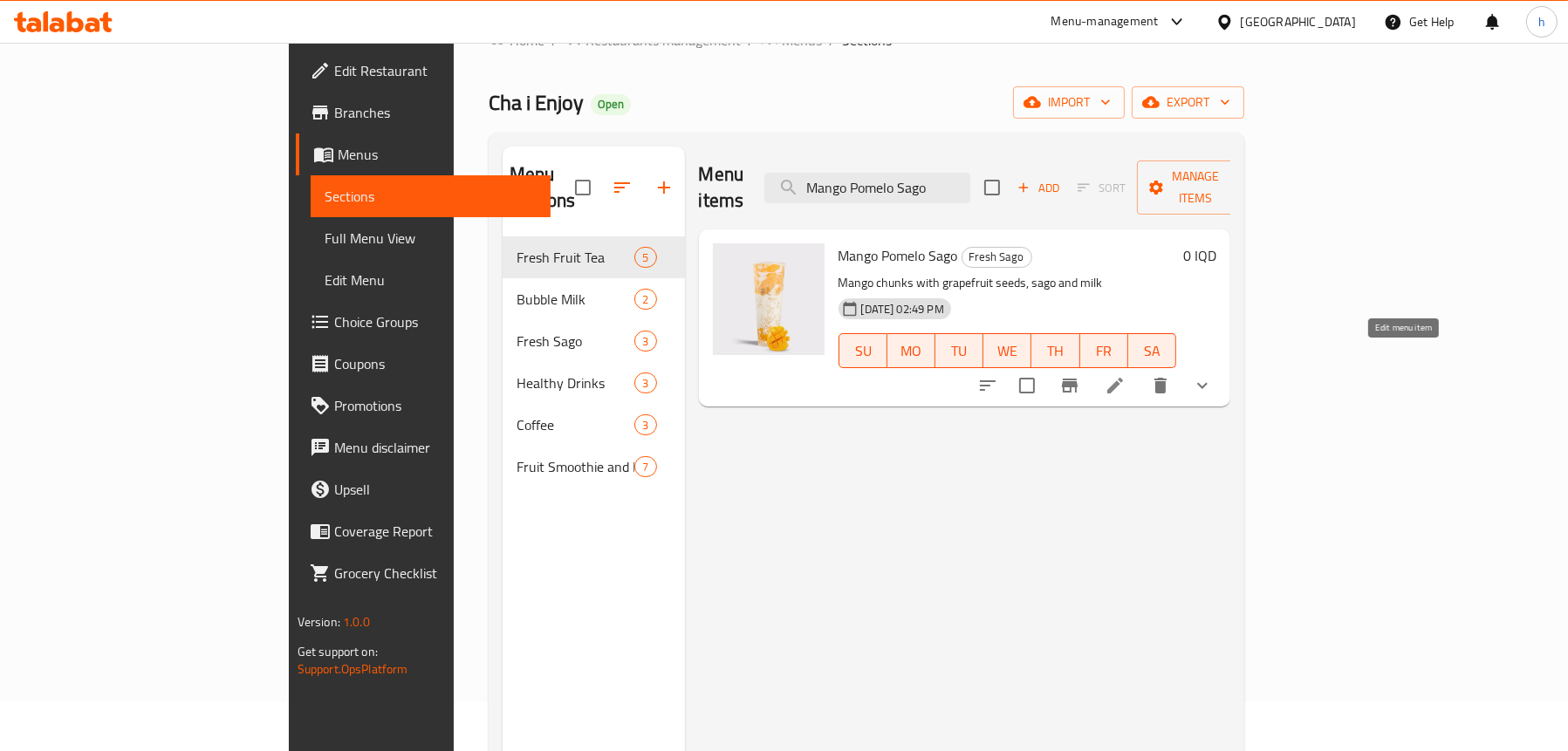
type input "Mango Pomelo Sago"
click at [1123, 378] on icon at bounding box center [1115, 386] width 16 height 16
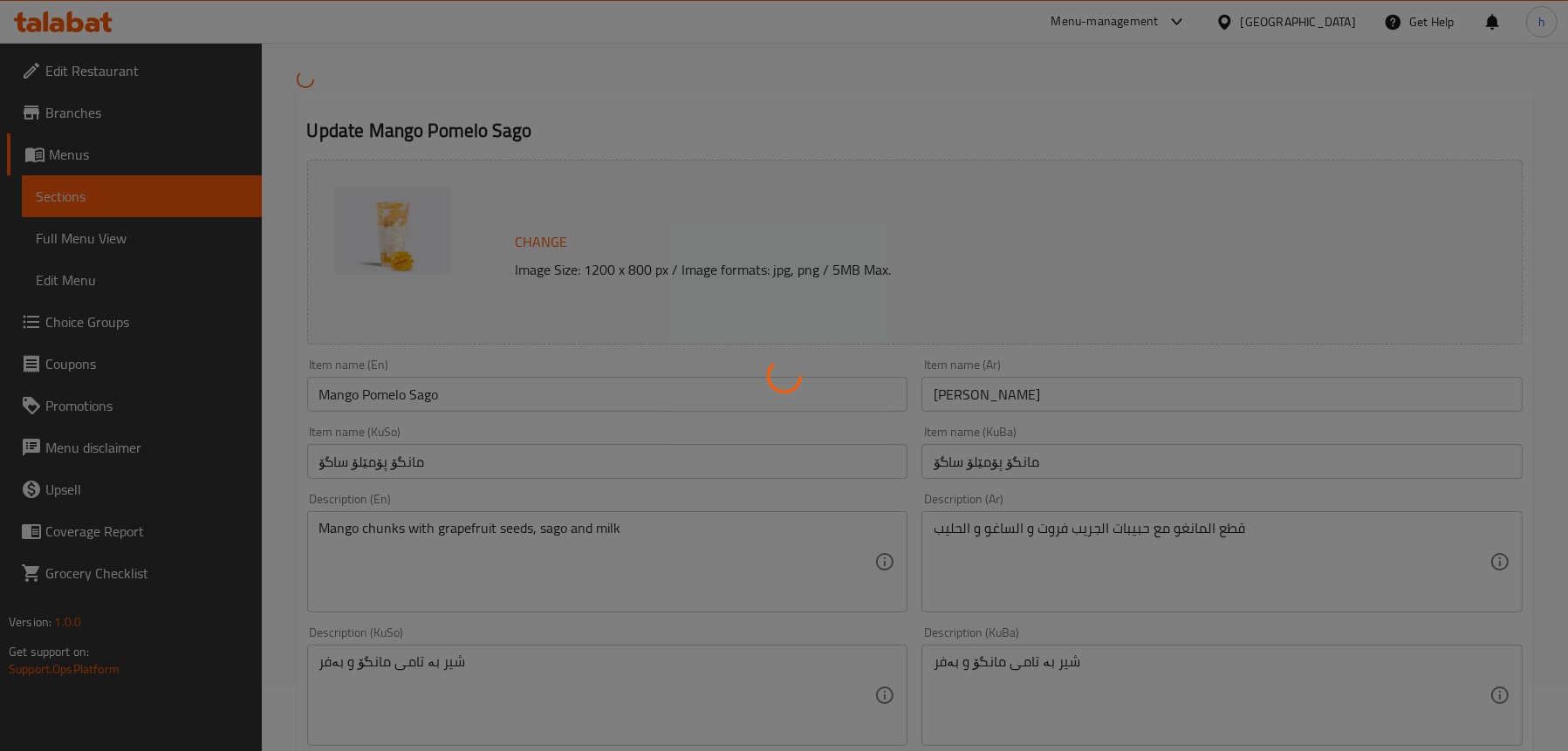
type input "إختيارك من سكر:"
type input "هەڵبژاردنت لە شەکر:"
type input "1"
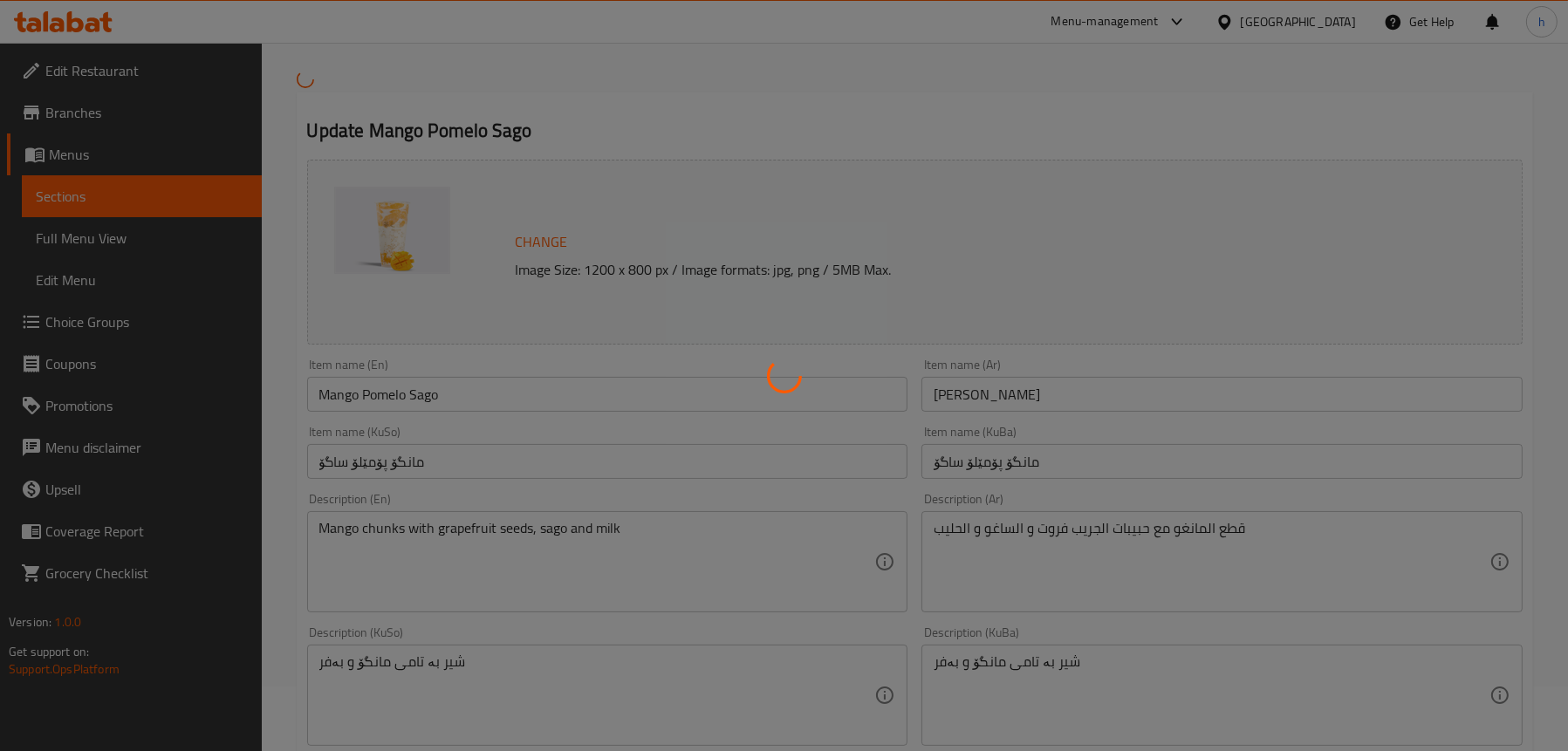
type input "الإضافات:"
type input "زیادە:"
type input "0"
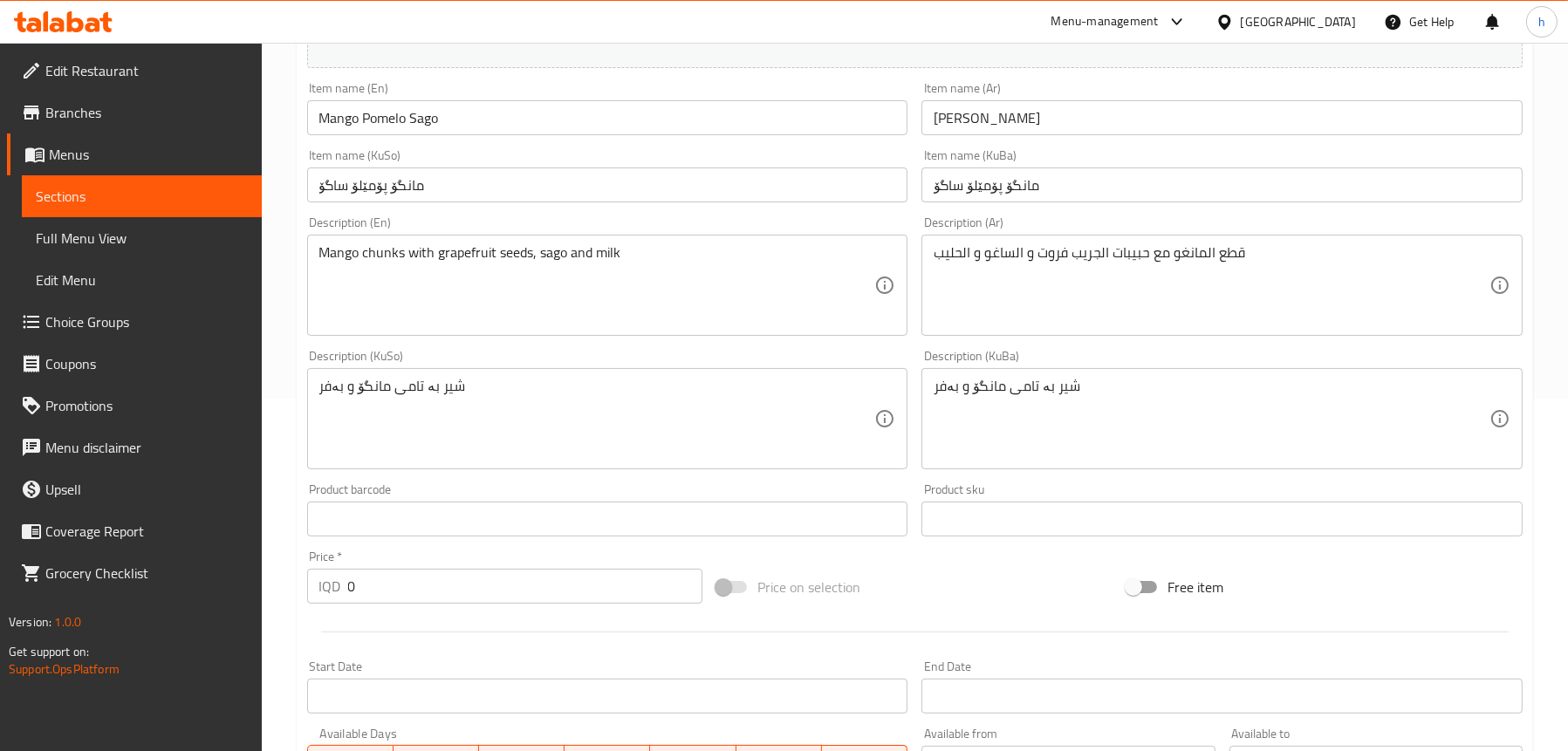
scroll to position [349, 0]
click at [92, 314] on span "Choice Groups" at bounding box center [147, 321] width 202 height 21
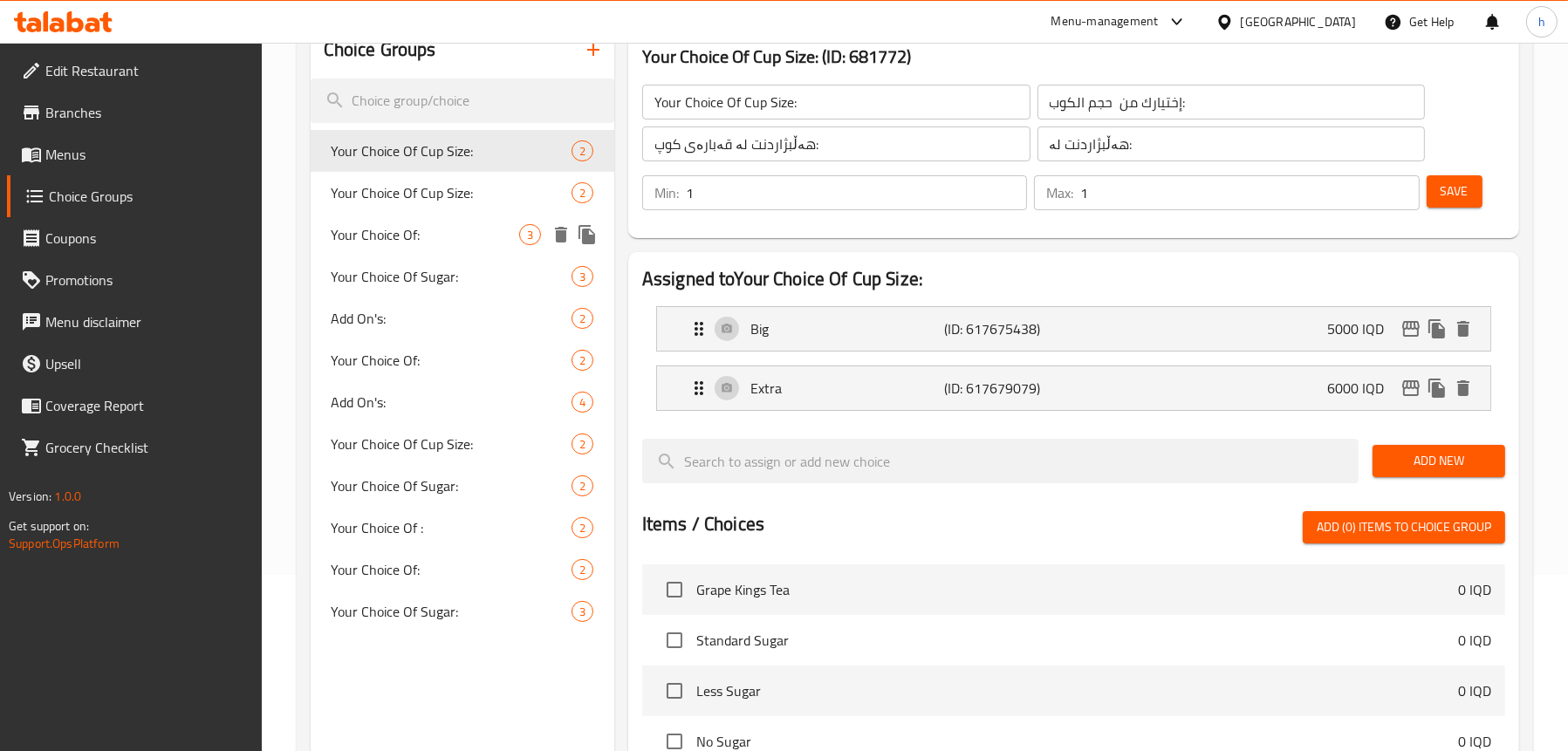
scroll to position [72, 0]
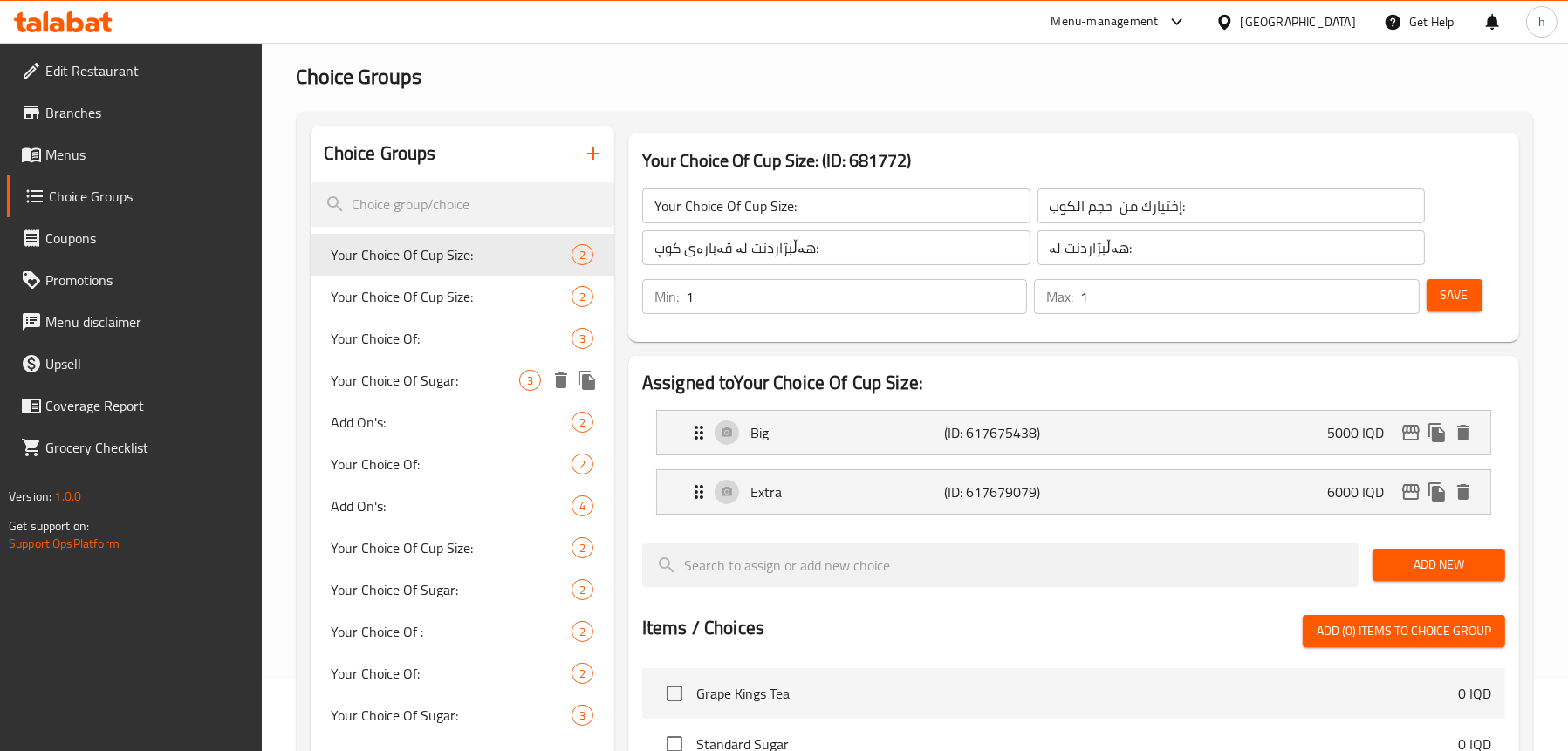
click at [415, 374] on span "Your Choice Of Sugar:" at bounding box center [425, 380] width 187 height 21
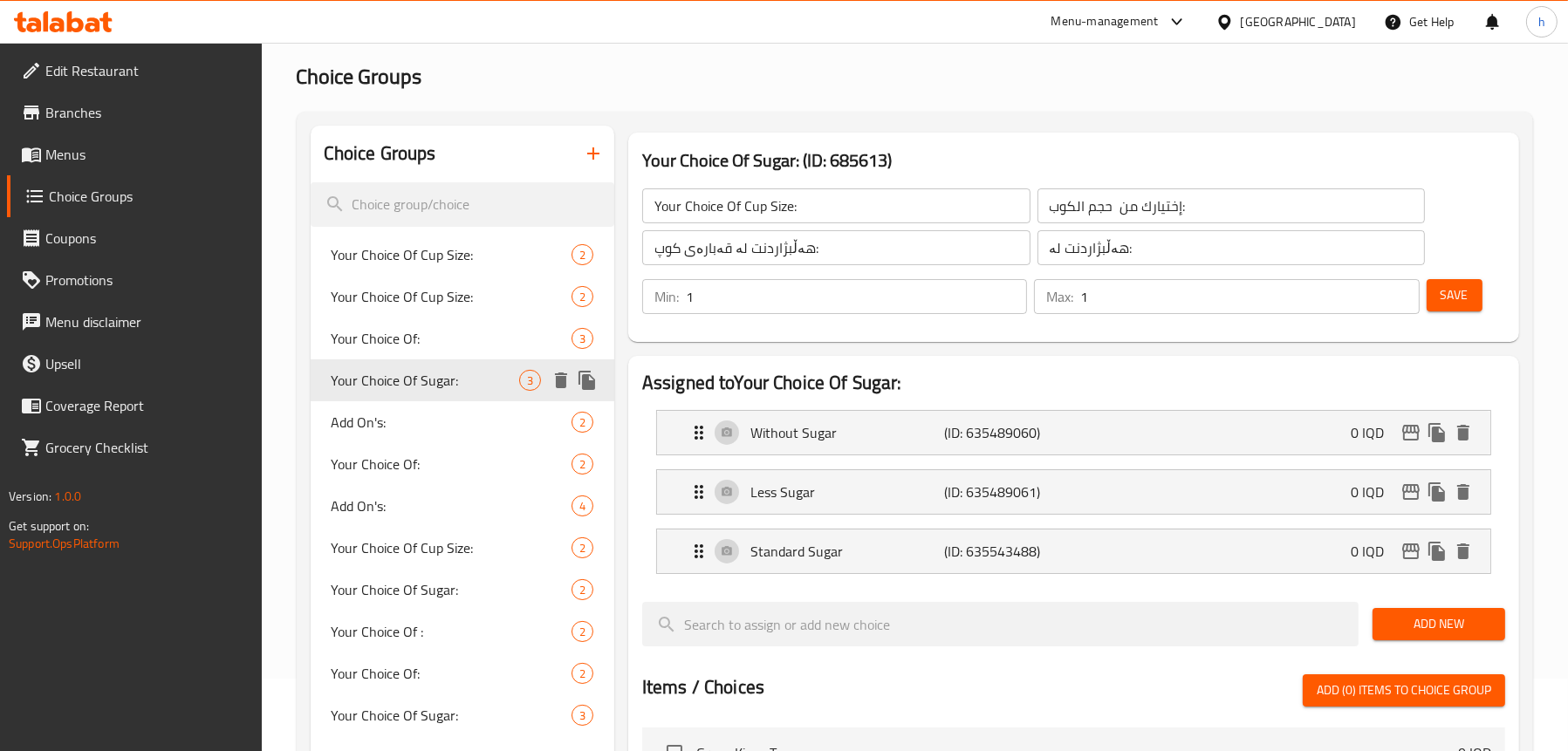
type input "Your Choice Of Sugar:"
type input "إختيارك من سكر:"
type input "هەڵبژاردنت لە شەکر:"
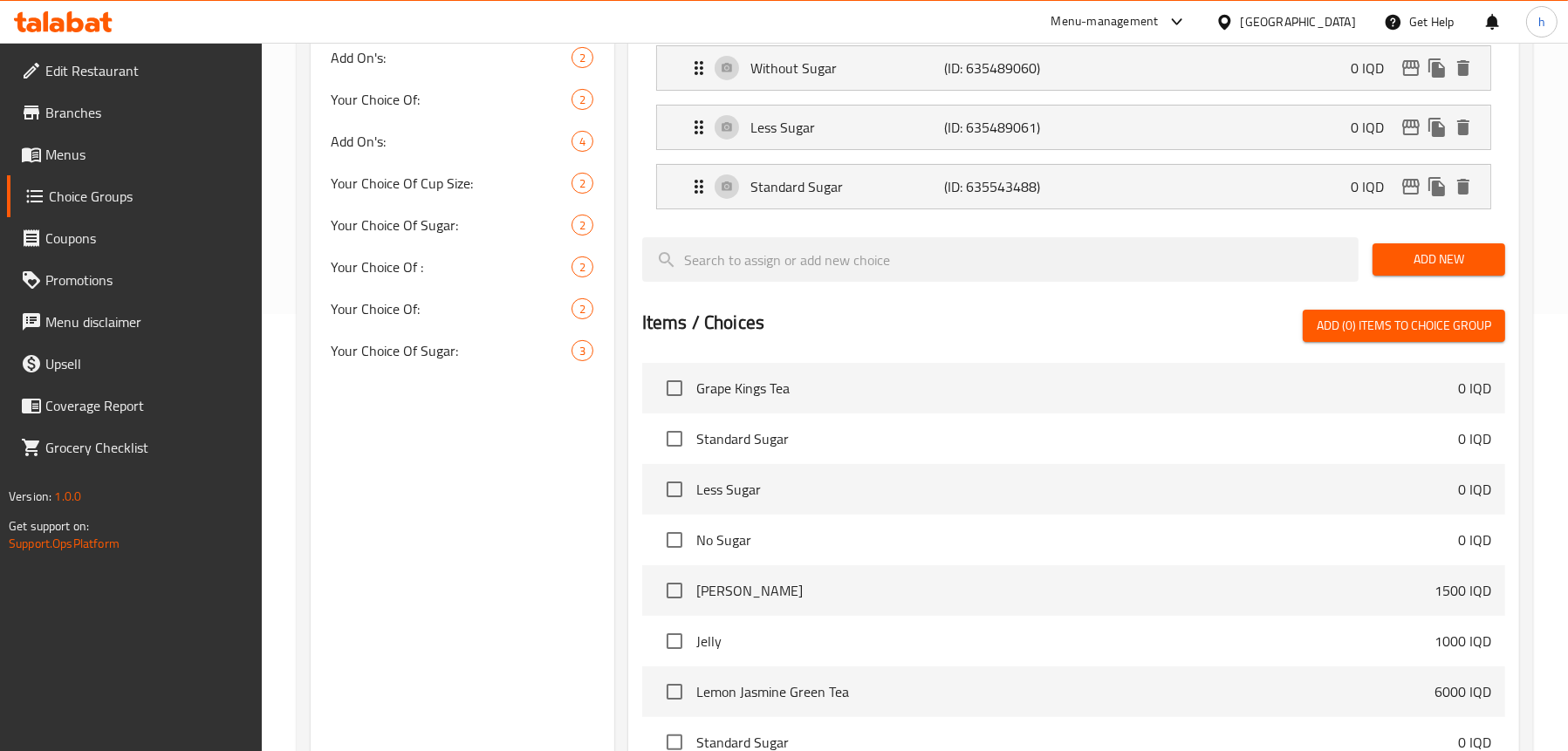
scroll to position [334, 0]
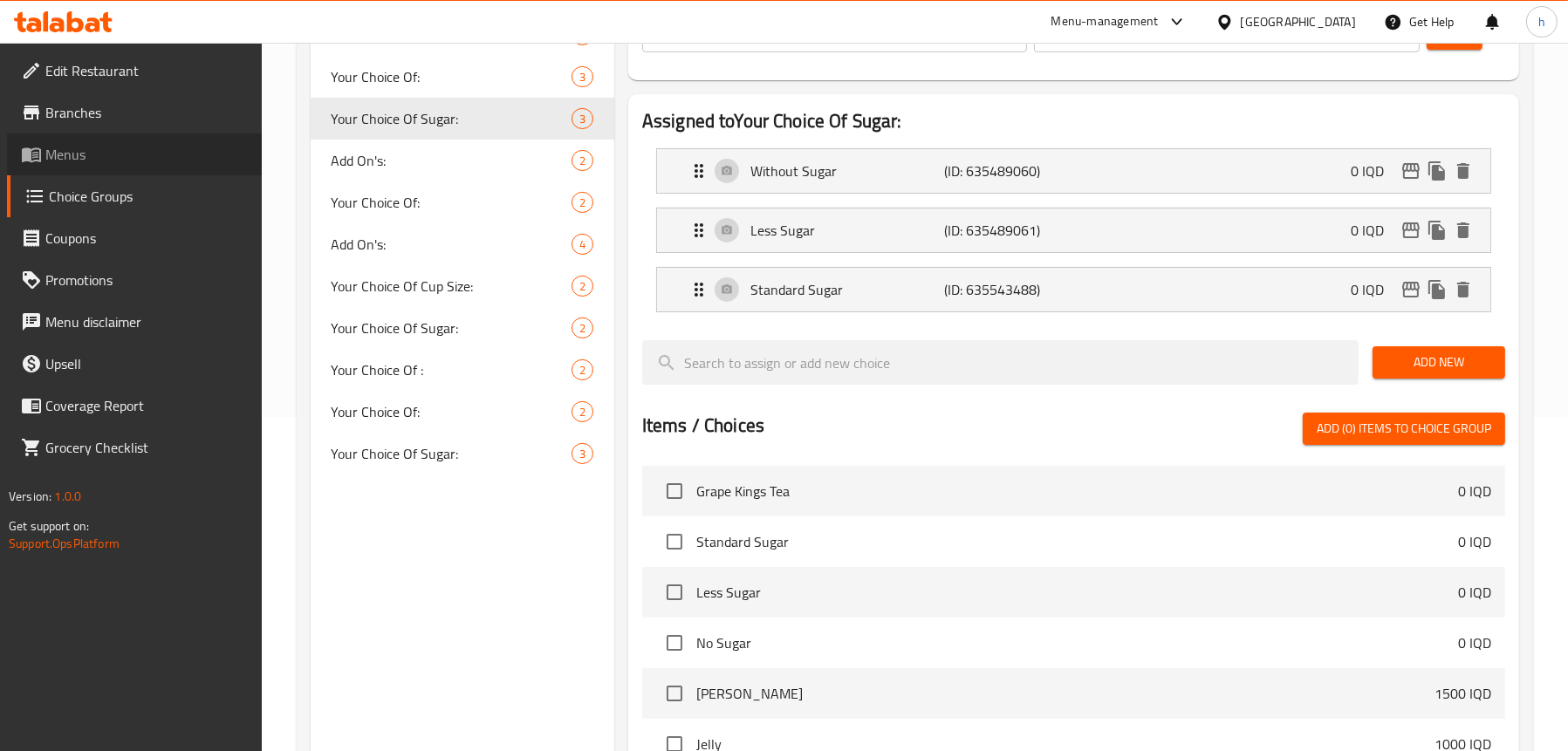
click at [97, 162] on span "Menus" at bounding box center [147, 155] width 202 height 21
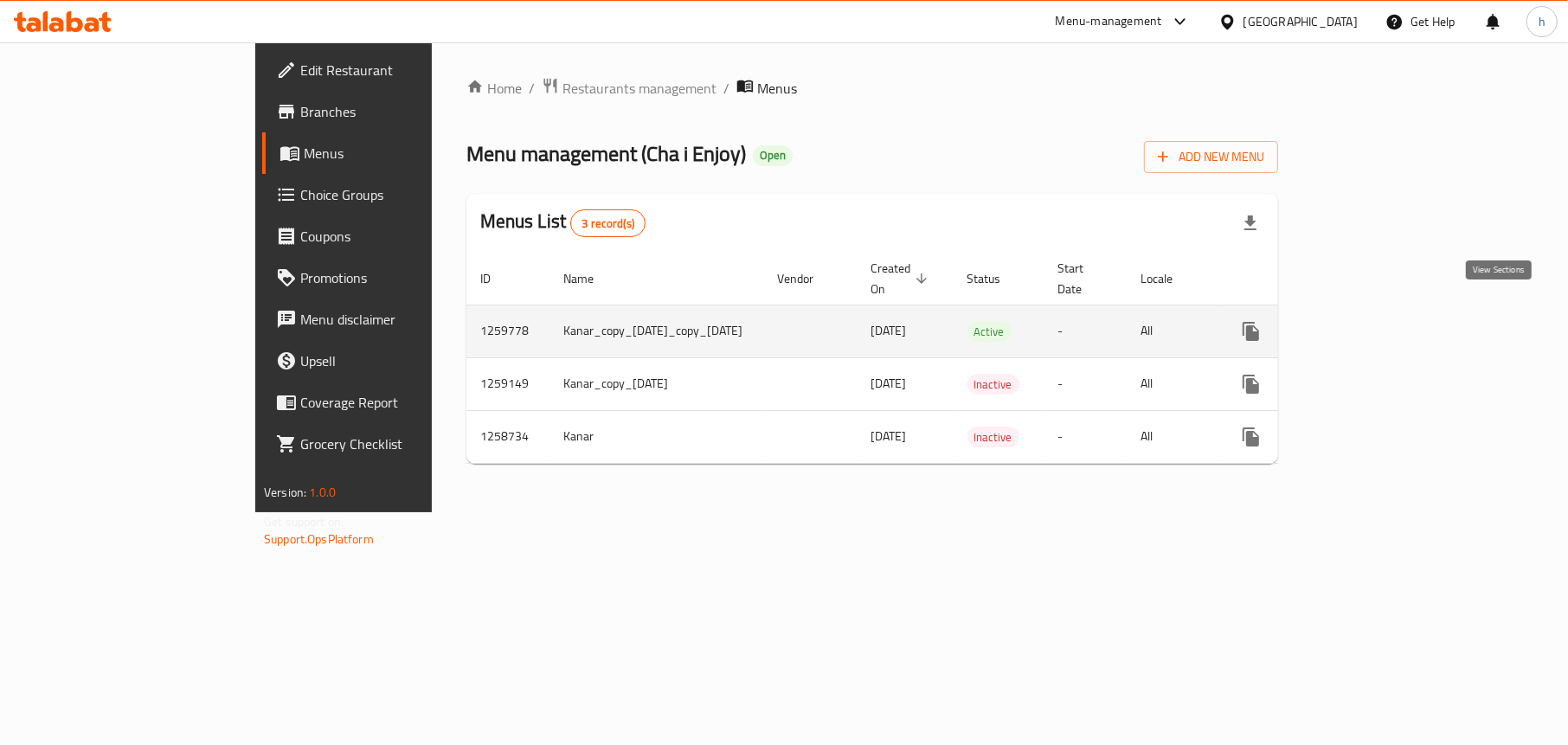
click at [1384, 323] on icon "enhanced table" at bounding box center [1376, 331] width 16 height 16
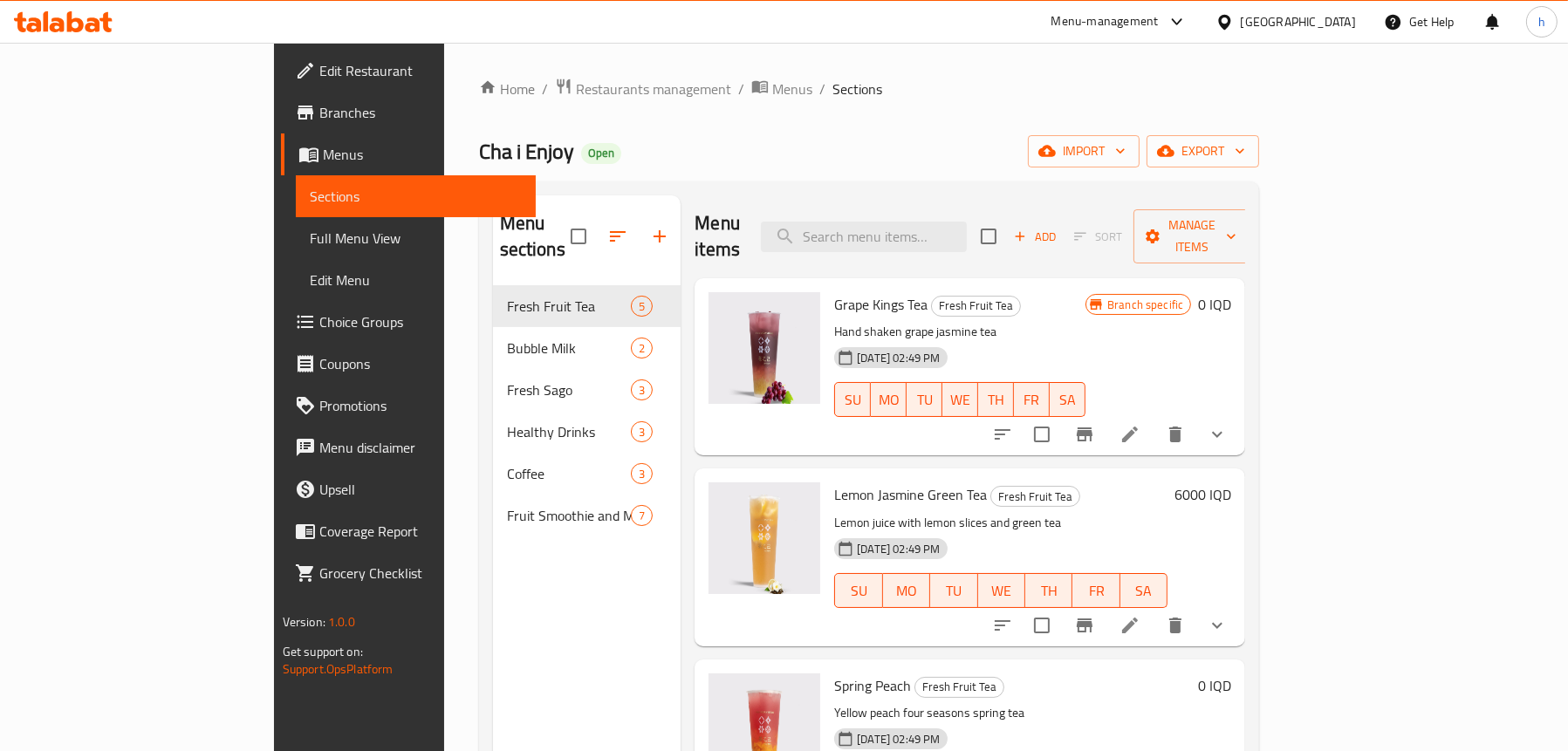
click at [309, 228] on span "Full Menu View" at bounding box center [415, 238] width 212 height 21
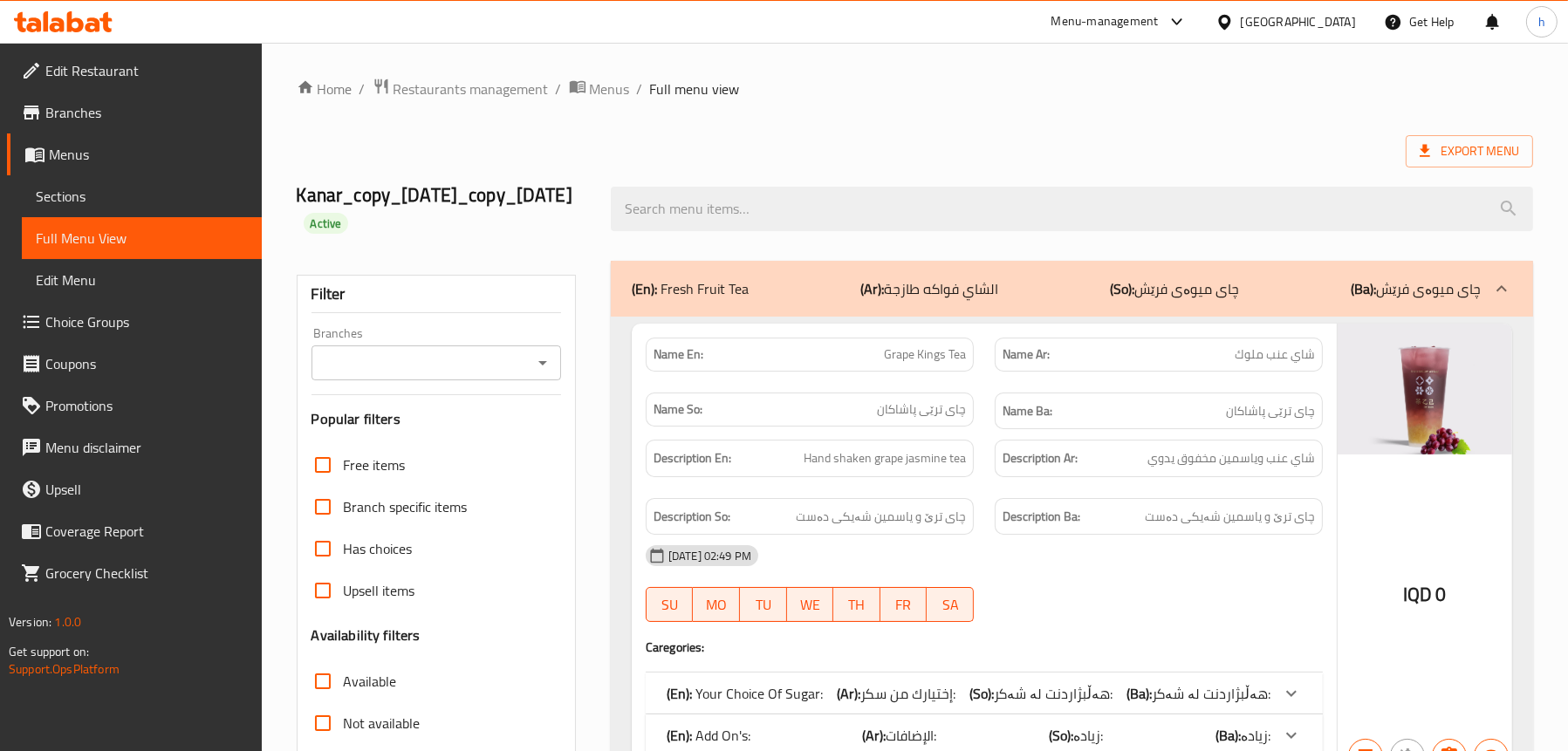
click at [539, 363] on icon "Open" at bounding box center [543, 363] width 21 height 21
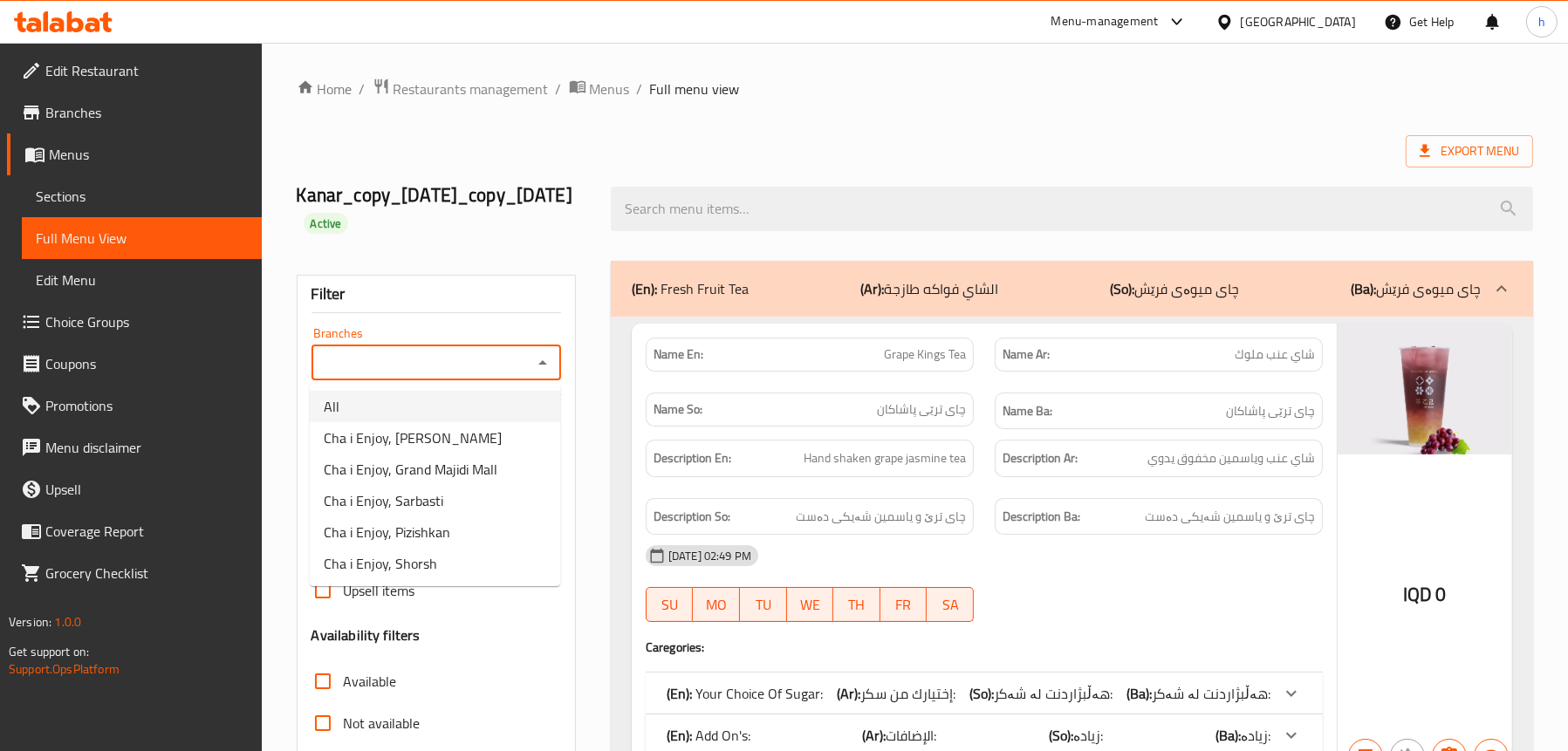
click at [390, 412] on li "All" at bounding box center [434, 407] width 250 height 32
type input "All"
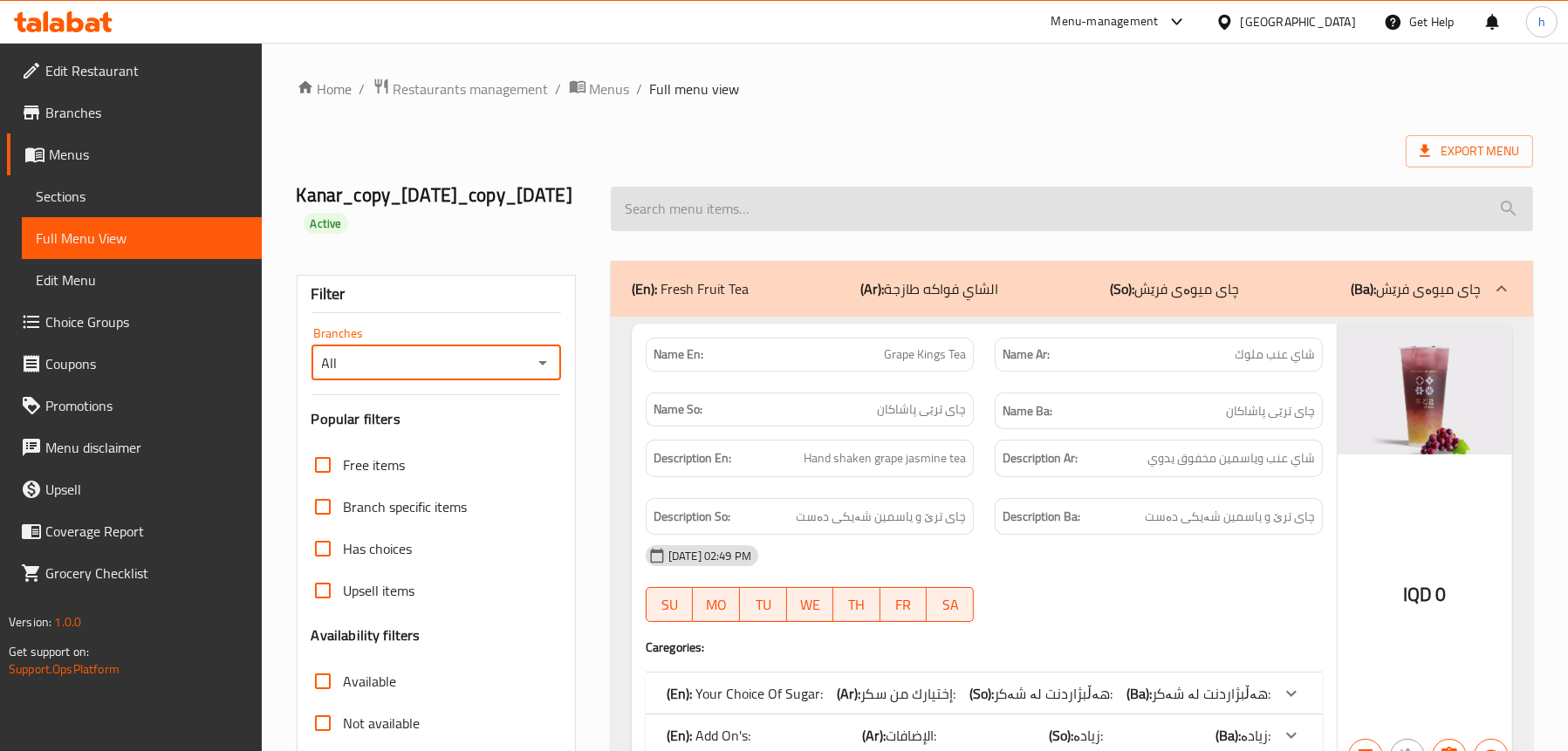
click at [952, 209] on input "search" at bounding box center [1071, 208] width 922 height 45
paste input "Mango Pomelo Sago"
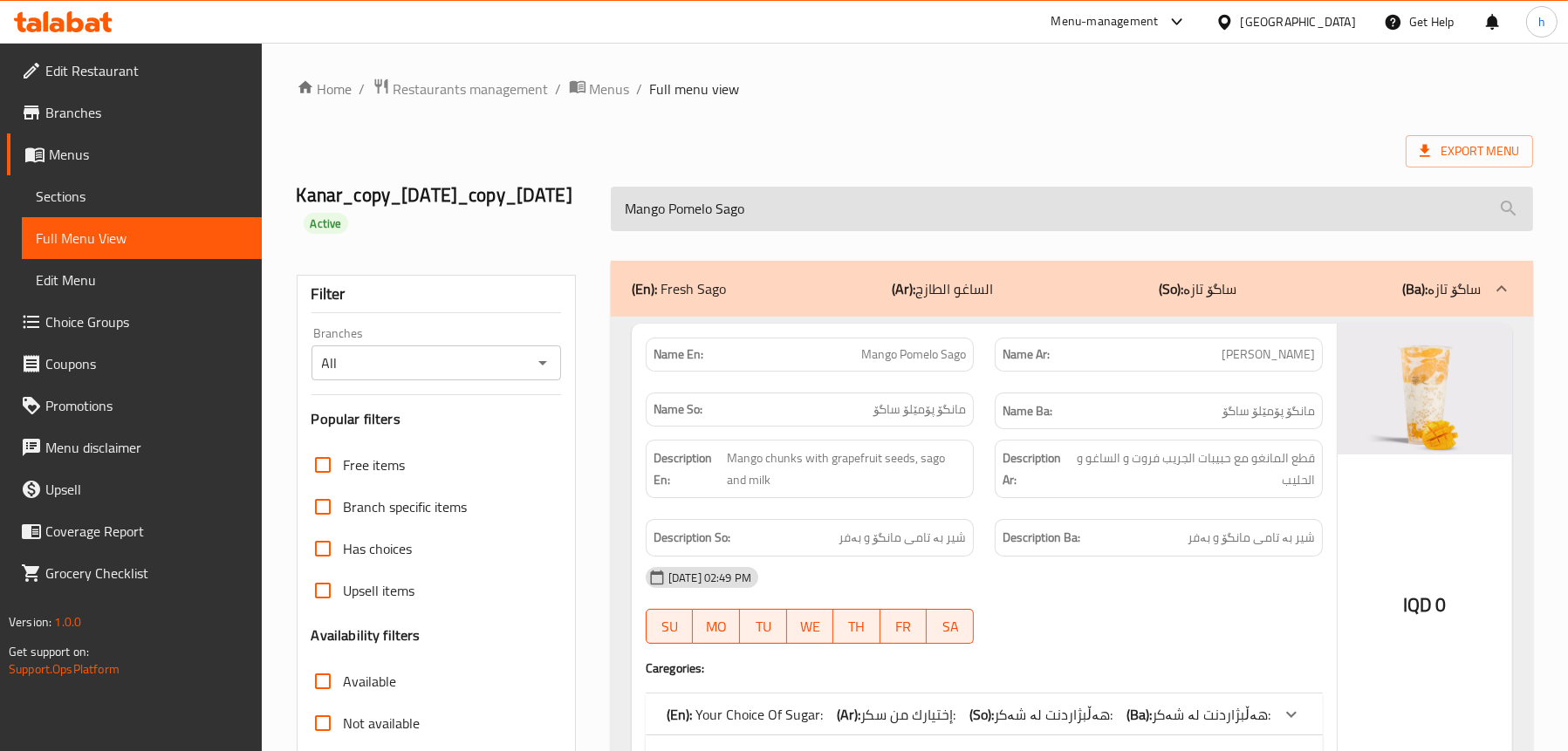
scroll to position [175, 0]
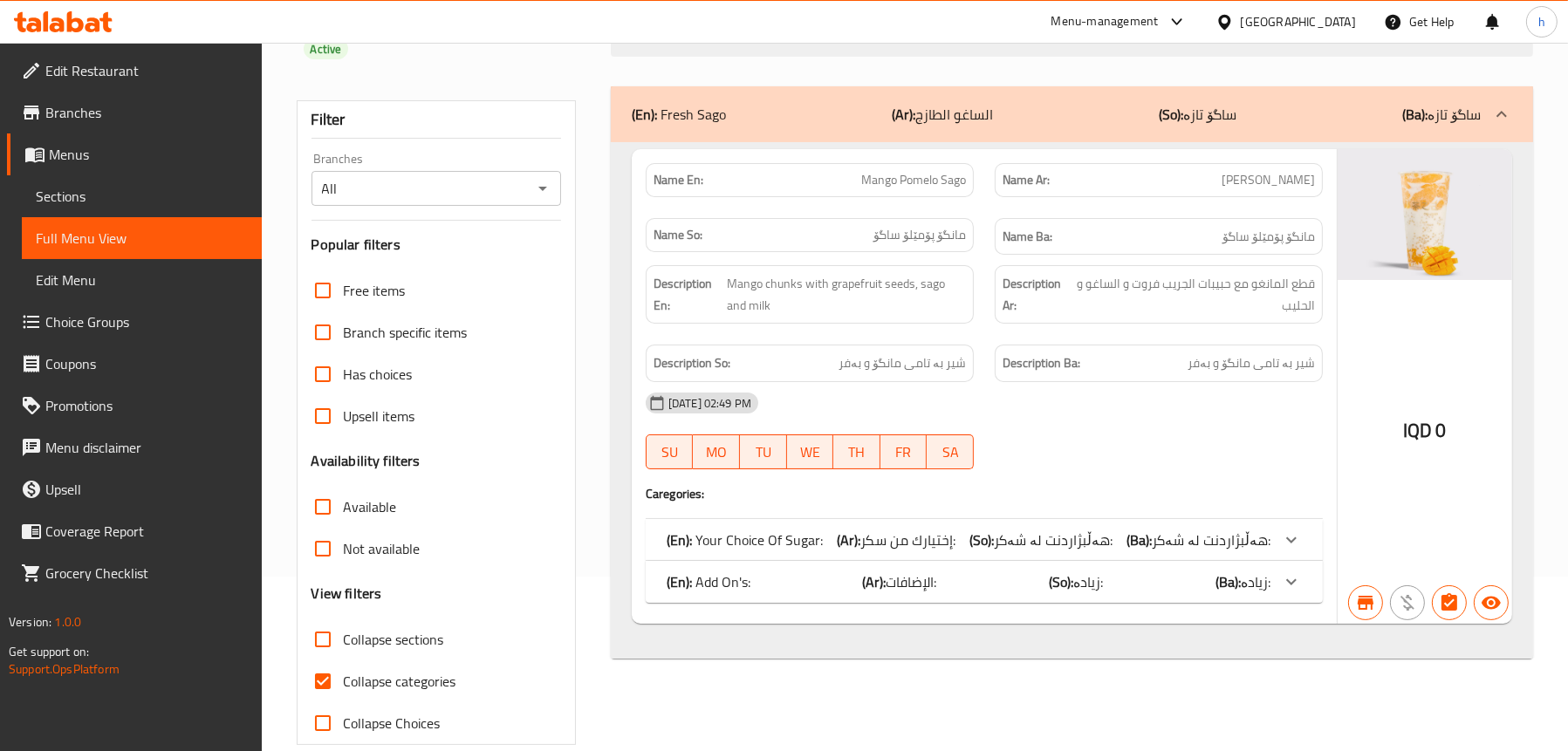
type input "Mango Pomelo Sago"
click at [876, 541] on span "إختيارك من سكر:" at bounding box center [908, 540] width 95 height 26
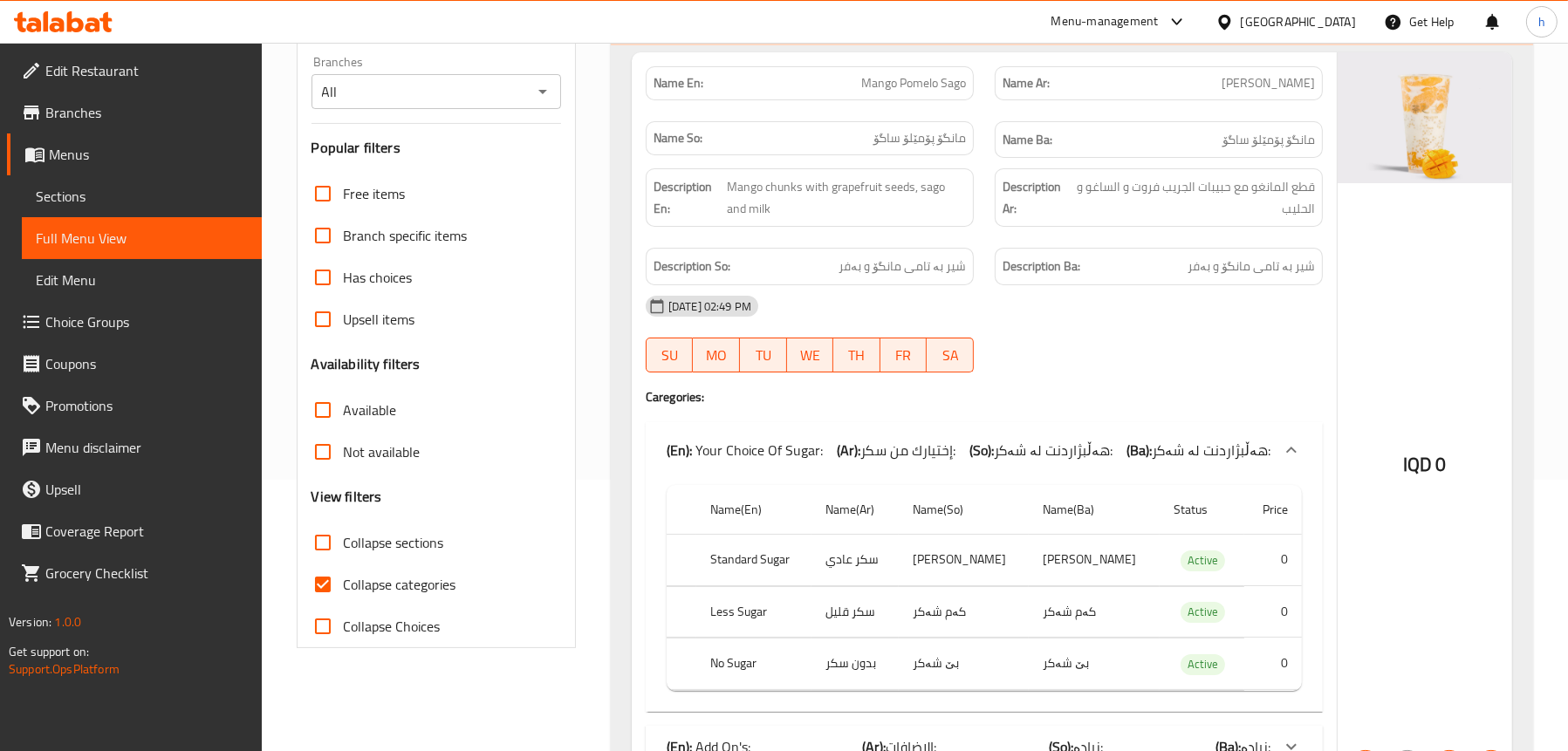
scroll to position [378, 0]
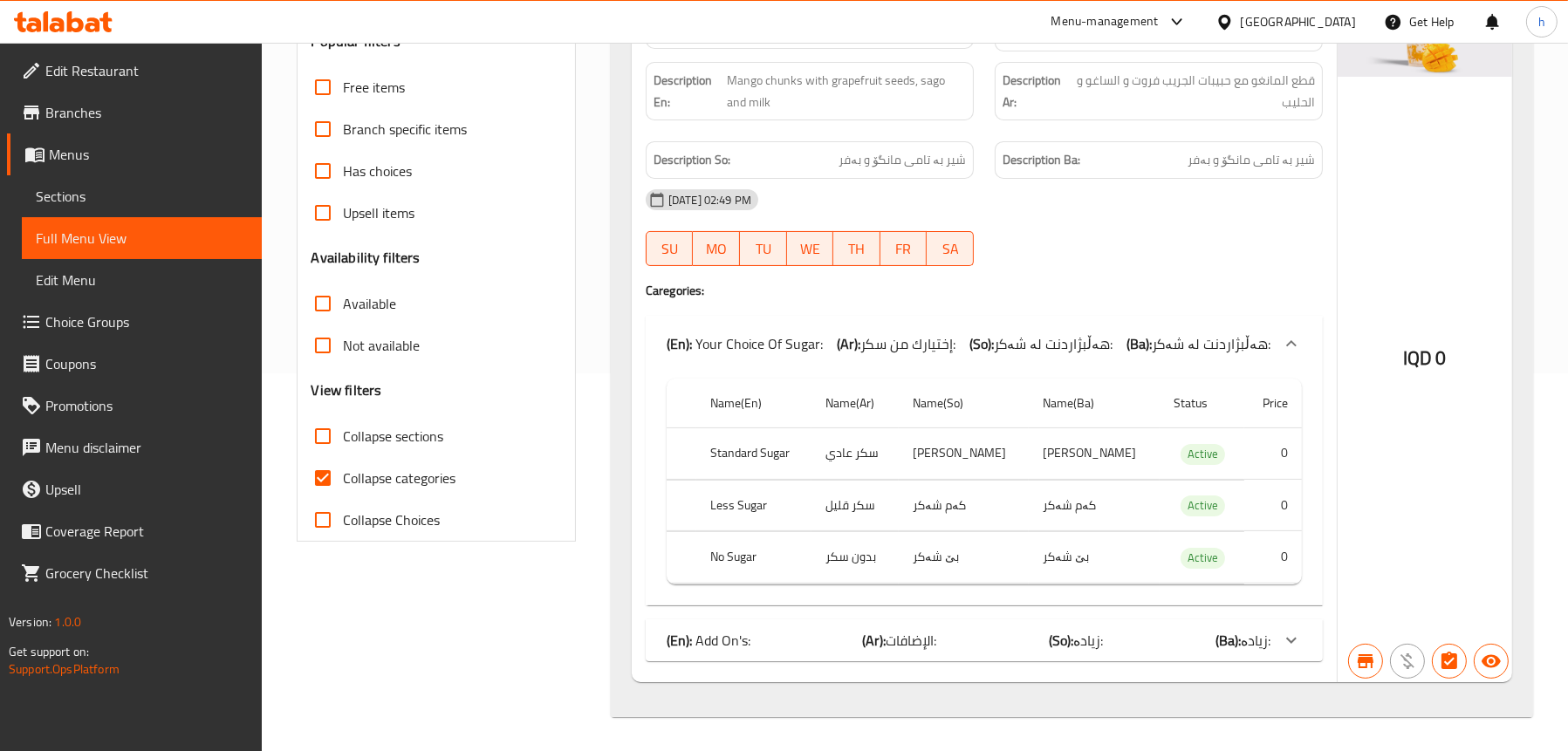
click at [1187, 354] on div "(En): Add On's: (Ar): الإضافات: (So): زیادە: (Ba): زیادە:" at bounding box center [969, 343] width 604 height 21
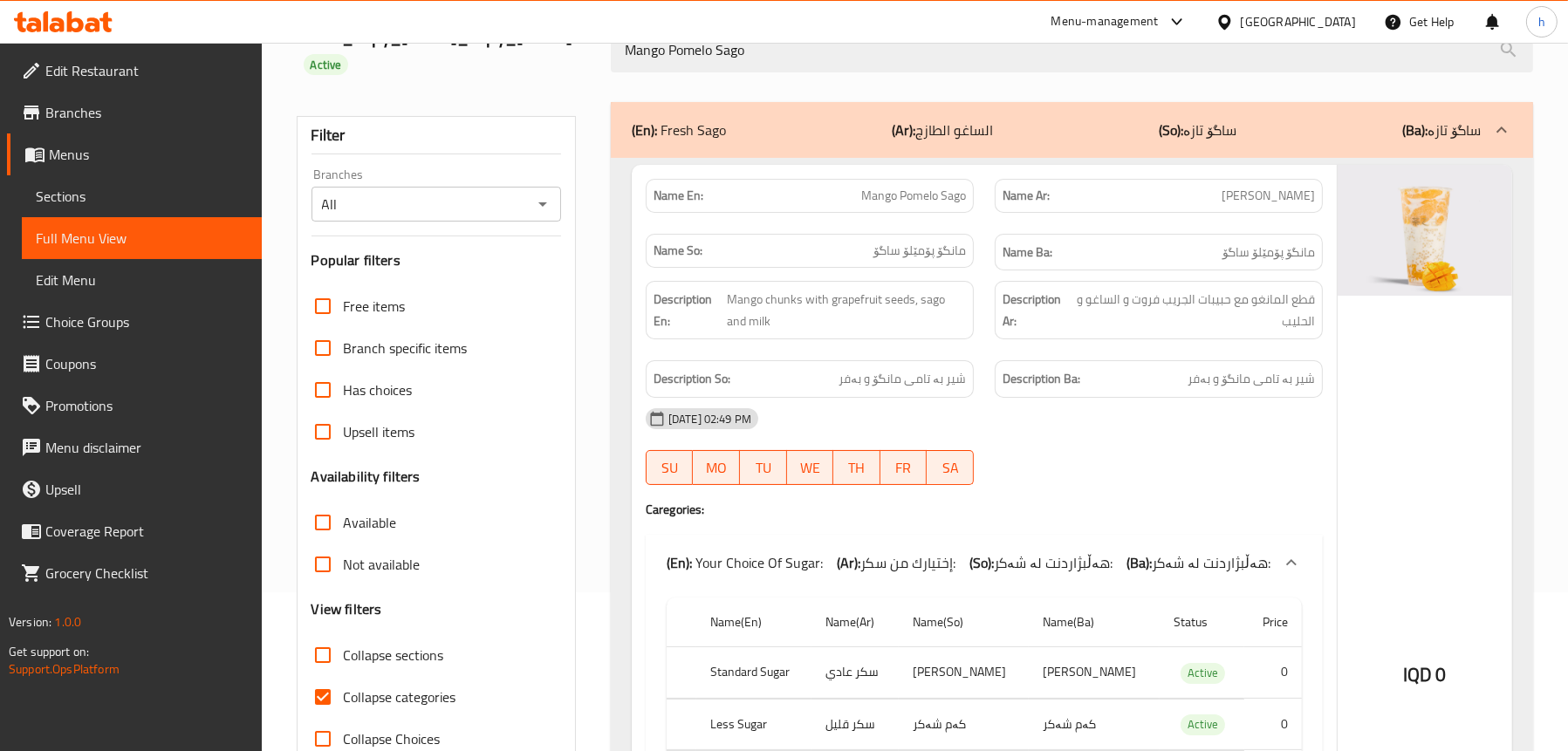
scroll to position [0, 0]
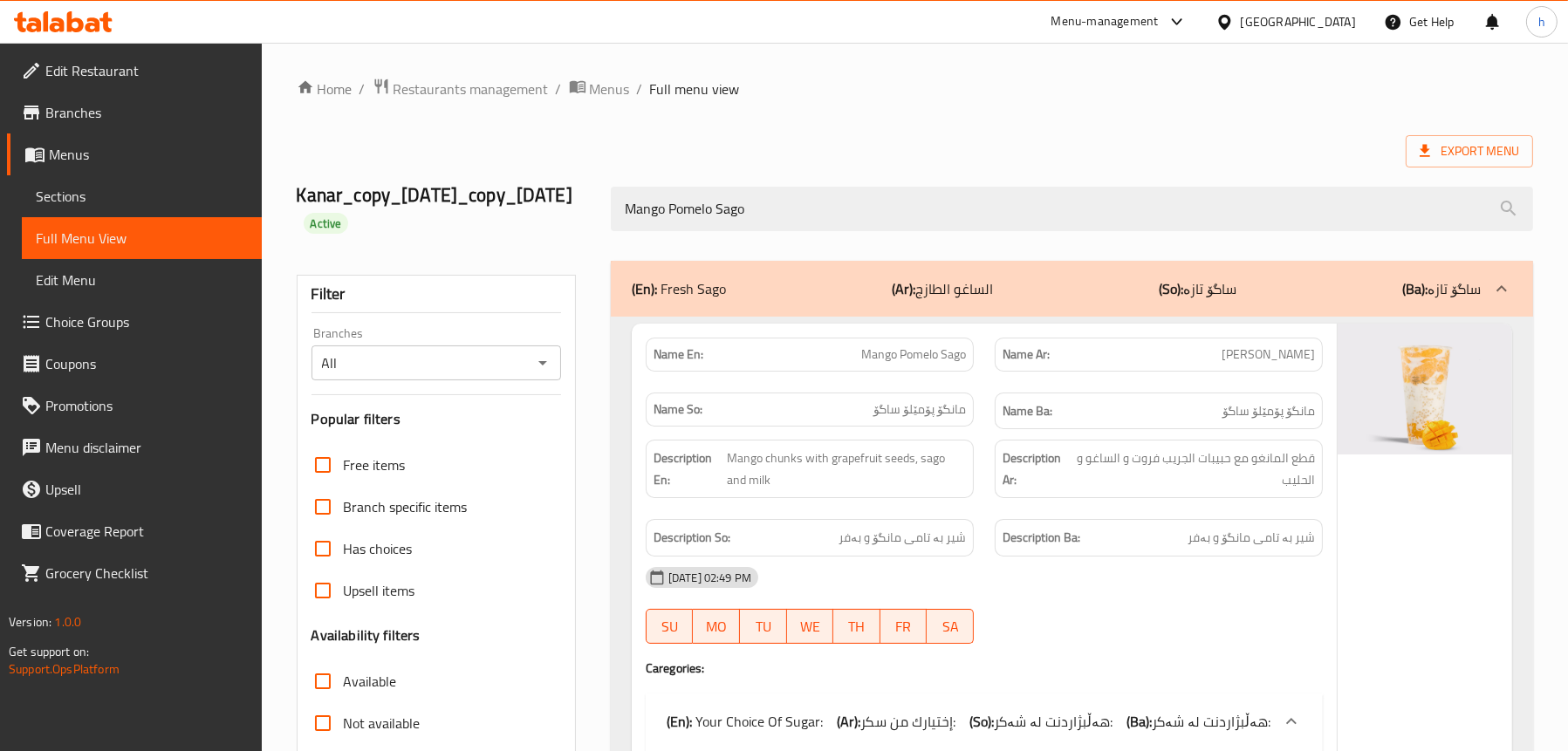
click at [85, 197] on span "Sections" at bounding box center [142, 196] width 212 height 21
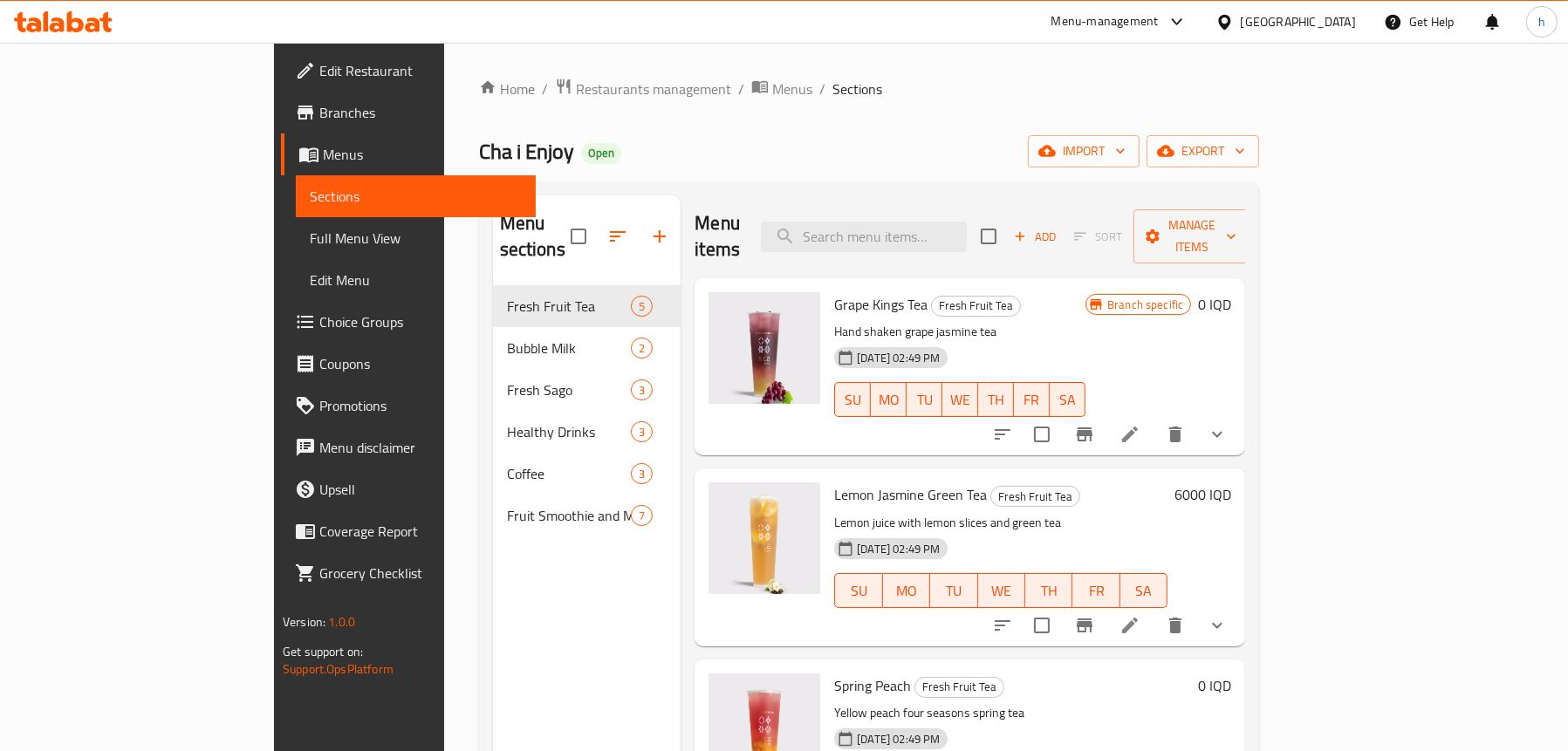
click at [309, 233] on span "Full Menu View" at bounding box center [415, 238] width 212 height 21
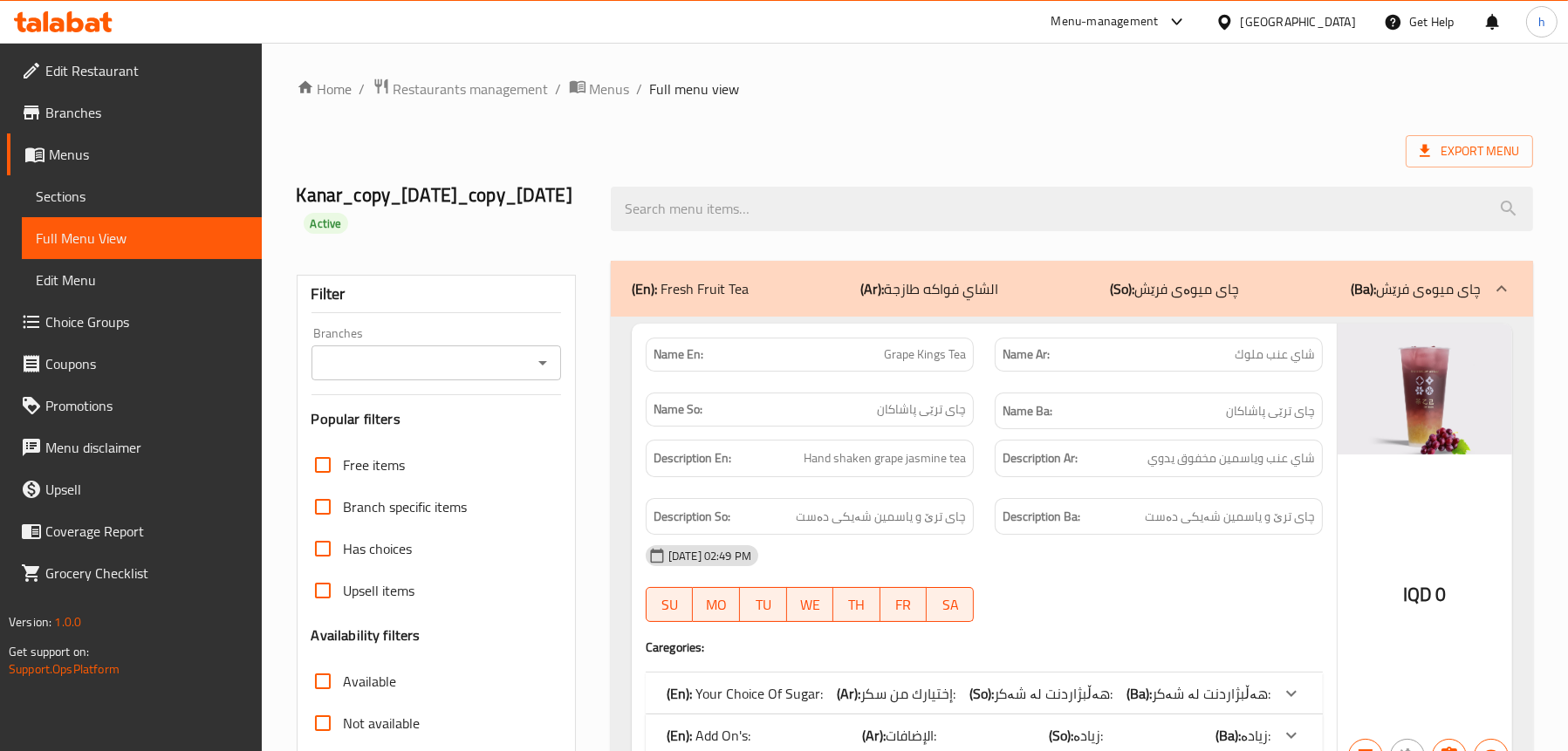
click at [539, 357] on icon "Open" at bounding box center [543, 363] width 21 height 21
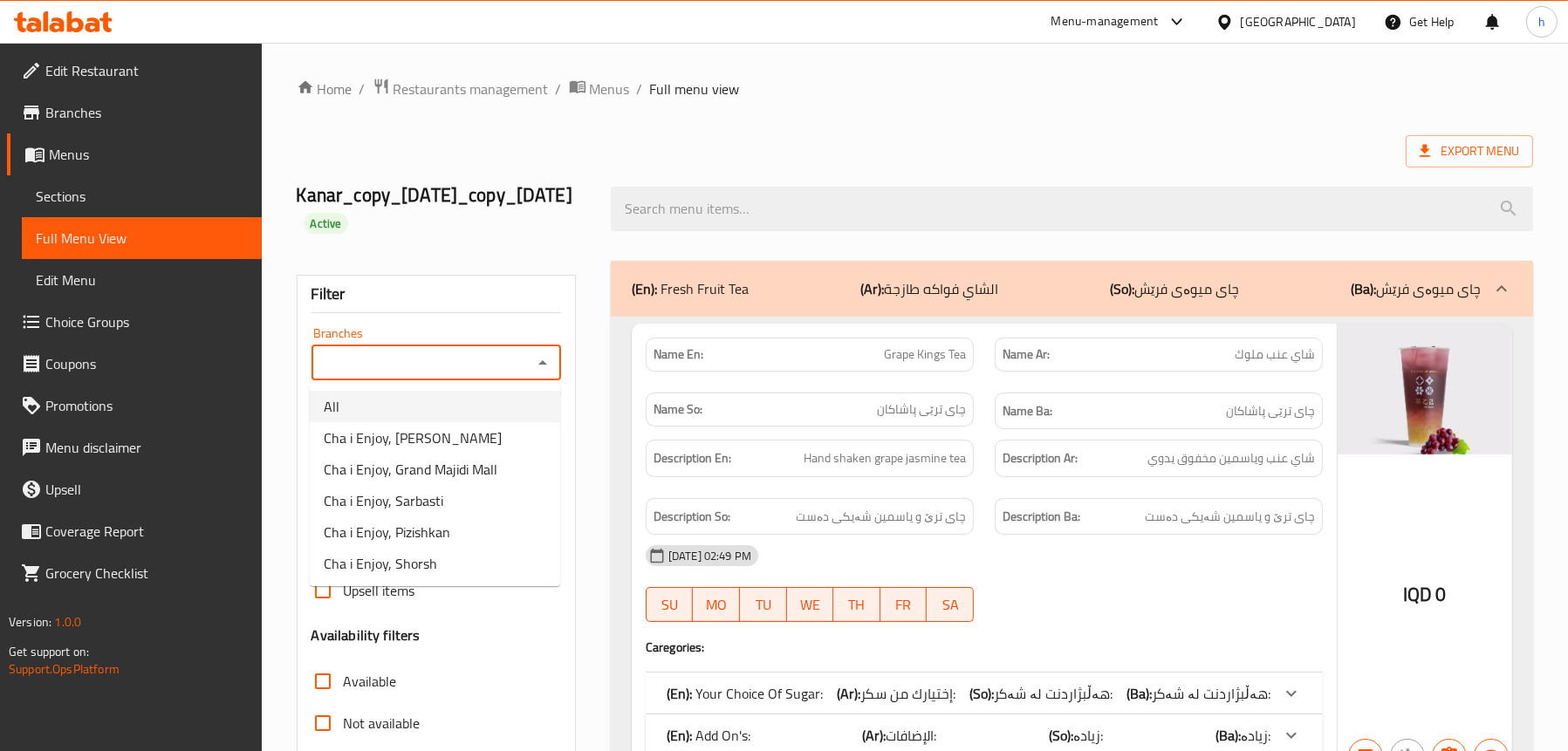
click at [403, 404] on li "All" at bounding box center [434, 407] width 250 height 32
type input "All"
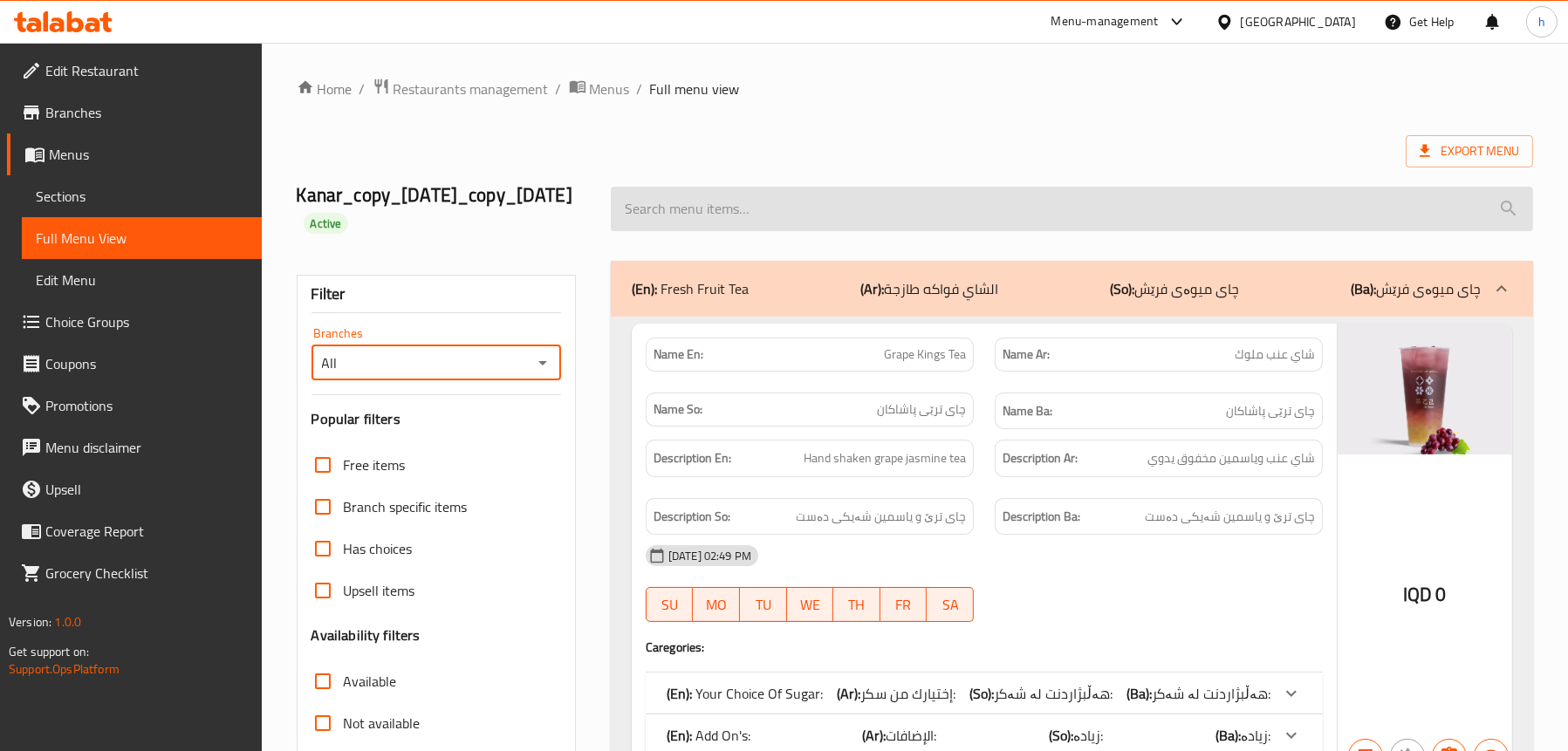
click at [809, 205] on input "search" at bounding box center [1071, 208] width 922 height 45
paste input "Mango Pomelo Sago"
type input "Mango Pomelo Sago"
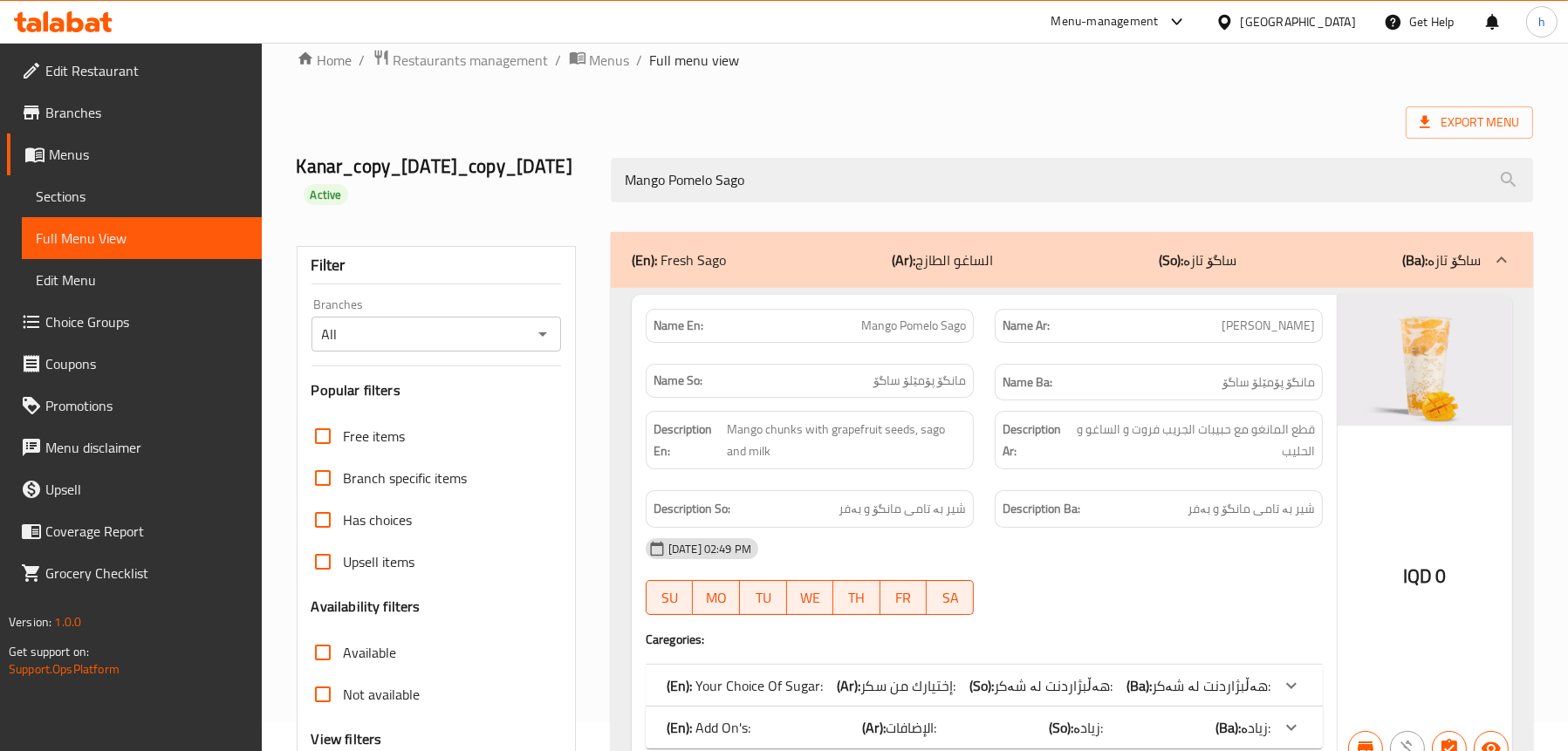
scroll to position [29, 0]
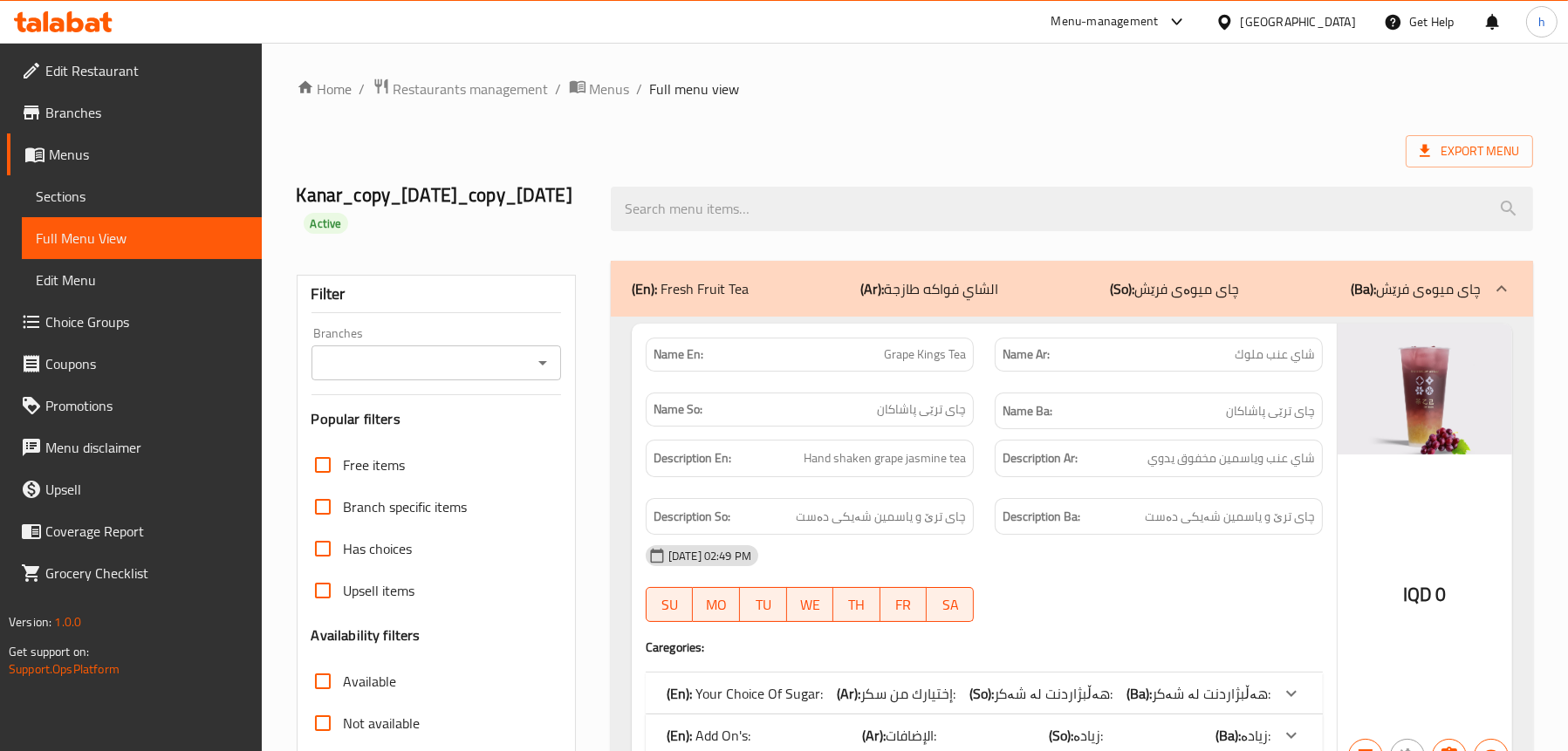
click at [552, 360] on icon "Open" at bounding box center [543, 363] width 21 height 21
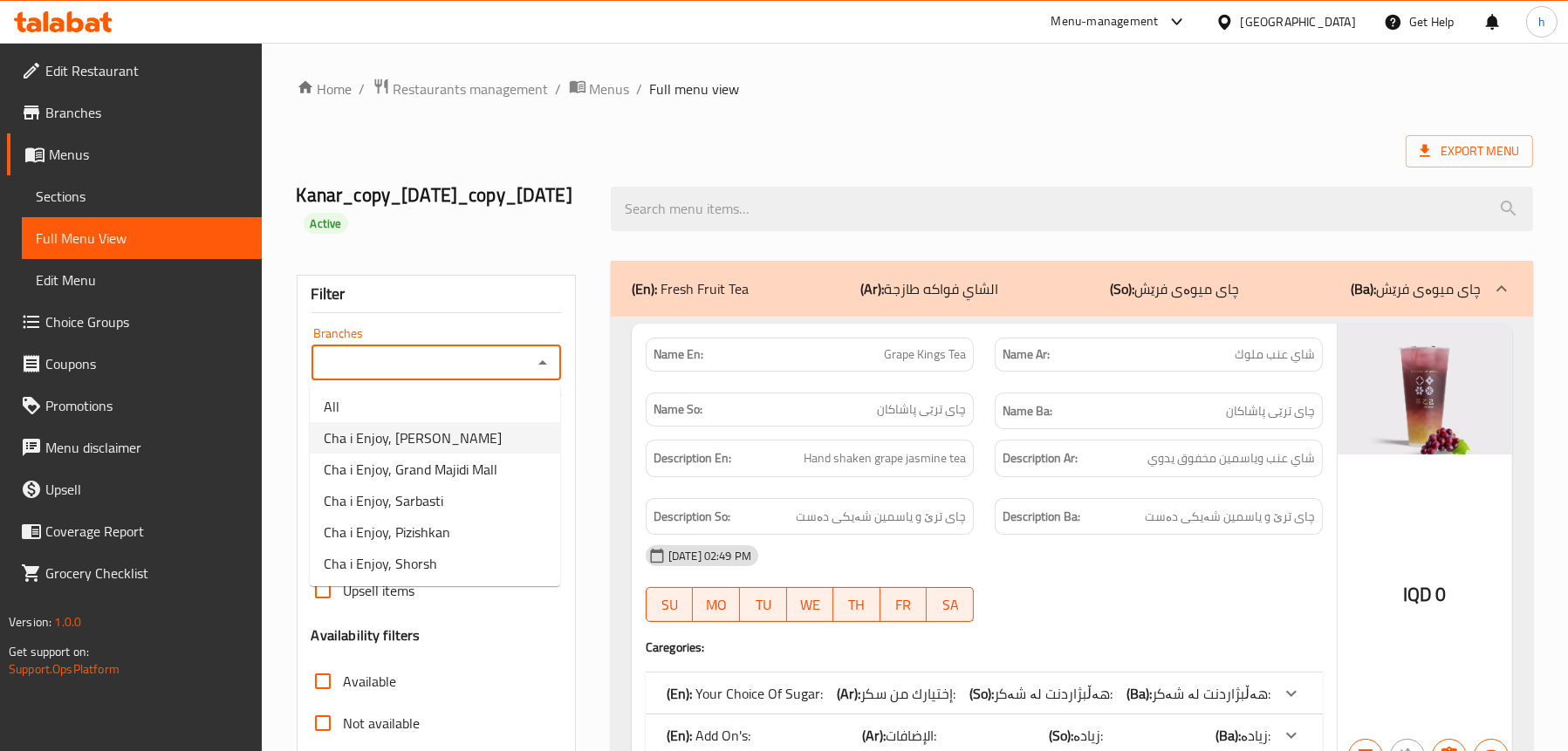
click at [478, 431] on li "Cha i Enjoy, [PERSON_NAME]" at bounding box center [434, 438] width 250 height 32
type input "Cha i Enjoy, [PERSON_NAME]"
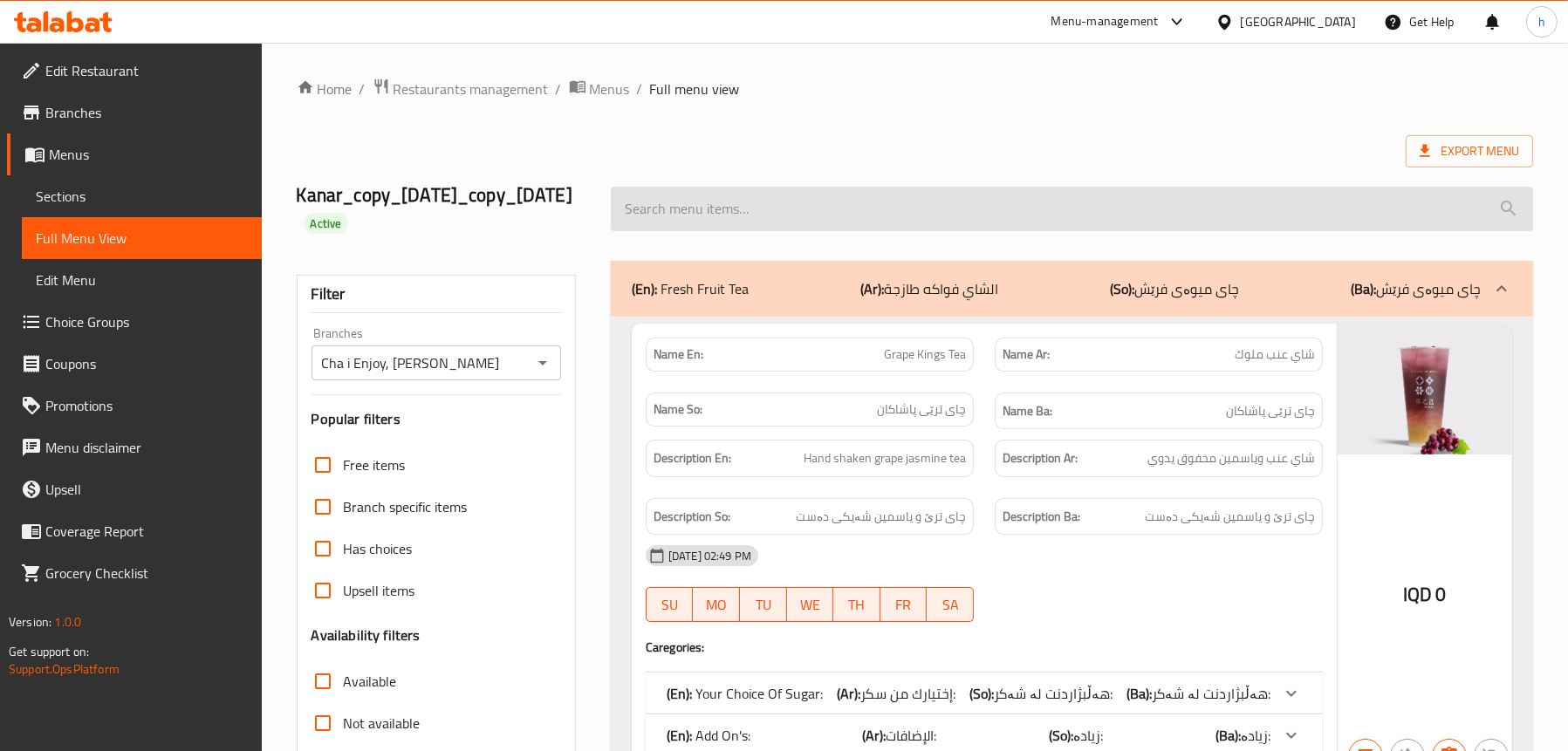
click at [872, 212] on input "search" at bounding box center [1071, 208] width 922 height 45
paste input "Mango Pomelo Sago"
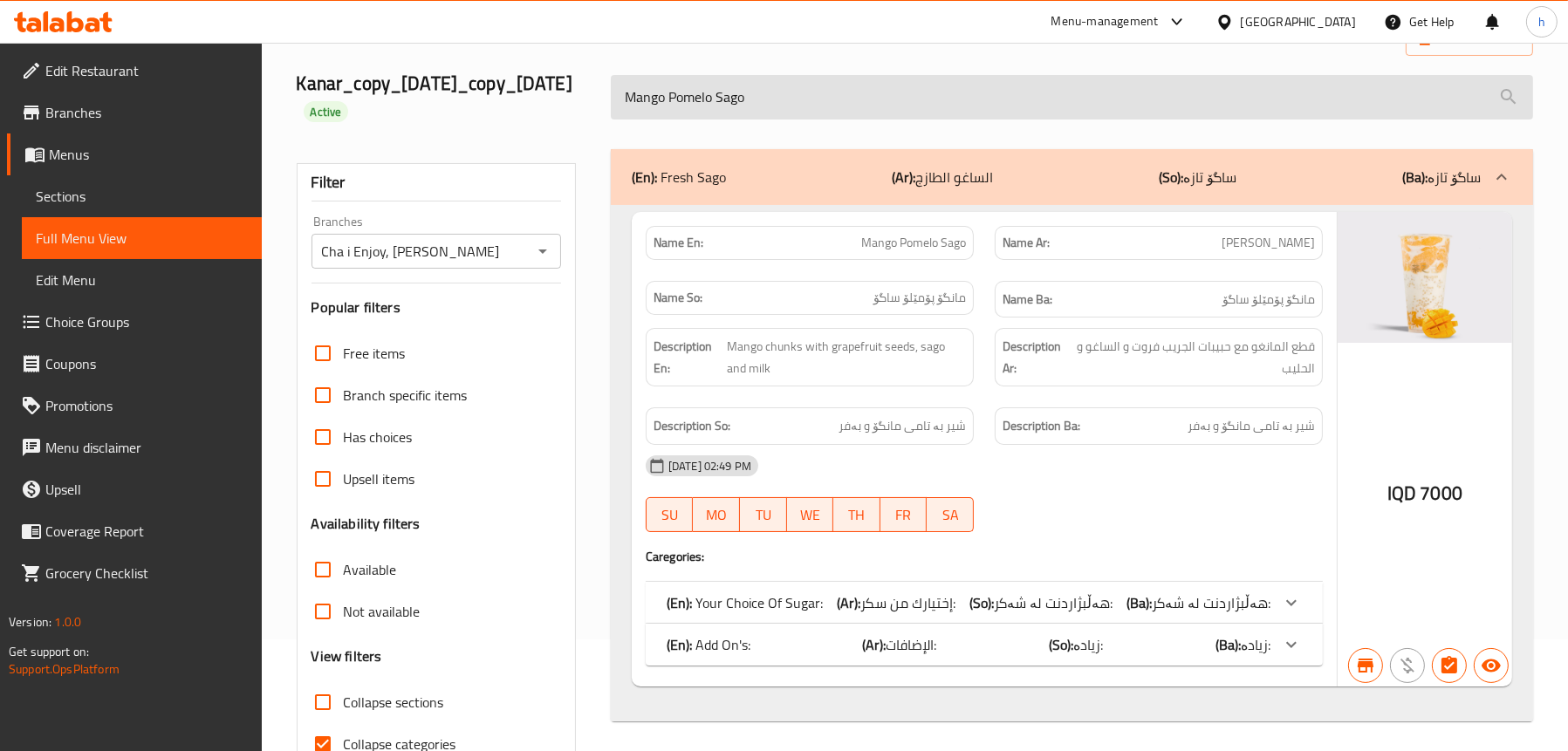
scroll to position [29, 0]
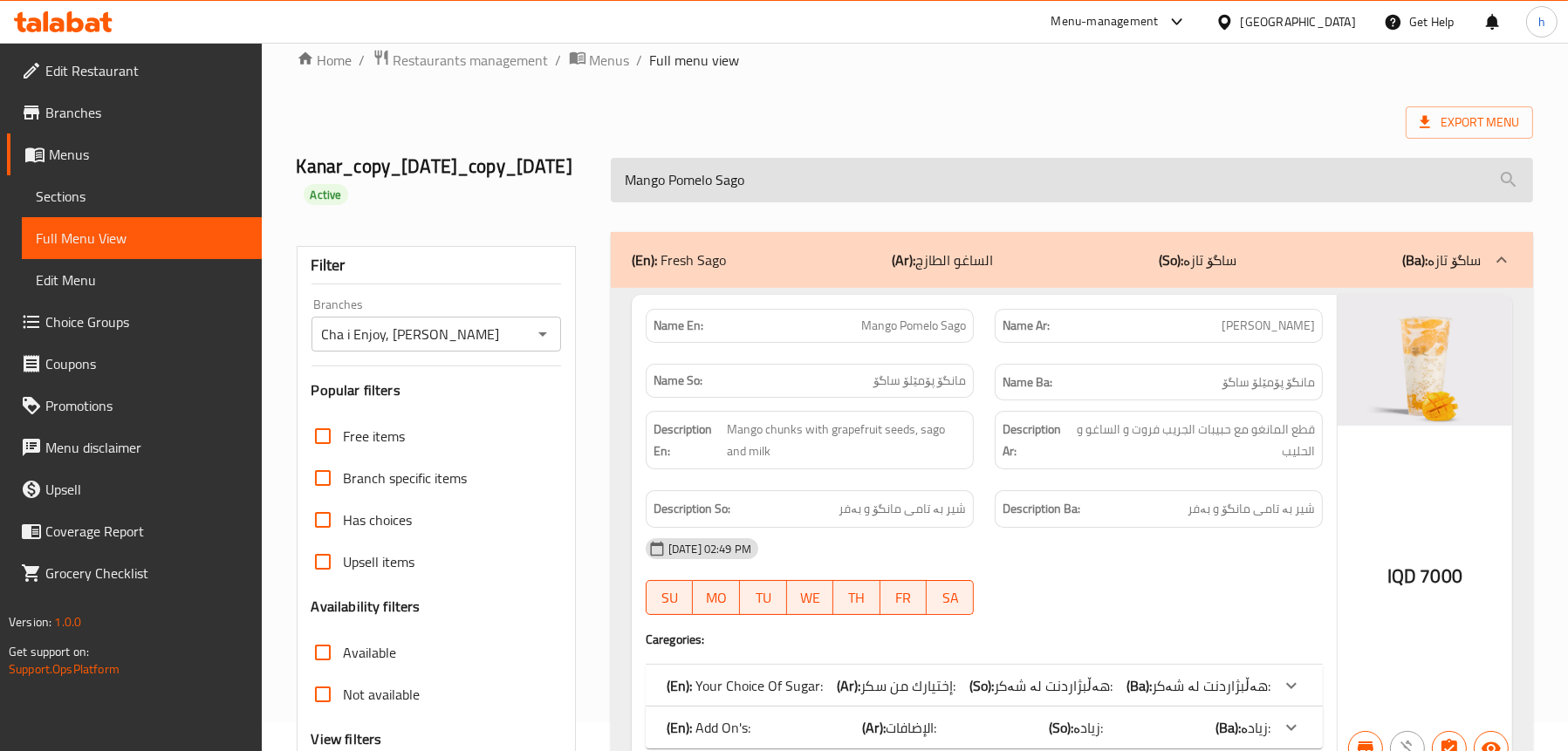
click at [858, 177] on input "Mango Pomelo Sago" at bounding box center [1071, 180] width 922 height 45
paste input "Spring Peach"
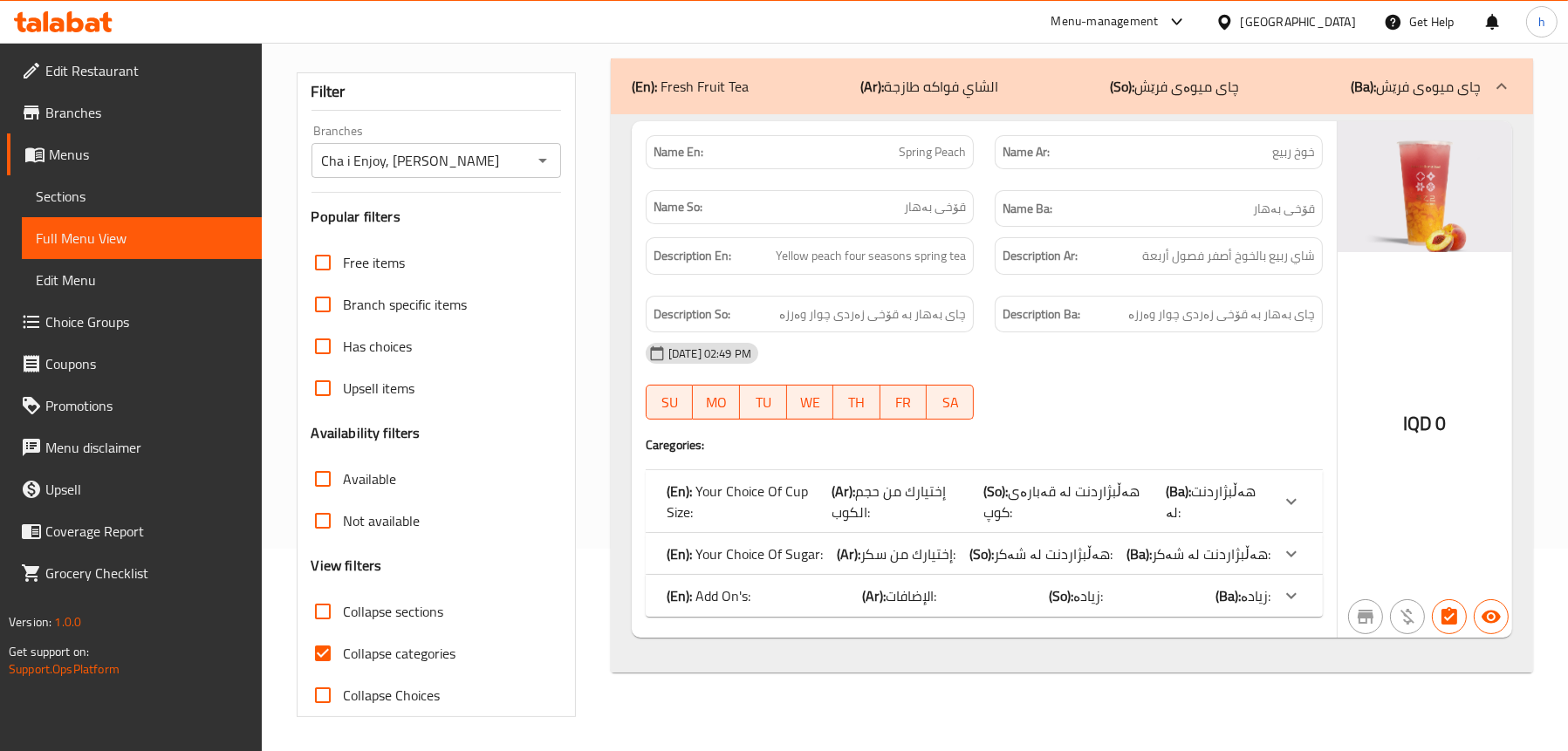
scroll to position [203, 0]
type input "Spring Peach"
click at [1210, 487] on span "هەڵبژاردنت لە:" at bounding box center [1210, 501] width 90 height 47
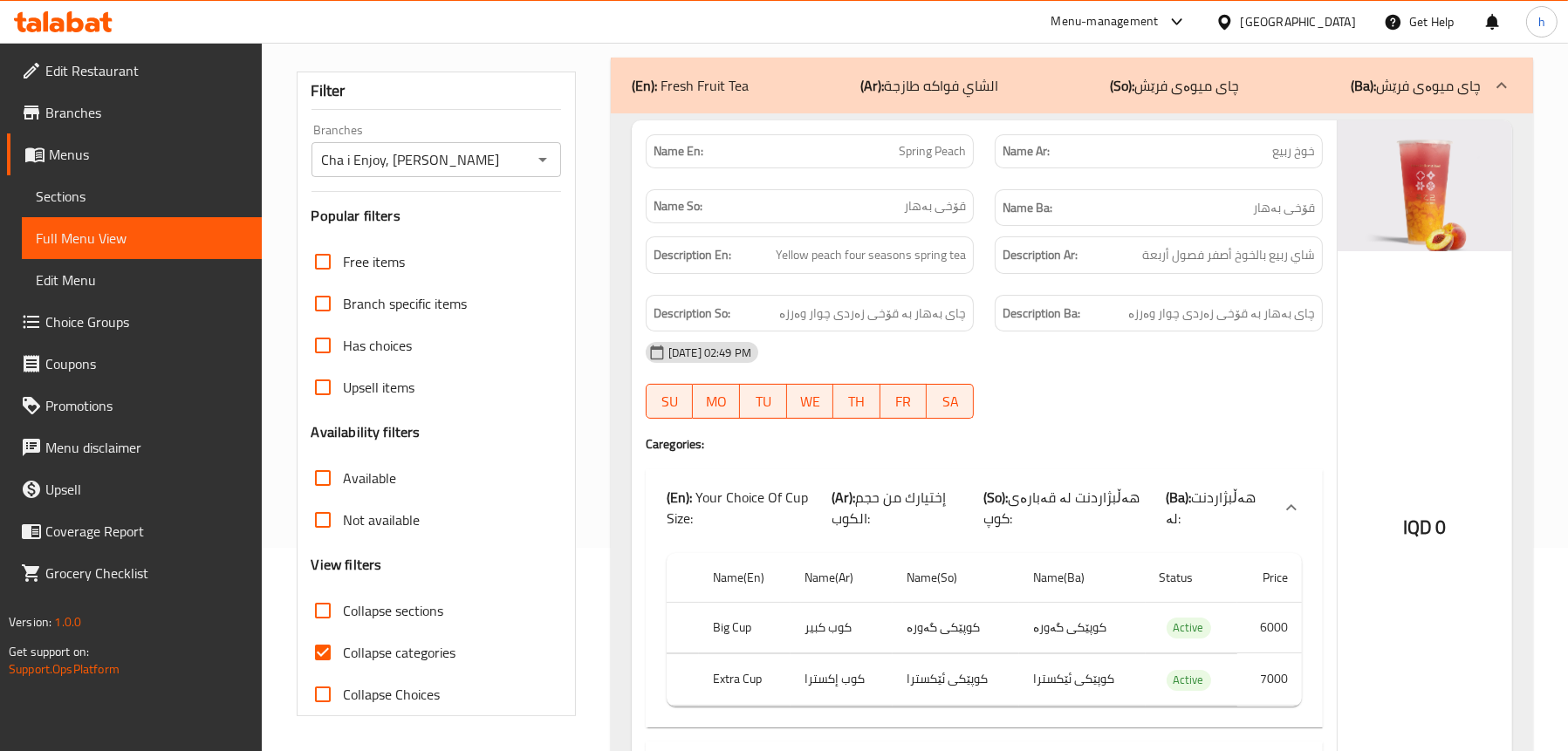
scroll to position [346, 0]
